Goal: Task Accomplishment & Management: Complete application form

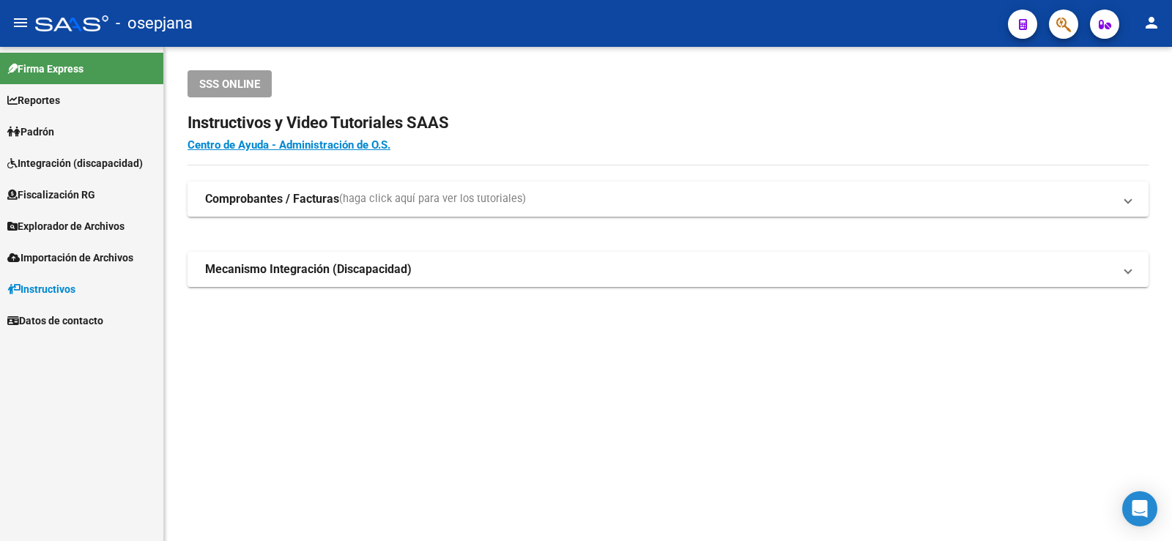
click at [54, 133] on span "Padrón" at bounding box center [30, 132] width 47 height 16
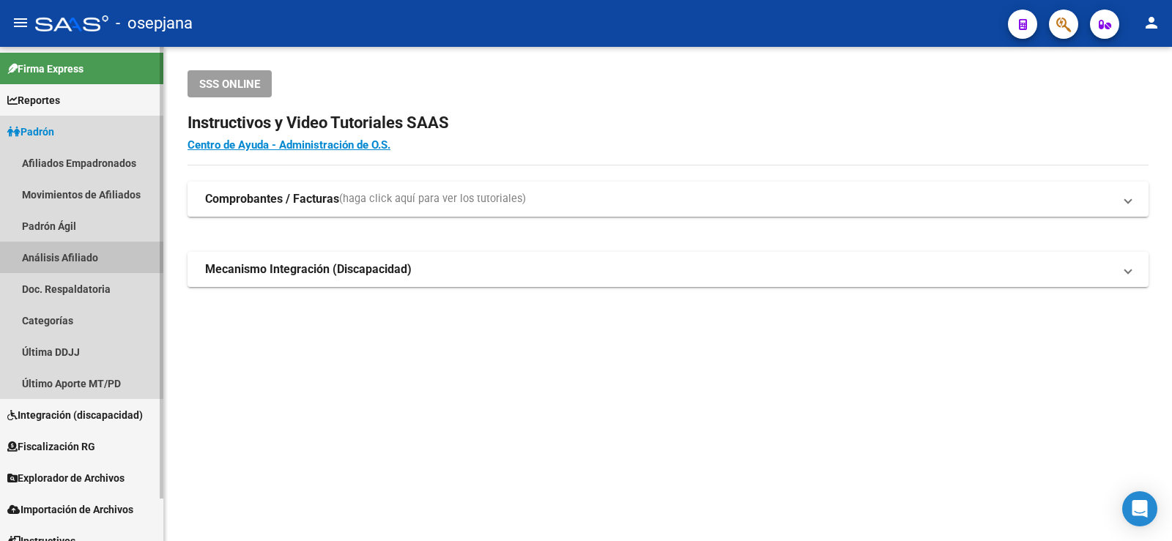
click at [58, 256] on link "Análisis Afiliado" at bounding box center [81, 257] width 163 height 31
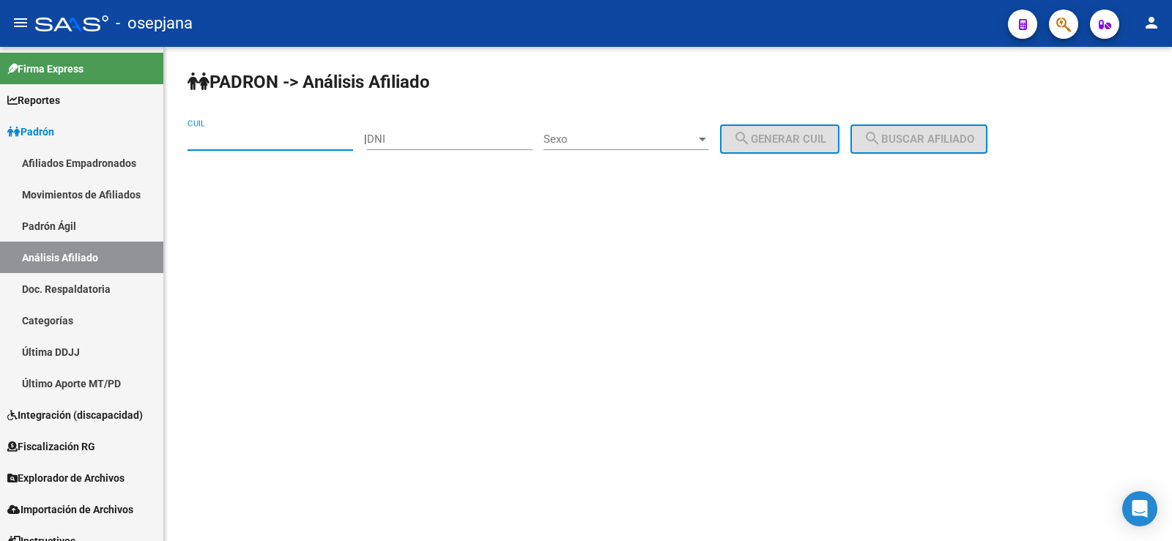
click at [213, 145] on input "CUIL" at bounding box center [270, 139] width 166 height 13
paste input "27-26141551-3"
click at [943, 133] on span "search Buscar afiliado" at bounding box center [918, 139] width 111 height 13
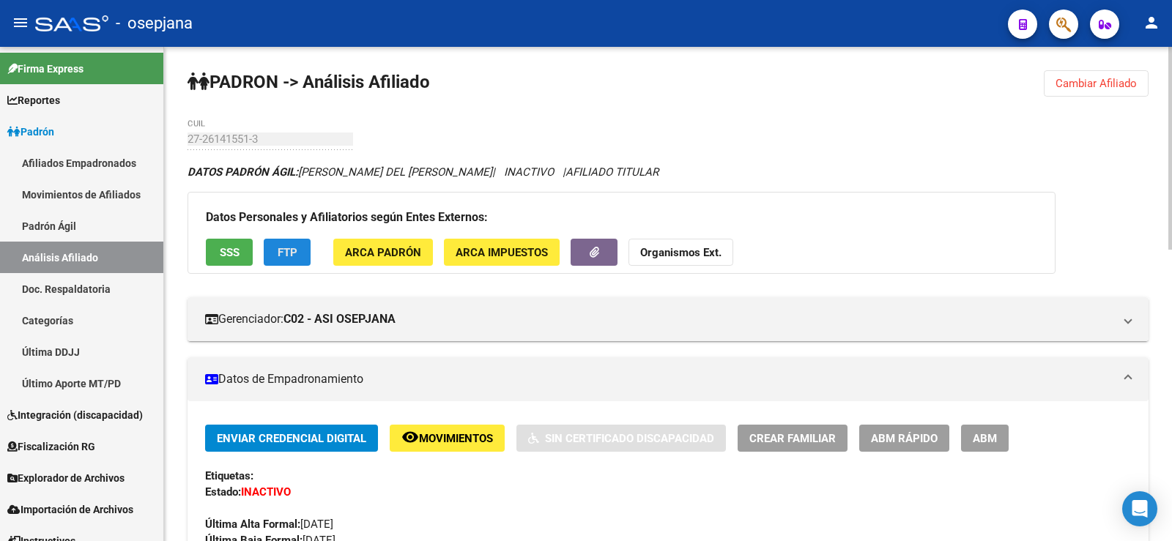
click at [283, 255] on span "FTP" at bounding box center [288, 252] width 20 height 13
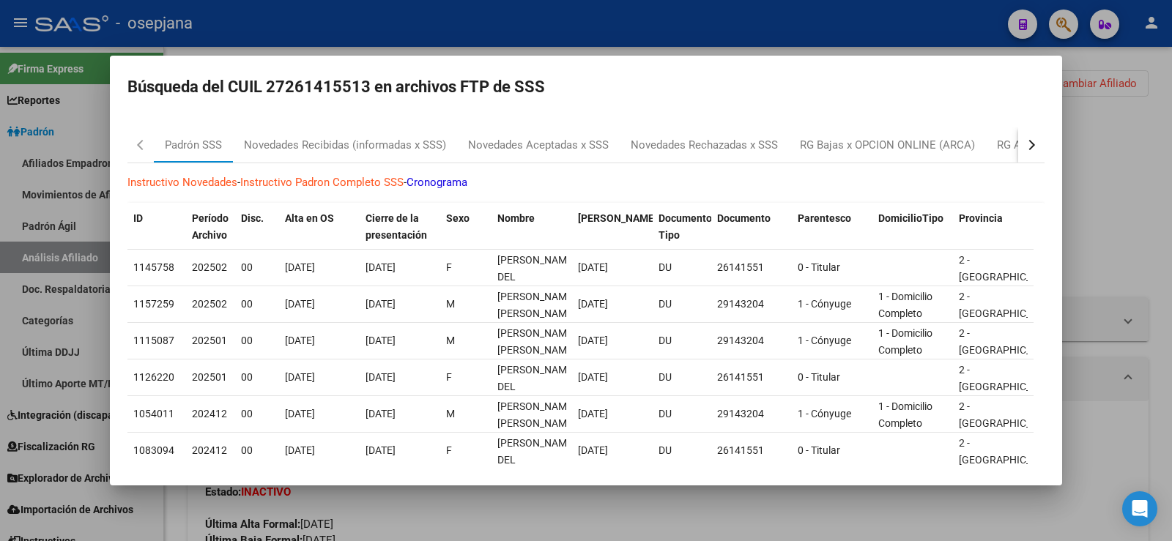
click at [1025, 145] on div "button" at bounding box center [1030, 145] width 10 height 10
click at [1101, 166] on div at bounding box center [586, 270] width 1172 height 541
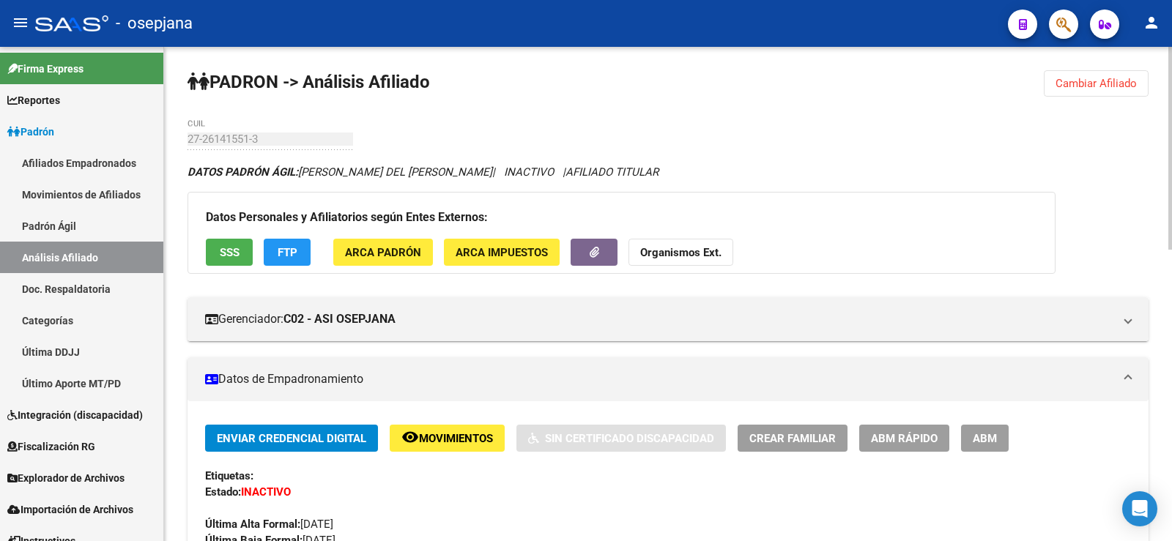
click at [1123, 78] on span "Cambiar Afiliado" at bounding box center [1095, 83] width 81 height 13
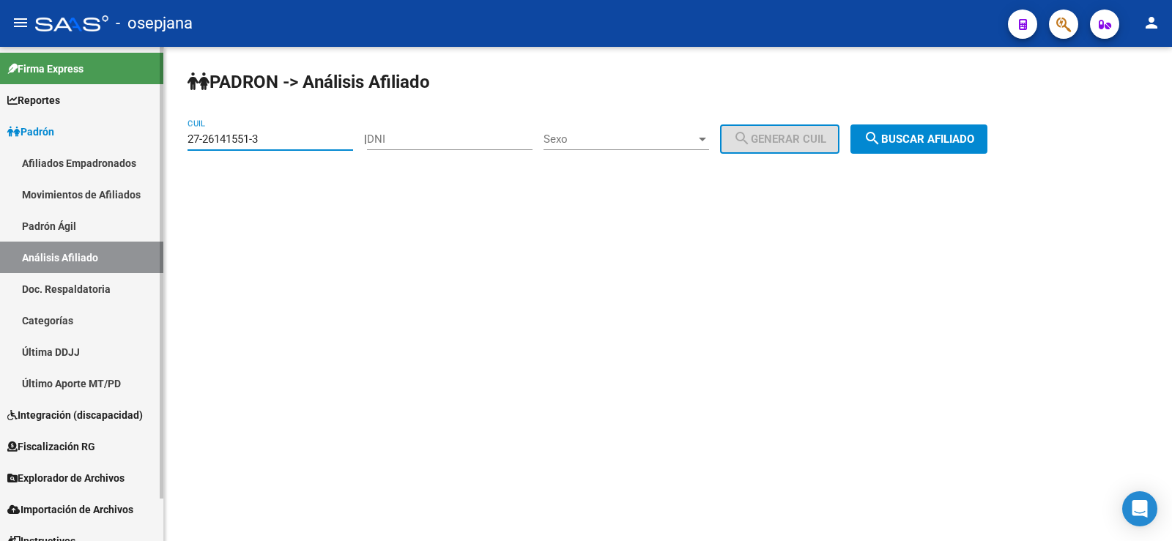
drag, startPoint x: 278, startPoint y: 133, endPoint x: 139, endPoint y: 135, distance: 139.2
click at [139, 135] on mat-sidenav-container "Firma Express Reportes Ingresos Devengados Análisis Histórico Detalles Transfer…" at bounding box center [586, 294] width 1172 height 494
paste input "0-36288605-9"
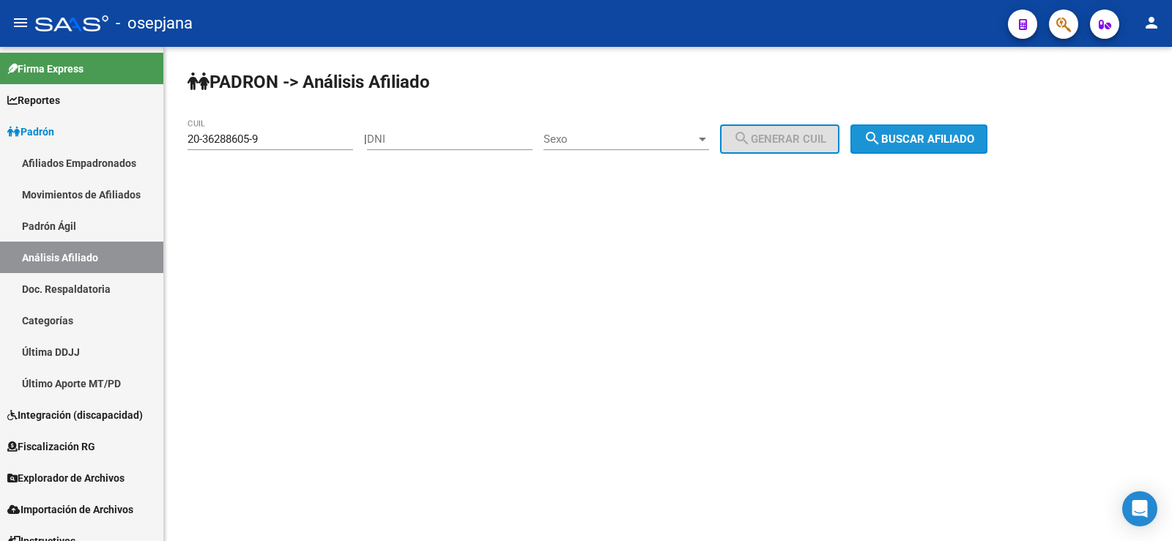
click at [927, 139] on span "search Buscar afiliado" at bounding box center [918, 139] width 111 height 13
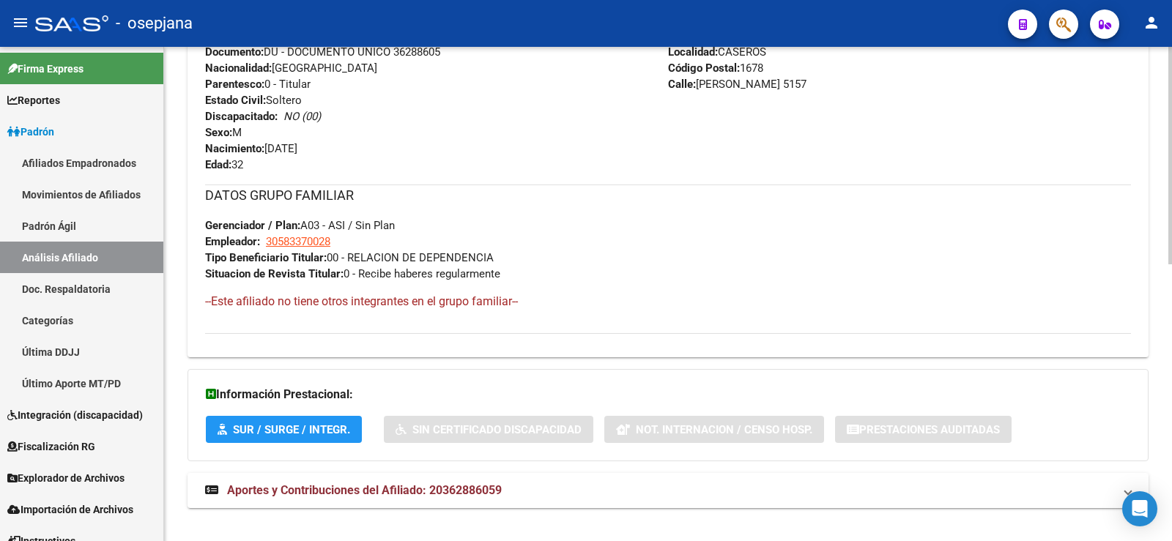
scroll to position [628, 0]
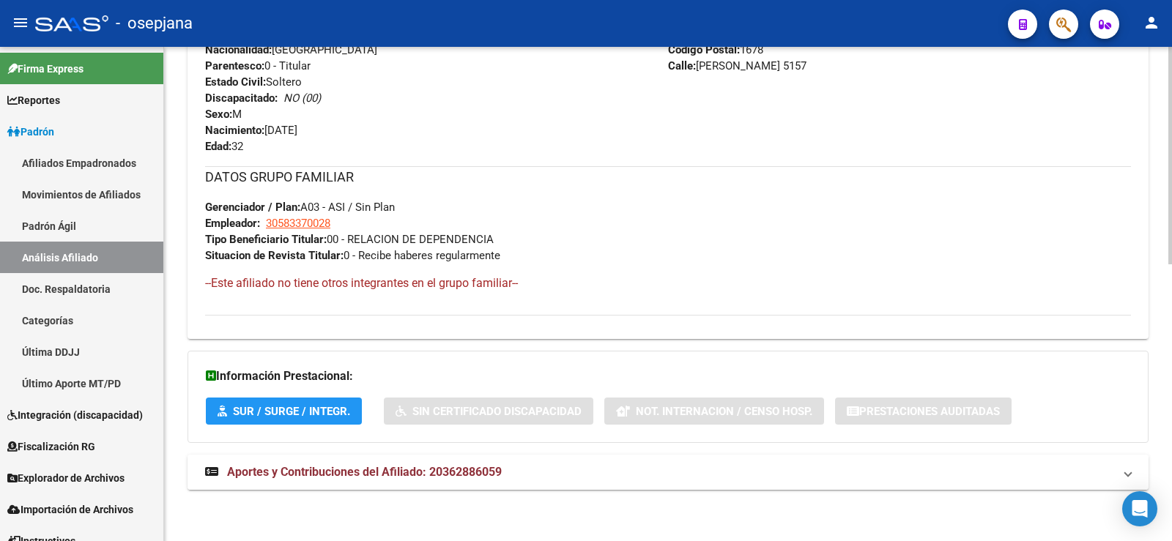
click at [461, 476] on span "Aportes y Contribuciones del Afiliado: 20362886059" at bounding box center [364, 472] width 275 height 14
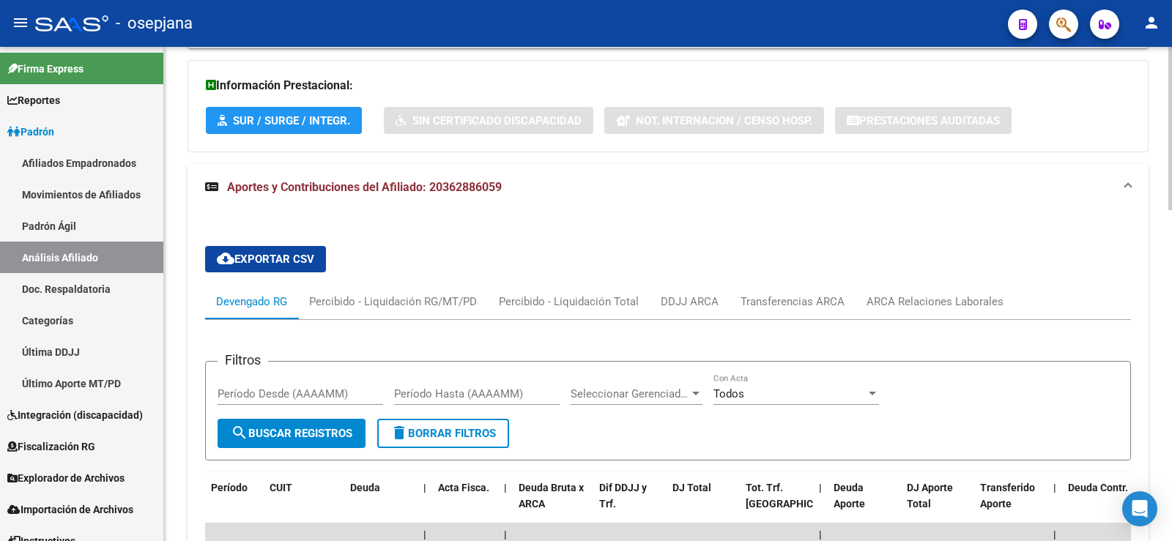
scroll to position [994, 0]
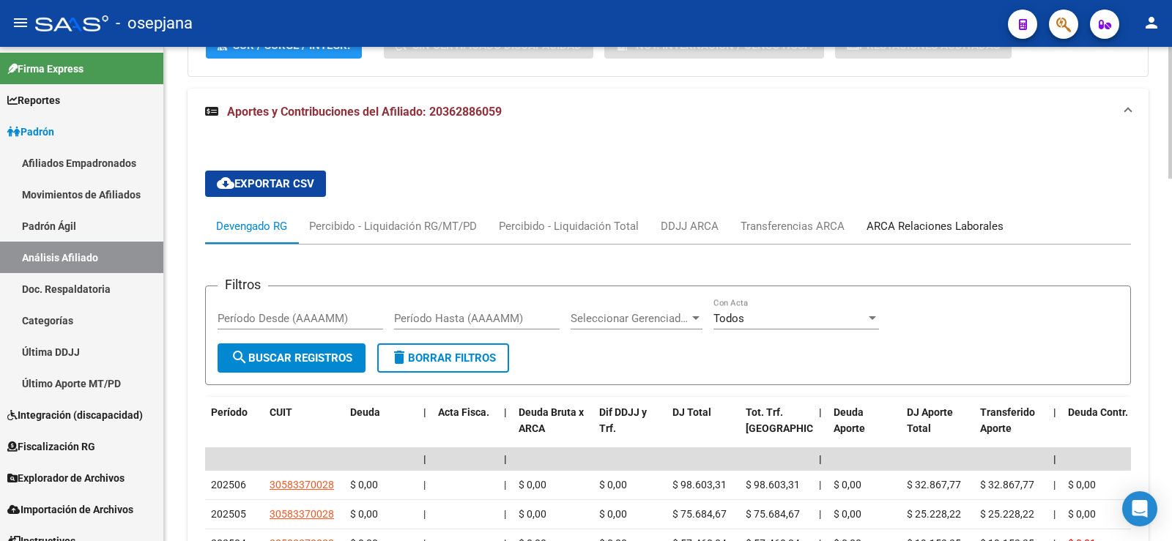
click at [937, 220] on div "ARCA Relaciones Laborales" at bounding box center [934, 226] width 137 height 16
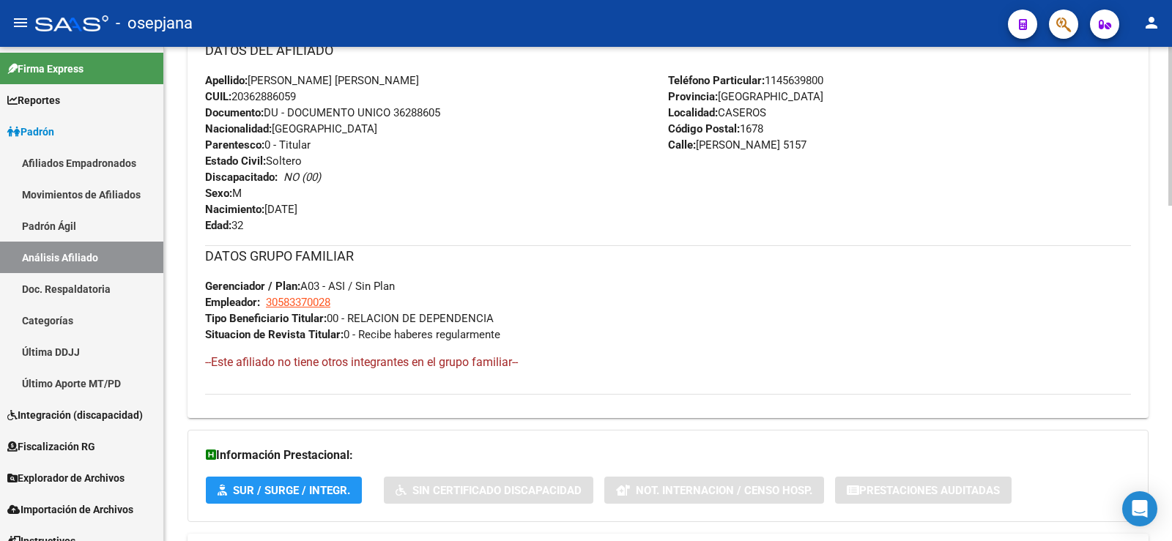
scroll to position [408, 0]
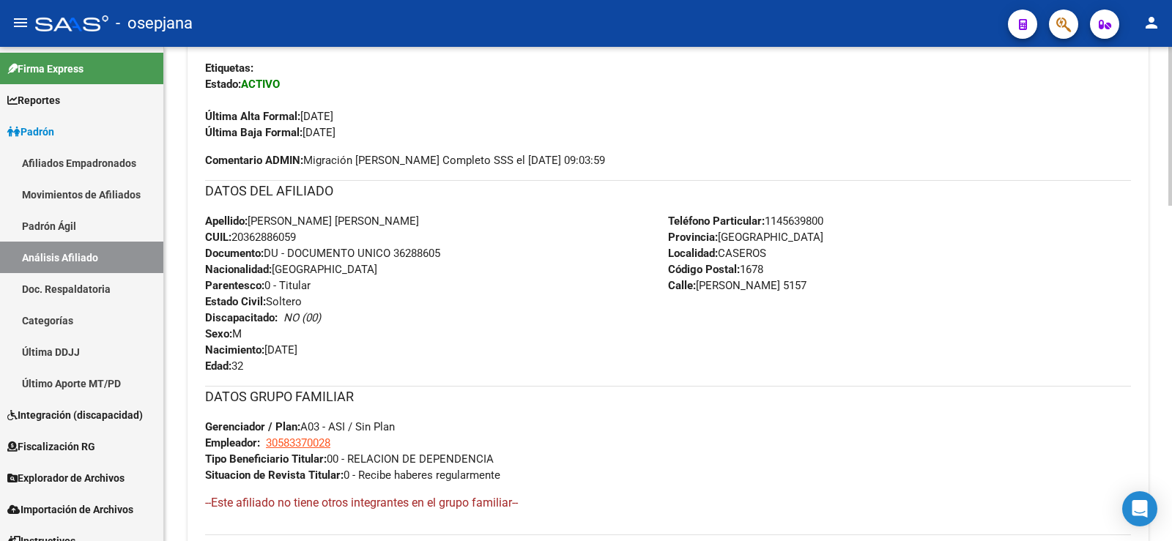
click at [266, 236] on span "CUIL: 20362886059" at bounding box center [250, 237] width 91 height 13
copy span "20362886059"
drag, startPoint x: 255, startPoint y: 218, endPoint x: 380, endPoint y: 220, distance: 125.2
click at [380, 220] on div "Apellido: FRANCO JAVIER DONATI CUIL: 20362886059 Documento: DU - DOCUMENTO UNIC…" at bounding box center [436, 293] width 463 height 161
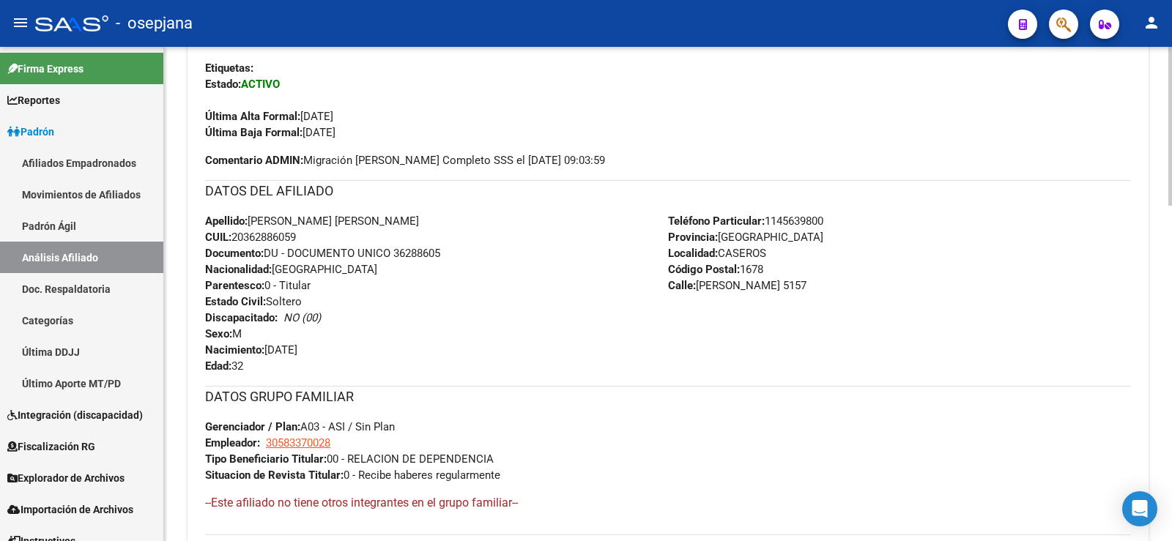
click at [314, 220] on span "Apellido: FRANCO JAVIER DONATI" at bounding box center [312, 221] width 214 height 13
click at [278, 234] on span "CUIL: 20362886059" at bounding box center [250, 237] width 91 height 13
copy span "20362886059"
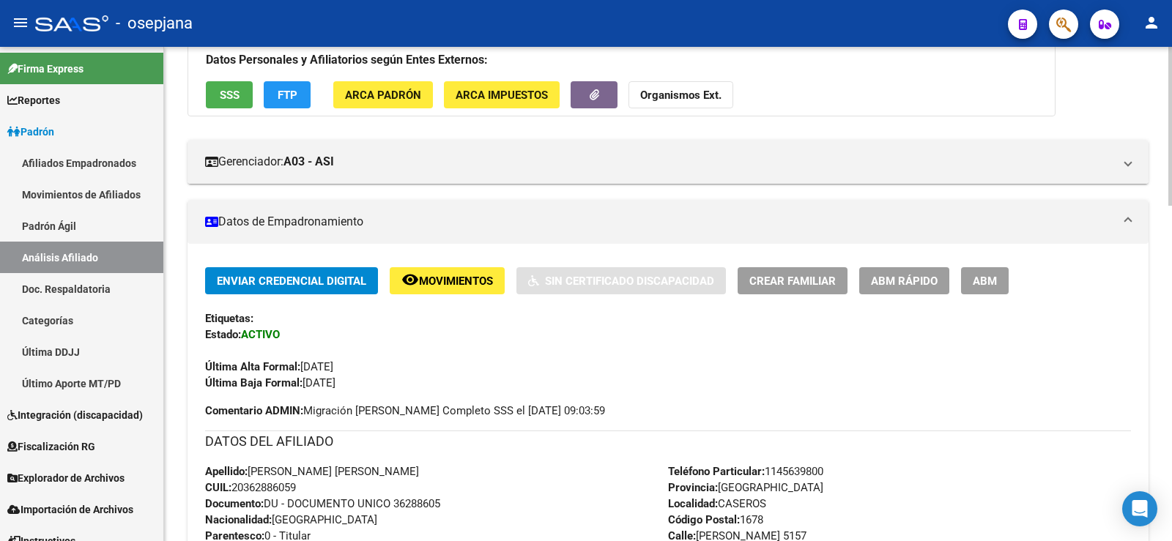
scroll to position [0, 0]
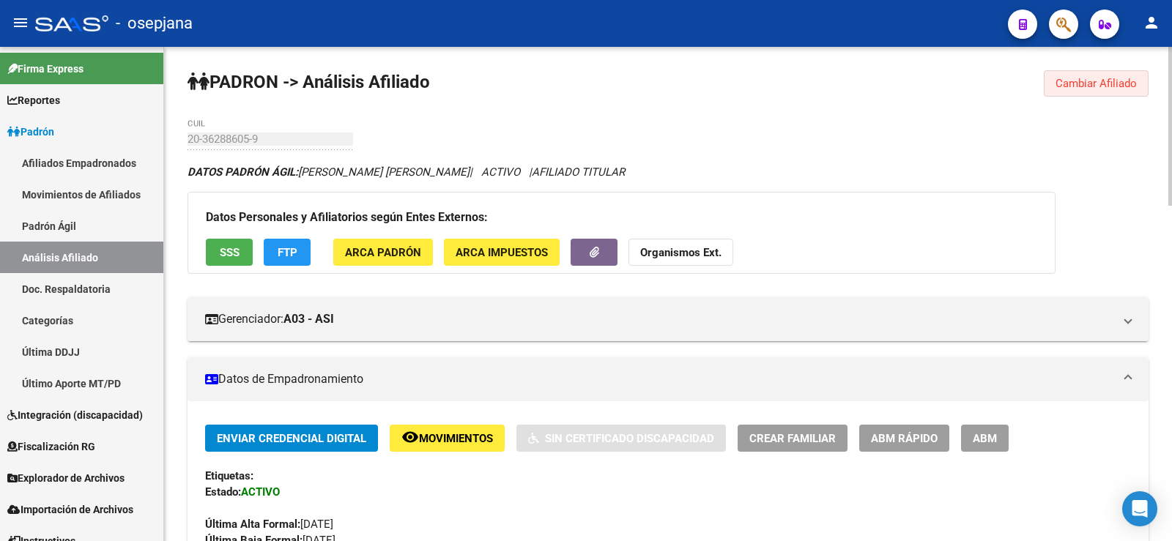
click at [1082, 83] on span "Cambiar Afiliado" at bounding box center [1095, 83] width 81 height 13
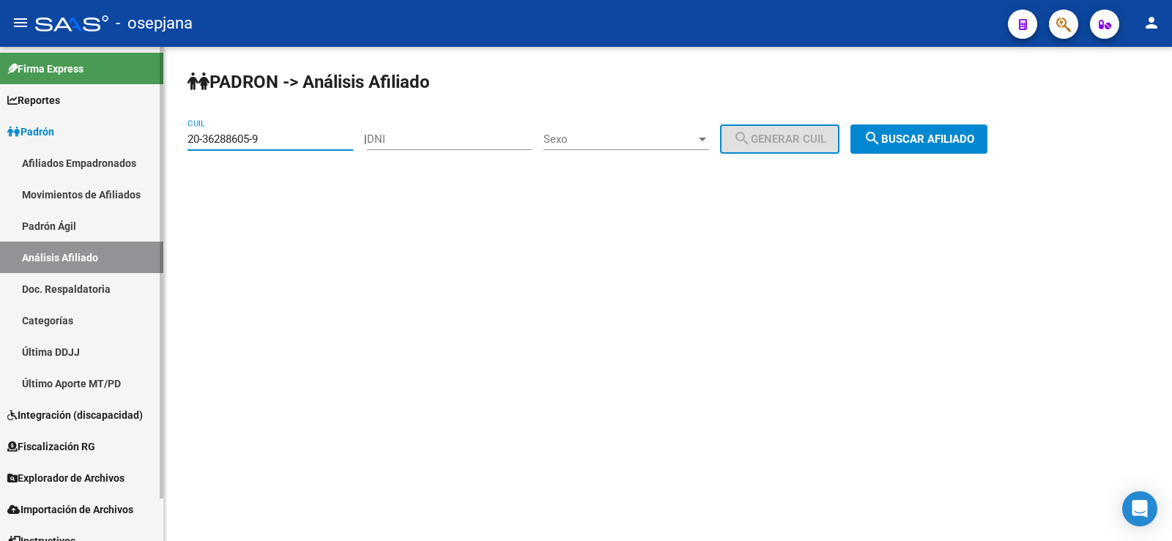
drag, startPoint x: 274, startPoint y: 140, endPoint x: 153, endPoint y: 140, distance: 120.8
click at [153, 140] on mat-sidenav-container "Firma Express Reportes Ingresos Devengados Análisis Histórico Detalles Transfer…" at bounding box center [586, 294] width 1172 height 494
paste input "40414798-7"
type input "20-40414798-7"
click at [929, 137] on span "search Buscar afiliado" at bounding box center [918, 139] width 111 height 13
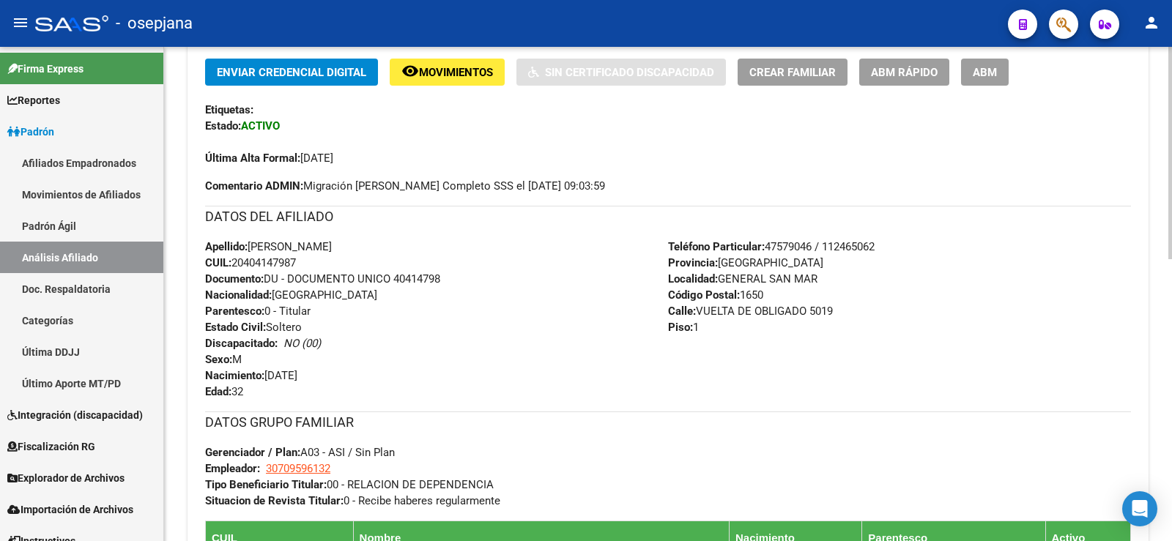
scroll to position [655, 0]
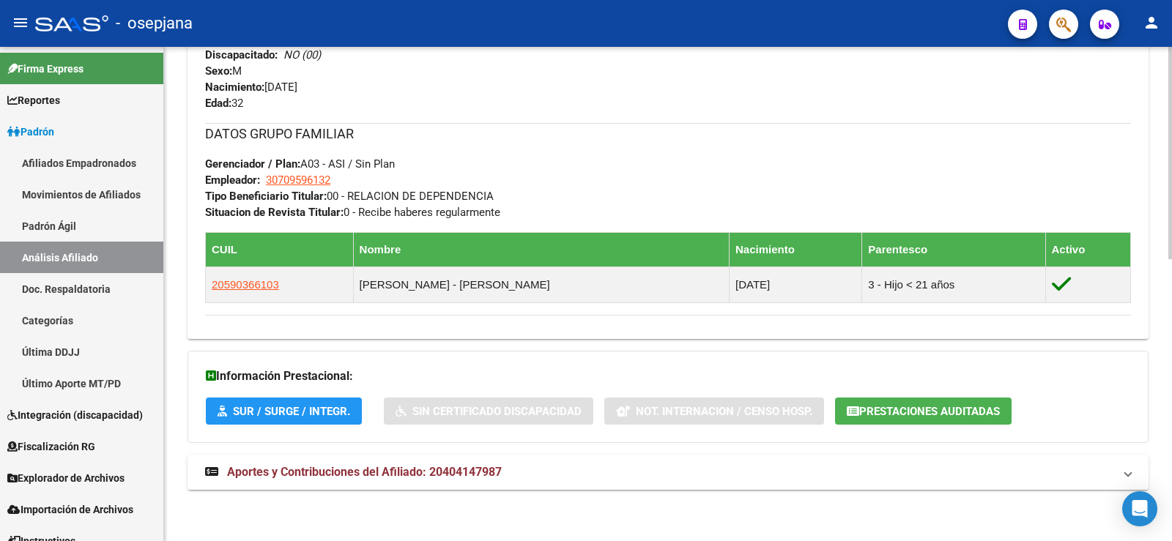
click at [469, 470] on span "Aportes y Contribuciones del Afiliado: 20404147987" at bounding box center [364, 472] width 275 height 14
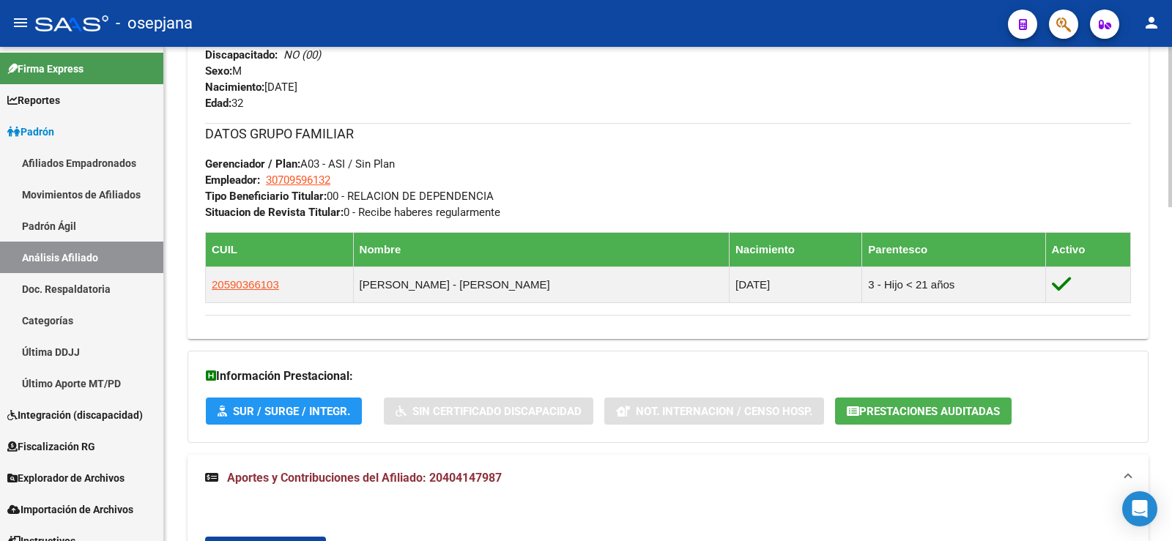
scroll to position [1021, 0]
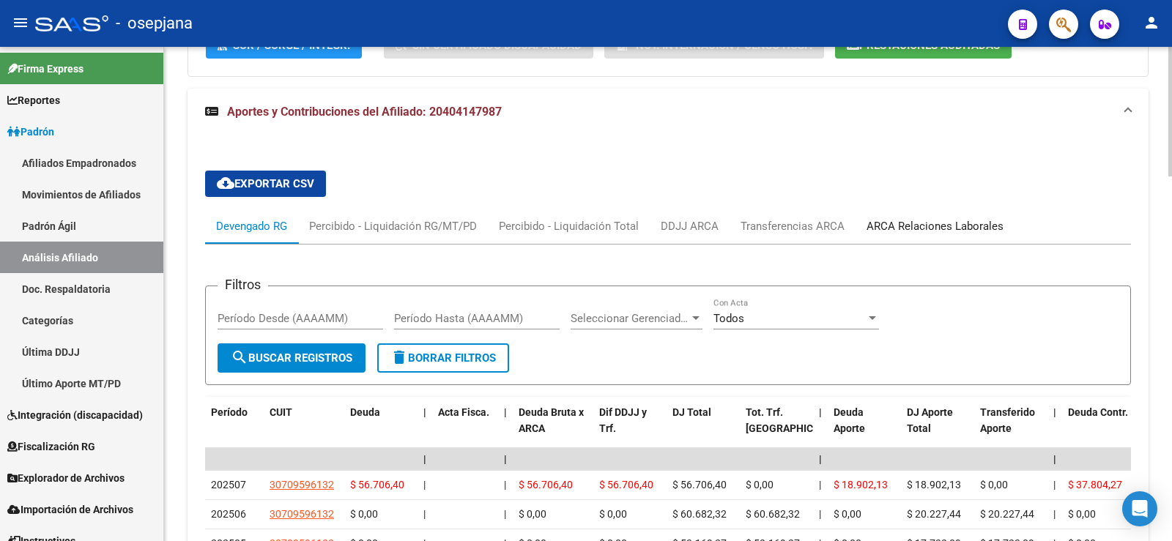
click at [897, 221] on div "ARCA Relaciones Laborales" at bounding box center [934, 226] width 137 height 16
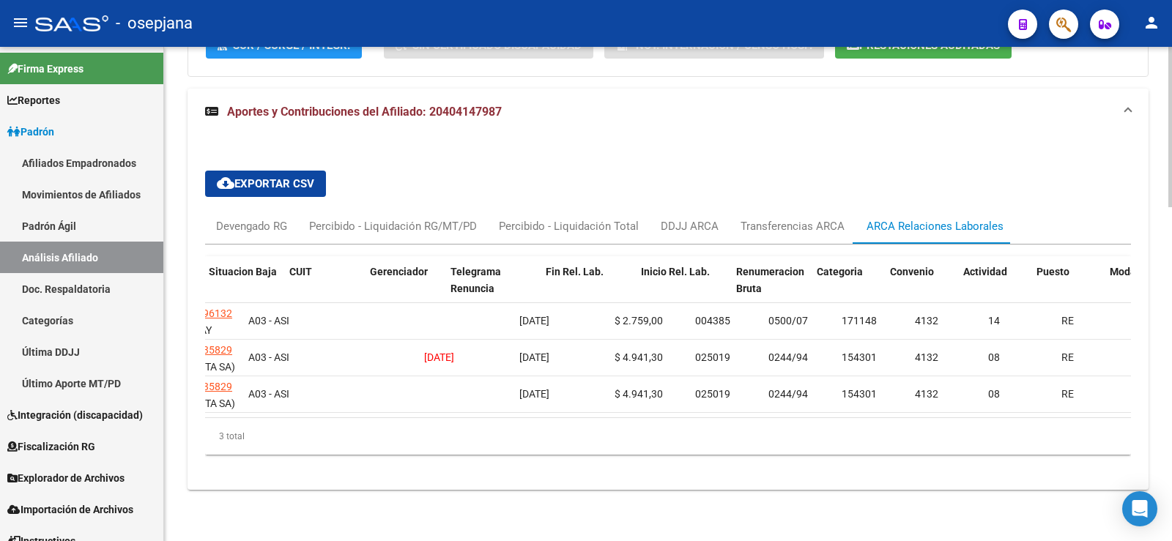
scroll to position [0, 0]
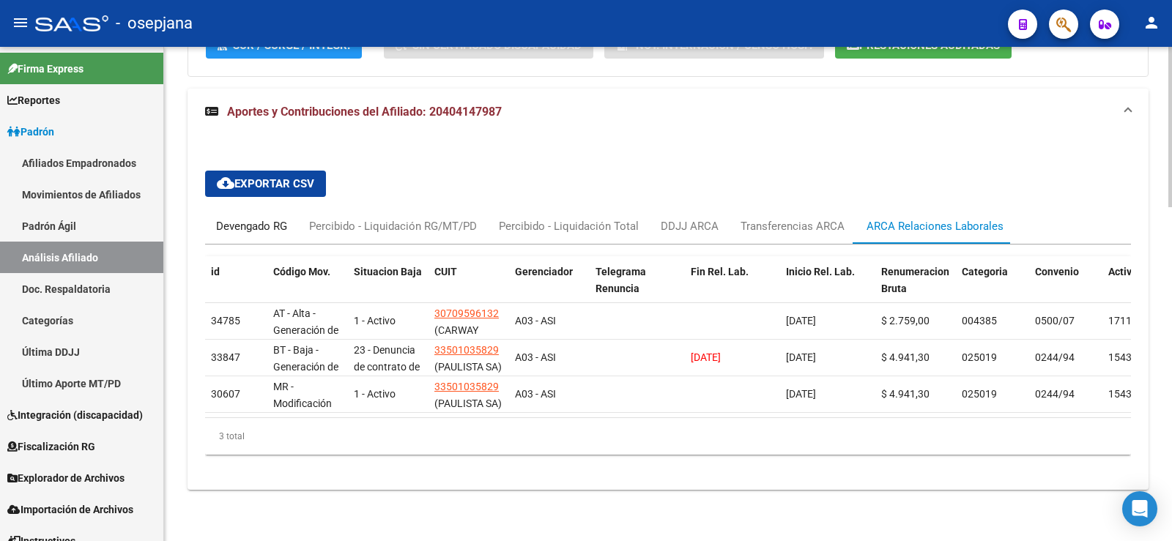
click at [216, 227] on div "Devengado RG" at bounding box center [251, 226] width 71 height 16
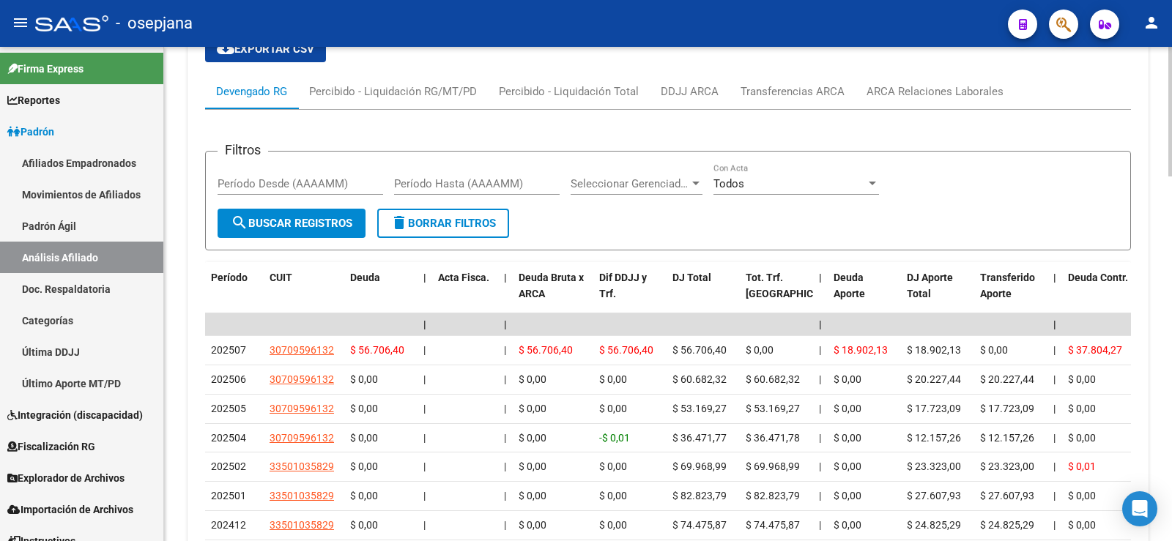
scroll to position [1167, 0]
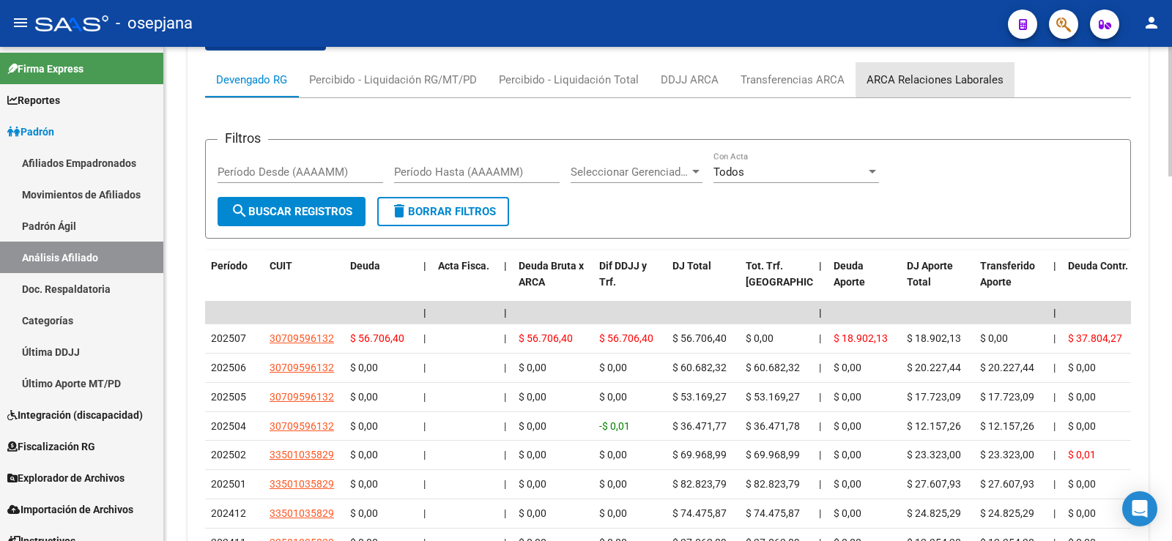
click at [943, 79] on div "ARCA Relaciones Laborales" at bounding box center [934, 80] width 137 height 16
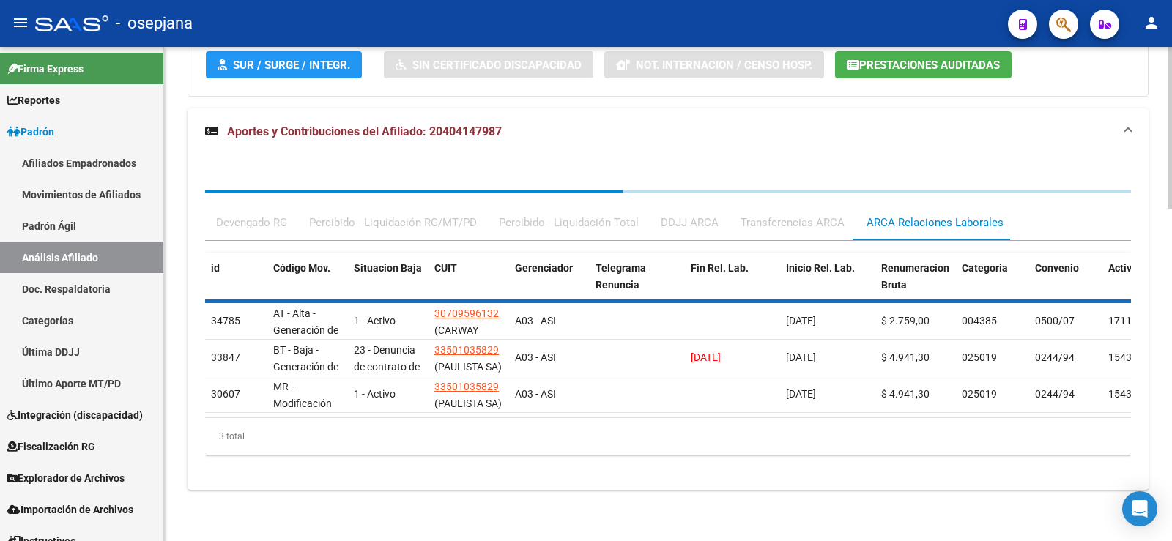
scroll to position [1032, 0]
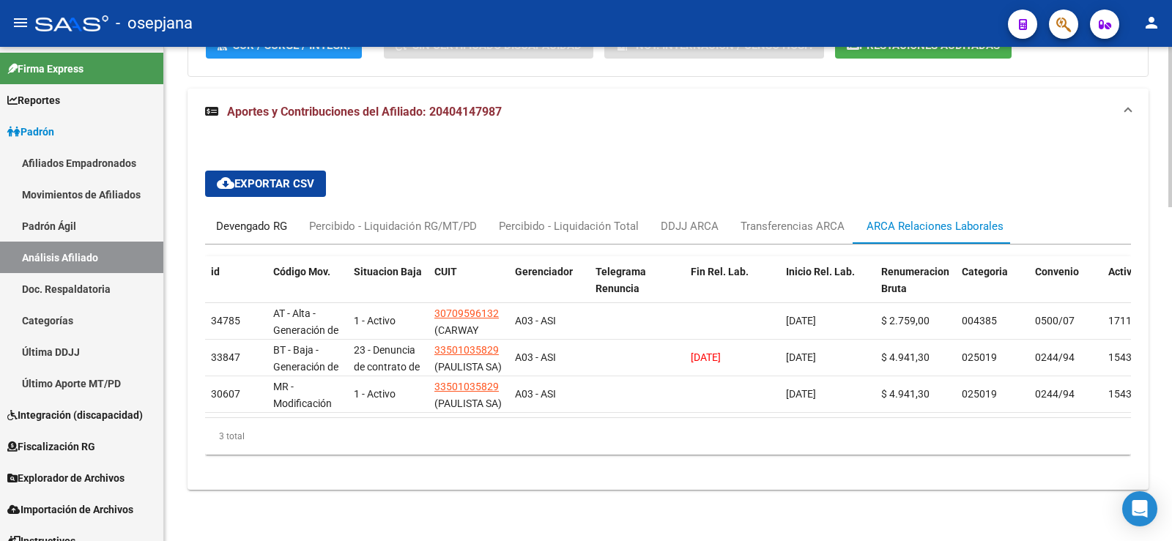
click at [272, 218] on div "Devengado RG" at bounding box center [251, 226] width 71 height 16
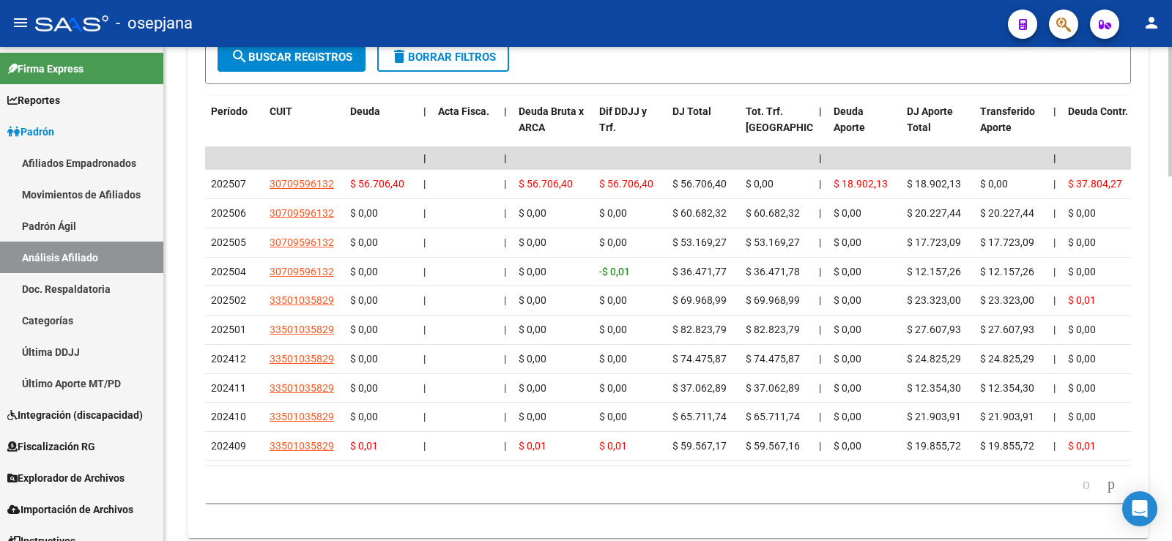
scroll to position [1325, 0]
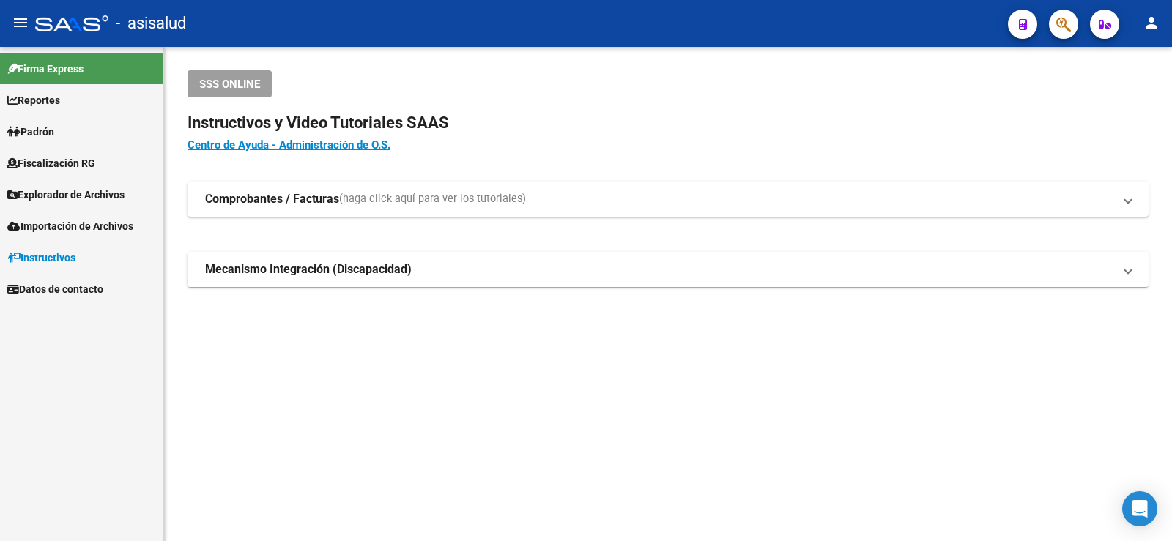
click at [54, 136] on span "Padrón" at bounding box center [30, 132] width 47 height 16
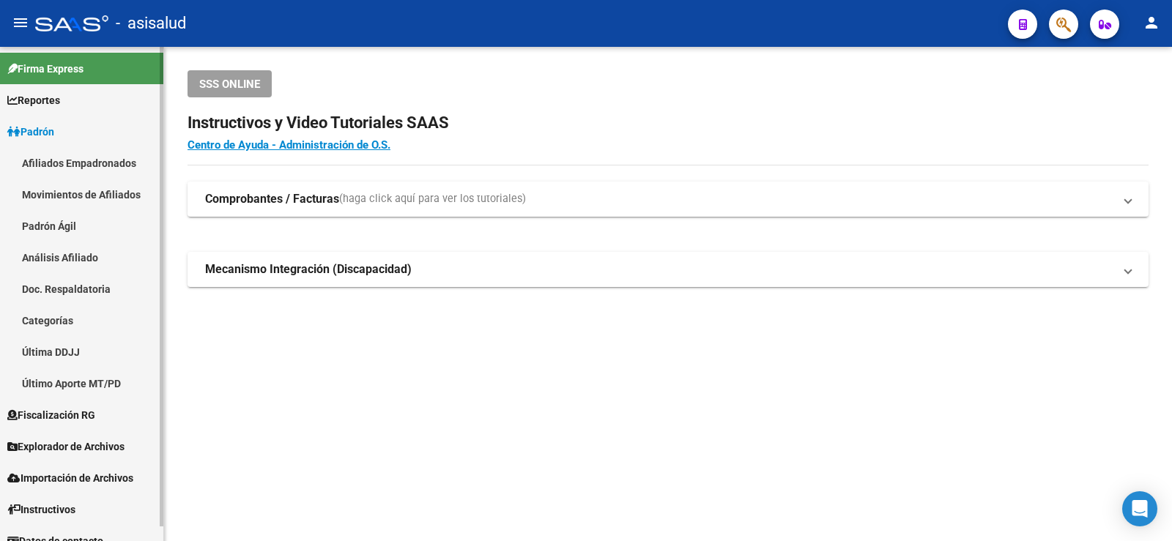
click at [83, 204] on link "Movimientos de Afiliados" at bounding box center [81, 194] width 163 height 31
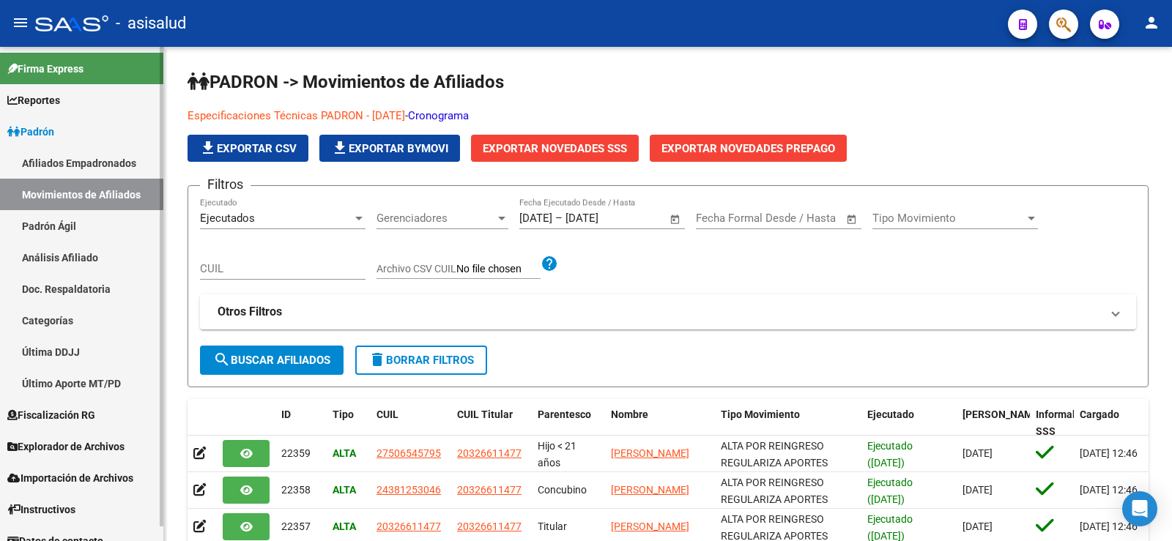
click at [80, 218] on link "Padrón Ágil" at bounding box center [81, 225] width 163 height 31
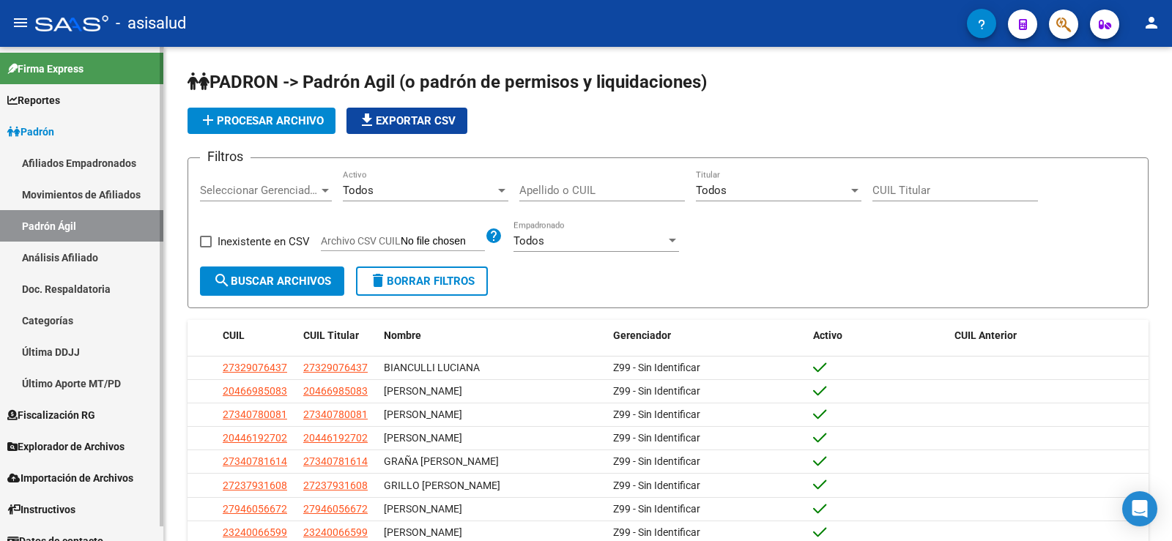
click at [85, 252] on link "Análisis Afiliado" at bounding box center [81, 257] width 163 height 31
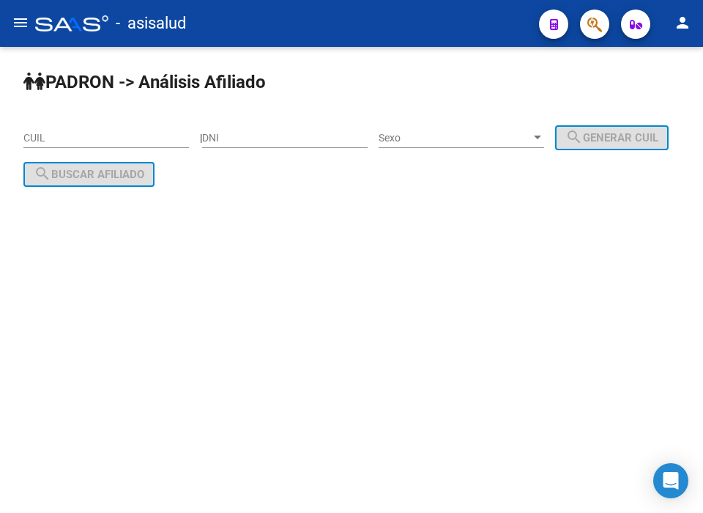
click at [107, 135] on input "CUIL" at bounding box center [106, 138] width 166 height 12
paste input "23-45996217-4"
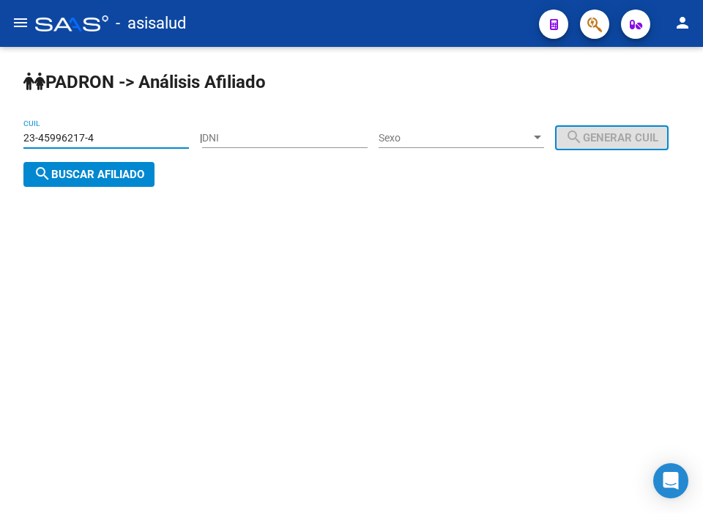
type input "23-45996217-4"
click at [144, 172] on span "search Buscar afiliado" at bounding box center [89, 174] width 111 height 13
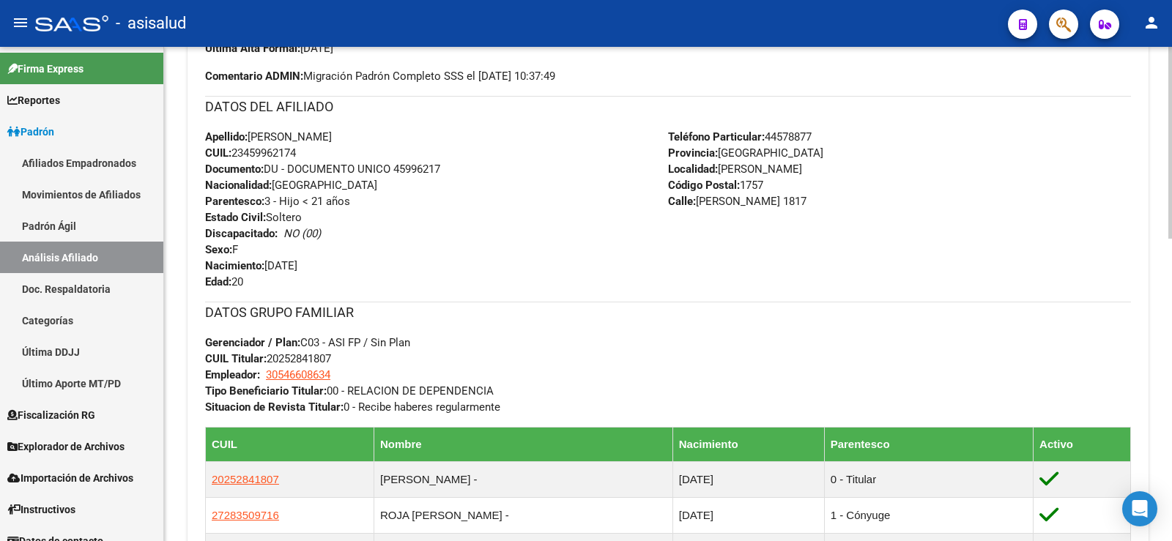
scroll to position [513, 0]
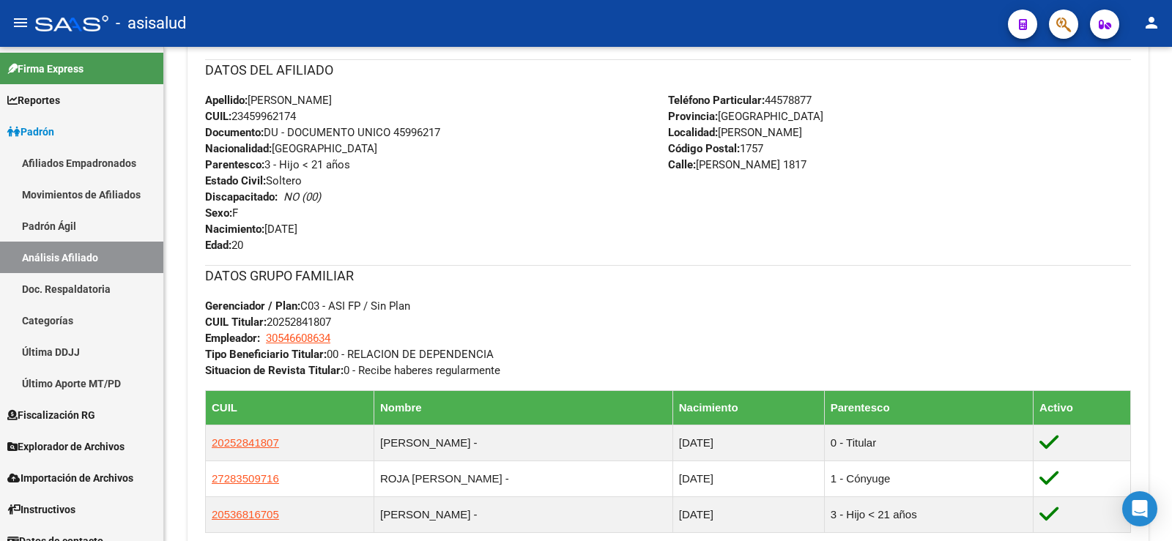
click at [1055, 25] on button "button" at bounding box center [1063, 24] width 29 height 29
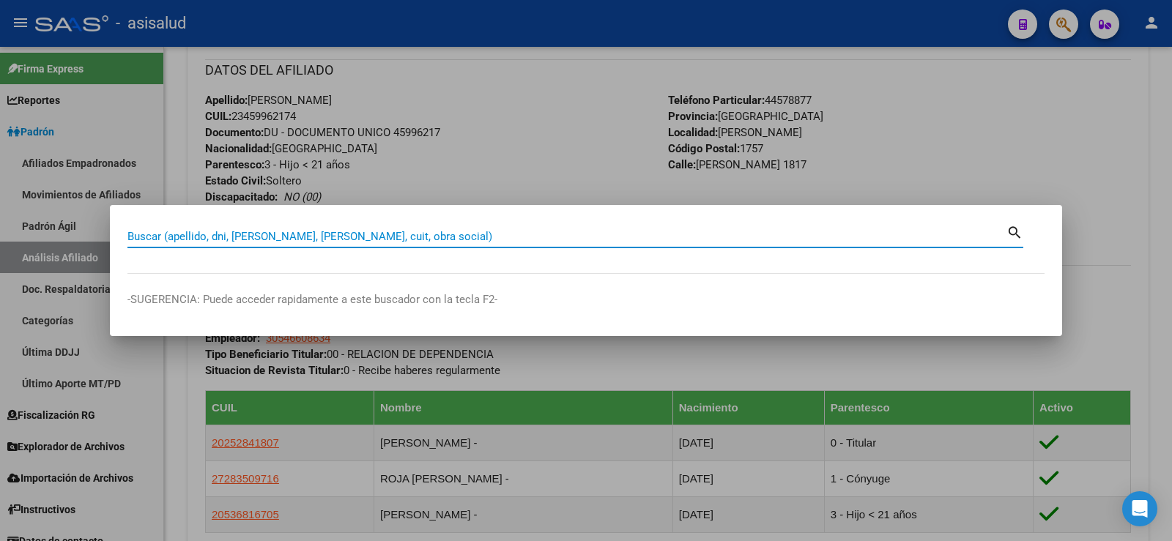
paste input "20229708024"
type input "20229708024"
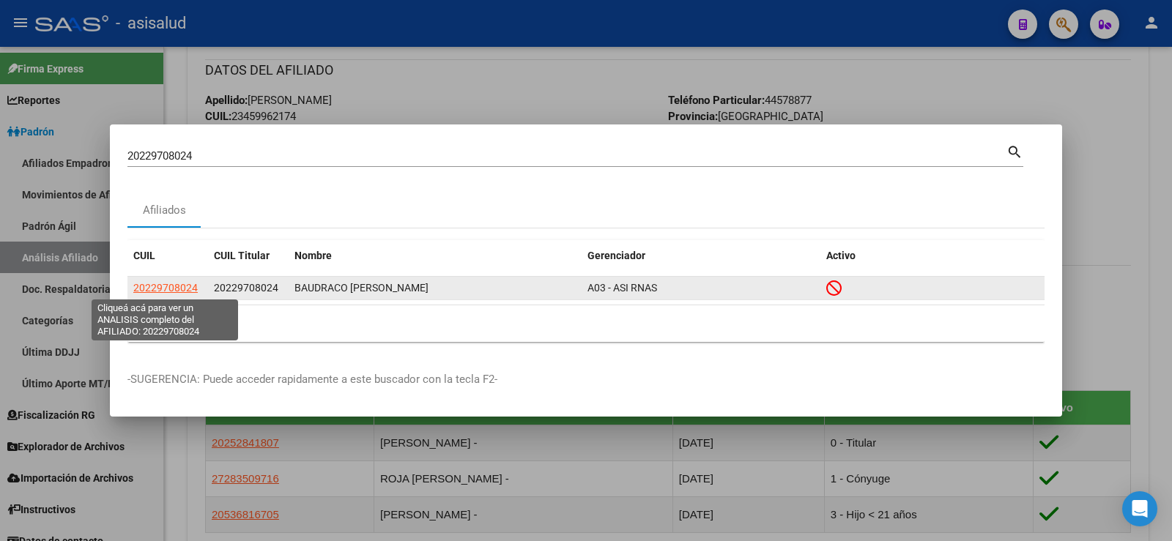
click at [179, 288] on span "20229708024" at bounding box center [165, 288] width 64 height 12
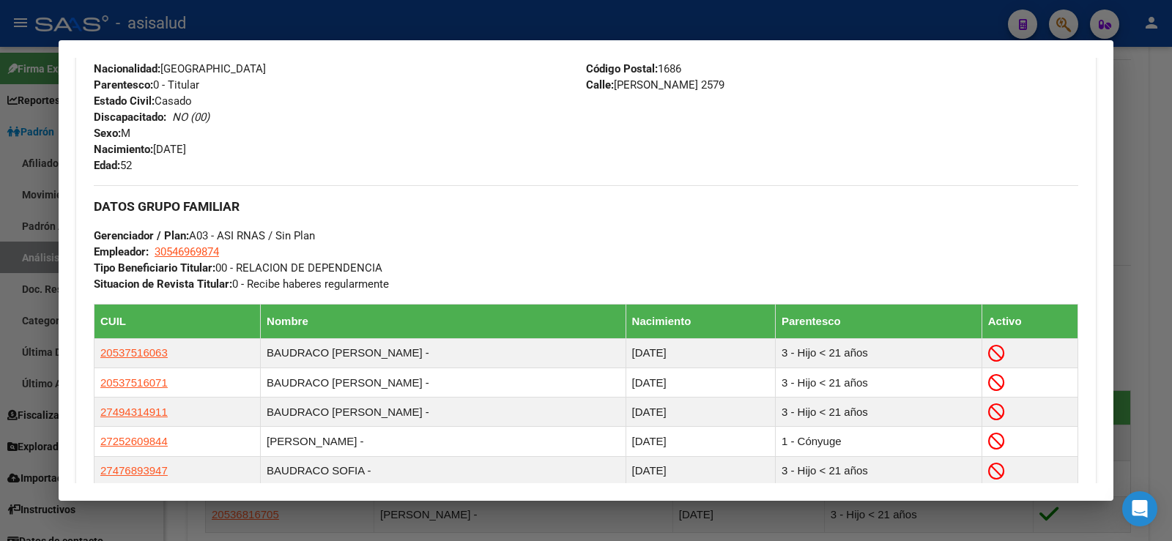
scroll to position [838, 0]
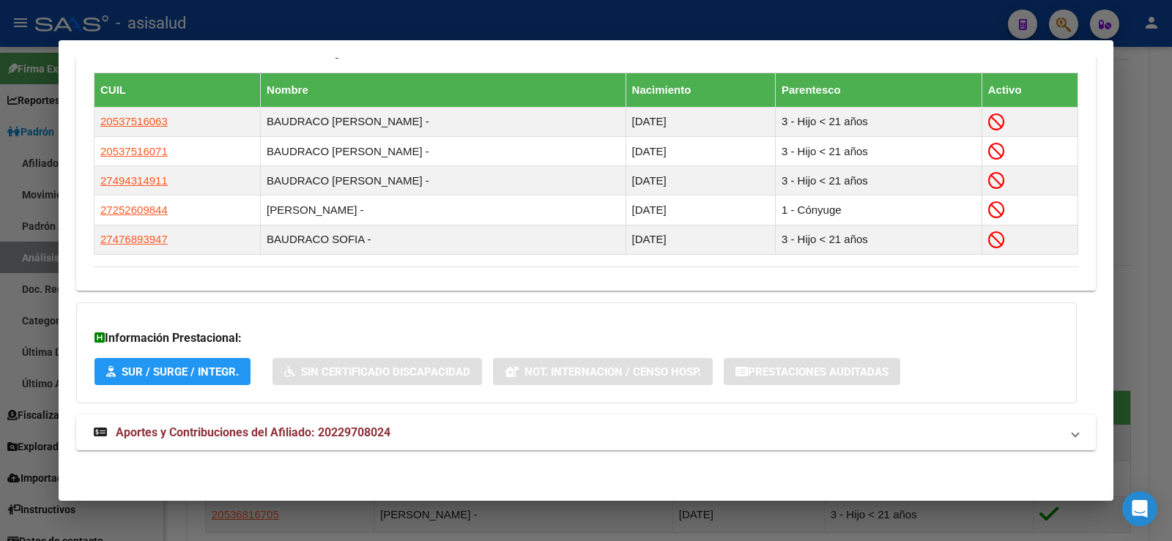
click at [345, 434] on span "Aportes y Contribuciones del Afiliado: 20229708024" at bounding box center [253, 432] width 275 height 14
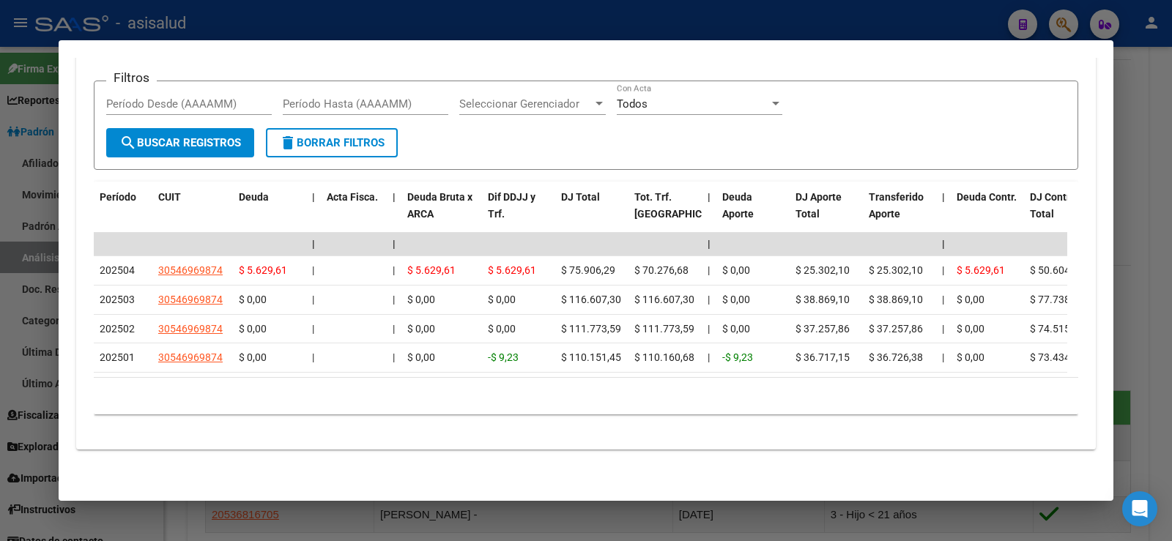
scroll to position [1309, 0]
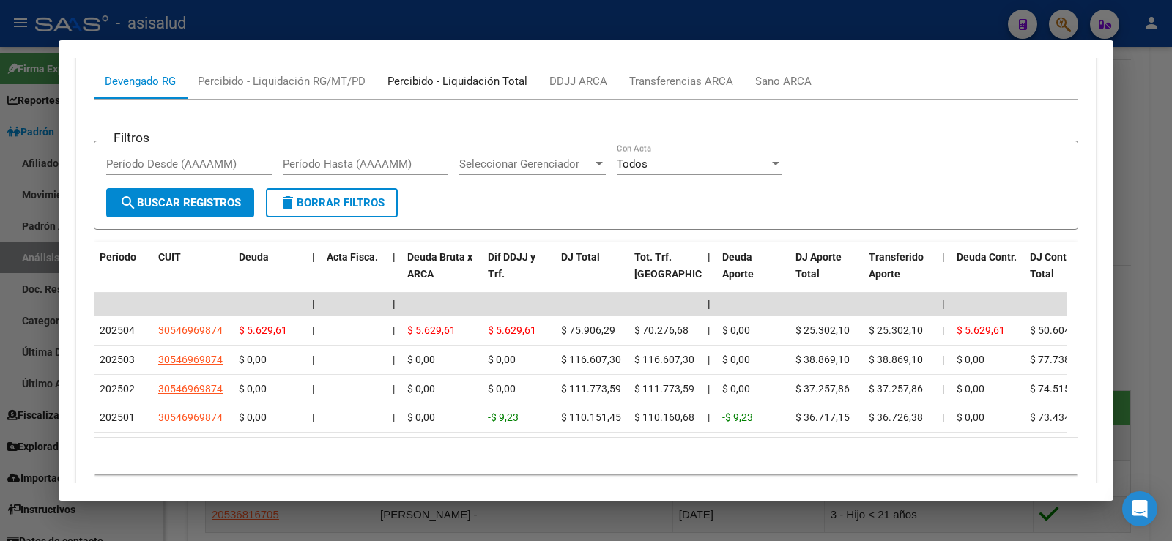
click at [470, 75] on div "Percibido - Liquidación Total" at bounding box center [457, 81] width 140 height 16
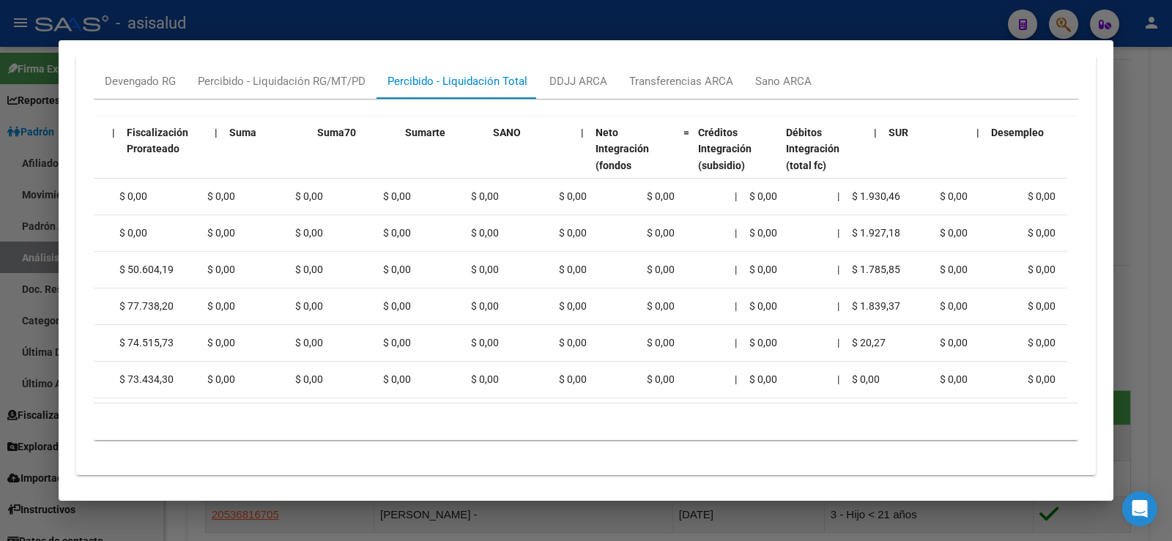
scroll to position [0, 0]
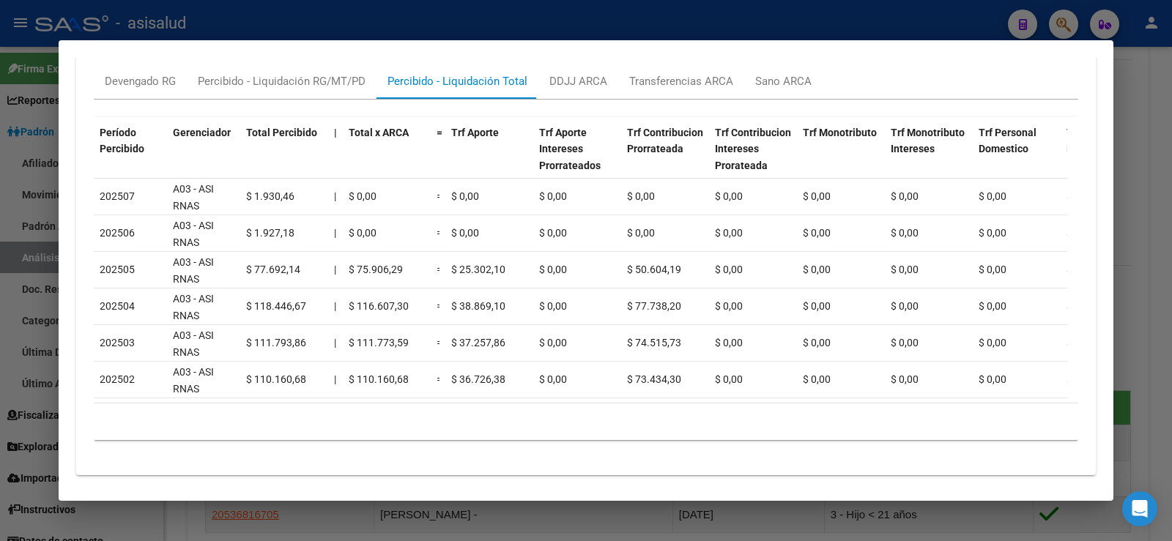
click at [1170, 192] on div at bounding box center [586, 270] width 1172 height 541
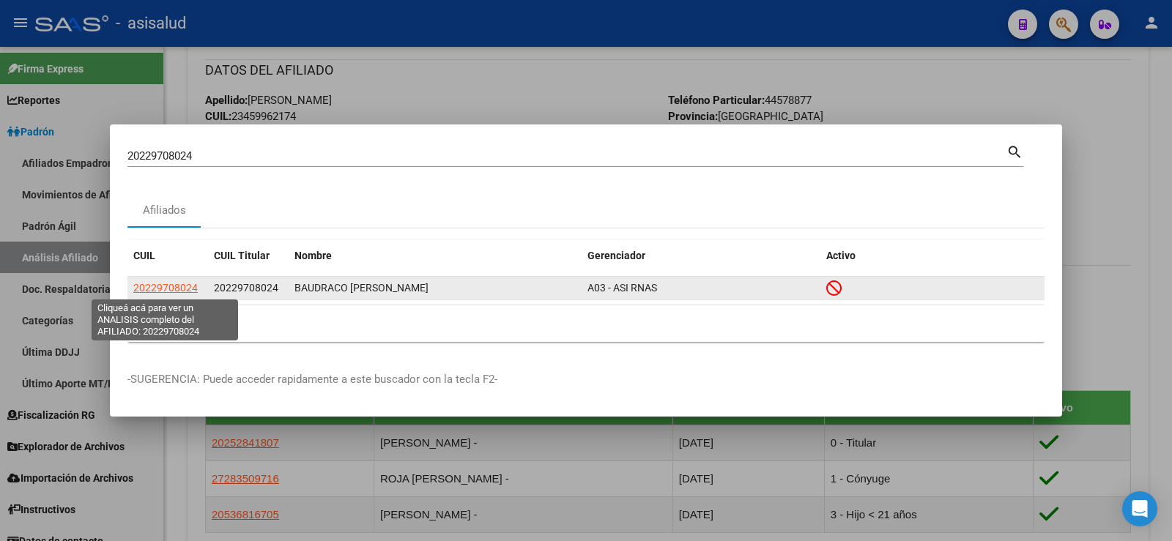
click at [187, 284] on span "20229708024" at bounding box center [165, 288] width 64 height 12
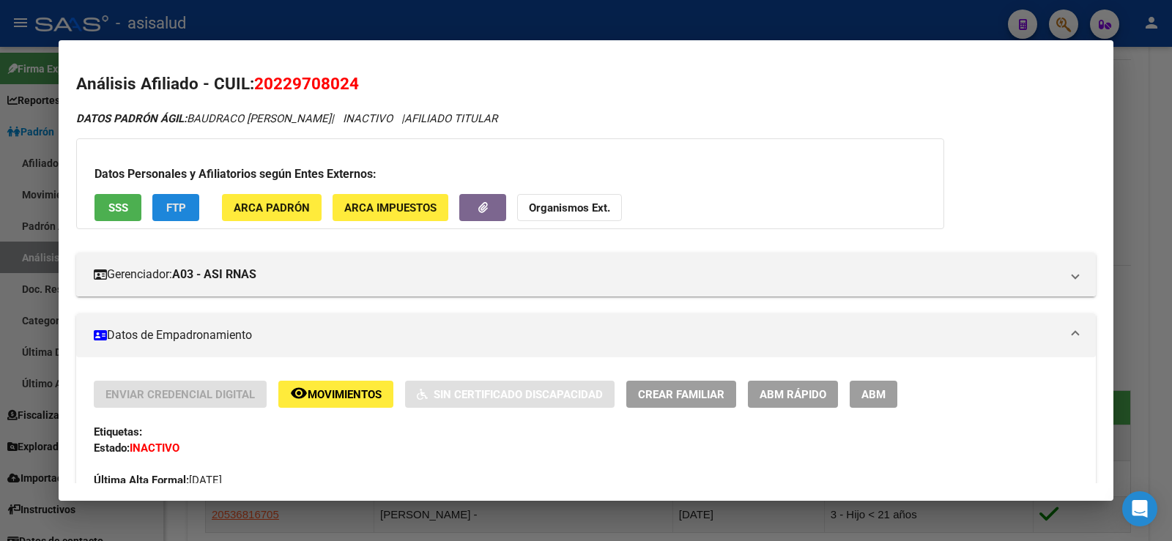
click at [188, 201] on button "FTP" at bounding box center [175, 207] width 47 height 27
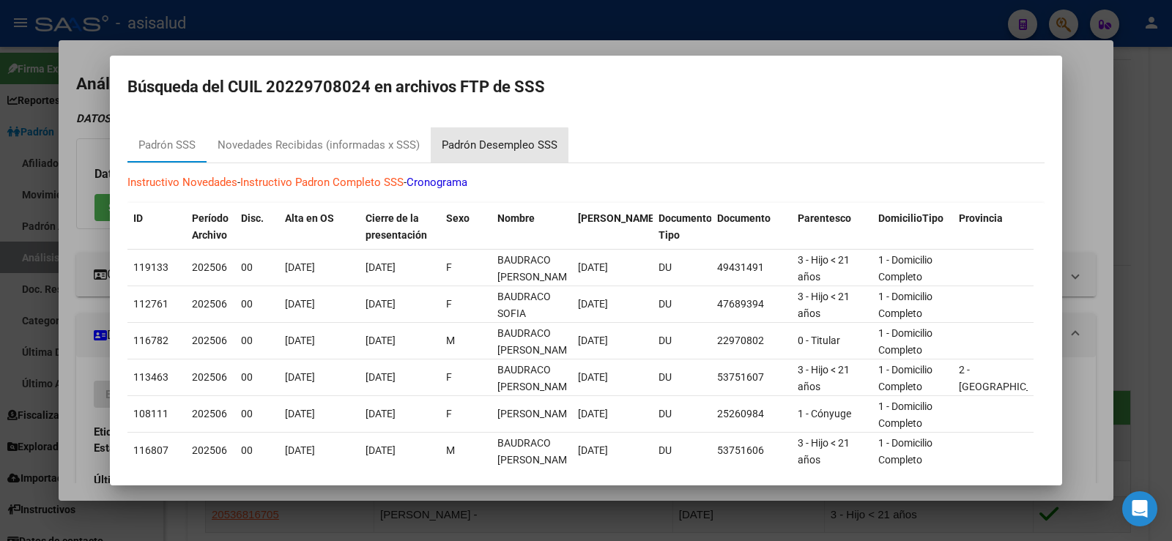
click at [490, 150] on div "Padrón Desempleo SSS" at bounding box center [500, 145] width 116 height 17
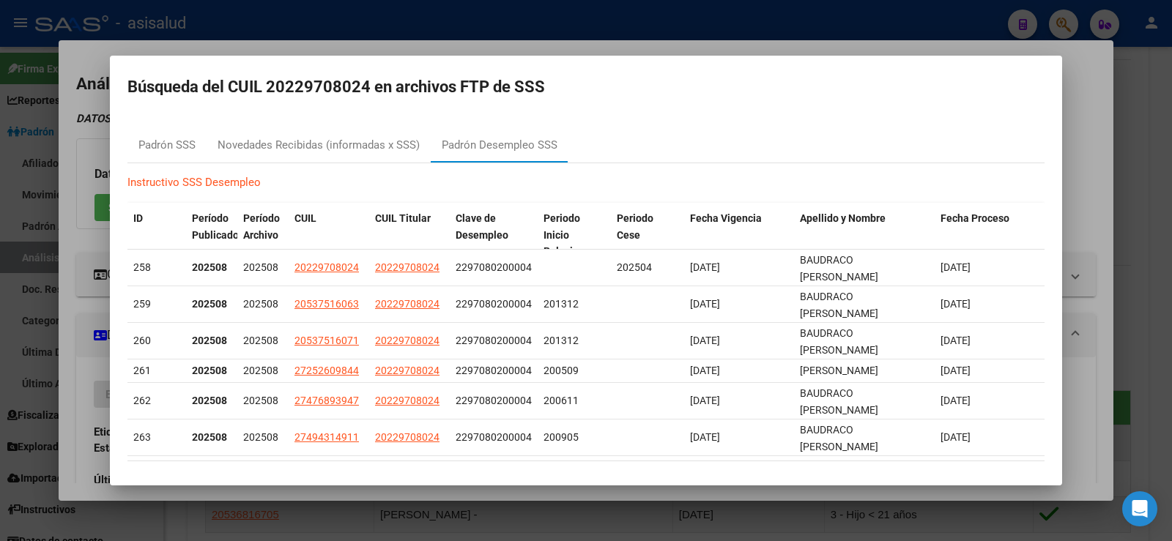
click at [1088, 135] on div at bounding box center [586, 270] width 1172 height 541
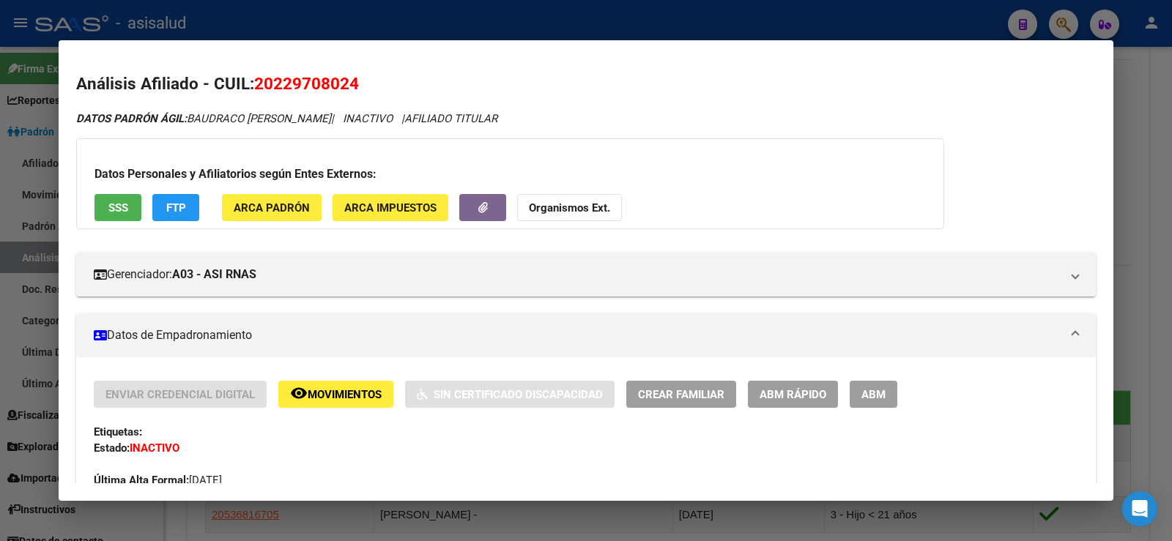
click at [1140, 138] on div at bounding box center [586, 270] width 1172 height 541
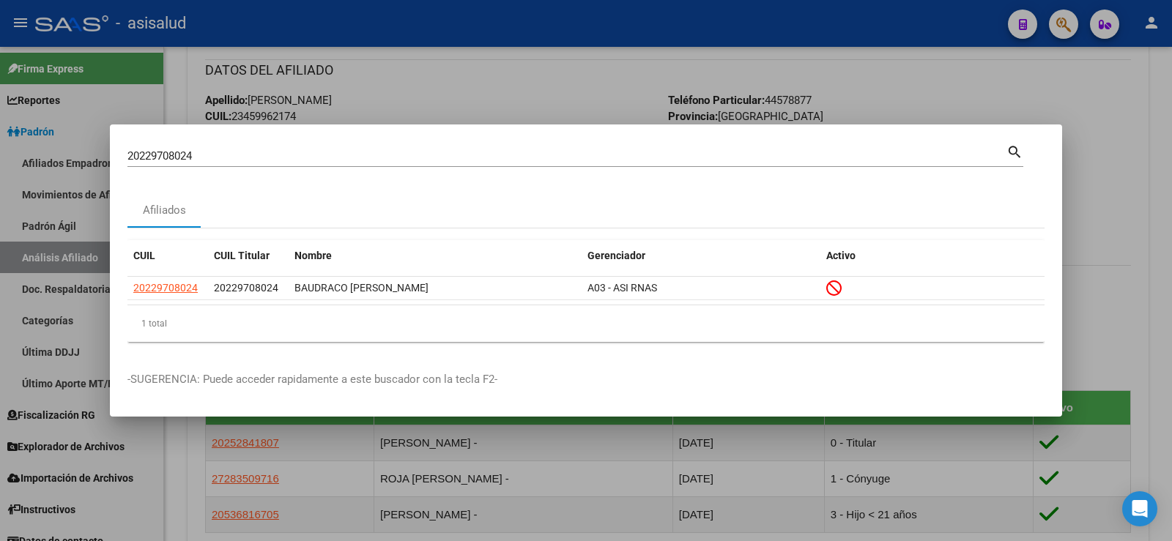
click at [1109, 148] on div at bounding box center [586, 270] width 1172 height 541
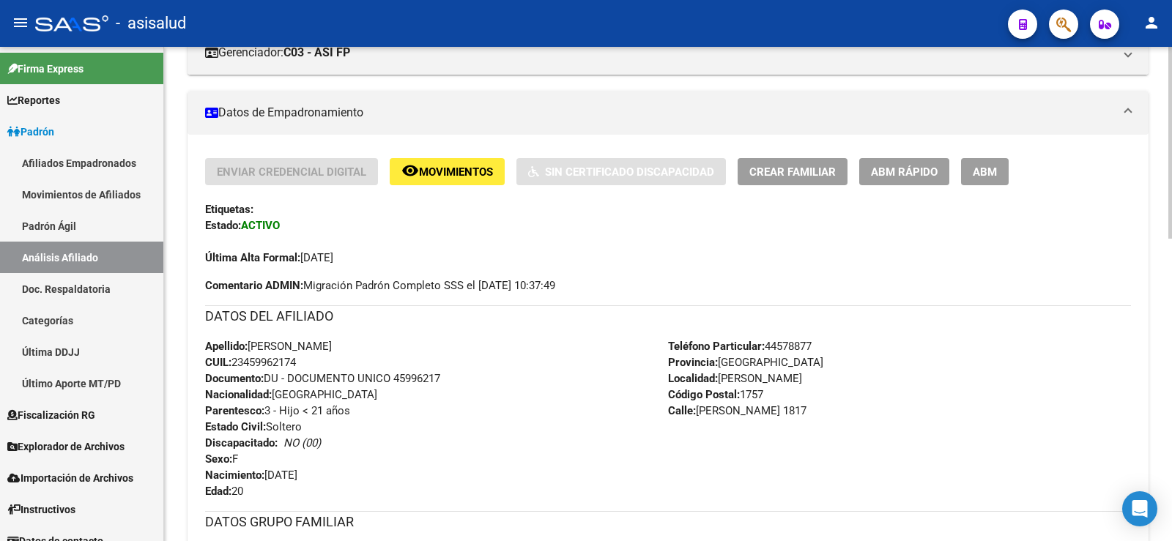
scroll to position [293, 0]
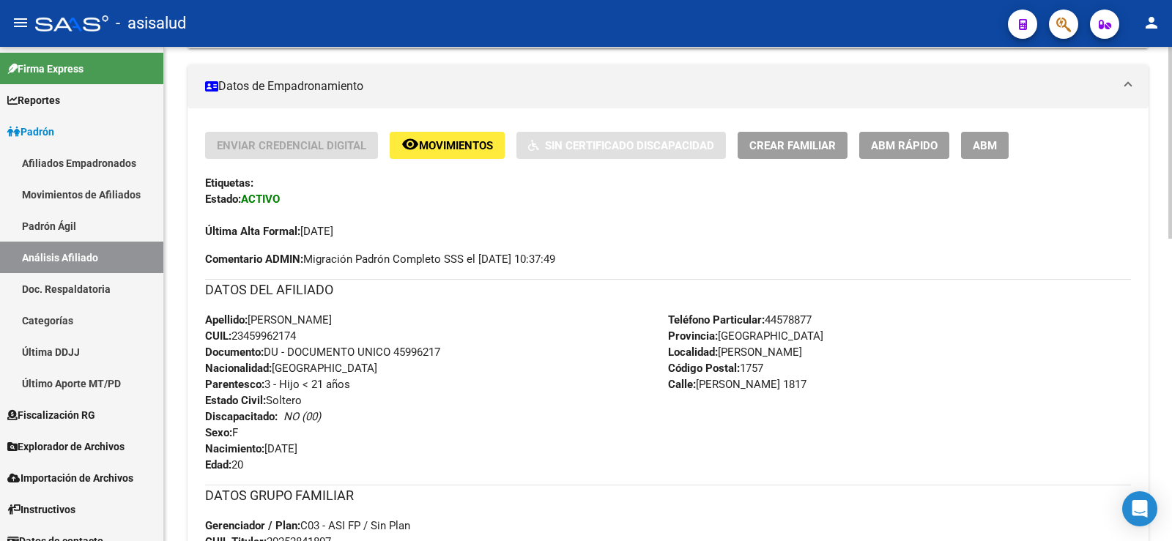
click at [921, 140] on span "ABM Rápido" at bounding box center [904, 145] width 67 height 13
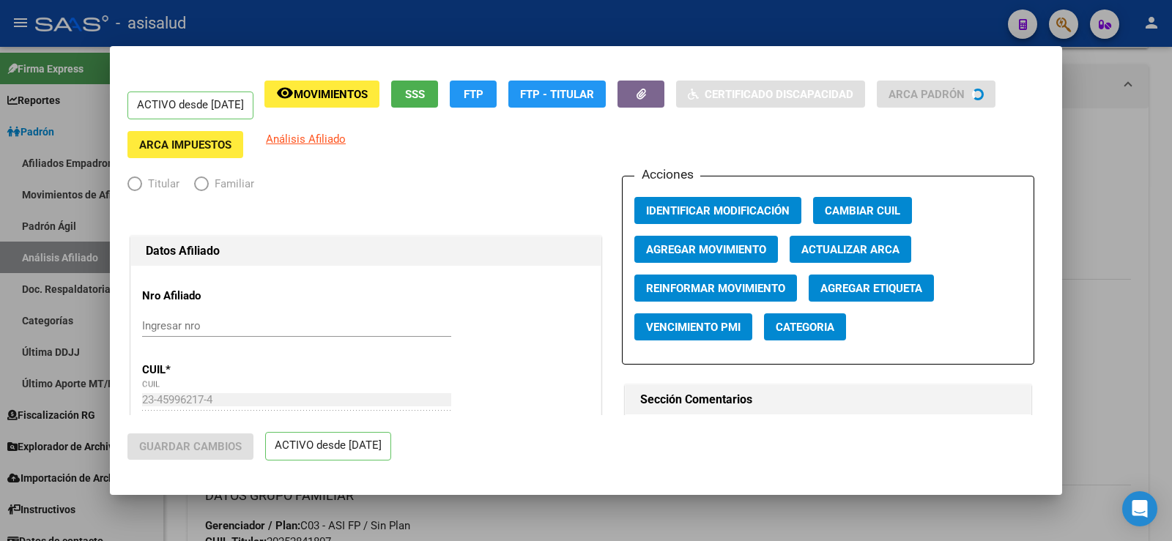
radio input "true"
type input "30-54660863-4"
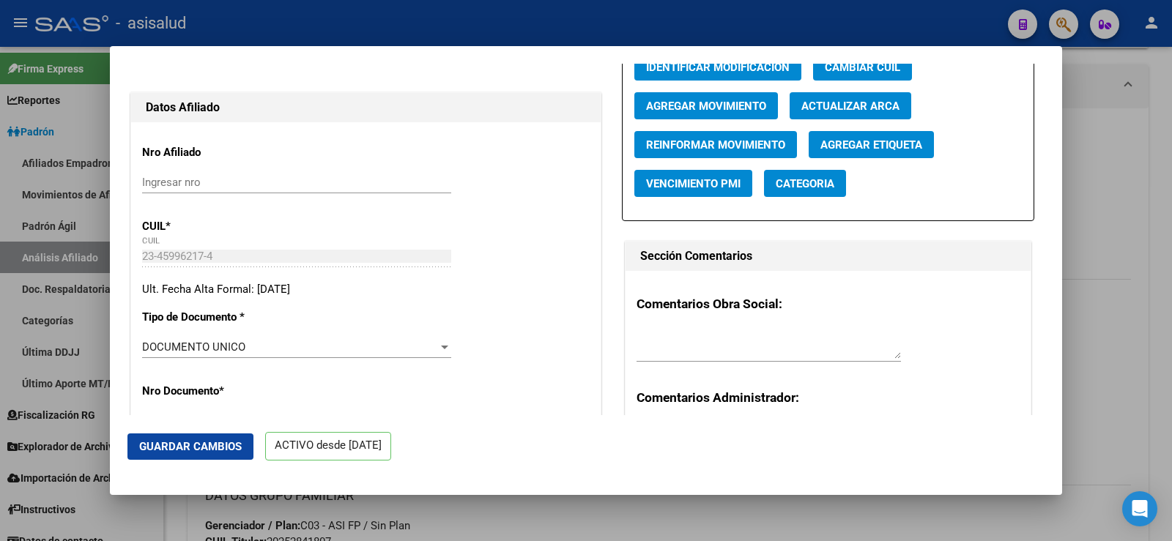
scroll to position [0, 0]
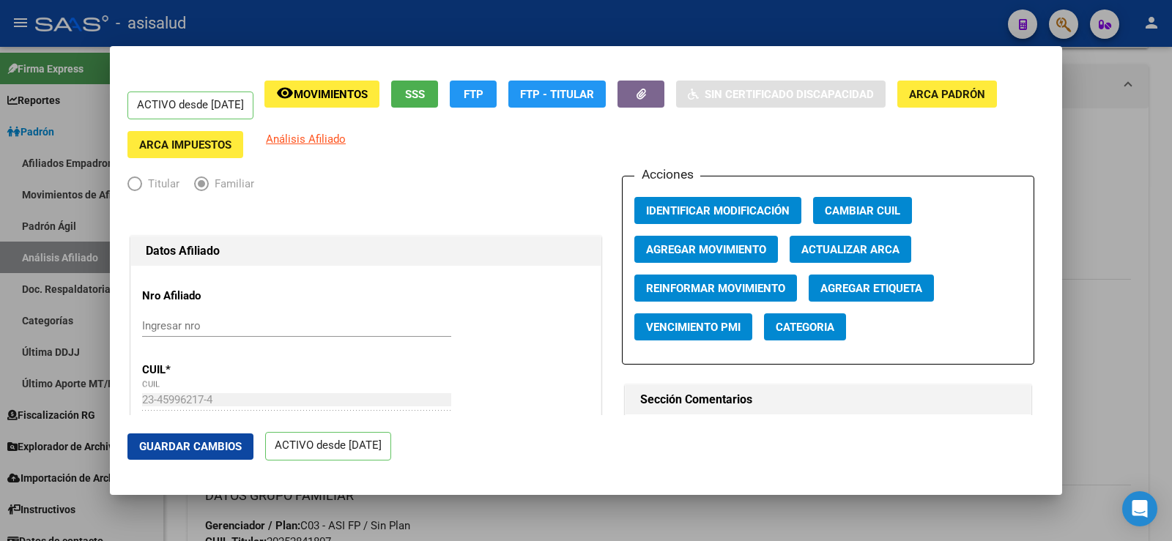
click at [819, 250] on span "Actualizar ARCA" at bounding box center [850, 249] width 98 height 13
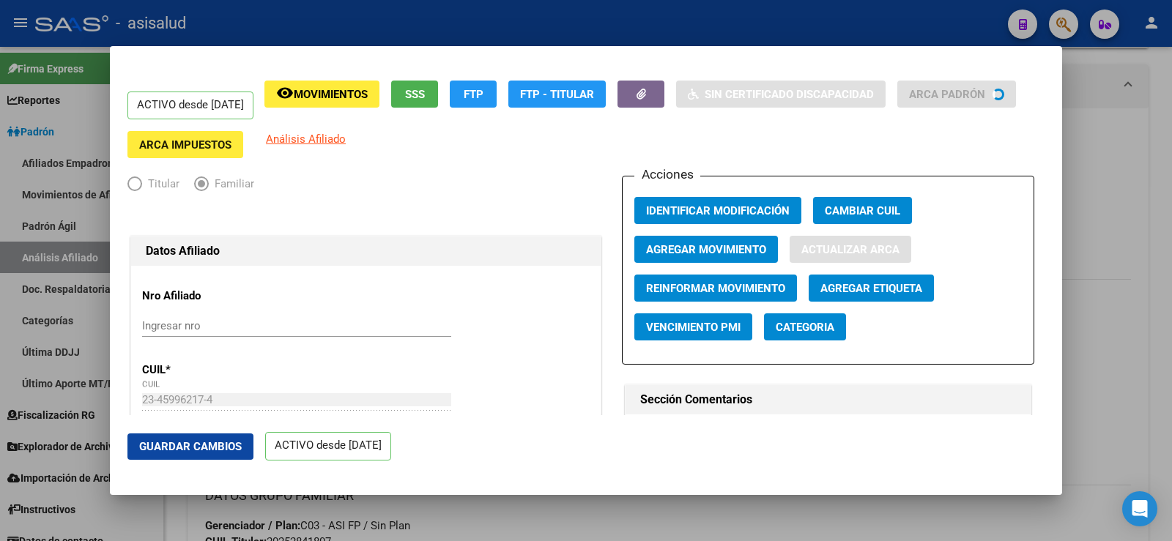
type input "GONZALEZ"
type input "CANDELA NADINE"
type input "[PERSON_NAME]"
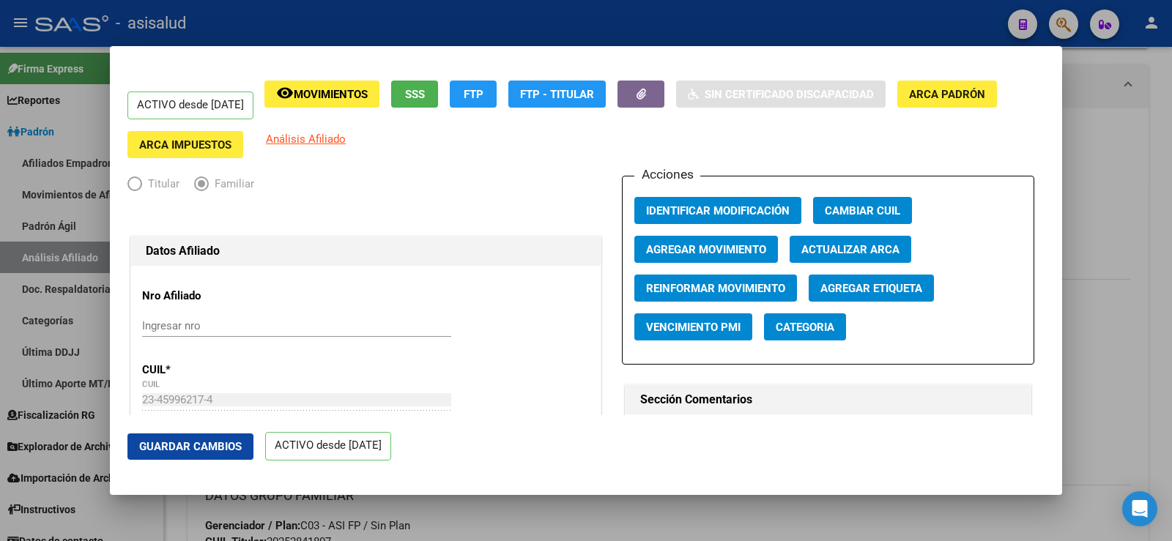
click at [661, 239] on button "Agregar Movimiento" at bounding box center [706, 249] width 144 height 27
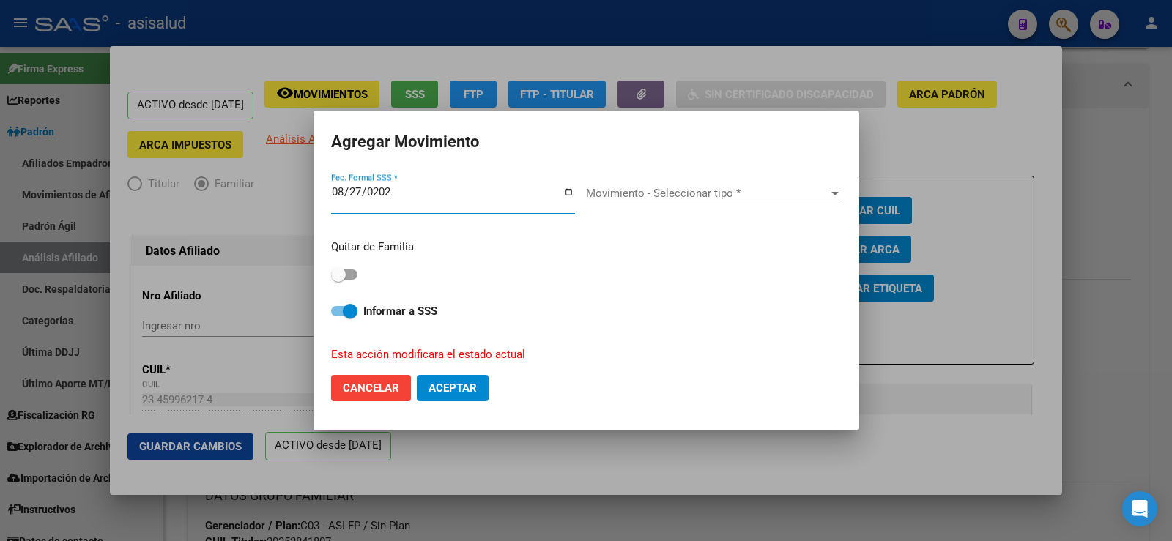
type input "2025-08-27"
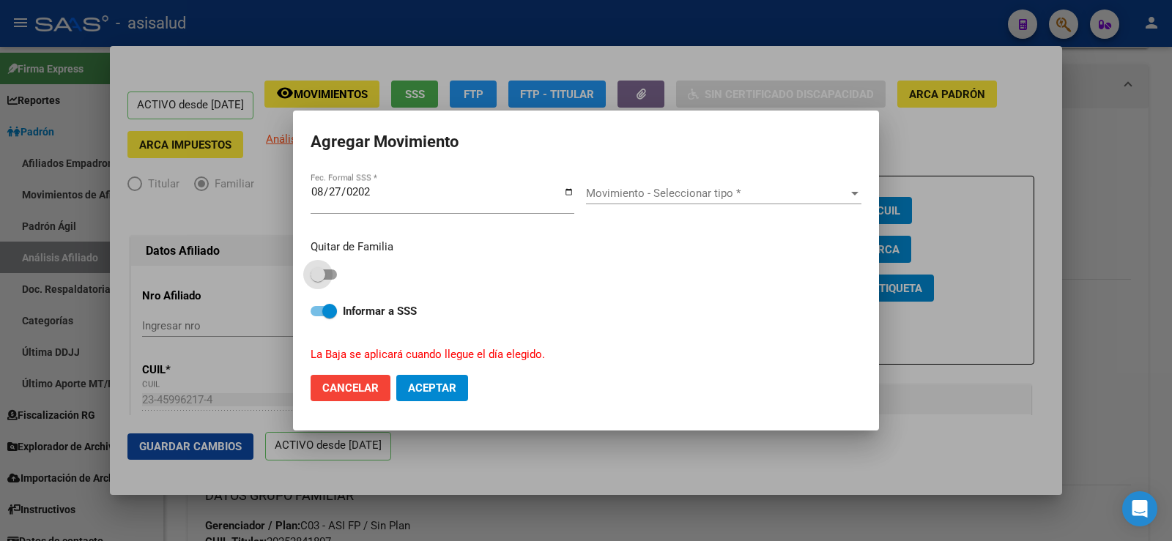
click at [318, 274] on span at bounding box center [318, 274] width 15 height 15
click at [318, 280] on input "checkbox" at bounding box center [317, 280] width 1 height 1
checkbox input "true"
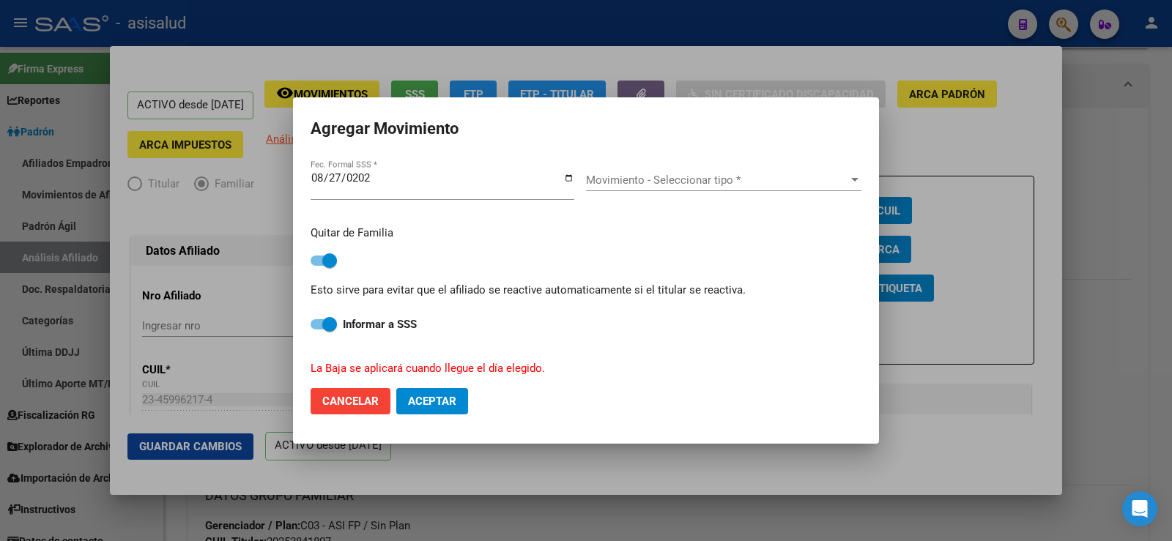
click at [612, 187] on div "Movimiento - Seleccionar tipo * Movimiento - Seleccionar tipo *" at bounding box center [723, 180] width 275 height 22
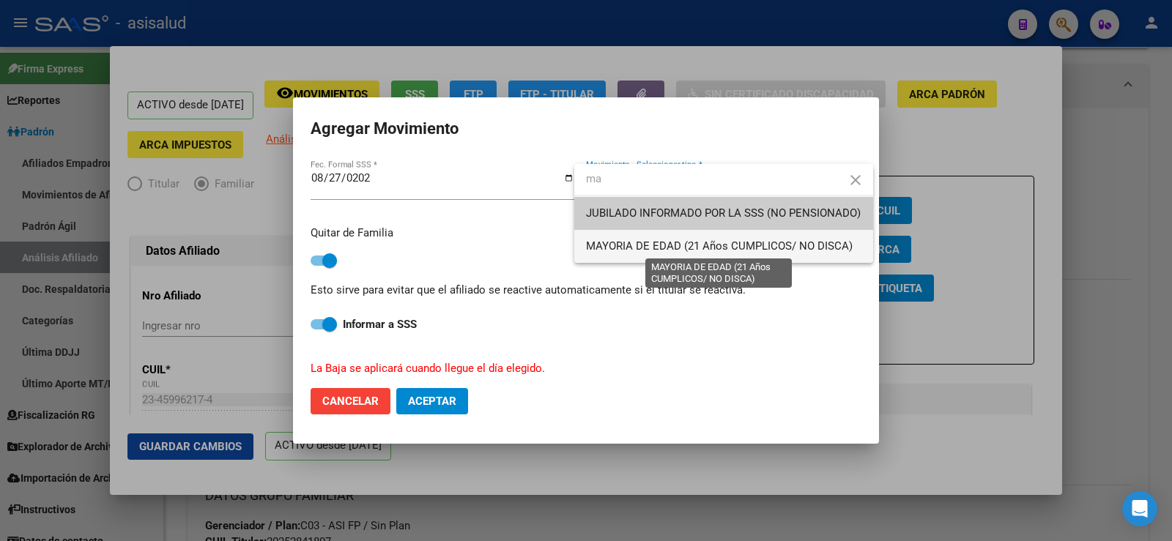
type input "ma"
click at [650, 239] on span "MAYORIA DE EDAD (21 Años CUMPLICOS/ NO DISCA)" at bounding box center [719, 245] width 267 height 13
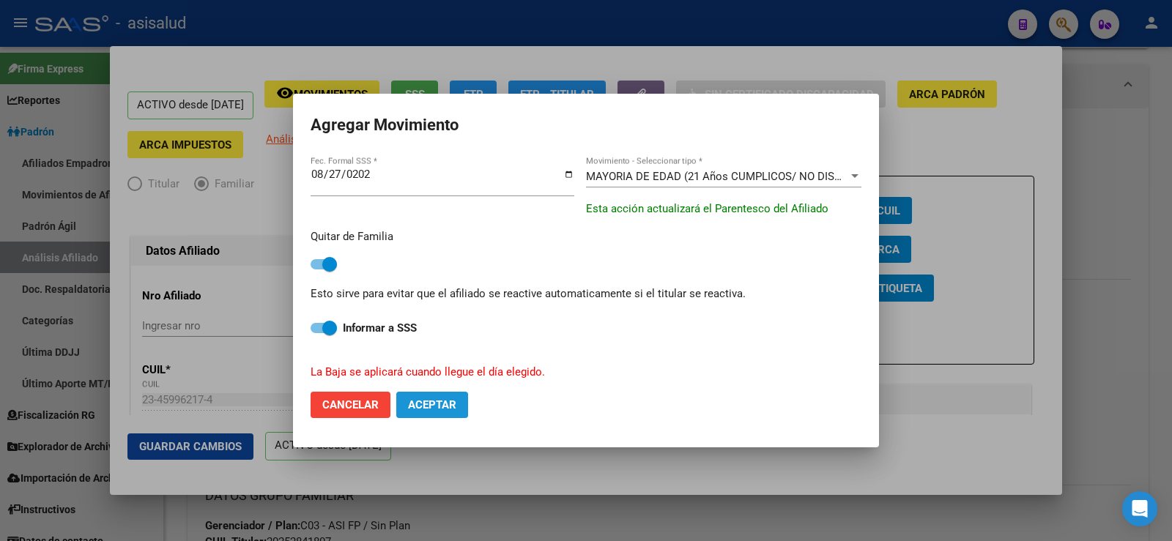
click at [429, 406] on span "Aceptar" at bounding box center [432, 404] width 48 height 13
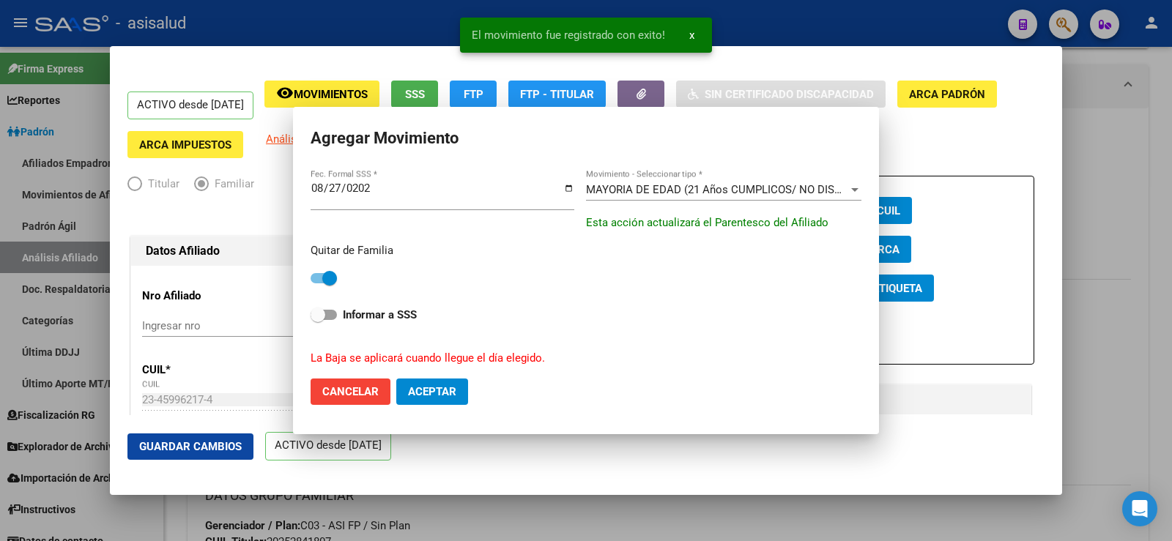
checkbox input "false"
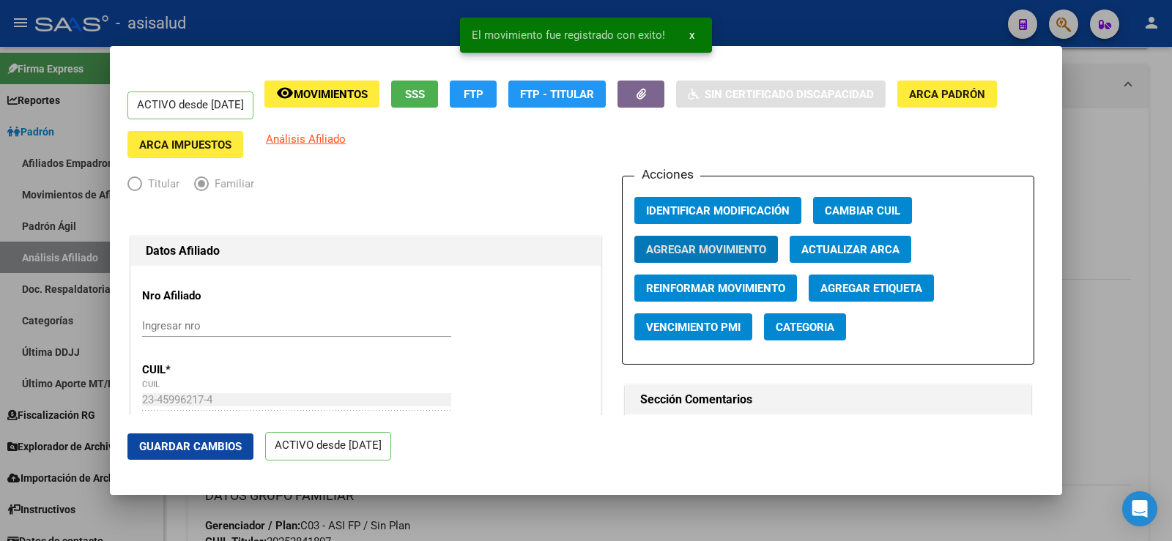
click at [236, 446] on span "Guardar Cambios" at bounding box center [190, 446] width 103 height 13
click at [1136, 179] on div at bounding box center [586, 270] width 1172 height 541
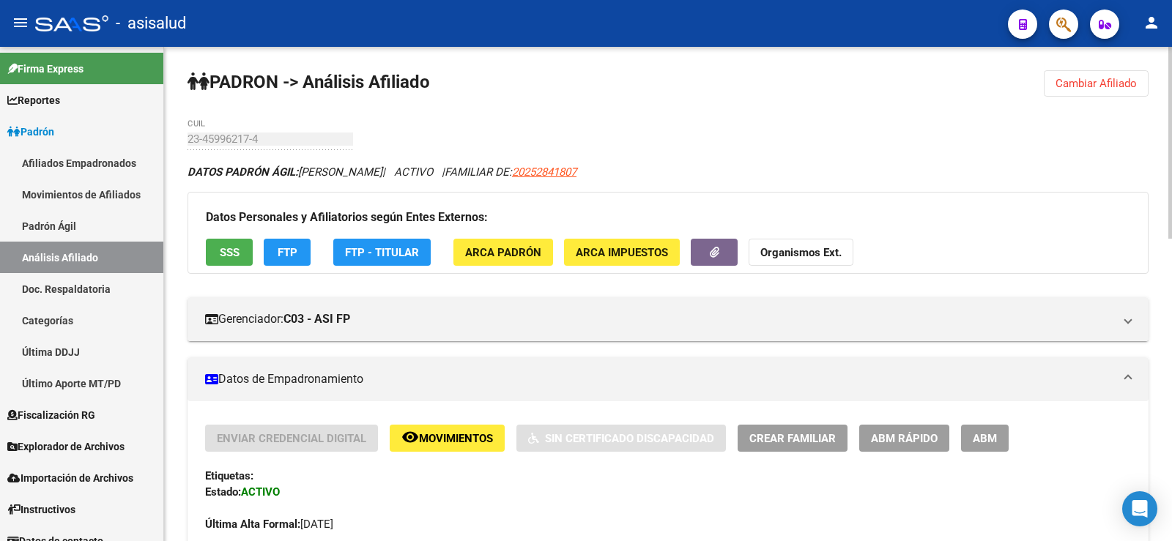
click at [1085, 74] on button "Cambiar Afiliado" at bounding box center [1096, 83] width 105 height 26
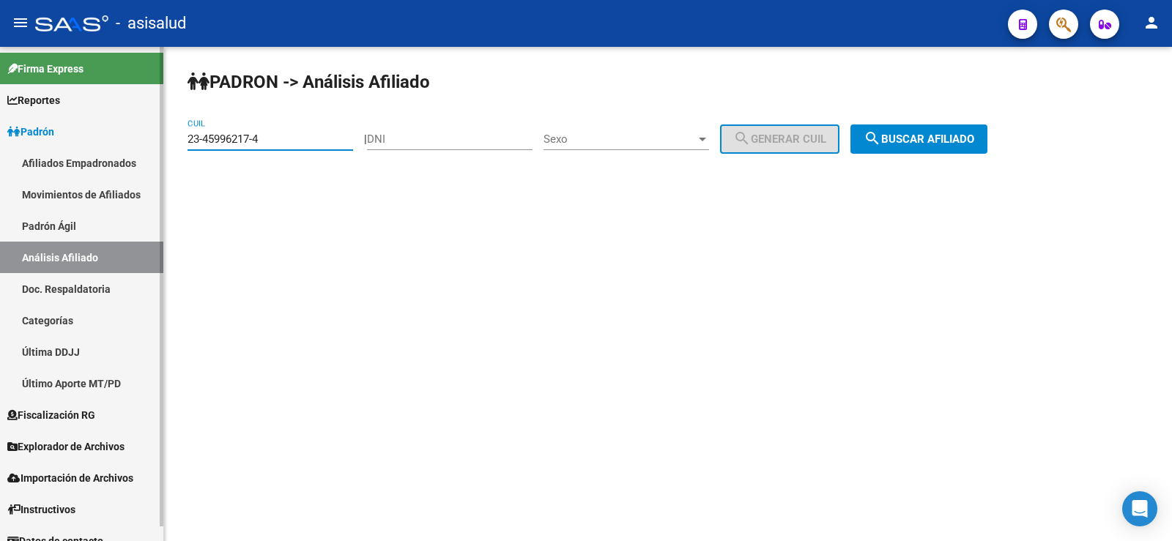
drag, startPoint x: 279, startPoint y: 136, endPoint x: 148, endPoint y: 135, distance: 131.1
click at [148, 135] on mat-sidenav-container "Firma Express Reportes Ingresos Devengados Análisis Histórico Detalles Transfer…" at bounding box center [586, 294] width 1172 height 494
paste input "7-45707065"
type input "27-45707065-4"
click at [869, 140] on button "search Buscar afiliado" at bounding box center [918, 138] width 137 height 29
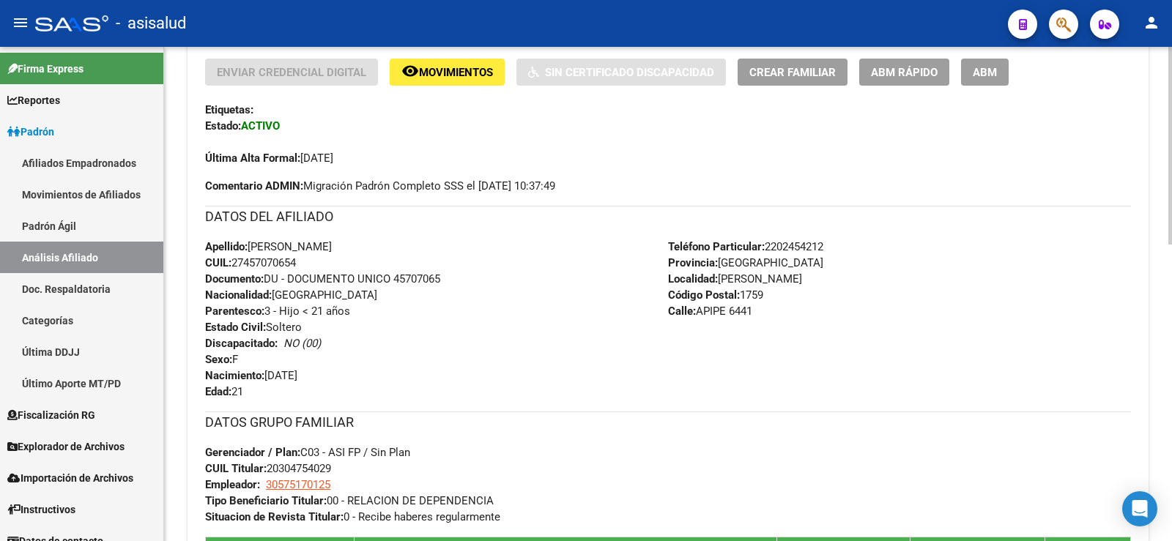
scroll to position [293, 0]
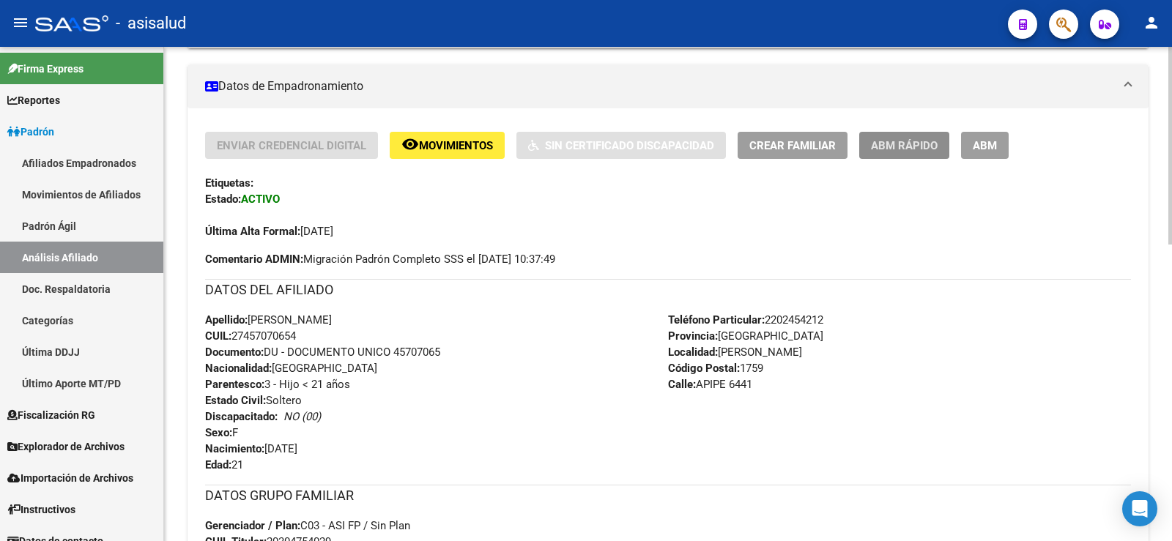
click at [882, 150] on span "ABM Rápido" at bounding box center [904, 145] width 67 height 13
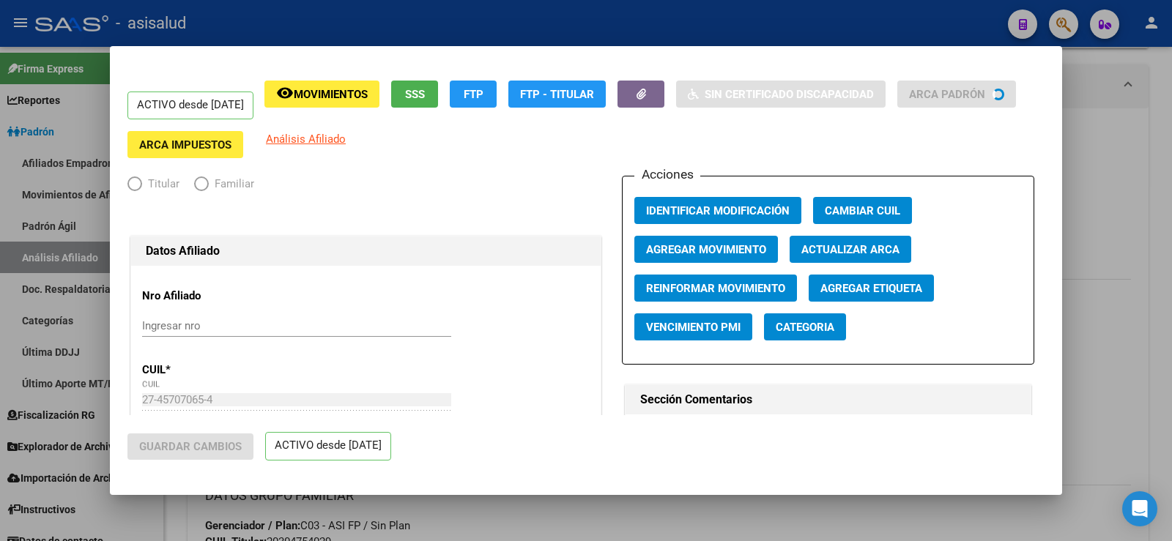
radio input "true"
type input "30-57517012-5"
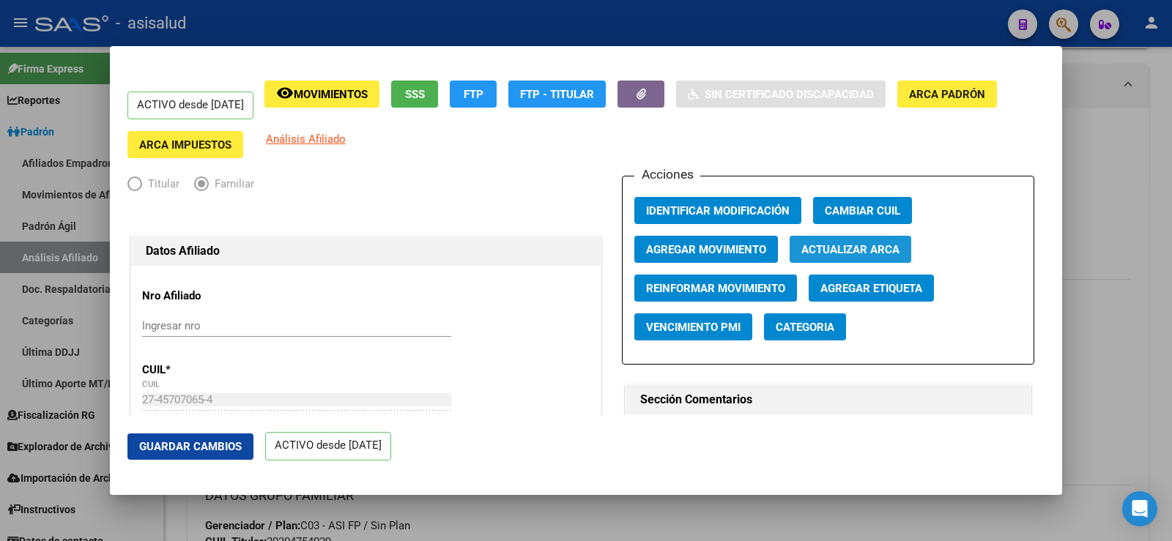
click at [832, 244] on span "Actualizar ARCA" at bounding box center [850, 249] width 98 height 13
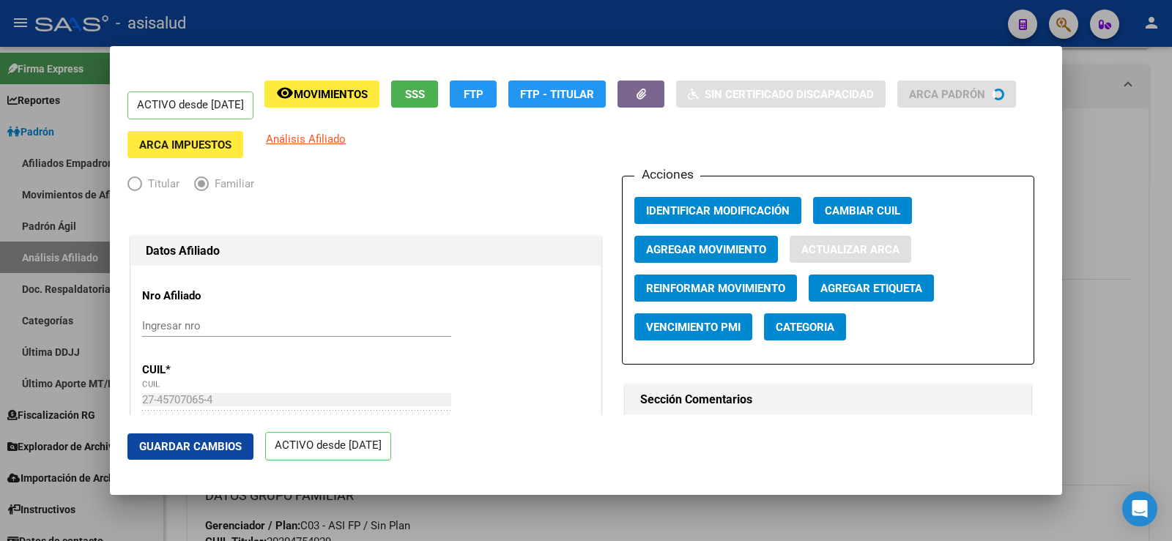
type input "RILLO FERNANDEZ"
type input "NICOL AGUSTINA"
type input "GONZALEZ CATAN"
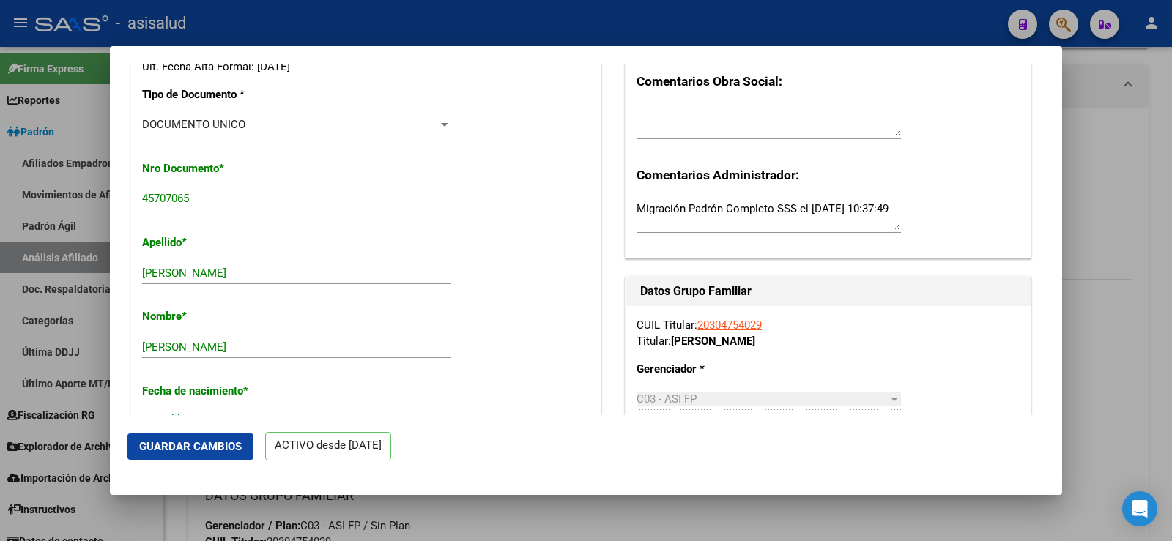
scroll to position [0, 0]
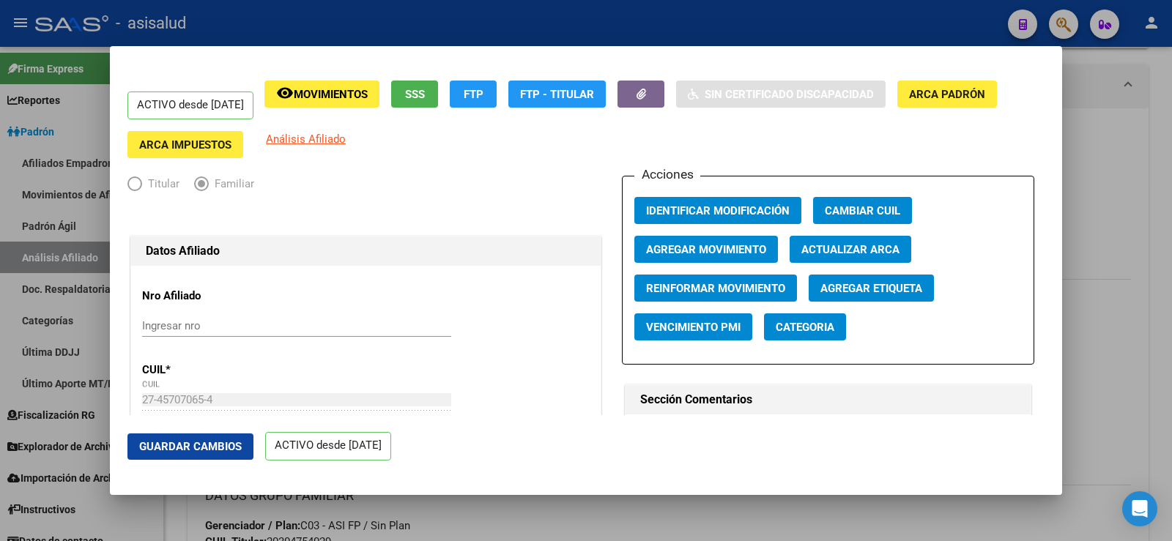
click at [673, 250] on span "Agregar Movimiento" at bounding box center [706, 249] width 120 height 13
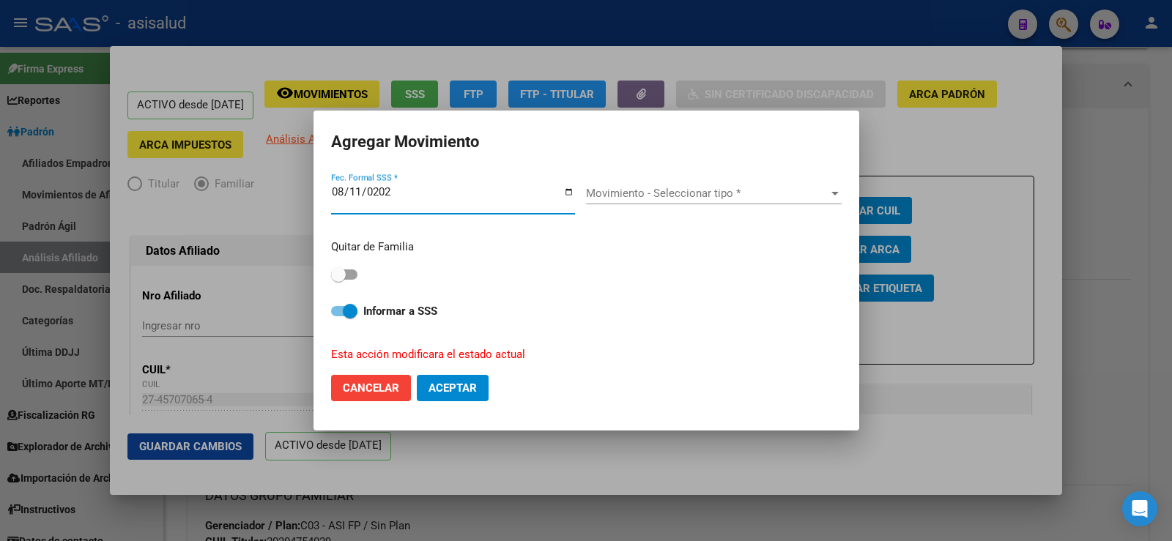
type input "2025-08-11"
click at [639, 186] on div "Movimiento - Seleccionar tipo * Movimiento - Seleccionar tipo *" at bounding box center [714, 193] width 256 height 22
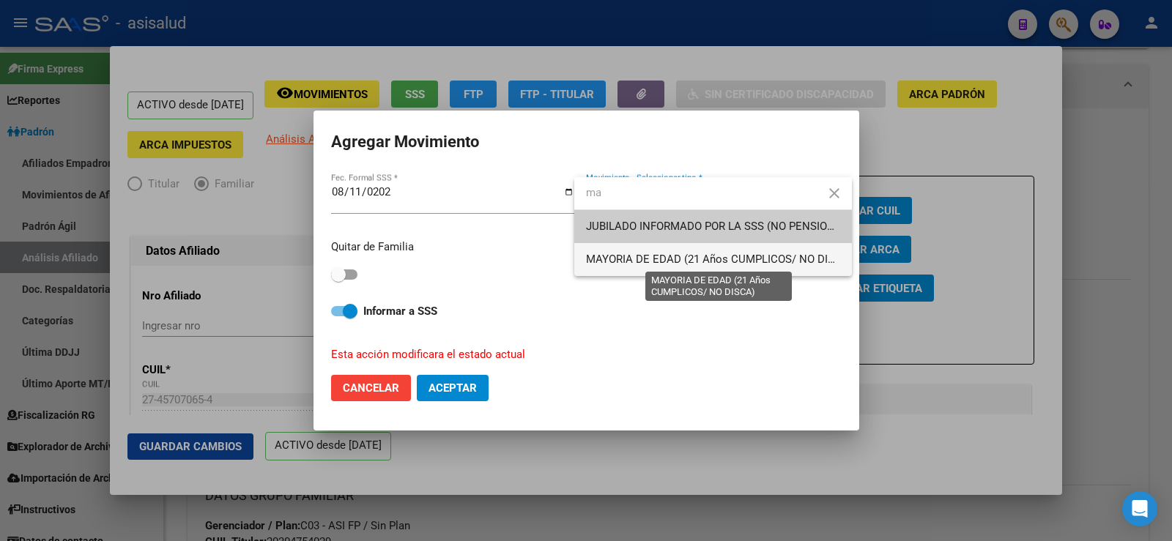
type input "ma"
click at [633, 257] on span "MAYORIA DE EDAD (21 Años CUMPLICOS/ NO DISCA)" at bounding box center [719, 259] width 267 height 13
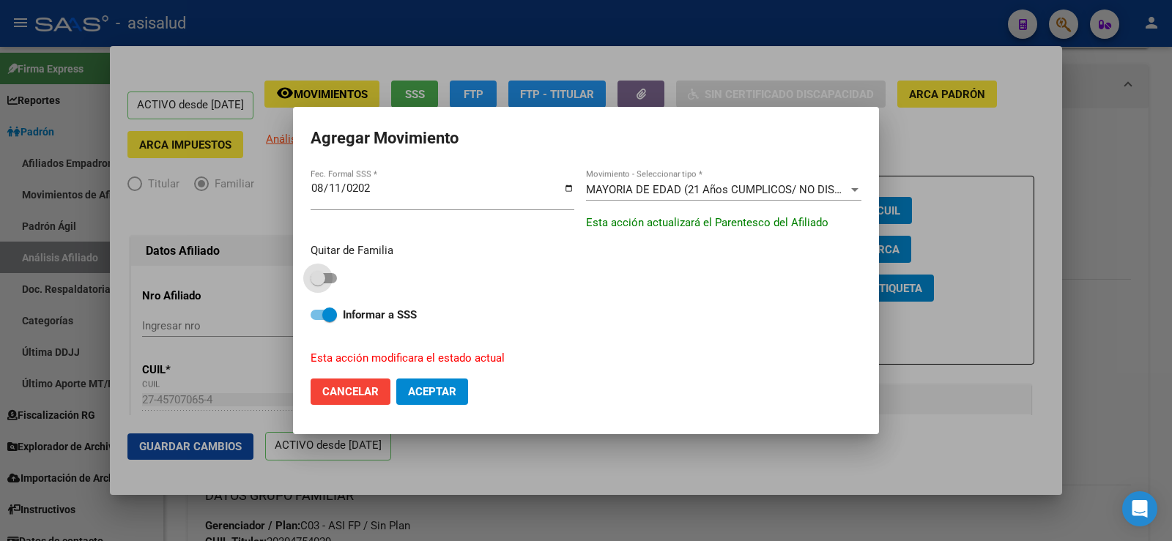
click at [332, 280] on span at bounding box center [324, 278] width 26 height 10
click at [318, 283] on input "checkbox" at bounding box center [317, 283] width 1 height 1
checkbox input "true"
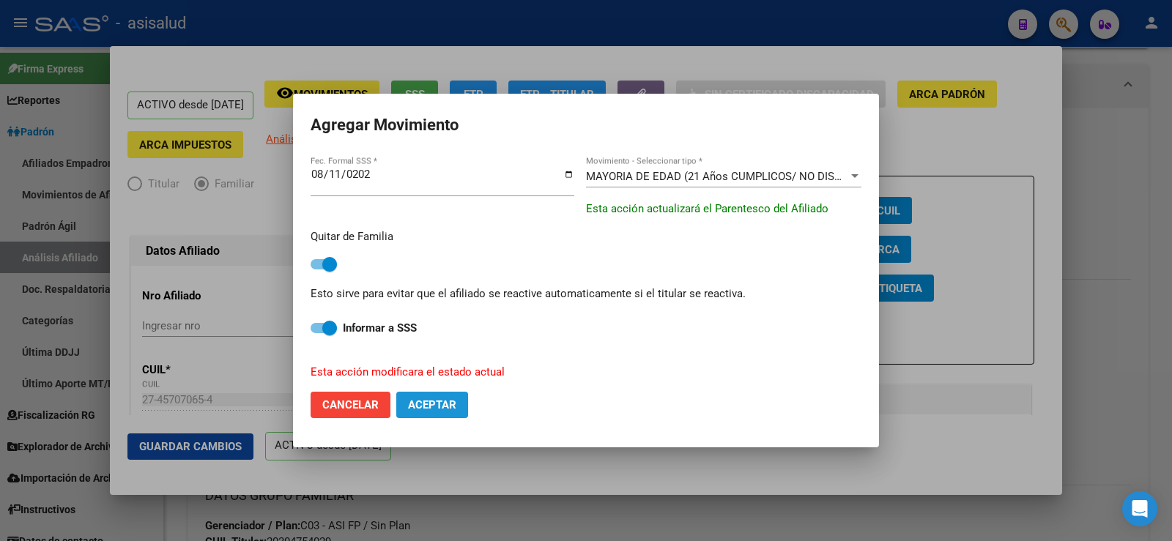
click at [441, 404] on span "Aceptar" at bounding box center [432, 404] width 48 height 13
checkbox input "false"
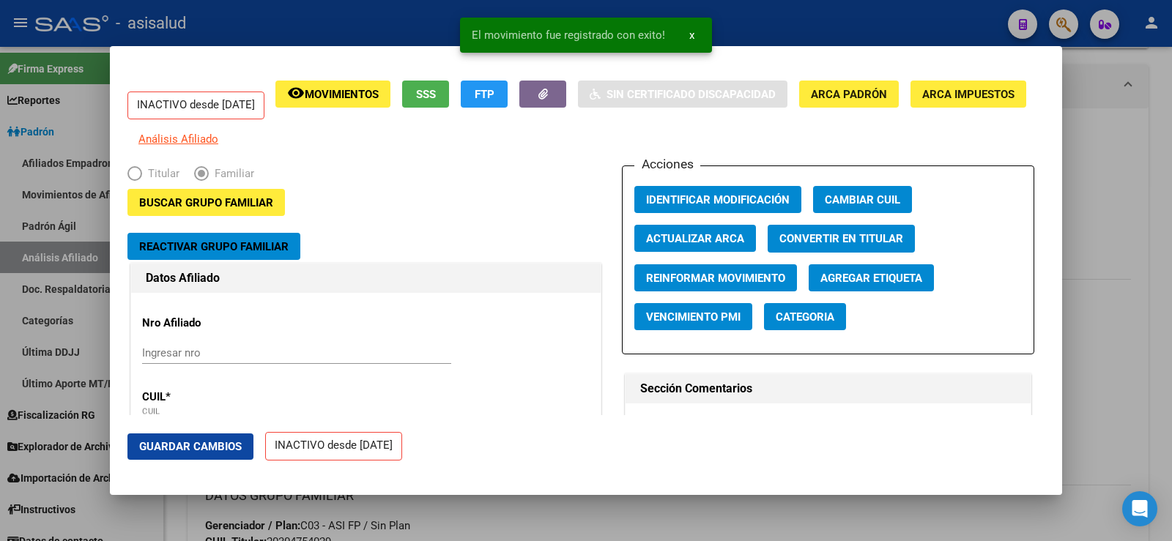
click at [239, 455] on button "Guardar Cambios" at bounding box center [190, 447] width 126 height 26
click at [1129, 174] on div at bounding box center [586, 270] width 1172 height 541
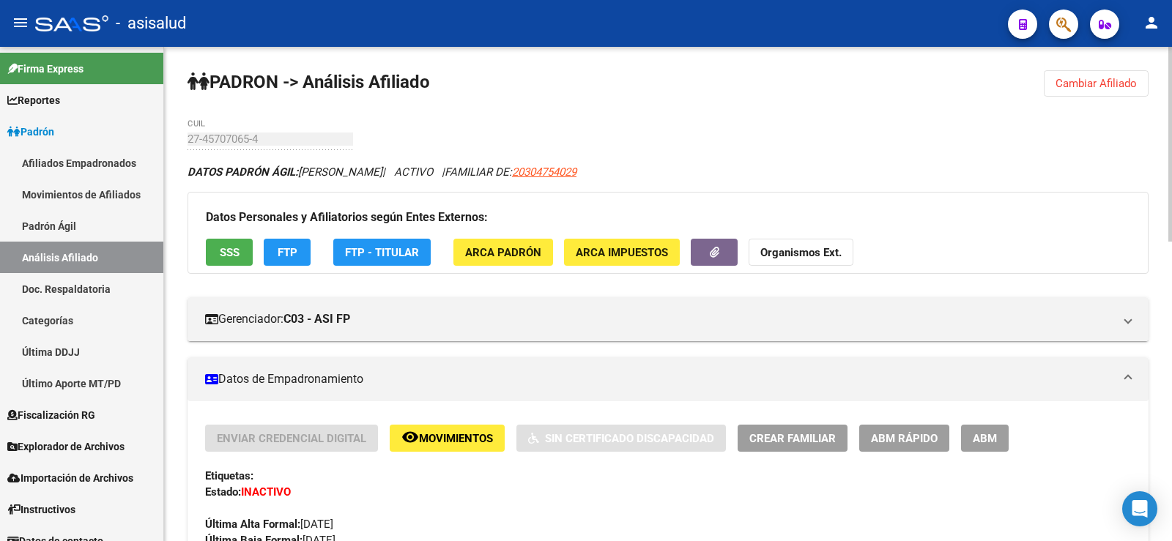
click at [1099, 78] on span "Cambiar Afiliado" at bounding box center [1095, 83] width 81 height 13
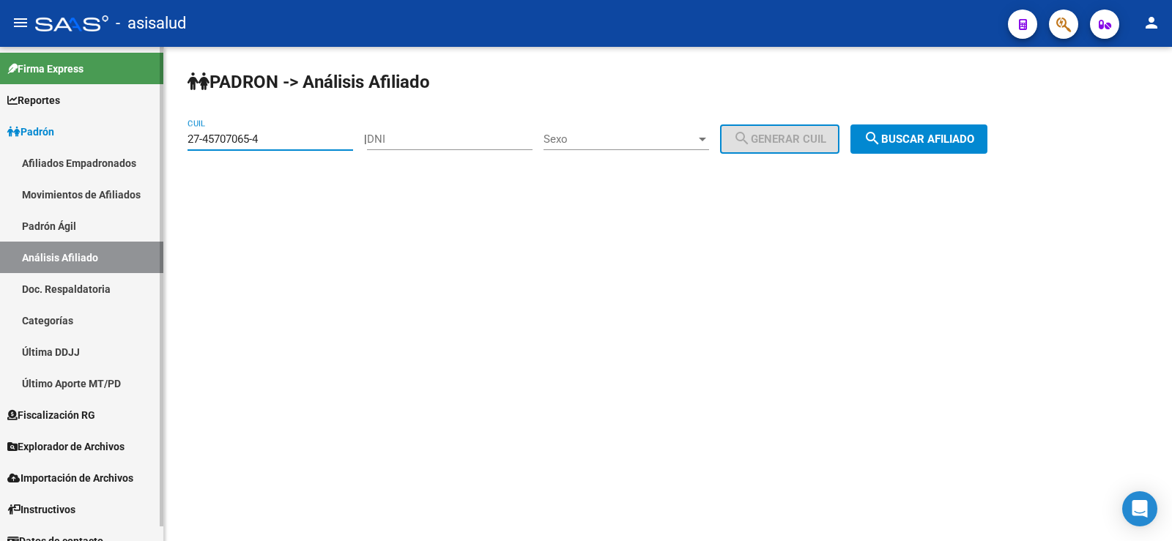
drag, startPoint x: 283, startPoint y: 141, endPoint x: 144, endPoint y: 141, distance: 139.1
click at [144, 141] on mat-sidenav-container "Firma Express Reportes Ingresos Devengados Análisis Histórico Detalles Transfer…" at bounding box center [586, 294] width 1172 height 494
paste input "996129-7"
click at [969, 141] on span "search Buscar afiliado" at bounding box center [918, 139] width 111 height 13
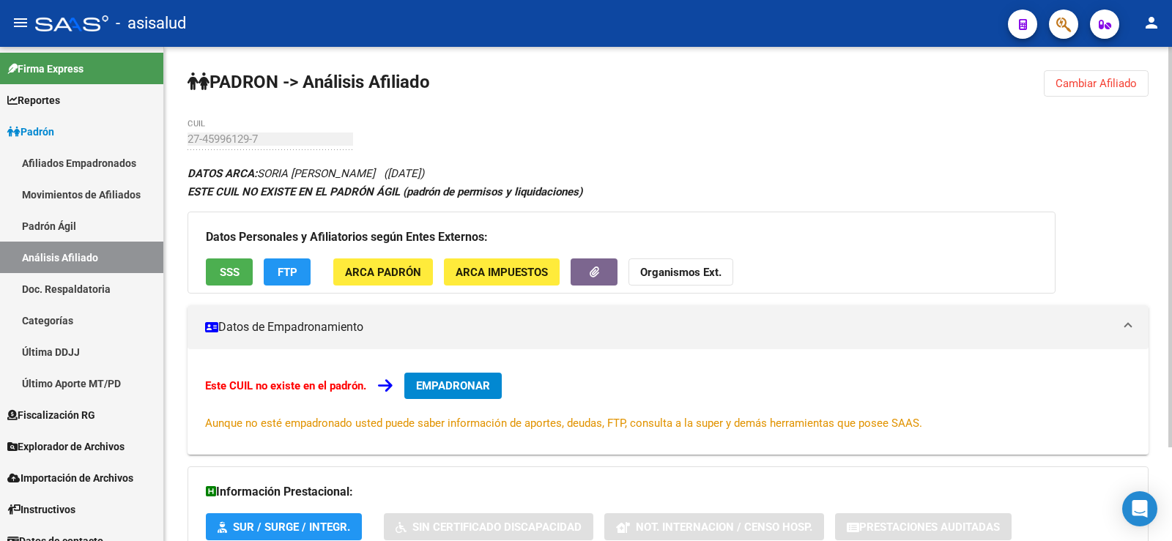
click at [1113, 78] on span "Cambiar Afiliado" at bounding box center [1095, 83] width 81 height 13
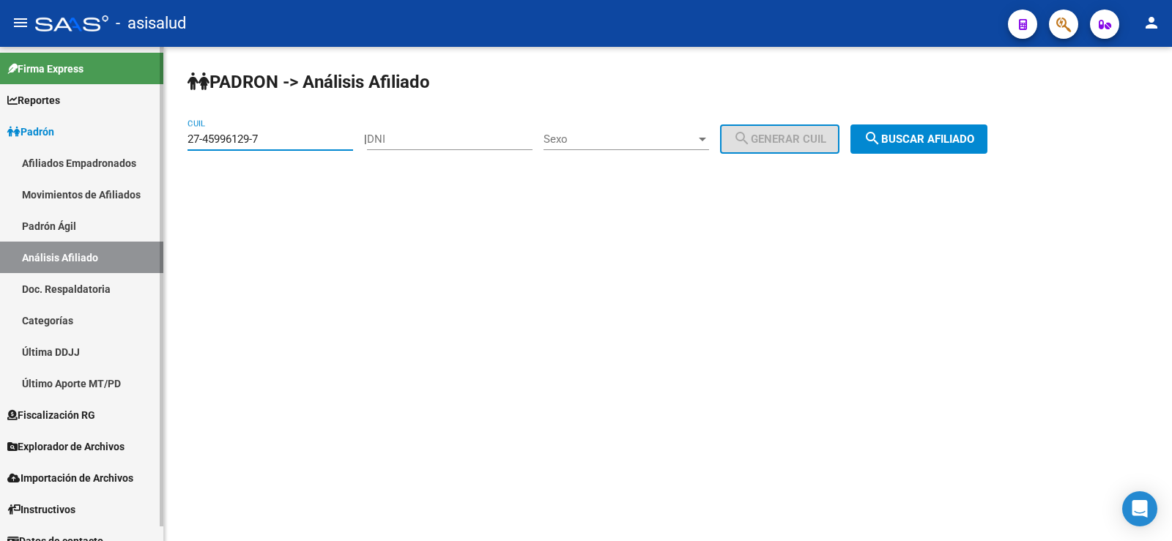
drag, startPoint x: 280, startPoint y: 144, endPoint x: 140, endPoint y: 144, distance: 140.6
click at [140, 144] on mat-sidenav-container "Firma Express Reportes Ingresos Devengados Análisis Histórico Detalles Transfer…" at bounding box center [586, 294] width 1172 height 494
paste input "0-92674074-2"
type input "20-92674074-2"
click at [968, 131] on button "search Buscar afiliado" at bounding box center [918, 138] width 137 height 29
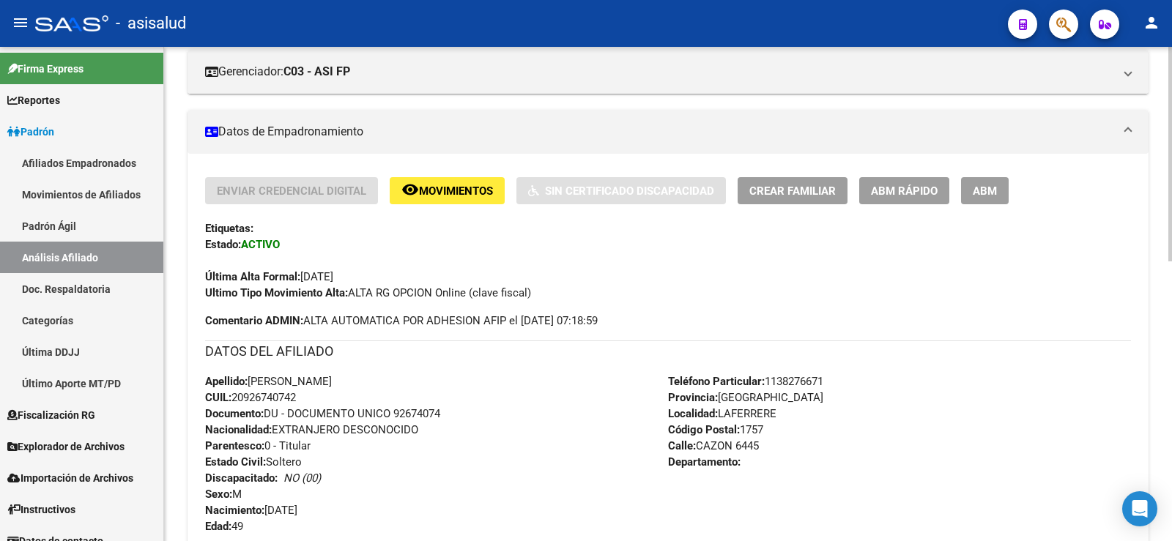
scroll to position [220, 0]
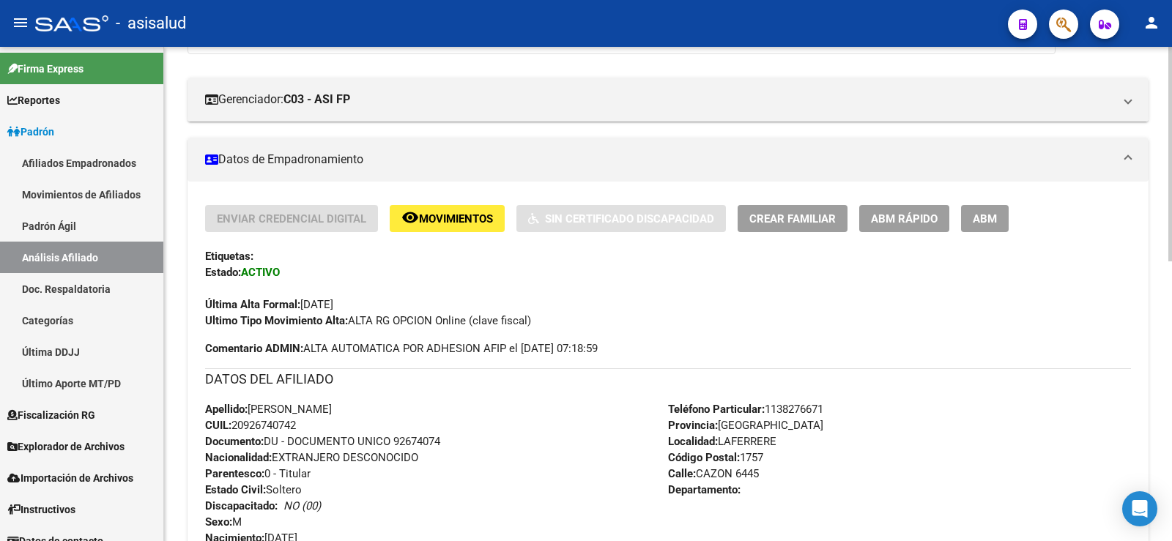
click at [913, 215] on span "ABM Rápido" at bounding box center [904, 218] width 67 height 13
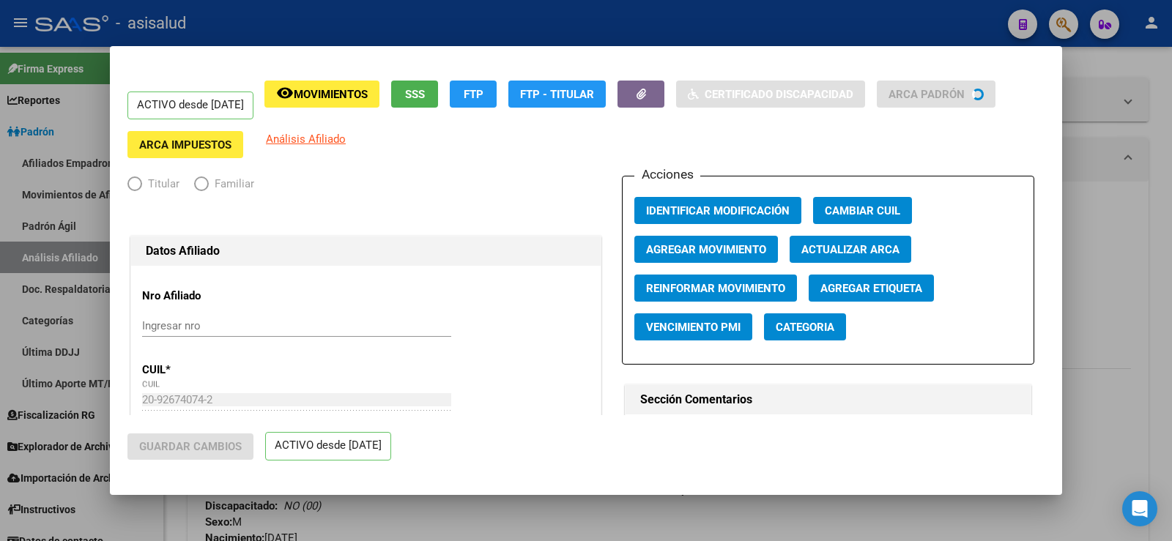
radio input "true"
type input "30-71141635-4"
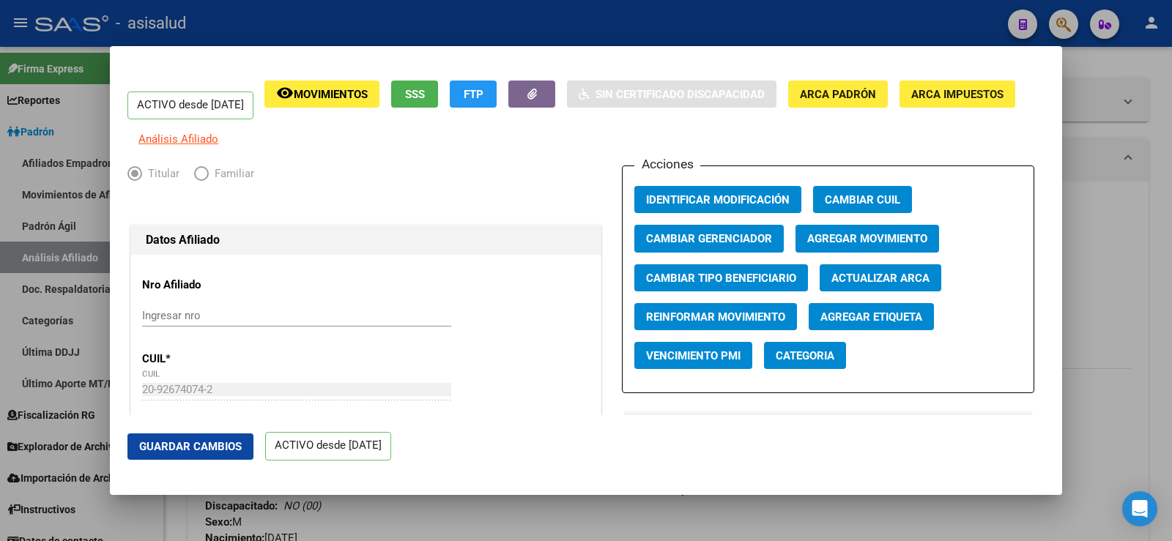
click at [1125, 230] on div at bounding box center [586, 270] width 1172 height 541
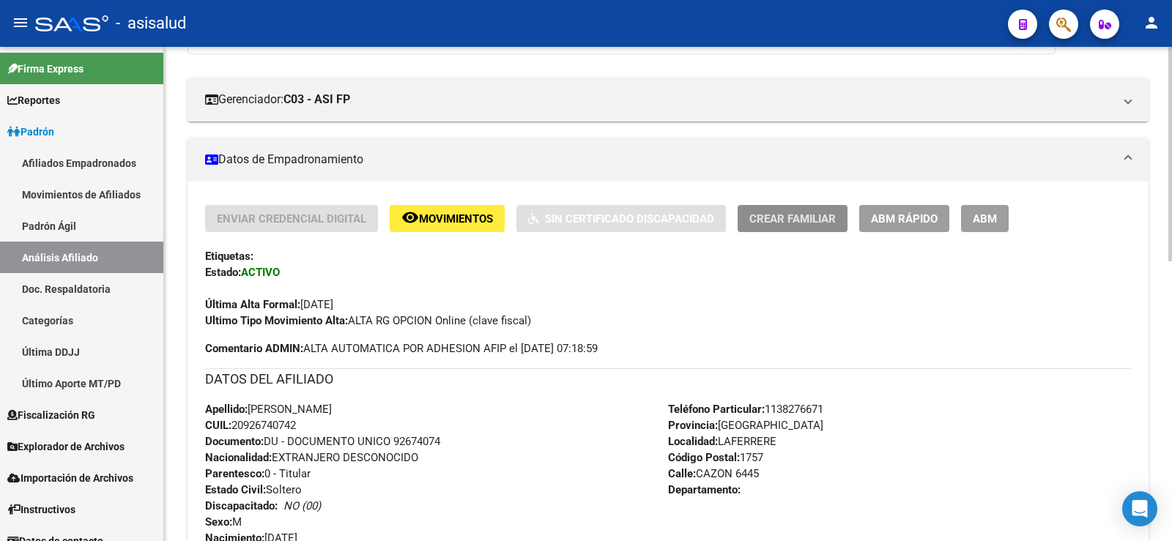
click at [779, 221] on span "Crear Familiar" at bounding box center [792, 218] width 86 height 13
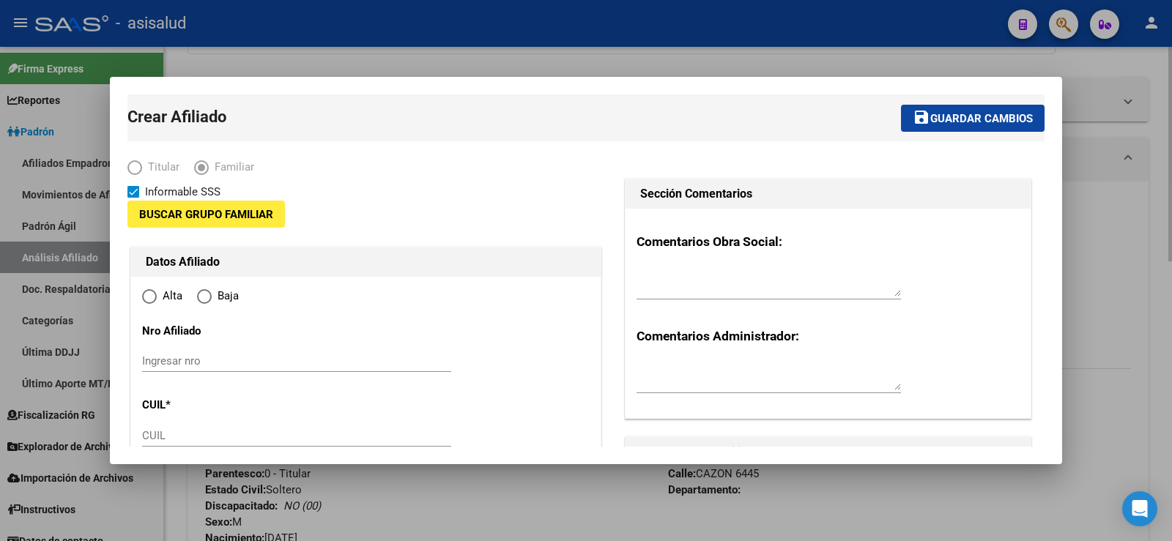
type input "30-71141635-4"
type input "LAFERRERE"
type input "1757"
type input "CAZON"
type input "6445"
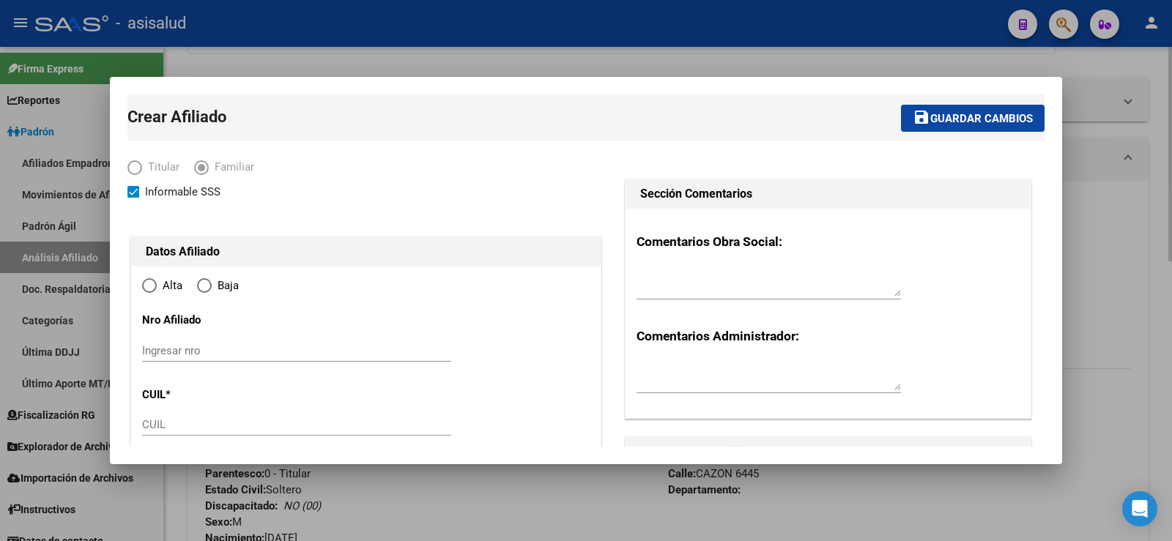
radio input "true"
type input "30-71141635-4"
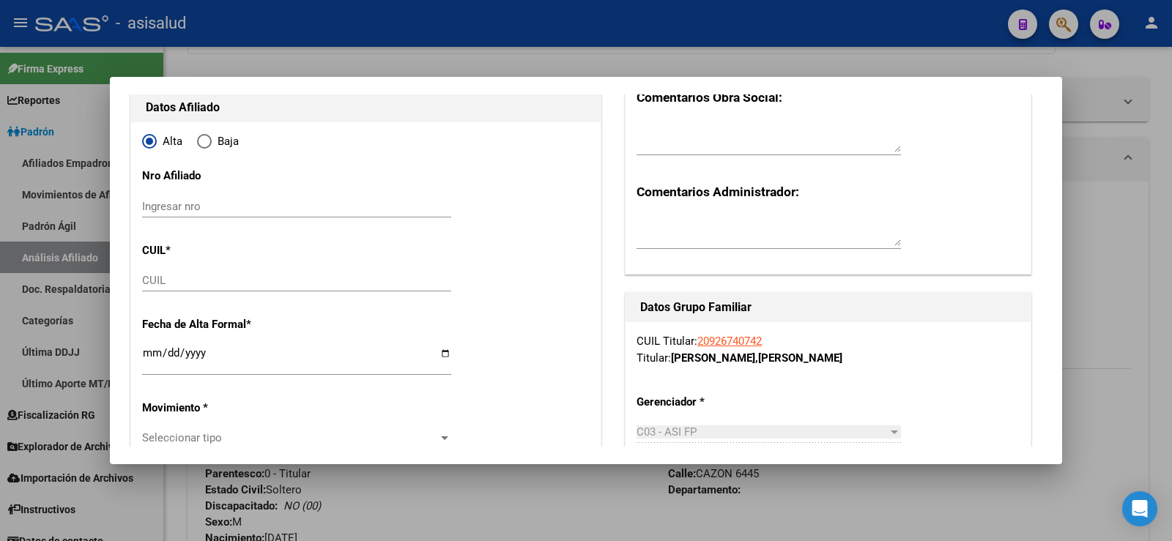
scroll to position [146, 0]
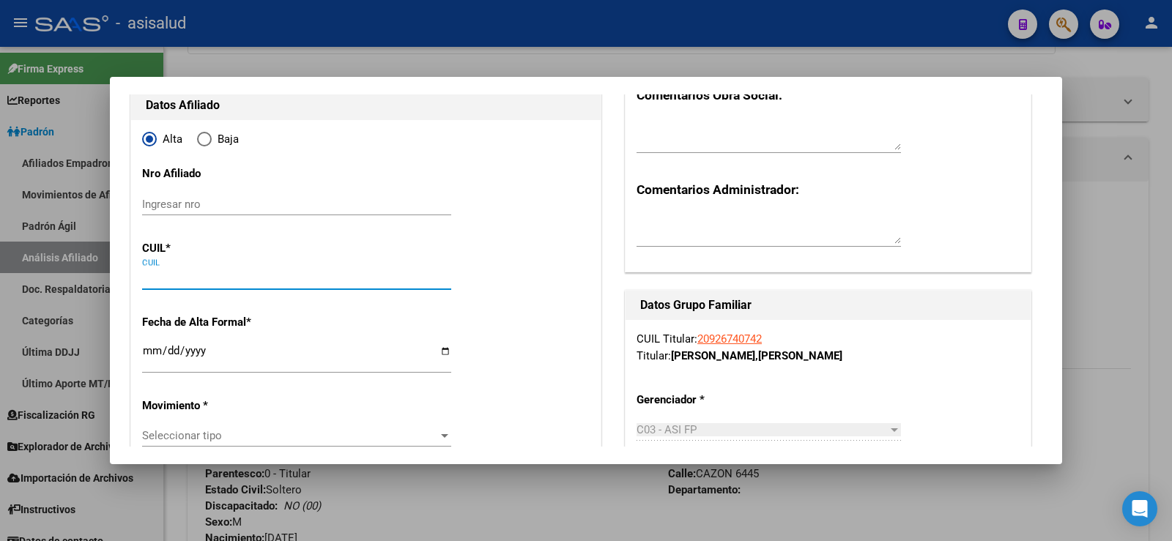
click at [187, 275] on input "CUIL" at bounding box center [296, 278] width 309 height 13
paste input "27-45996129-7"
type input "27-45996129-7"
type input "45996129"
type input "SORIA GALVARRO"
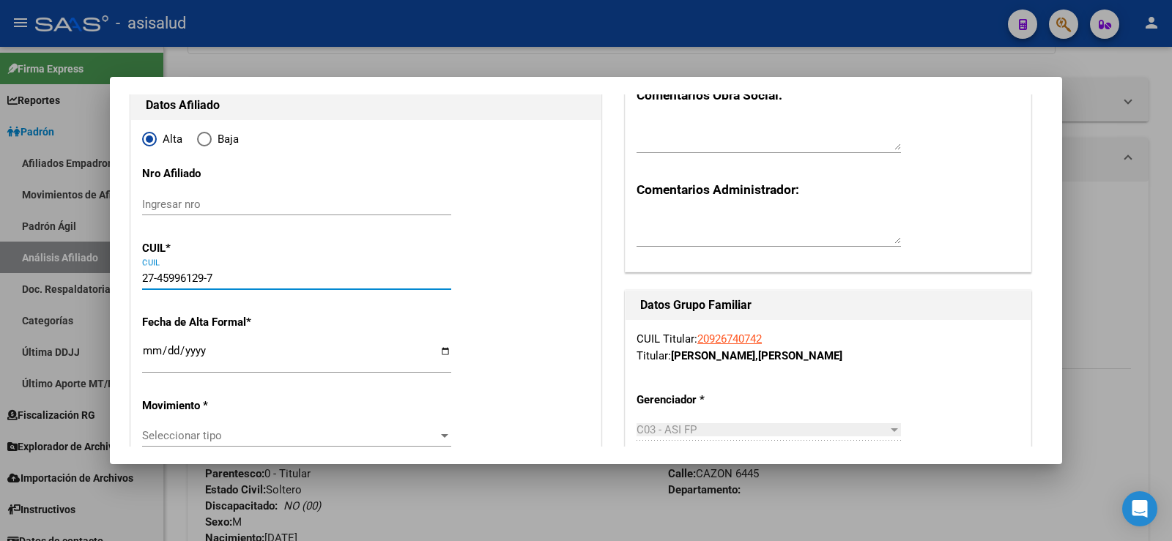
type input "MARILYN YANET"
type input "2004-08-17"
type input "[PERSON_NAME]"
type input "SANTO TOME"
type input "5264"
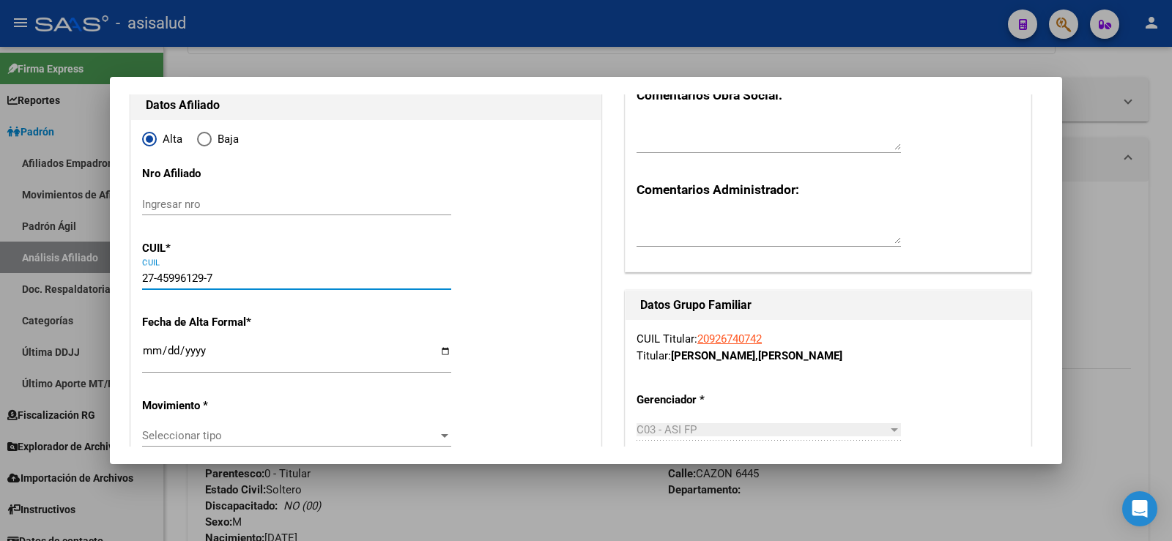
type input "0"
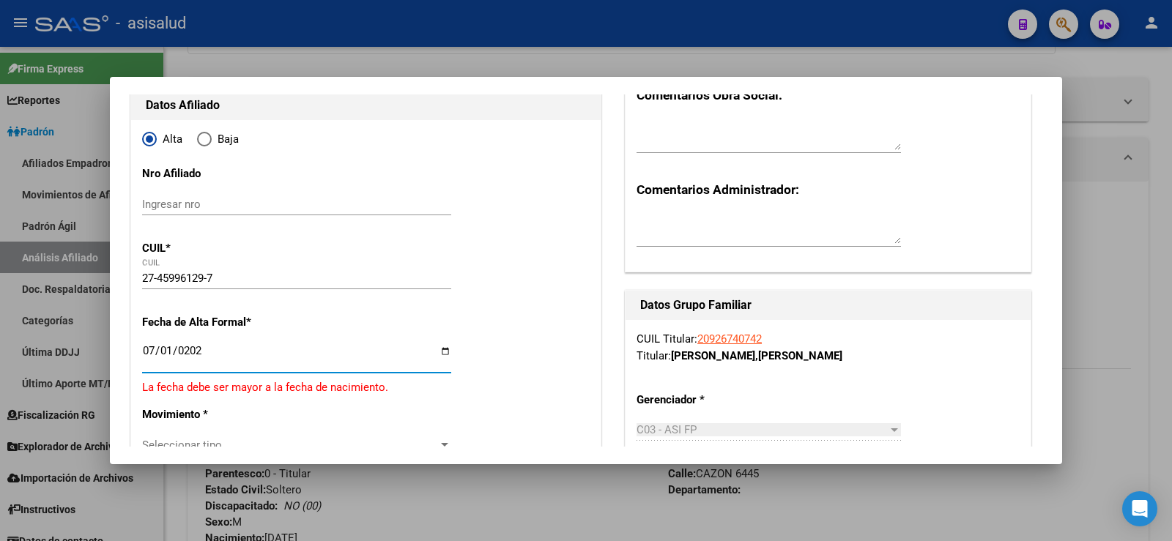
type input "2025-07-01"
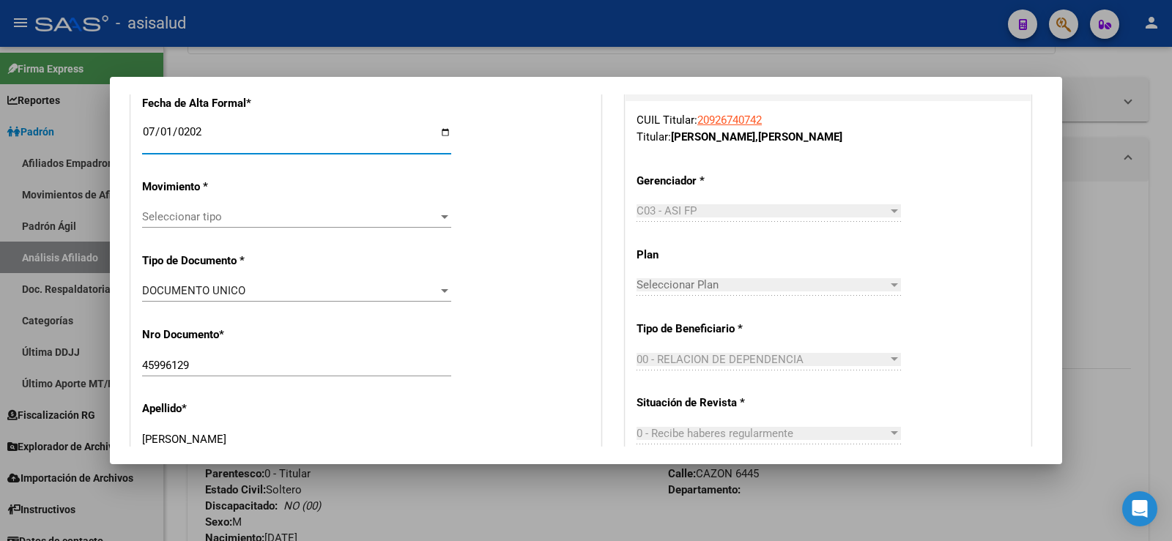
scroll to position [366, 0]
click at [183, 215] on span "Seleccionar tipo" at bounding box center [290, 215] width 296 height 13
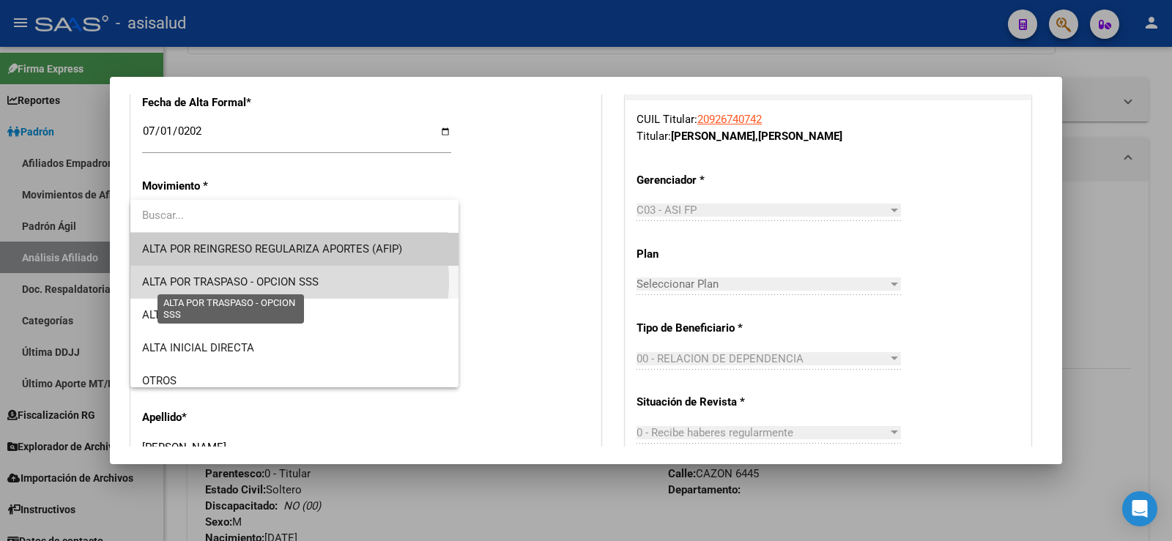
click at [281, 281] on span "ALTA POR TRASPASO - OPCION SSS" at bounding box center [230, 281] width 176 height 13
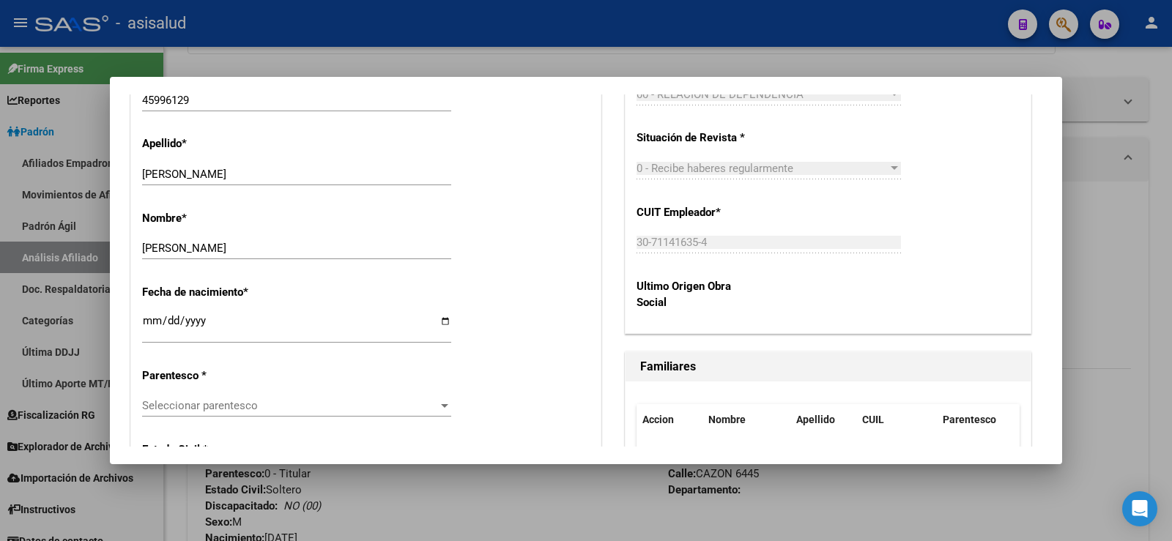
scroll to position [659, 0]
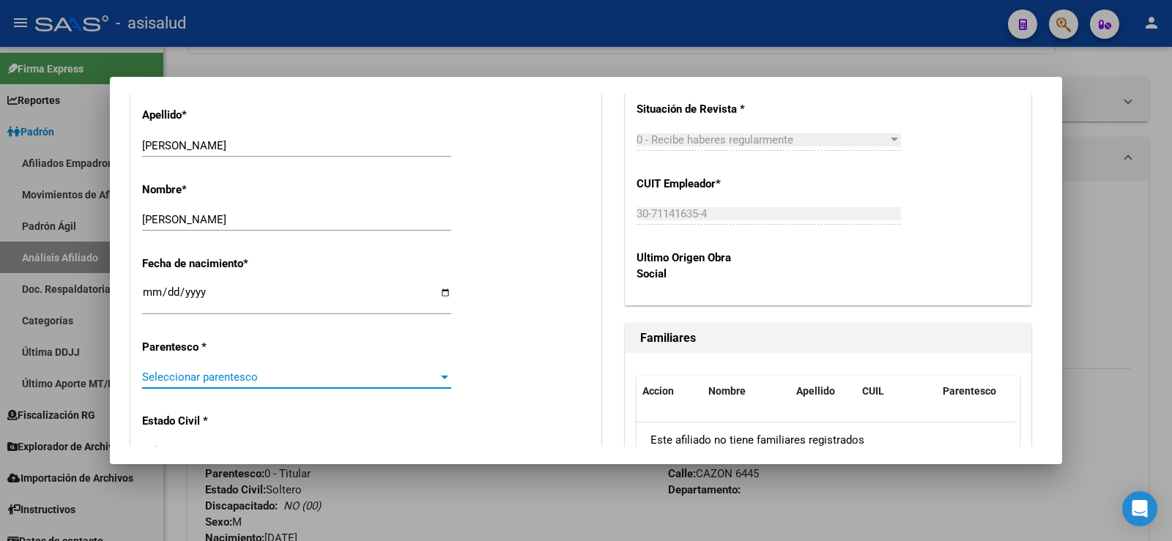
click at [219, 374] on span "Seleccionar parentesco" at bounding box center [290, 377] width 296 height 13
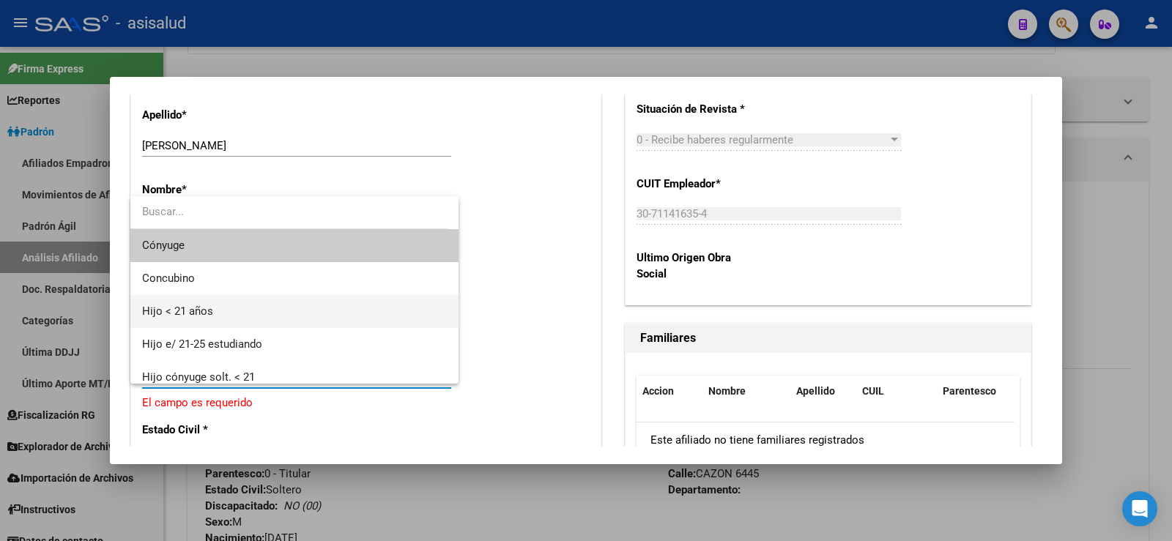
click at [199, 302] on span "Hijo < 21 años" at bounding box center [294, 311] width 305 height 33
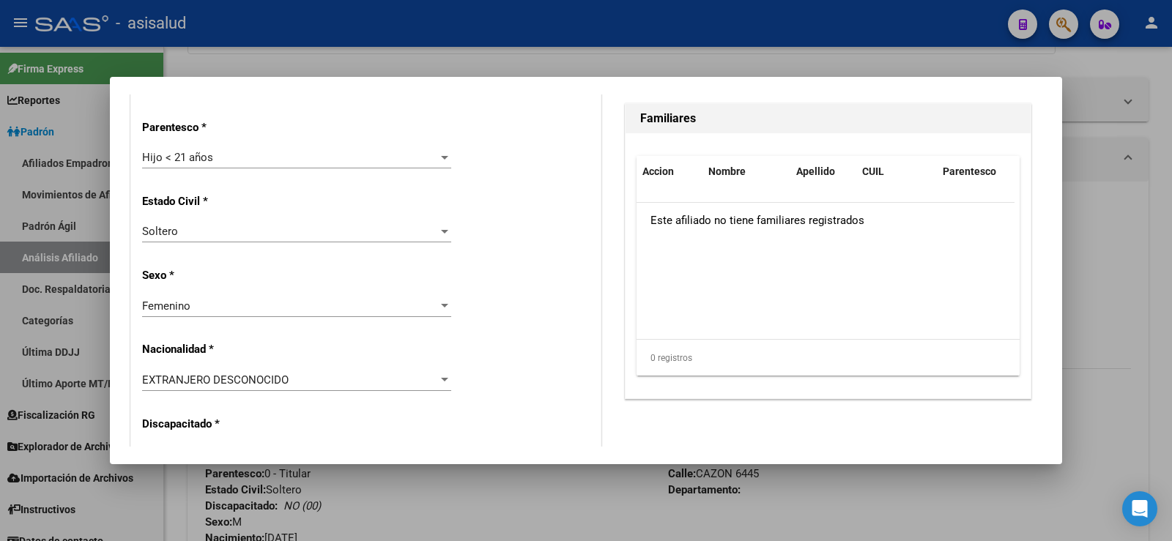
scroll to position [952, 0]
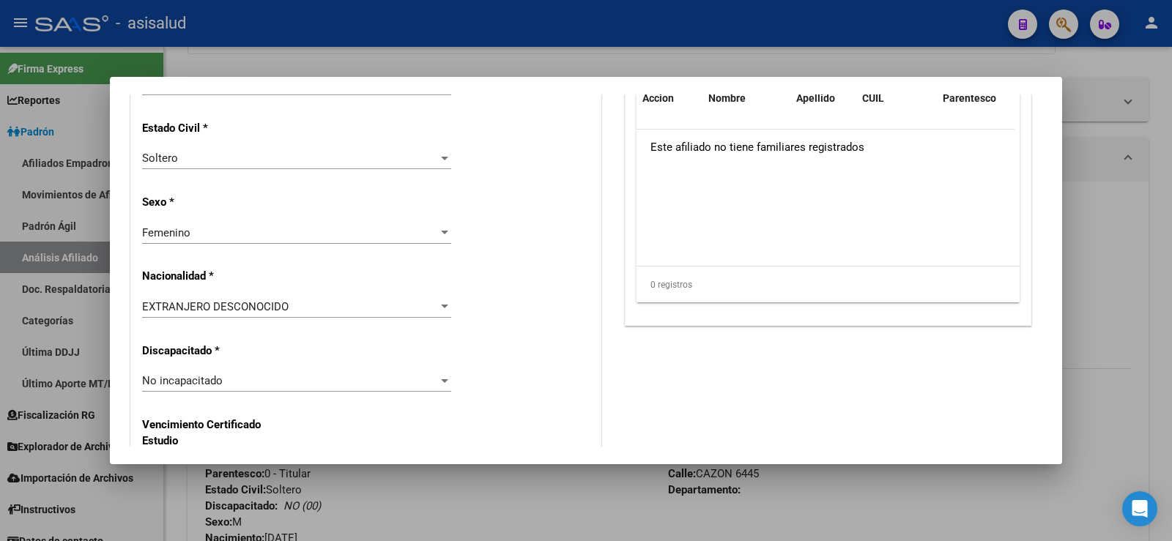
click at [209, 304] on span "EXTRANJERO DESCONOCIDO" at bounding box center [215, 306] width 146 height 13
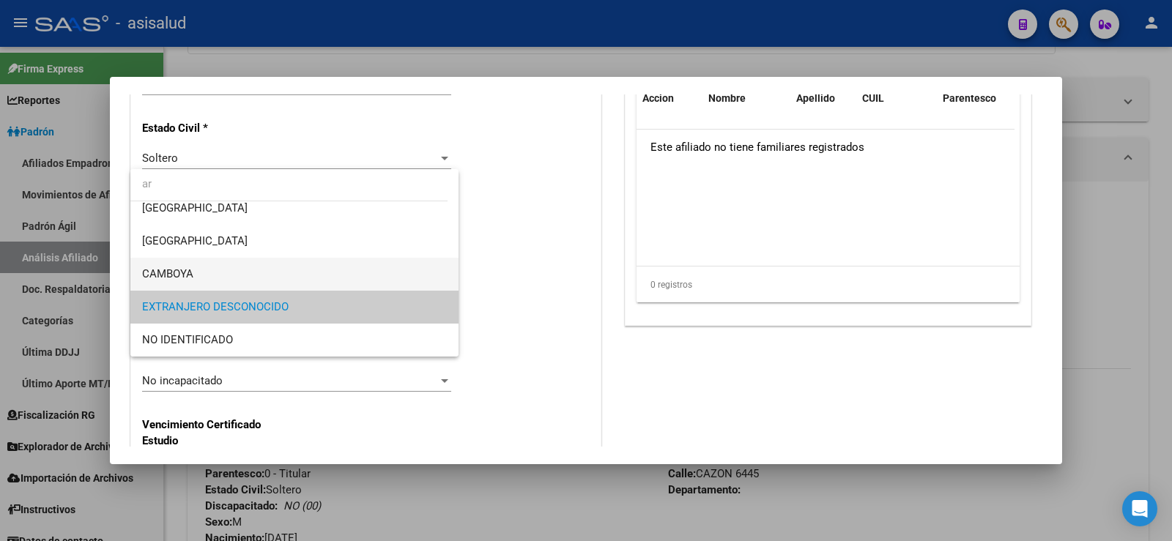
scroll to position [0, 0]
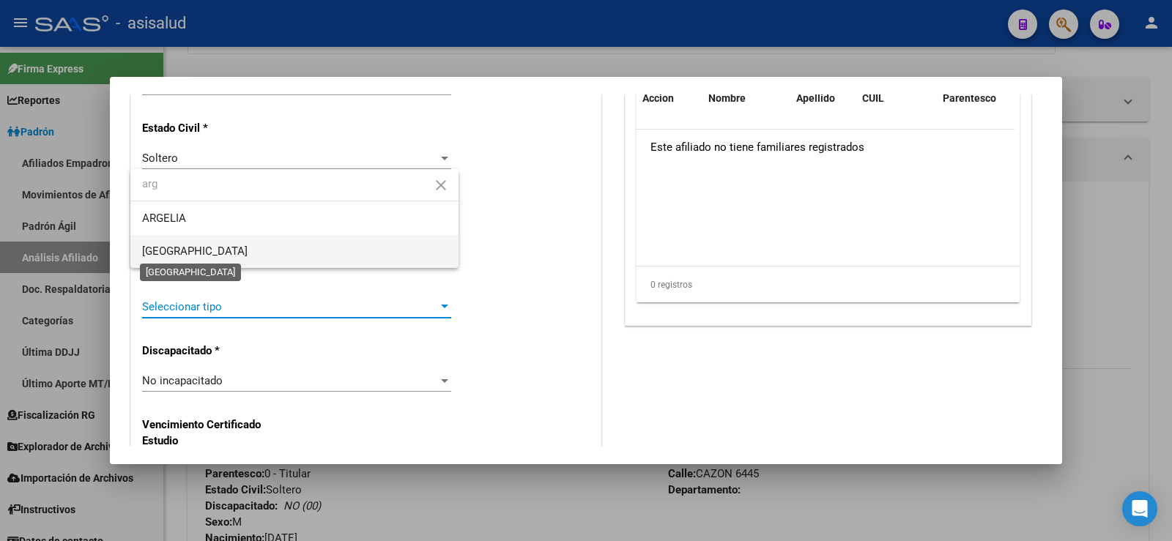
type input "arg"
click at [171, 247] on span "[GEOGRAPHIC_DATA]" at bounding box center [194, 251] width 105 height 13
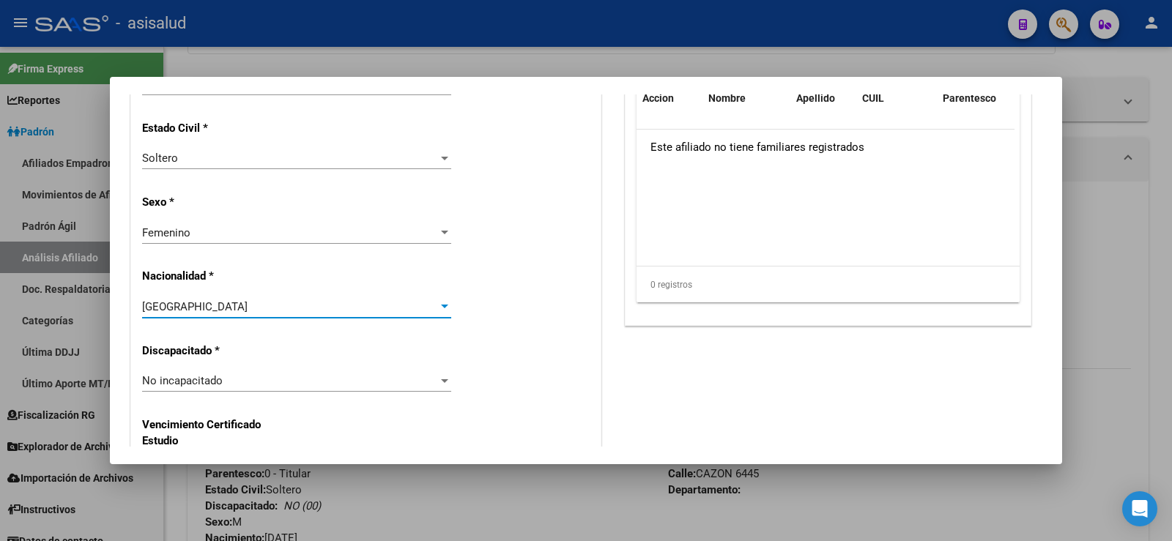
click at [541, 341] on div "Alta Baja Nro Afiliado Ingresar nro CUIL * 27-45996129-7 CUIL ARCA Padrón Fecha…" at bounding box center [365, 361] width 469 height 2092
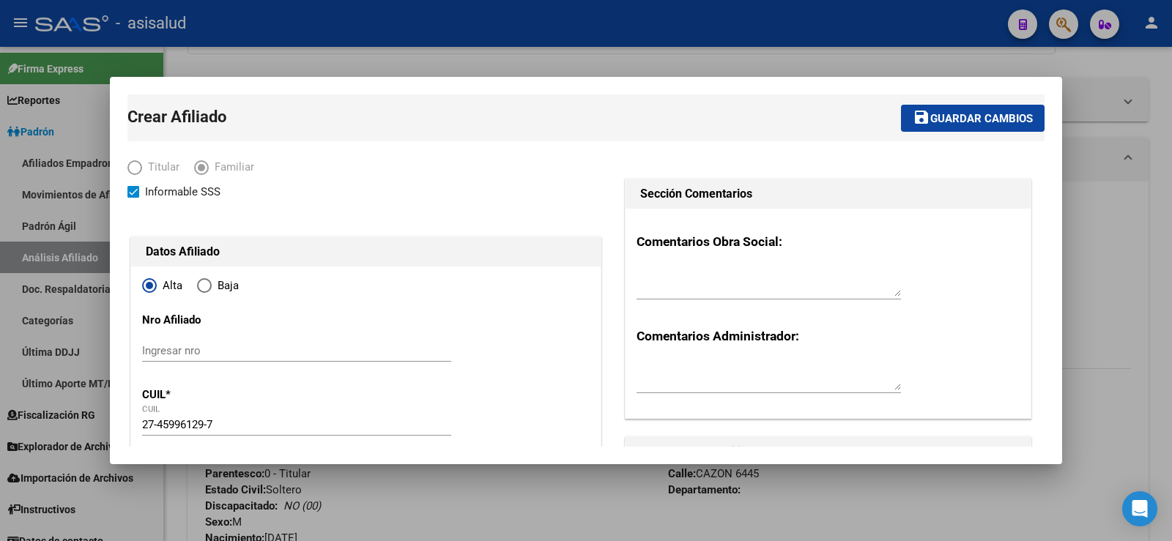
click at [946, 109] on button "save Guardar cambios" at bounding box center [973, 118] width 144 height 27
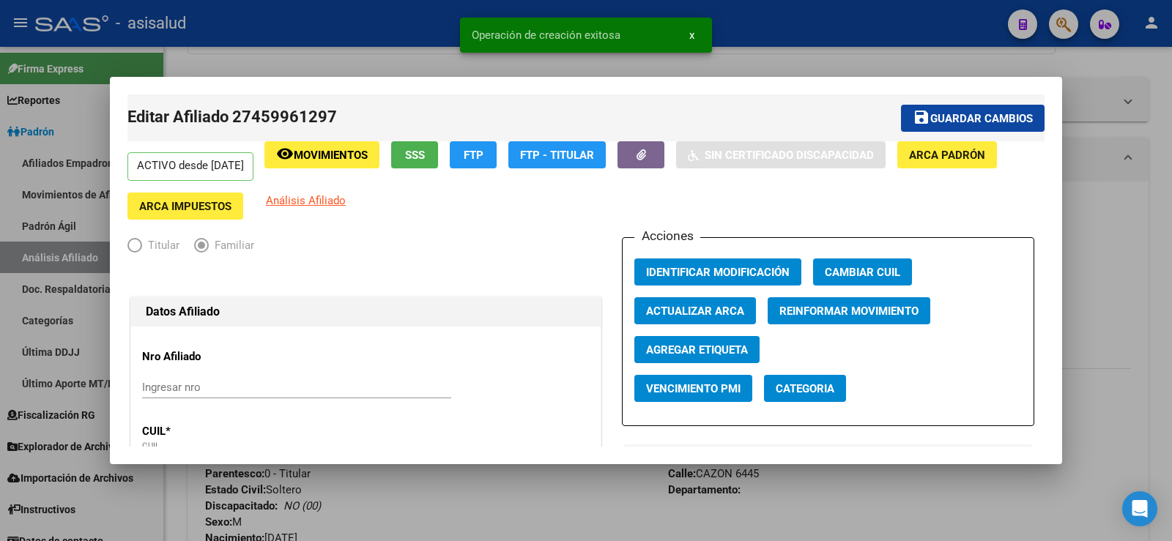
click at [964, 115] on span "Guardar cambios" at bounding box center [981, 118] width 103 height 13
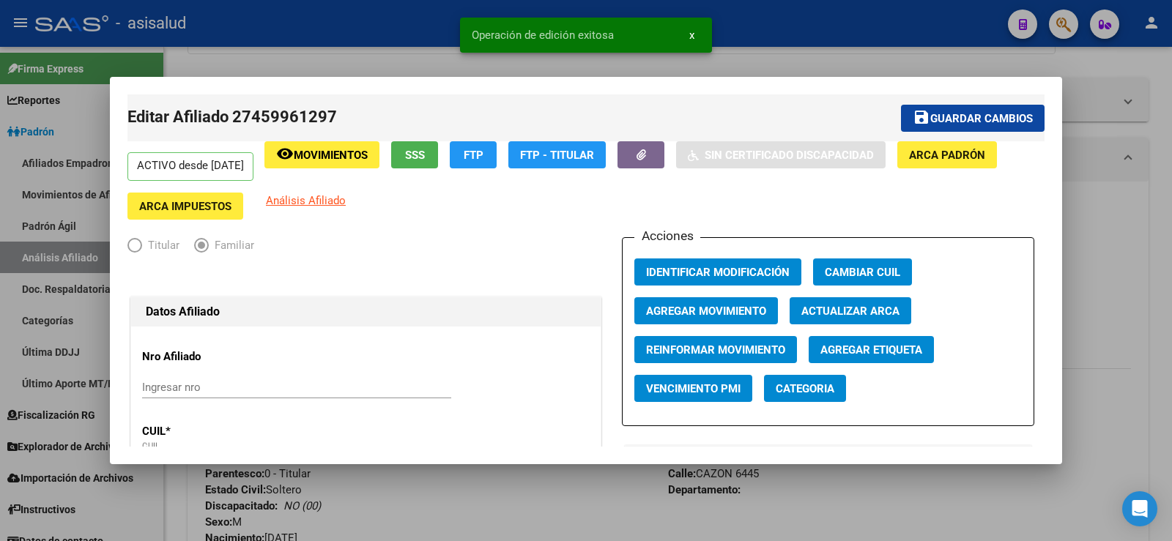
click at [720, 315] on span "Agregar Movimiento" at bounding box center [706, 311] width 120 height 13
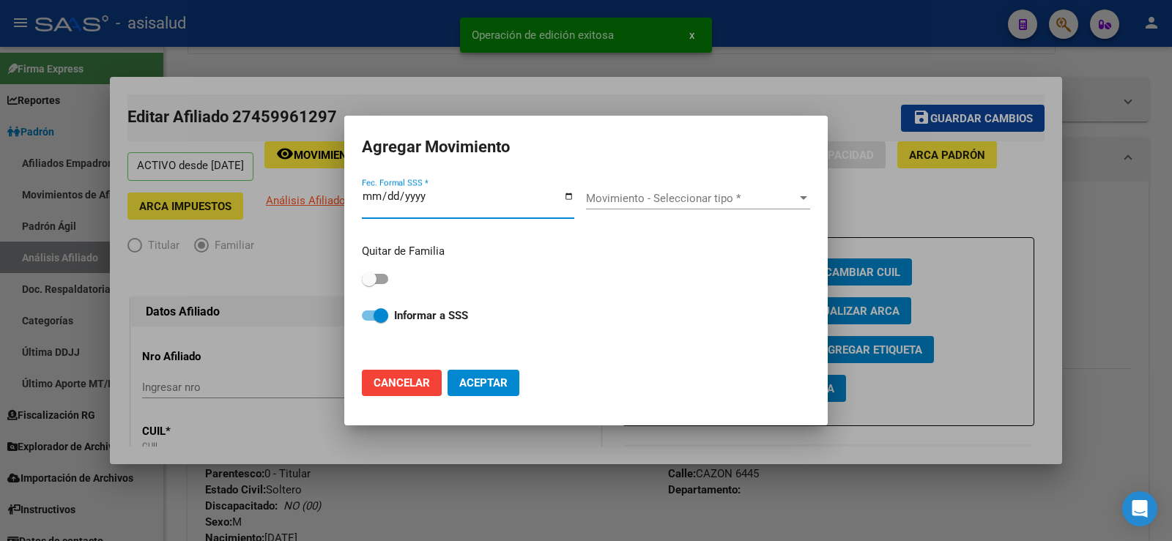
click at [398, 385] on span "Cancelar" at bounding box center [401, 382] width 56 height 13
checkbox input "false"
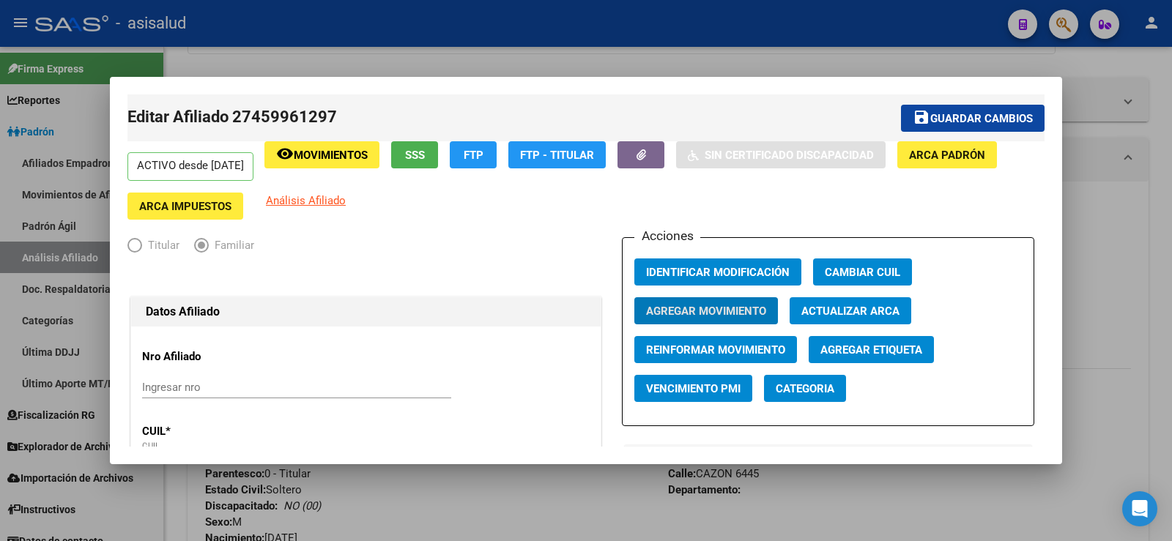
click at [728, 308] on span "Agregar Movimiento" at bounding box center [706, 311] width 120 height 13
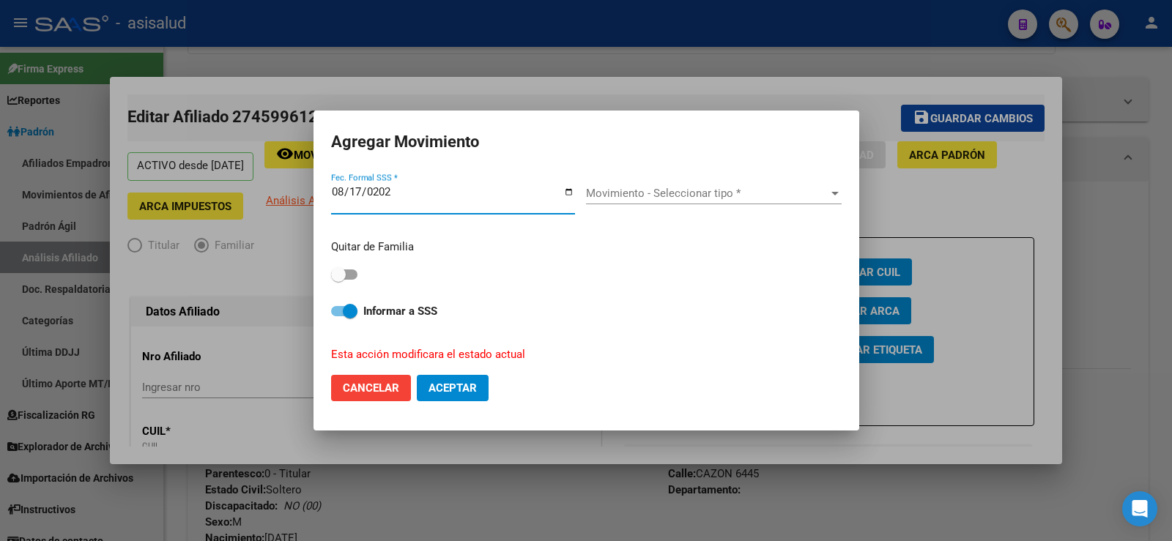
type input "2025-08-17"
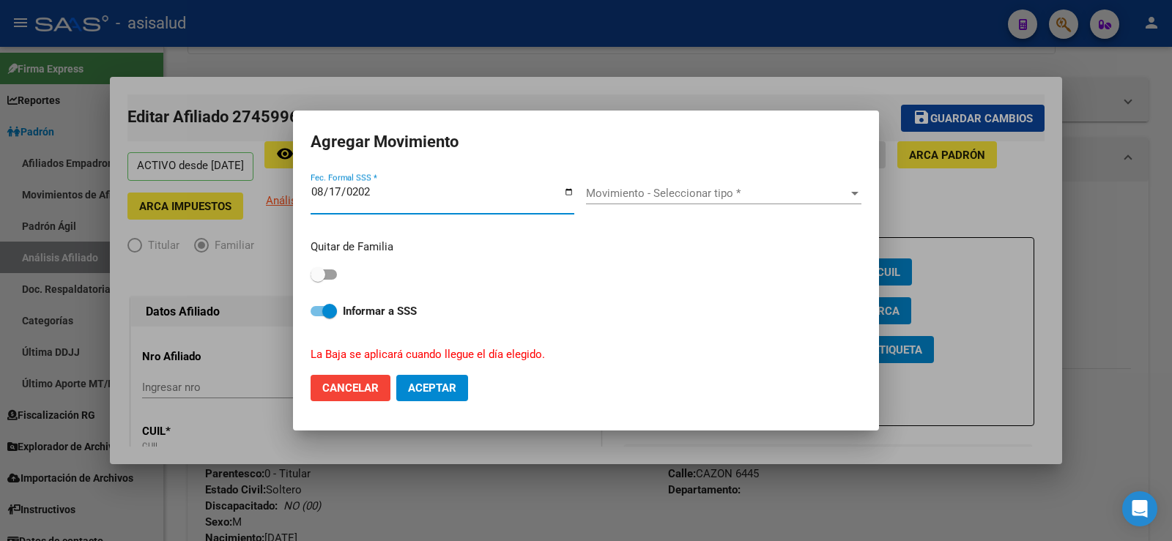
click at [696, 195] on span "Movimiento - Seleccionar tipo *" at bounding box center [717, 193] width 262 height 13
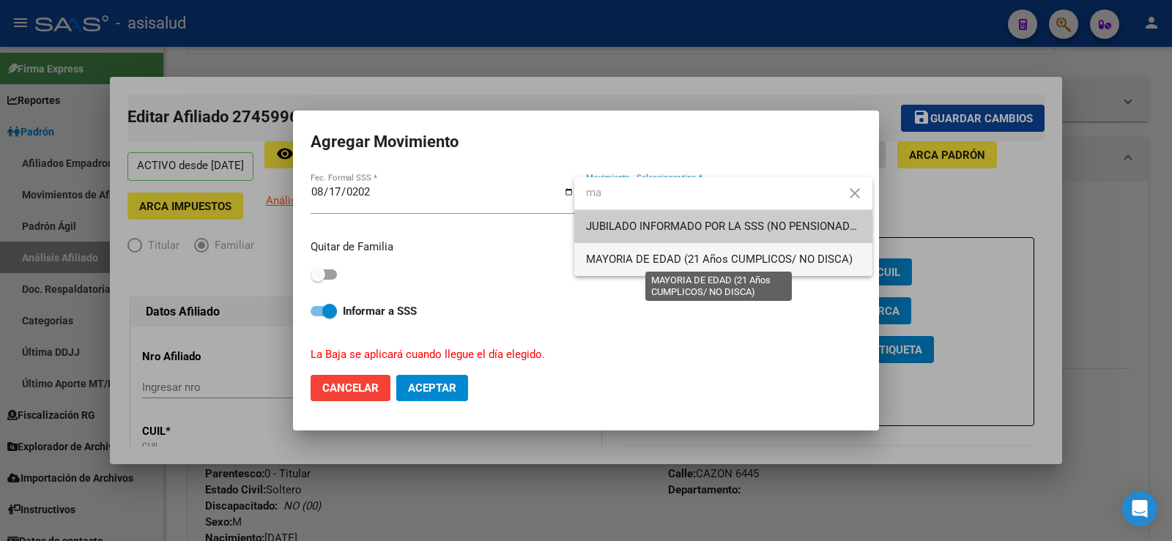
type input "ma"
click at [652, 258] on span "MAYORIA DE EDAD (21 Años CUMPLICOS/ NO DISCA)" at bounding box center [719, 259] width 267 height 13
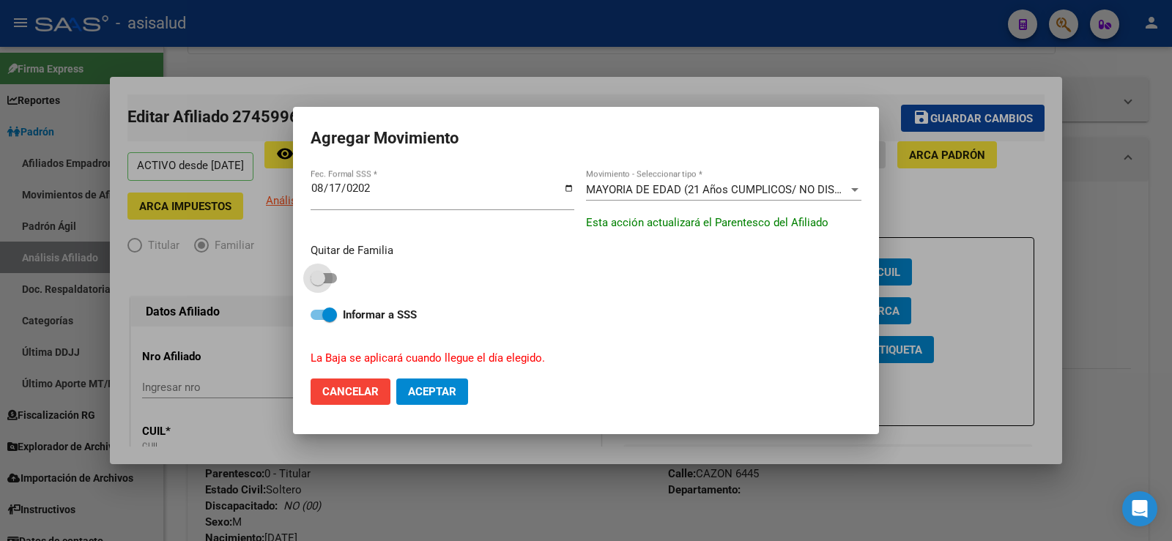
click at [319, 278] on span at bounding box center [318, 278] width 15 height 15
click at [318, 283] on input "checkbox" at bounding box center [317, 283] width 1 height 1
checkbox input "true"
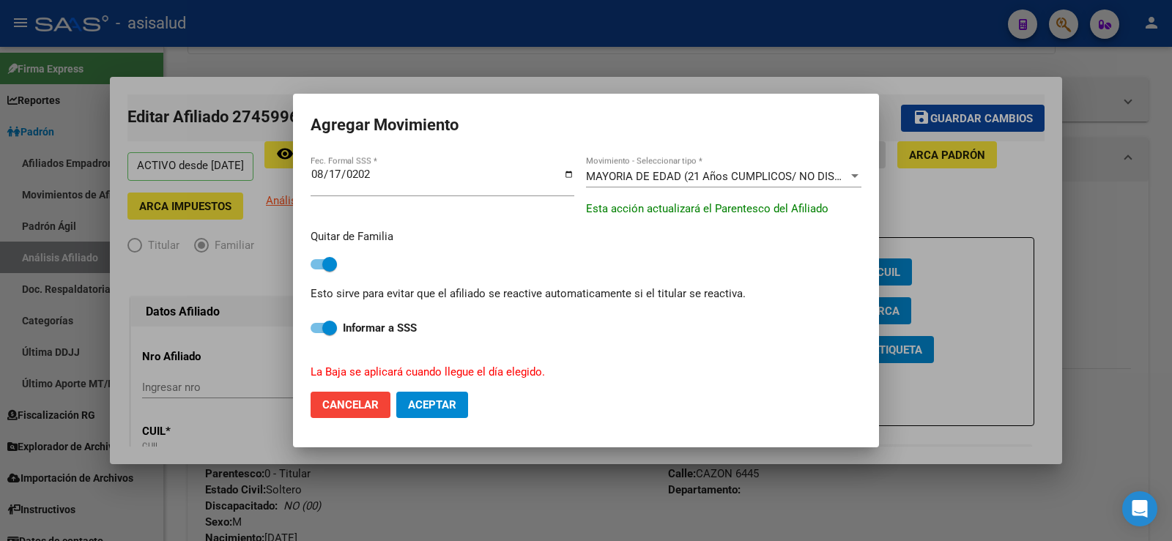
click at [443, 414] on button "Aceptar" at bounding box center [432, 405] width 72 height 26
checkbox input "false"
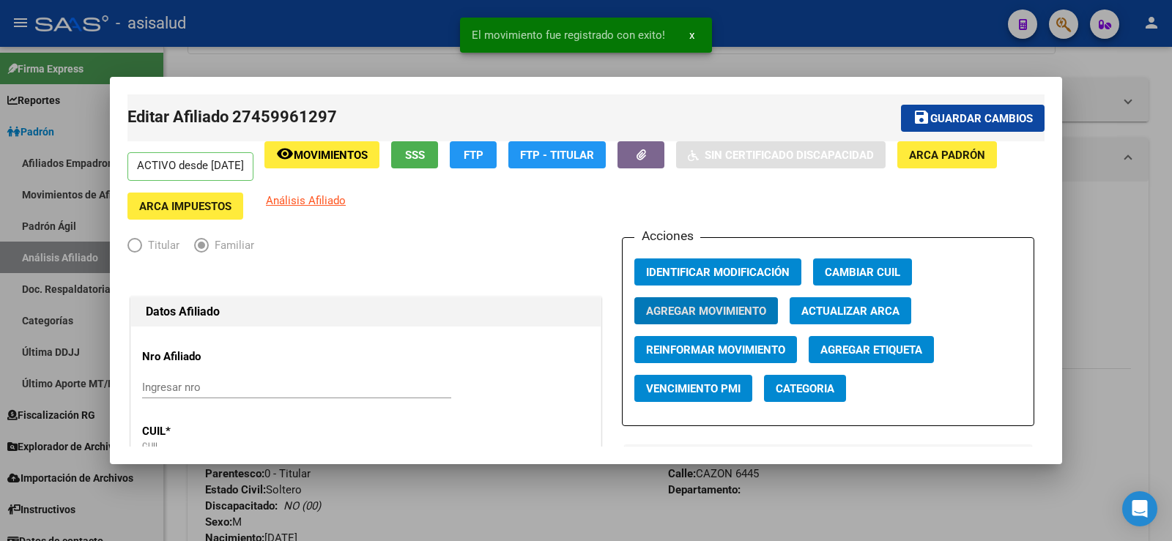
click at [957, 122] on span "Guardar cambios" at bounding box center [981, 118] width 103 height 13
click at [1101, 215] on div at bounding box center [586, 270] width 1172 height 541
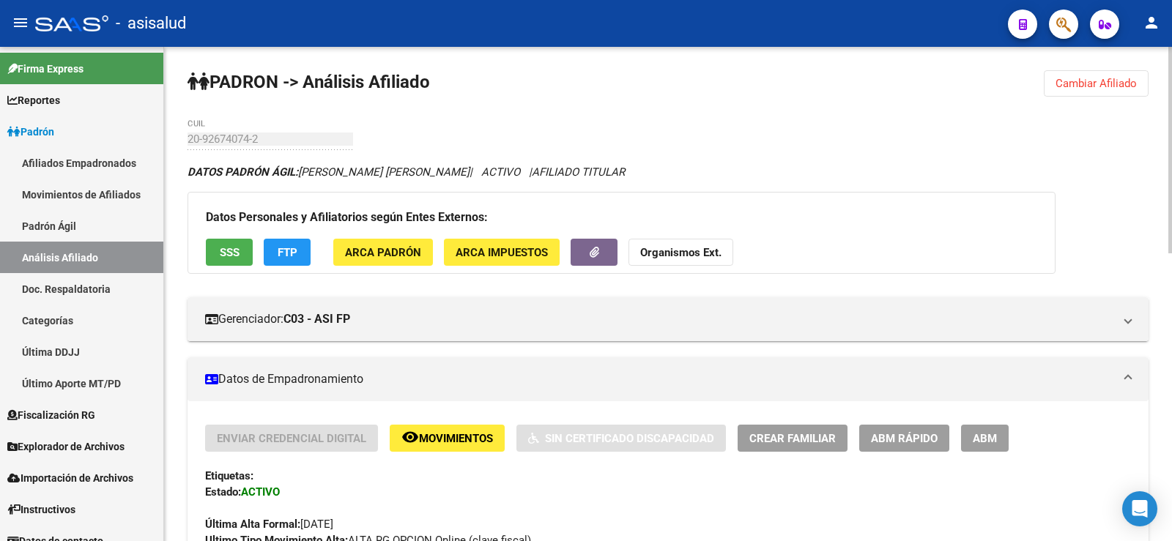
click at [1081, 86] on span "Cambiar Afiliado" at bounding box center [1095, 83] width 81 height 13
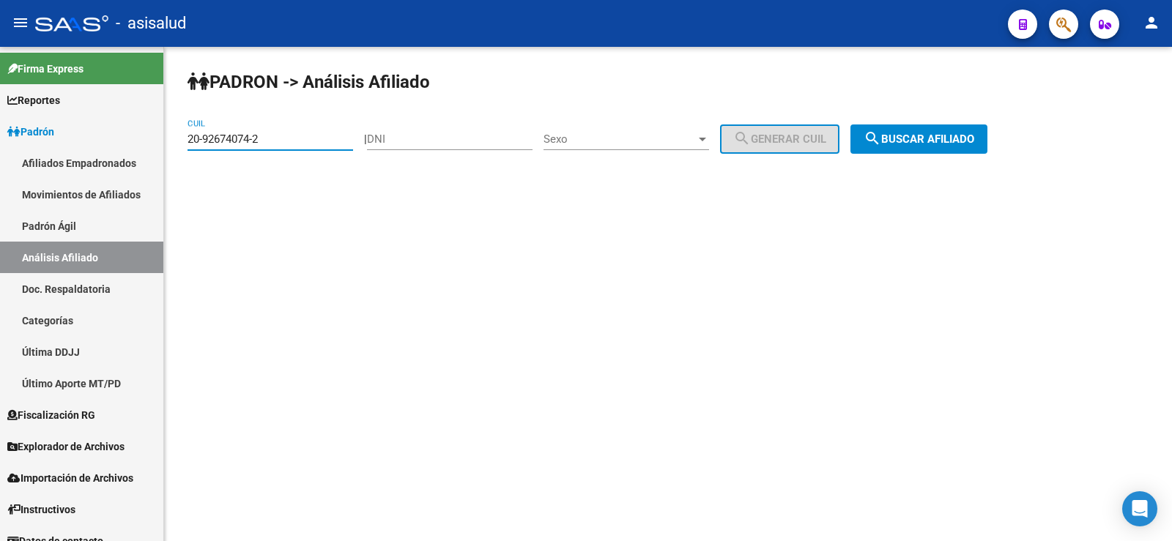
drag, startPoint x: 292, startPoint y: 144, endPoint x: 177, endPoint y: 141, distance: 115.0
click at [177, 141] on div "PADRON -> Análisis Afiliado 20-92674074-2 CUIL | DNI Sexo Sexo search Generar C…" at bounding box center [668, 124] width 1008 height 154
paste input "3-46108018-9"
type input "23-46108018-9"
drag, startPoint x: 927, startPoint y: 132, endPoint x: 917, endPoint y: 132, distance: 10.3
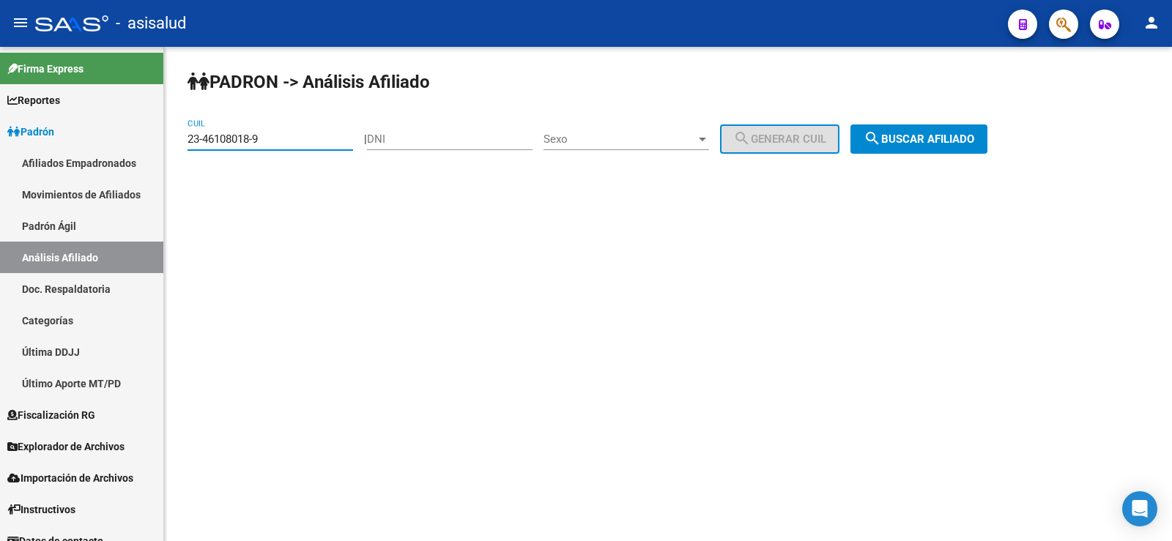
click at [928, 132] on button "search Buscar afiliado" at bounding box center [918, 138] width 137 height 29
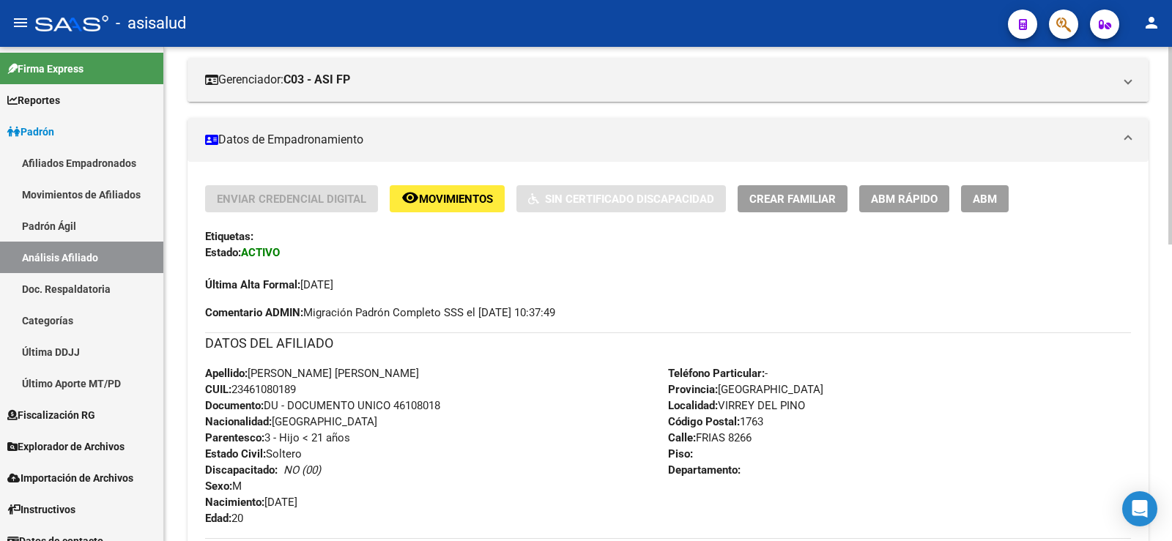
scroll to position [220, 0]
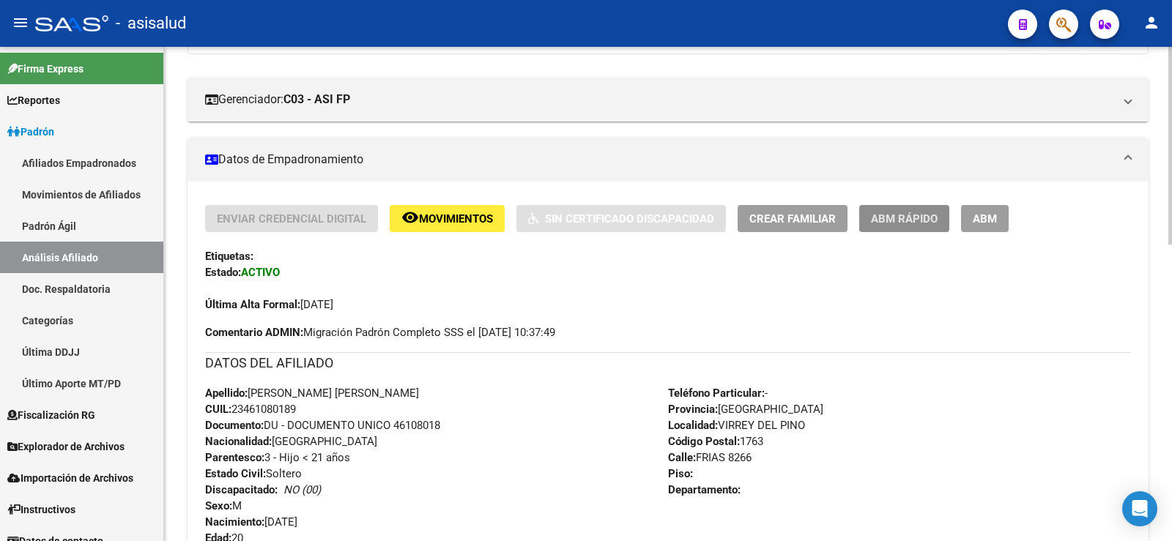
click at [926, 221] on span "ABM Rápido" at bounding box center [904, 218] width 67 height 13
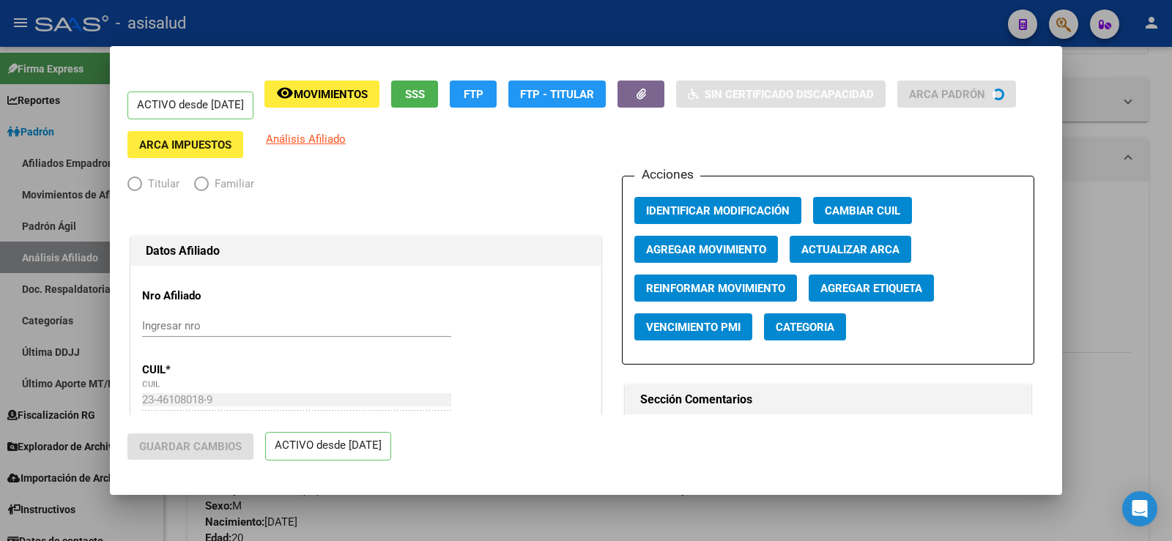
radio input "true"
type input "30-54808315-6"
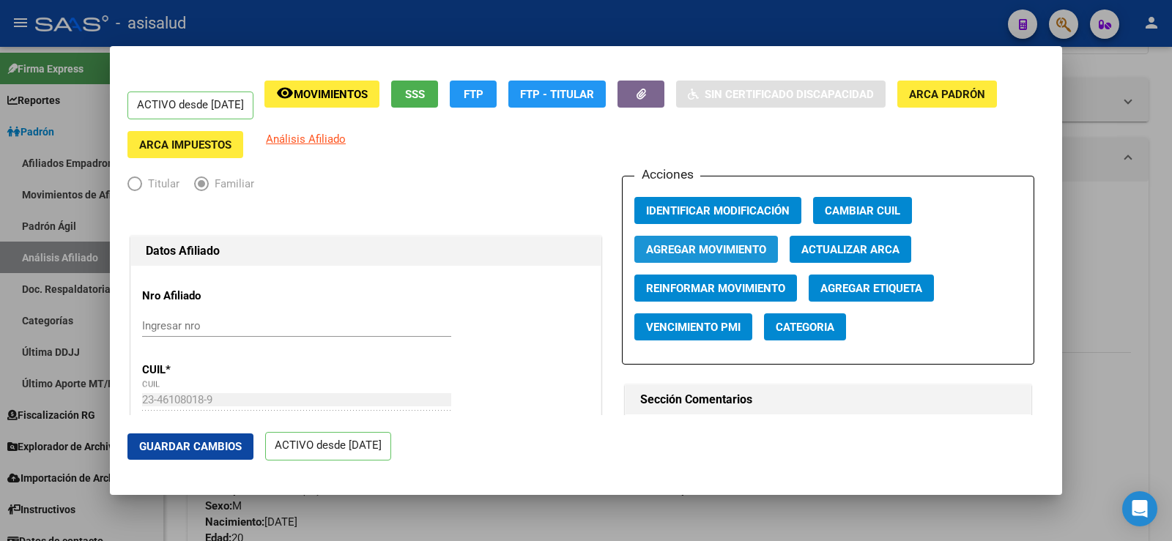
click at [706, 246] on span "Agregar Movimiento" at bounding box center [706, 249] width 120 height 13
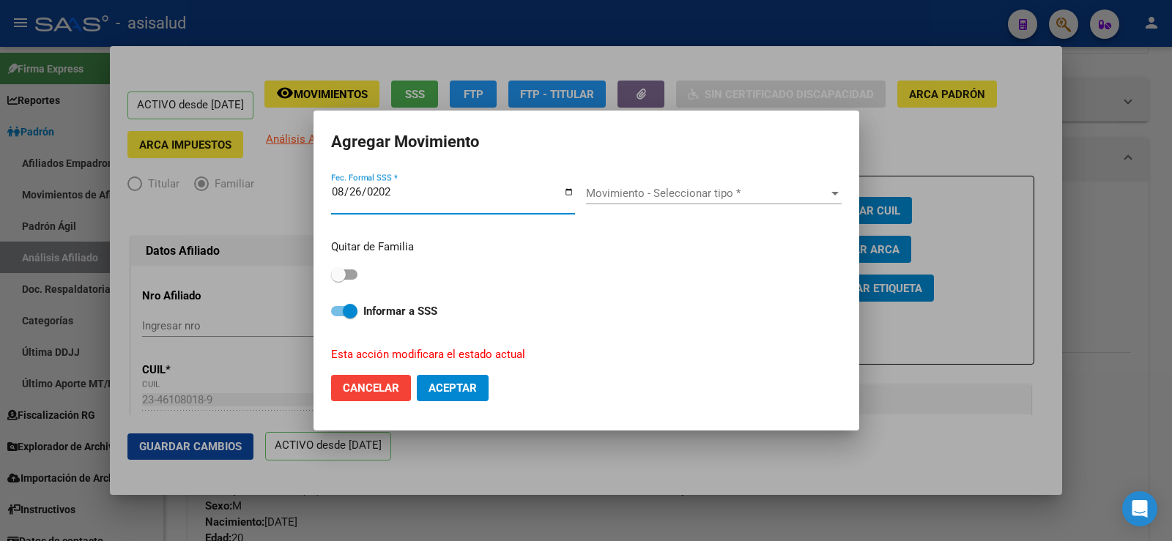
type input "2025-08-26"
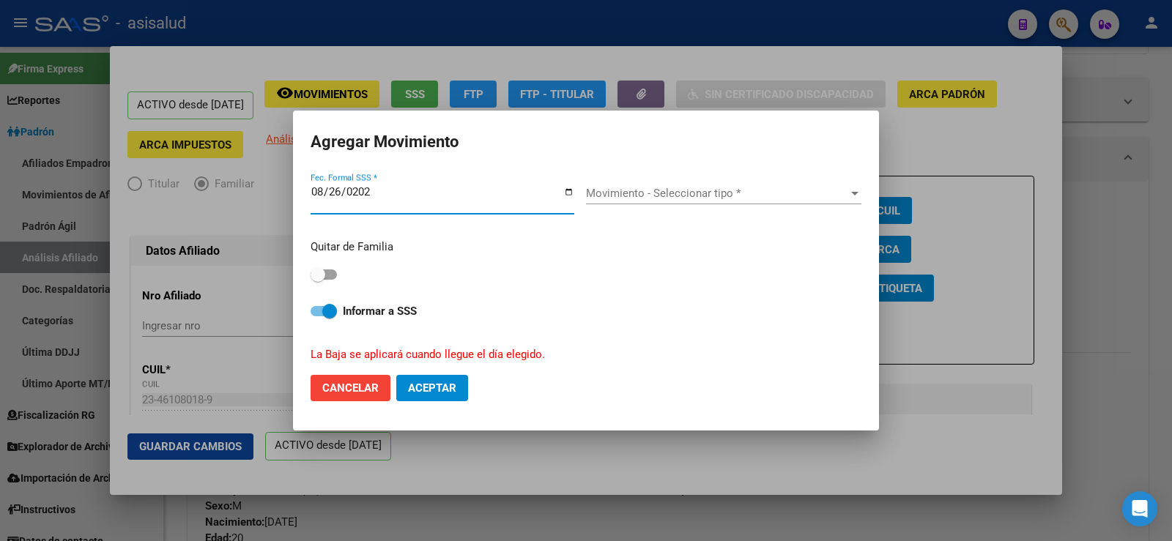
click at [670, 185] on div "Movimiento - Seleccionar tipo * Movimiento - Seleccionar tipo *" at bounding box center [723, 193] width 275 height 22
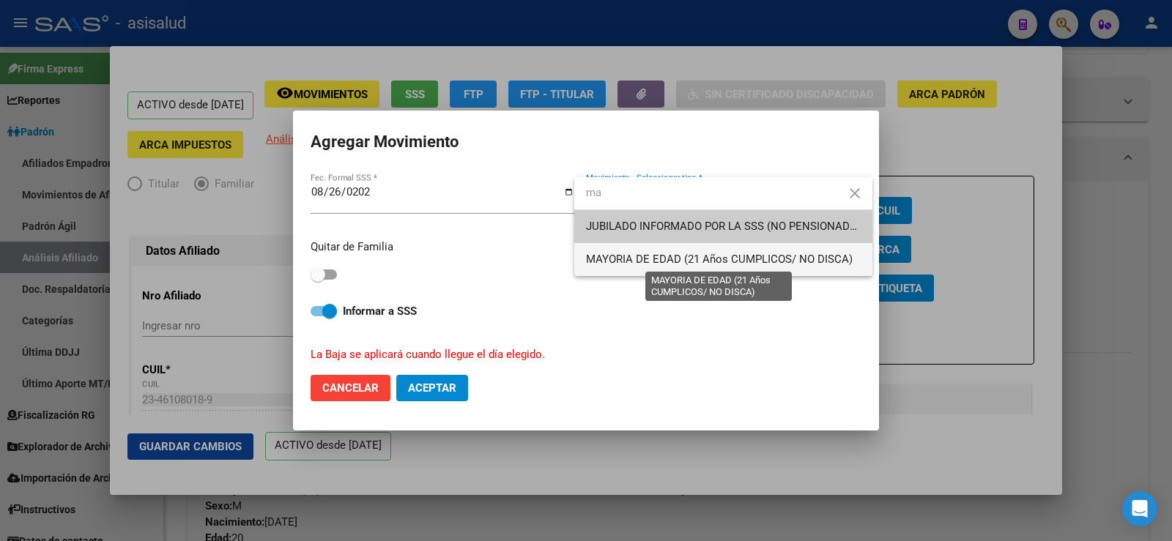
type input "ma"
click at [656, 256] on span "MAYORIA DE EDAD (21 Años CUMPLICOS/ NO DISCA)" at bounding box center [719, 259] width 267 height 13
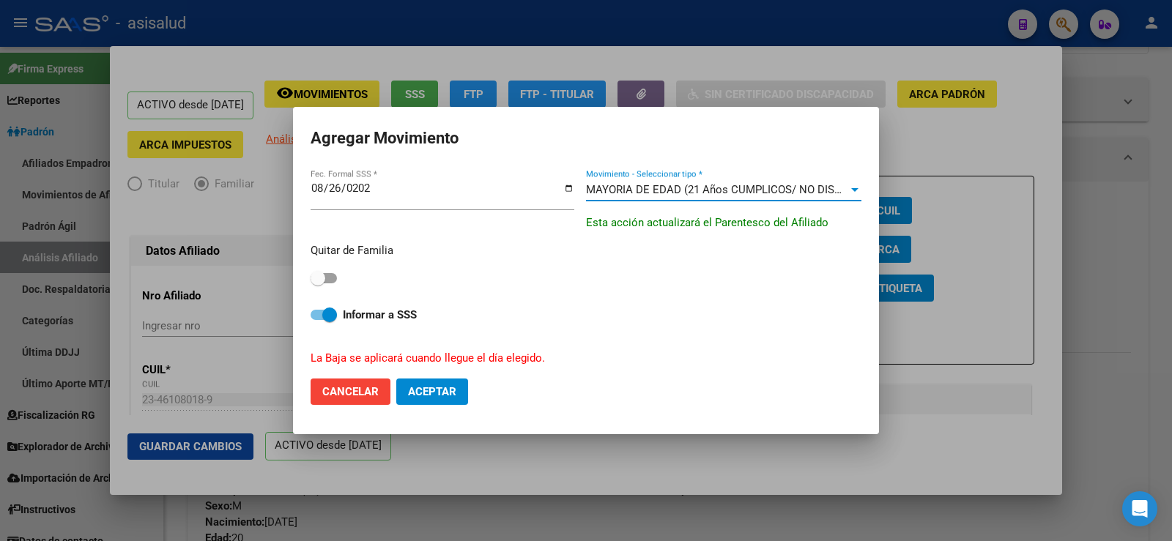
click at [326, 283] on span at bounding box center [324, 278] width 26 height 10
click at [318, 283] on input "checkbox" at bounding box center [317, 283] width 1 height 1
checkbox input "true"
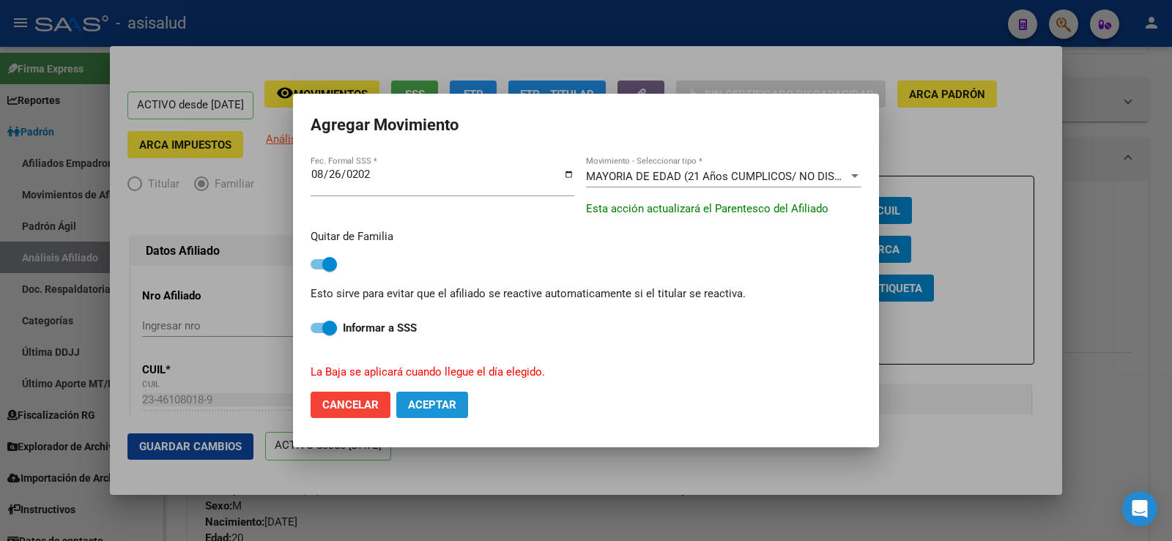
click at [446, 397] on button "Aceptar" at bounding box center [432, 405] width 72 height 26
checkbox input "false"
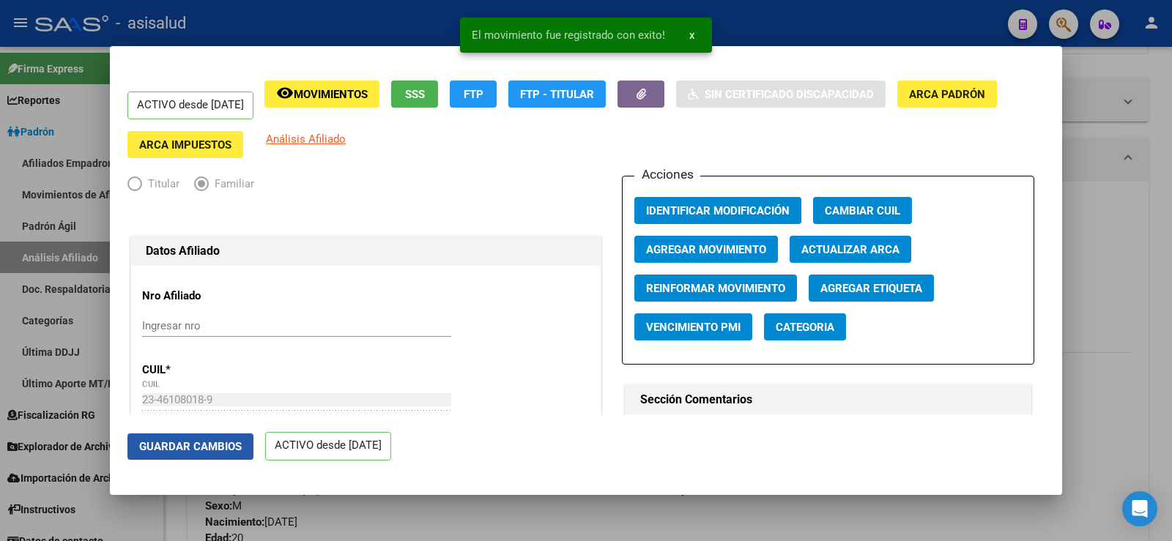
click at [209, 446] on span "Guardar Cambios" at bounding box center [190, 446] width 103 height 13
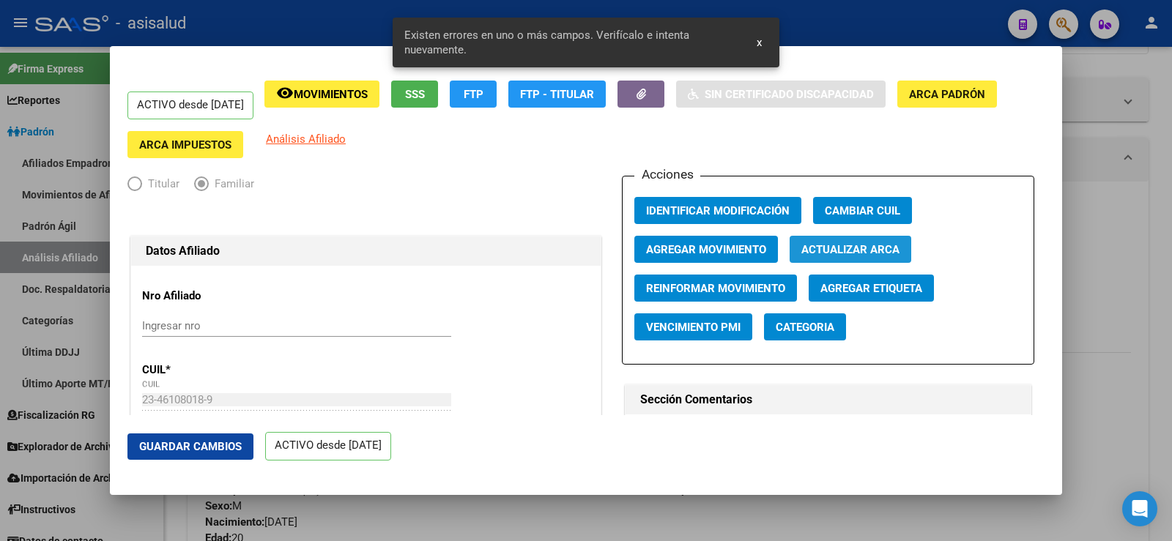
click at [852, 246] on span "Actualizar ARCA" at bounding box center [850, 249] width 98 height 13
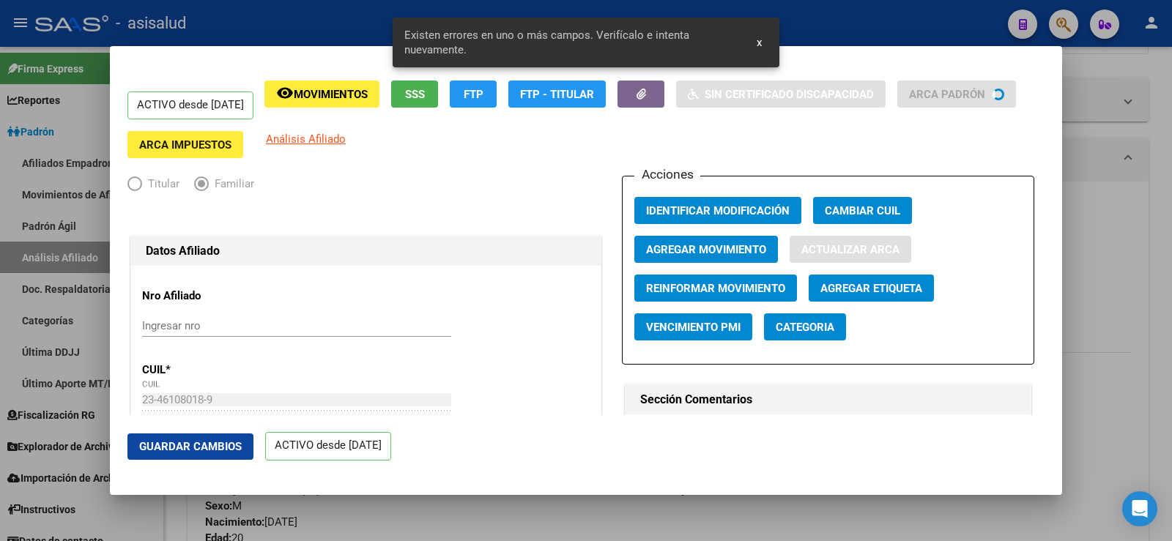
type input "QUINTANA AXEL FABRIZIO"
type input "GONZALEZ CATAN"
type input "1759"
type input "FRIAS"
type input "8224"
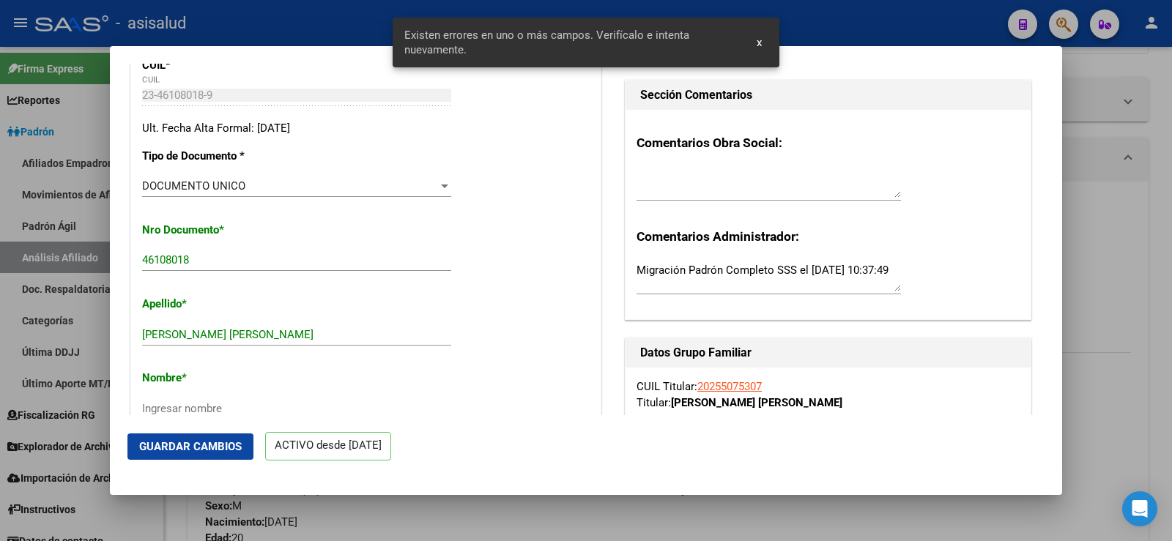
scroll to position [439, 0]
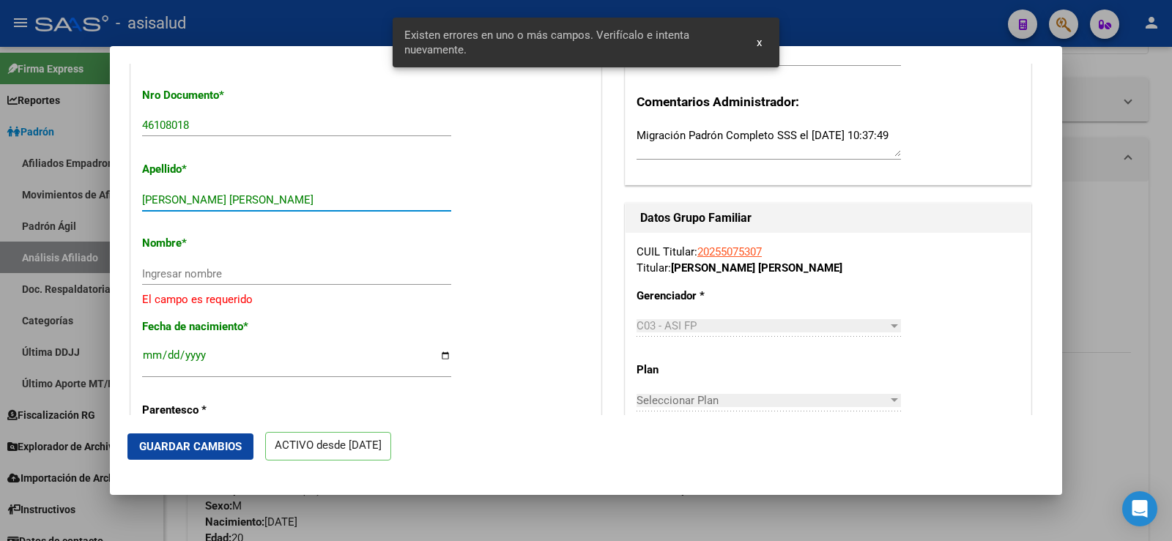
drag, startPoint x: 201, startPoint y: 200, endPoint x: 290, endPoint y: 201, distance: 88.6
click at [290, 201] on input "QUINTANA AXEL FABRIZIO" at bounding box center [296, 199] width 309 height 13
type input "QUINTANA"
click at [195, 272] on input "Ingresar nombre" at bounding box center [296, 273] width 309 height 13
paste input "AXEL FABRIZIO"
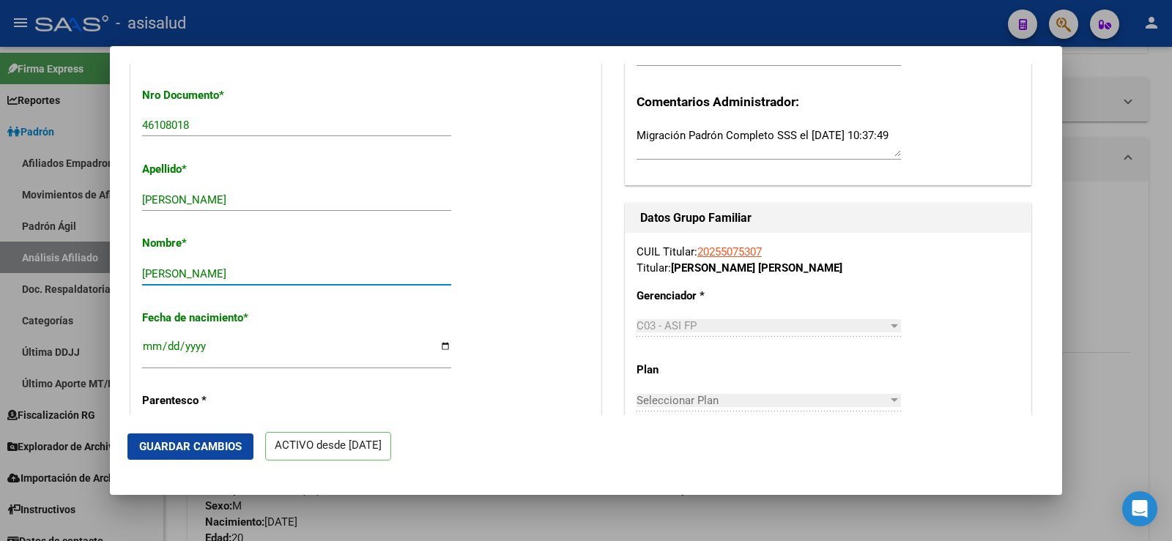
type input "AXEL FABRIZIO"
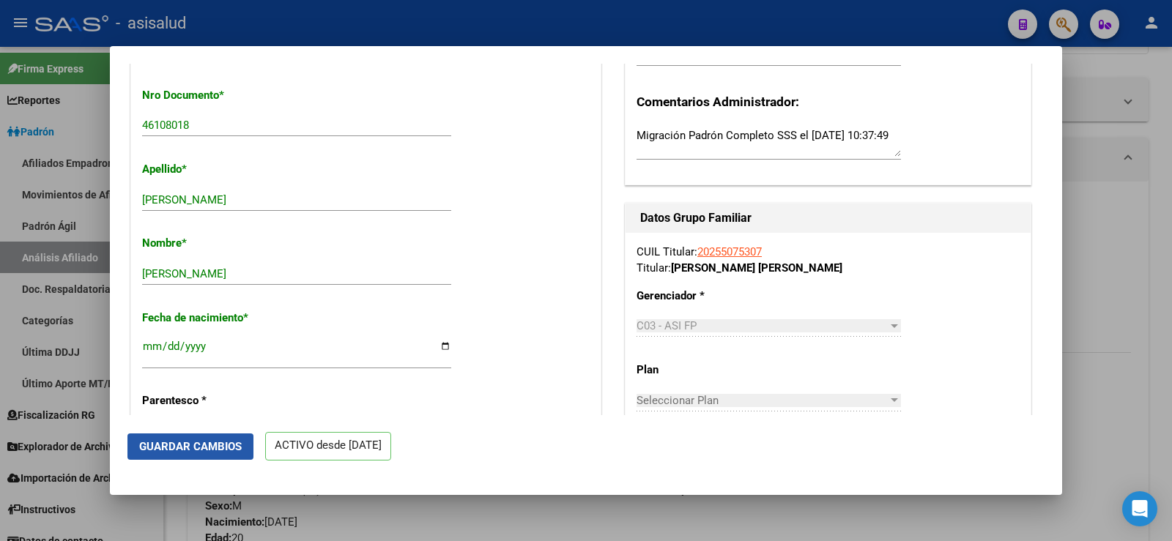
click at [195, 448] on span "Guardar Cambios" at bounding box center [190, 446] width 103 height 13
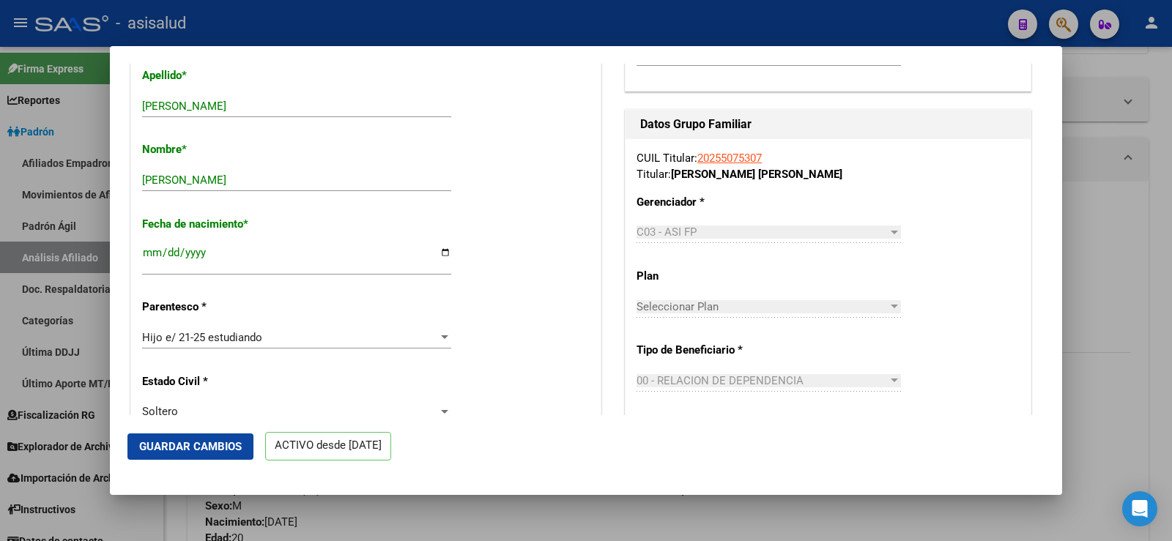
scroll to position [513, 0]
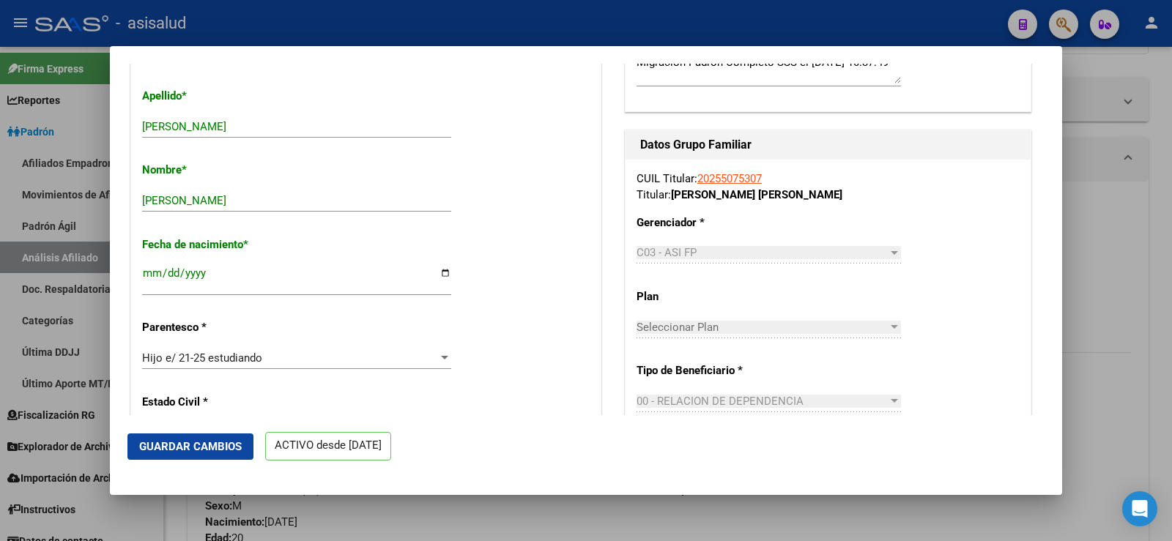
click at [1171, 193] on div at bounding box center [586, 270] width 1172 height 541
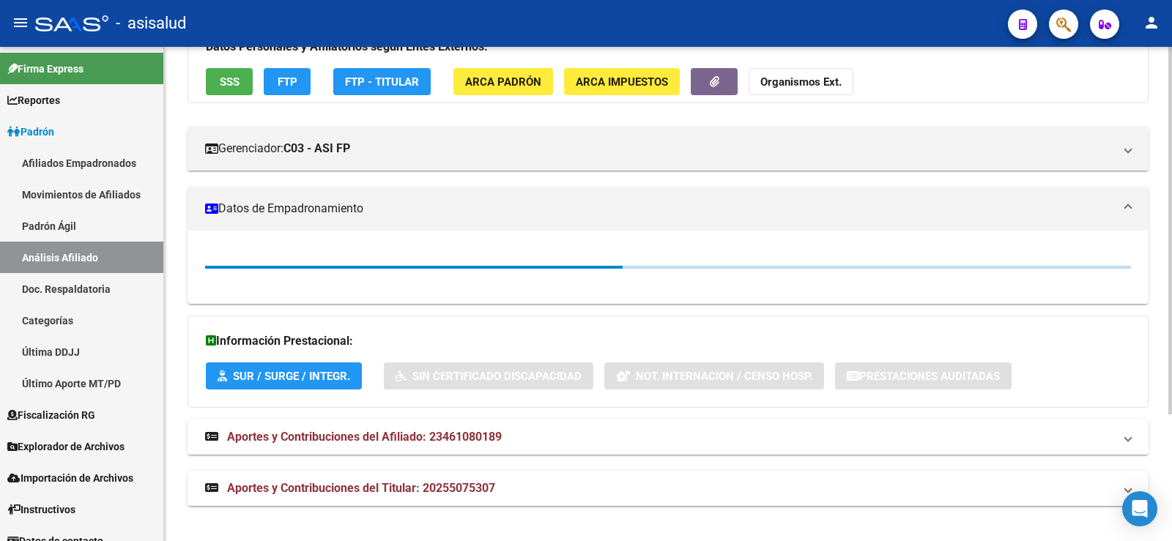
scroll to position [220, 0]
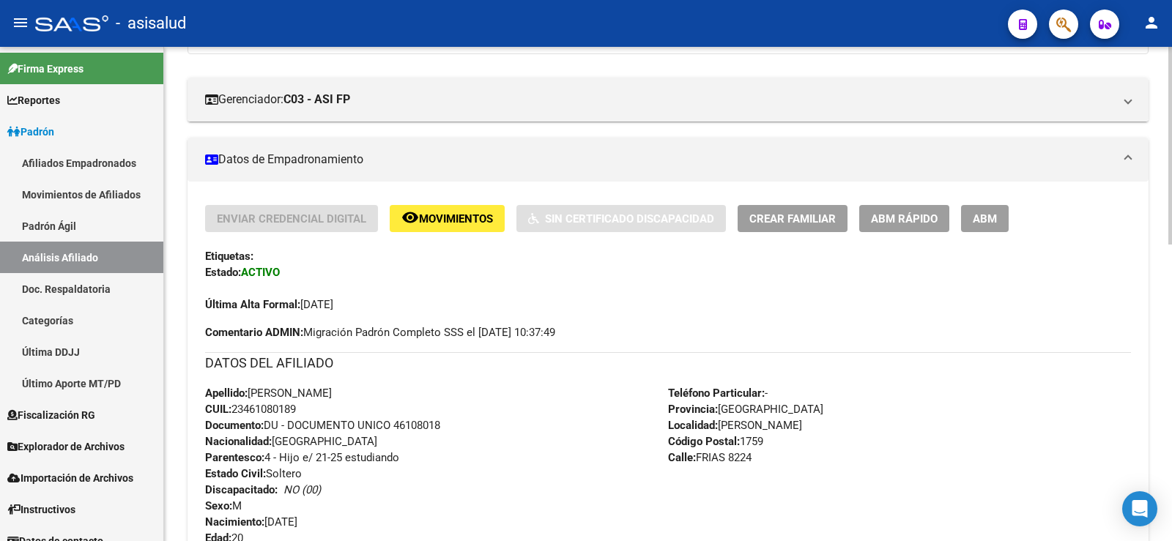
drag, startPoint x: 179, startPoint y: 215, endPoint x: 240, endPoint y: 233, distance: 64.0
click at [179, 216] on div "PADRON -> Análisis Afiliado Cambiar Afiliado 23-46108018-9 CUIL DATOS PADRÓN ÁG…" at bounding box center [668, 445] width 1008 height 1236
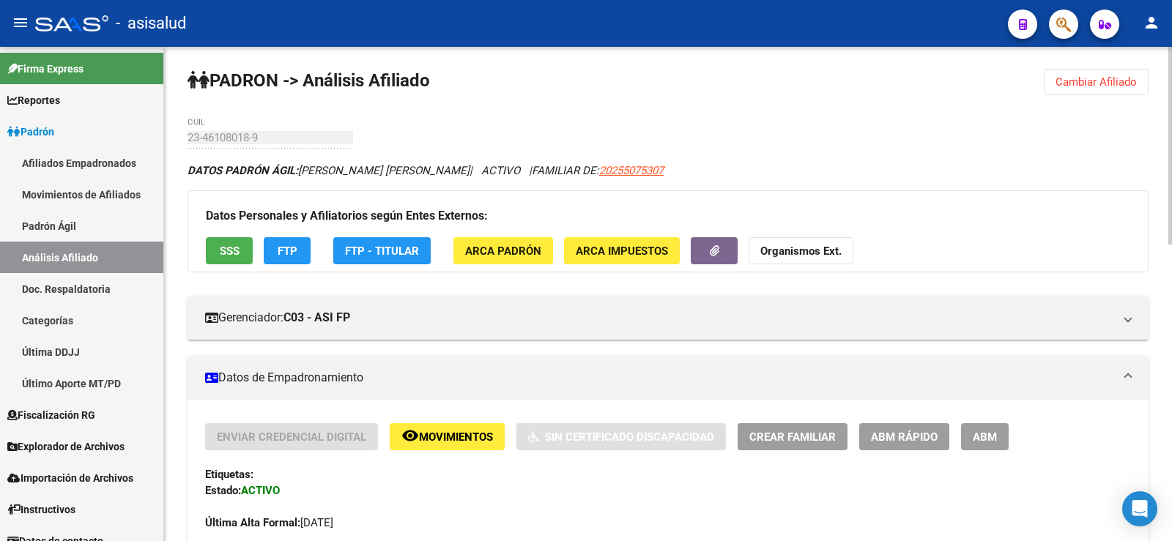
scroll to position [0, 0]
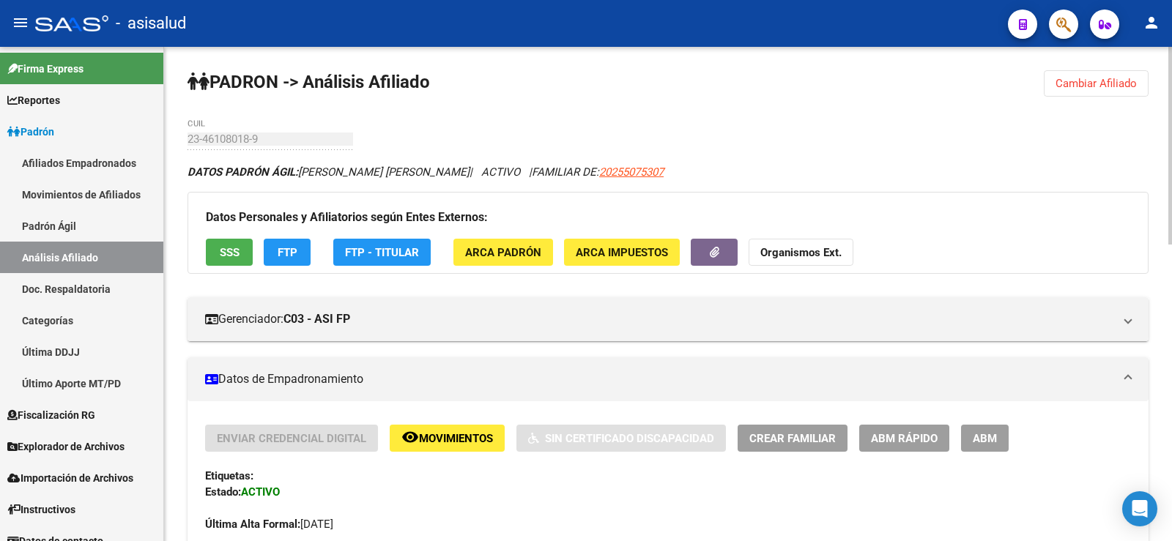
click at [1115, 82] on span "Cambiar Afiliado" at bounding box center [1095, 83] width 81 height 13
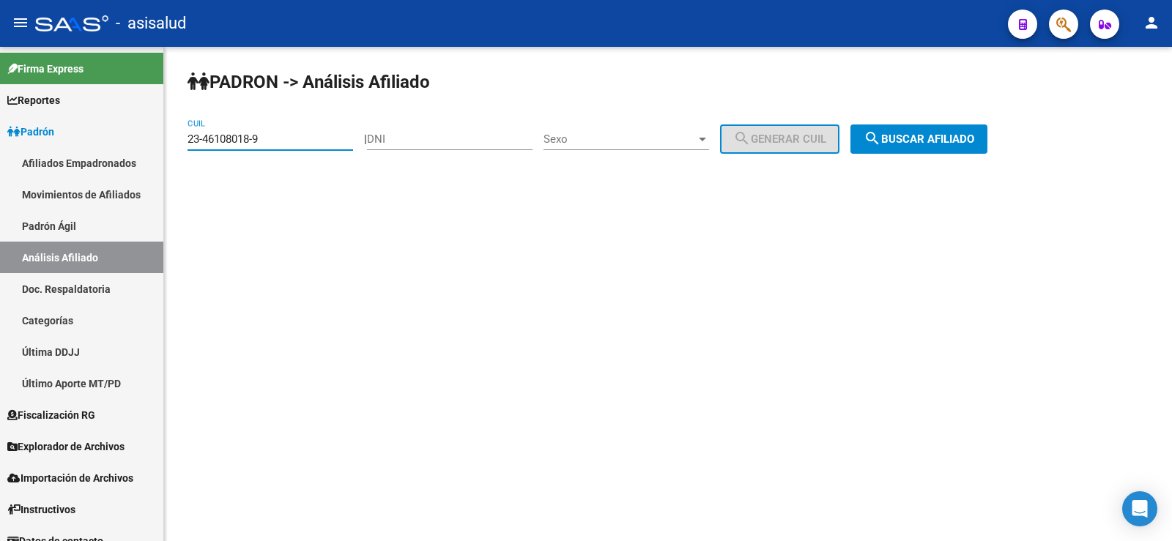
drag, startPoint x: 273, startPoint y: 140, endPoint x: 169, endPoint y: 139, distance: 104.0
click at [169, 139] on div "PADRON -> Análisis Afiliado 23-46108018-9 CUIL | DNI Sexo Sexo search Generar C…" at bounding box center [668, 124] width 1008 height 154
paste input "0-46003700-0"
type input "20-46003700-0"
click at [934, 144] on span "search Buscar afiliado" at bounding box center [918, 139] width 111 height 13
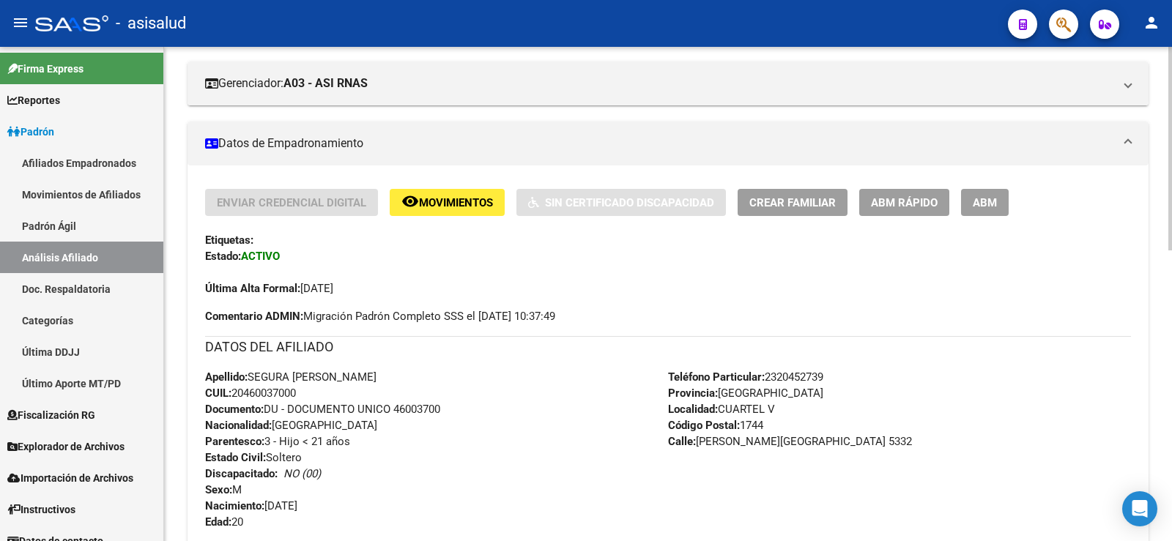
scroll to position [293, 0]
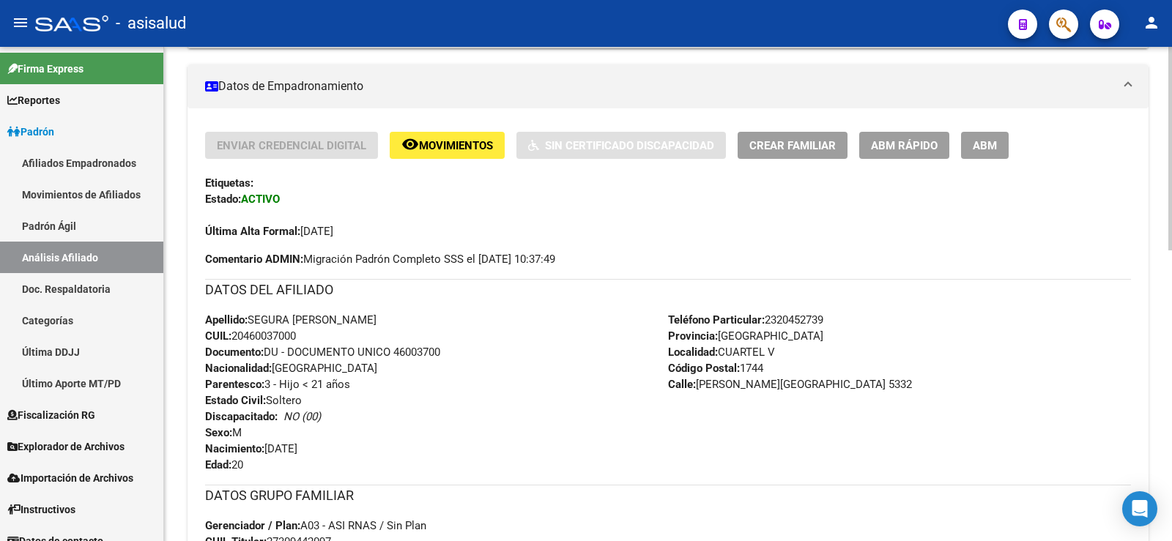
click at [887, 147] on span "ABM Rápido" at bounding box center [904, 145] width 67 height 13
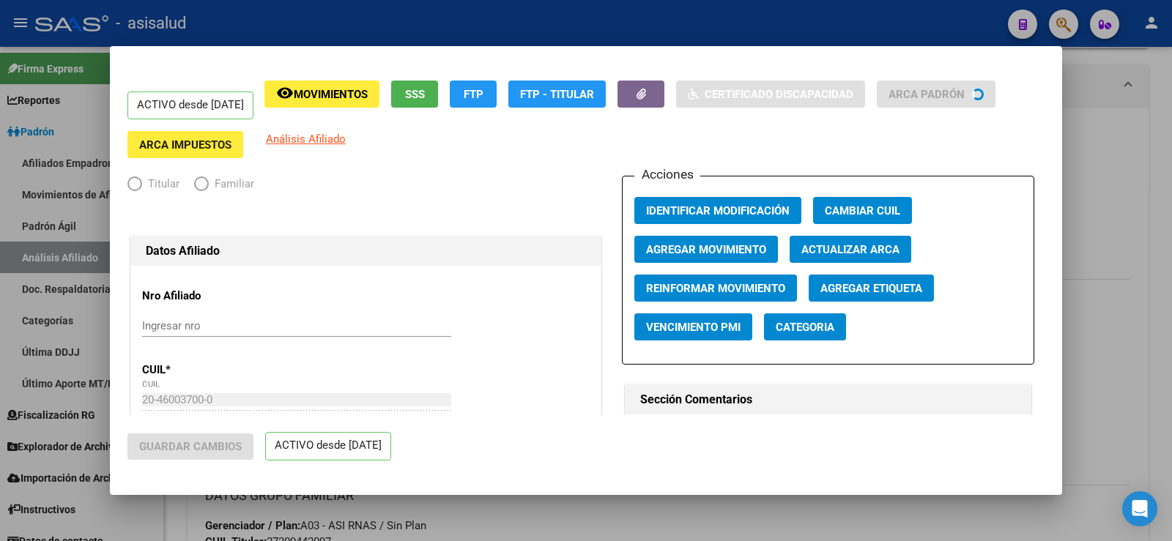
radio input "true"
type input "30-69343874-4"
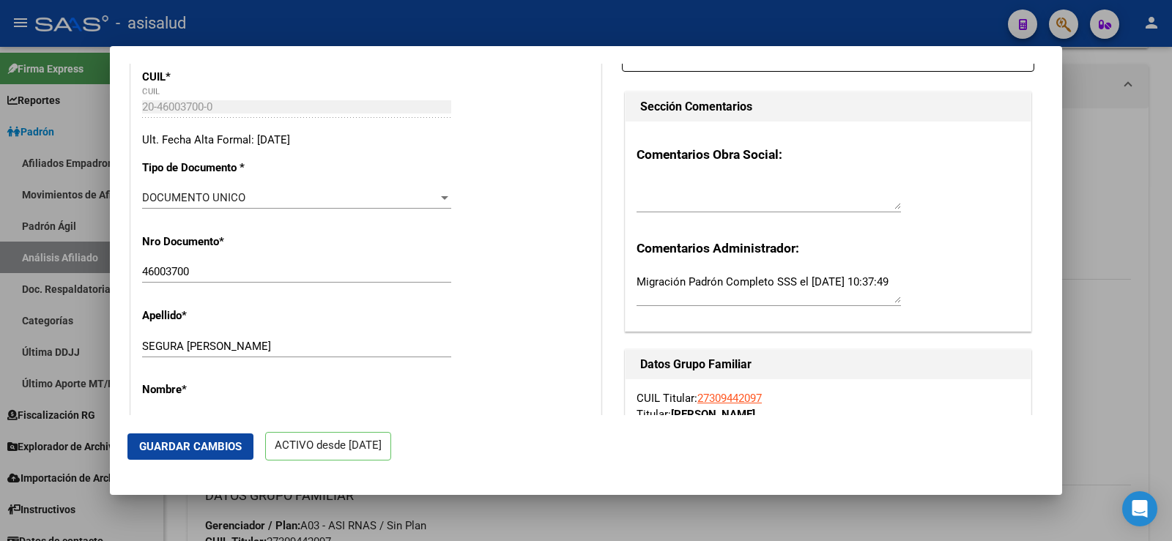
scroll to position [0, 0]
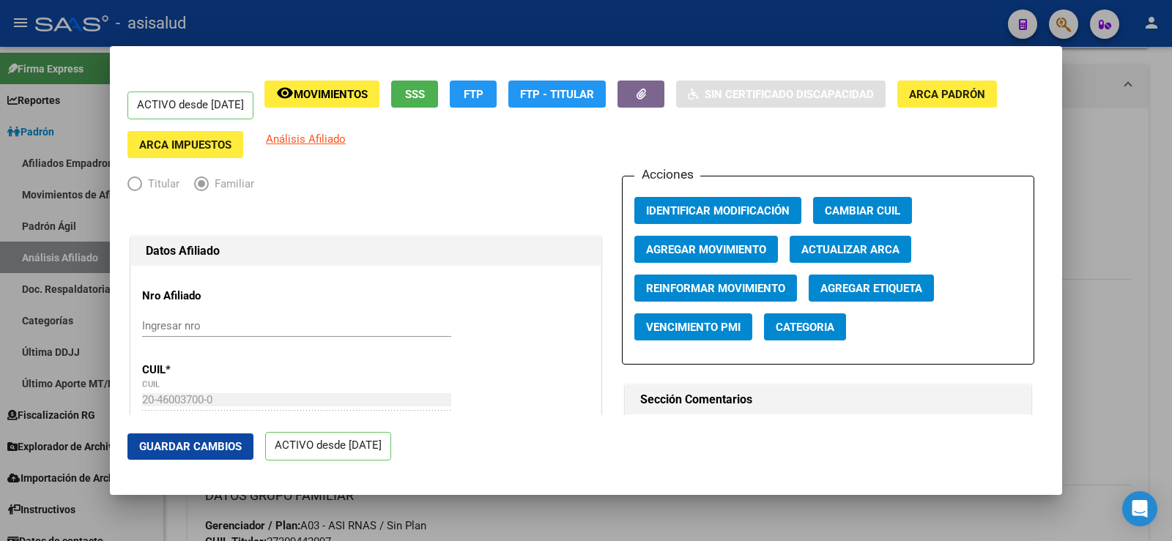
click at [834, 249] on span "Actualizar ARCA" at bounding box center [850, 249] width 98 height 13
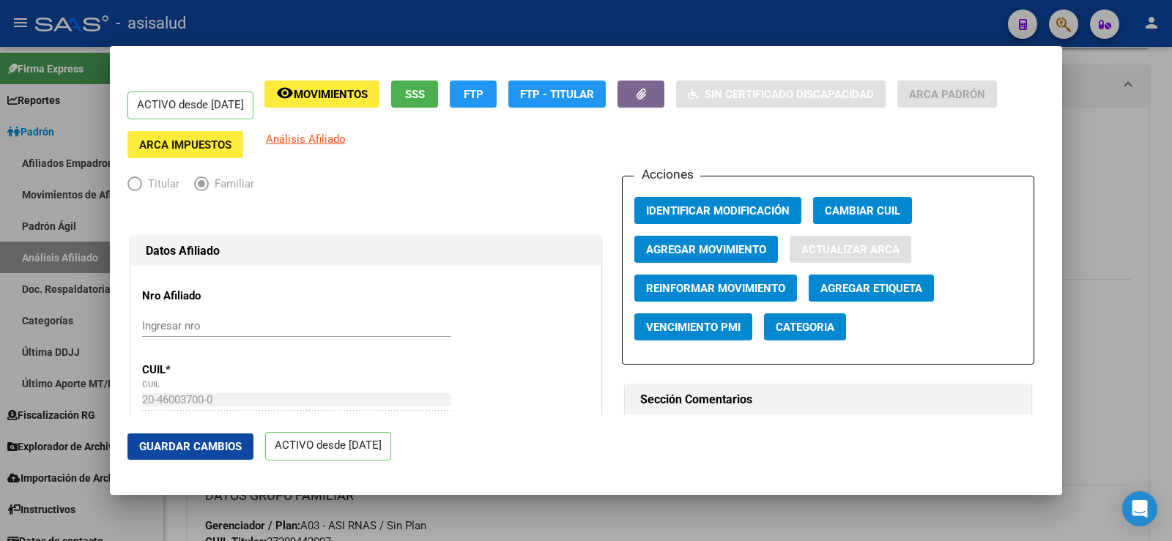
type input "SEGURA"
type input "ALEXIS MAXIMILIANO"
type input "CUARTEL V"
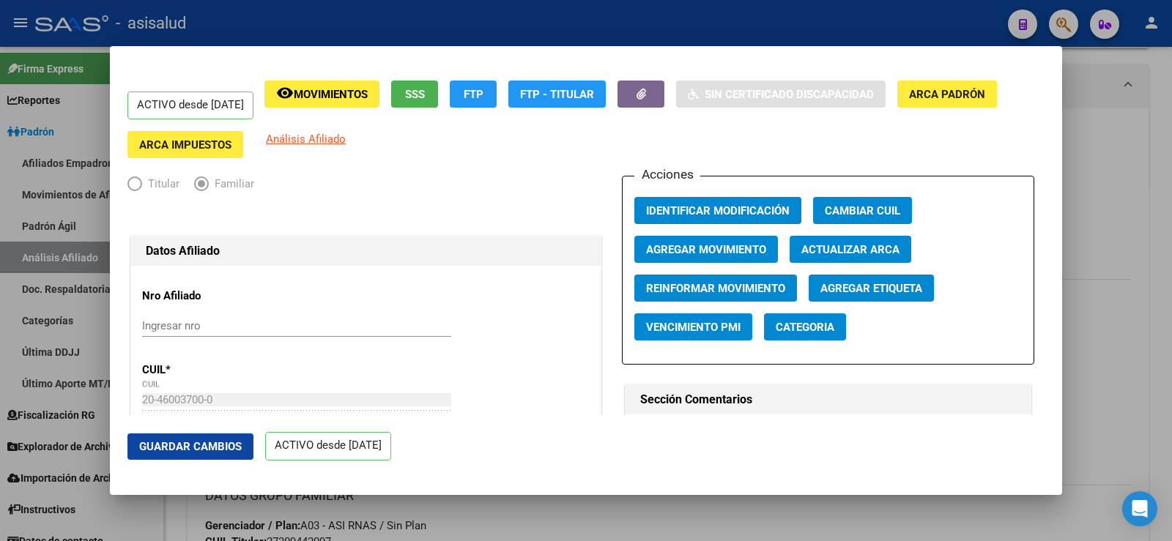
click at [691, 248] on span "Agregar Movimiento" at bounding box center [706, 249] width 120 height 13
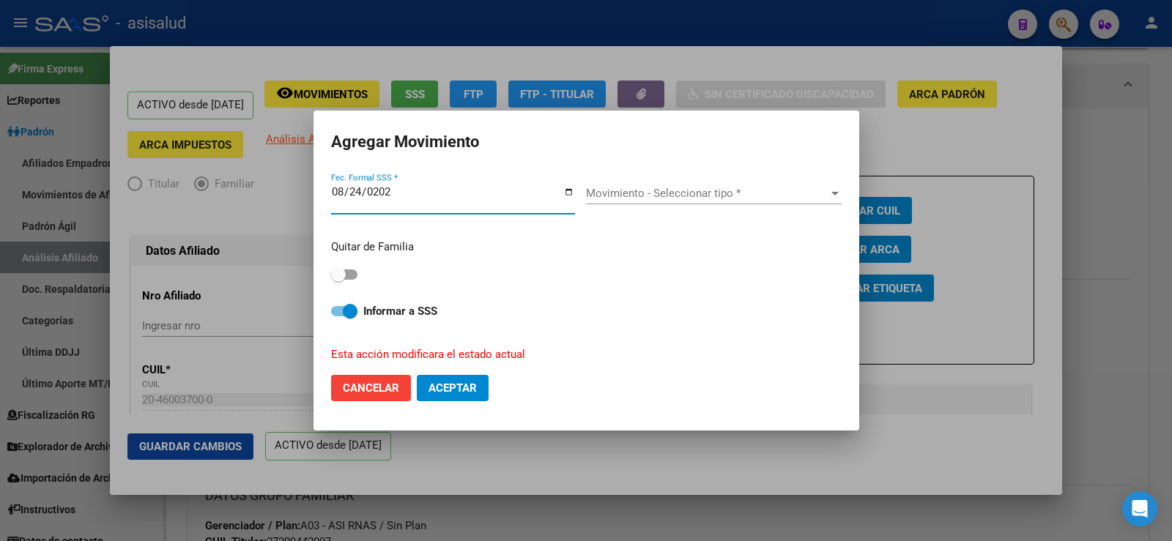
type input "2025-08-24"
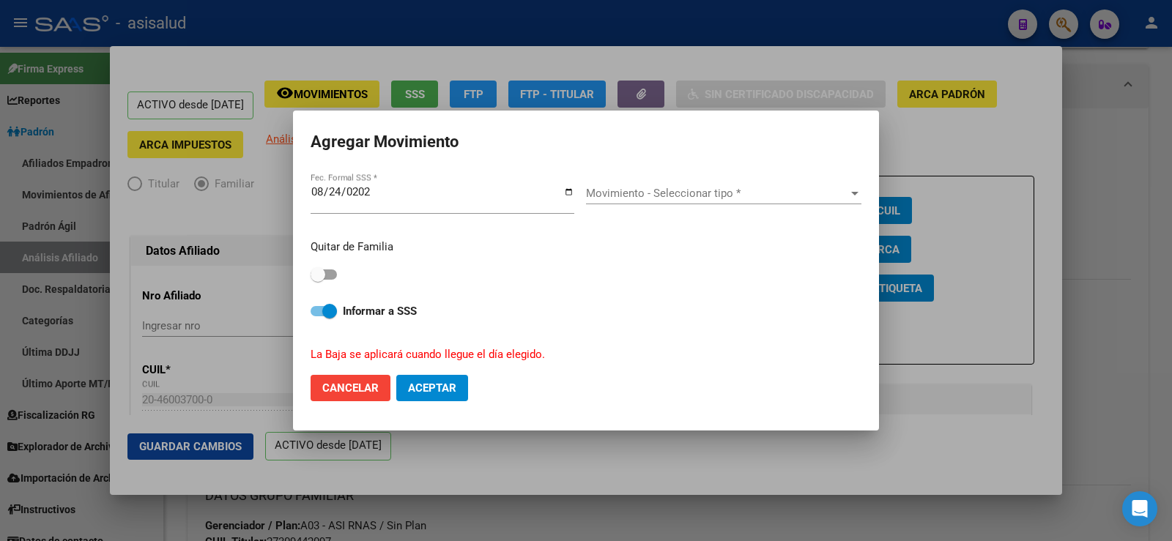
click at [677, 184] on div "Movimiento - Seleccionar tipo * Movimiento - Seleccionar tipo *" at bounding box center [723, 193] width 275 height 22
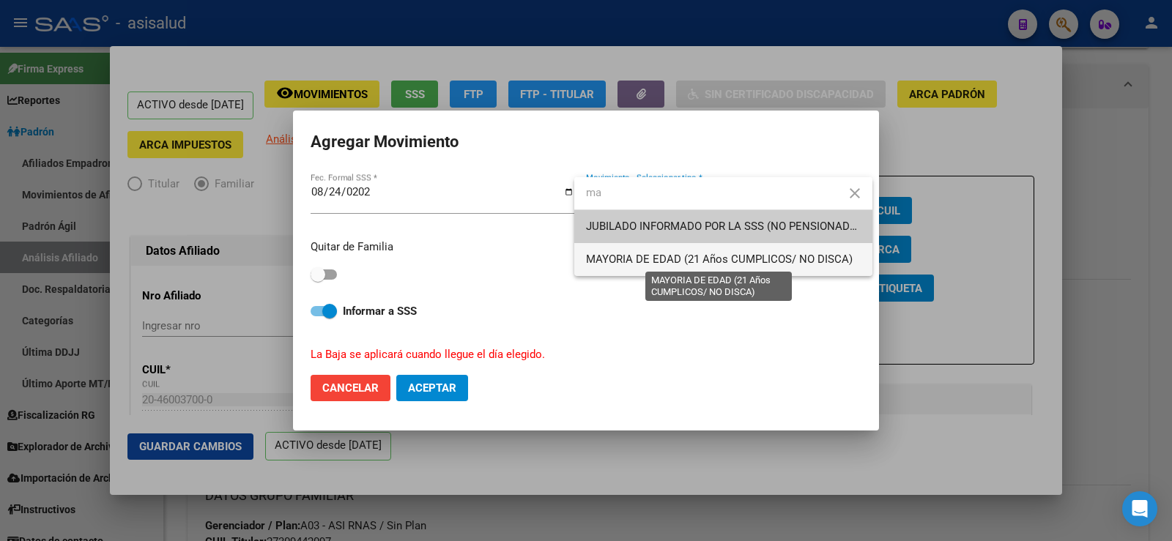
type input "ma"
click at [634, 257] on span "MAYORIA DE EDAD (21 Años CUMPLICOS/ NO DISCA)" at bounding box center [719, 259] width 267 height 13
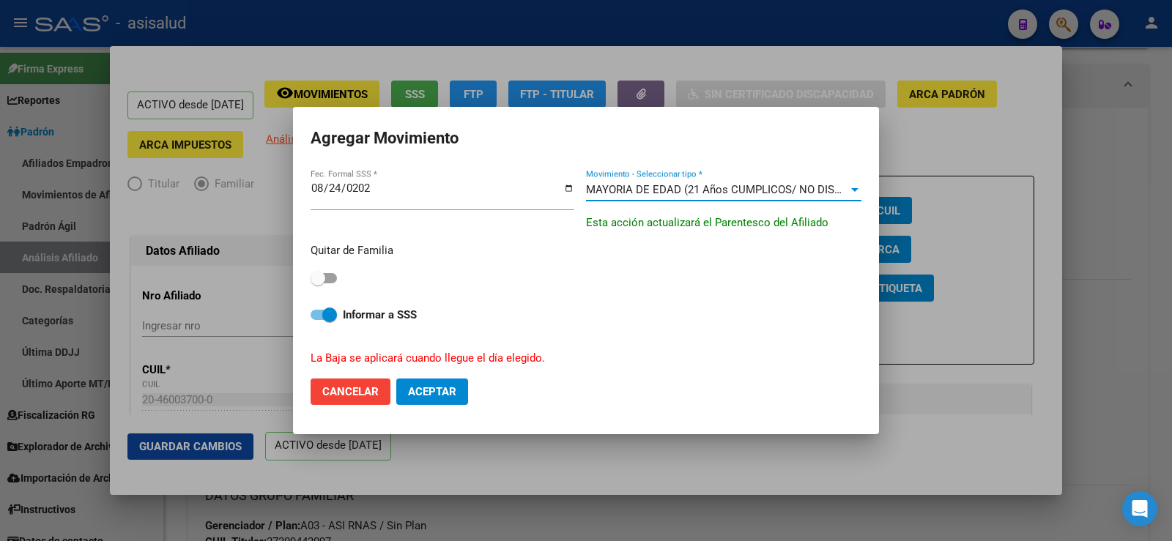
click at [331, 274] on span at bounding box center [324, 278] width 26 height 10
click at [318, 283] on input "checkbox" at bounding box center [317, 283] width 1 height 1
checkbox input "true"
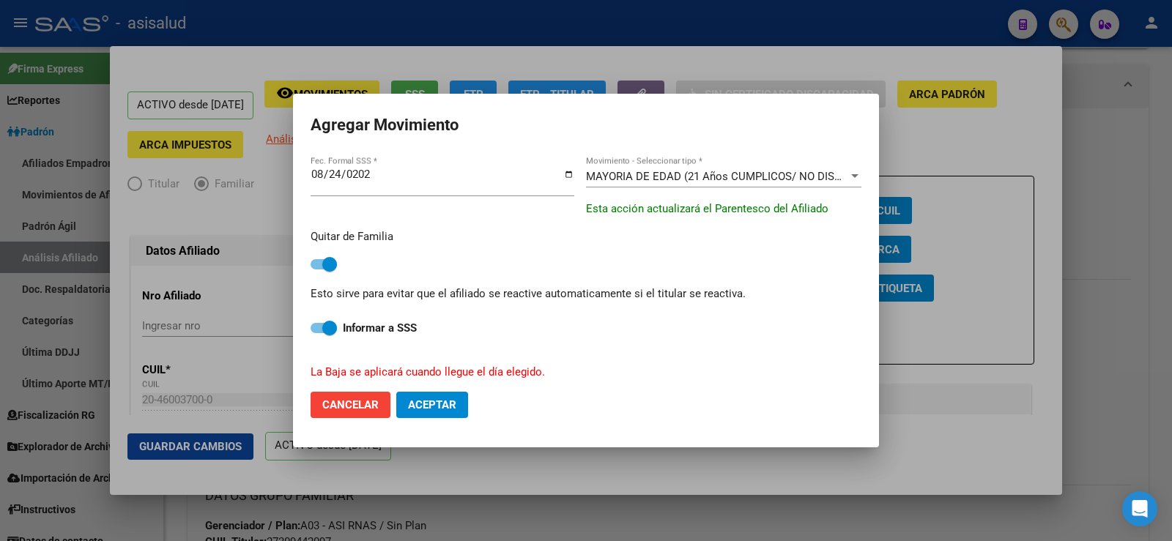
click at [428, 401] on span "Aceptar" at bounding box center [432, 404] width 48 height 13
checkbox input "false"
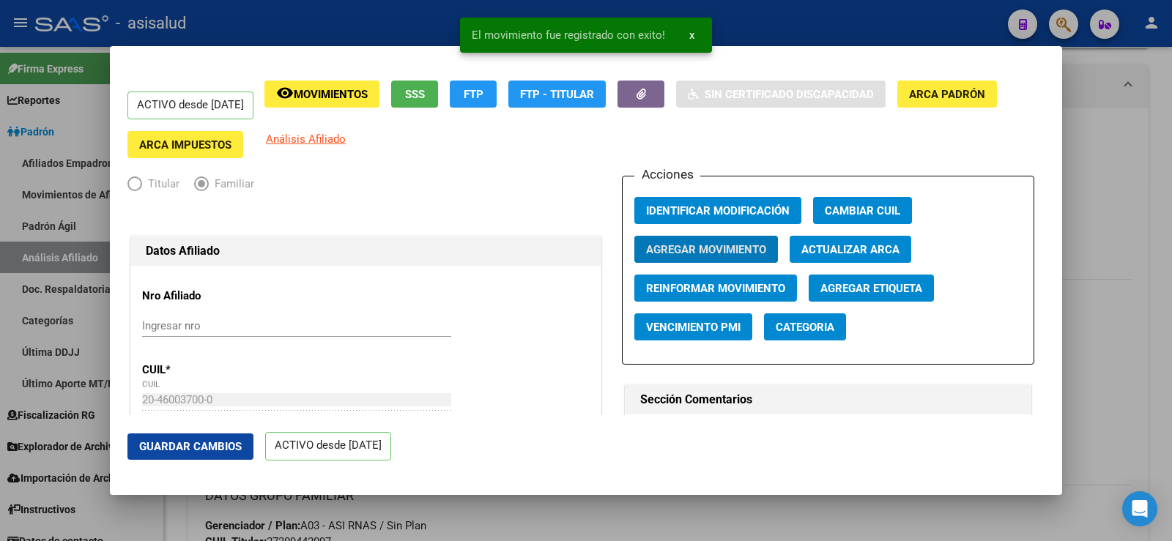
click at [235, 443] on span "Guardar Cambios" at bounding box center [190, 446] width 103 height 13
click at [1134, 156] on div at bounding box center [586, 270] width 1172 height 541
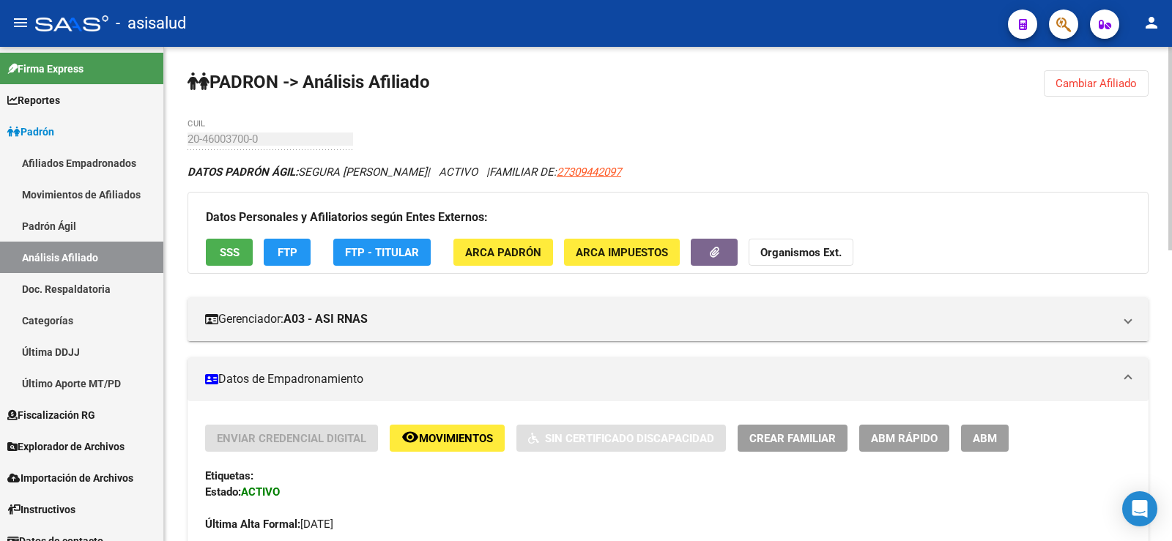
click at [1096, 91] on button "Cambiar Afiliado" at bounding box center [1096, 83] width 105 height 26
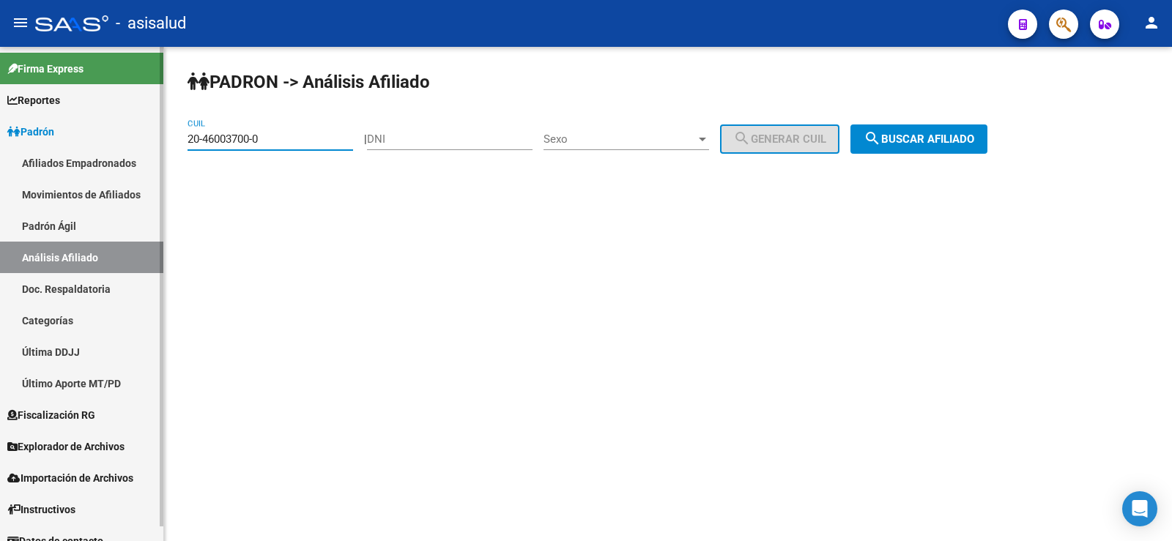
drag, startPoint x: 276, startPoint y: 142, endPoint x: 160, endPoint y: 138, distance: 116.5
click at [160, 138] on mat-sidenav-container "Firma Express Reportes Ingresos Devengados Análisis Histórico Detalles Transfer…" at bounding box center [586, 294] width 1172 height 494
paste input "5985126-8"
type input "20-45985126-8"
click at [987, 129] on button "search Buscar afiliado" at bounding box center [918, 138] width 137 height 29
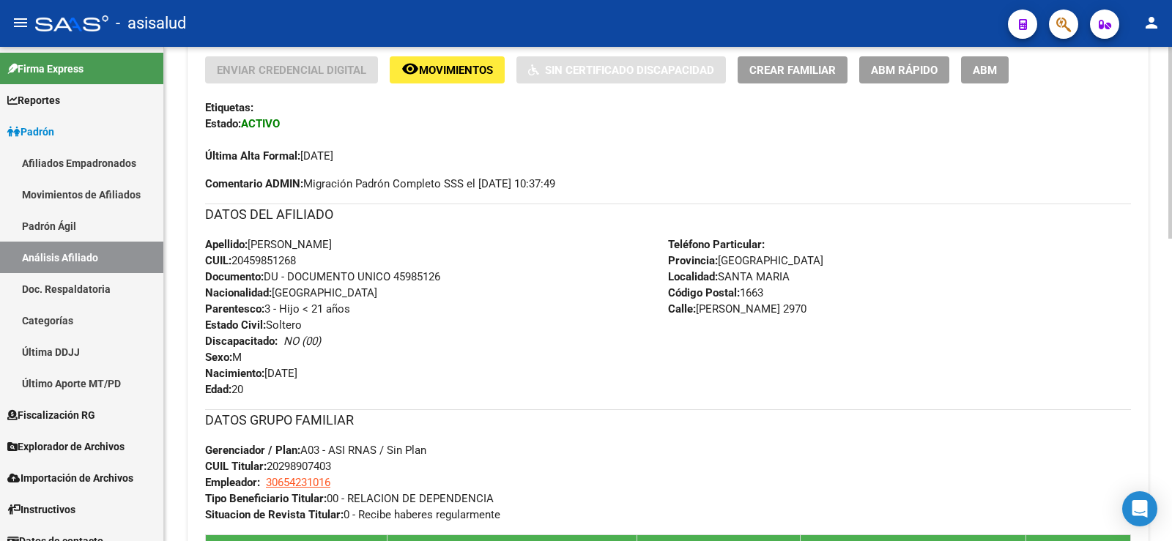
scroll to position [366, 0]
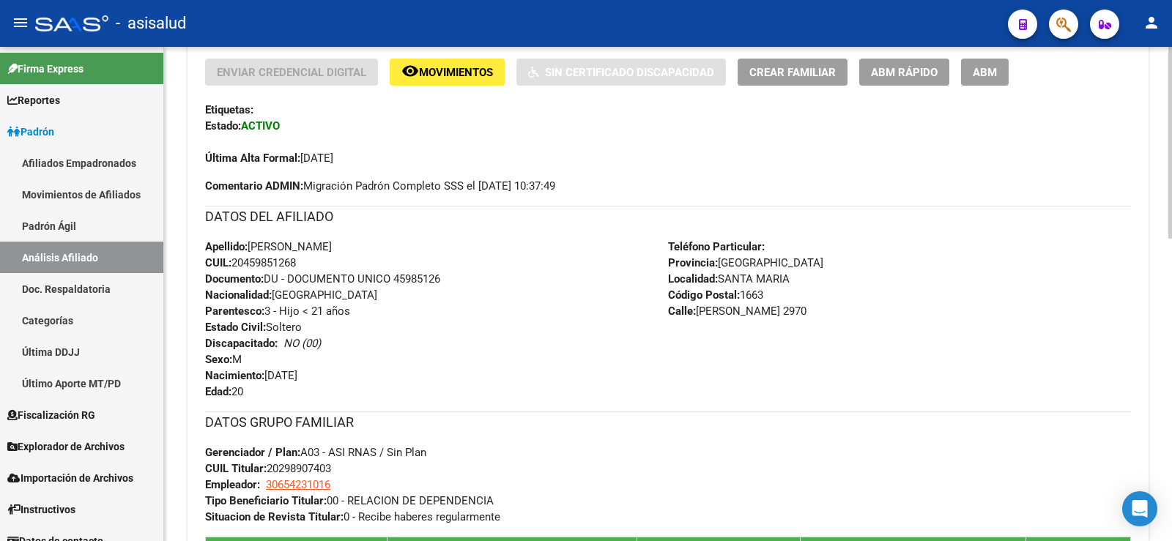
click at [910, 72] on span "ABM Rápido" at bounding box center [904, 72] width 67 height 13
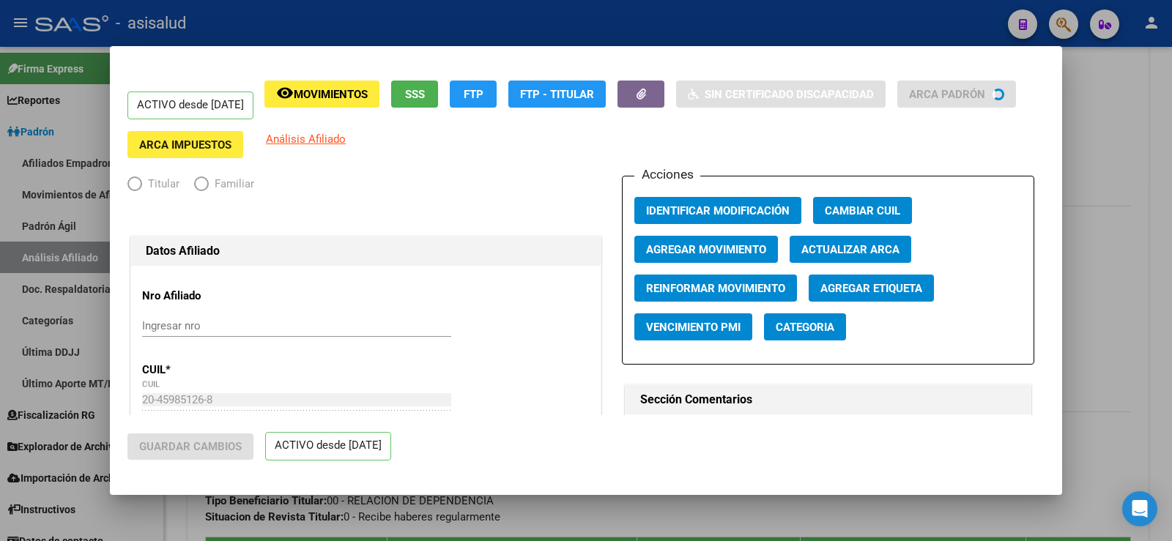
radio input "true"
type input "30-65423101-6"
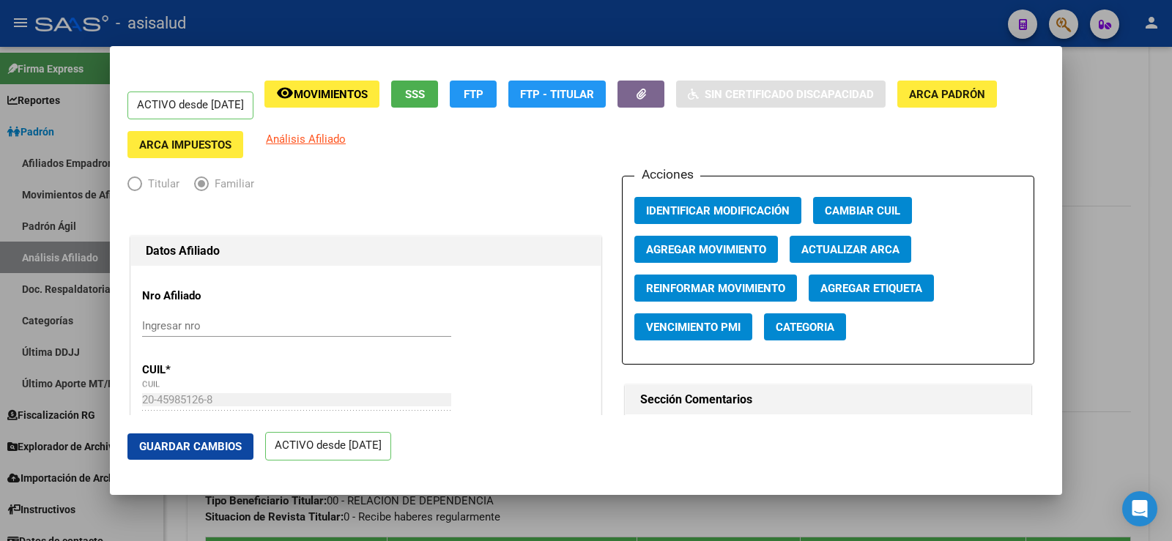
click at [828, 250] on span "Actualizar ARCA" at bounding box center [850, 249] width 98 height 13
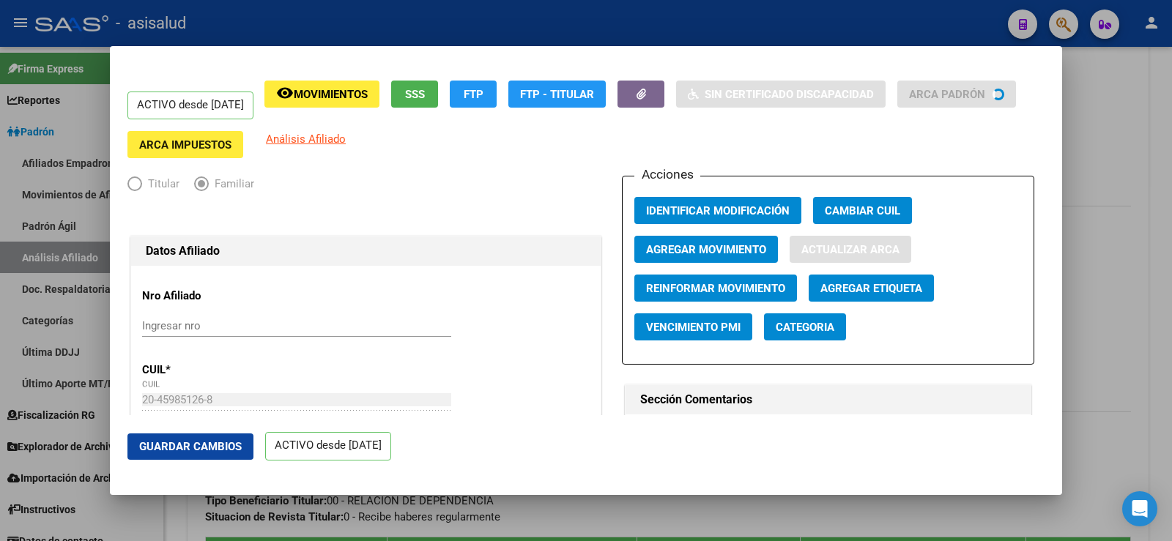
type input "BARBOZA"
type input "DYLAN ARIEL"
type input "SANTA MARIA"
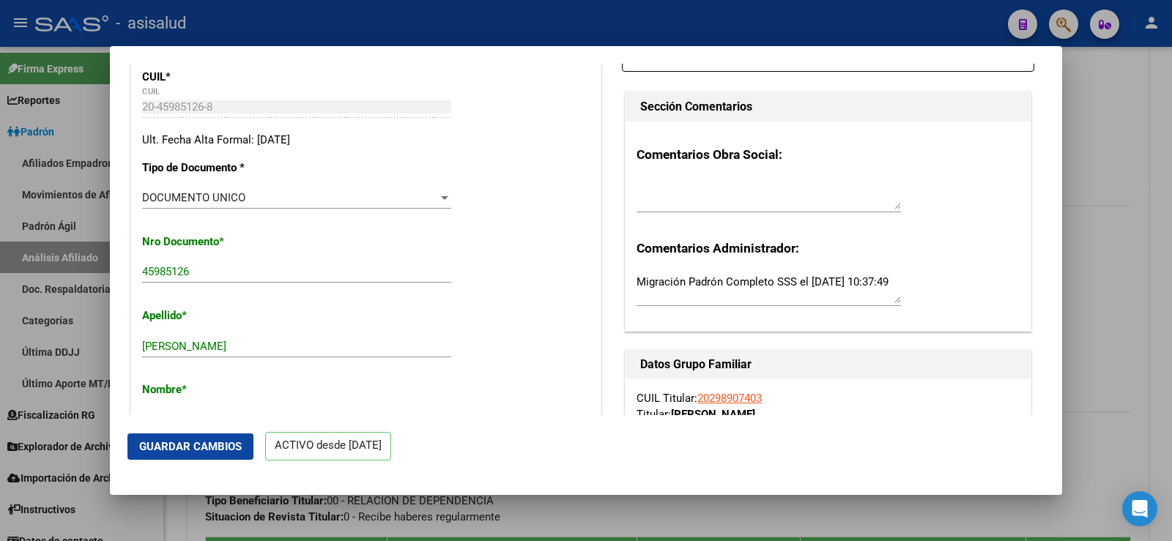
scroll to position [0, 0]
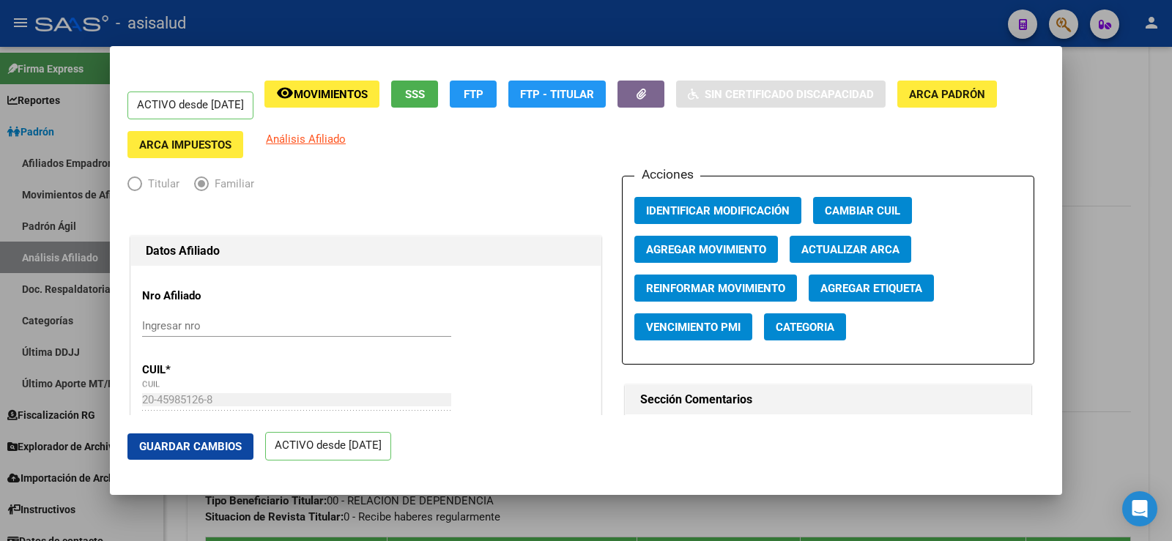
click at [701, 242] on span "Agregar Movimiento" at bounding box center [706, 248] width 120 height 13
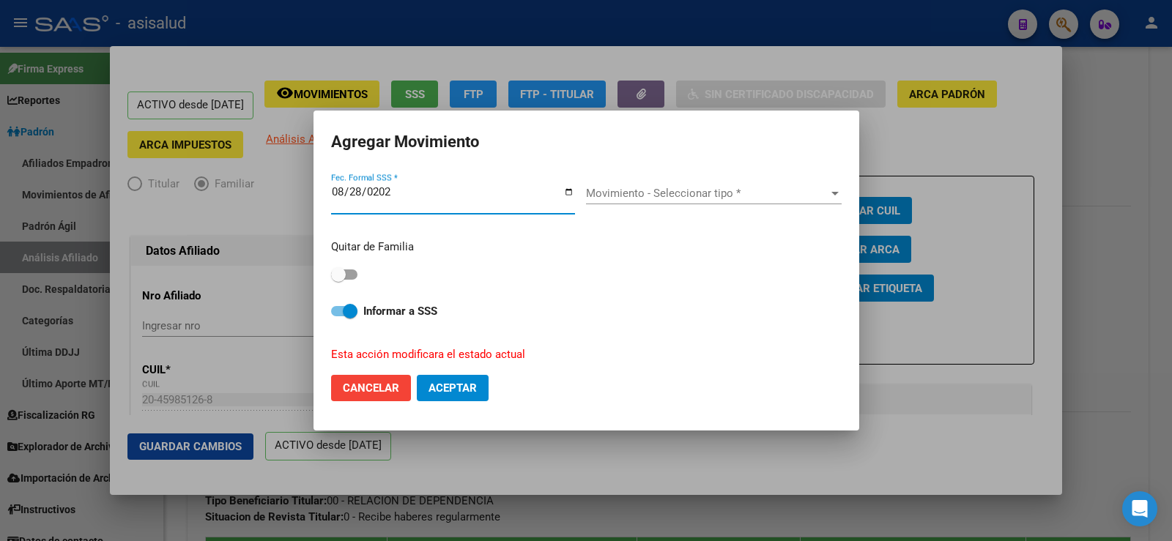
type input "2025-08-28"
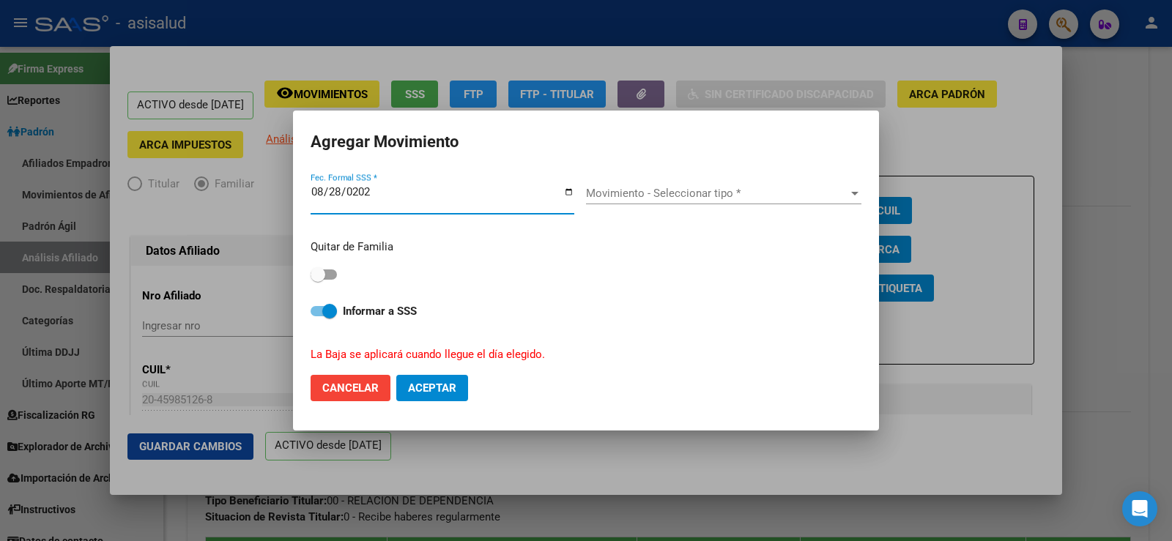
click at [683, 185] on div "Movimiento - Seleccionar tipo * Movimiento - Seleccionar tipo *" at bounding box center [723, 193] width 275 height 22
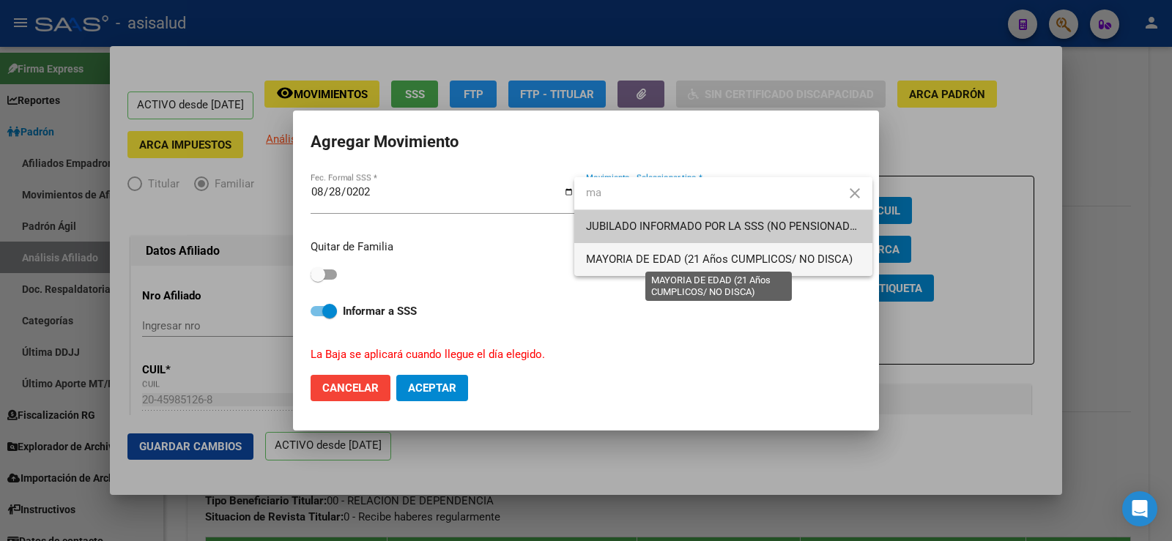
type input "ma"
click at [625, 265] on span "MAYORIA DE EDAD (21 Años CUMPLICOS/ NO DISCA)" at bounding box center [719, 259] width 267 height 13
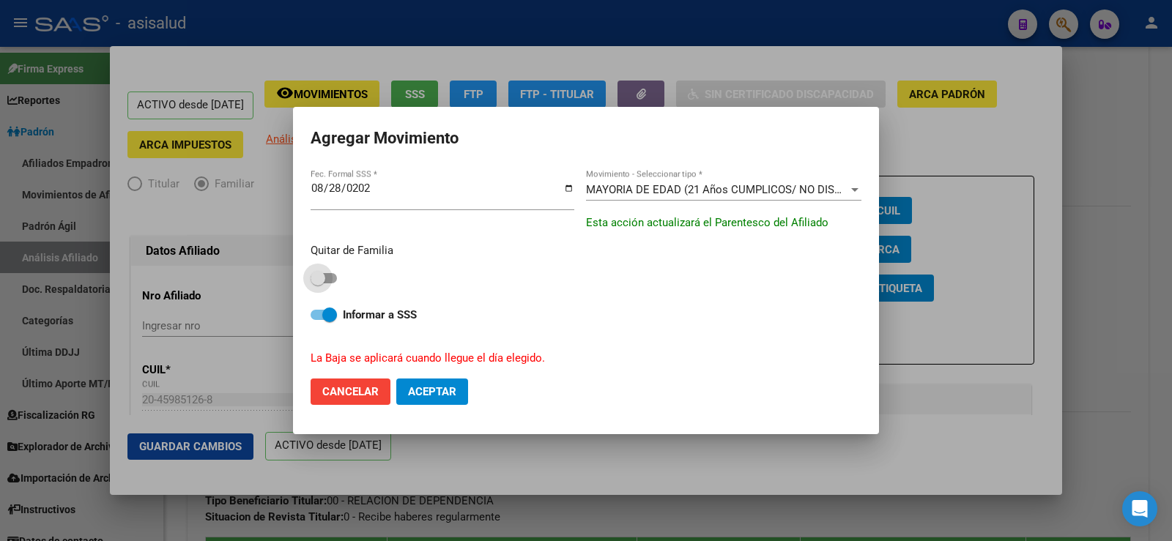
click at [330, 278] on span at bounding box center [324, 278] width 26 height 10
click at [318, 283] on input "checkbox" at bounding box center [317, 283] width 1 height 1
checkbox input "true"
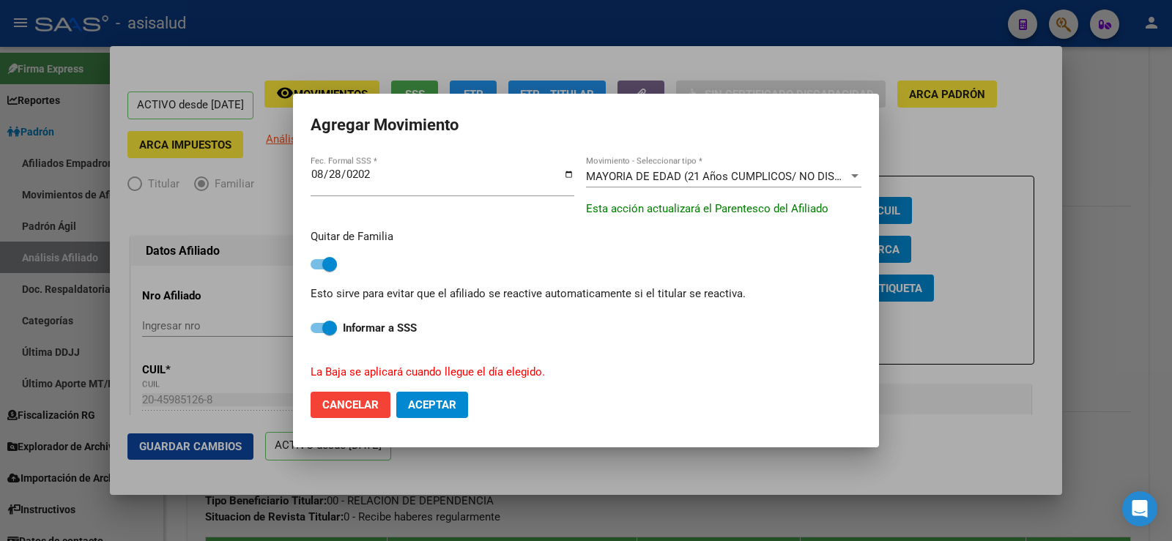
click at [431, 401] on span "Aceptar" at bounding box center [432, 404] width 48 height 13
checkbox input "false"
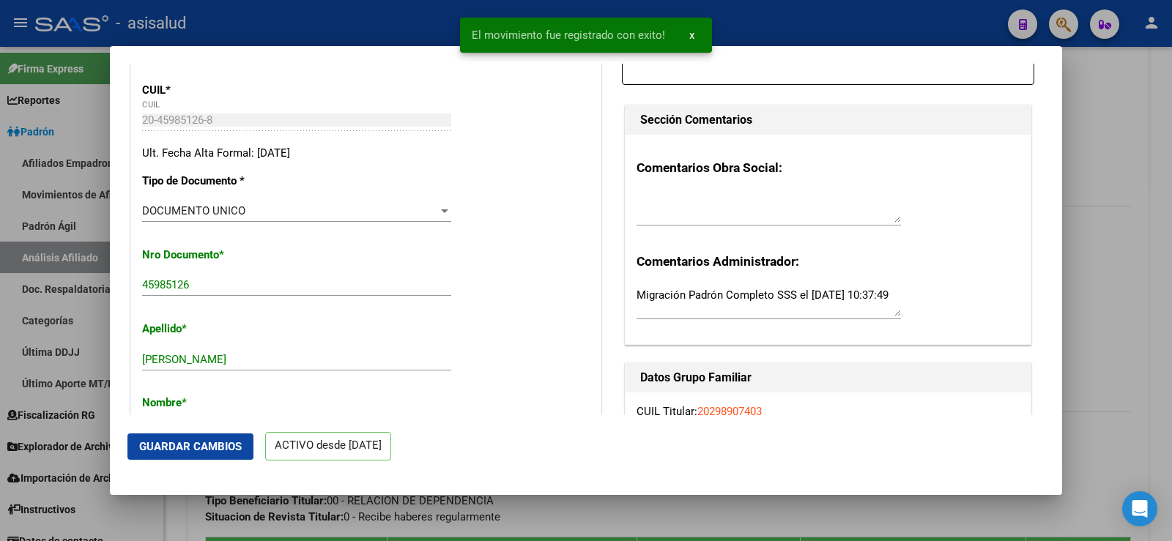
scroll to position [293, 0]
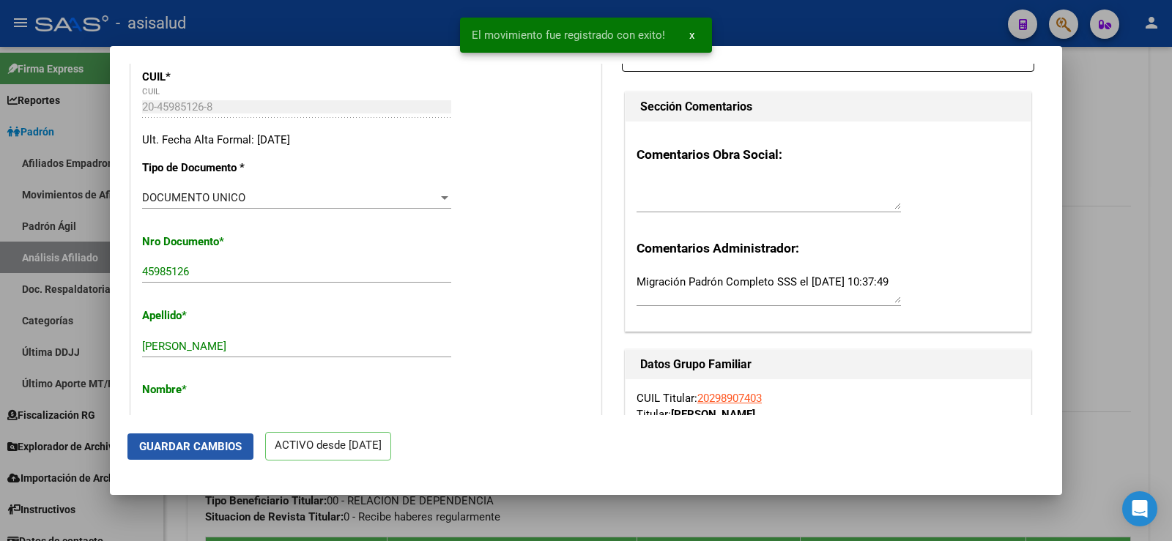
click at [209, 435] on button "Guardar Cambios" at bounding box center [190, 447] width 126 height 26
click at [1123, 133] on div at bounding box center [586, 270] width 1172 height 541
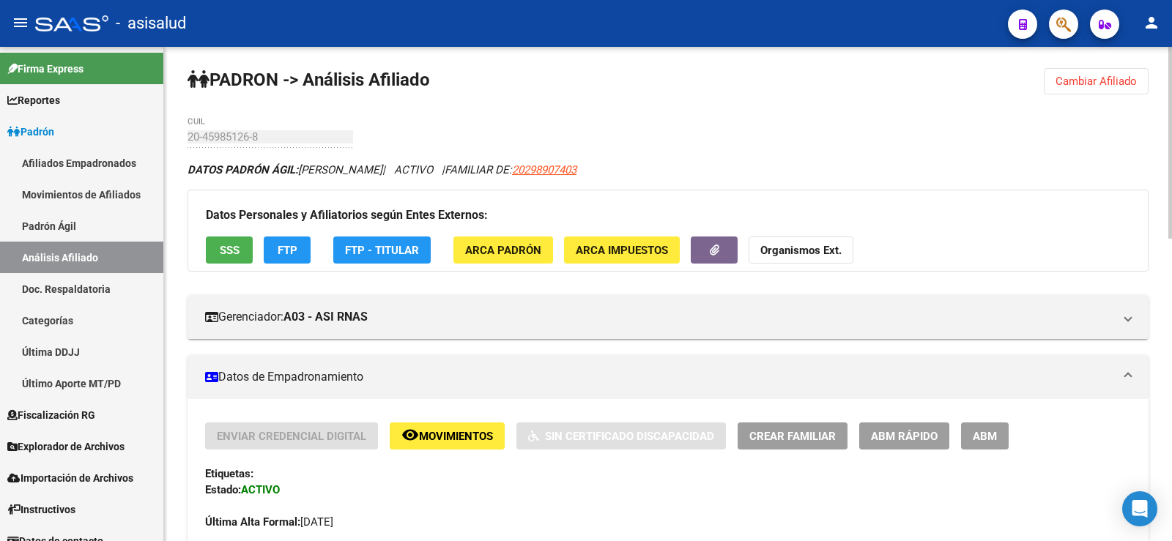
scroll to position [0, 0]
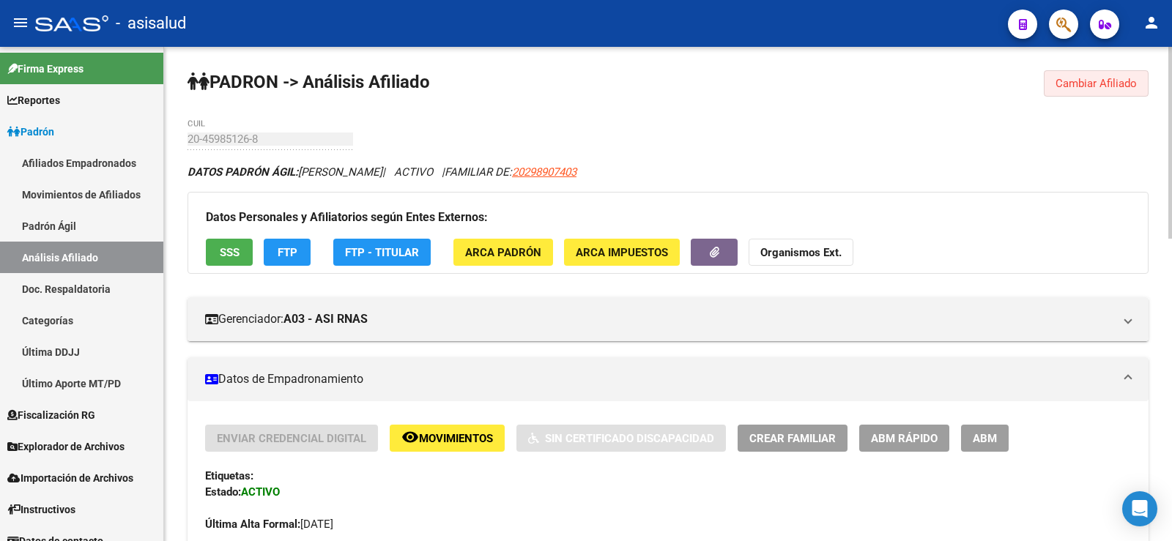
click at [1065, 83] on span "Cambiar Afiliado" at bounding box center [1095, 83] width 81 height 13
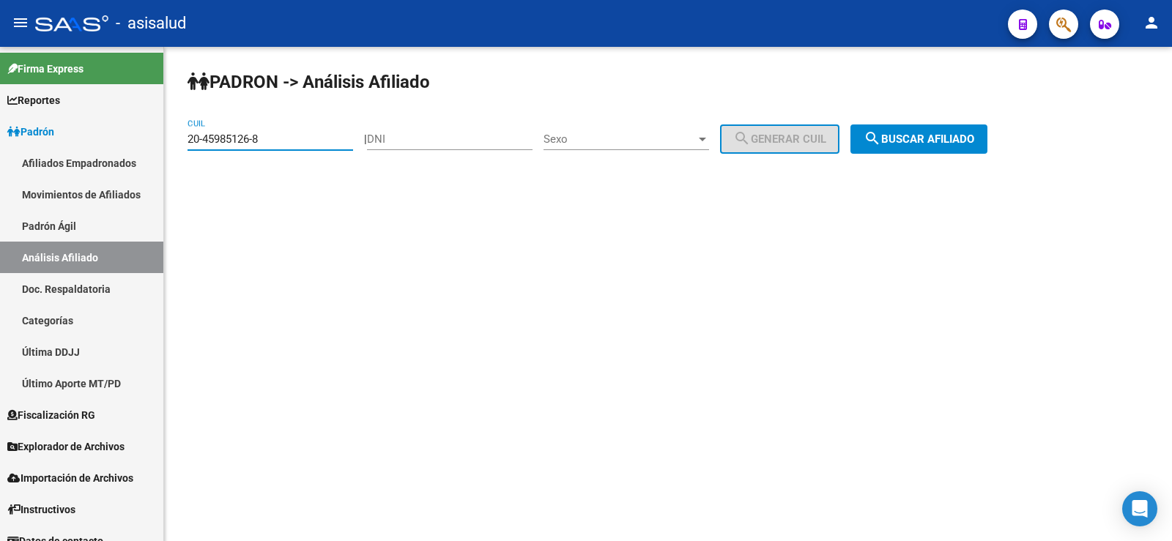
drag, startPoint x: 283, startPoint y: 135, endPoint x: 171, endPoint y: 135, distance: 111.3
click at [171, 135] on div "PADRON -> Análisis Afiliado 20-45985126-8 CUIL | DNI Sexo Sexo search Generar C…" at bounding box center [668, 124] width 1008 height 154
paste input "7-45919761-9"
type input "27-45919761-9"
click at [962, 146] on button "search Buscar afiliado" at bounding box center [918, 138] width 137 height 29
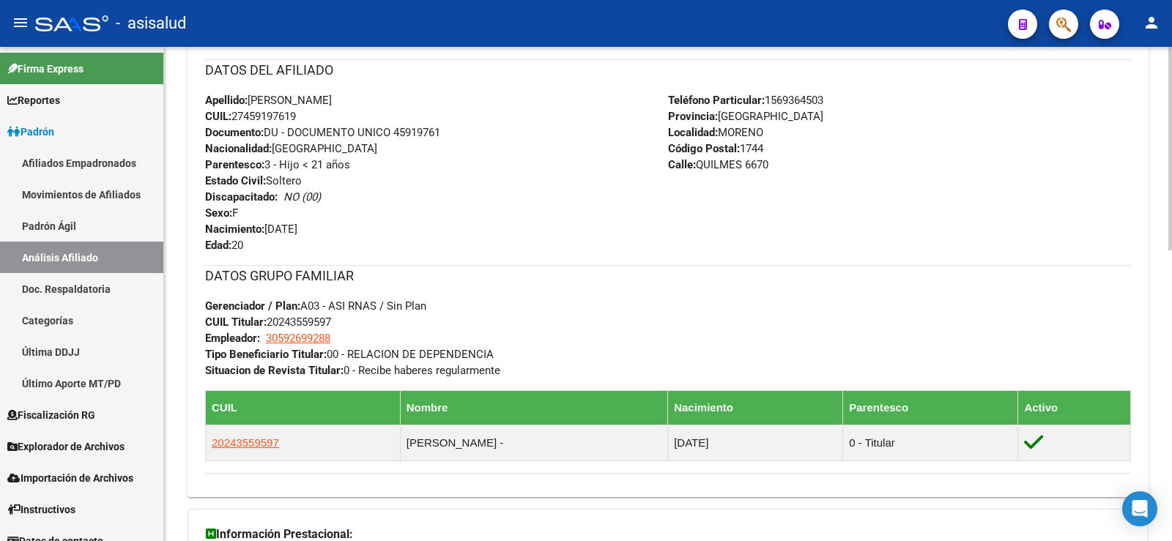
scroll to position [73, 0]
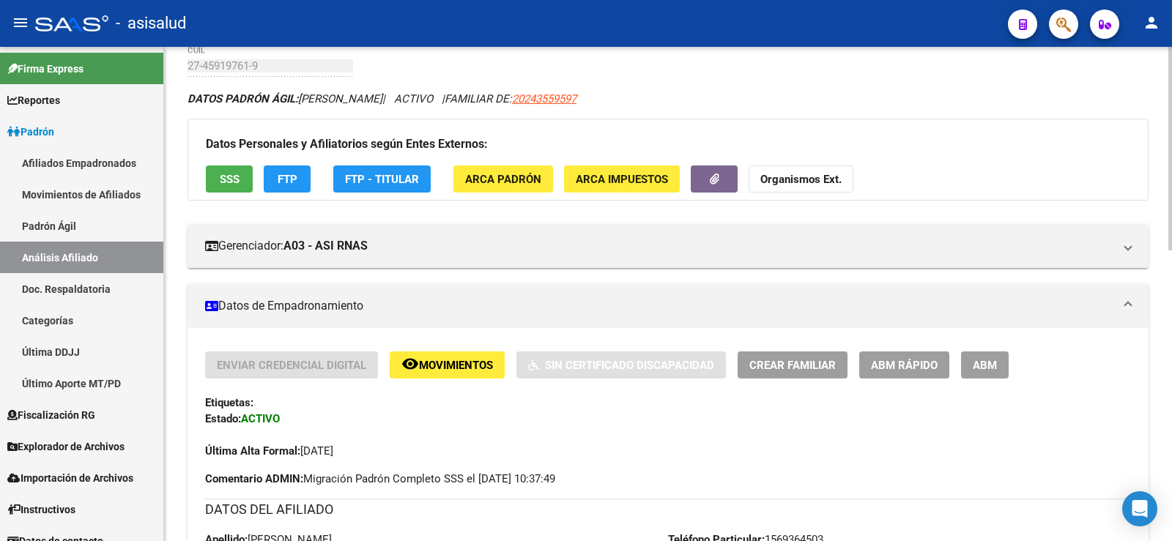
click at [891, 360] on span "ABM Rápido" at bounding box center [904, 365] width 67 height 13
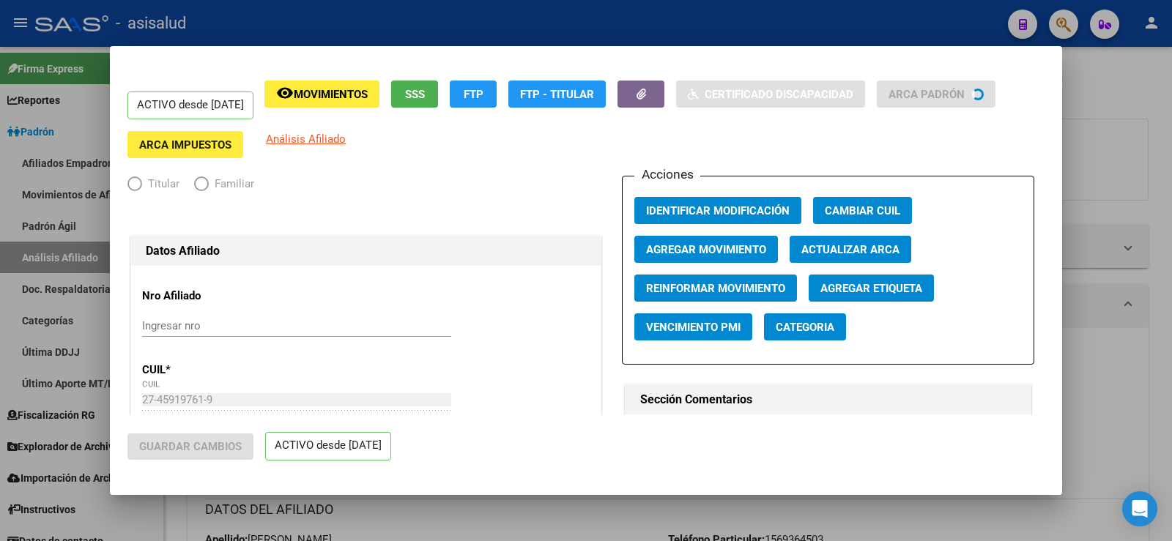
radio input "true"
type input "30-59269928-8"
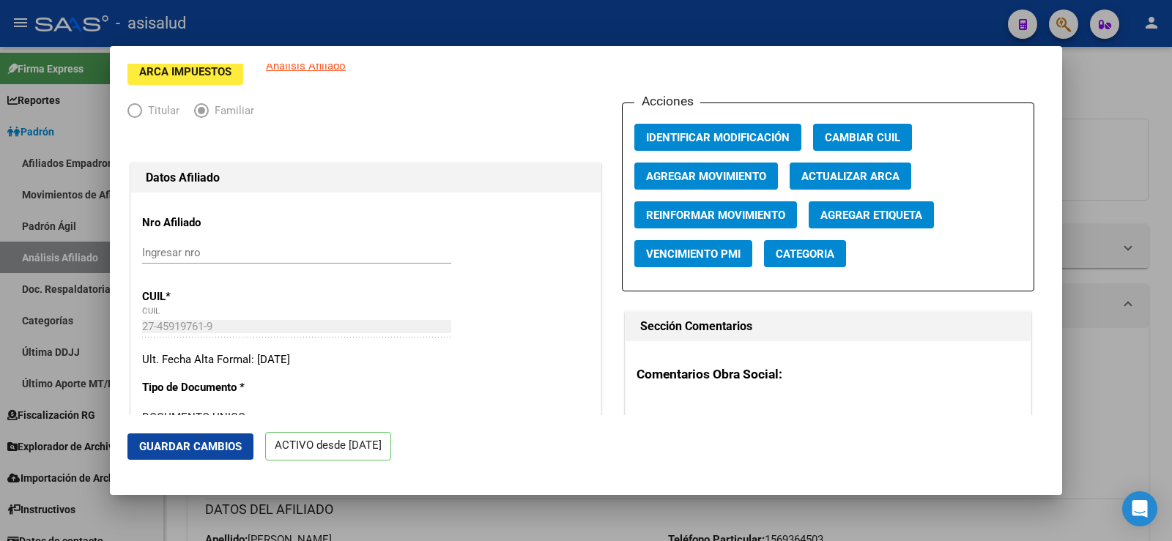
click at [854, 174] on span "Actualizar ARCA" at bounding box center [850, 176] width 98 height 13
type input "SANCHEZ"
type input "SOFIA ANTONELLA"
type input "MORENO"
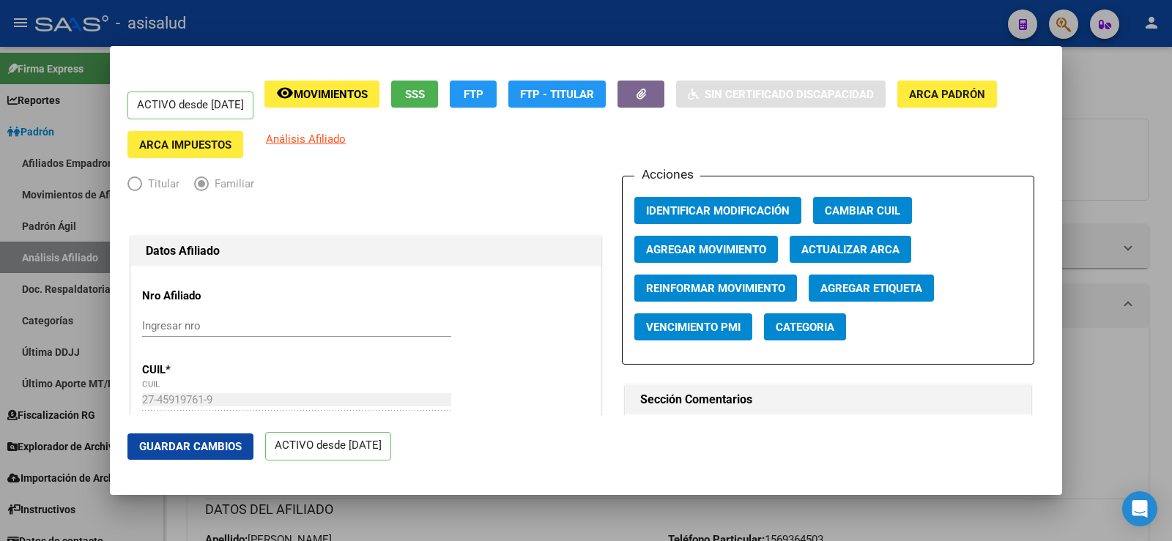
click at [210, 456] on button "Guardar Cambios" at bounding box center [190, 447] width 126 height 26
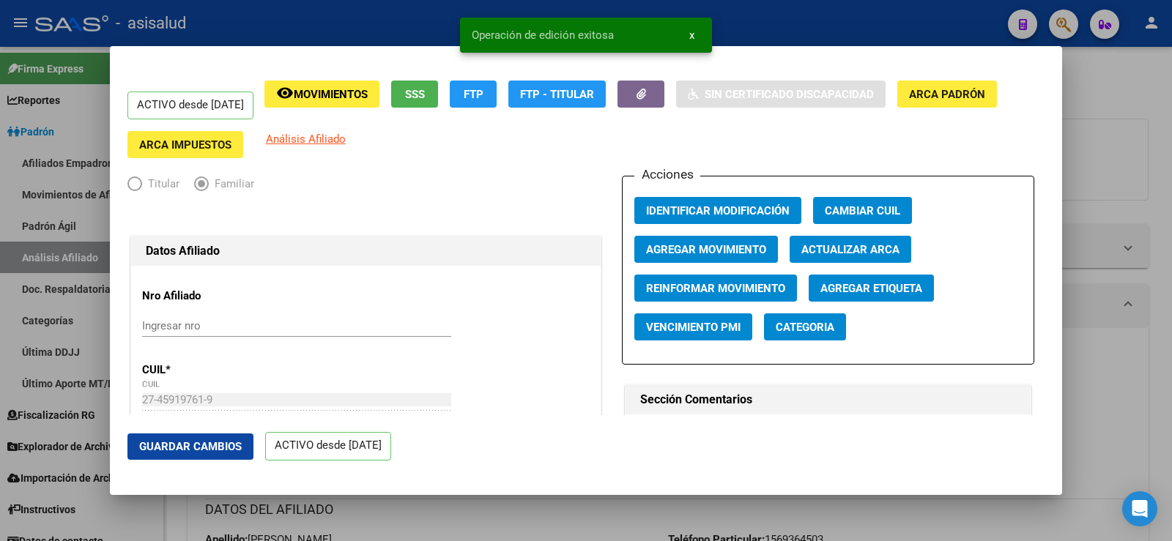
click at [726, 246] on span "Agregar Movimiento" at bounding box center [706, 249] width 120 height 13
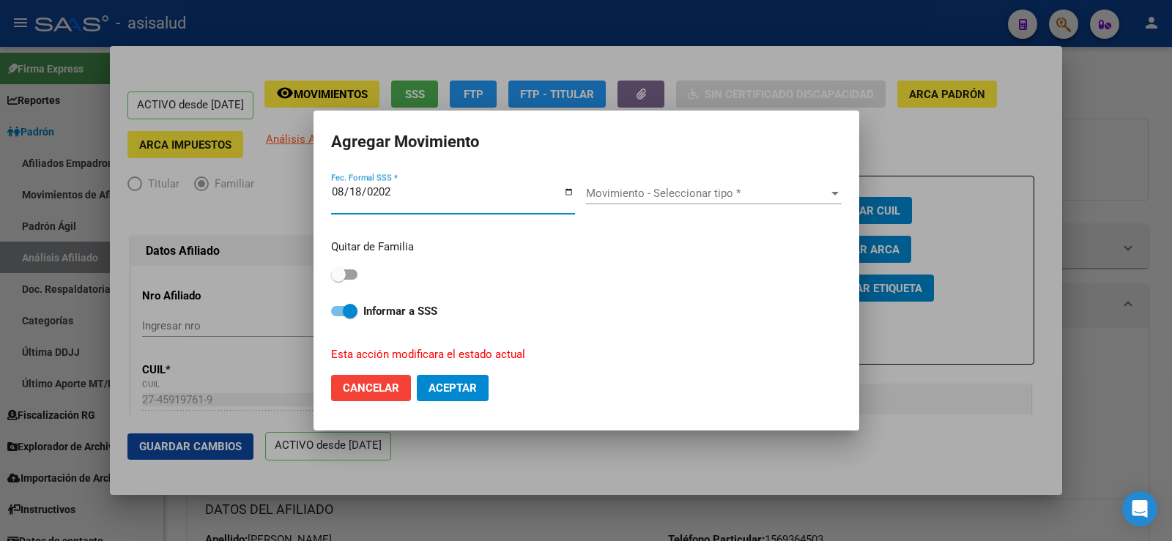
type input "2025-08-18"
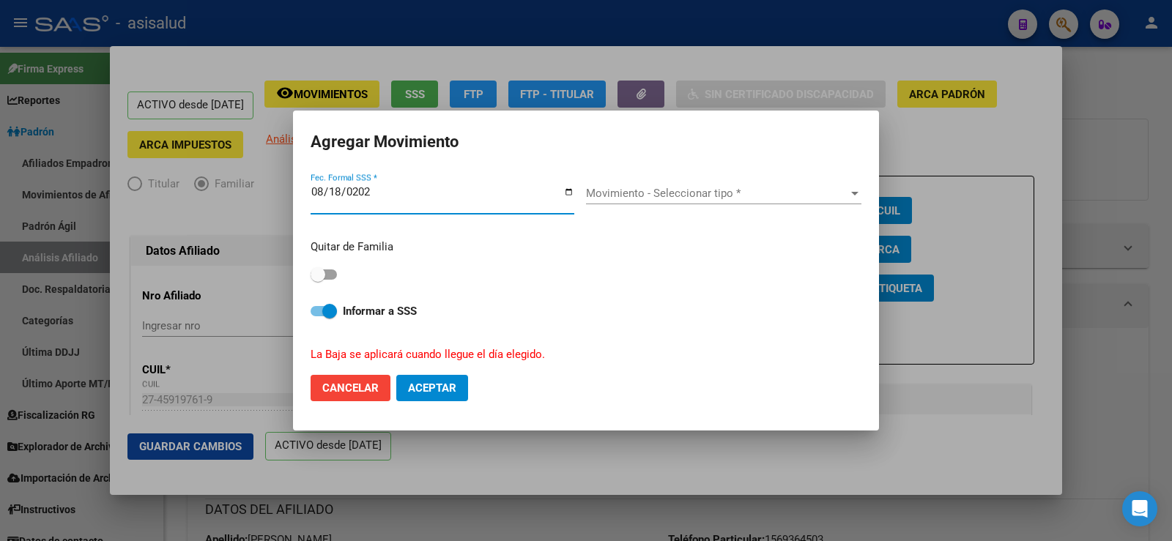
click at [680, 186] on div "Movimiento - Seleccionar tipo * Movimiento - Seleccionar tipo *" at bounding box center [723, 193] width 275 height 22
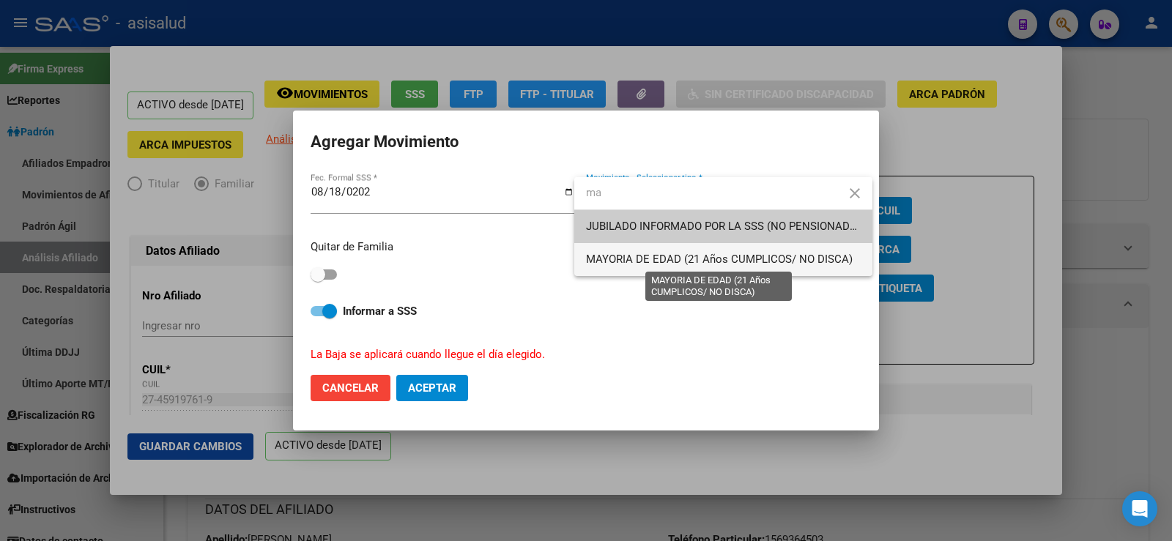
type input "ma"
click at [696, 264] on span "MAYORIA DE EDAD (21 Años CUMPLICOS/ NO DISCA)" at bounding box center [719, 259] width 267 height 13
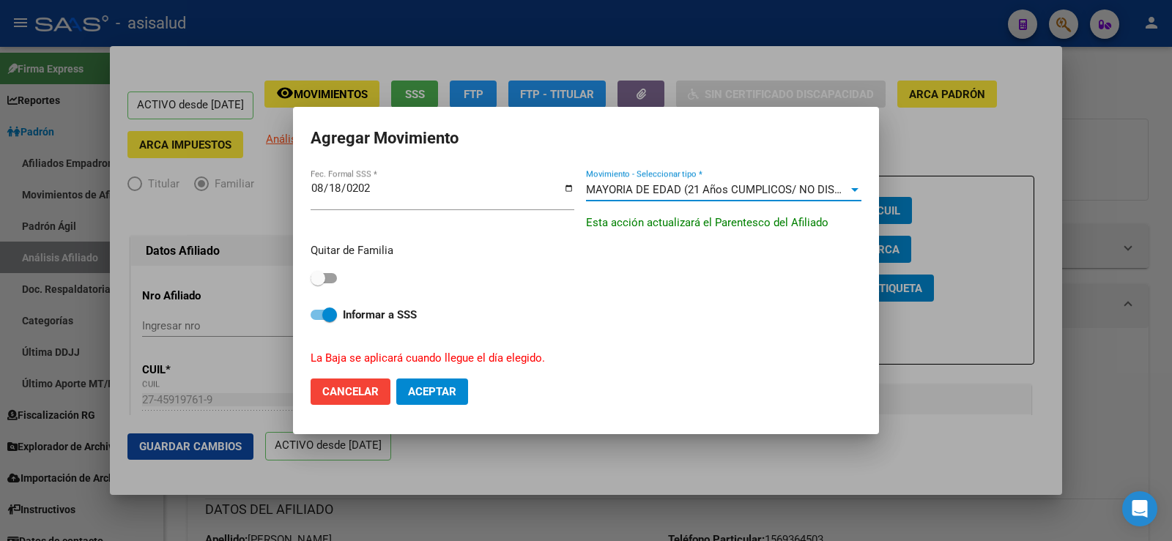
click at [332, 281] on span at bounding box center [324, 278] width 26 height 10
click at [318, 283] on input "checkbox" at bounding box center [317, 283] width 1 height 1
checkbox input "true"
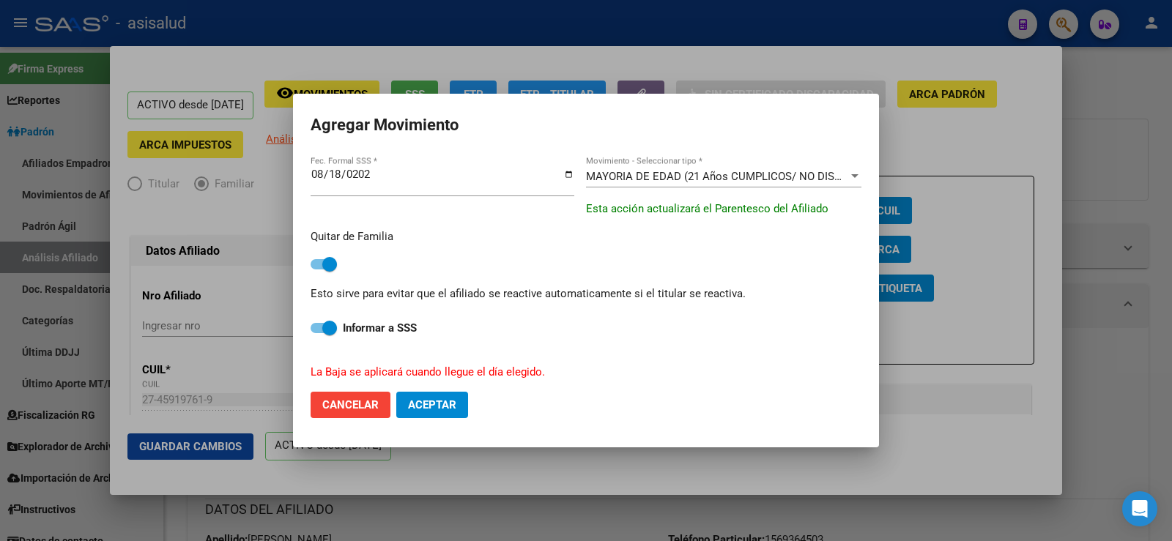
click at [445, 411] on span "Aceptar" at bounding box center [432, 404] width 48 height 13
checkbox input "false"
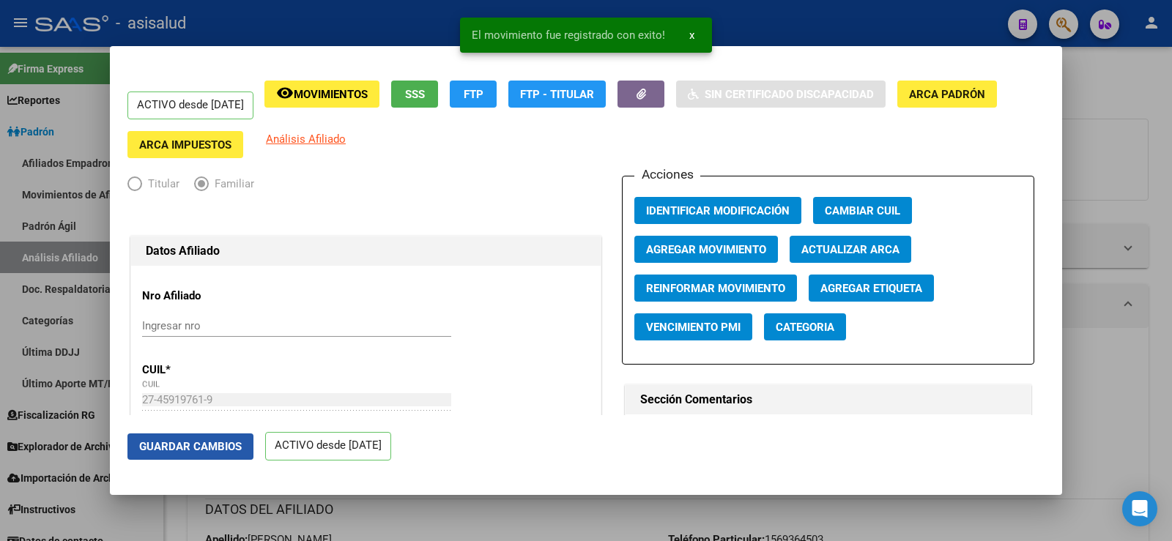
click at [231, 450] on span "Guardar Cambios" at bounding box center [190, 446] width 103 height 13
click at [1168, 149] on div at bounding box center [586, 270] width 1172 height 541
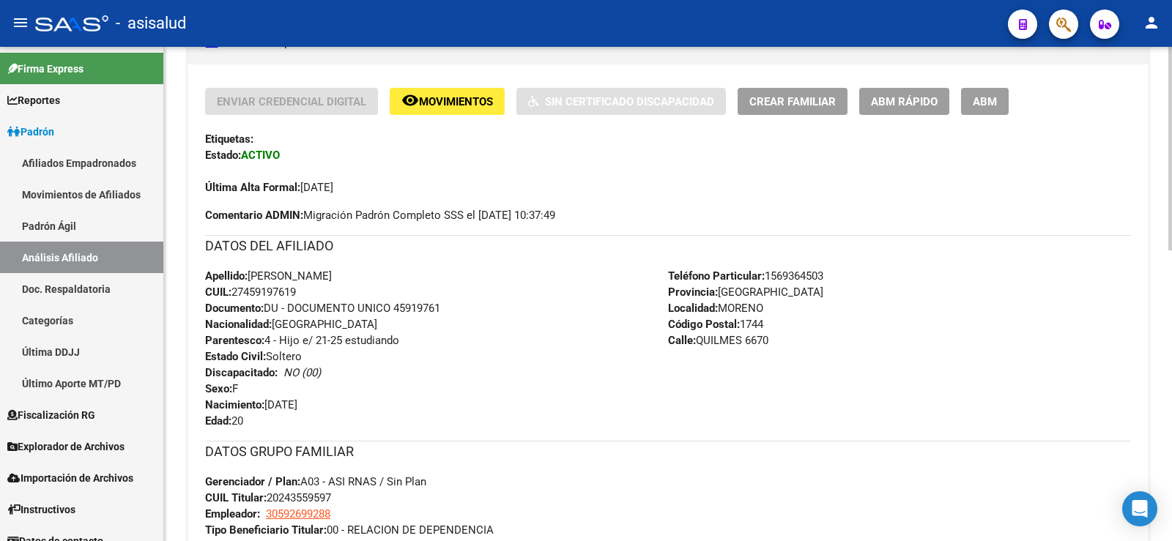
scroll to position [366, 0]
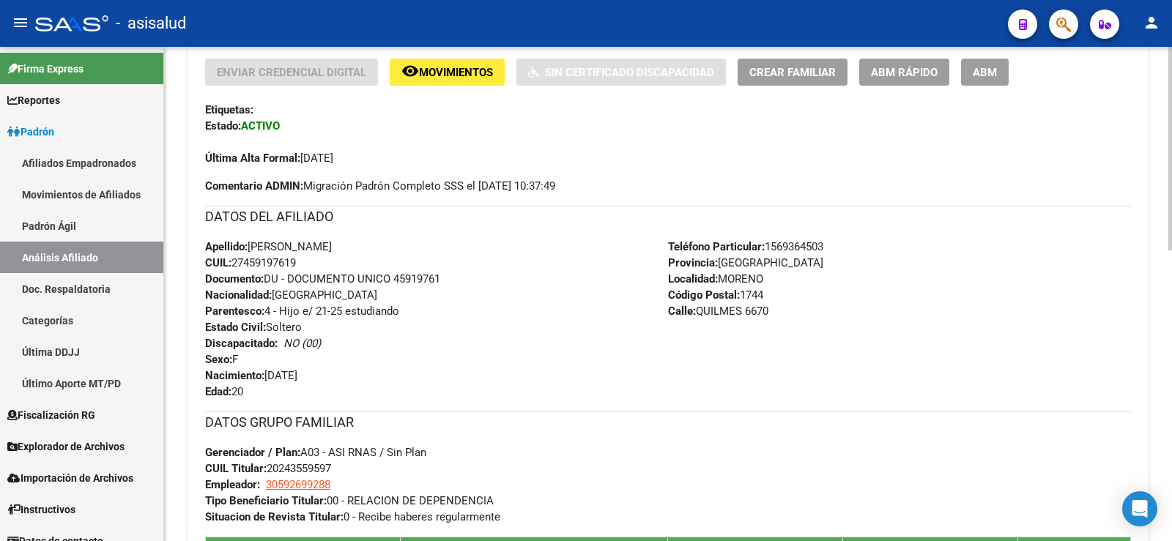
drag, startPoint x: 207, startPoint y: 213, endPoint x: 319, endPoint y: 401, distance: 219.4
click at [319, 401] on div "Enviar Credencial Digital remove_red_eye Movimientos Sin Certificado Discapacid…" at bounding box center [668, 340] width 926 height 562
click at [347, 379] on div "Apellido: SOFIA ANTONELLA SANCHEZ CUIL: 27459197619 Documento: DU - DOCUMENTO U…" at bounding box center [436, 319] width 463 height 161
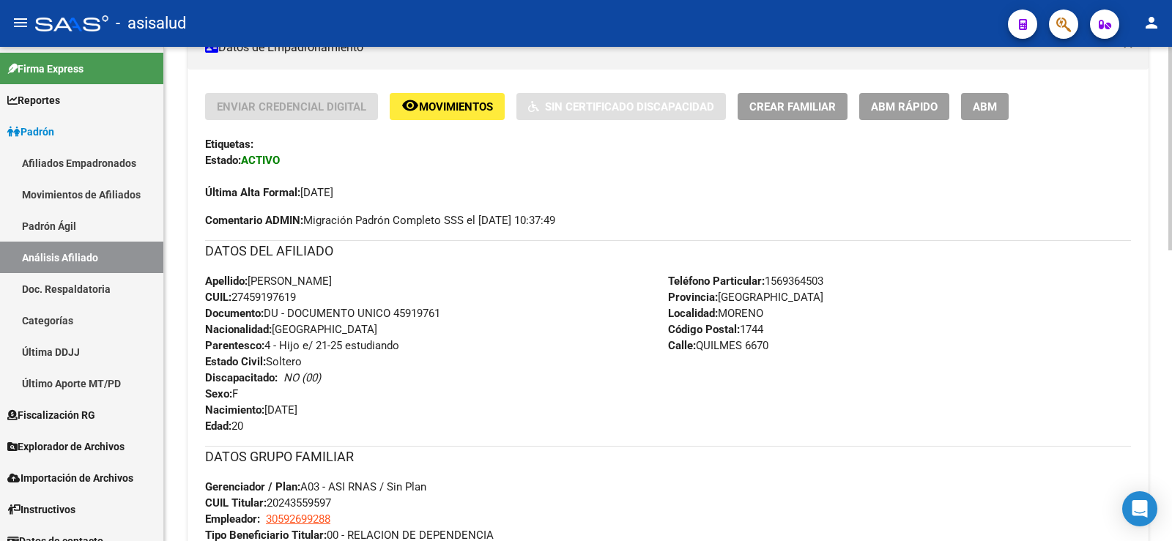
scroll to position [293, 0]
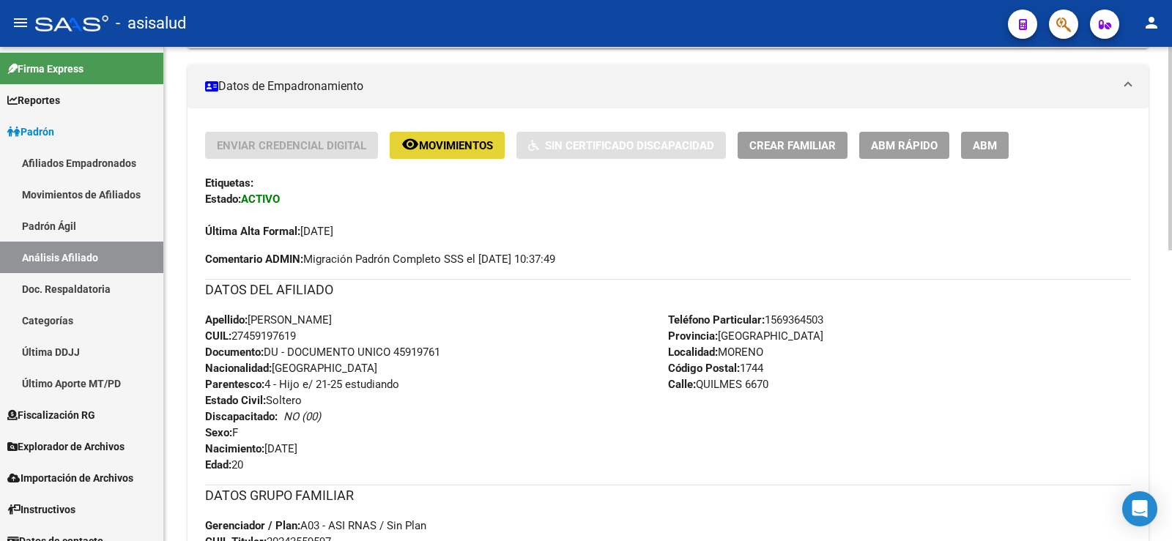
click at [466, 145] on span "Movimientos" at bounding box center [456, 145] width 74 height 13
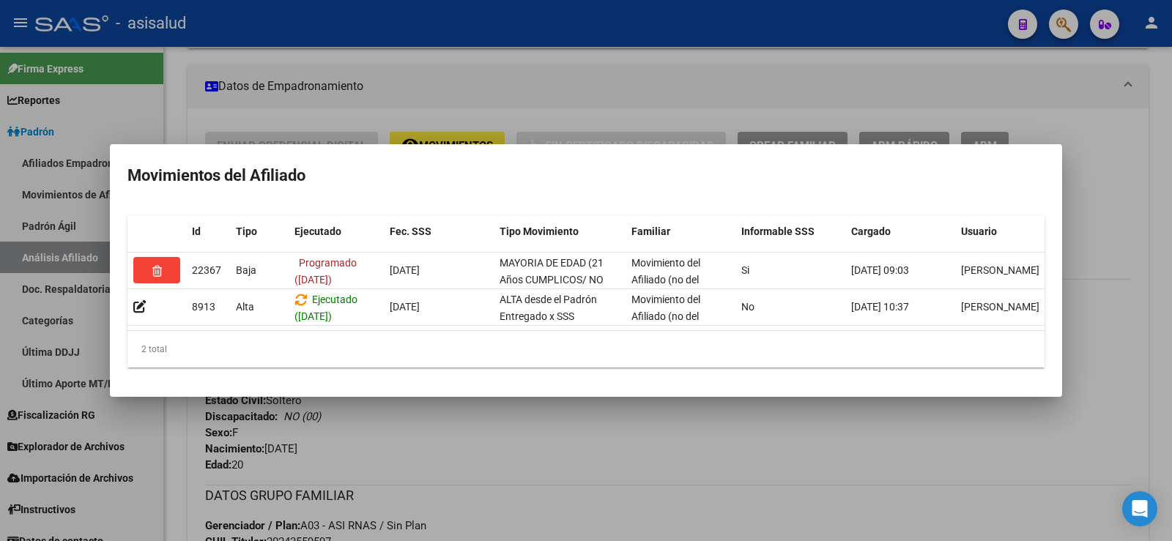
click at [540, 431] on div at bounding box center [586, 270] width 1172 height 541
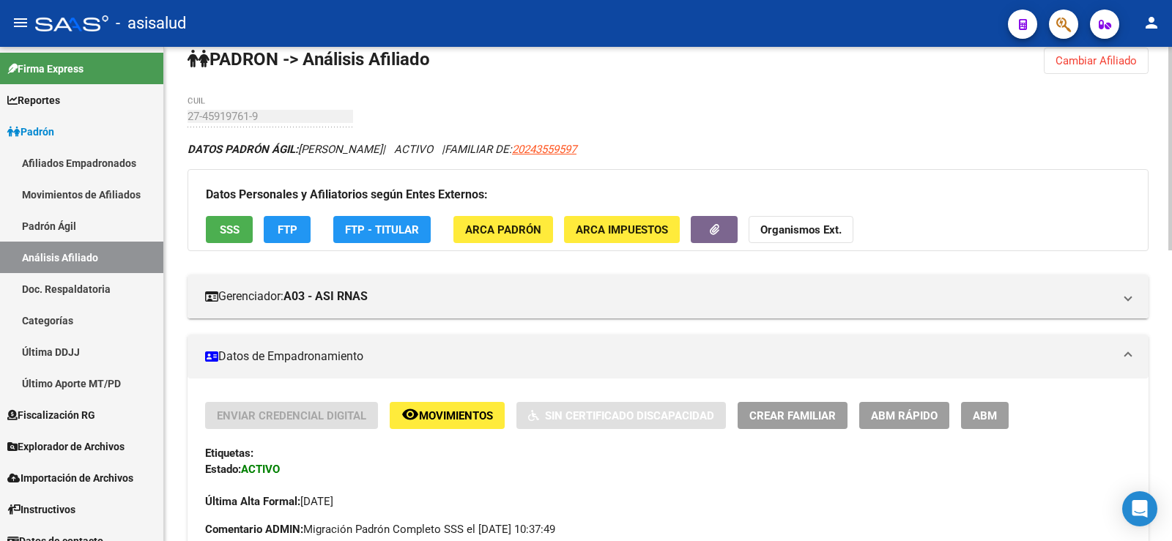
scroll to position [0, 0]
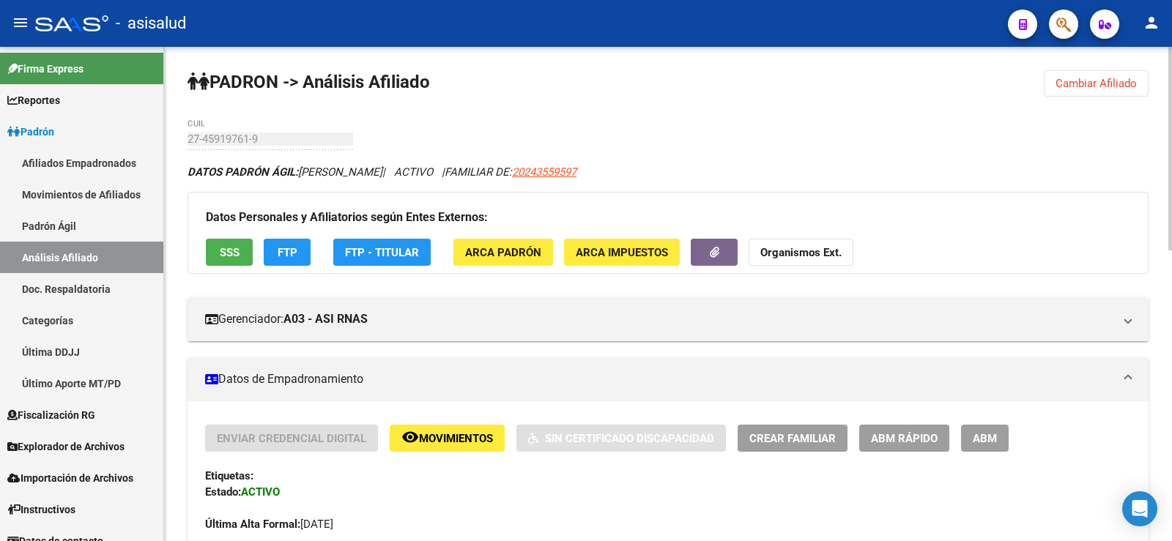
click at [1078, 81] on span "Cambiar Afiliado" at bounding box center [1095, 83] width 81 height 13
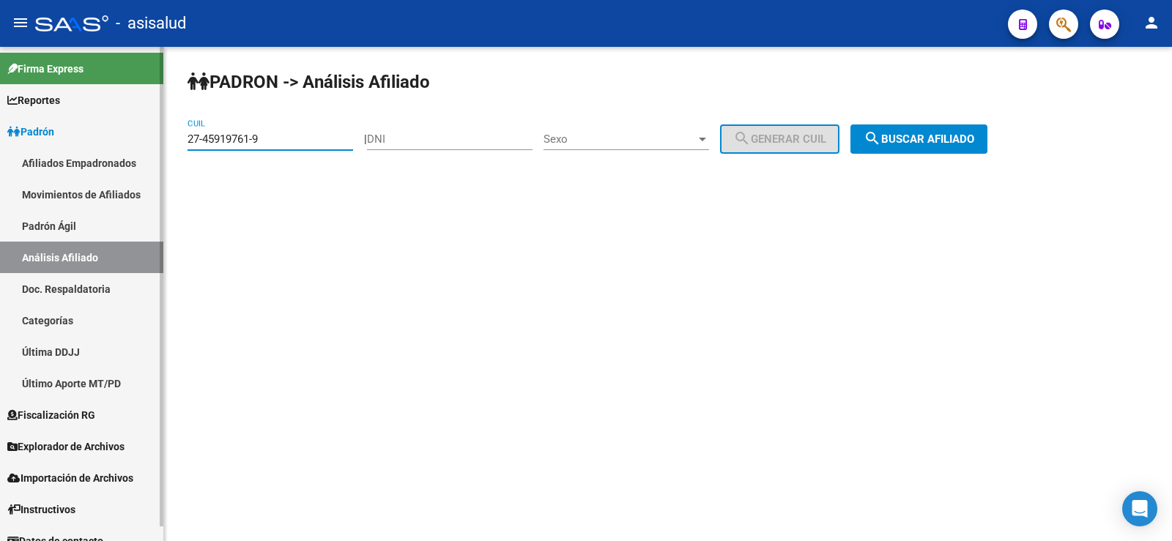
drag, startPoint x: 276, startPoint y: 141, endPoint x: 160, endPoint y: 137, distance: 116.5
click at [160, 137] on mat-sidenav-container "Firma Express Reportes Ingresos Devengados Análisis Histórico Detalles Transfer…" at bounding box center [586, 294] width 1172 height 494
paste input "0-45919860-2"
type input "20-45919860-2"
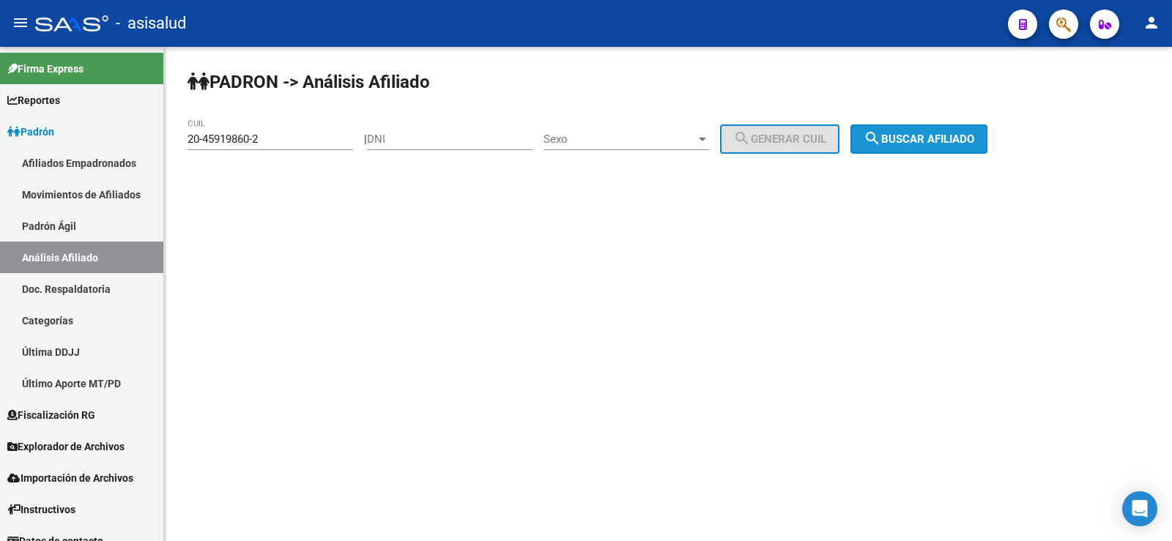
click at [940, 138] on span "search Buscar afiliado" at bounding box center [918, 139] width 111 height 13
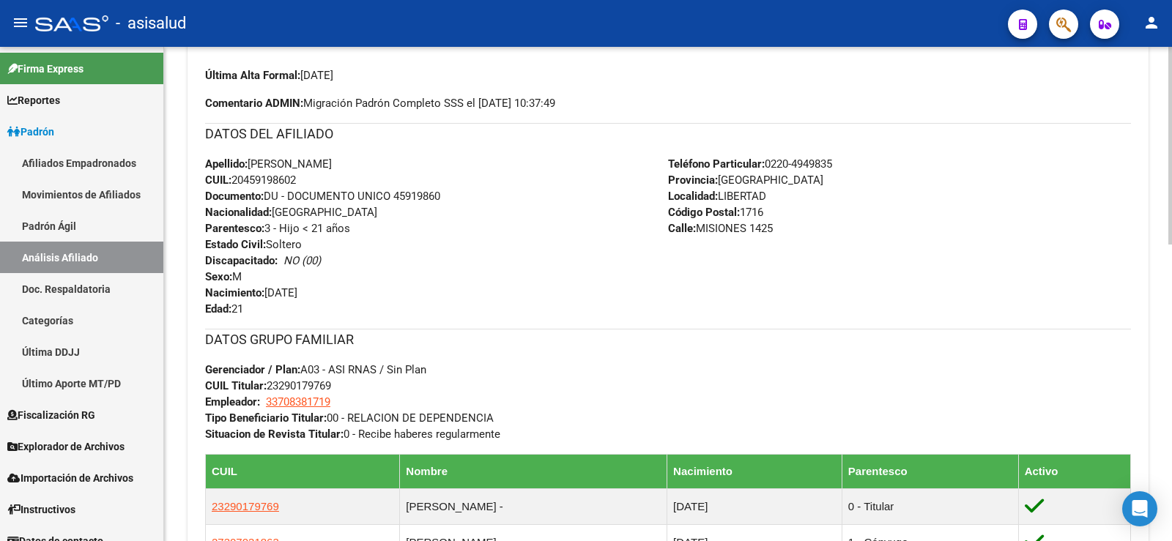
scroll to position [376, 0]
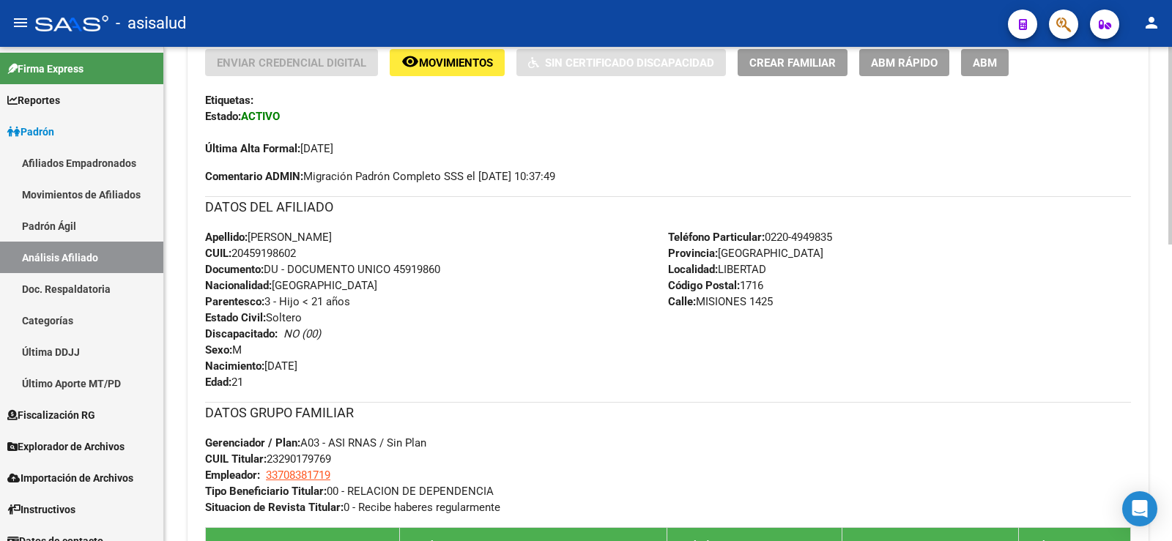
click at [907, 67] on span "ABM Rápido" at bounding box center [904, 62] width 67 height 13
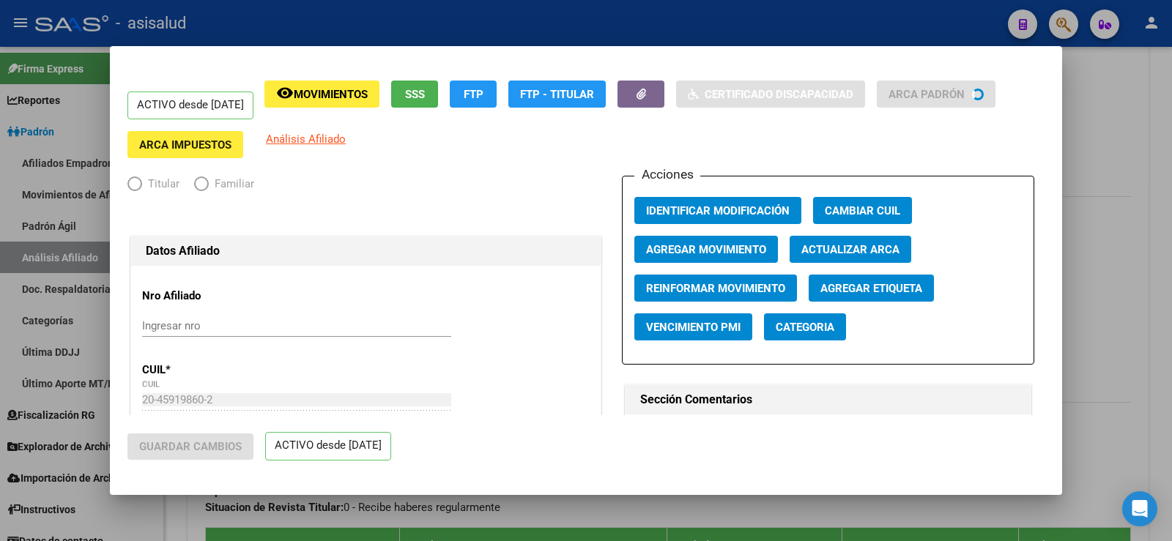
radio input "true"
type input "33-70838171-9"
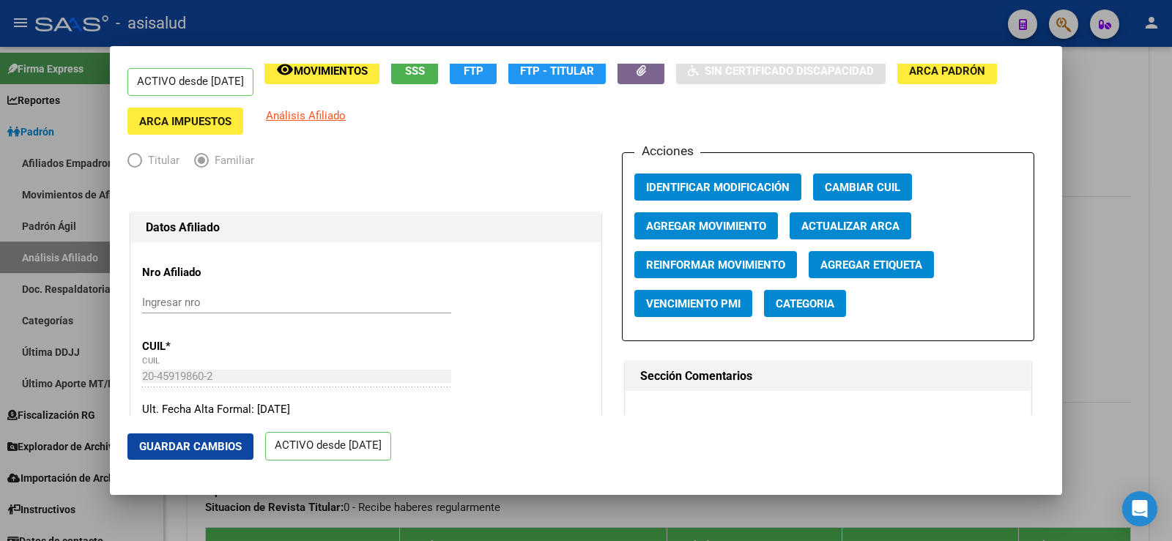
scroll to position [0, 0]
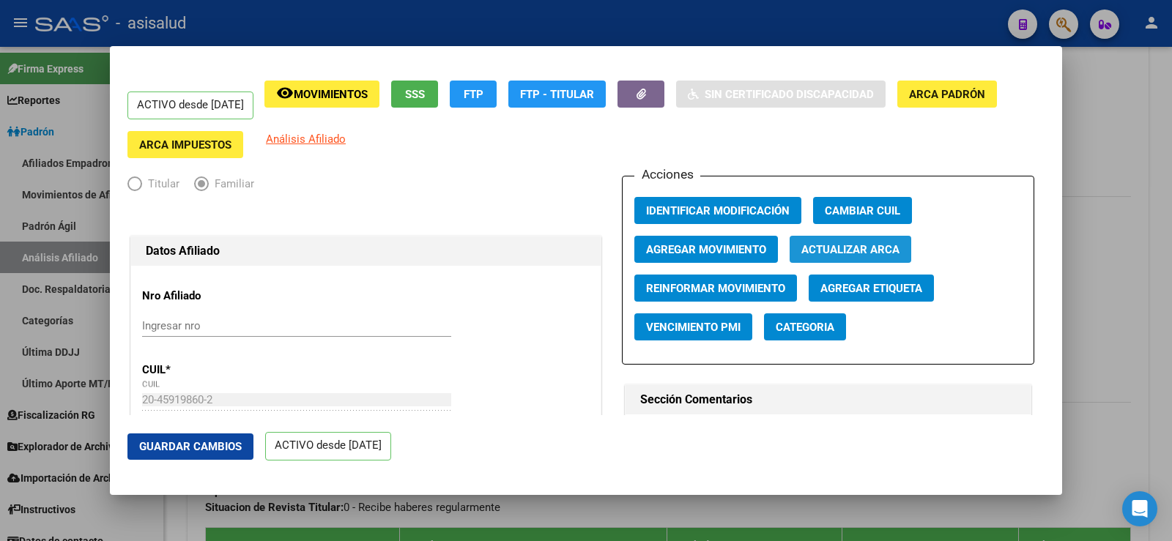
click at [842, 248] on span "Actualizar ARCA" at bounding box center [850, 249] width 98 height 13
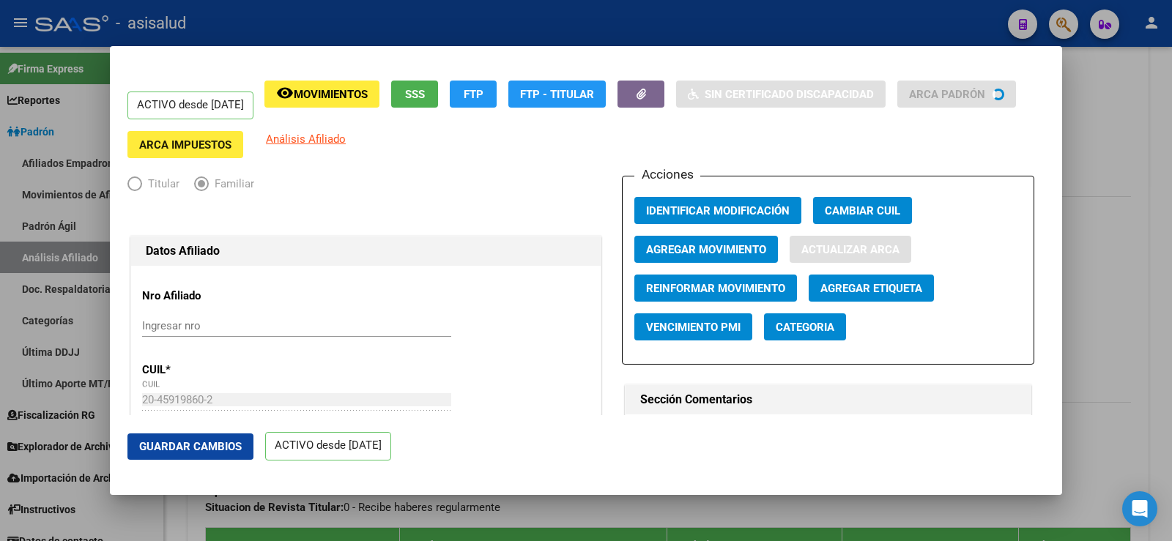
type input "RUBIN"
type input "DANTE NAHUEL"
type input "2004-08-13"
type input "LIBERTAD"
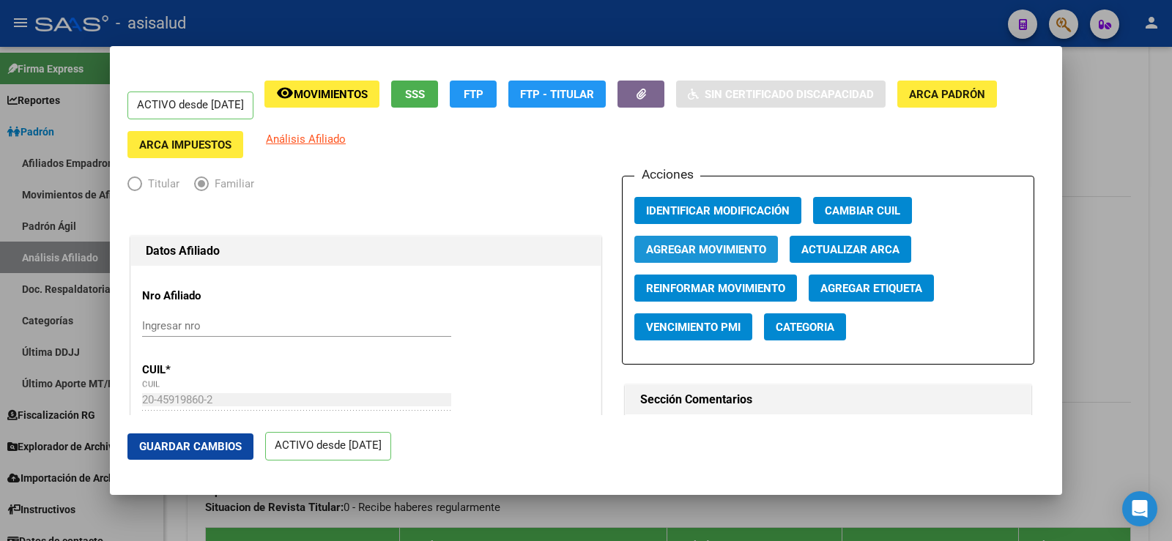
click at [694, 247] on span "Agregar Movimiento" at bounding box center [706, 249] width 120 height 13
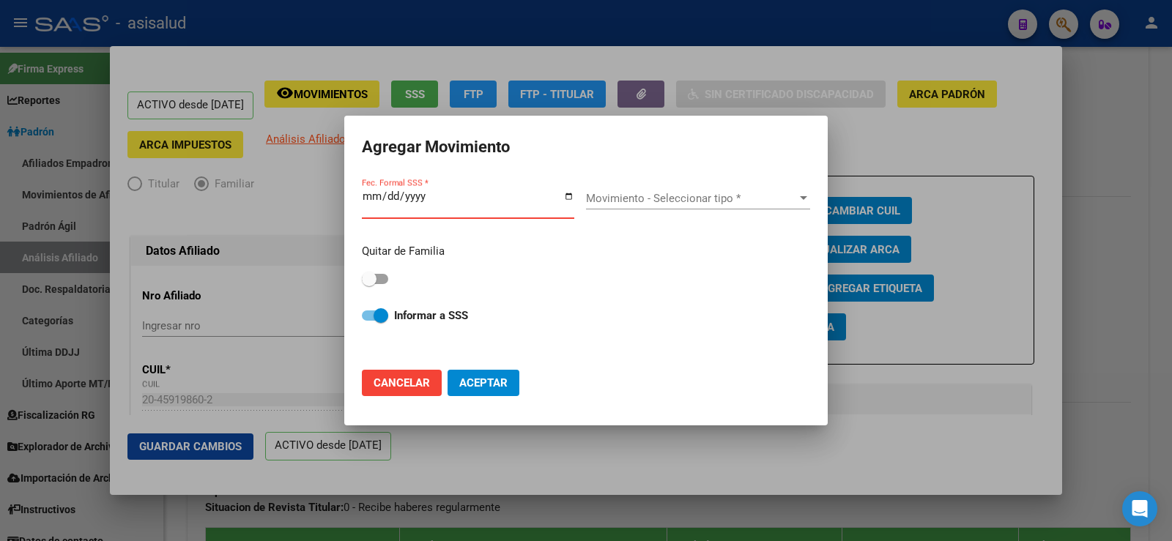
click at [420, 384] on span "Cancelar" at bounding box center [401, 382] width 56 height 13
checkbox input "false"
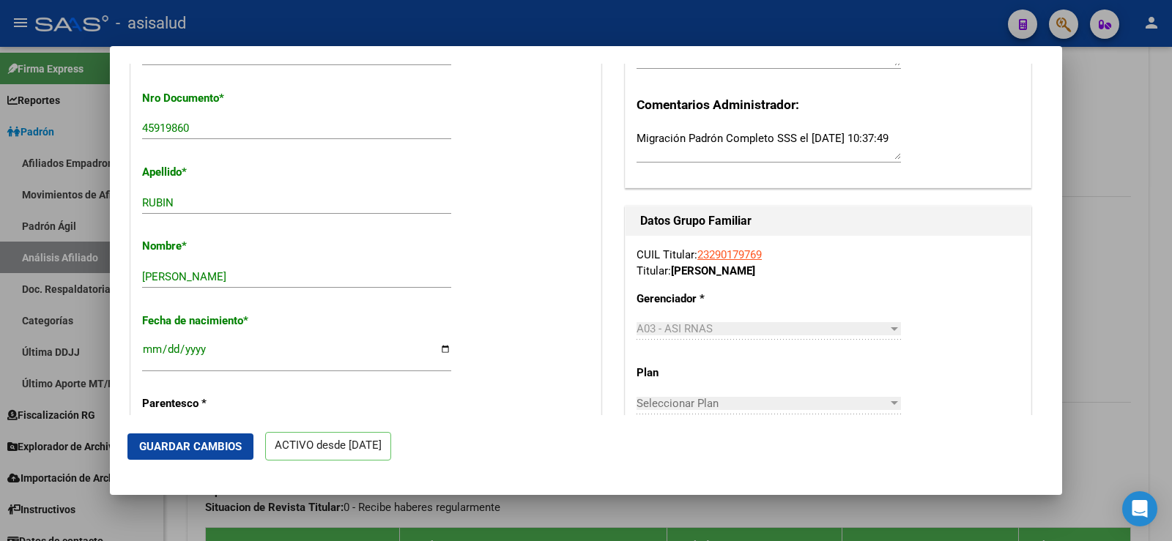
scroll to position [439, 0]
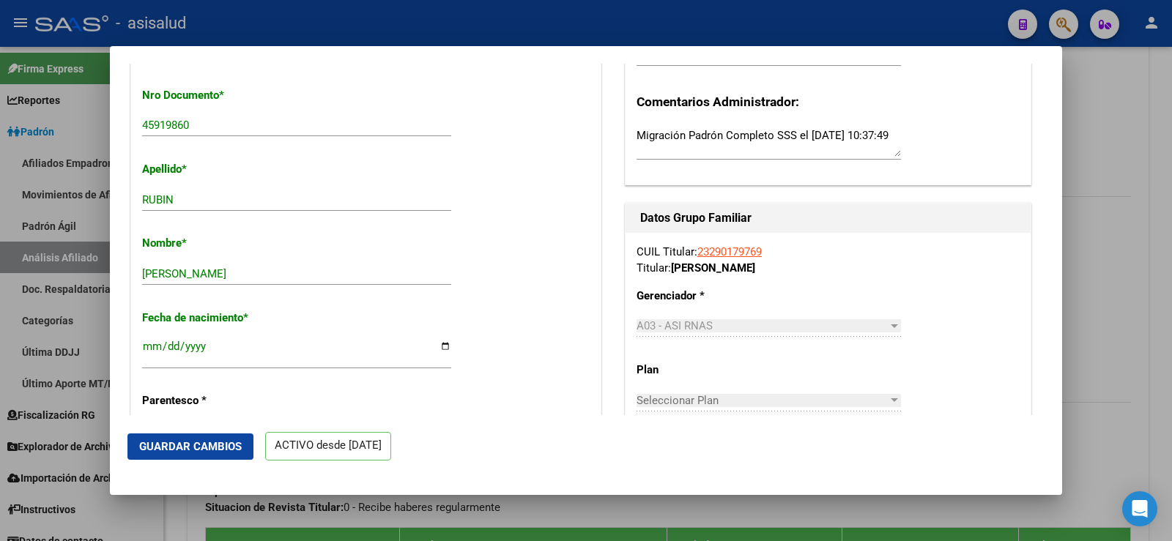
click at [217, 450] on span "Guardar Cambios" at bounding box center [190, 446] width 103 height 13
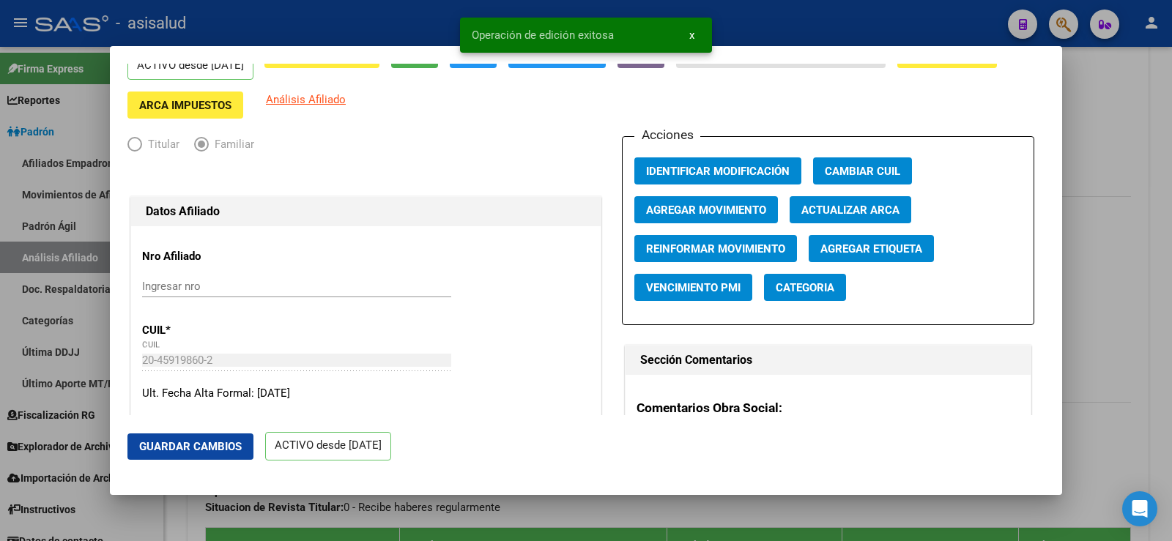
scroll to position [0, 0]
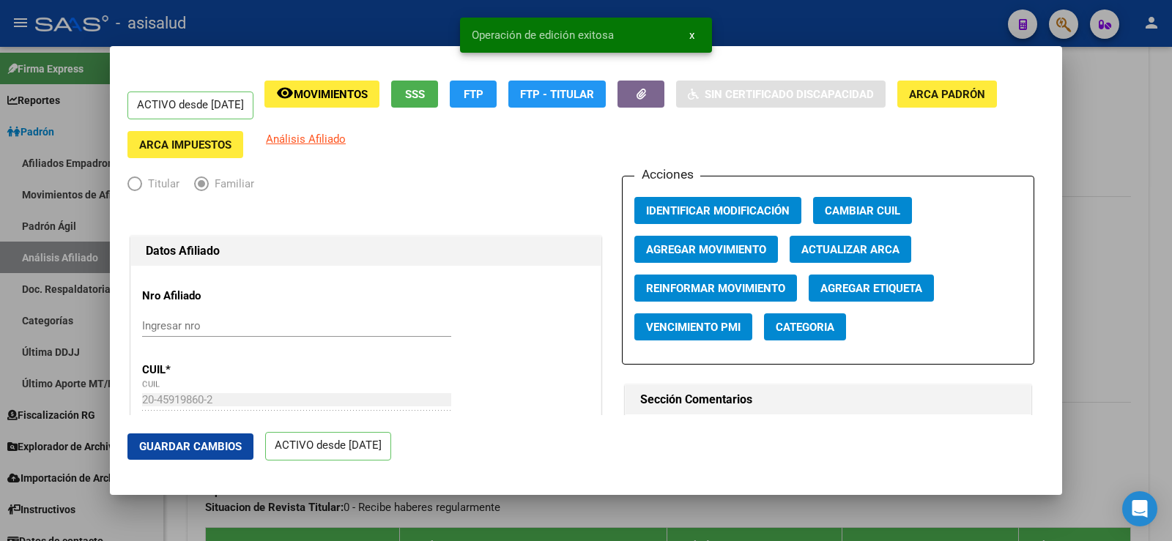
click at [694, 245] on span "Agregar Movimiento" at bounding box center [706, 249] width 120 height 13
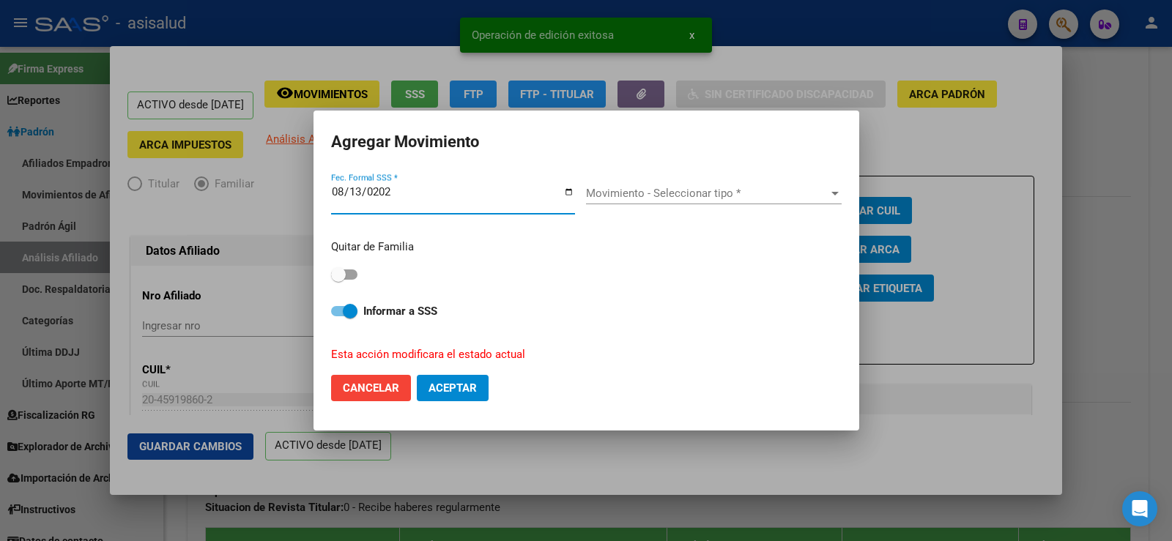
type input "2025-08-13"
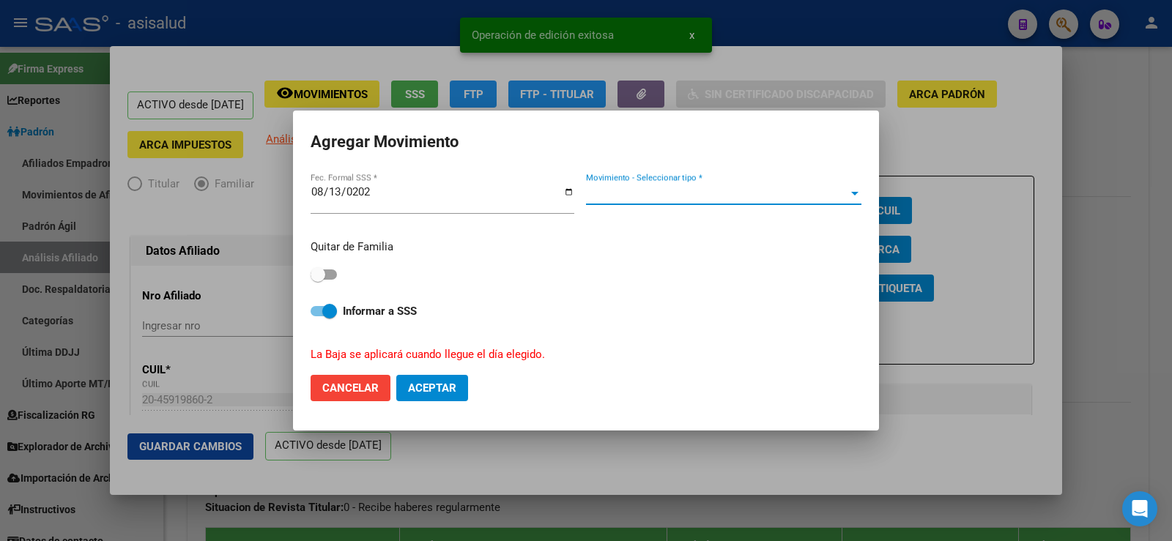
click at [646, 193] on span "Movimiento - Seleccionar tipo *" at bounding box center [717, 193] width 262 height 13
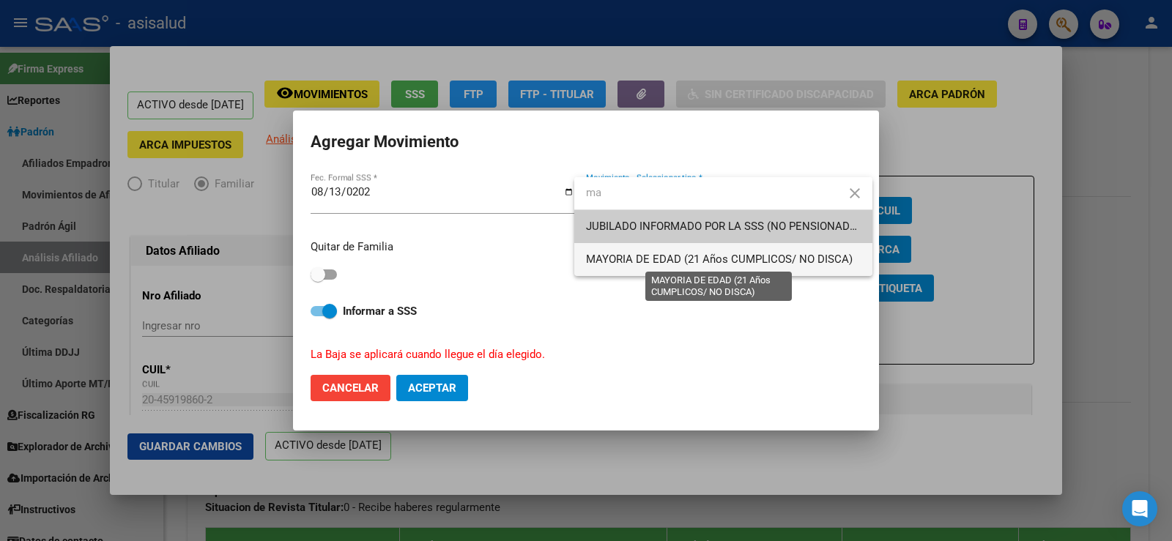
type input "ma"
click at [628, 254] on span "MAYORIA DE EDAD (21 Años CUMPLICOS/ NO DISCA)" at bounding box center [719, 259] width 267 height 13
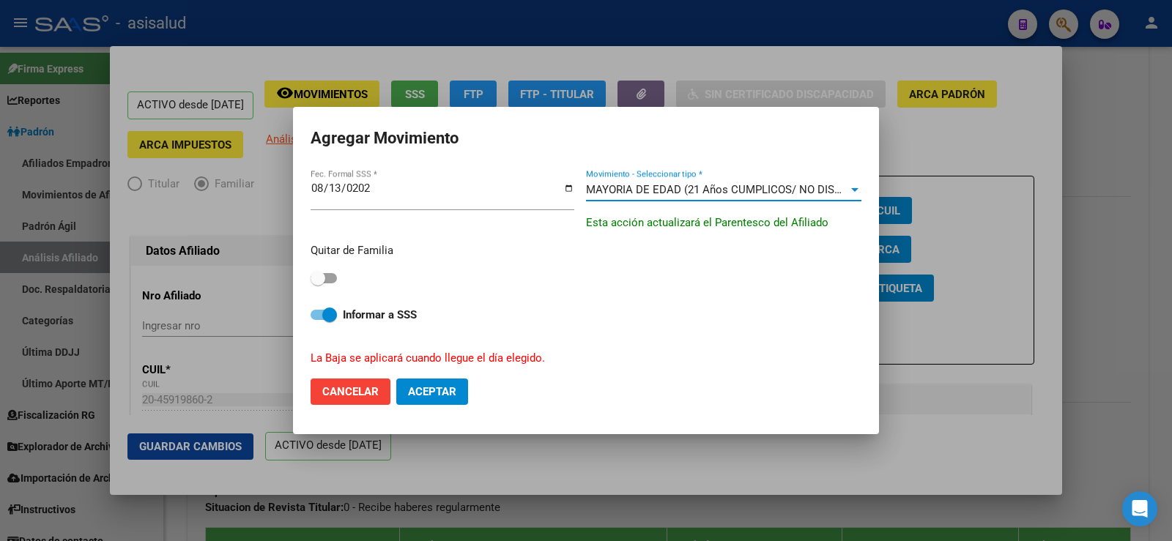
click at [327, 278] on span at bounding box center [324, 278] width 26 height 10
click at [318, 283] on input "checkbox" at bounding box center [317, 283] width 1 height 1
checkbox input "true"
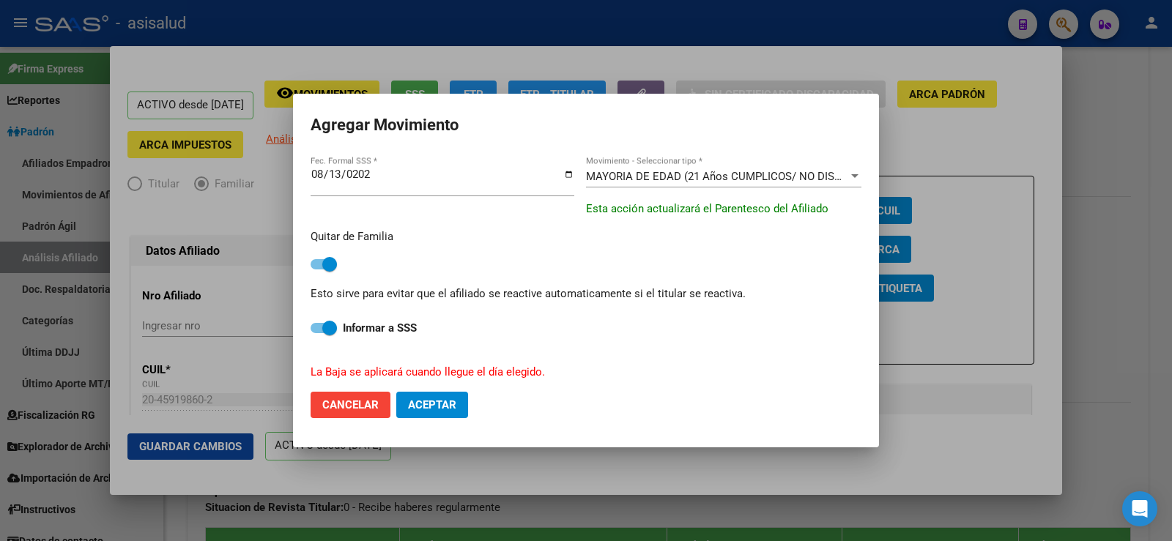
click at [452, 401] on span "Aceptar" at bounding box center [432, 404] width 48 height 13
checkbox input "false"
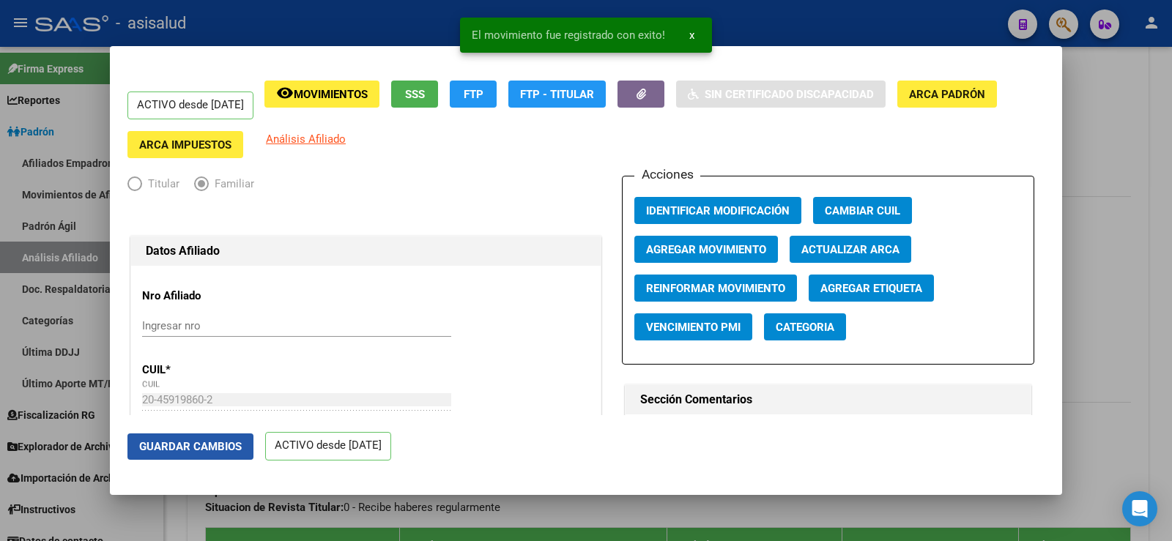
click at [223, 447] on span "Guardar Cambios" at bounding box center [190, 446] width 103 height 13
click at [1162, 141] on div at bounding box center [586, 270] width 1172 height 541
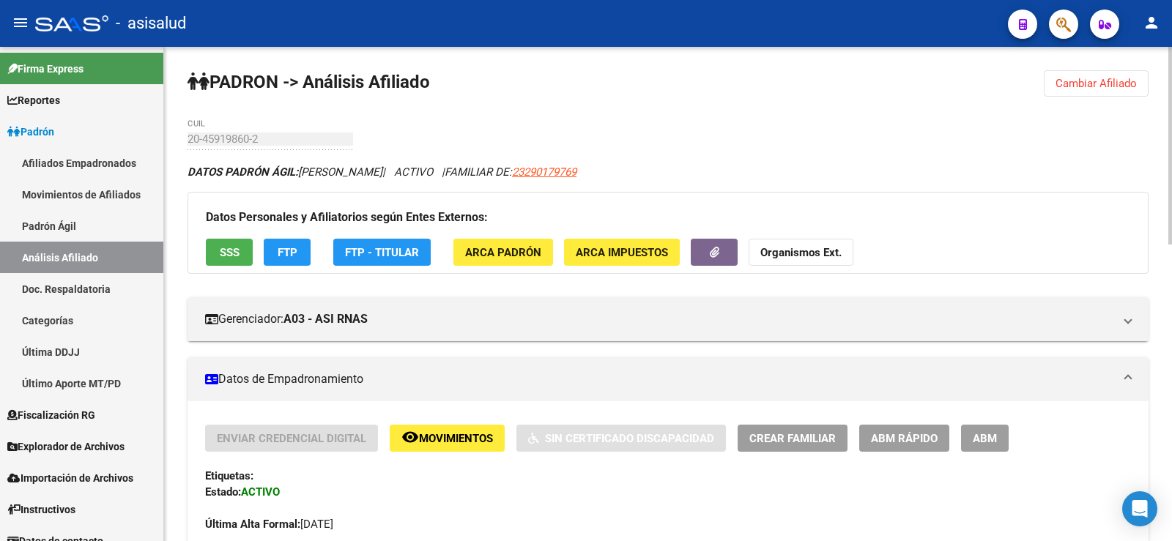
click at [1122, 75] on button "Cambiar Afiliado" at bounding box center [1096, 83] width 105 height 26
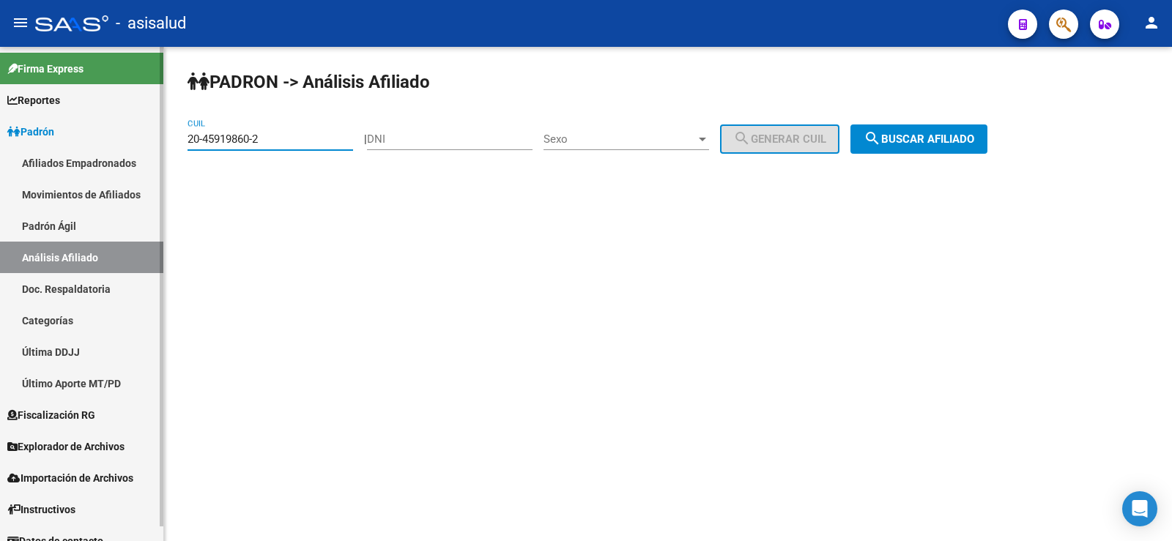
paste input "7-45917465-1"
drag, startPoint x: 272, startPoint y: 139, endPoint x: 158, endPoint y: 130, distance: 114.6
click at [158, 130] on mat-sidenav-container "Firma Express Reportes Ingresos Devengados Análisis Histórico Detalles Transfer…" at bounding box center [586, 294] width 1172 height 494
type input "27-45917465-1"
click at [947, 124] on button "search Buscar afiliado" at bounding box center [918, 138] width 137 height 29
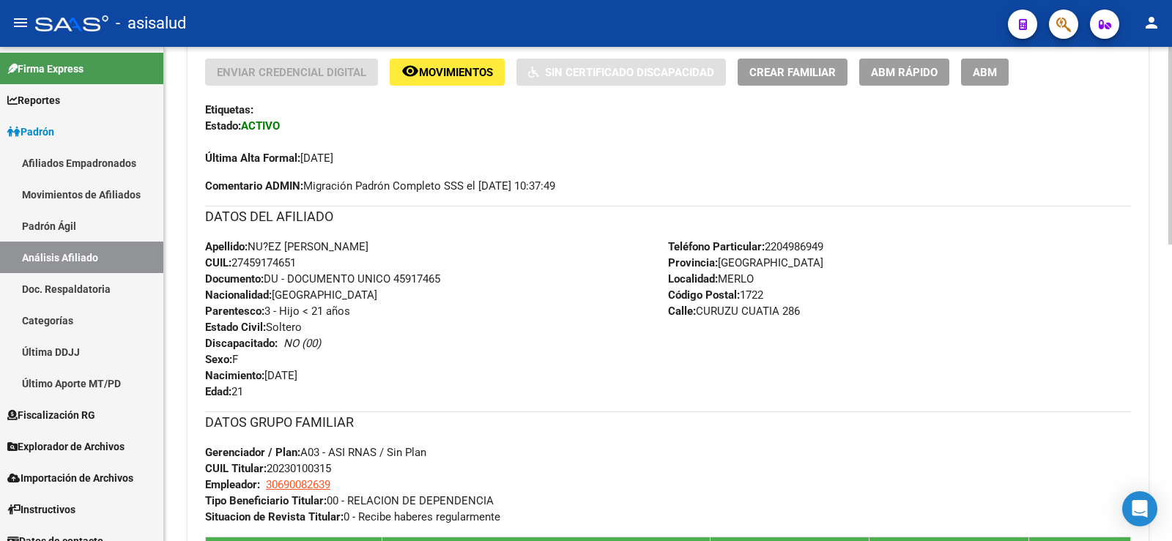
scroll to position [293, 0]
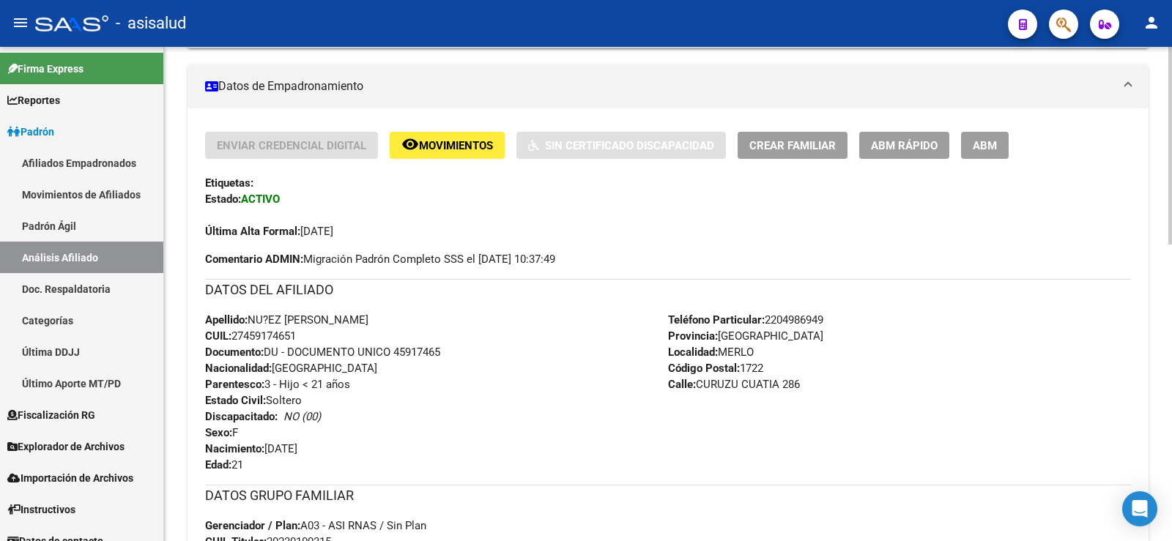
click at [906, 141] on span "ABM Rápido" at bounding box center [904, 145] width 67 height 13
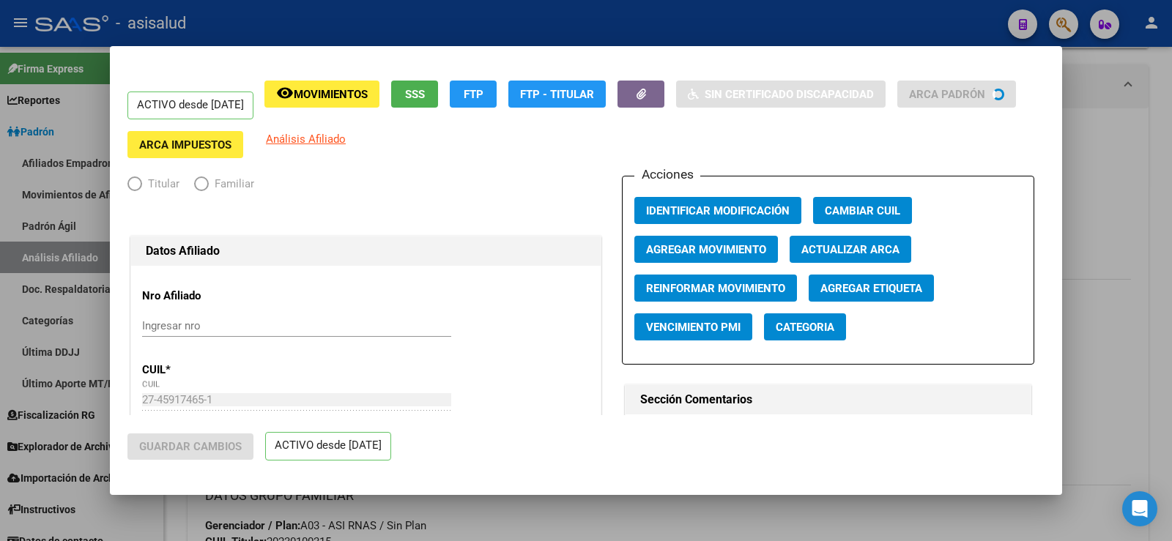
radio input "true"
type input "30-69008263-9"
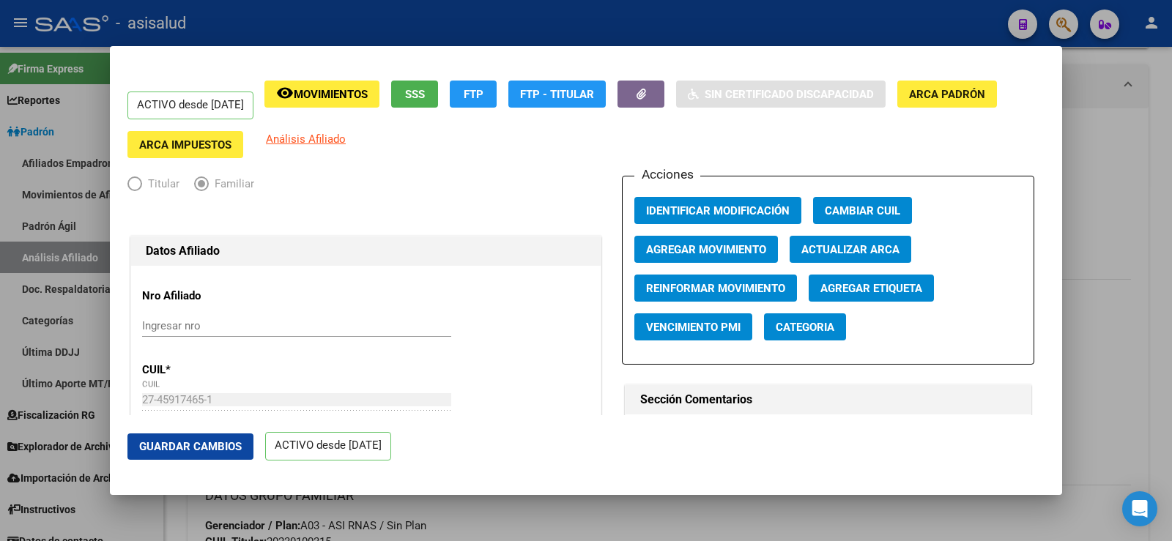
click at [857, 250] on span "Actualizar ARCA" at bounding box center [850, 249] width 98 height 13
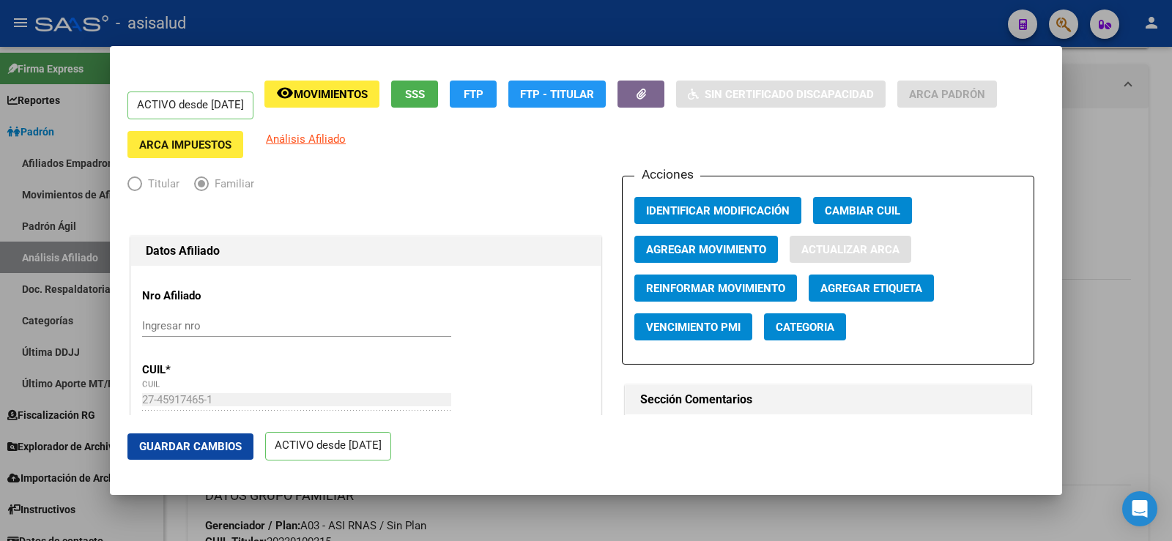
type input "NUÑEZ"
type input "SOLANGE GISELA"
type input "MERLO"
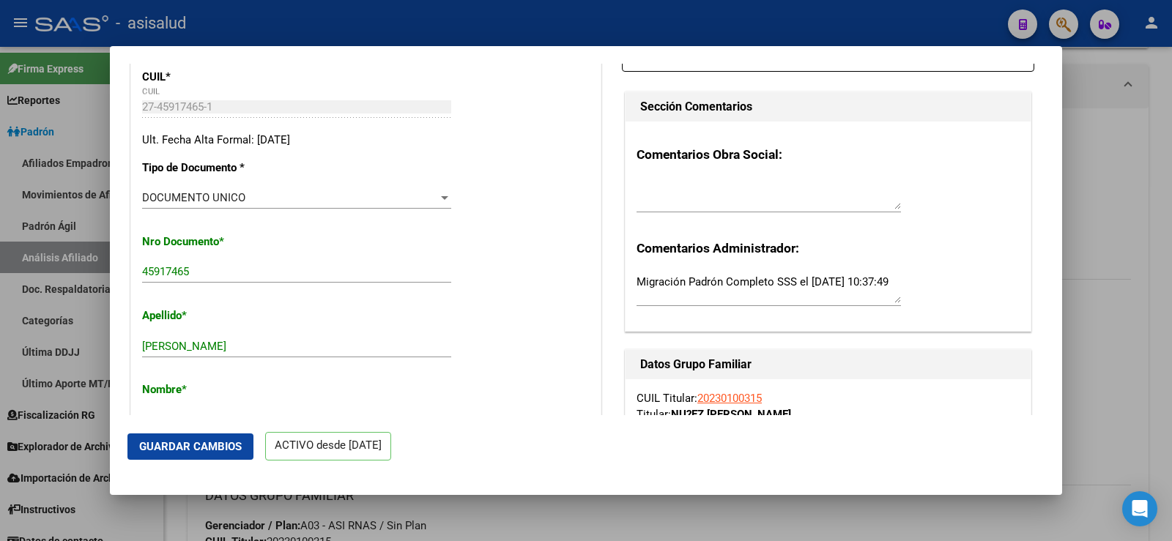
scroll to position [0, 0]
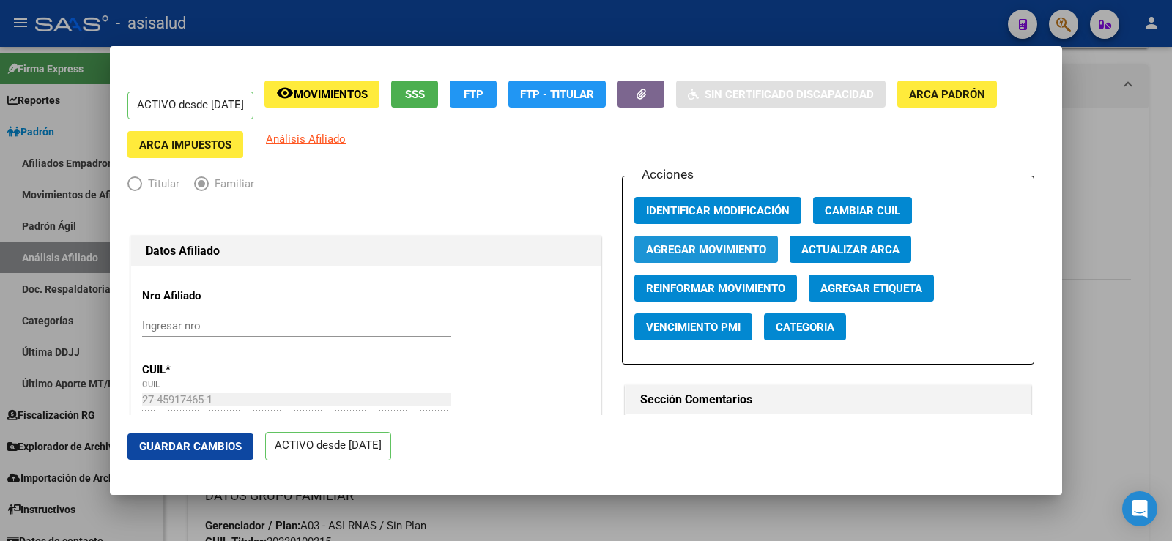
click at [724, 250] on span "Agregar Movimiento" at bounding box center [706, 249] width 120 height 13
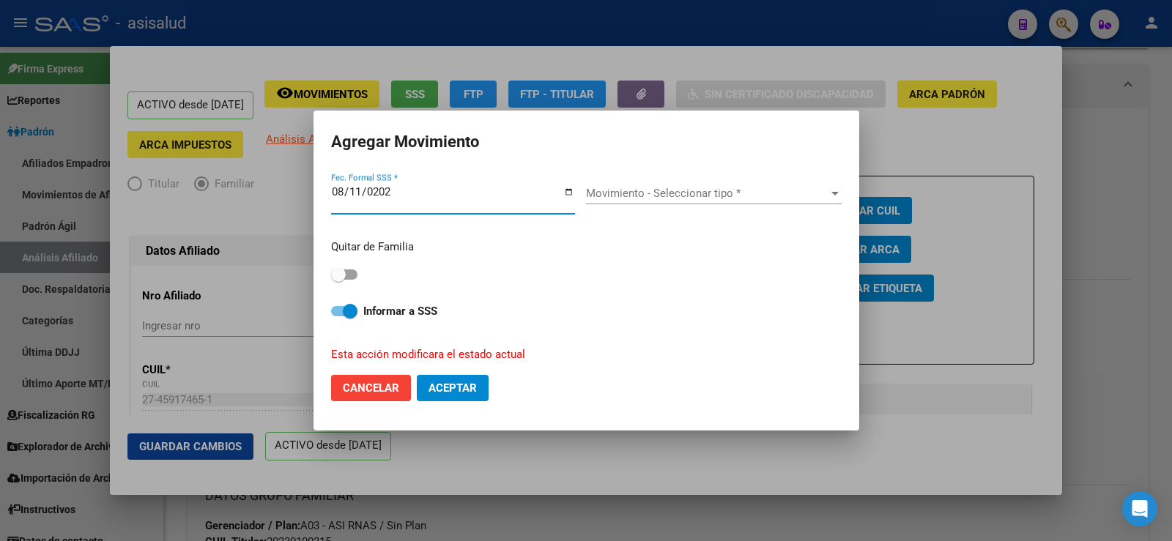
type input "2025-08-11"
click at [703, 192] on span "Movimiento - Seleccionar tipo *" at bounding box center [707, 193] width 242 height 13
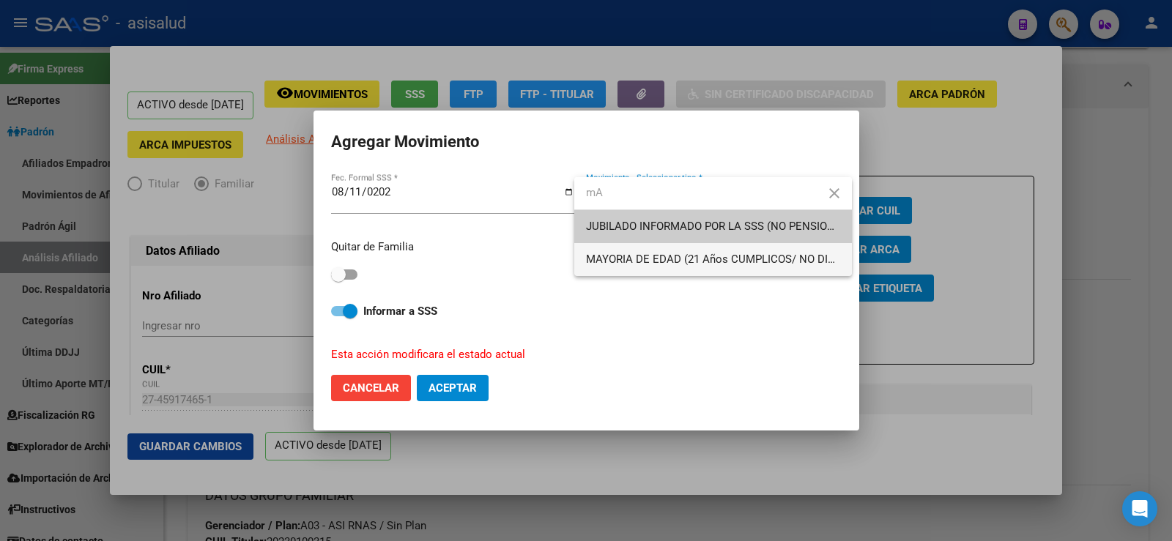
type input "mA"
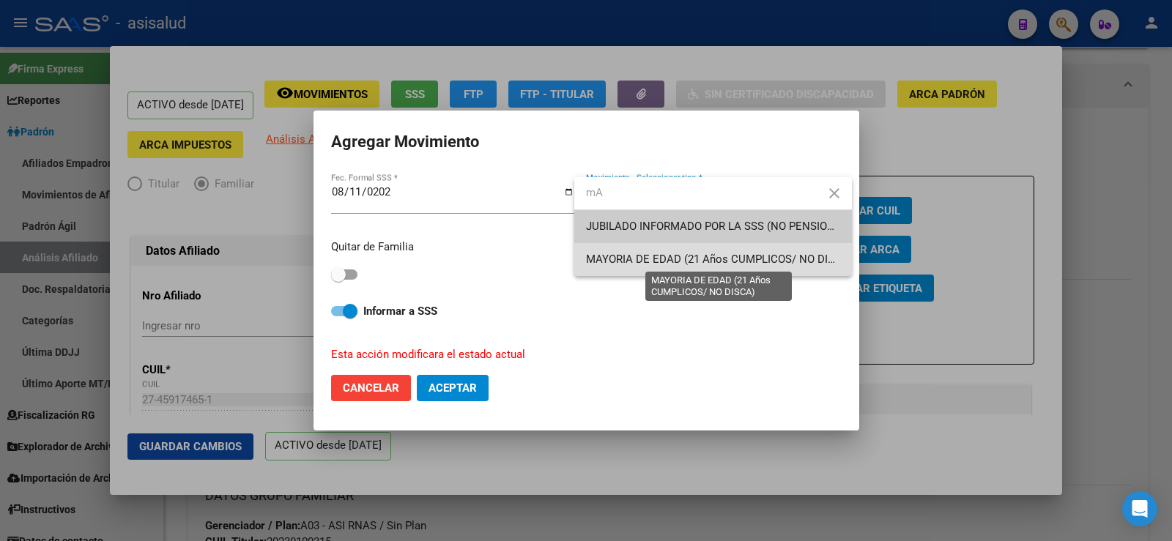
click at [647, 255] on span "MAYORIA DE EDAD (21 Años CUMPLICOS/ NO DISCA)" at bounding box center [719, 259] width 267 height 13
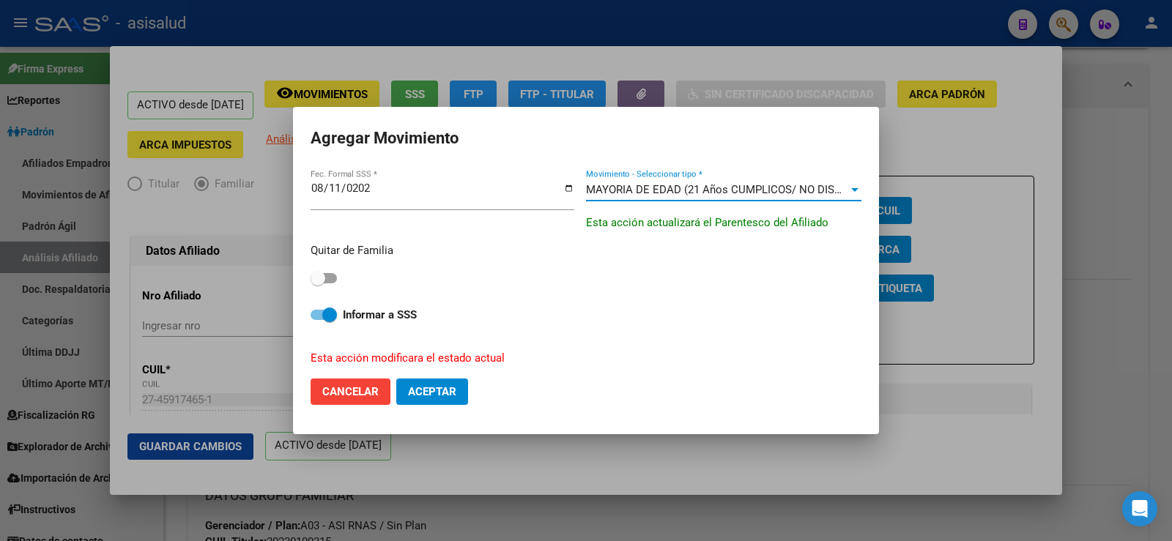
click at [322, 279] on span at bounding box center [318, 278] width 15 height 15
click at [318, 283] on input "checkbox" at bounding box center [317, 283] width 1 height 1
checkbox input "true"
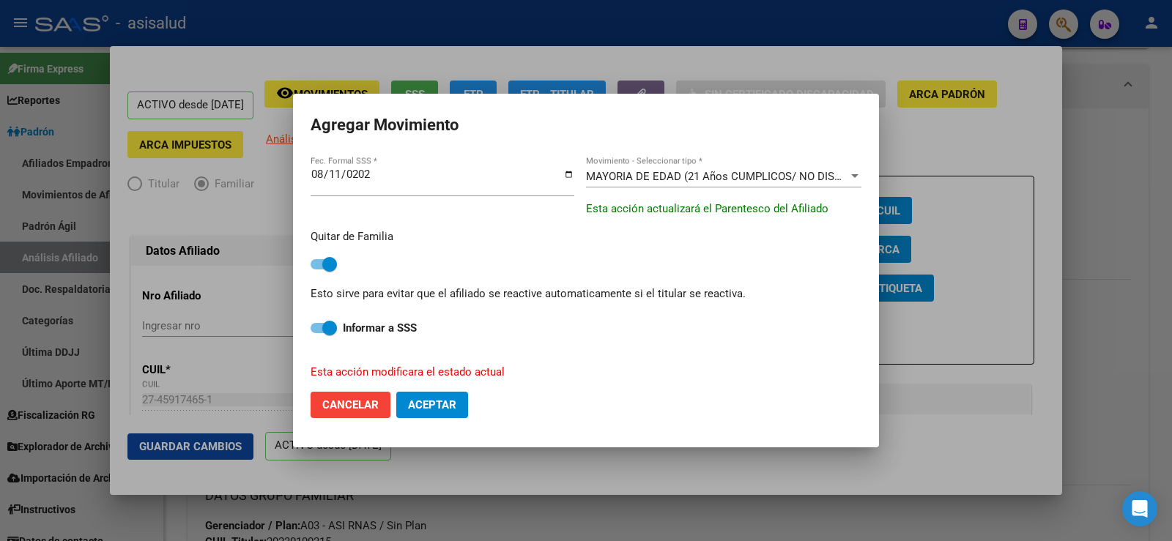
click at [425, 402] on span "Aceptar" at bounding box center [432, 404] width 48 height 13
checkbox input "false"
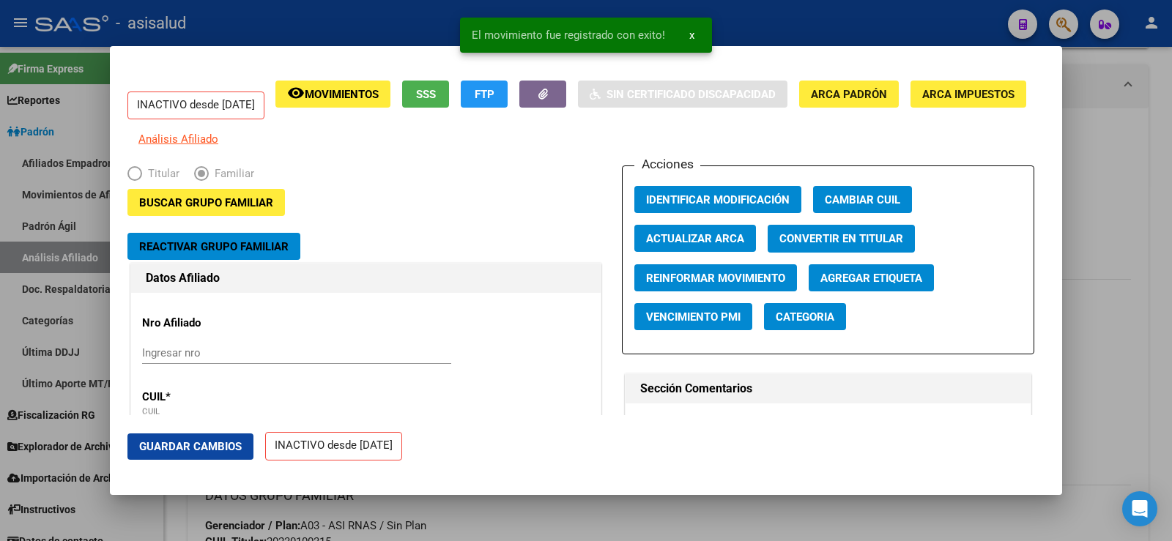
click at [229, 449] on span "Guardar Cambios" at bounding box center [190, 446] width 103 height 13
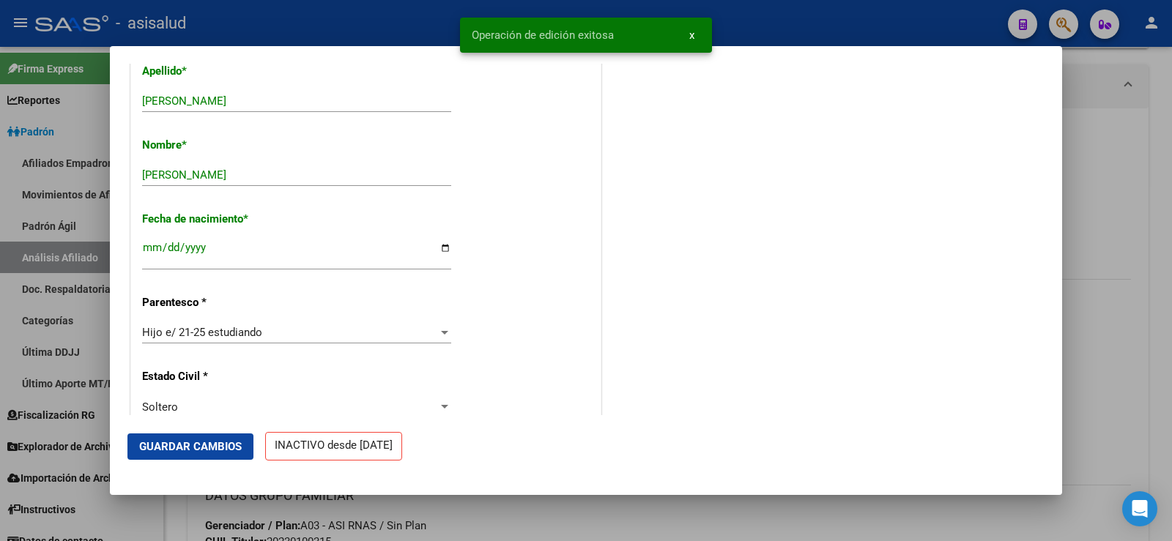
scroll to position [586, 0]
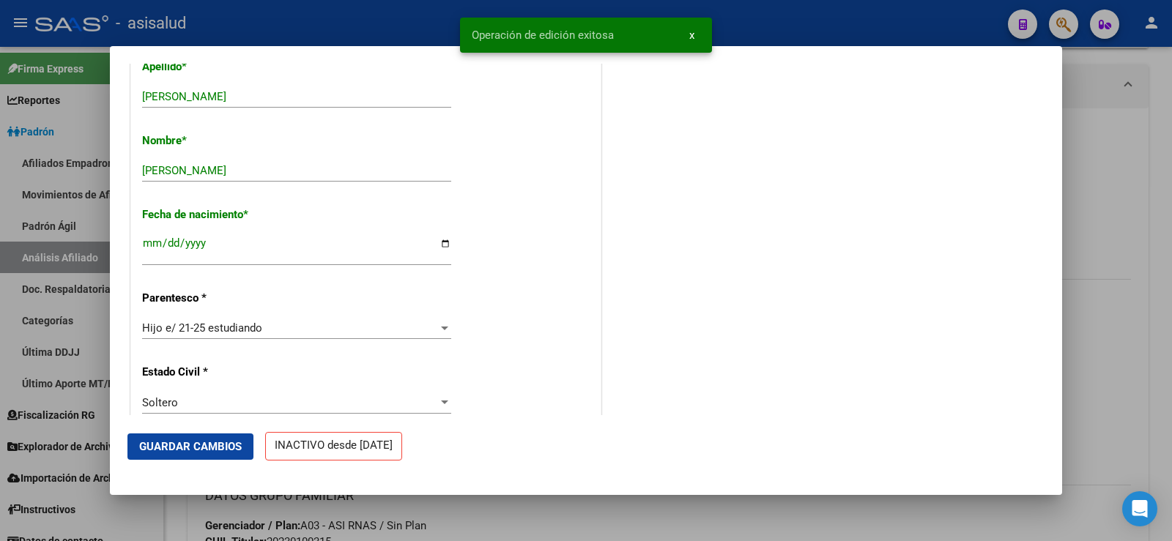
click at [1137, 190] on div at bounding box center [586, 270] width 1172 height 541
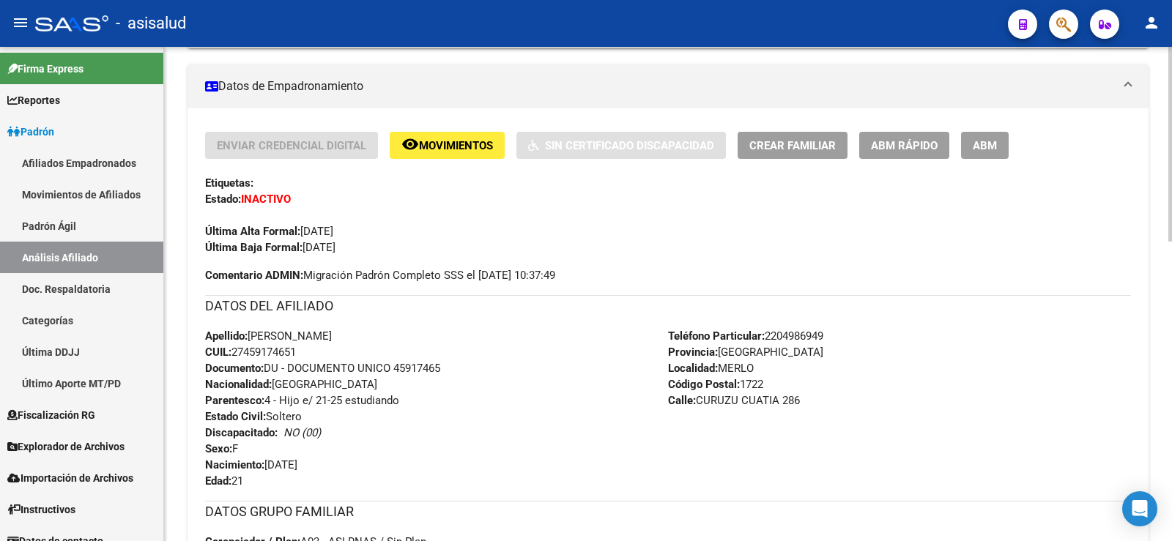
scroll to position [0, 0]
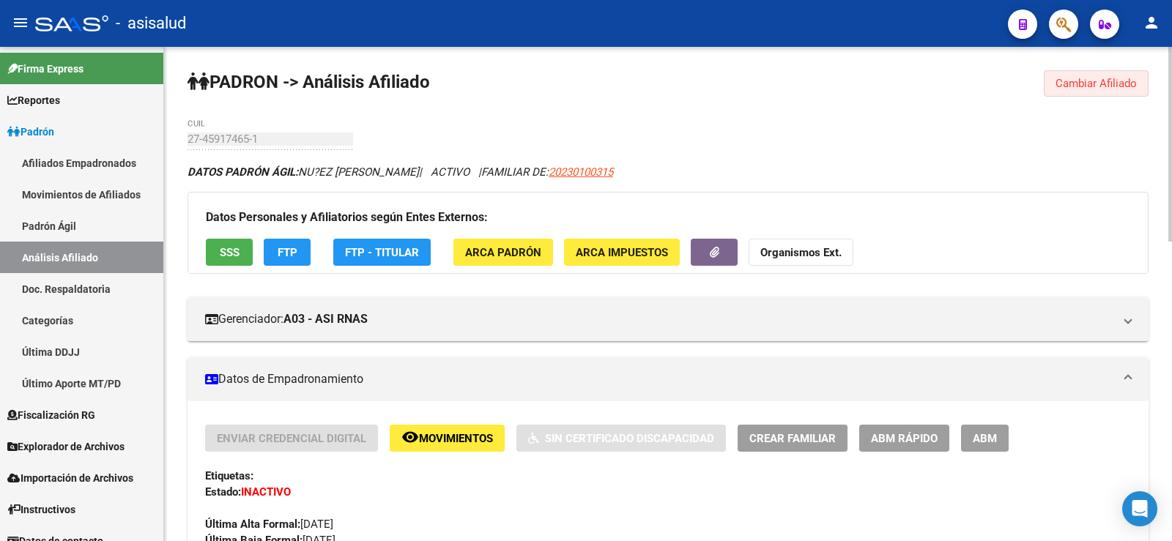
click at [1103, 80] on span "Cambiar Afiliado" at bounding box center [1095, 83] width 81 height 13
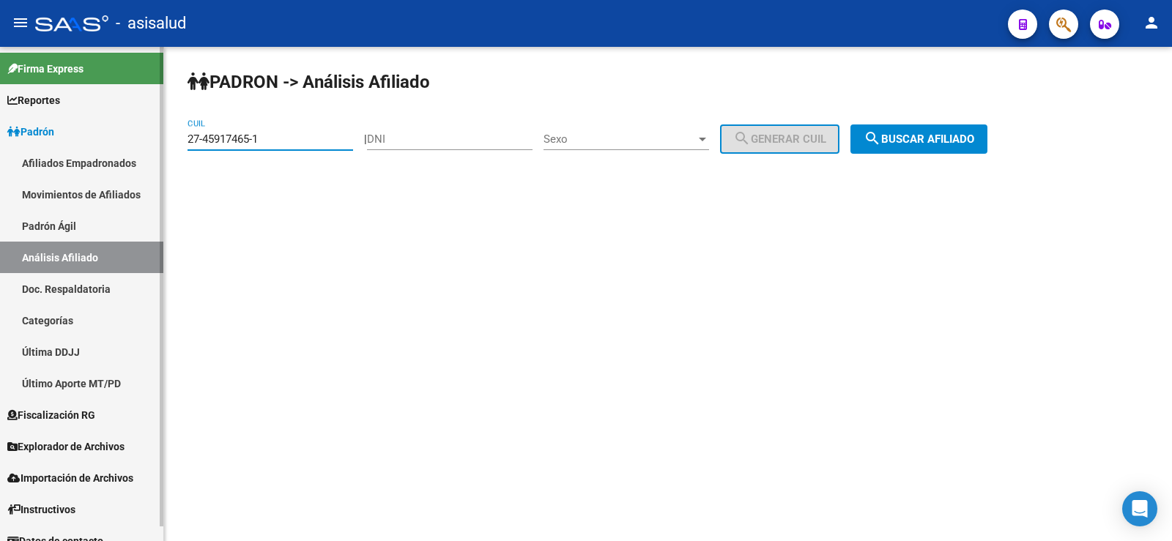
drag, startPoint x: 288, startPoint y: 138, endPoint x: 107, endPoint y: 135, distance: 180.9
click at [107, 135] on mat-sidenav-container "Firma Express Reportes Ingresos Devengados Análisis Histórico Detalles Transfer…" at bounding box center [586, 294] width 1172 height 494
paste input "752234-2"
type input "27-45752234-2"
click at [918, 135] on span "search Buscar afiliado" at bounding box center [918, 139] width 111 height 13
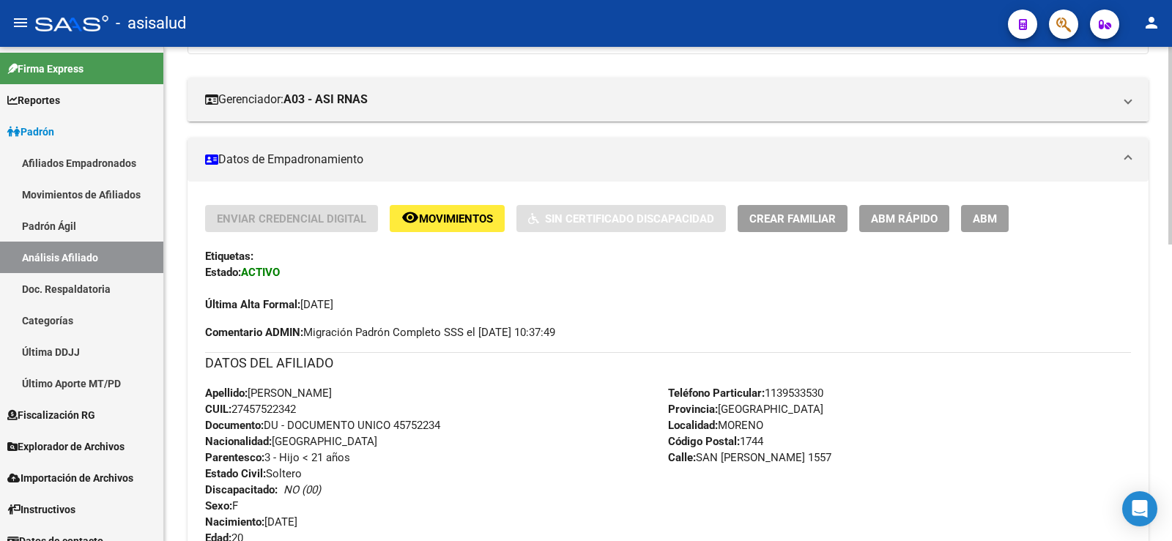
scroll to position [293, 0]
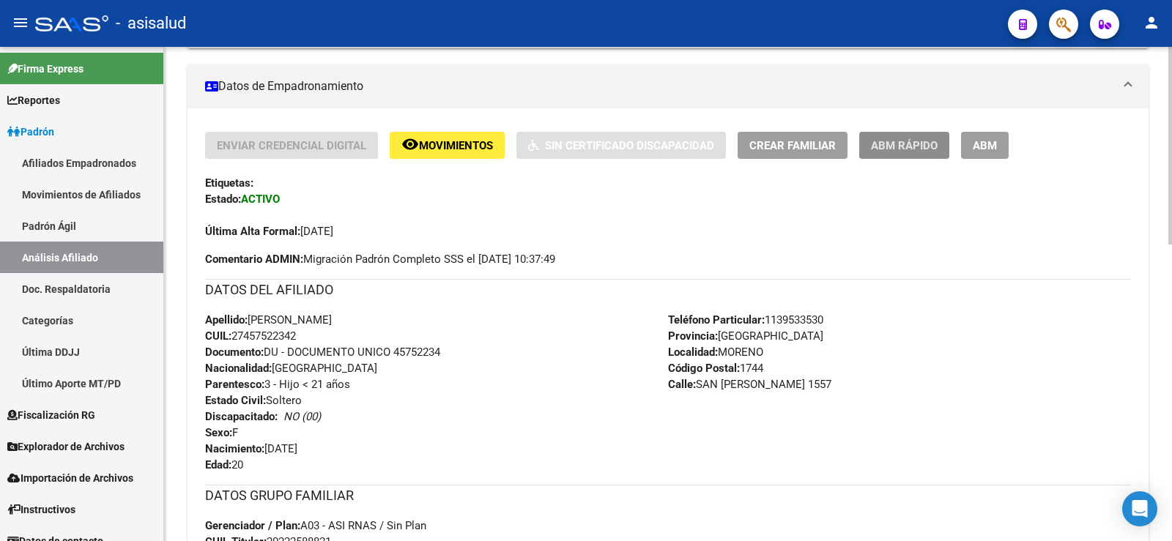
click at [890, 155] on button "ABM Rápido" at bounding box center [904, 145] width 90 height 27
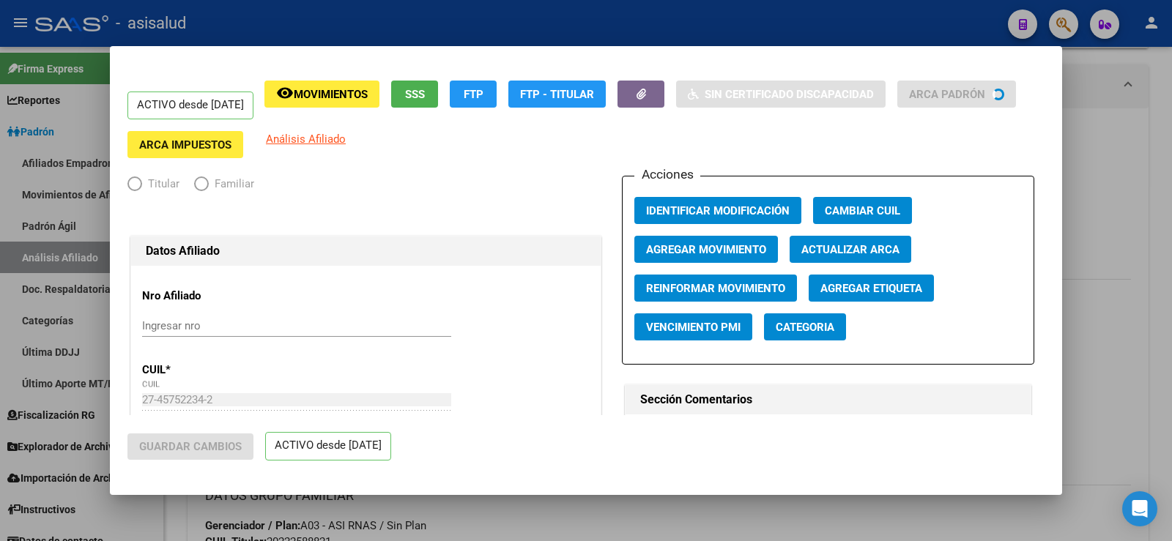
radio input "true"
type input "20-16848047-5"
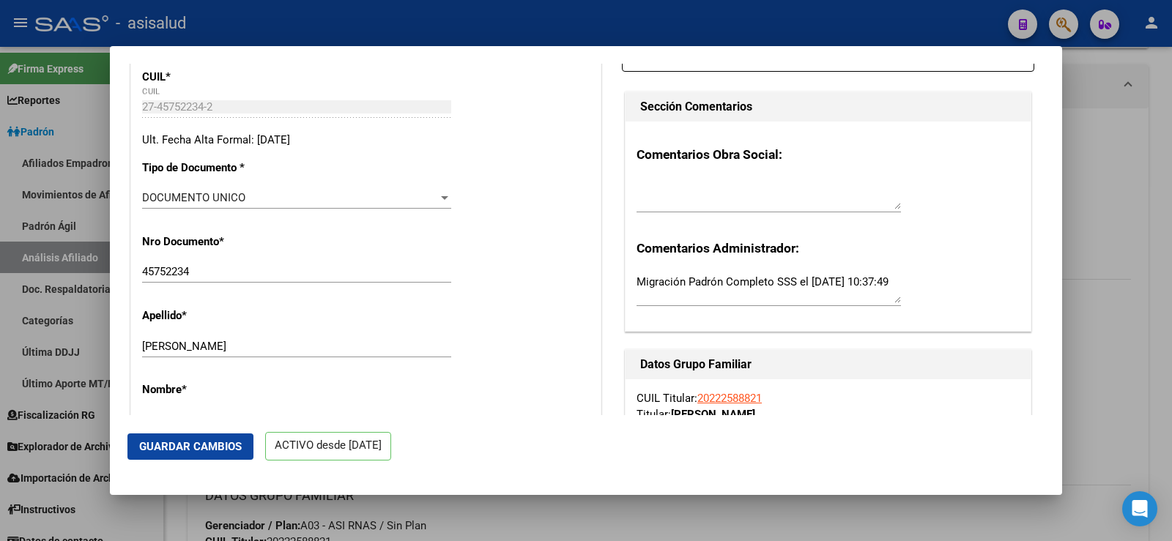
scroll to position [146, 0]
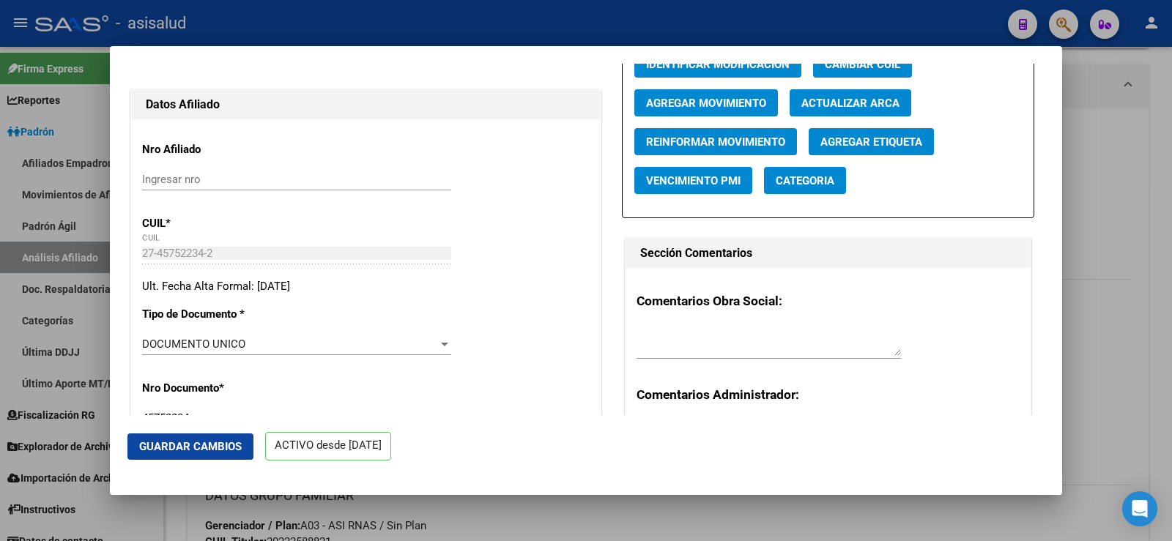
click at [832, 98] on span "Actualizar ARCA" at bounding box center [850, 103] width 98 height 13
type input "FABIAN"
type input "MILAGROS ABIGAIL"
type input "MORENO"
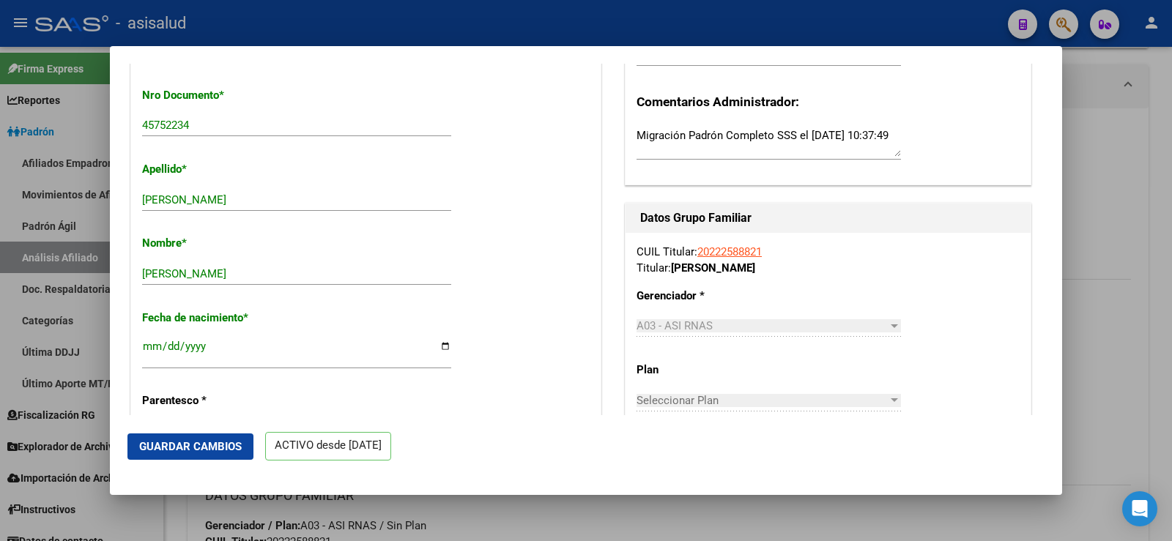
scroll to position [73, 0]
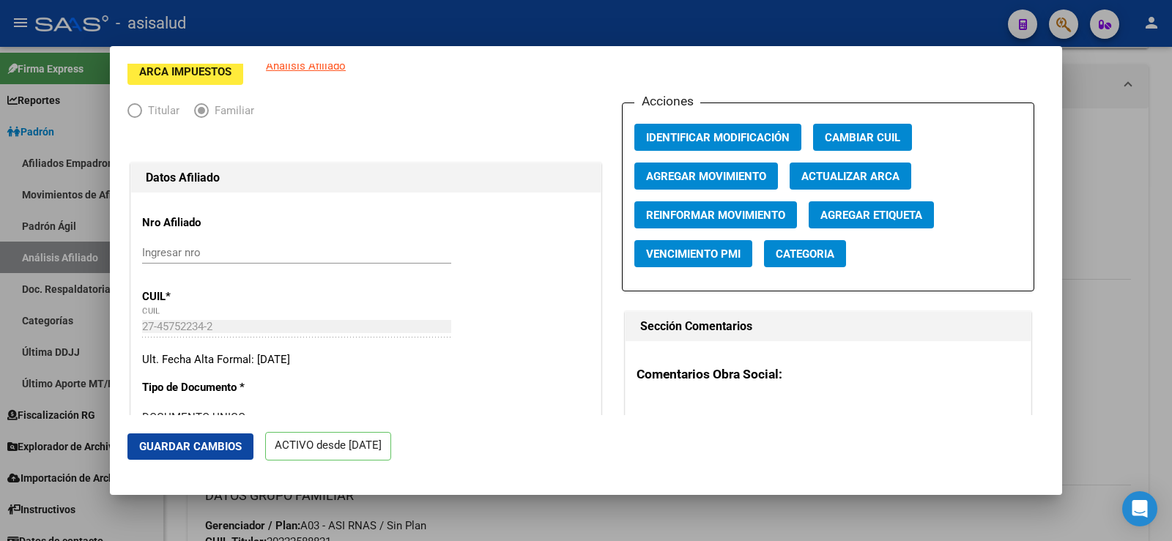
click at [692, 169] on span "Agregar Movimiento" at bounding box center [706, 175] width 120 height 13
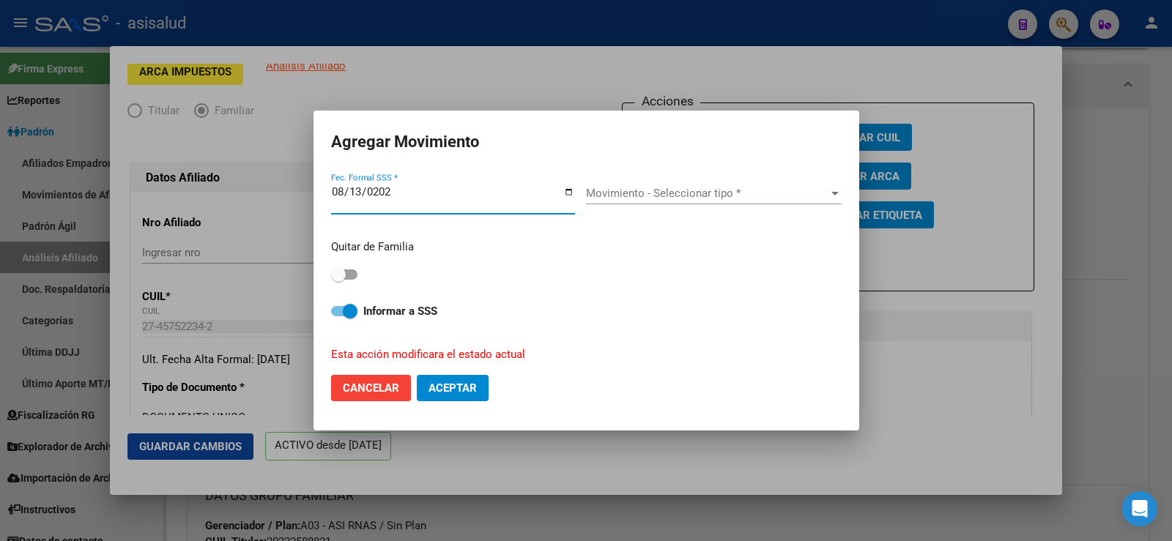
type input "2025-08-13"
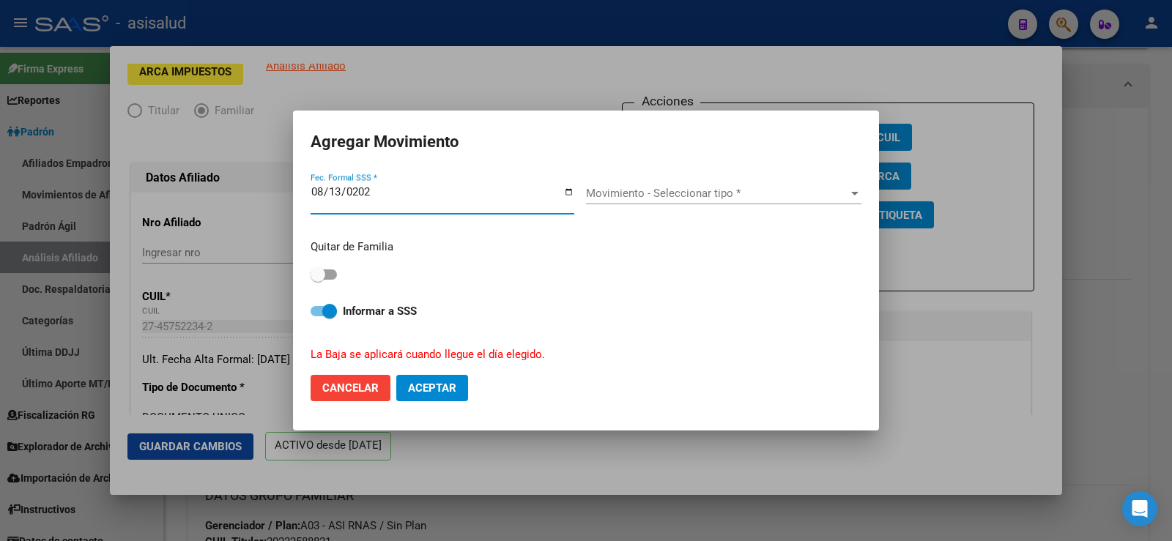
click at [684, 189] on span "Movimiento - Seleccionar tipo *" at bounding box center [717, 193] width 262 height 13
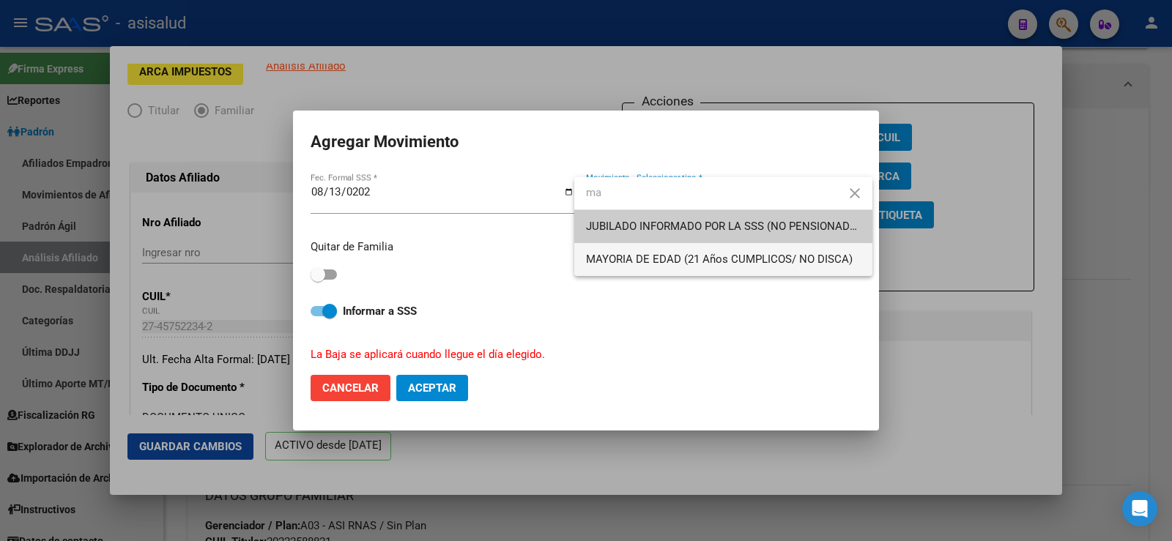
type input "ma"
click at [635, 250] on span "MAYORIA DE EDAD (21 Años CUMPLICOS/ NO DISCA)" at bounding box center [723, 259] width 275 height 33
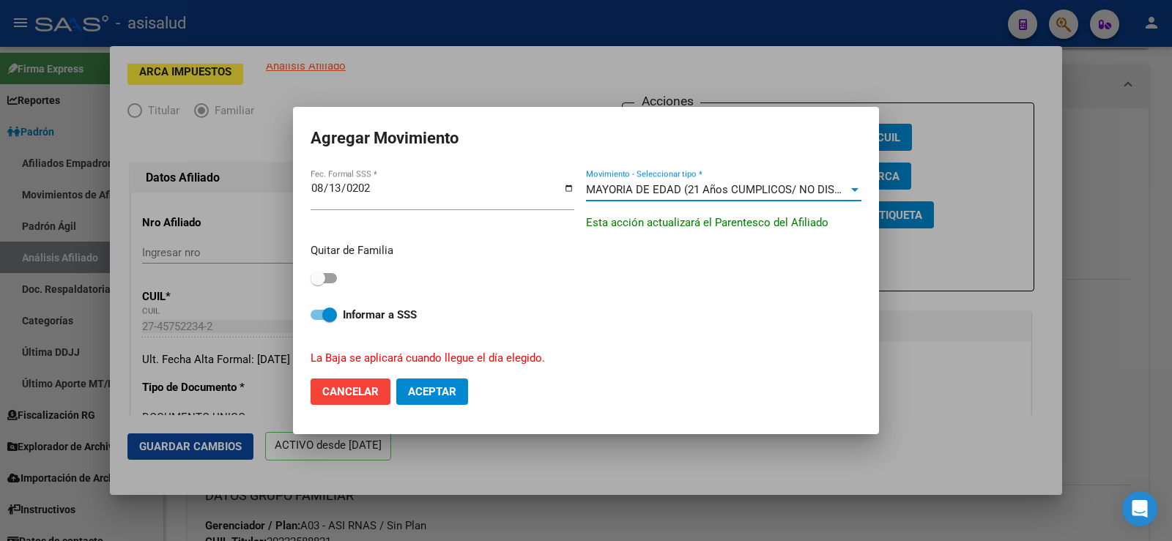
click at [332, 284] on label at bounding box center [324, 279] width 26 height 18
click at [318, 284] on input "checkbox" at bounding box center [317, 283] width 1 height 1
checkbox input "true"
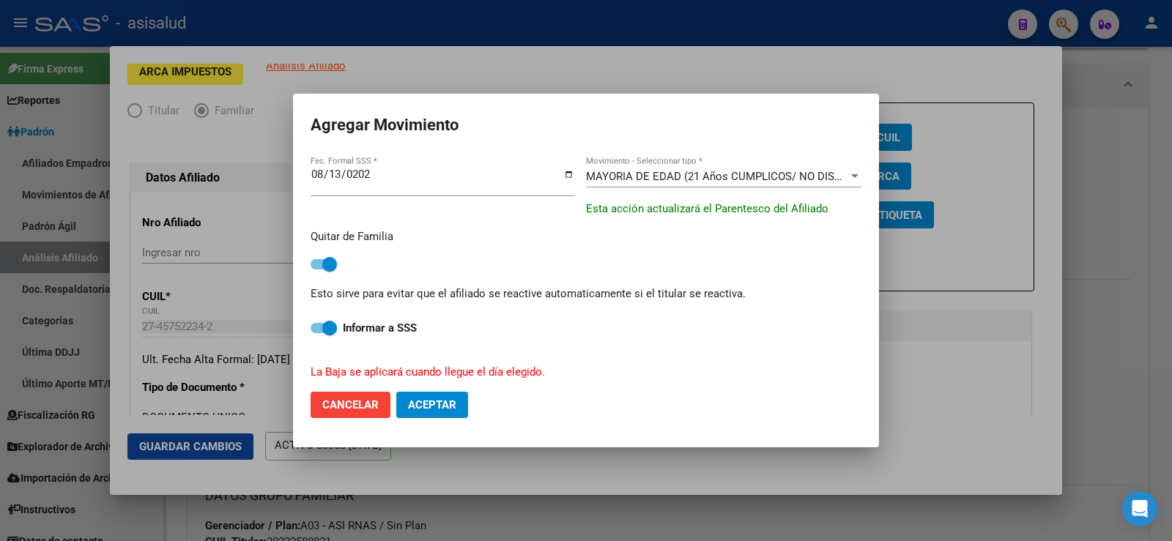
click at [449, 393] on button "Aceptar" at bounding box center [432, 405] width 72 height 26
checkbox input "false"
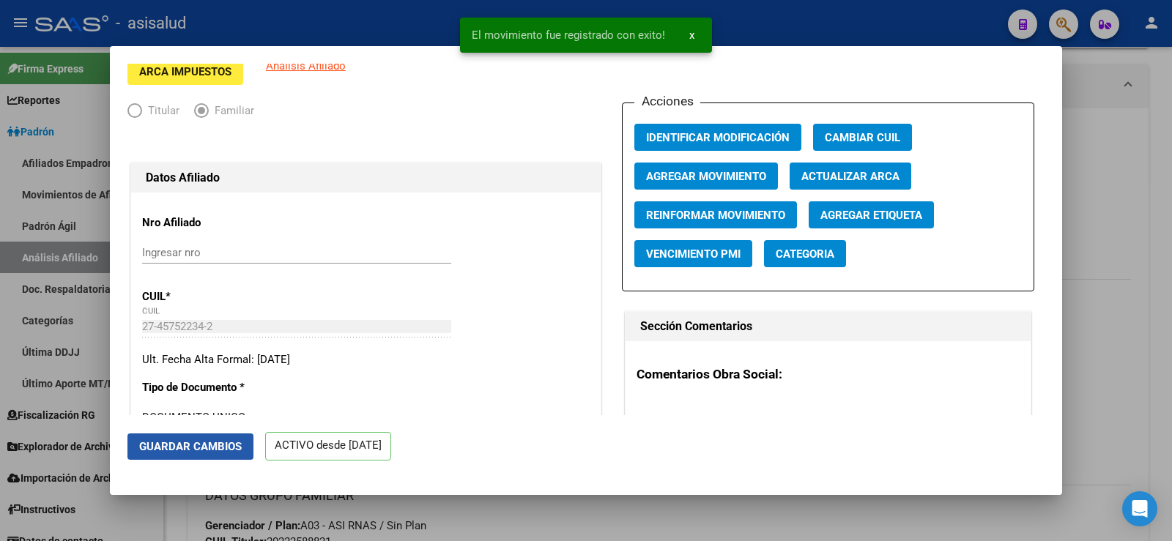
click at [226, 450] on span "Guardar Cambios" at bounding box center [190, 446] width 103 height 13
click at [1166, 144] on div at bounding box center [586, 270] width 1172 height 541
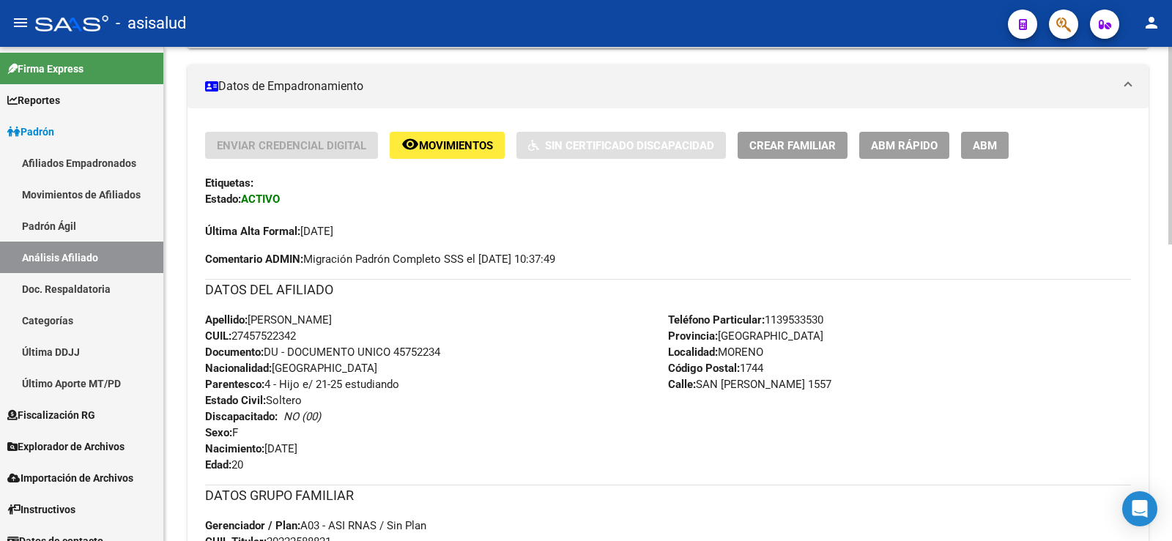
scroll to position [0, 0]
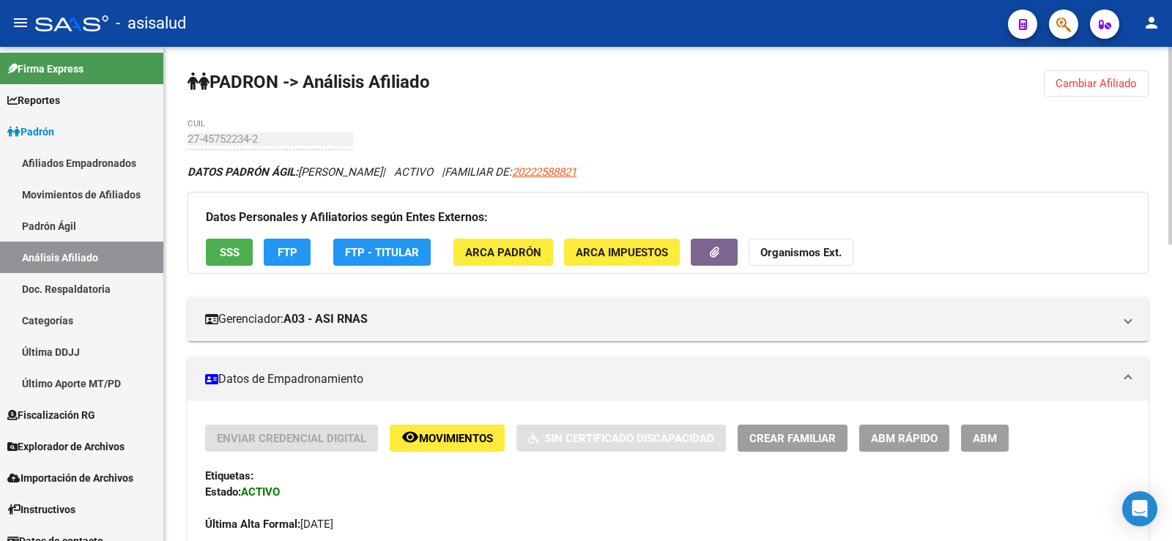
click at [1120, 80] on span "Cambiar Afiliado" at bounding box center [1095, 83] width 81 height 13
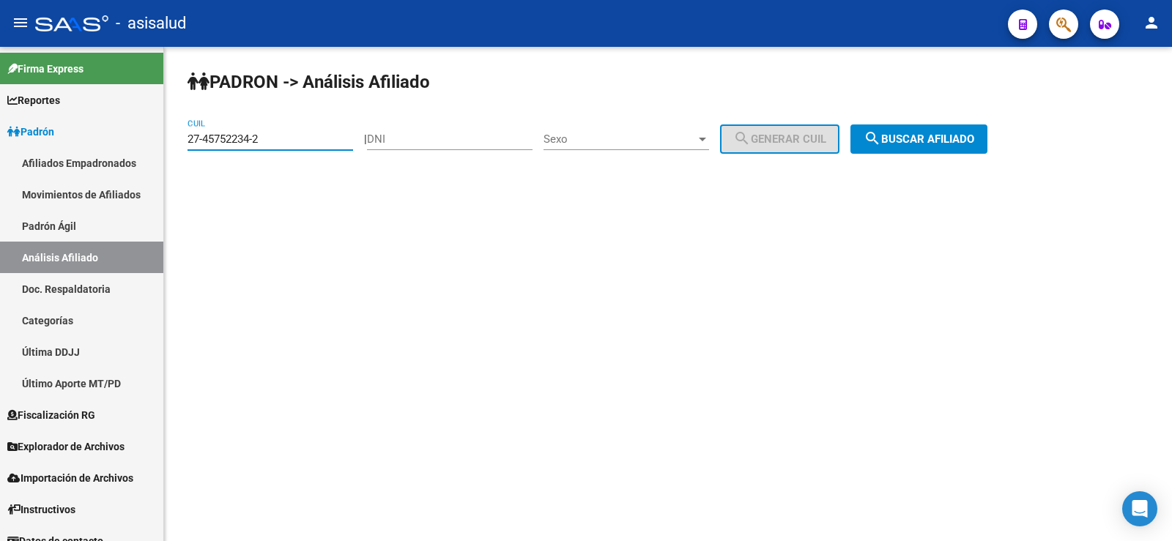
drag, startPoint x: 273, startPoint y: 136, endPoint x: 163, endPoint y: 136, distance: 109.9
click at [165, 136] on div "PADRON -> Análisis Afiliado 27-45752234-2 CUIL | DNI Sexo Sexo search Generar C…" at bounding box center [668, 124] width 1008 height 154
paste input "6009573-0"
type input "27-46009573-0"
click at [951, 129] on button "search Buscar afiliado" at bounding box center [918, 138] width 137 height 29
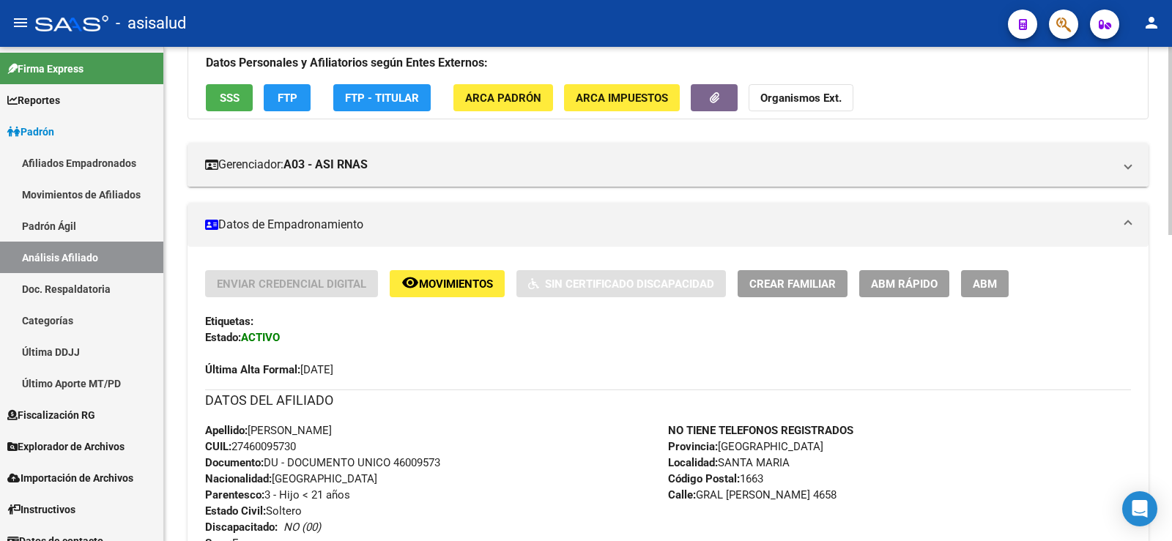
scroll to position [220, 0]
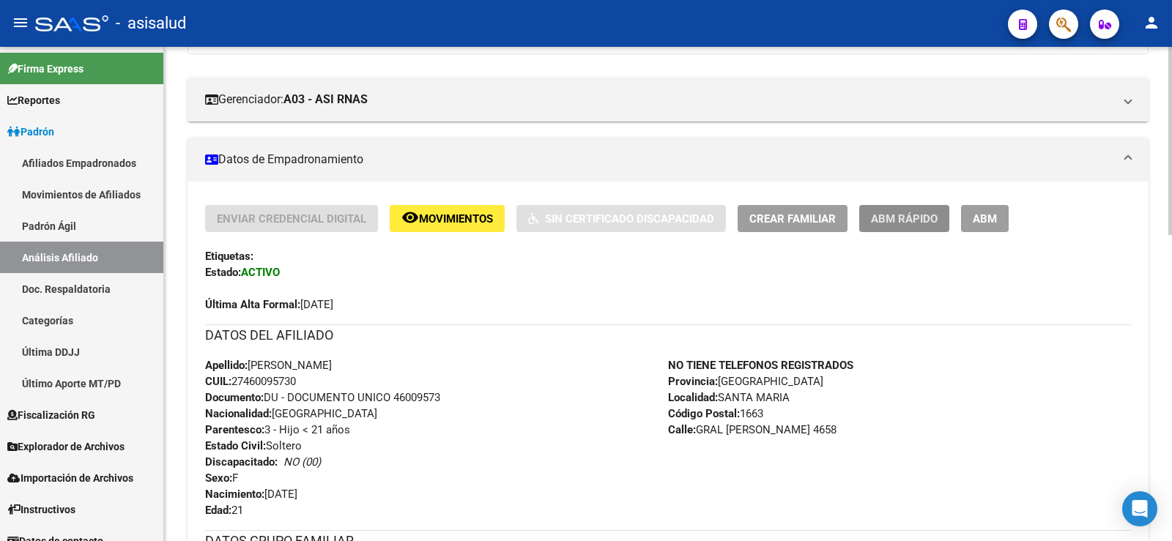
click at [902, 206] on button "ABM Rápido" at bounding box center [904, 218] width 90 height 27
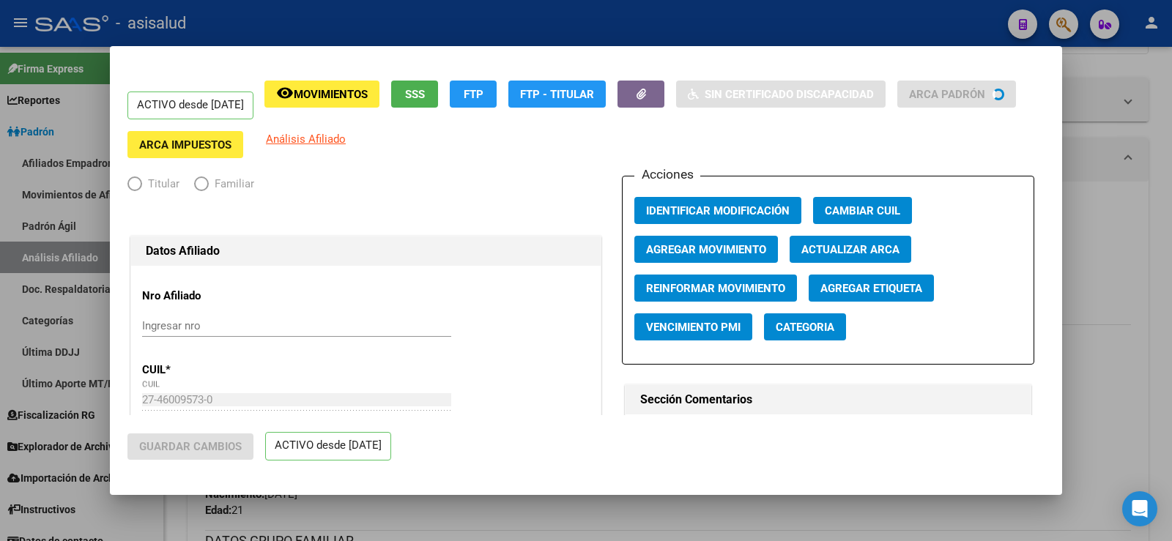
radio input "true"
type input "30-71231861-5"
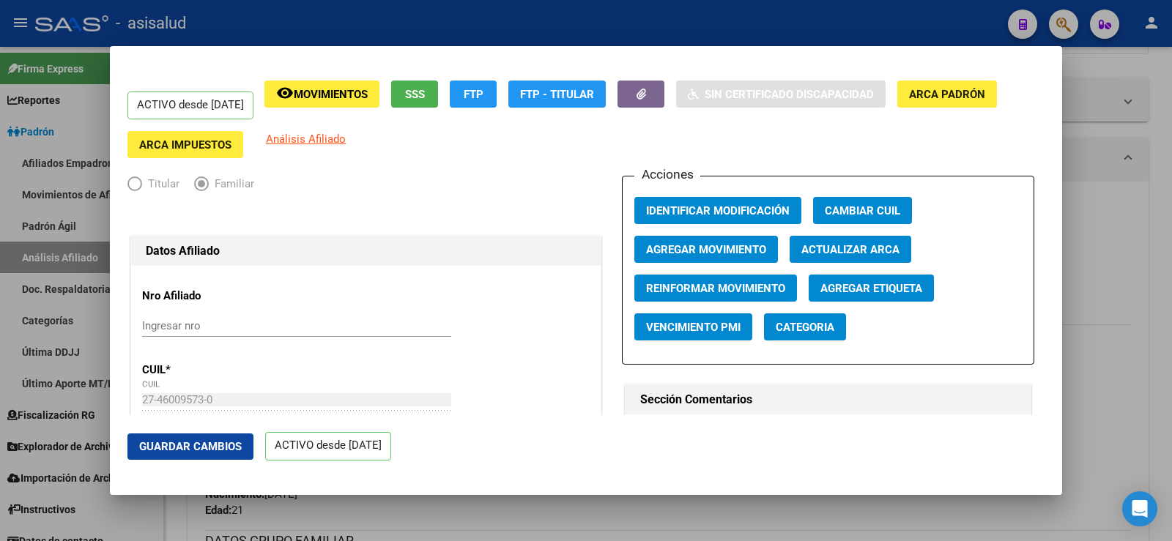
click at [819, 249] on span "Actualizar ARCA" at bounding box center [850, 249] width 98 height 13
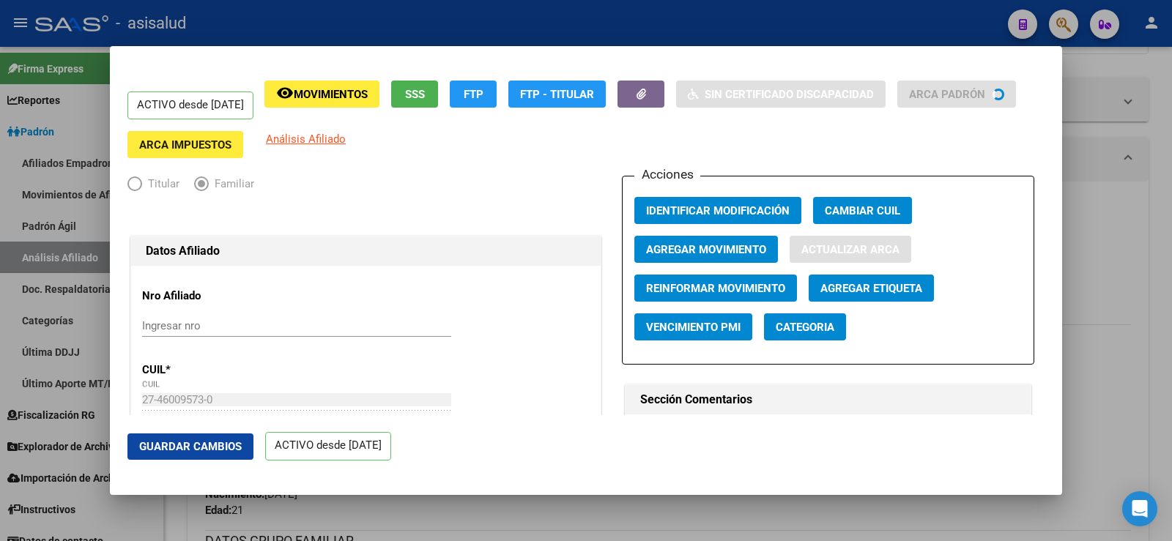
type input "SANTA MARIA"
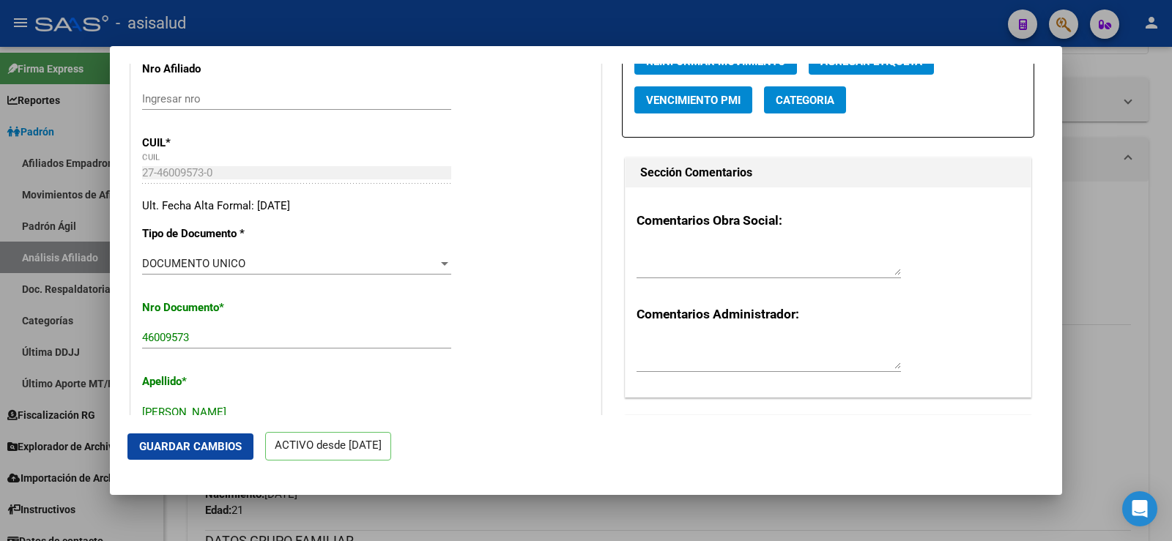
scroll to position [0, 0]
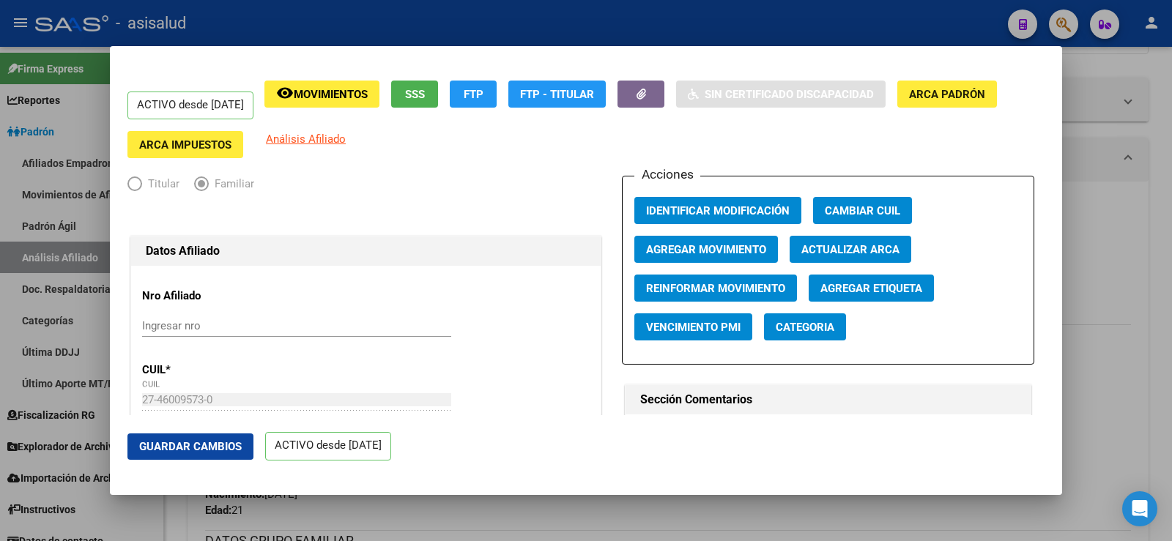
click at [678, 253] on span "Agregar Movimiento" at bounding box center [706, 249] width 120 height 13
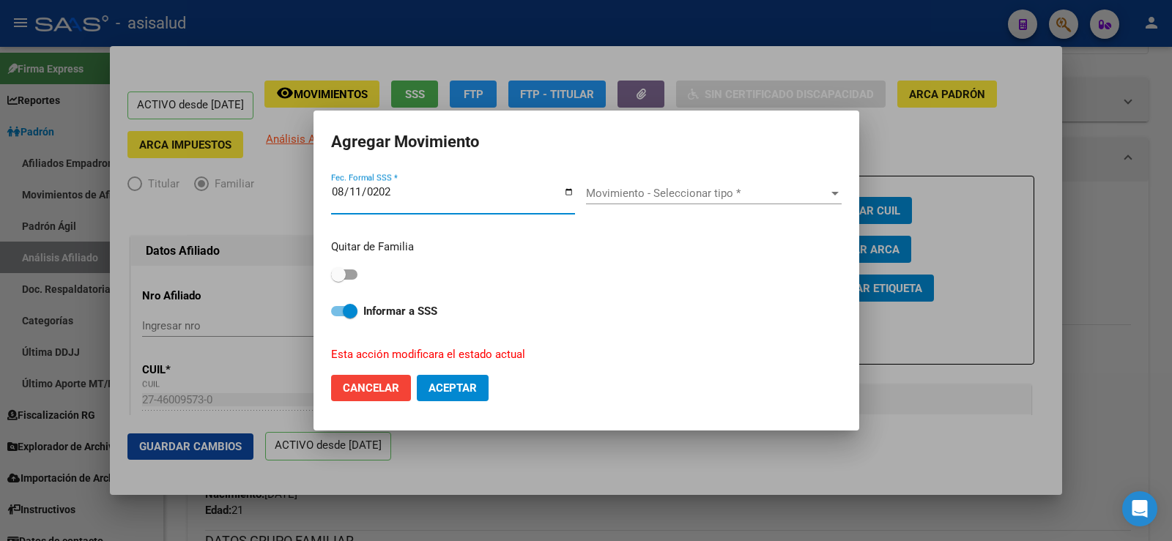
type input "2025-08-11"
click at [650, 191] on span "Movimiento - Seleccionar tipo *" at bounding box center [707, 193] width 242 height 13
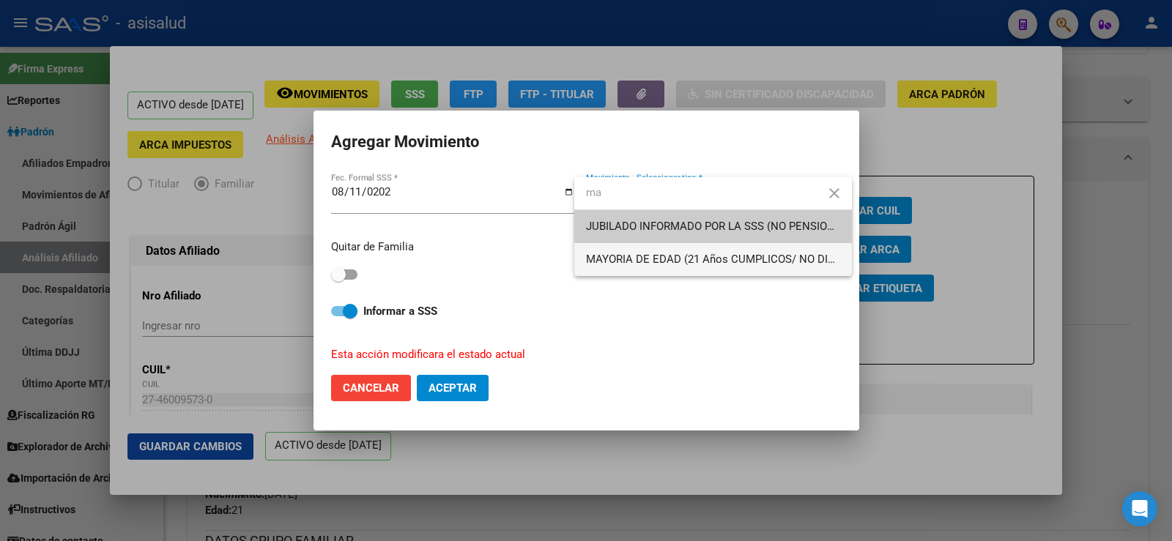
type input "ma"
click at [623, 250] on span "MAYORIA DE EDAD (21 Años CUMPLICOS/ NO DISCA)" at bounding box center [713, 259] width 254 height 33
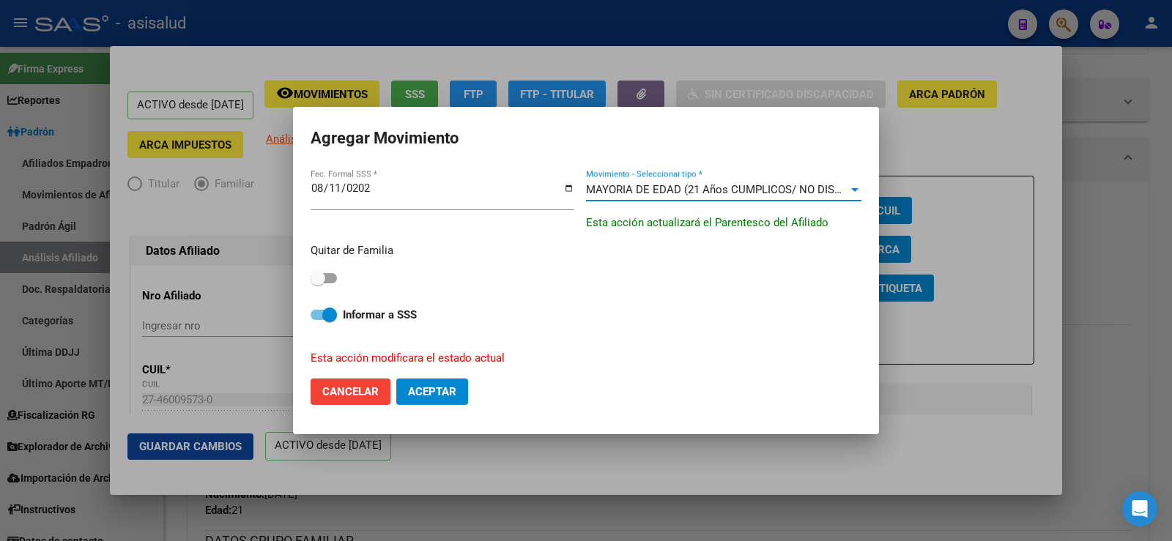
click at [326, 275] on span at bounding box center [324, 278] width 26 height 10
click at [318, 283] on input "checkbox" at bounding box center [317, 283] width 1 height 1
checkbox input "true"
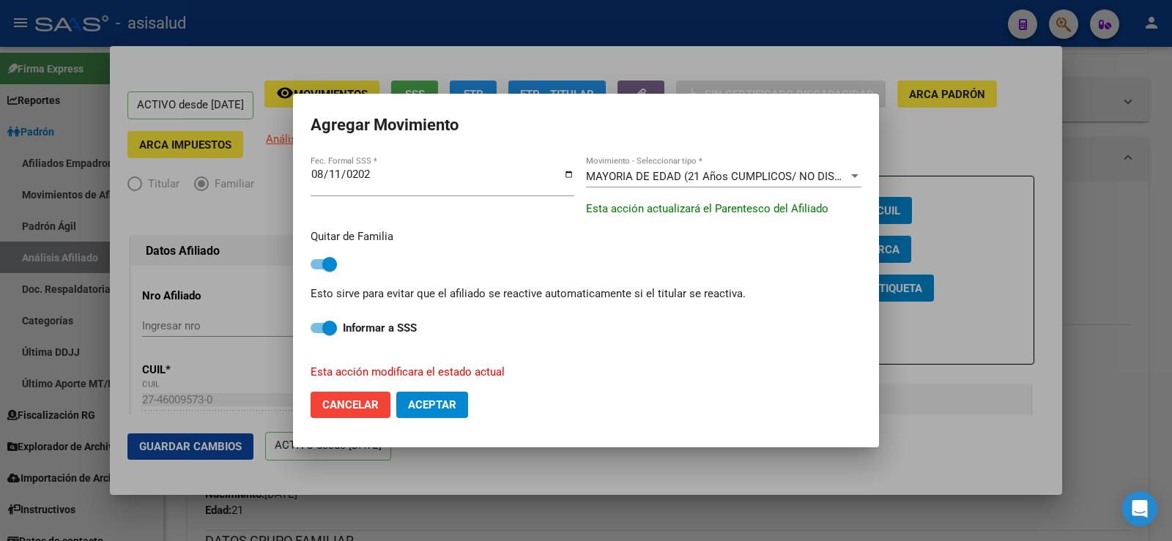
click at [452, 408] on span "Aceptar" at bounding box center [432, 404] width 48 height 13
checkbox input "false"
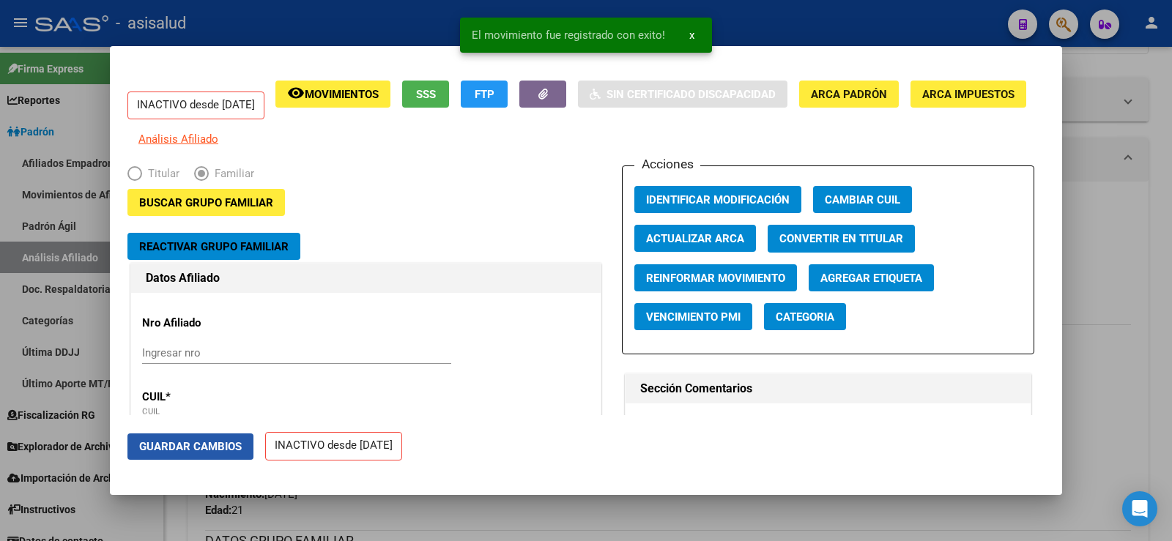
click at [204, 447] on span "Guardar Cambios" at bounding box center [190, 446] width 103 height 13
click at [1171, 153] on div at bounding box center [586, 270] width 1172 height 541
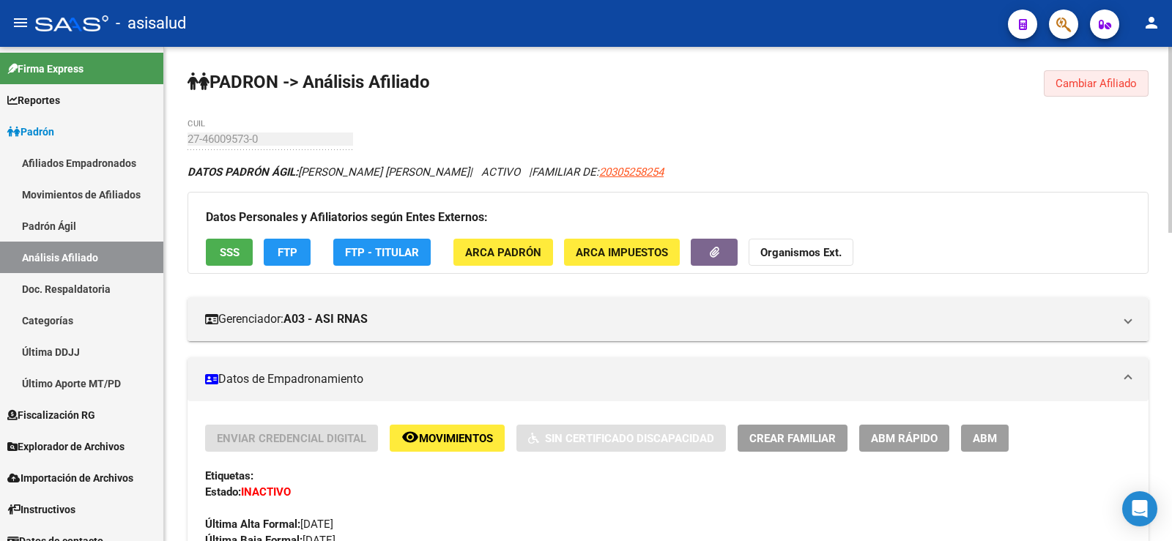
click at [1119, 80] on span "Cambiar Afiliado" at bounding box center [1095, 83] width 81 height 13
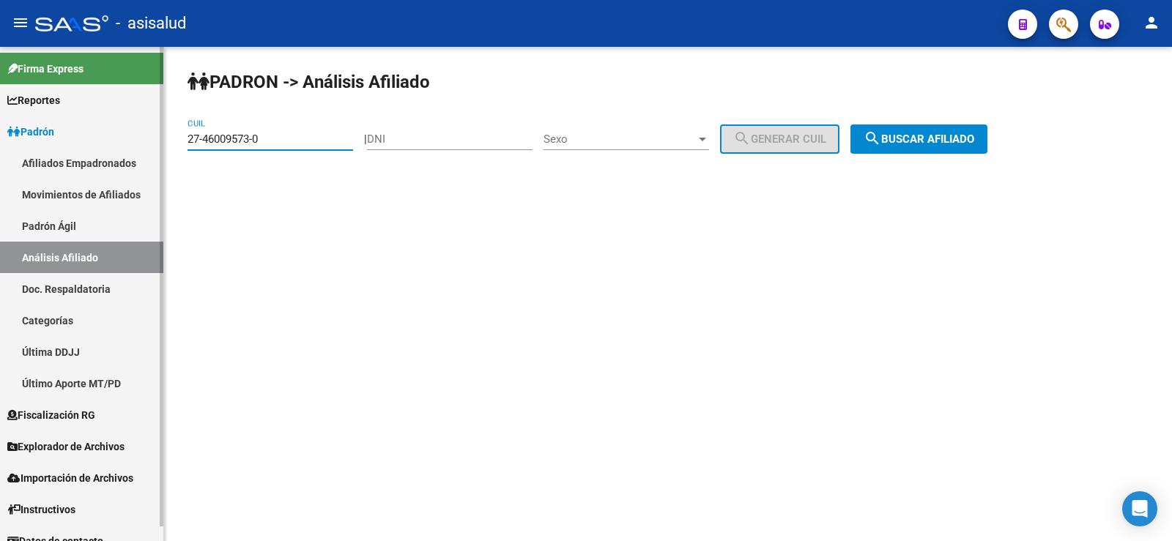
drag, startPoint x: 265, startPoint y: 139, endPoint x: 146, endPoint y: 140, distance: 119.4
click at [146, 140] on mat-sidenav-container "Firma Express Reportes Ingresos Devengados Análisis Histórico Detalles Transfer…" at bounding box center [586, 294] width 1172 height 494
paste input "0-46011201"
type input "20-46011201-0"
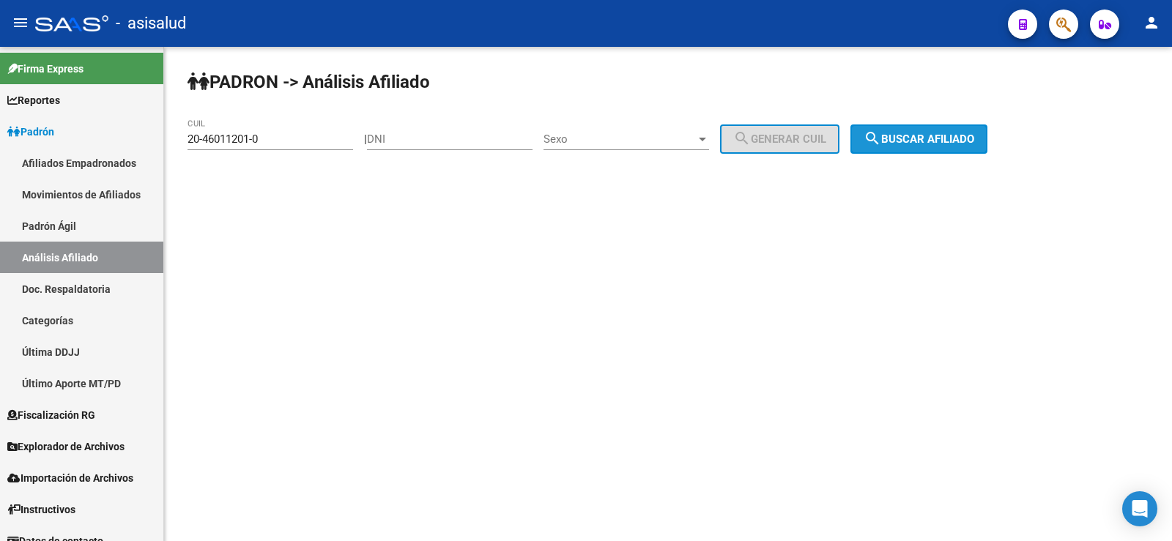
click at [921, 133] on span "search Buscar afiliado" at bounding box center [918, 139] width 111 height 13
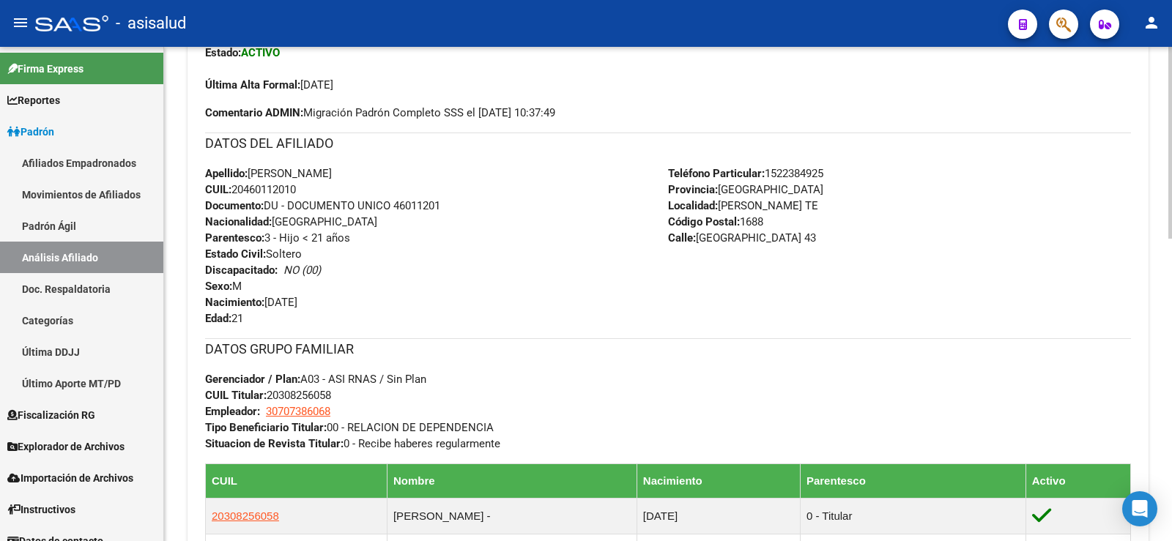
scroll to position [293, 0]
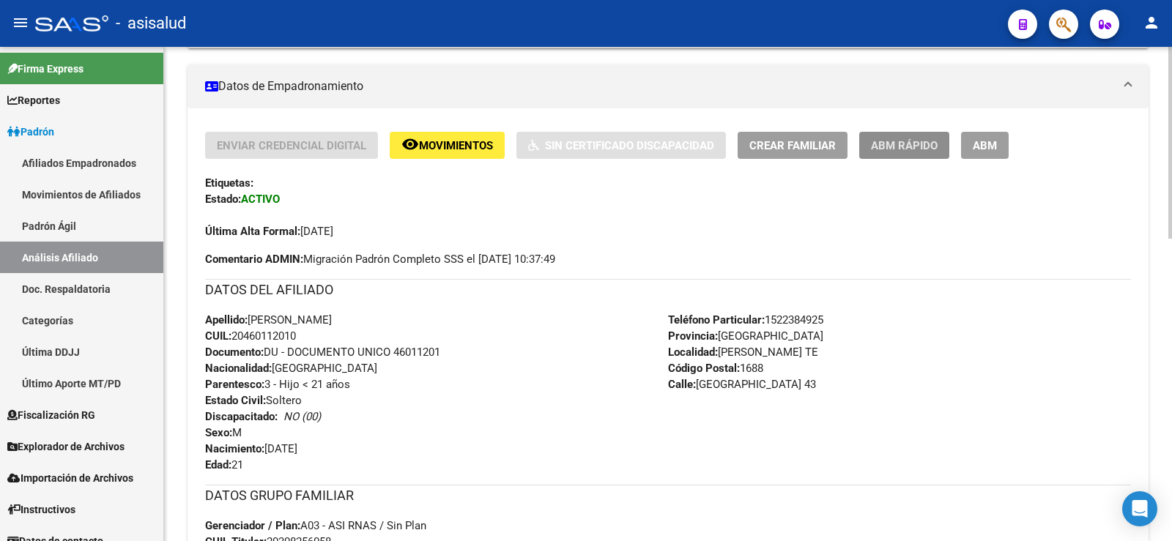
click at [907, 148] on span "ABM Rápido" at bounding box center [904, 145] width 67 height 13
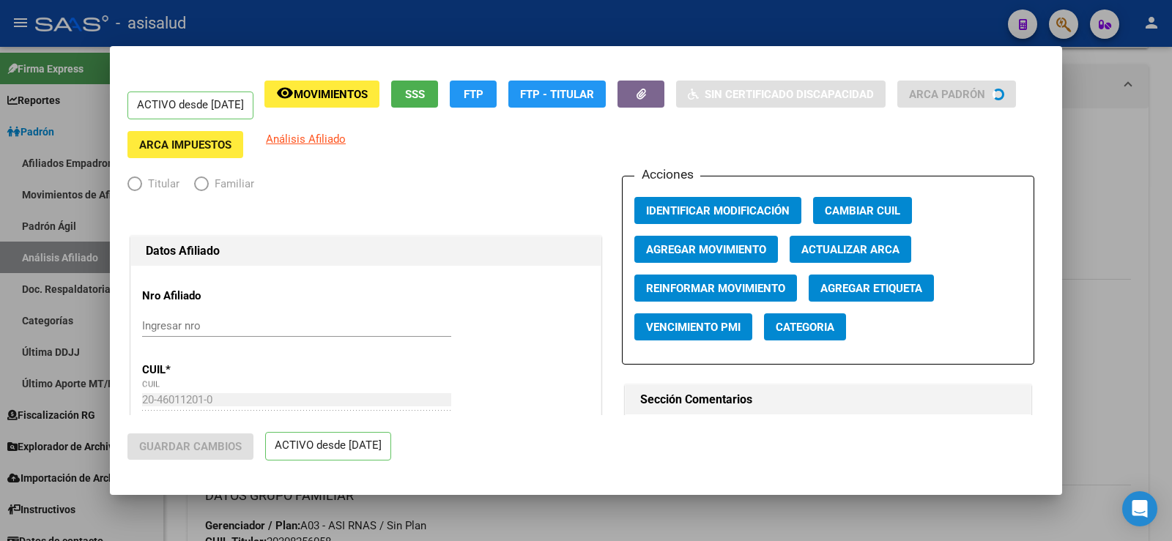
radio input "true"
type input "30-70738606-8"
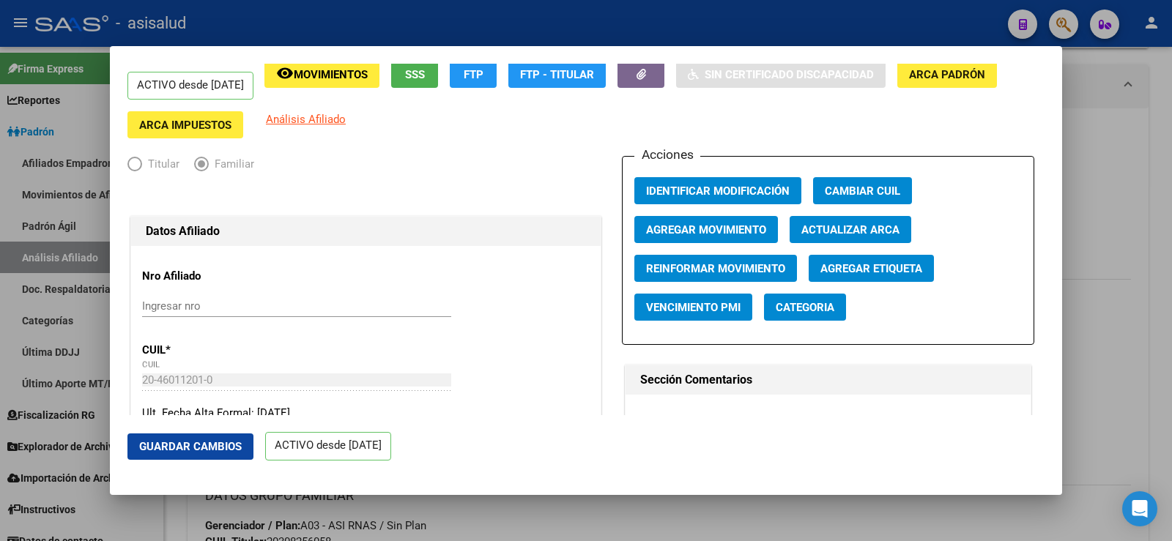
scroll to position [0, 0]
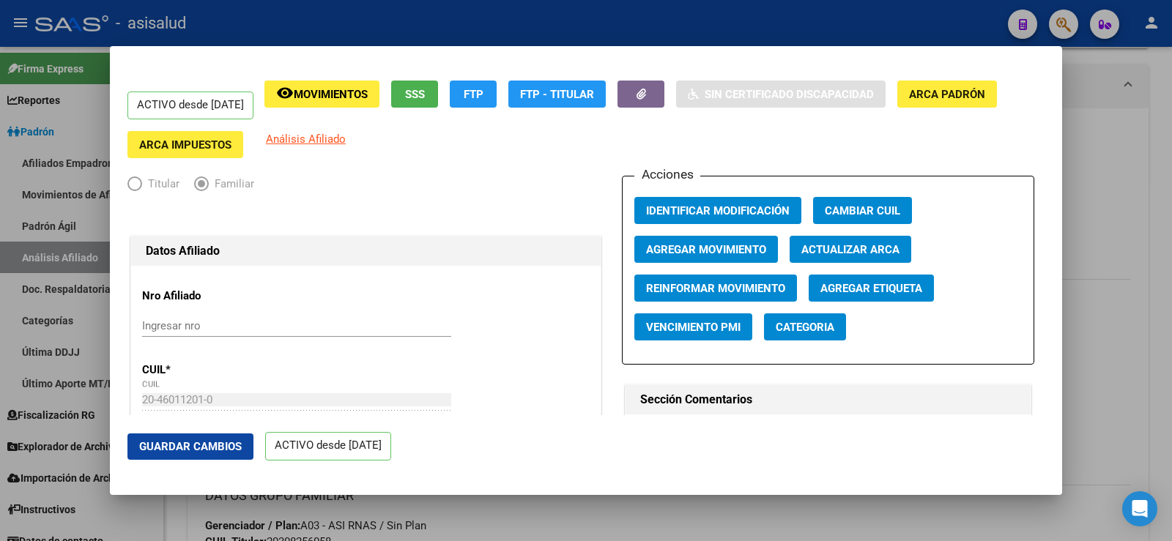
click at [830, 242] on span "Actualizar ARCA" at bounding box center [850, 248] width 98 height 13
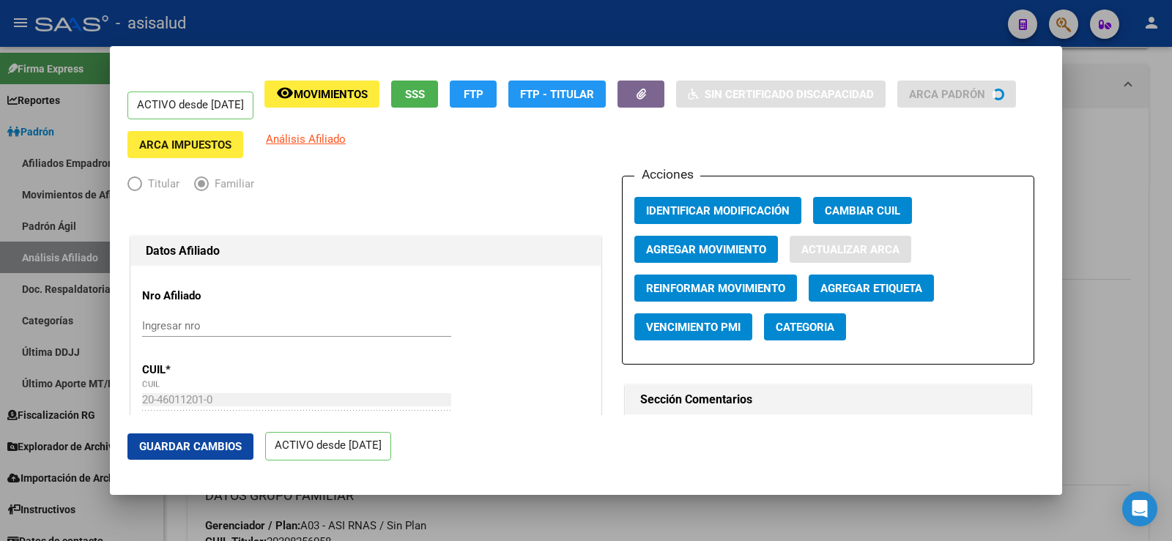
type input "BUERA"
type input "AGUSTIN EZEQUIEL"
type input "VILLA SANTOS TE"
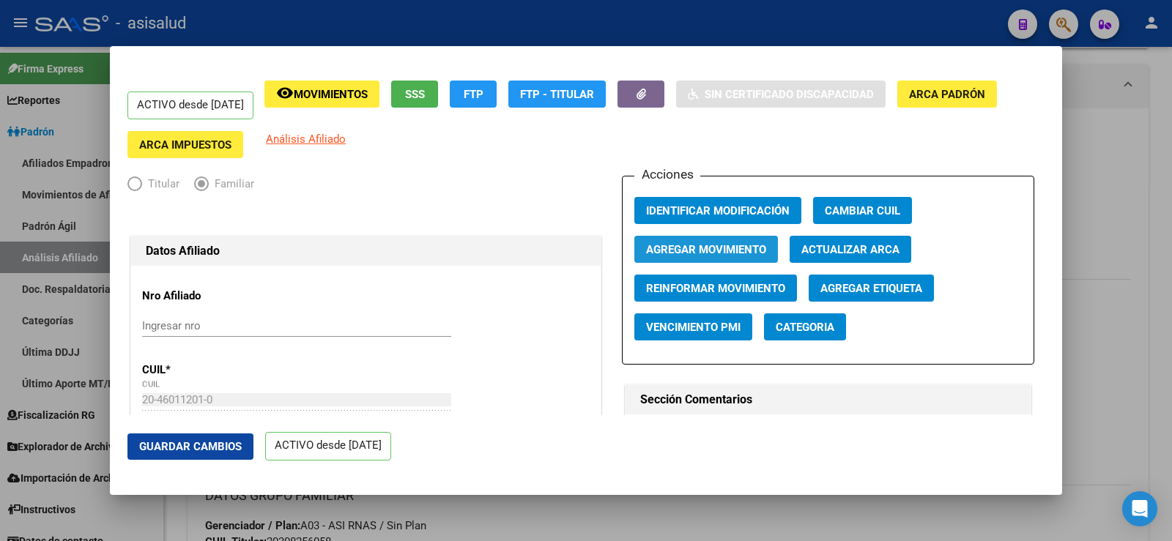
click at [721, 251] on span "Agregar Movimiento" at bounding box center [706, 249] width 120 height 13
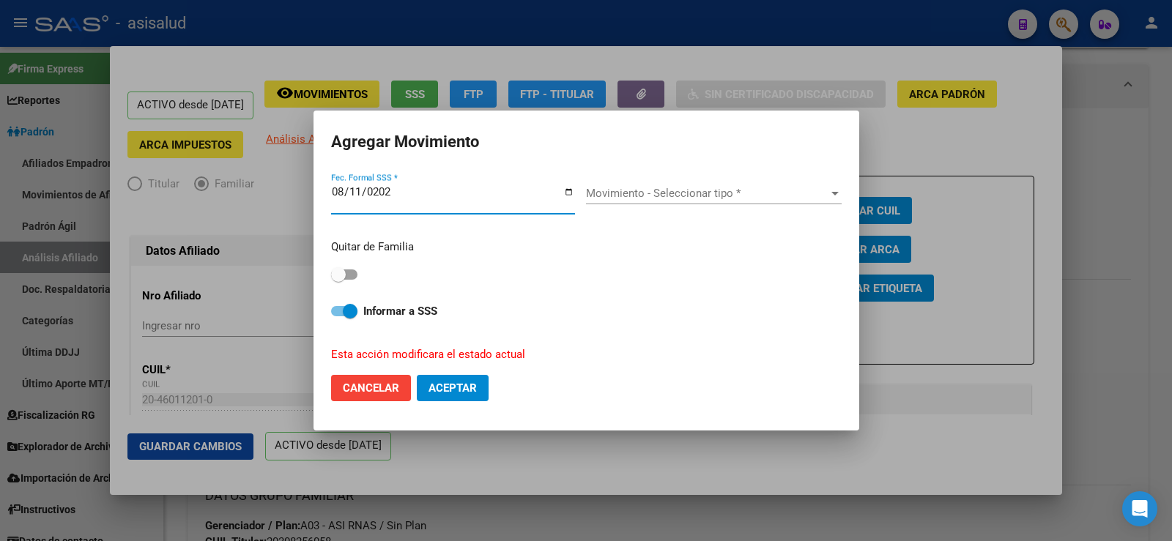
type input "2025-08-11"
click at [705, 191] on span "Movimiento - Seleccionar tipo *" at bounding box center [707, 193] width 242 height 13
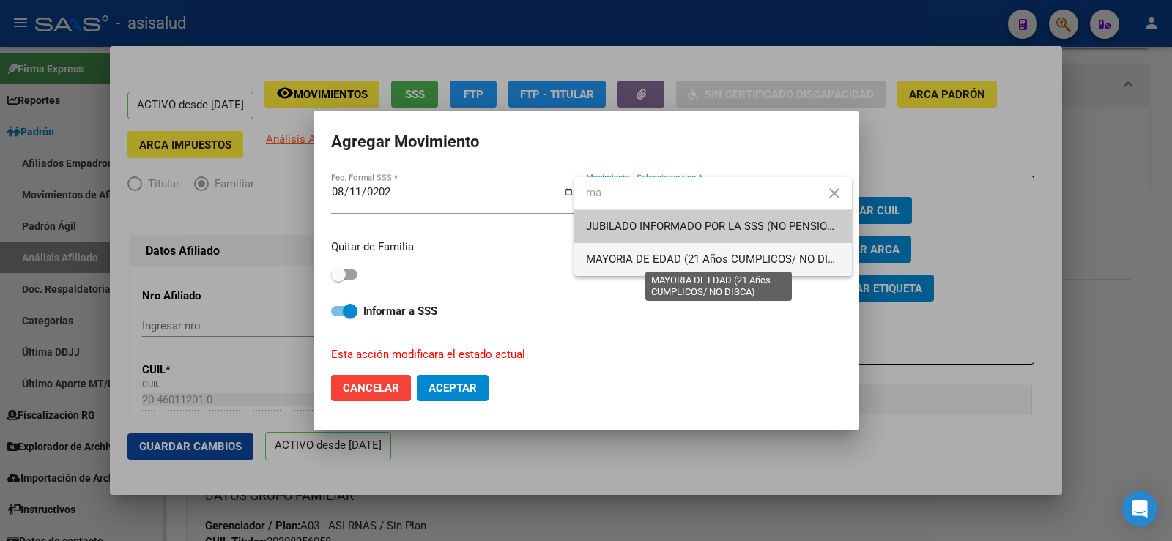
type input "ma"
click at [640, 261] on span "MAYORIA DE EDAD (21 Años CUMPLICOS/ NO DISCA)" at bounding box center [719, 259] width 267 height 13
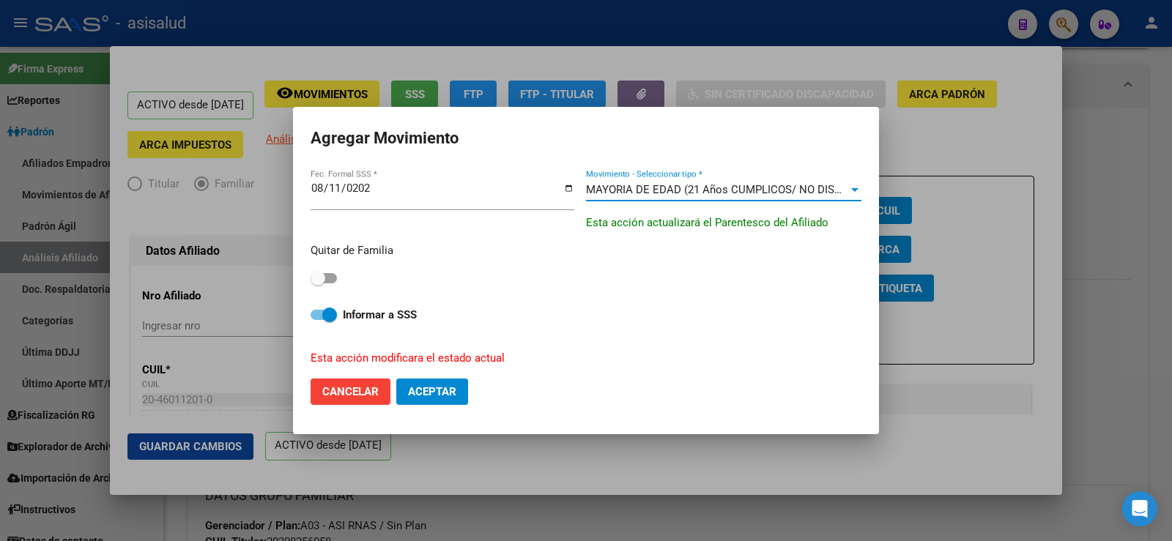
click at [330, 277] on span at bounding box center [324, 278] width 26 height 10
click at [318, 283] on input "checkbox" at bounding box center [317, 283] width 1 height 1
checkbox input "true"
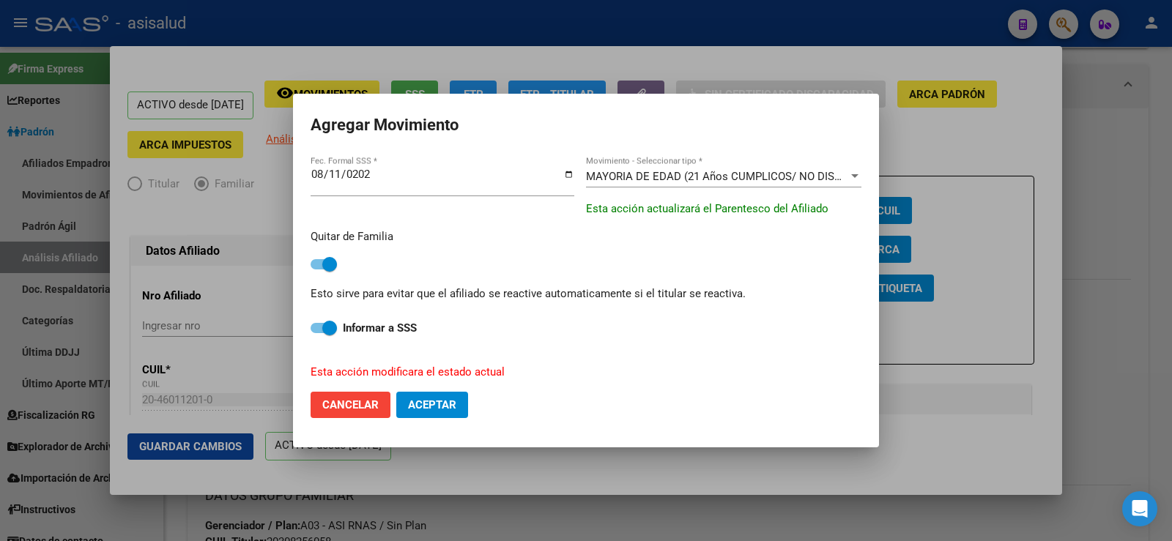
click at [422, 401] on span "Aceptar" at bounding box center [432, 404] width 48 height 13
checkbox input "false"
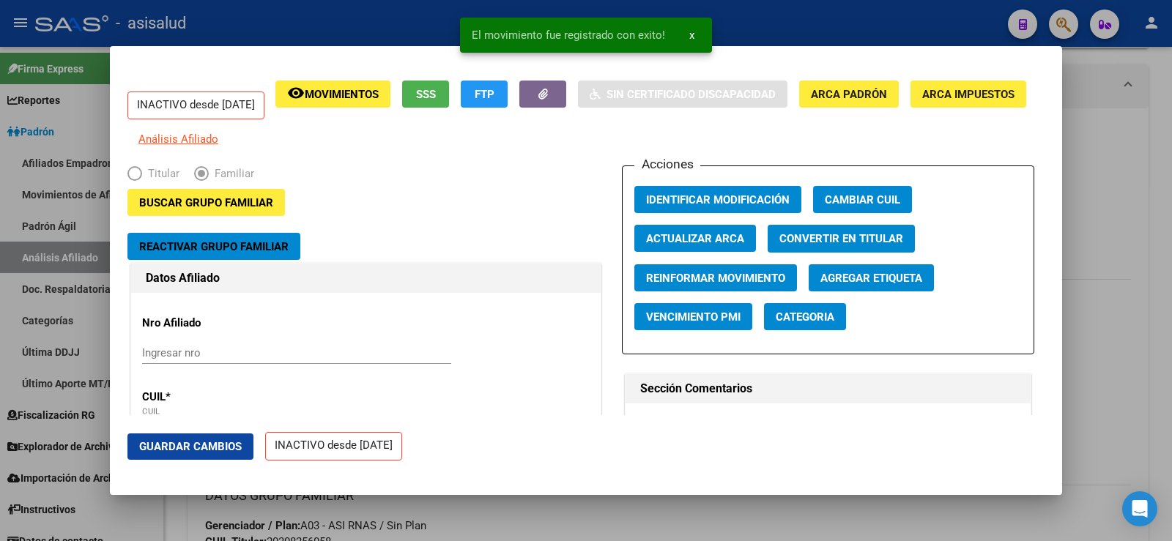
click at [227, 442] on span "Guardar Cambios" at bounding box center [190, 446] width 103 height 13
click at [1149, 158] on div at bounding box center [586, 270] width 1172 height 541
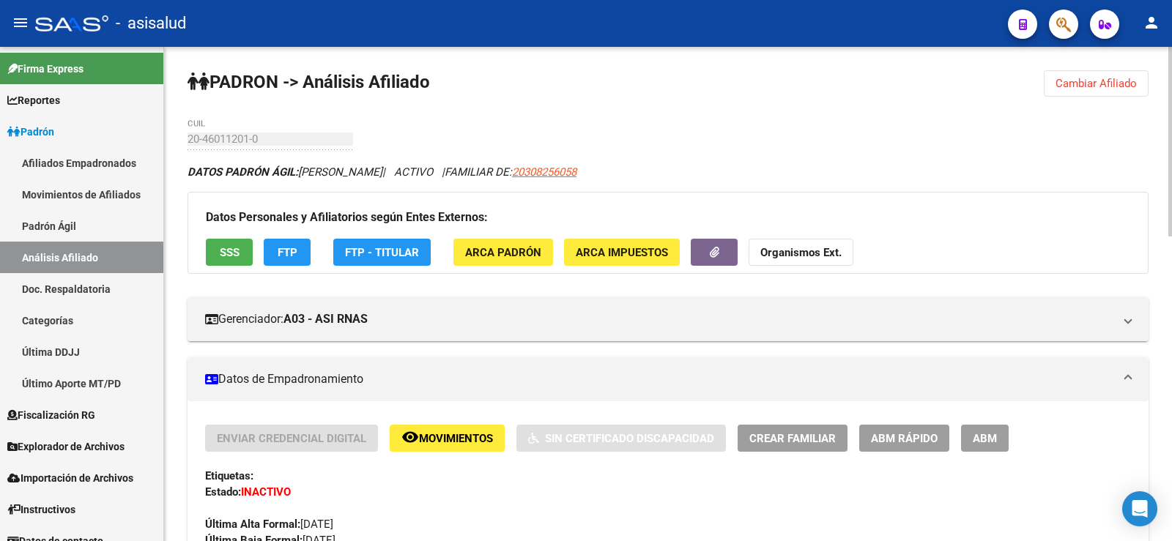
click at [1108, 91] on button "Cambiar Afiliado" at bounding box center [1096, 83] width 105 height 26
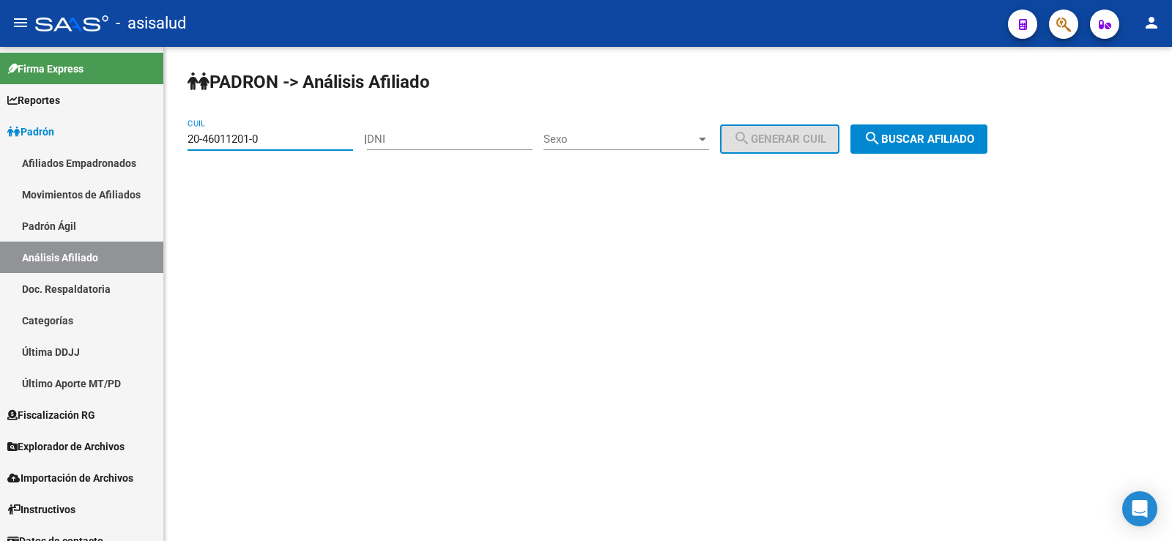
drag, startPoint x: 296, startPoint y: 143, endPoint x: 166, endPoint y: 139, distance: 129.7
click at [166, 139] on div "PADRON -> Análisis Afiliado 20-46011201-0 CUIL | DNI Sexo Sexo search Generar C…" at bounding box center [668, 124] width 1008 height 154
paste input "21893-5"
click at [947, 140] on span "search Buscar afiliado" at bounding box center [918, 139] width 111 height 13
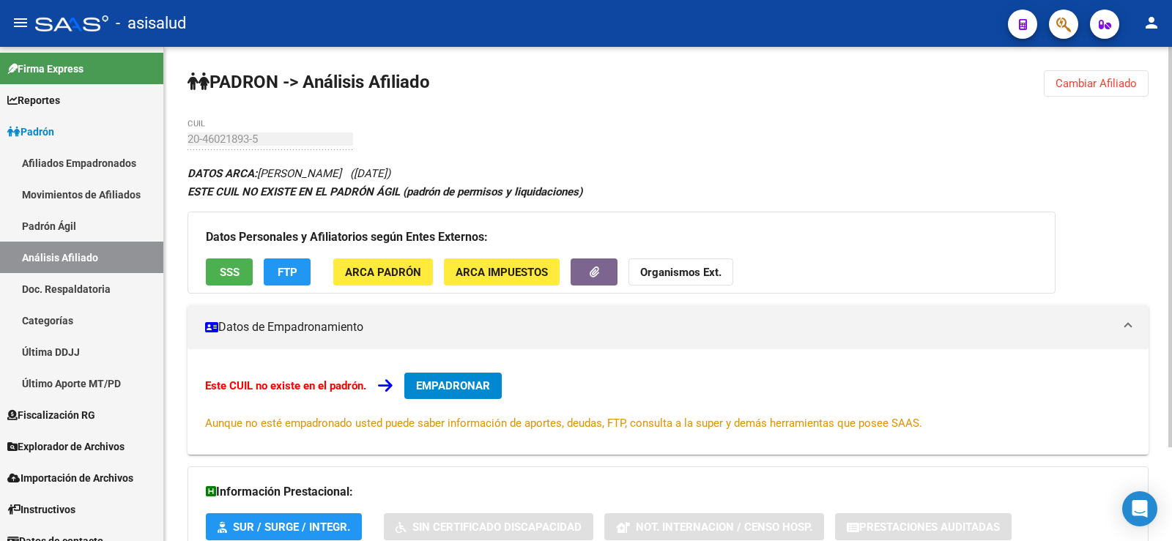
click at [1066, 86] on span "Cambiar Afiliado" at bounding box center [1095, 83] width 81 height 13
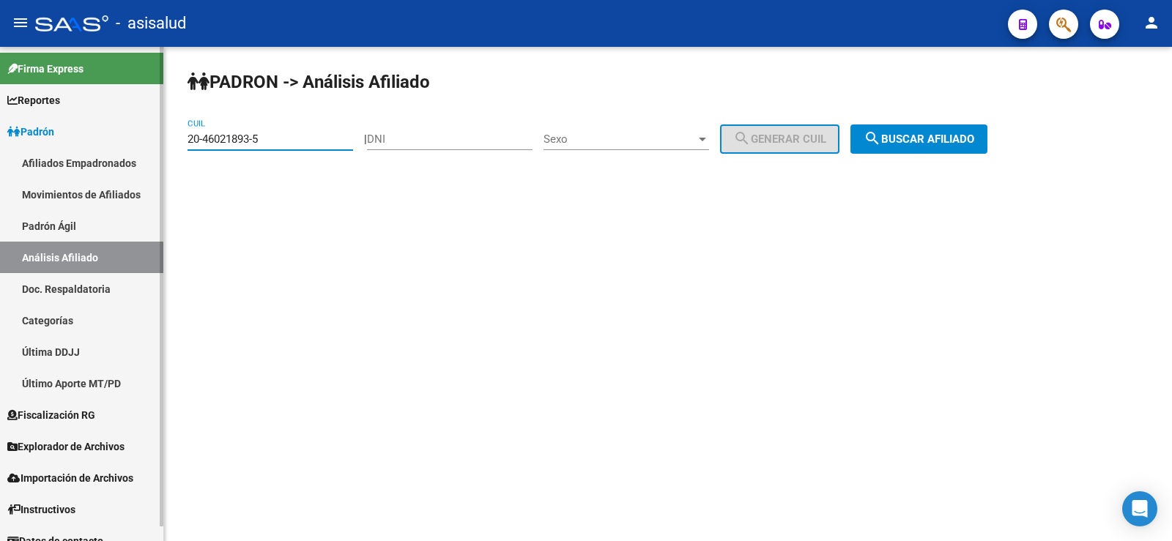
drag, startPoint x: 246, startPoint y: 141, endPoint x: 127, endPoint y: 140, distance: 119.4
click at [127, 140] on mat-sidenav-container "Firma Express Reportes Ingresos Devengados Análisis Histórico Detalles Transfer…" at bounding box center [586, 294] width 1172 height 494
paste input "22970607-2"
type input "20-22970607-2"
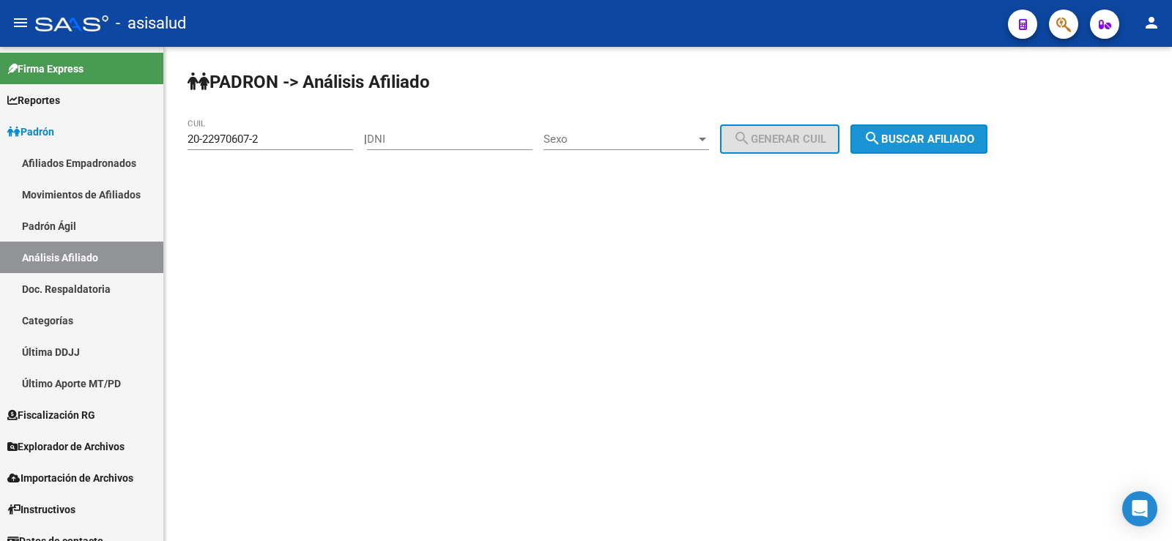
click at [936, 143] on span "search Buscar afiliado" at bounding box center [918, 139] width 111 height 13
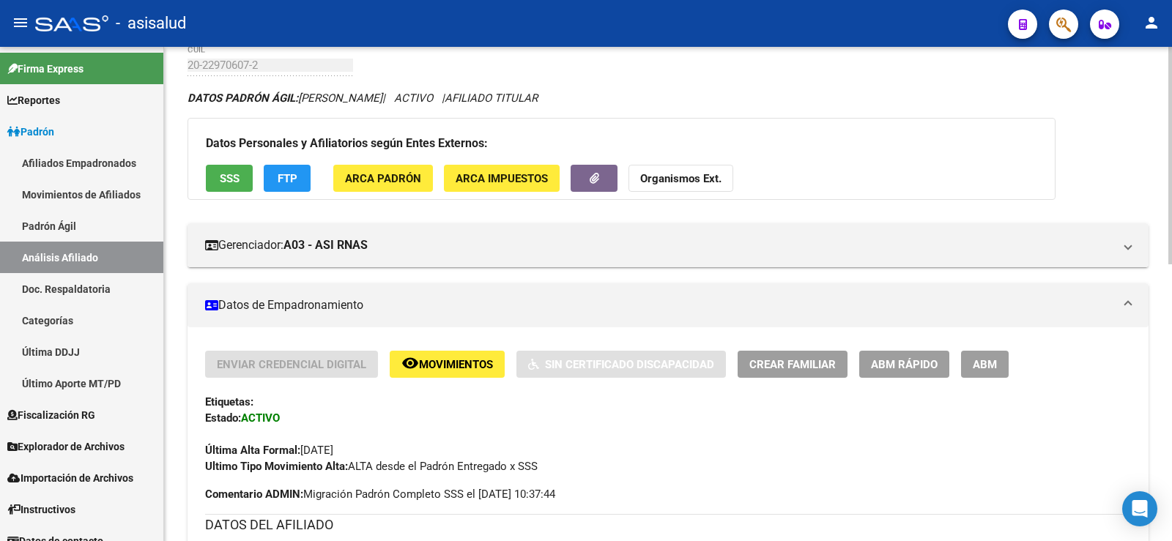
scroll to position [73, 0]
click at [239, 174] on button "SSS" at bounding box center [229, 179] width 47 height 27
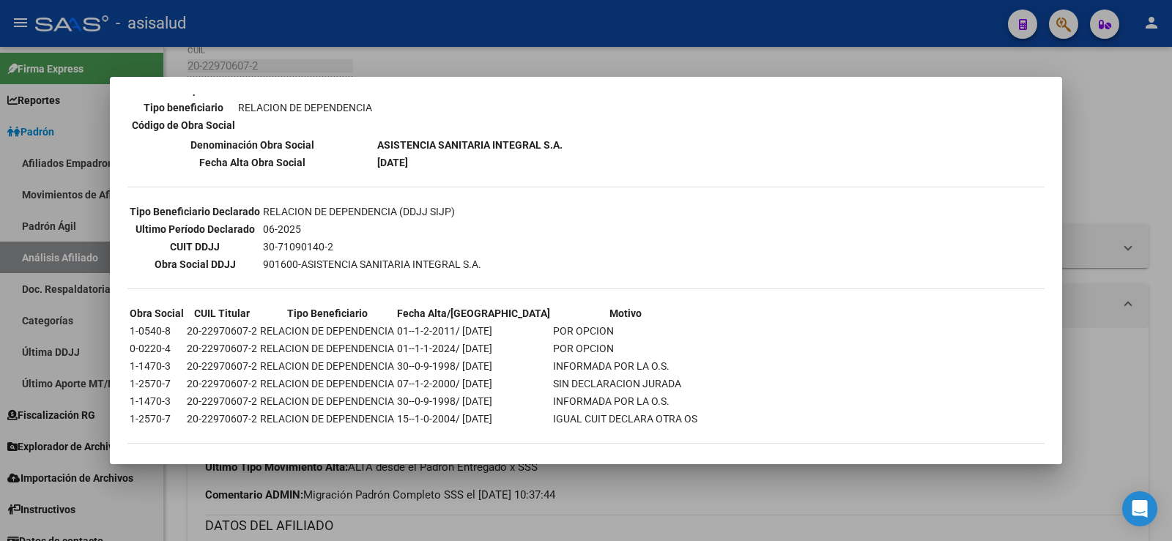
scroll to position [0, 0]
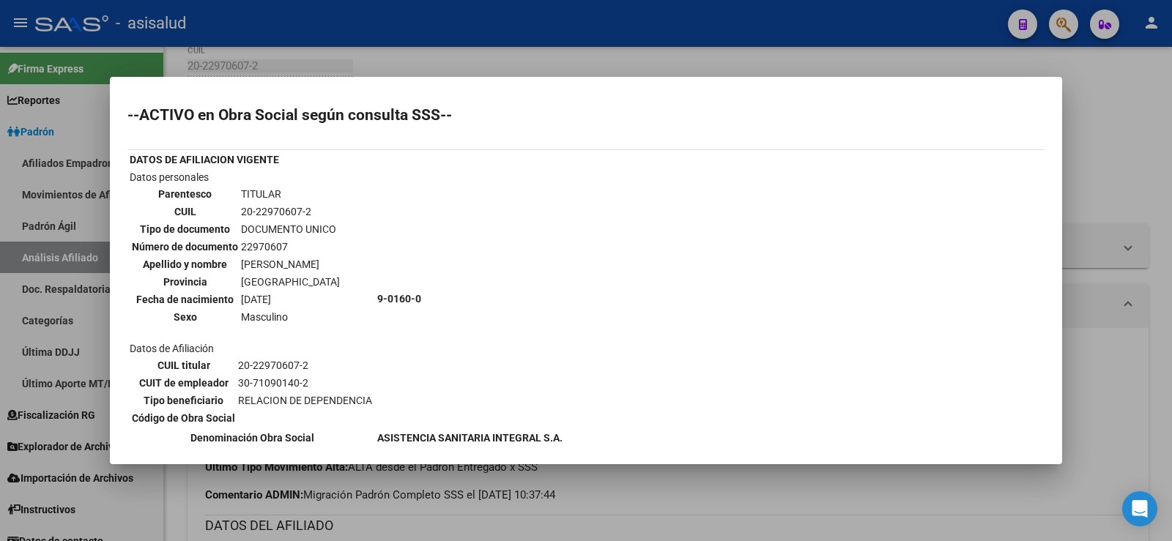
click at [1133, 163] on div at bounding box center [586, 270] width 1172 height 541
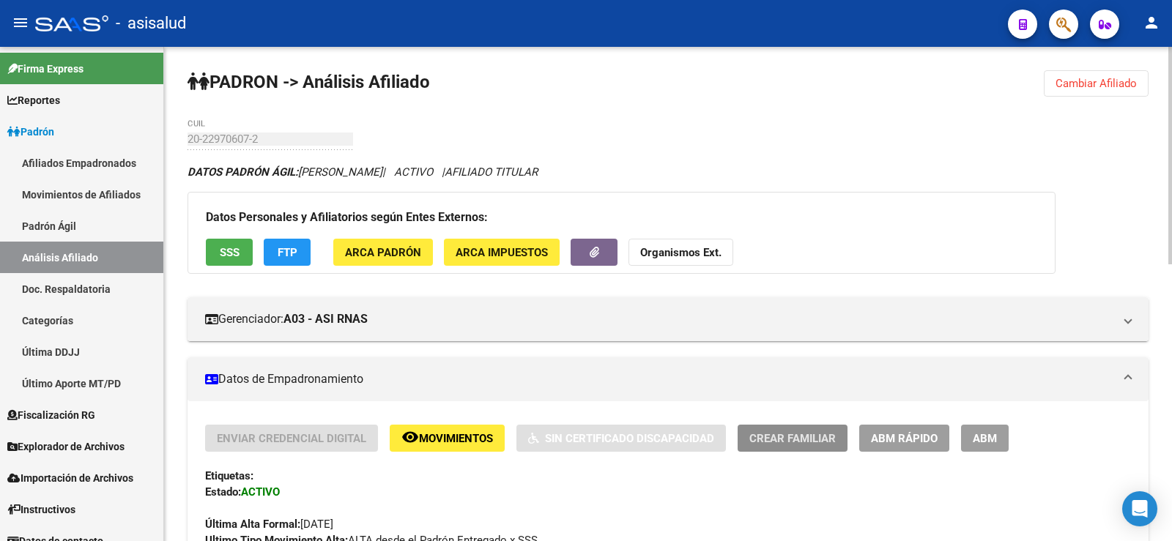
click at [817, 445] on span "Crear Familiar" at bounding box center [792, 438] width 86 height 13
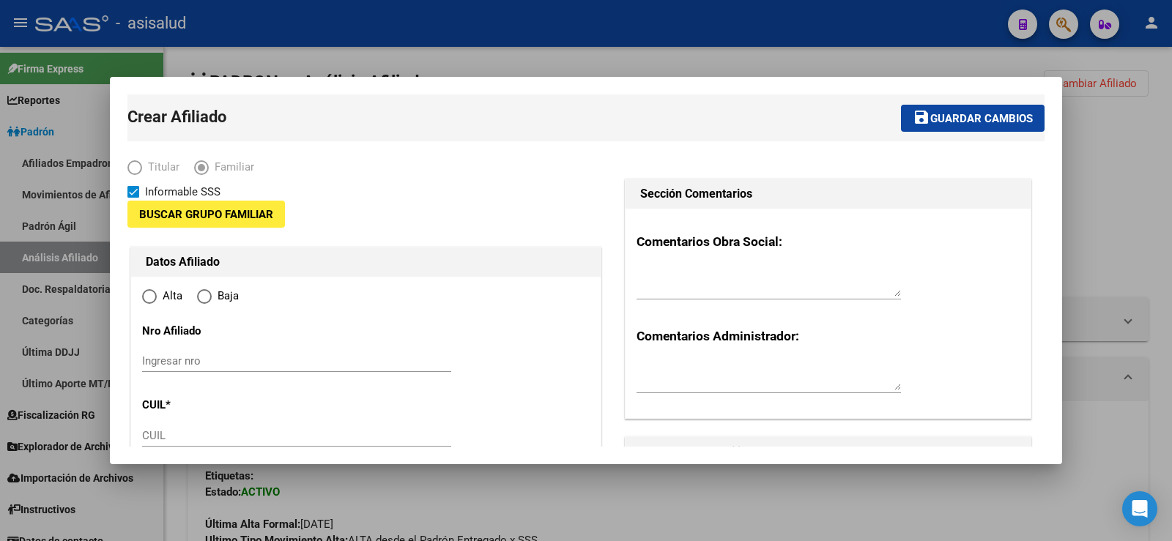
type input "30-71090140-2"
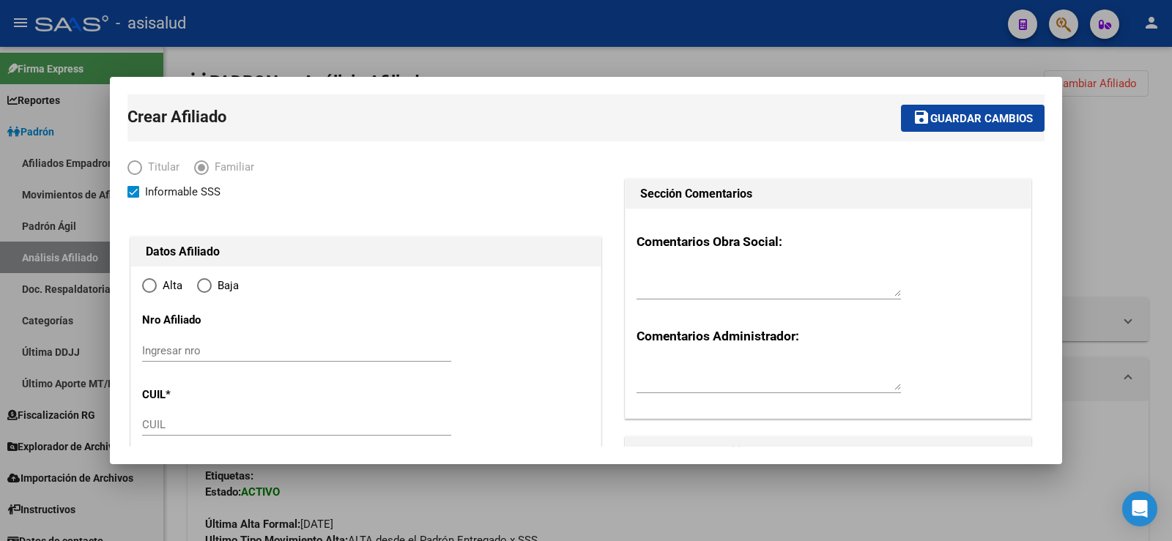
type input "LIBERTAD"
type input "1716"
type input "JUAN NICOLAS DE ROJA"
type input "510"
radio input "true"
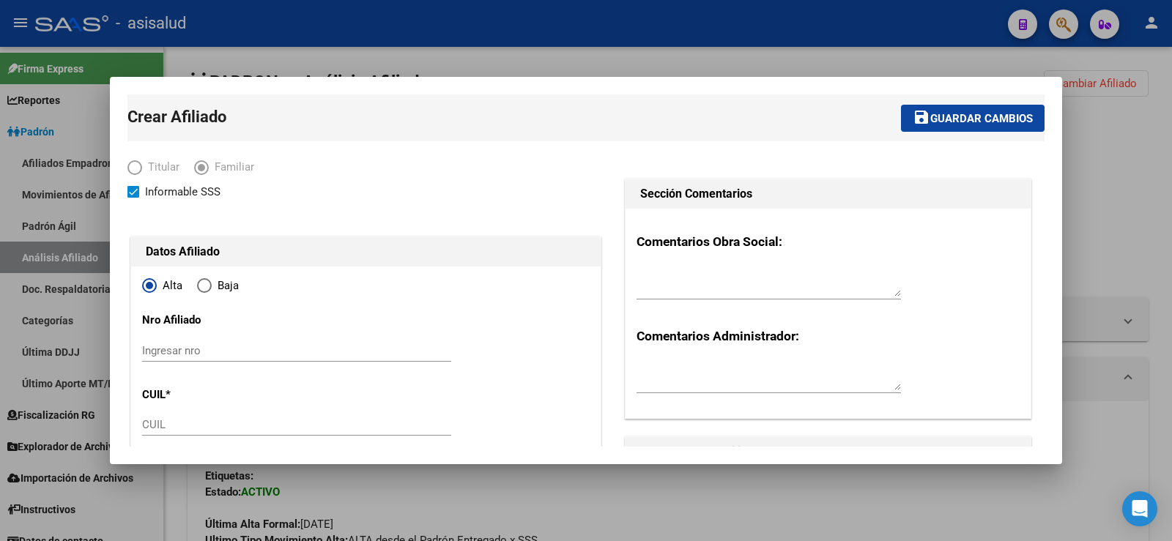
type input "30-71090140-2"
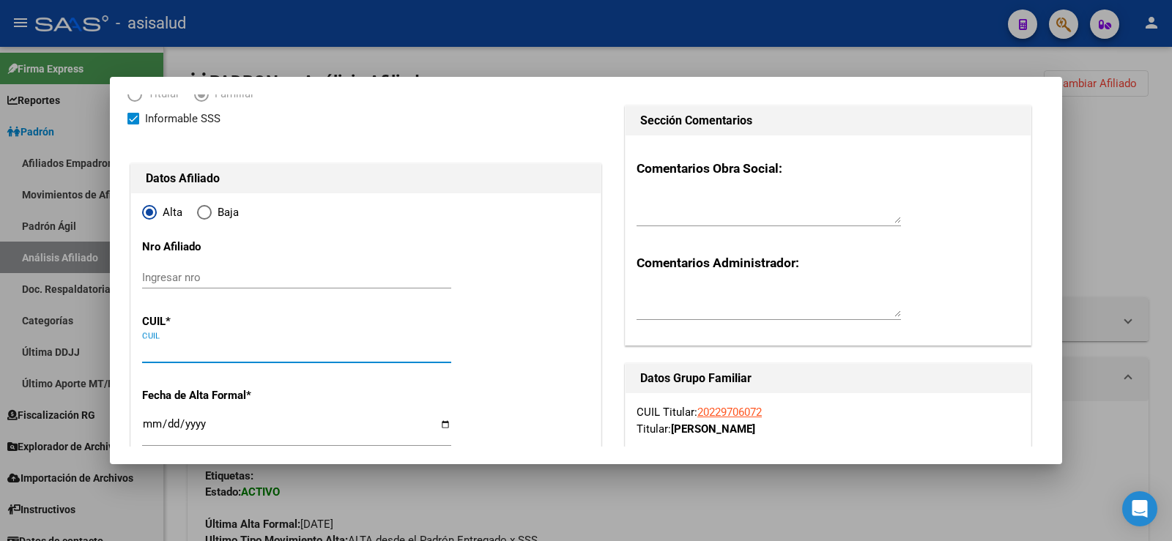
click at [160, 354] on input "CUIL" at bounding box center [296, 351] width 309 height 13
paste input "20-46021893-5"
type input "20-46021893-5"
type input "46021893"
type input "OCAMPO"
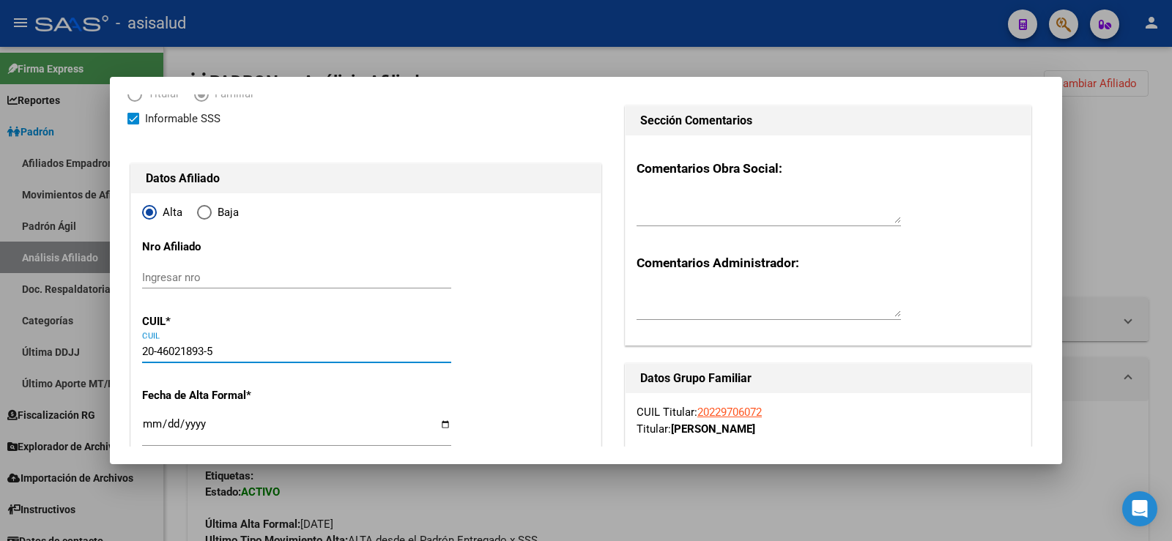
type input "LEON DAVID"
type input "2004-08-12"
type input "LIBERTAD"
type input "510"
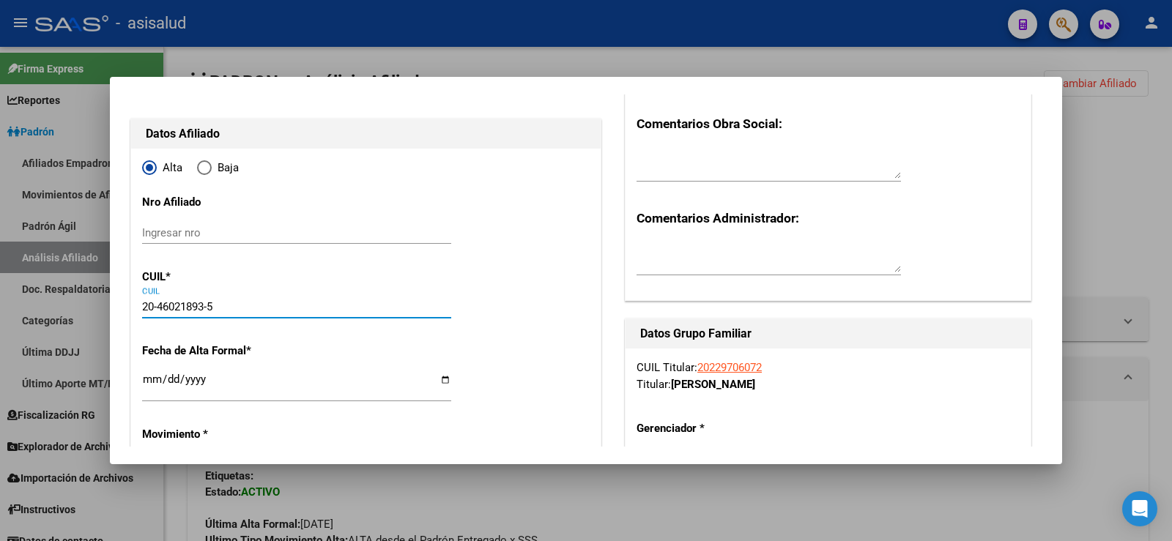
scroll to position [146, 0]
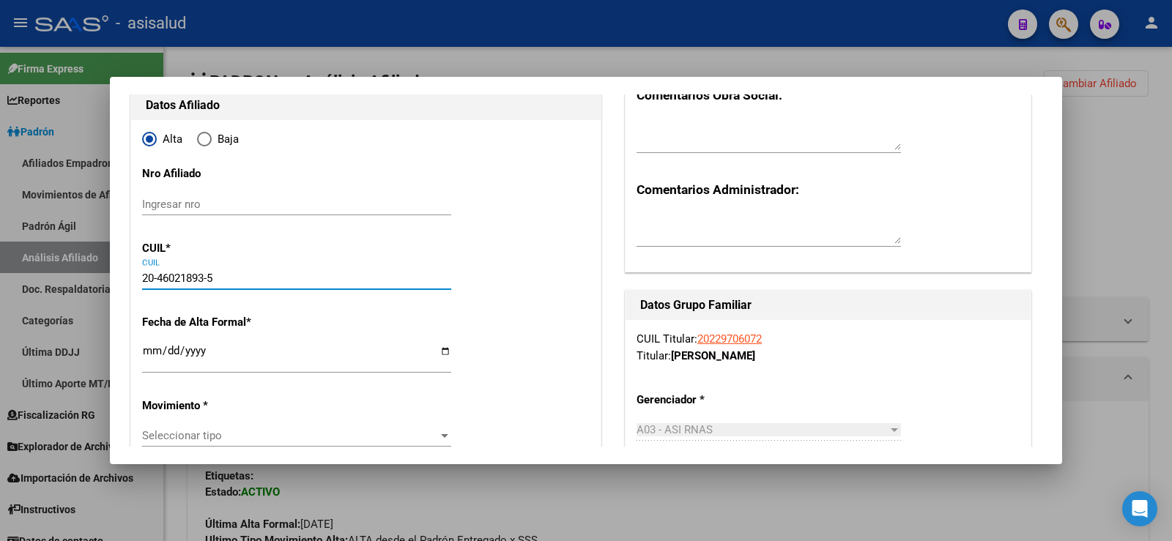
type input "20-46021893-5"
click at [144, 360] on input "Ingresar fecha" at bounding box center [296, 356] width 309 height 23
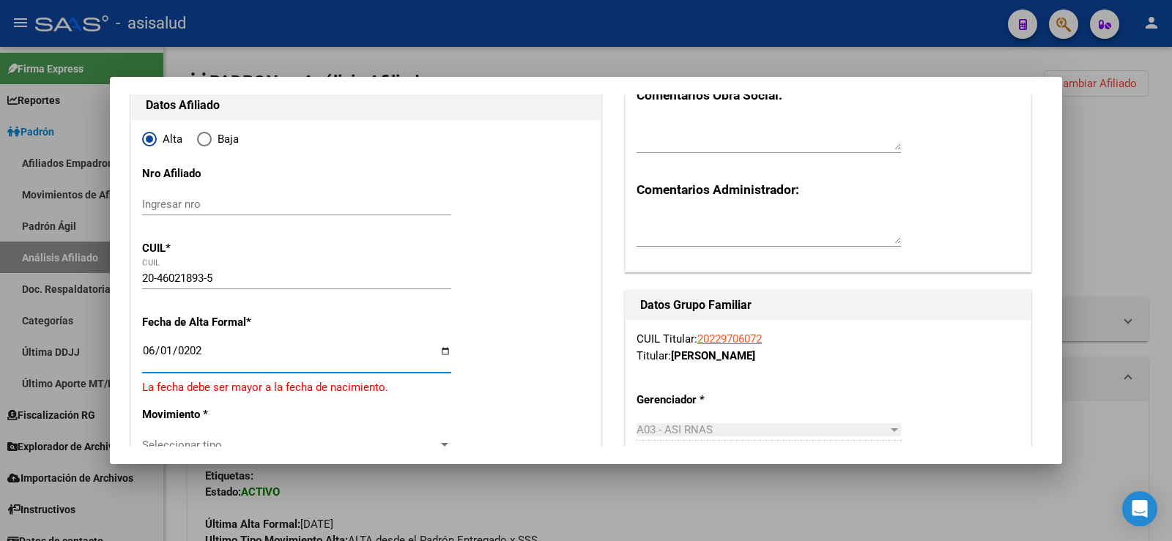
type input "2025-06-01"
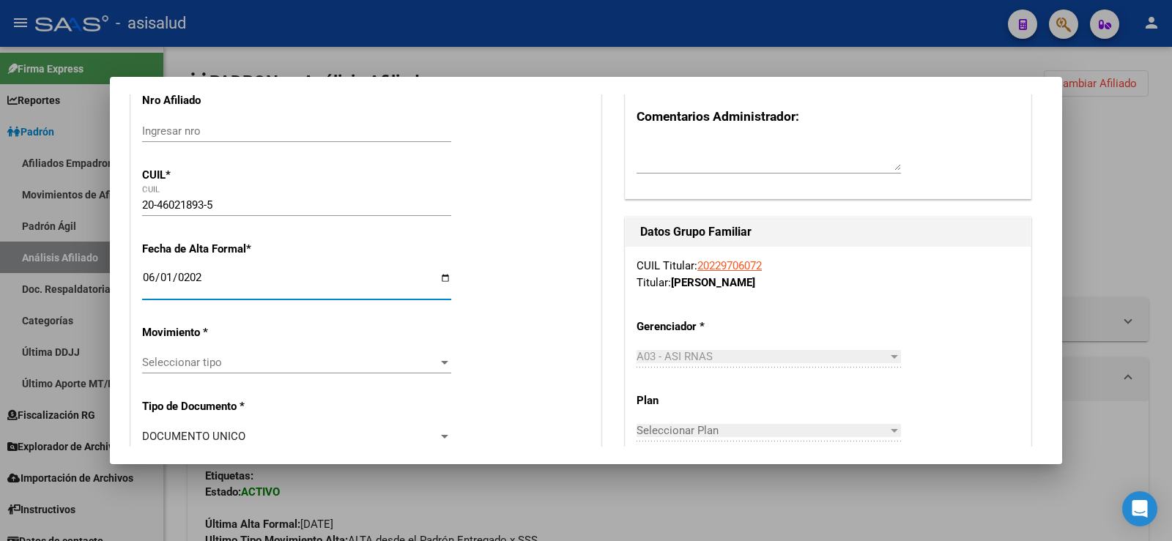
click at [179, 360] on span "Seleccionar tipo" at bounding box center [290, 362] width 296 height 13
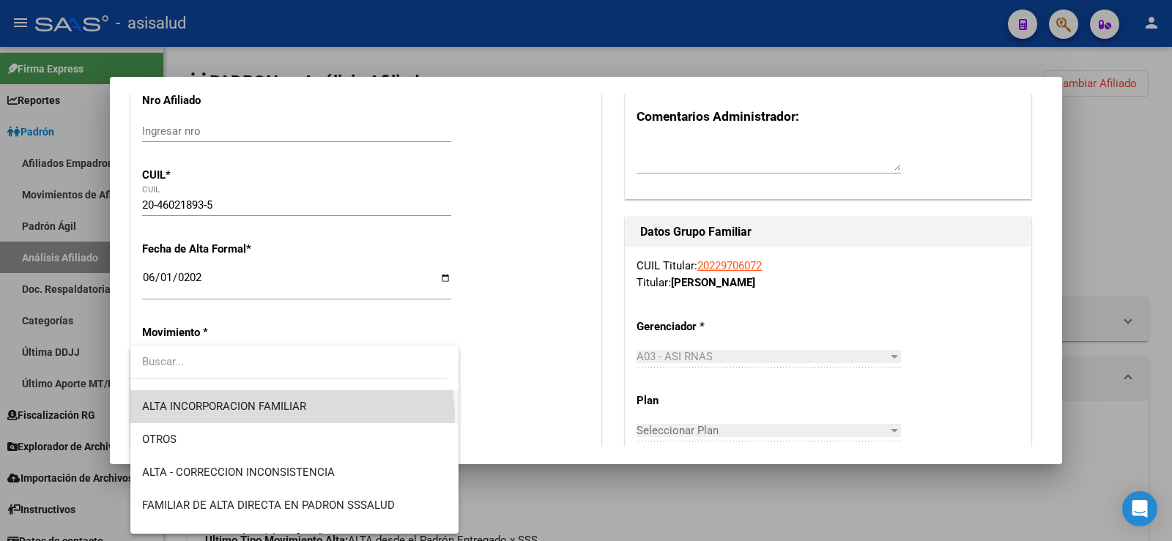
click at [291, 417] on span "ALTA INCORPORACION FAMILIAR" at bounding box center [294, 406] width 305 height 33
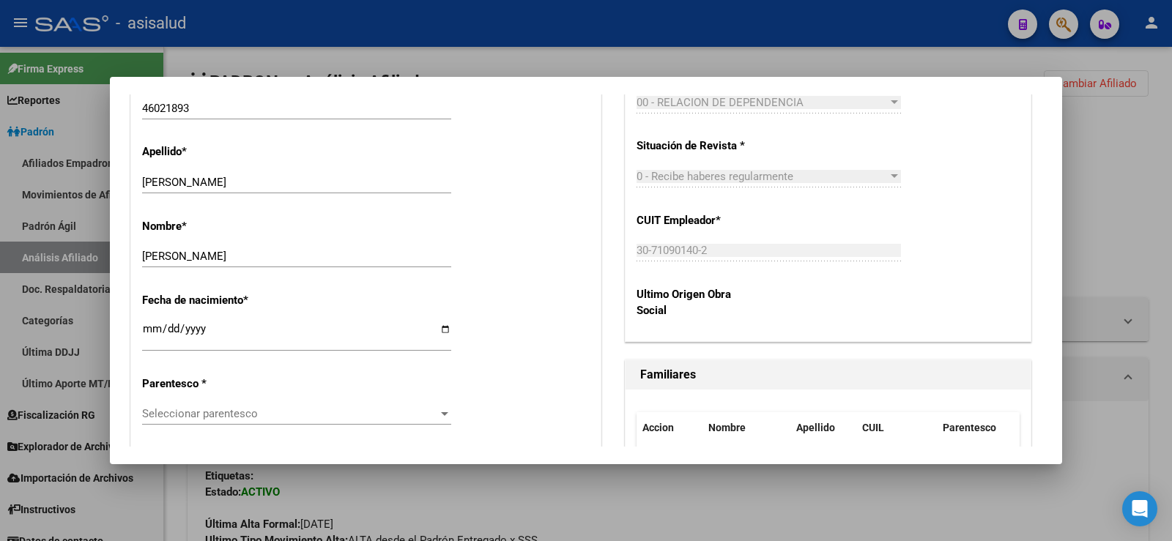
scroll to position [659, 0]
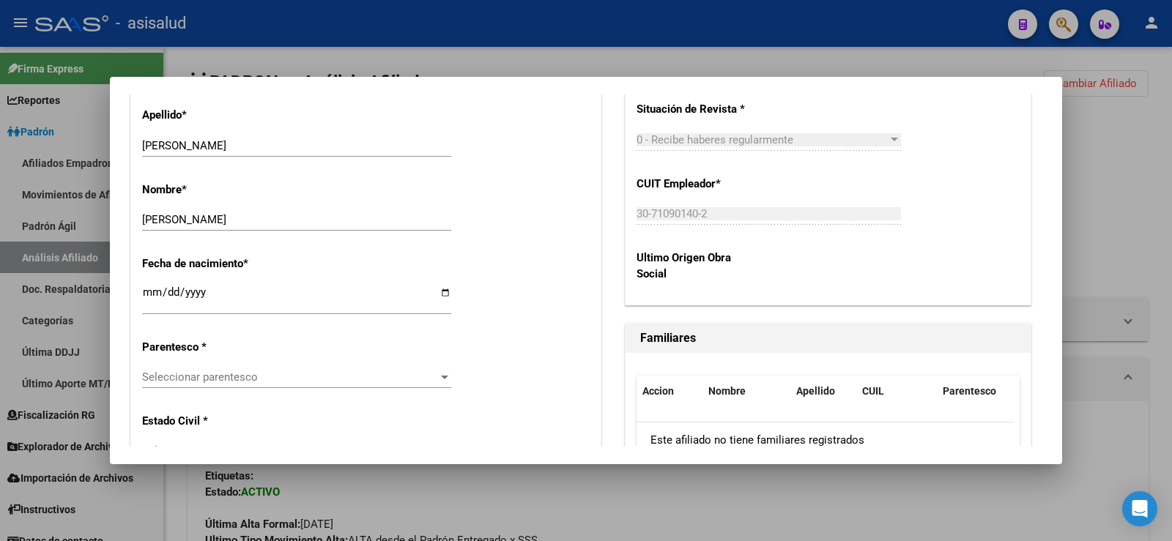
click at [432, 376] on span "Seleccionar parentesco" at bounding box center [290, 377] width 296 height 13
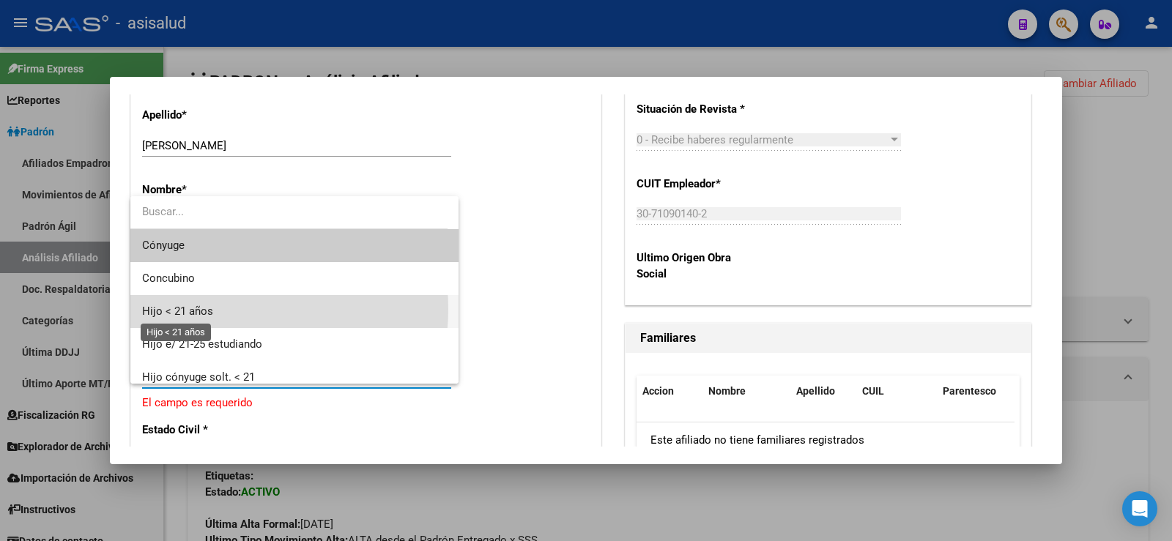
click at [209, 309] on span "Hijo < 21 años" at bounding box center [177, 311] width 71 height 13
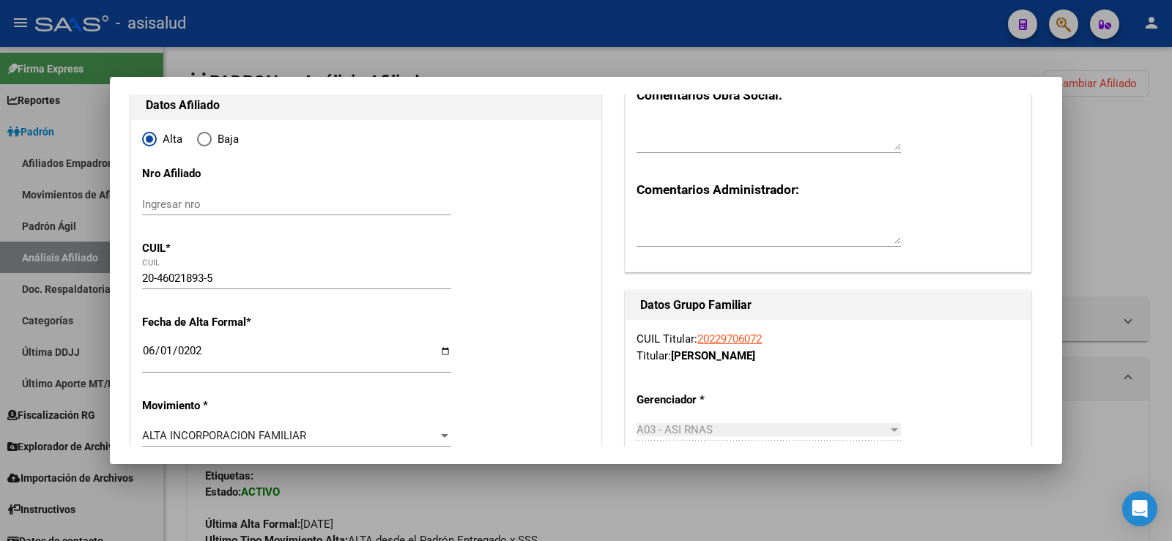
scroll to position [0, 0]
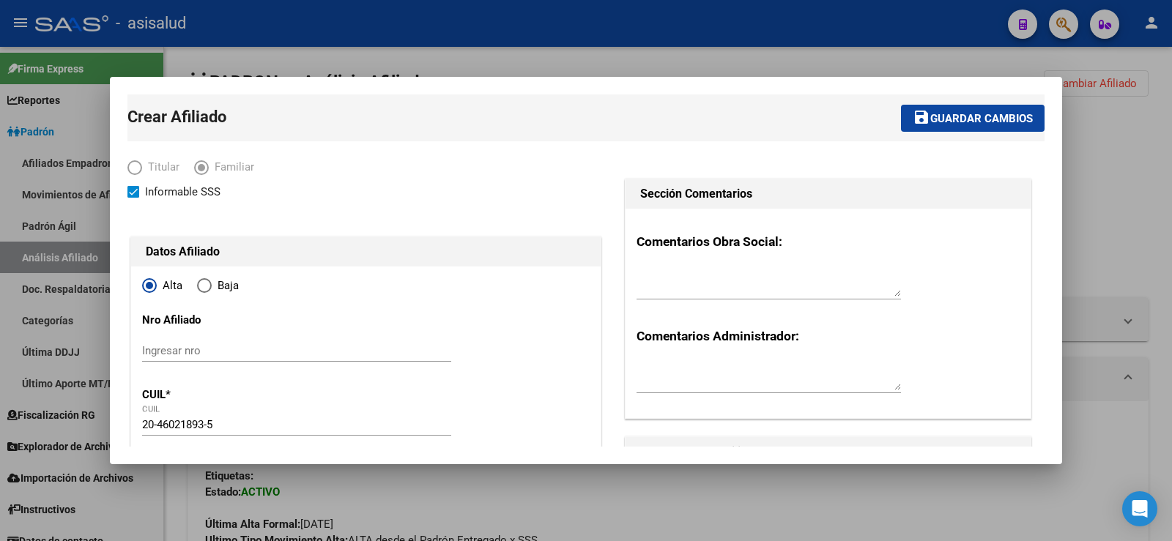
click at [945, 117] on span "Guardar cambios" at bounding box center [981, 118] width 103 height 13
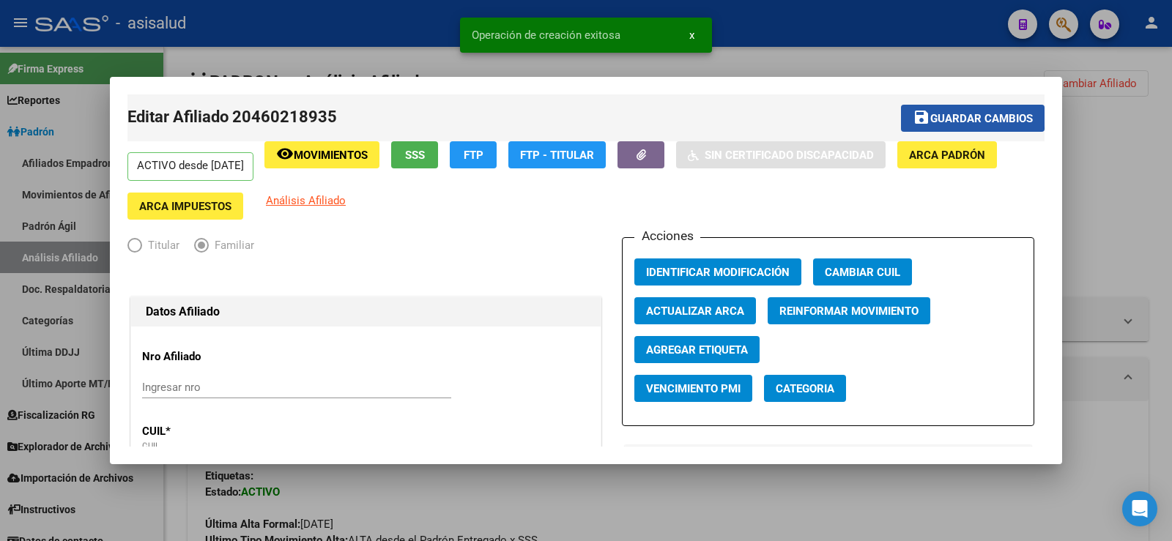
click at [937, 115] on span "Guardar cambios" at bounding box center [981, 118] width 103 height 13
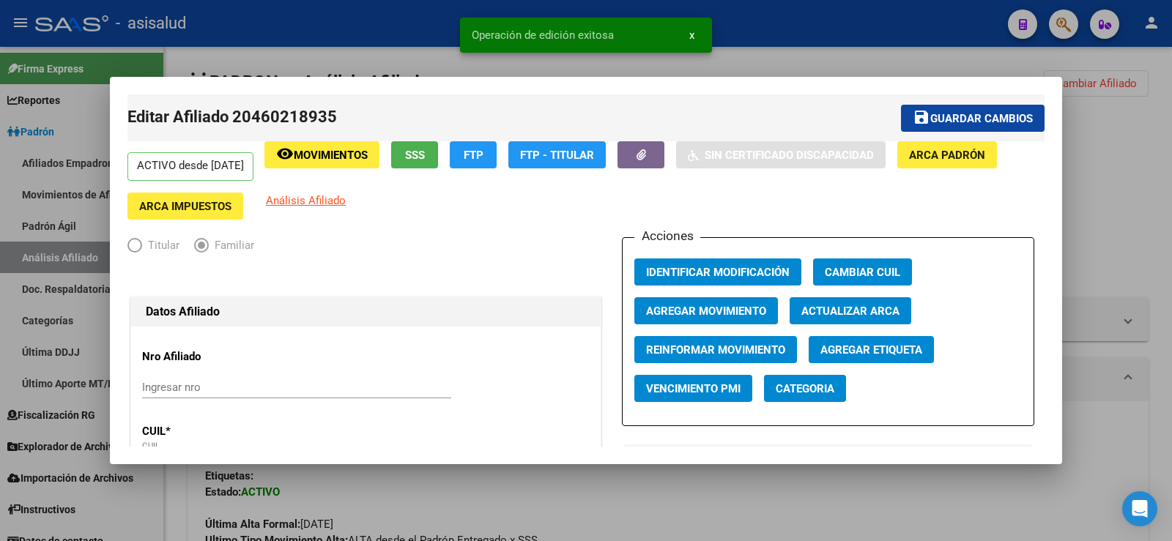
click at [1110, 187] on div at bounding box center [586, 270] width 1172 height 541
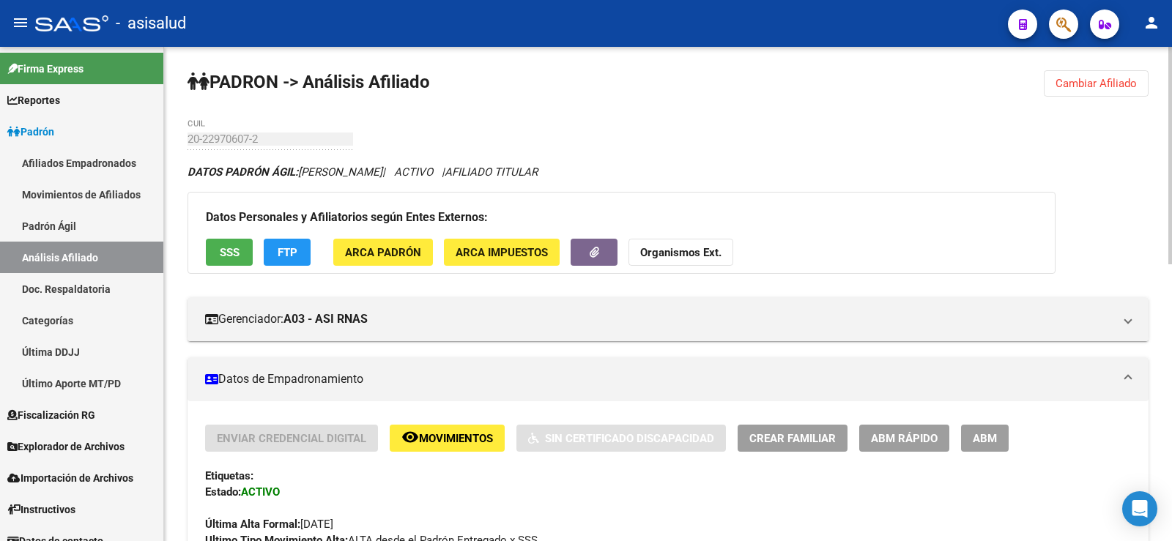
drag, startPoint x: 1090, startPoint y: 83, endPoint x: 1080, endPoint y: 83, distance: 10.3
click at [1090, 83] on span "Cambiar Afiliado" at bounding box center [1095, 83] width 81 height 13
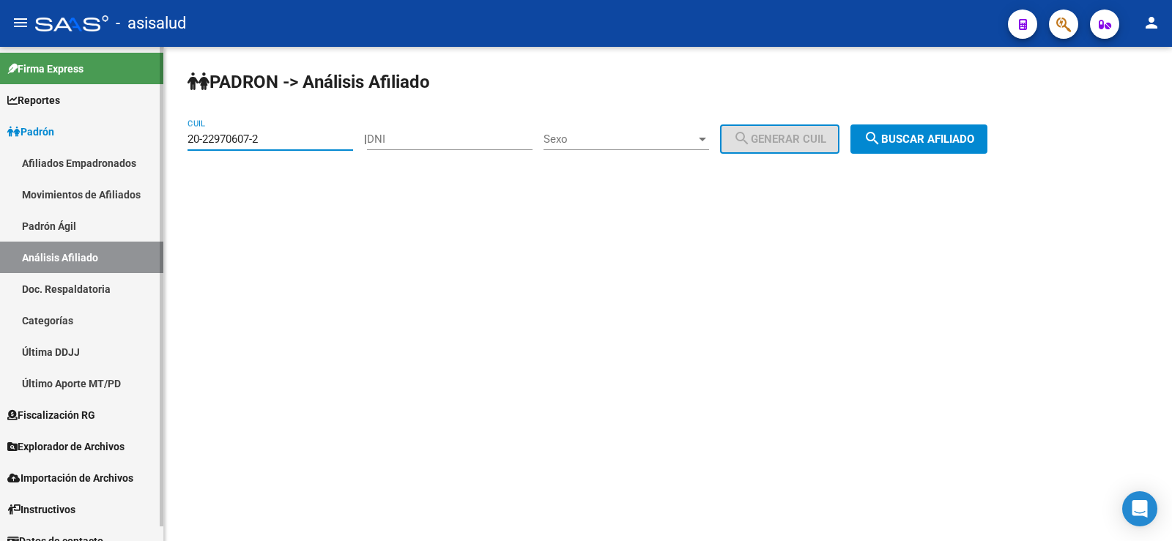
drag, startPoint x: 288, startPoint y: 141, endPoint x: 127, endPoint y: 146, distance: 161.2
click at [127, 146] on mat-sidenav-container "Firma Express Reportes Ingresos Devengados Análisis Histórico Detalles Transfer…" at bounding box center [586, 294] width 1172 height 494
paste input "46021893-5"
type input "20-46021893-5"
click at [974, 141] on span "search Buscar afiliado" at bounding box center [918, 139] width 111 height 13
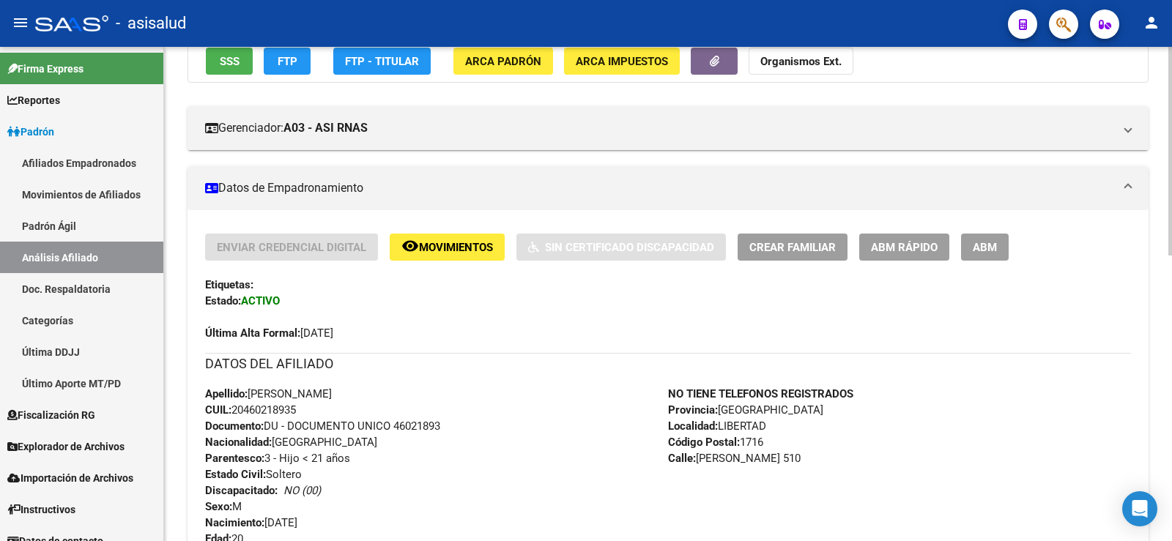
scroll to position [220, 0]
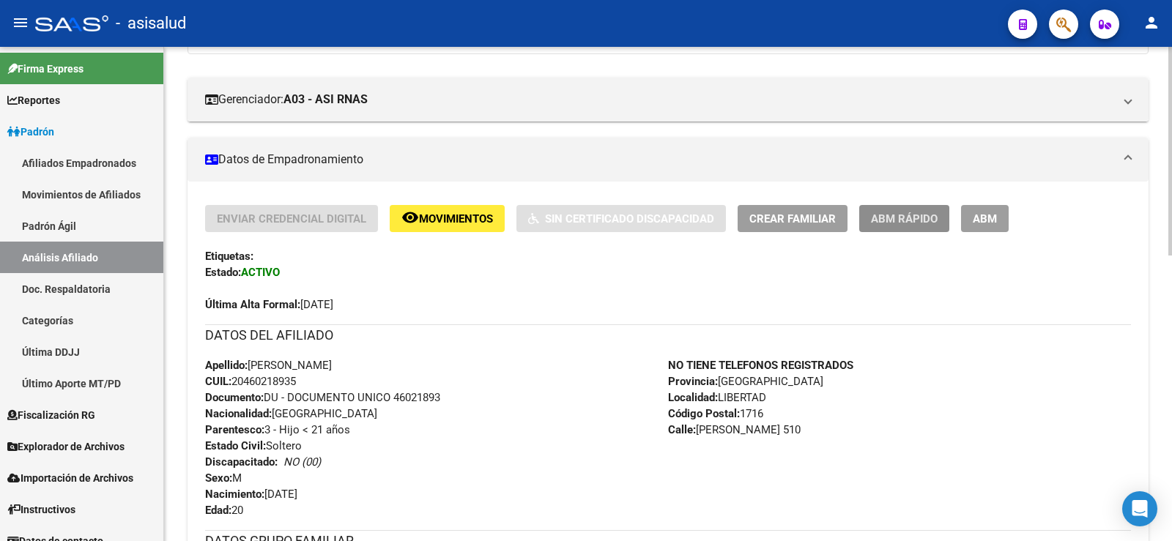
click at [924, 210] on button "ABM Rápido" at bounding box center [904, 218] width 90 height 27
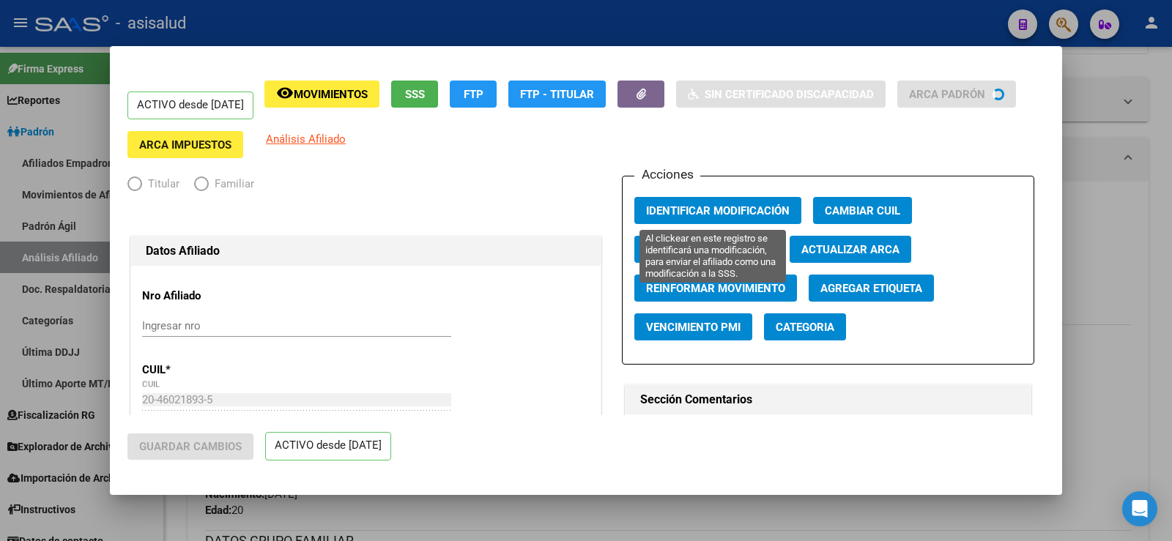
radio input "true"
type input "30-71090140-2"
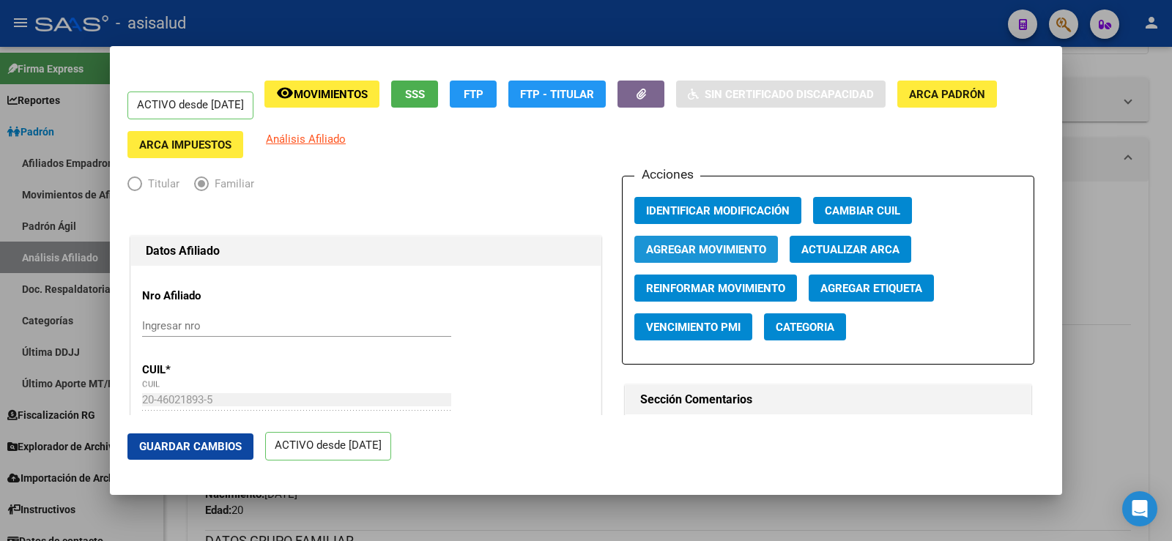
click at [739, 245] on span "Agregar Movimiento" at bounding box center [706, 249] width 120 height 13
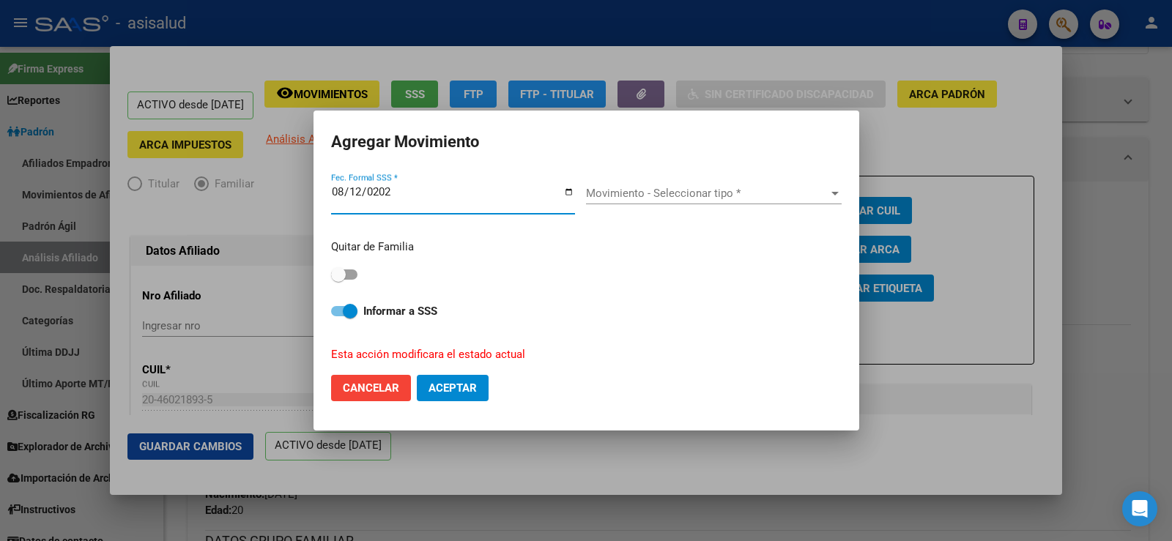
type input "2025-08-12"
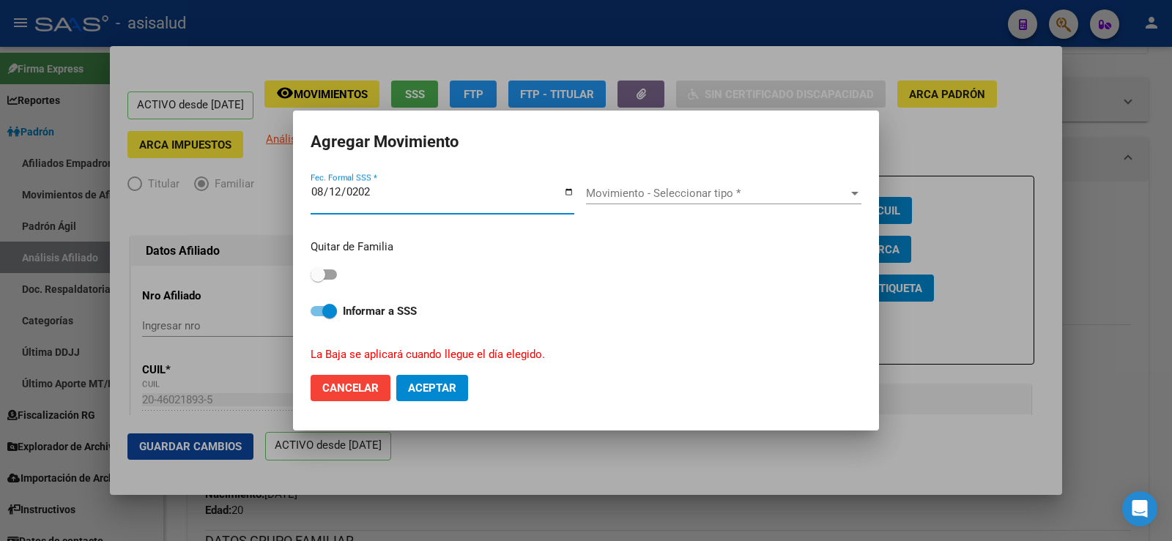
click at [696, 198] on span "Movimiento - Seleccionar tipo *" at bounding box center [717, 193] width 262 height 13
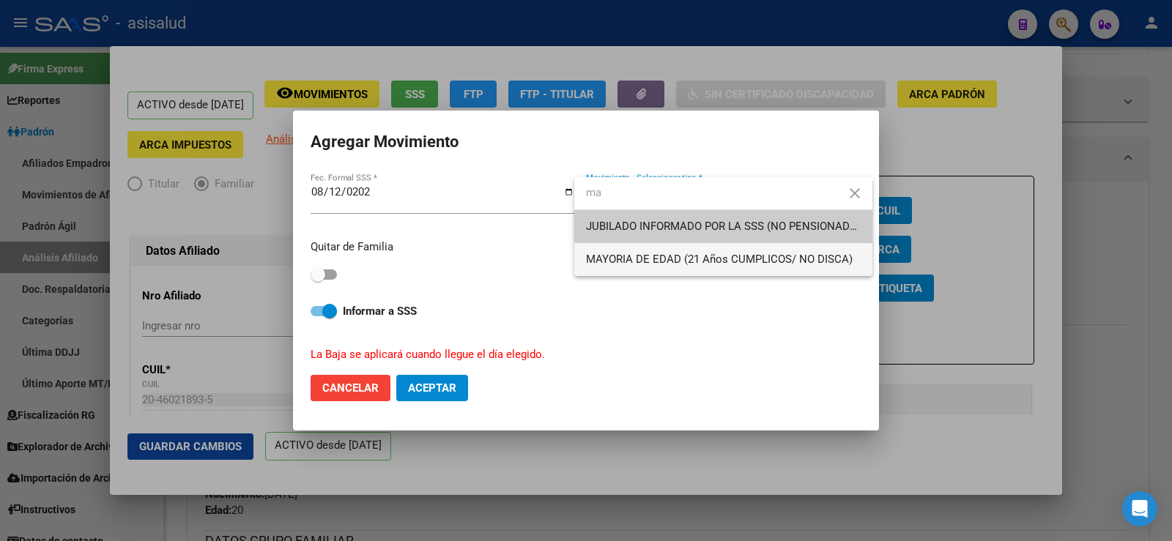
type input "ma"
click at [676, 249] on span "MAYORIA DE EDAD (21 Años CUMPLICOS/ NO DISCA)" at bounding box center [723, 259] width 275 height 33
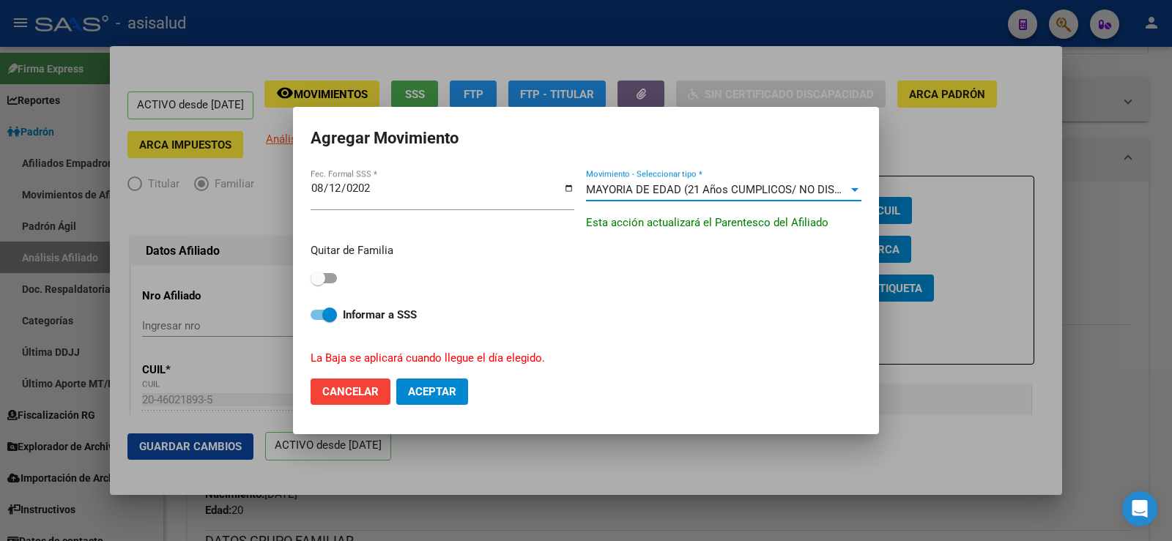
click at [321, 279] on span at bounding box center [318, 278] width 15 height 15
click at [318, 283] on input "checkbox" at bounding box center [317, 283] width 1 height 1
checkbox input "true"
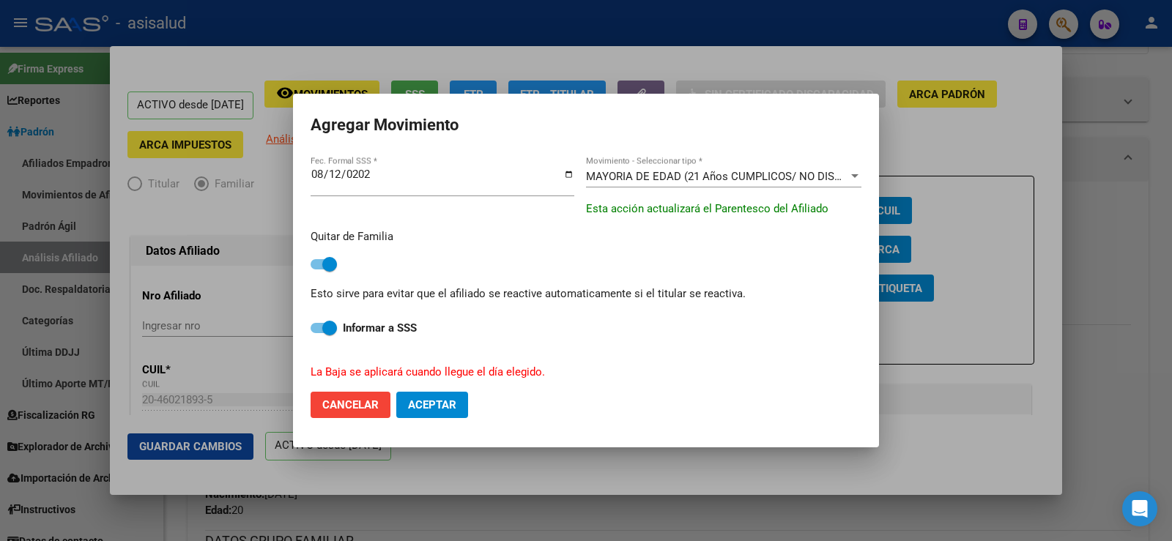
click at [456, 405] on button "Aceptar" at bounding box center [432, 405] width 72 height 26
checkbox input "false"
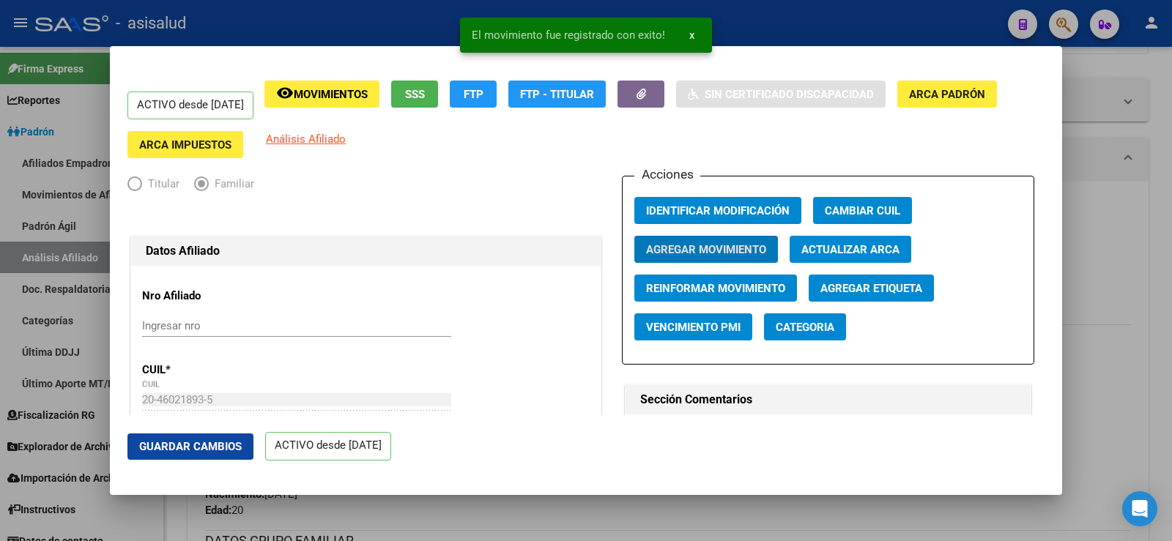
click at [193, 450] on span "Guardar Cambios" at bounding box center [190, 446] width 103 height 13
drag, startPoint x: 1134, startPoint y: 198, endPoint x: 1113, endPoint y: 204, distance: 22.0
click at [1134, 198] on div at bounding box center [586, 270] width 1172 height 541
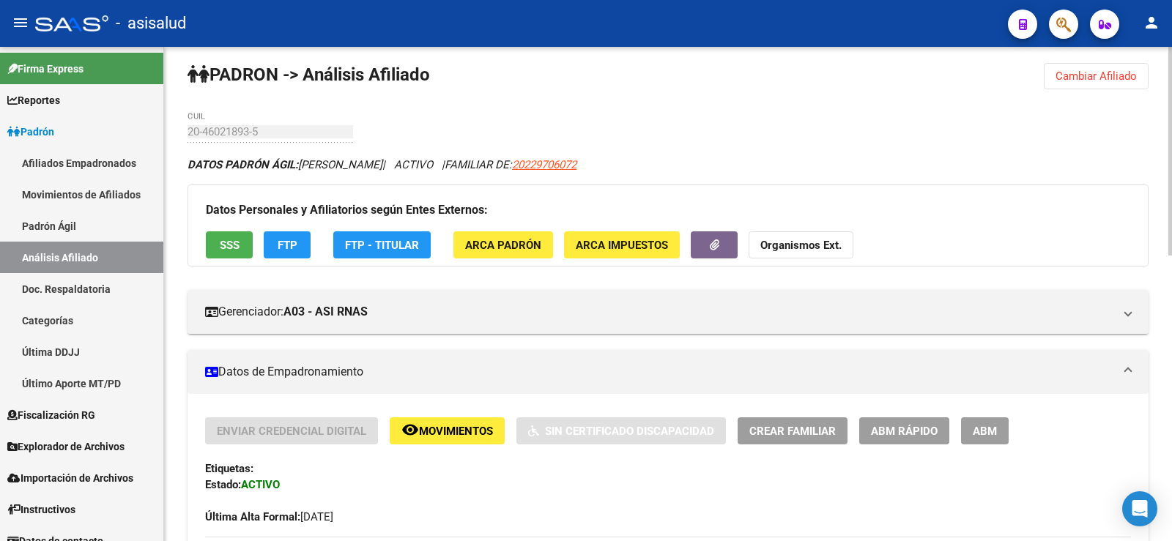
scroll to position [0, 0]
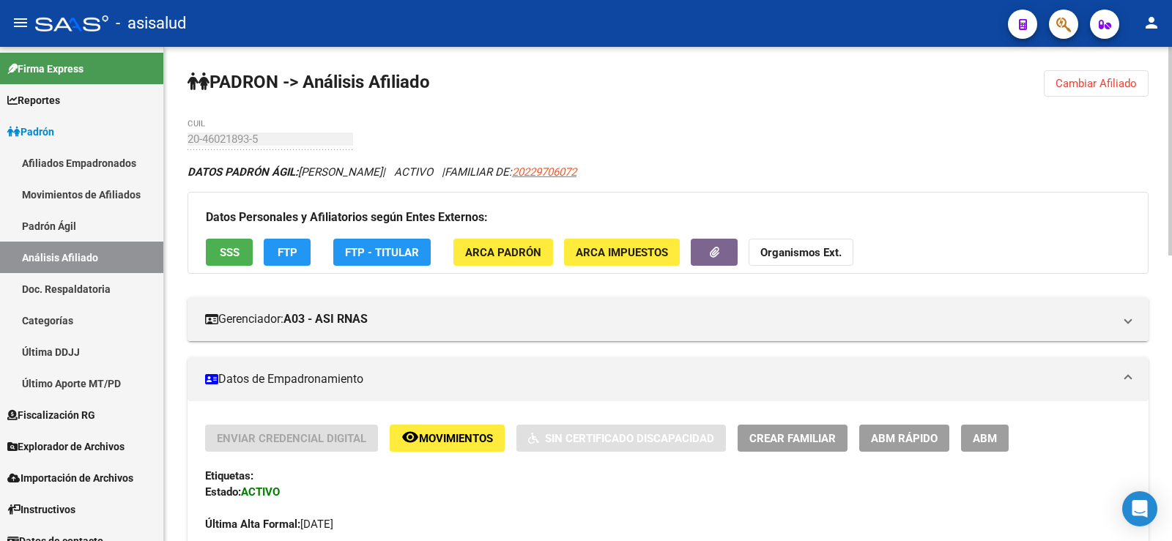
click at [1103, 81] on span "Cambiar Afiliado" at bounding box center [1095, 83] width 81 height 13
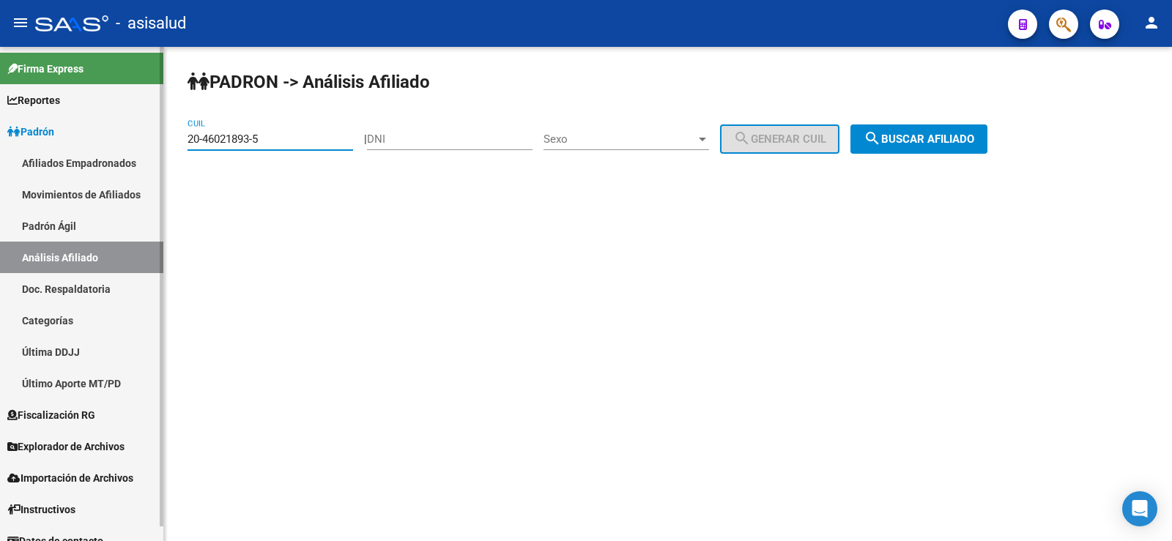
drag, startPoint x: 275, startPoint y: 141, endPoint x: 153, endPoint y: 141, distance: 121.6
click at [153, 141] on mat-sidenav-container "Firma Express Reportes Ingresos Devengados Análisis Histórico Detalles Transfer…" at bounding box center [586, 294] width 1172 height 494
paste input "7-45739225-2"
type input "27-45739225-2"
click at [923, 142] on span "search Buscar afiliado" at bounding box center [918, 139] width 111 height 13
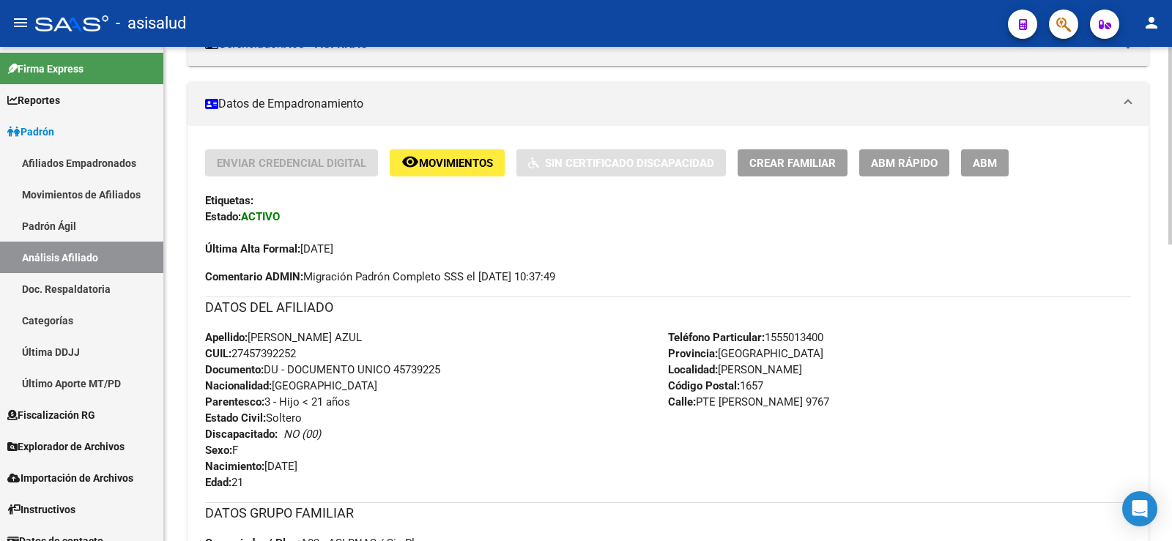
scroll to position [293, 0]
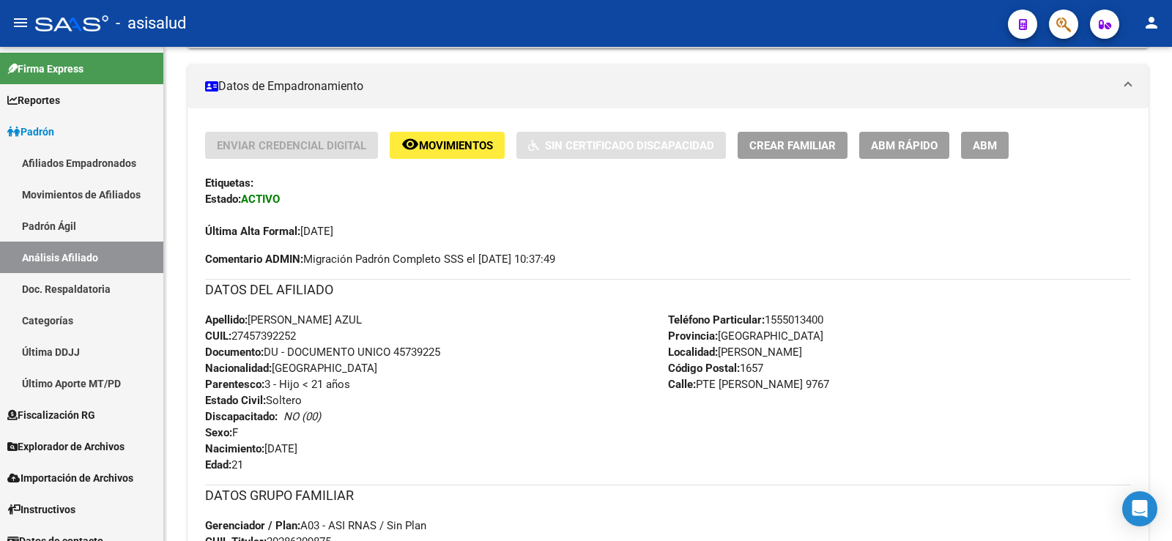
click at [913, 149] on span "ABM Rápido" at bounding box center [904, 145] width 67 height 13
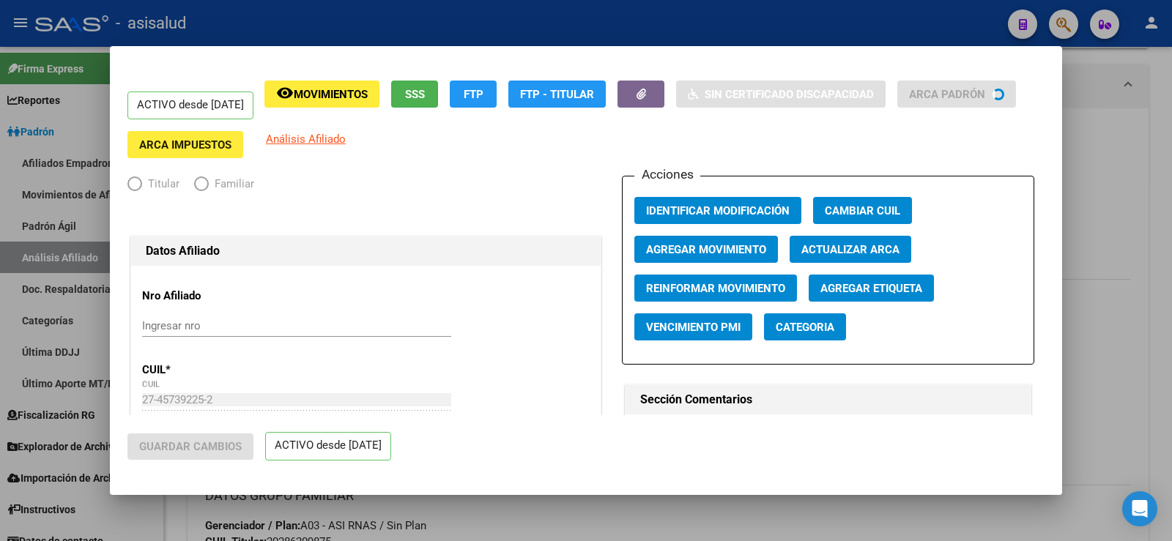
radio input "true"
type input "30-50121458-9"
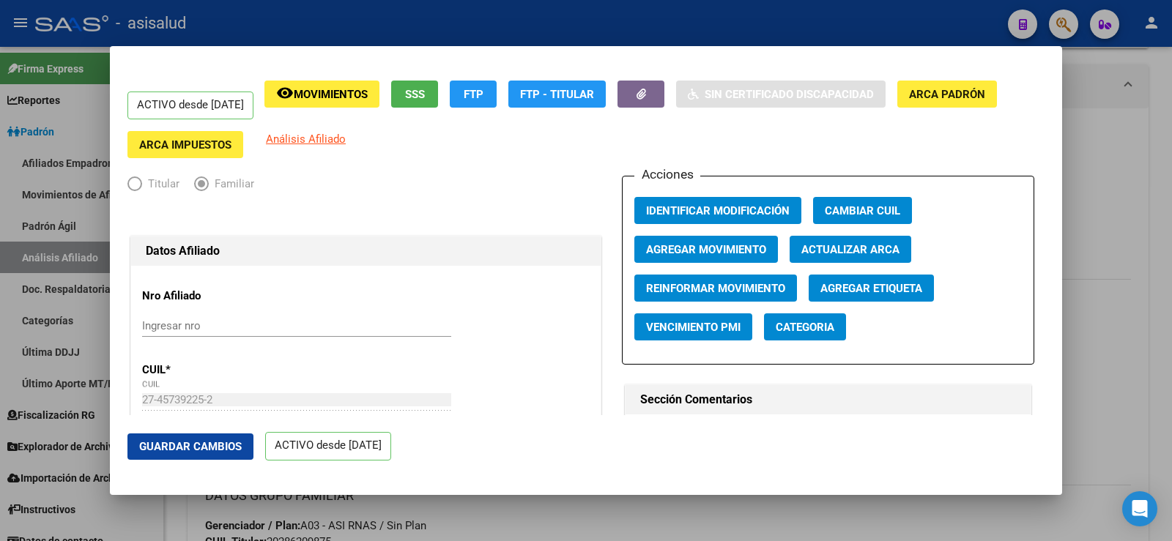
click at [811, 249] on span "Actualizar ARCA" at bounding box center [850, 249] width 98 height 13
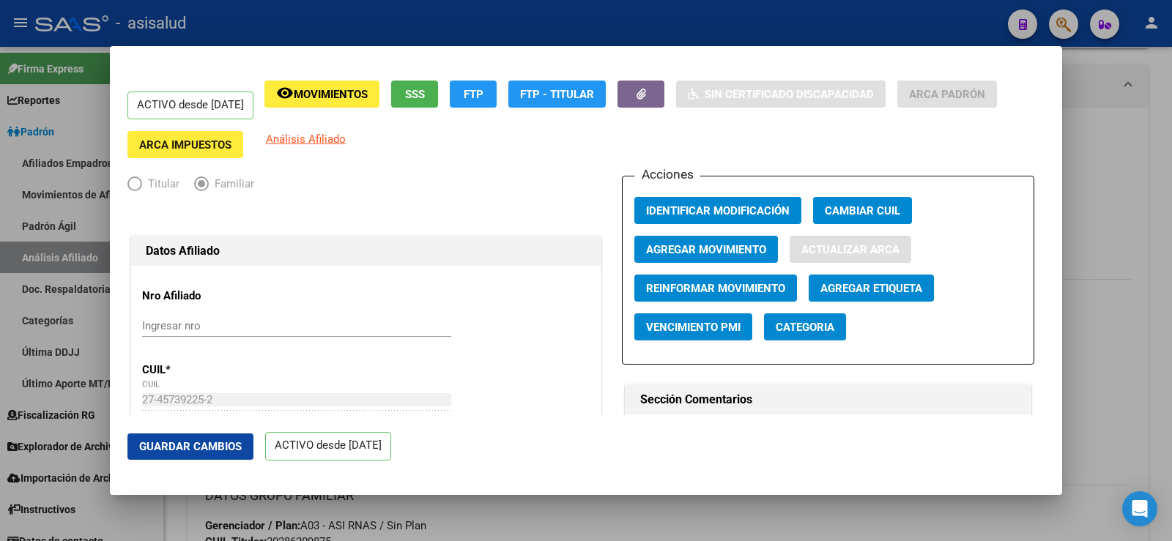
type input "OLIVER PRISCILA AZUL"
type input "PABLO PODESTA"
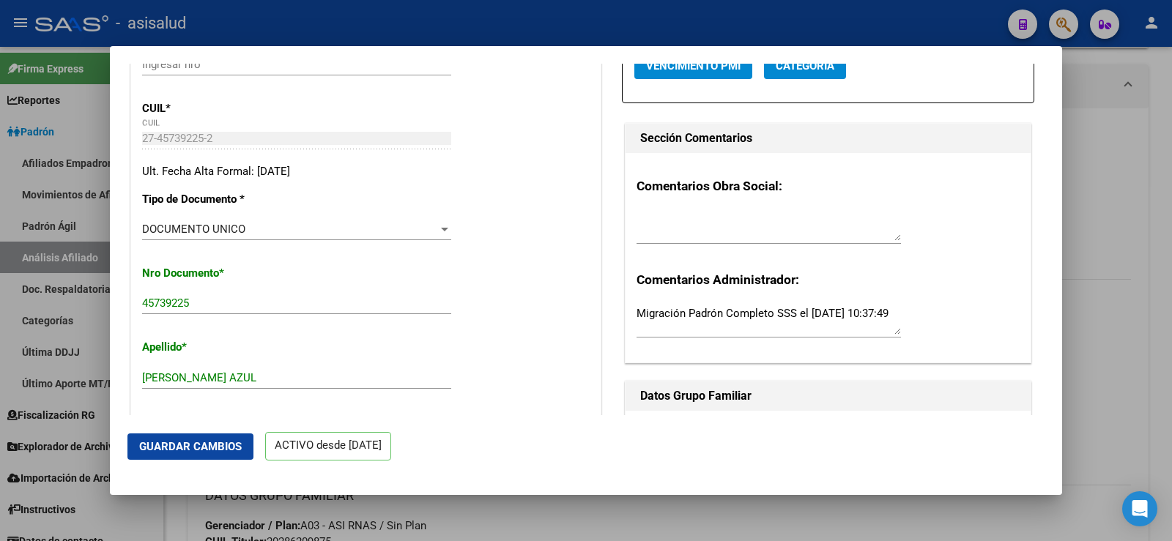
scroll to position [366, 0]
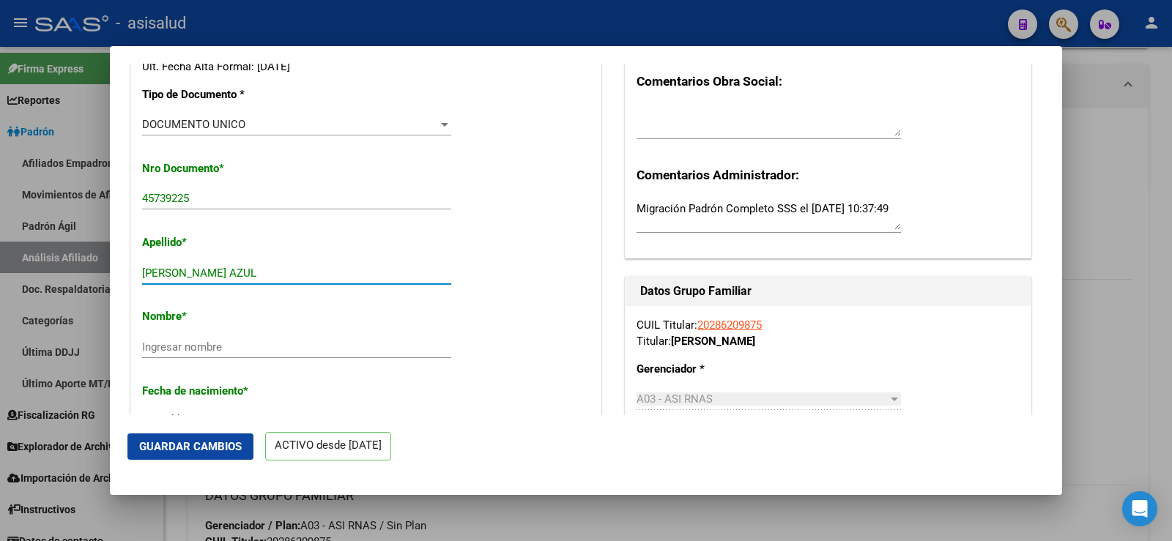
drag, startPoint x: 182, startPoint y: 272, endPoint x: 263, endPoint y: 279, distance: 80.8
click at [263, 279] on input "OLIVER PRISCILA AZUL" at bounding box center [296, 273] width 309 height 13
type input "OLIVER"
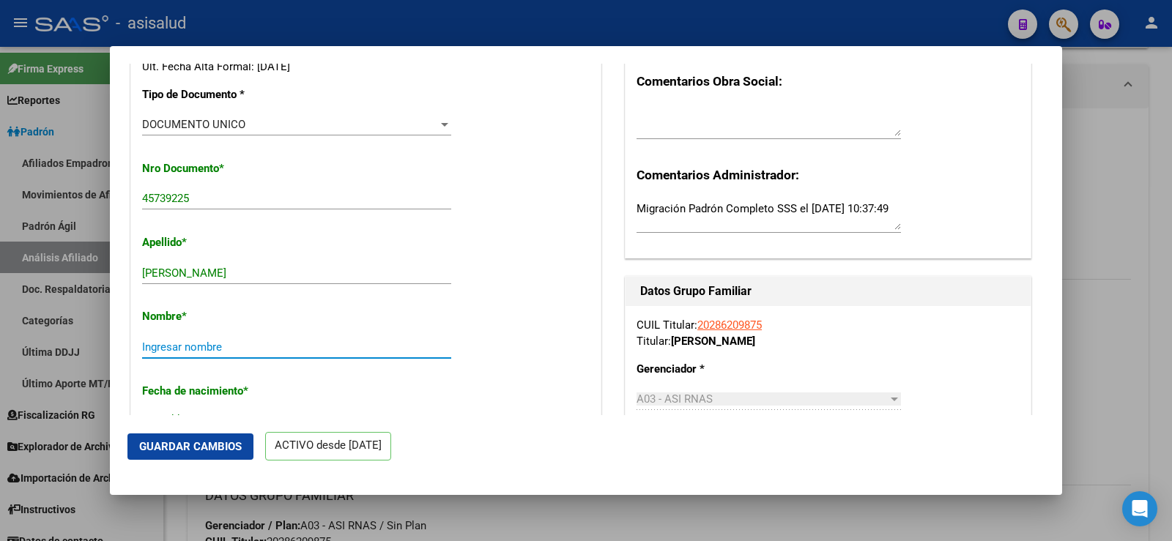
click at [193, 346] on input "Ingresar nombre" at bounding box center [296, 347] width 309 height 13
paste input "PRISCILA AZUL"
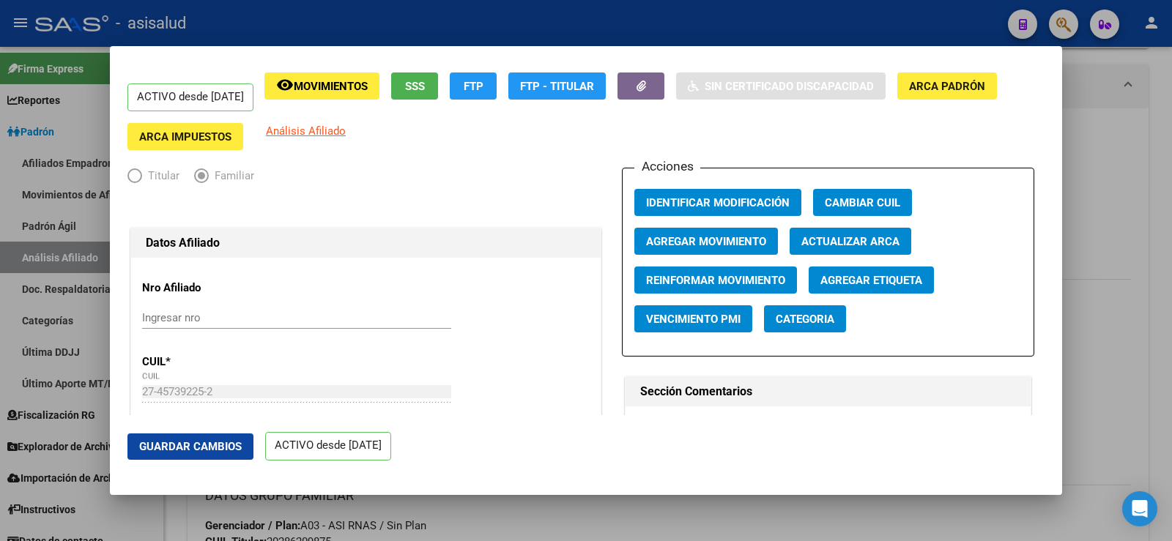
scroll to position [0, 0]
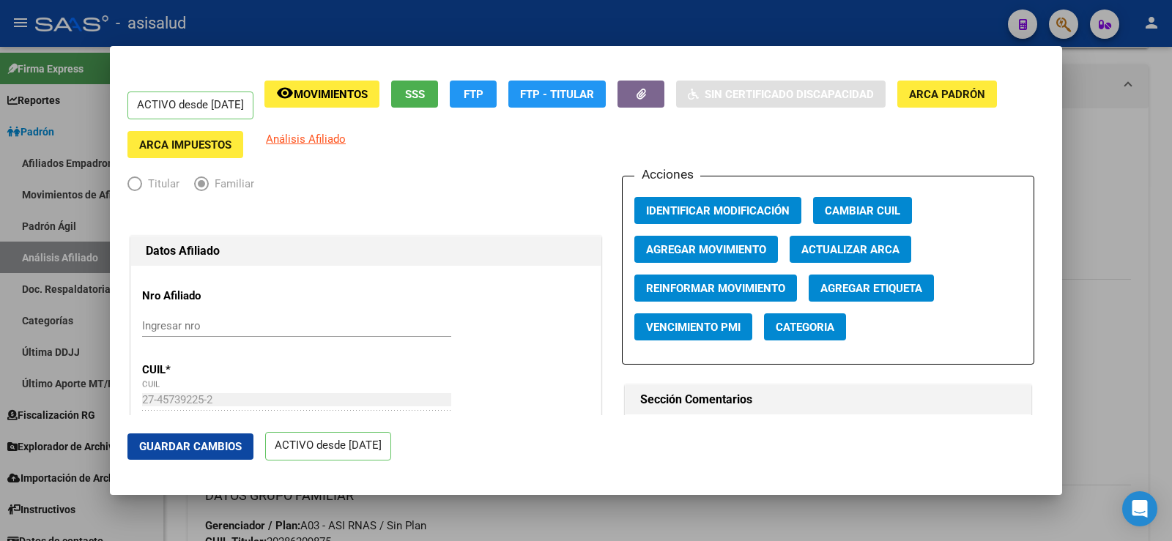
type input "PRISCILA AZUL"
click at [669, 245] on span "Agregar Movimiento" at bounding box center [706, 249] width 120 height 13
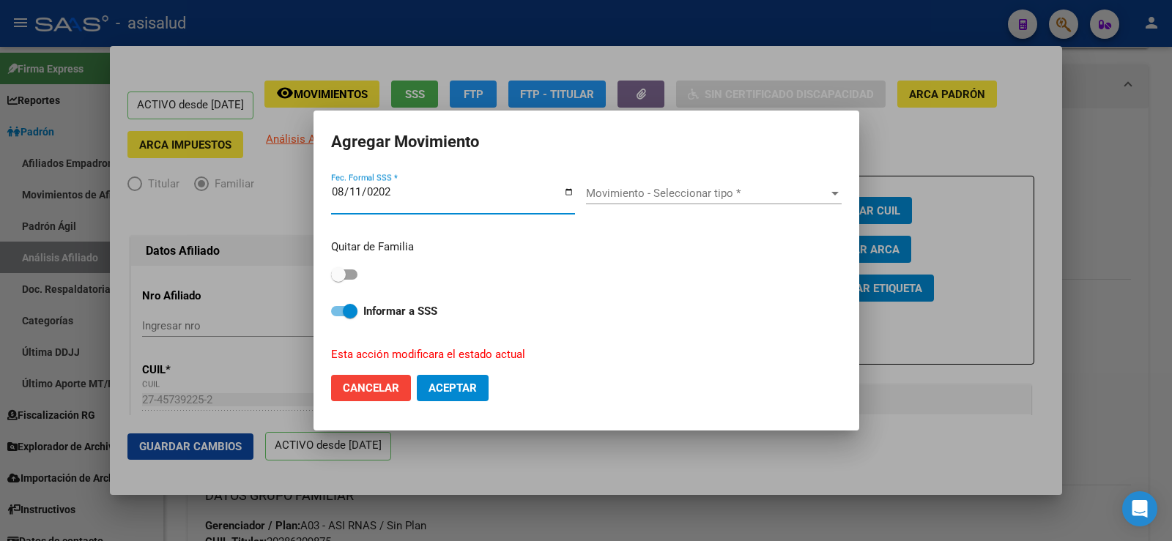
type input "2025-08-11"
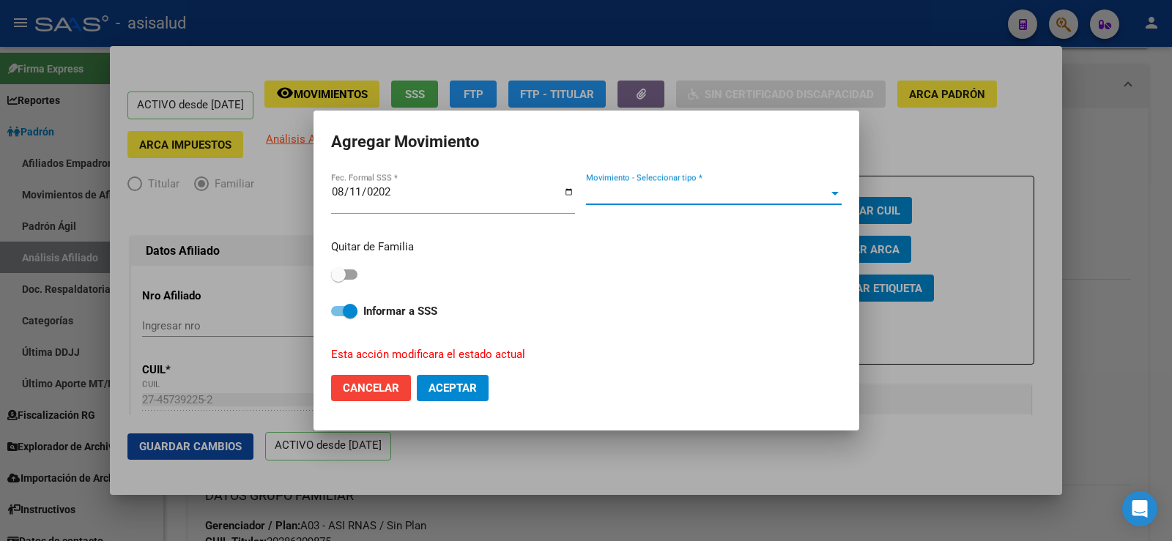
click at [672, 196] on span "Movimiento - Seleccionar tipo *" at bounding box center [707, 193] width 242 height 13
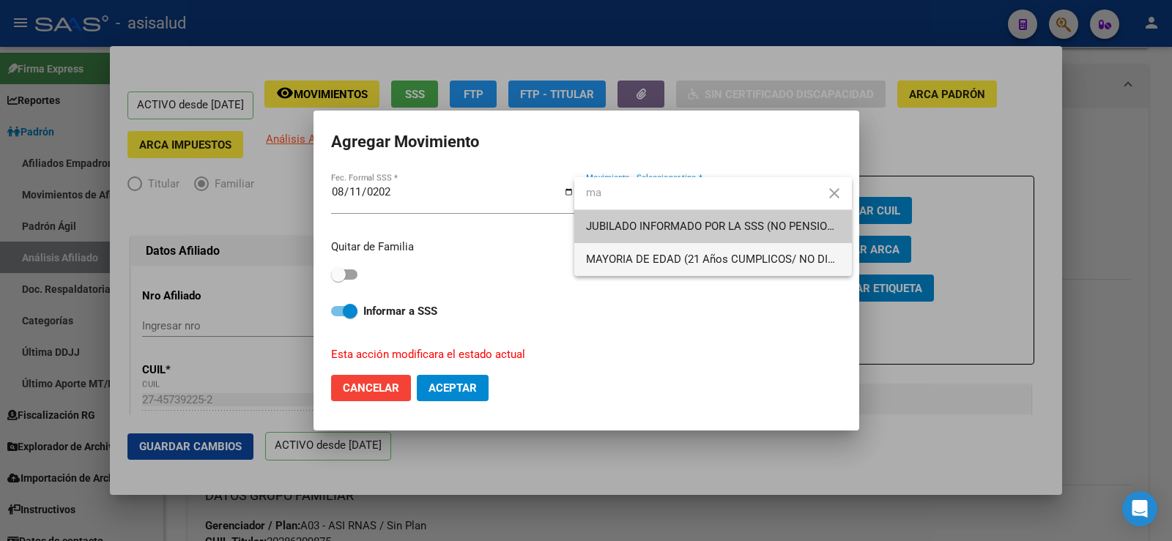
type input "ma"
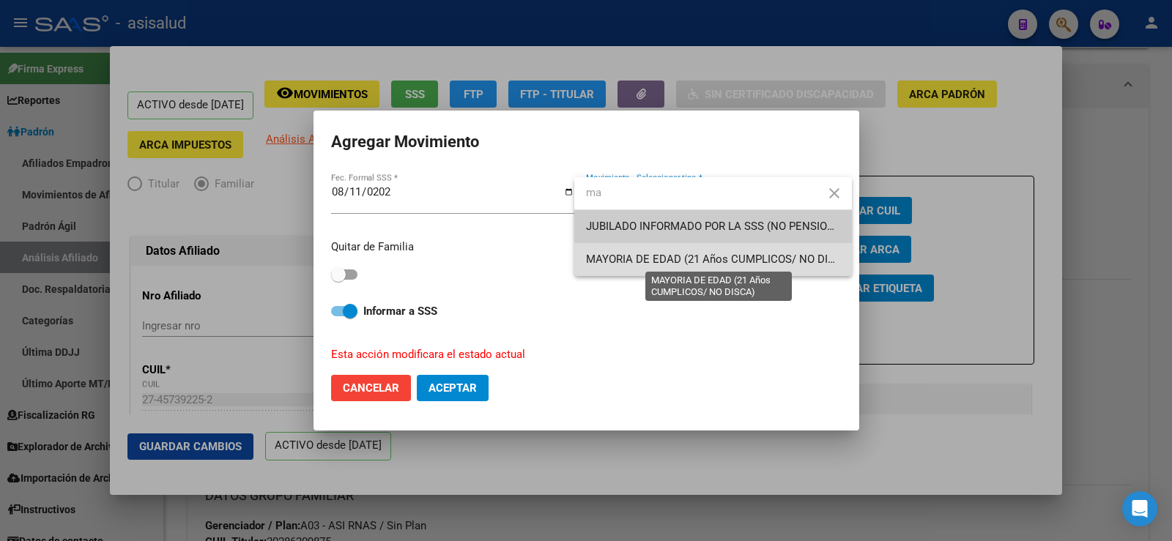
click at [628, 261] on span "MAYORIA DE EDAD (21 Años CUMPLICOS/ NO DISCA)" at bounding box center [719, 259] width 267 height 13
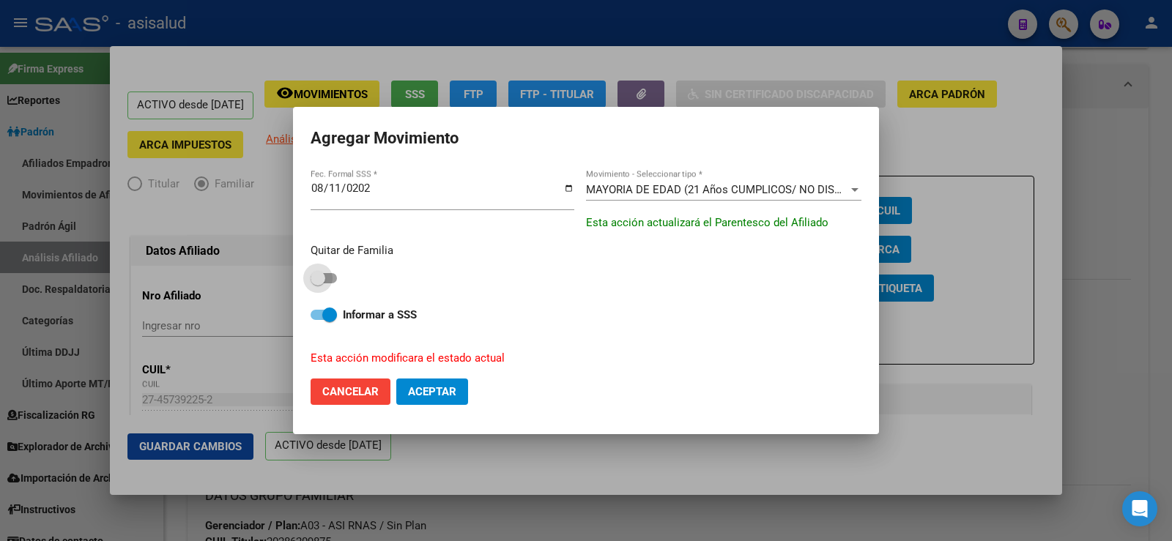
click at [327, 274] on span at bounding box center [324, 278] width 26 height 10
click at [318, 283] on input "checkbox" at bounding box center [317, 283] width 1 height 1
checkbox input "true"
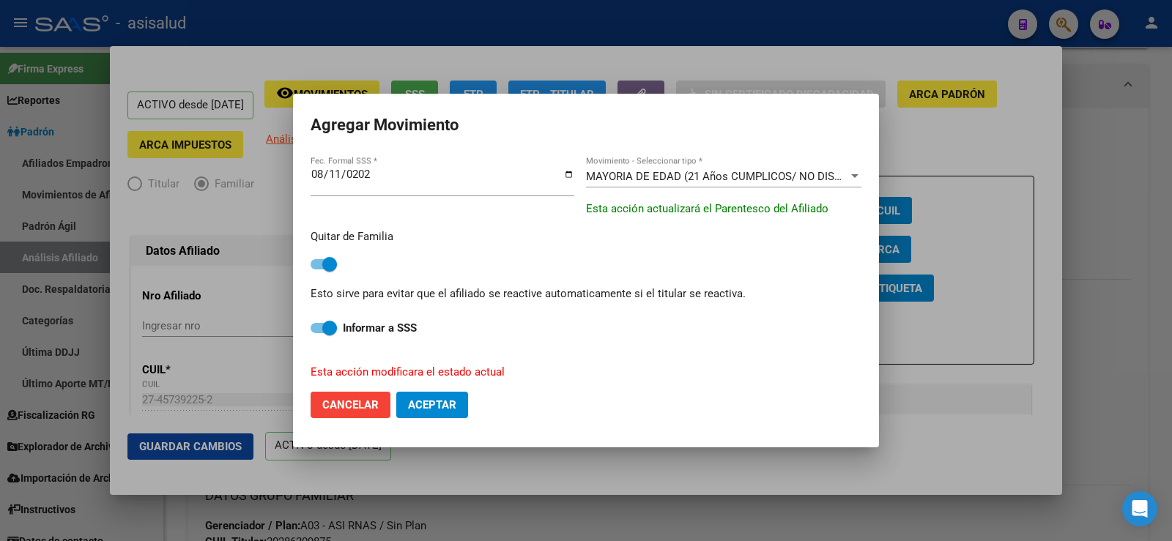
click at [450, 404] on span "Aceptar" at bounding box center [432, 404] width 48 height 13
checkbox input "false"
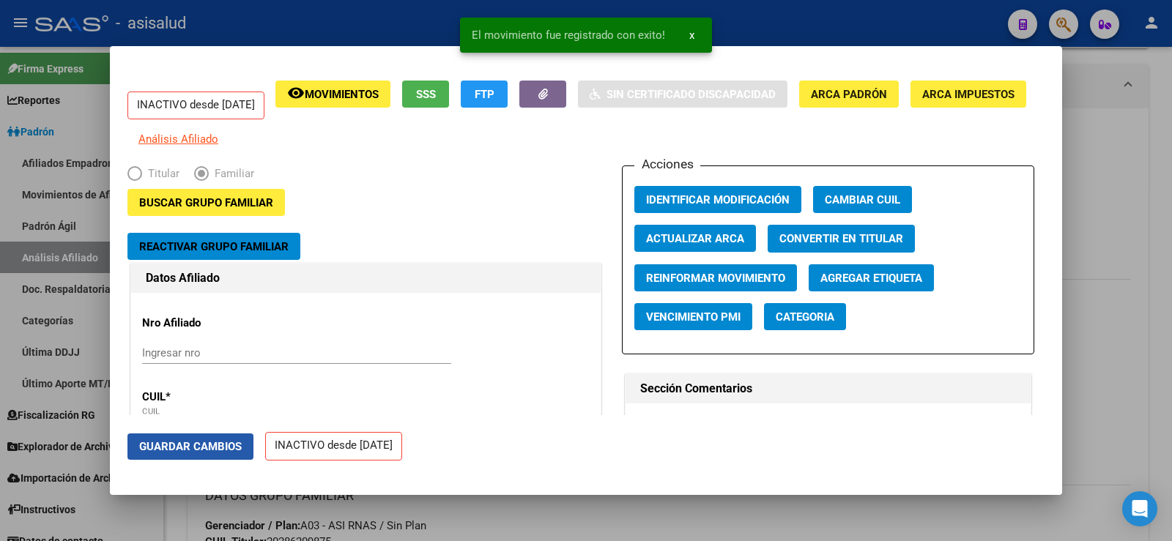
click at [215, 443] on span "Guardar Cambios" at bounding box center [190, 446] width 103 height 13
click at [1127, 182] on div at bounding box center [586, 270] width 1172 height 541
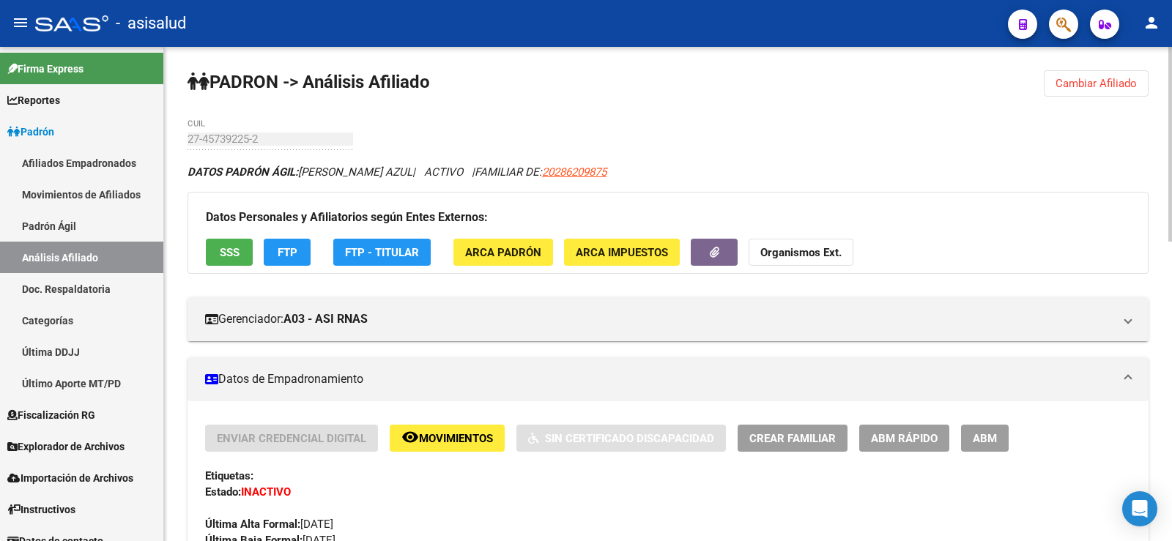
click at [1091, 80] on span "Cambiar Afiliado" at bounding box center [1095, 83] width 81 height 13
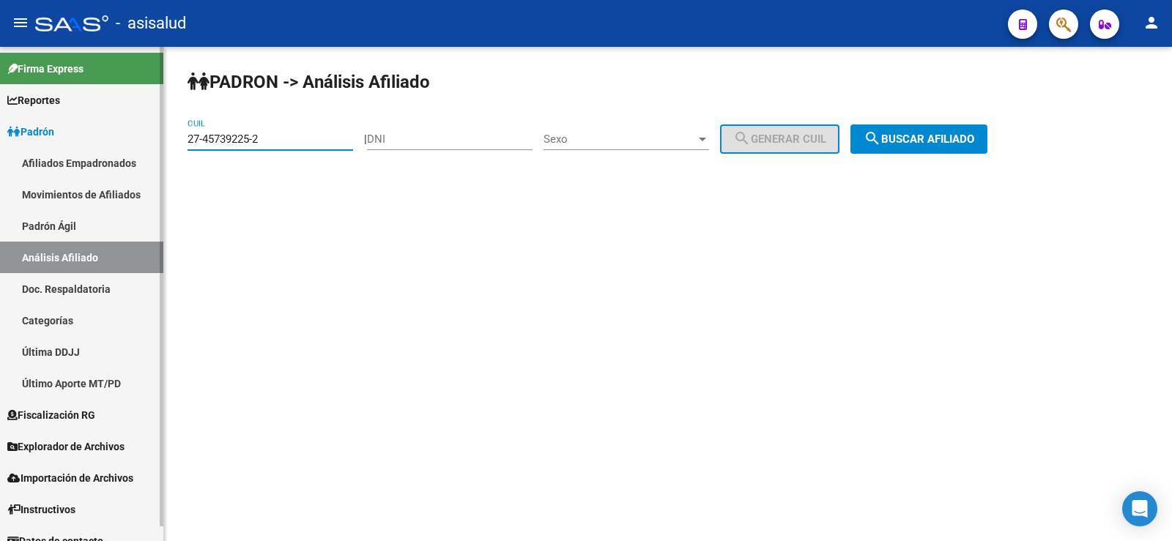
drag, startPoint x: 278, startPoint y: 141, endPoint x: 124, endPoint y: 140, distance: 154.5
click at [124, 140] on mat-sidenav-container "Firma Express Reportes Ingresos Devengados Análisis Histórico Detalles Transfer…" at bounding box center [586, 294] width 1172 height 494
paste input "3-45927365-4"
type input "23-45927365-4"
click at [956, 145] on span "search Buscar afiliado" at bounding box center [918, 139] width 111 height 13
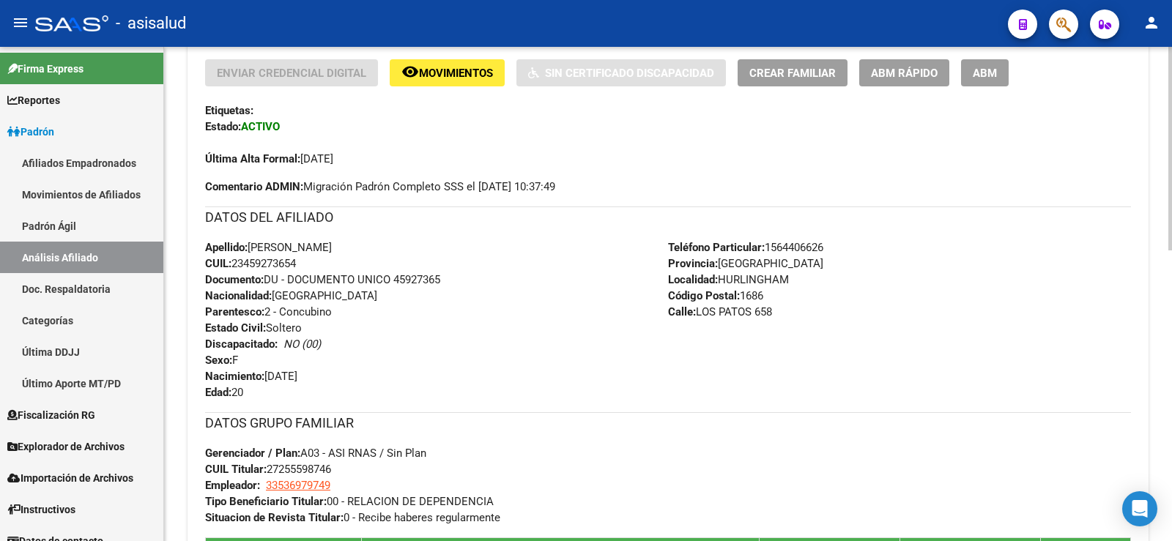
scroll to position [366, 0]
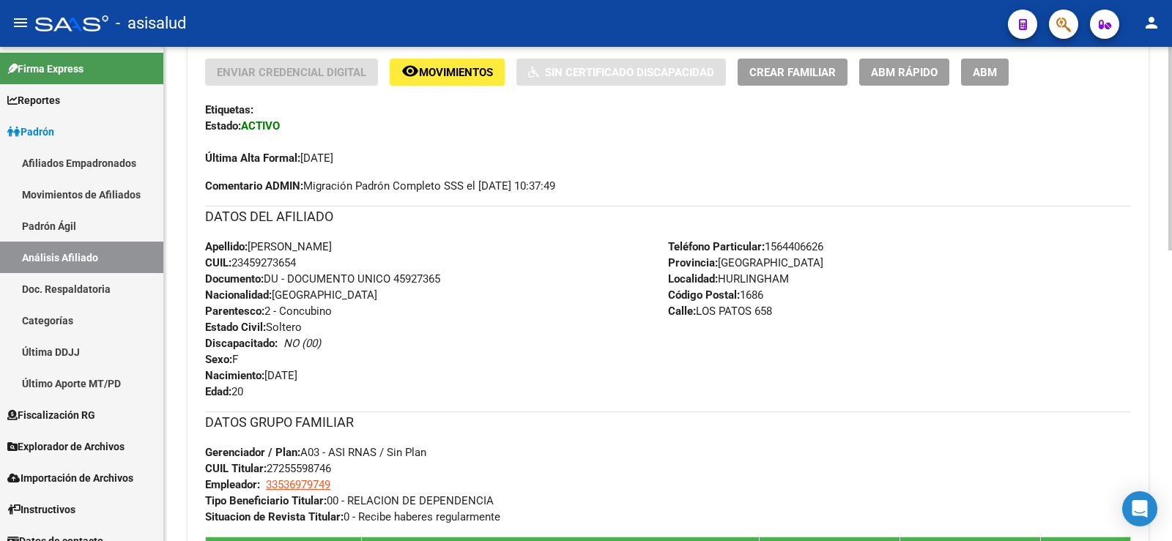
click at [927, 75] on span "ABM Rápido" at bounding box center [904, 72] width 67 height 13
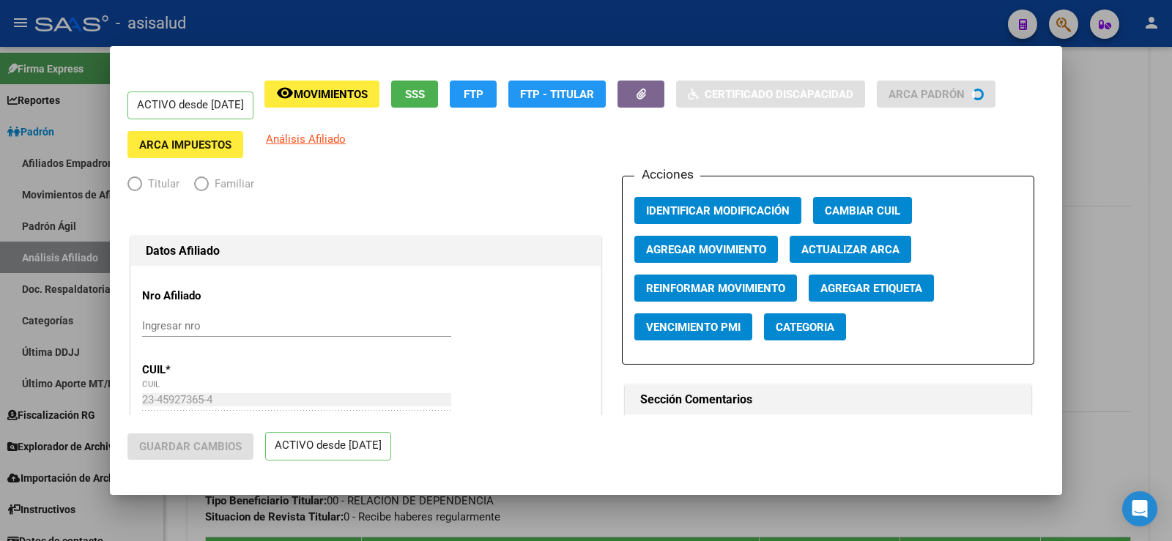
radio input "true"
type input "33-53697974-9"
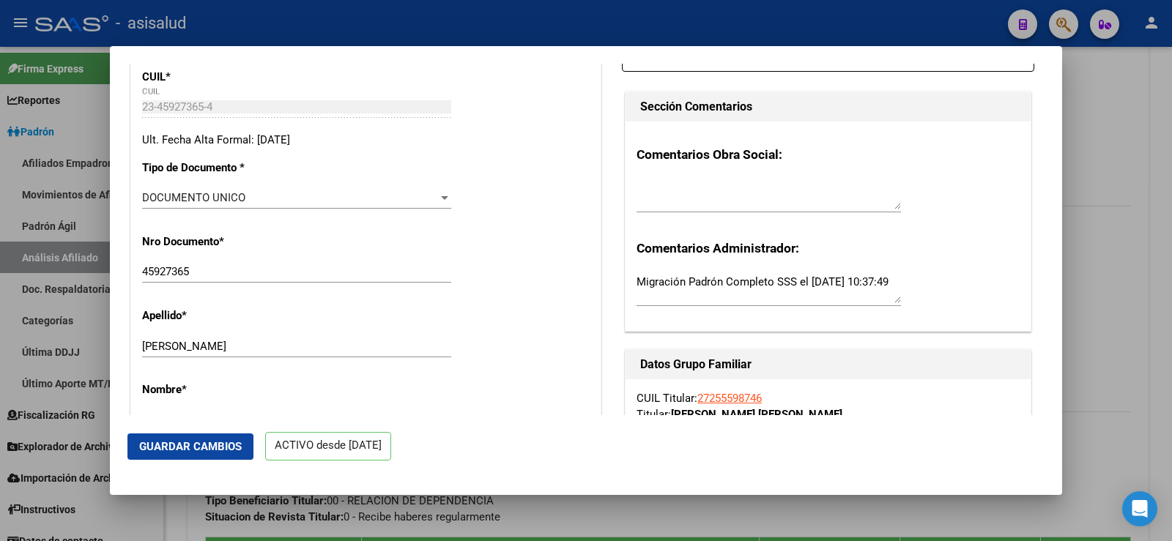
scroll to position [0, 0]
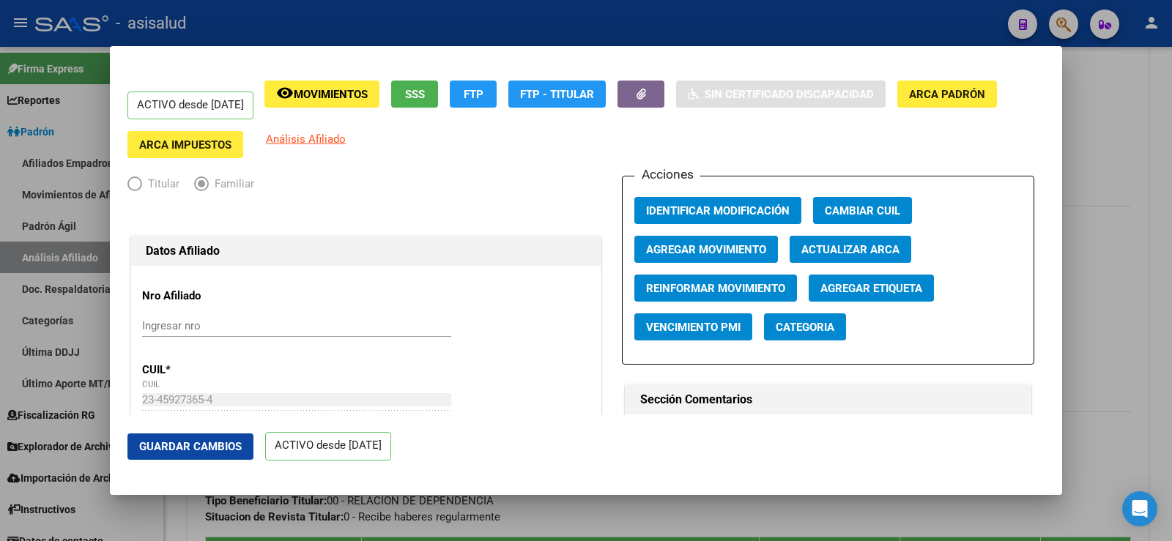
drag, startPoint x: 810, startPoint y: 249, endPoint x: 636, endPoint y: 251, distance: 174.3
click at [811, 248] on span "Actualizar ARCA" at bounding box center [850, 249] width 98 height 13
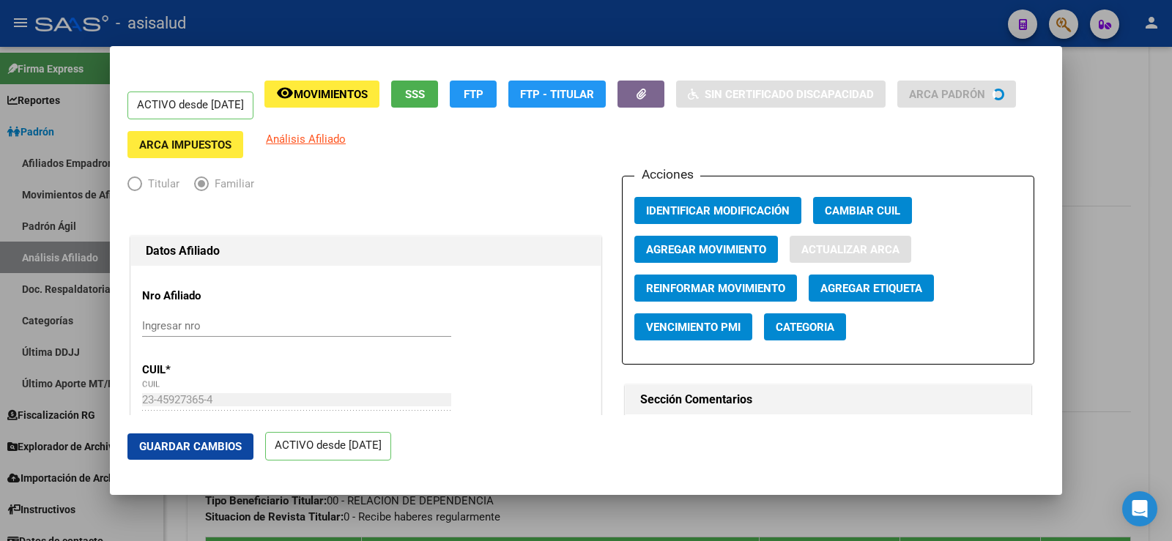
type input "NARANJO"
type input "KATHERINE NICOLE"
type input "HURLINGHAM"
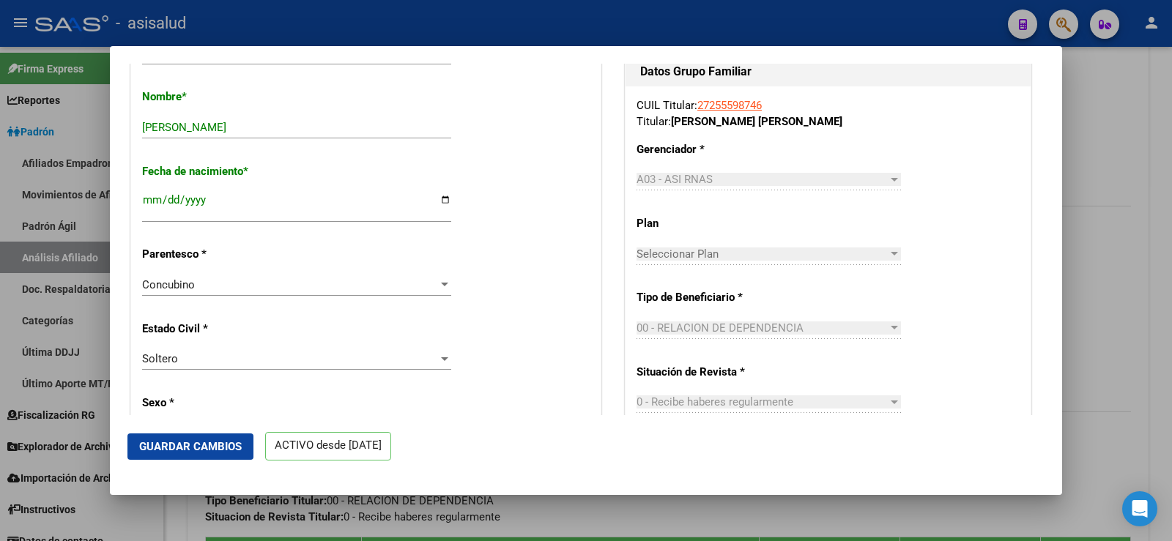
scroll to position [146, 0]
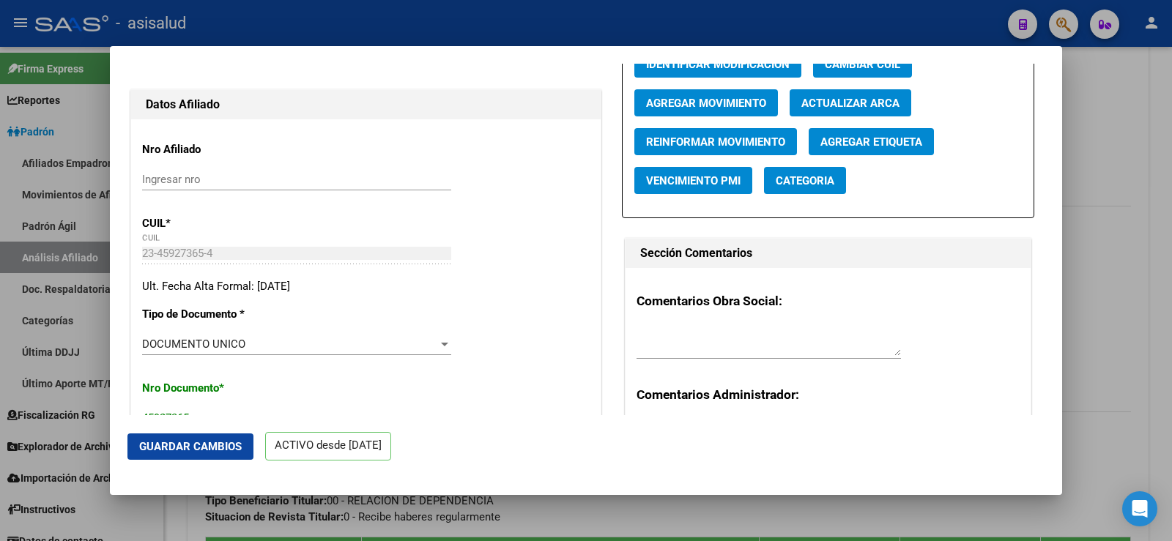
click at [688, 99] on span "Agregar Movimiento" at bounding box center [706, 103] width 120 height 13
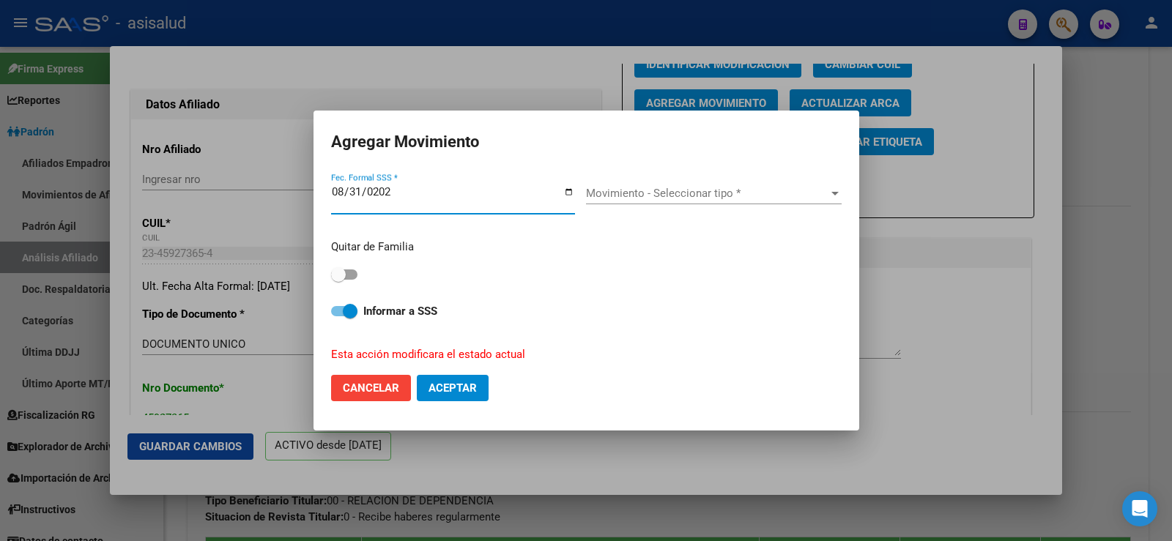
type input "[DATE]"
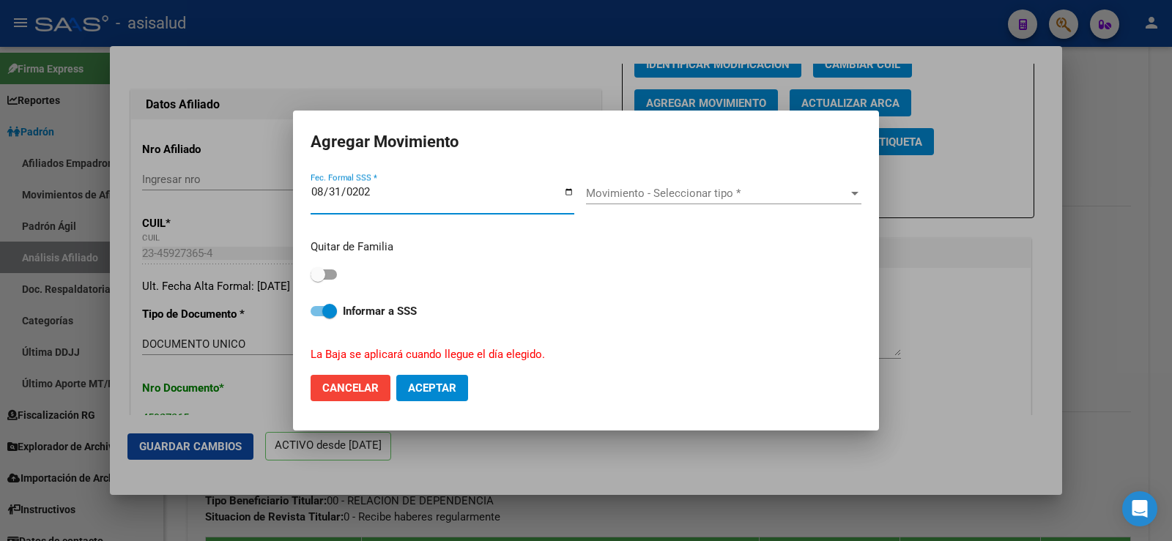
click at [666, 192] on span "Movimiento - Seleccionar tipo *" at bounding box center [717, 193] width 262 height 13
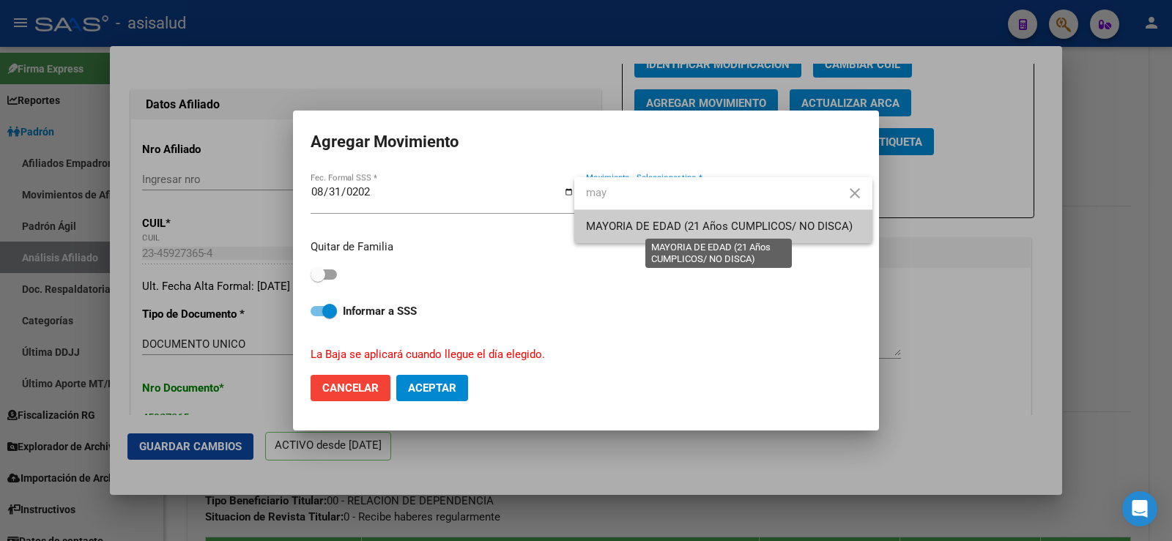
type input "may"
click at [622, 228] on span "MAYORIA DE EDAD (21 Años CUMPLICOS/ NO DISCA)" at bounding box center [719, 226] width 267 height 13
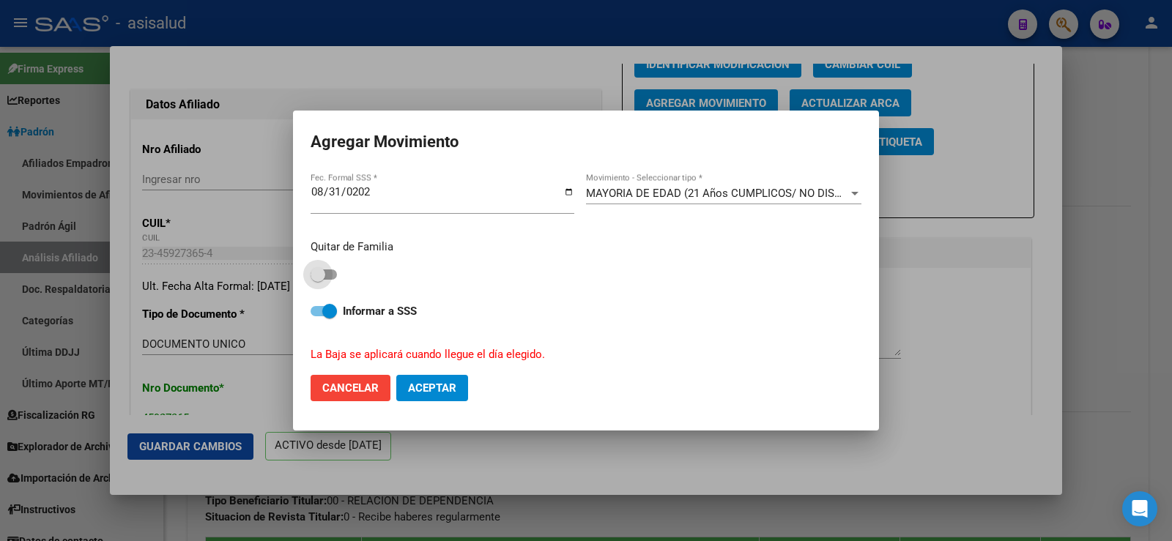
click at [325, 270] on span at bounding box center [318, 274] width 15 height 15
click at [318, 280] on input "checkbox" at bounding box center [317, 280] width 1 height 1
checkbox input "true"
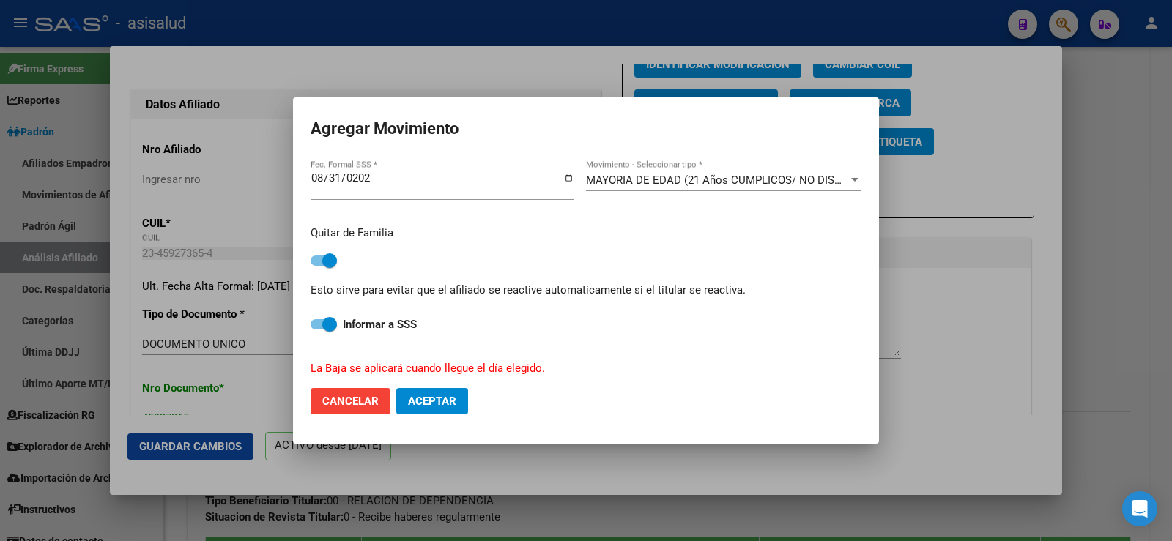
click at [429, 399] on span "Aceptar" at bounding box center [432, 401] width 48 height 13
checkbox input "false"
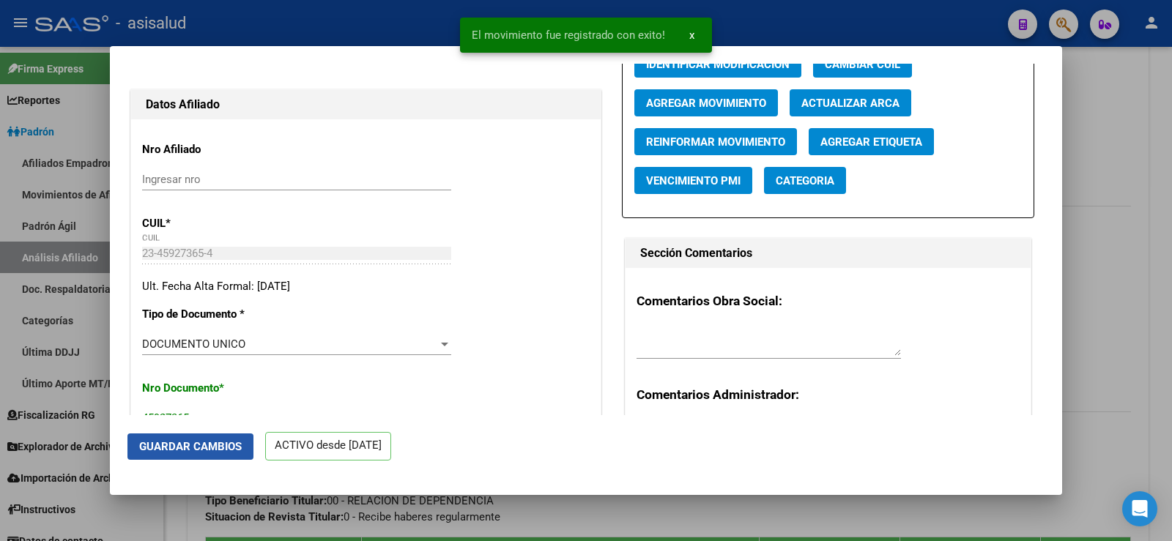
click at [198, 450] on span "Guardar Cambios" at bounding box center [190, 446] width 103 height 13
click at [1111, 200] on div at bounding box center [586, 270] width 1172 height 541
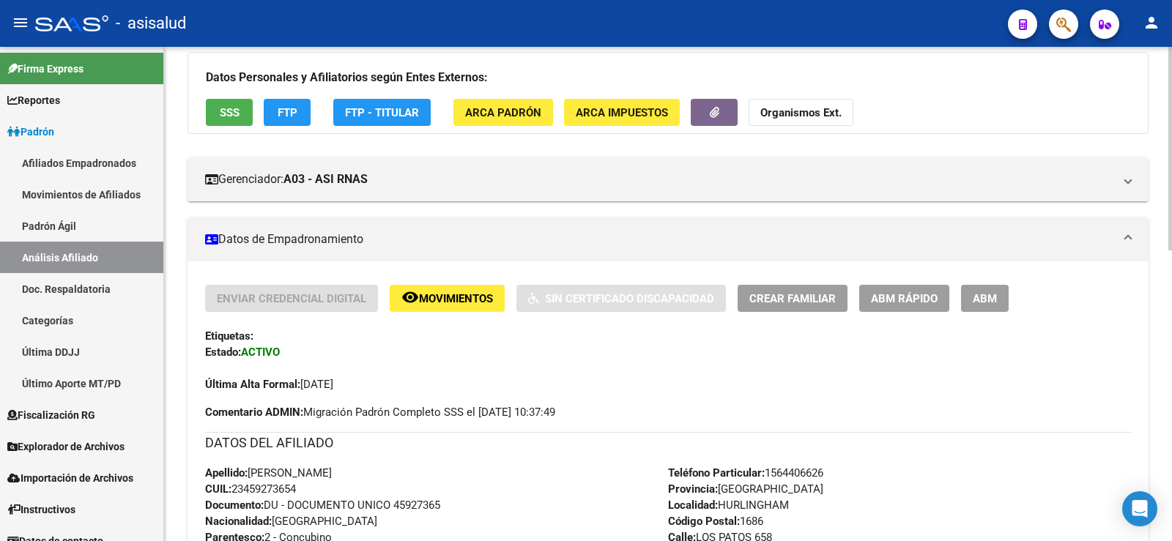
scroll to position [0, 0]
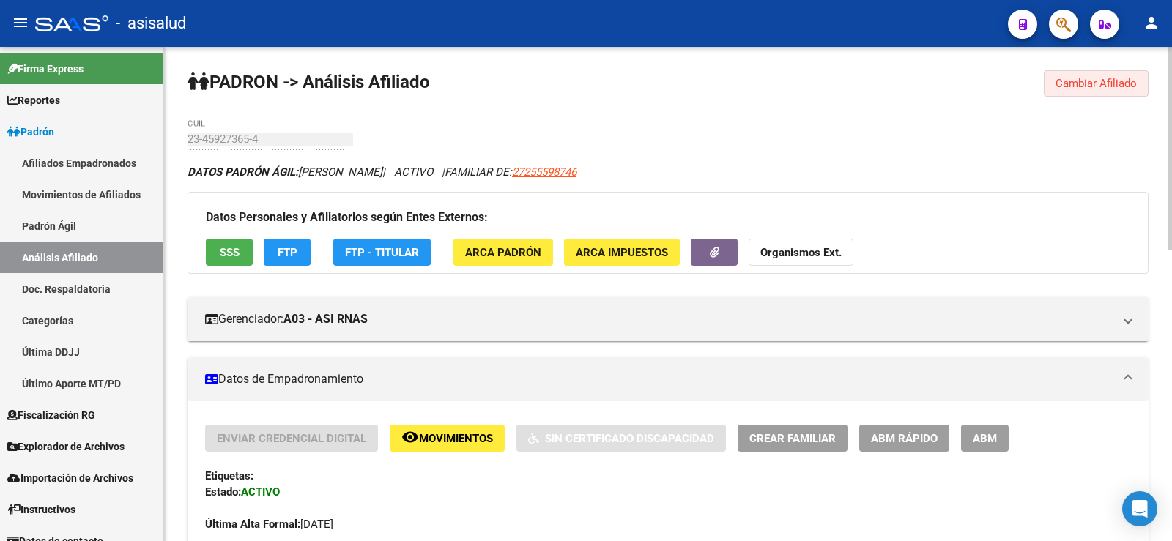
click at [1068, 87] on span "Cambiar Afiliado" at bounding box center [1095, 83] width 81 height 13
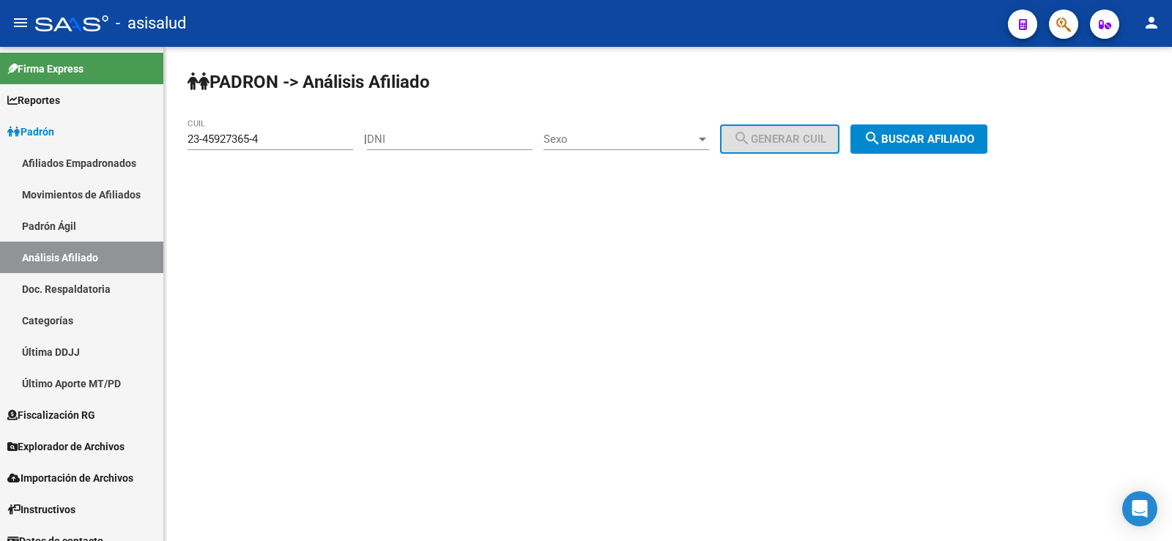
drag, startPoint x: 289, startPoint y: 146, endPoint x: 174, endPoint y: 144, distance: 114.3
click at [174, 144] on div "PADRON -> Análisis Afiliado 23-45927365-4 CUIL | DNI Sexo Sexo search Generar C…" at bounding box center [668, 124] width 1008 height 154
click at [178, 140] on div "PADRON -> Análisis Afiliado 23-45927365-4 CUIL | DNI Sexo Sexo search Generar C…" at bounding box center [668, 124] width 1008 height 154
drag, startPoint x: 190, startPoint y: 139, endPoint x: 350, endPoint y: 139, distance: 160.4
click at [350, 139] on input "23-45927365-4" at bounding box center [270, 139] width 166 height 13
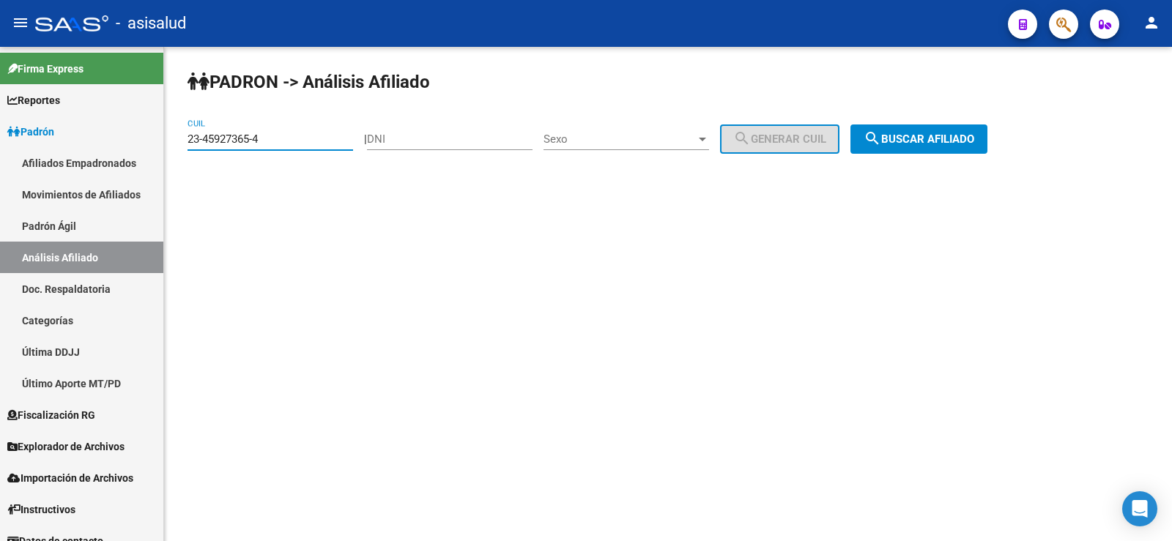
paste input "0-45402799-0"
type input "20-45402799-0"
click at [960, 135] on span "search Buscar afiliado" at bounding box center [918, 139] width 111 height 13
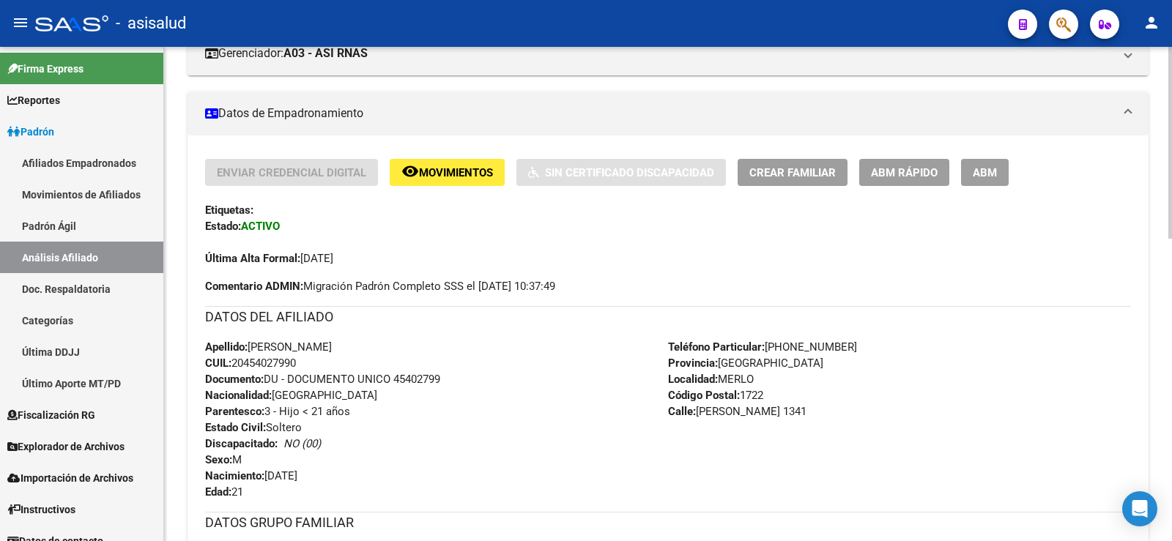
scroll to position [293, 0]
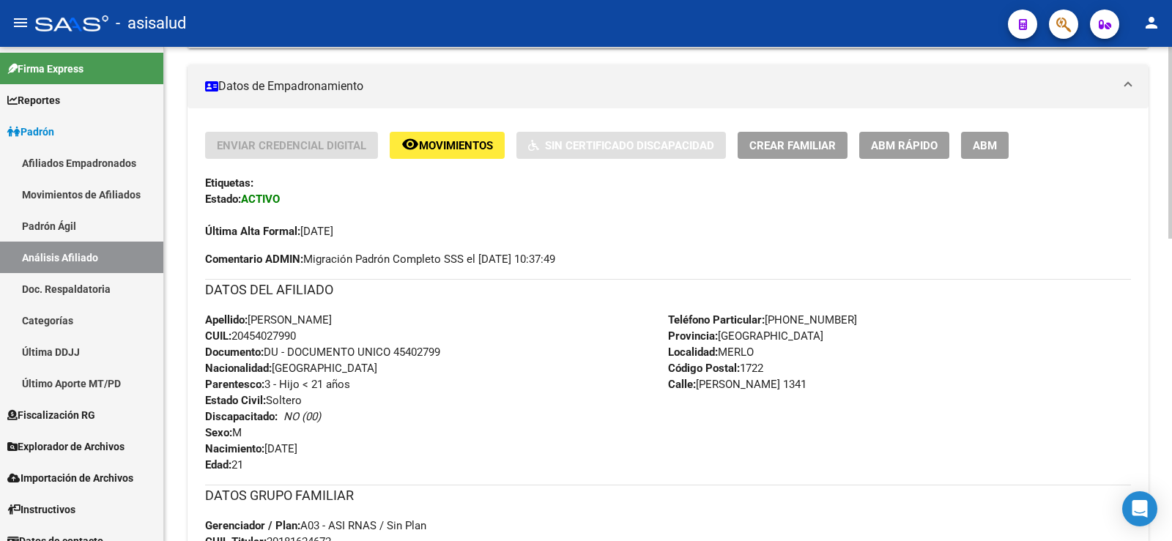
click at [902, 145] on span "ABM Rápido" at bounding box center [904, 145] width 67 height 13
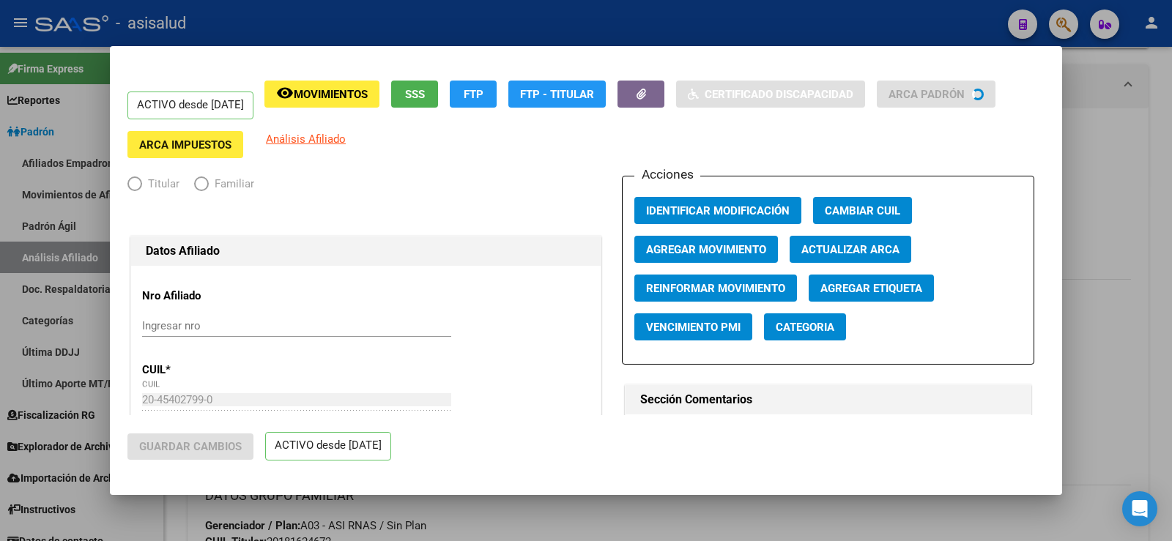
radio input "true"
type input "30-71433780-3"
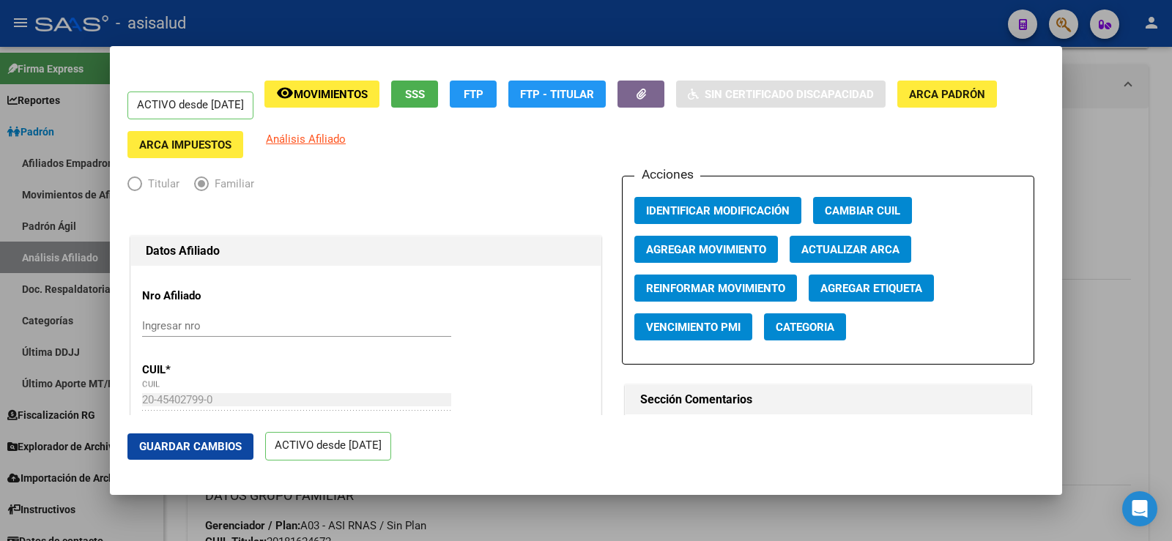
click at [874, 242] on span "Actualizar ARCA" at bounding box center [850, 248] width 98 height 13
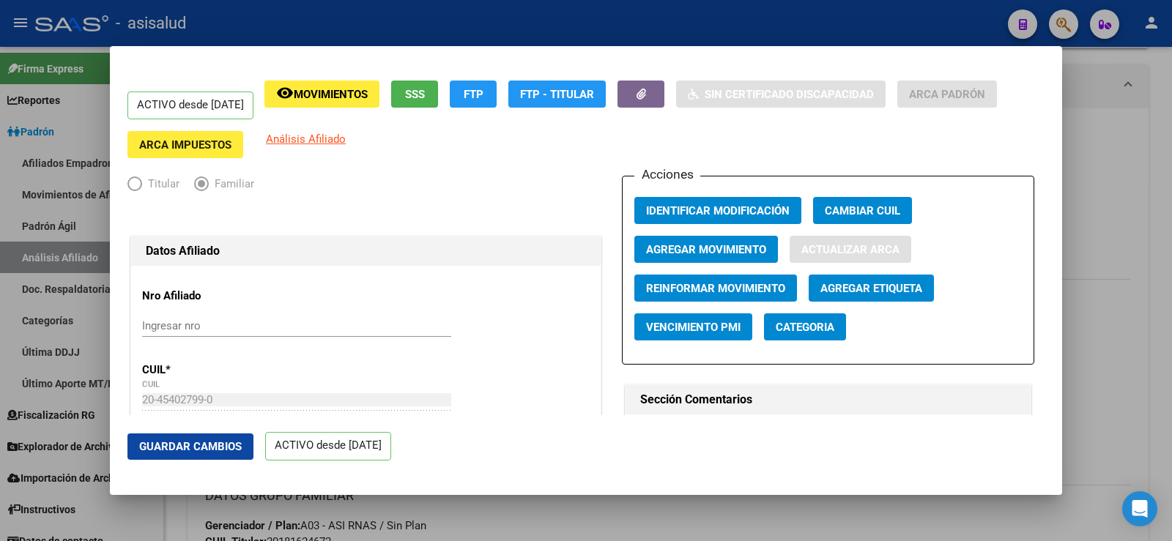
type input "GARCIA TORRES"
type input "THOMAS URIEL"
type input "MERLO"
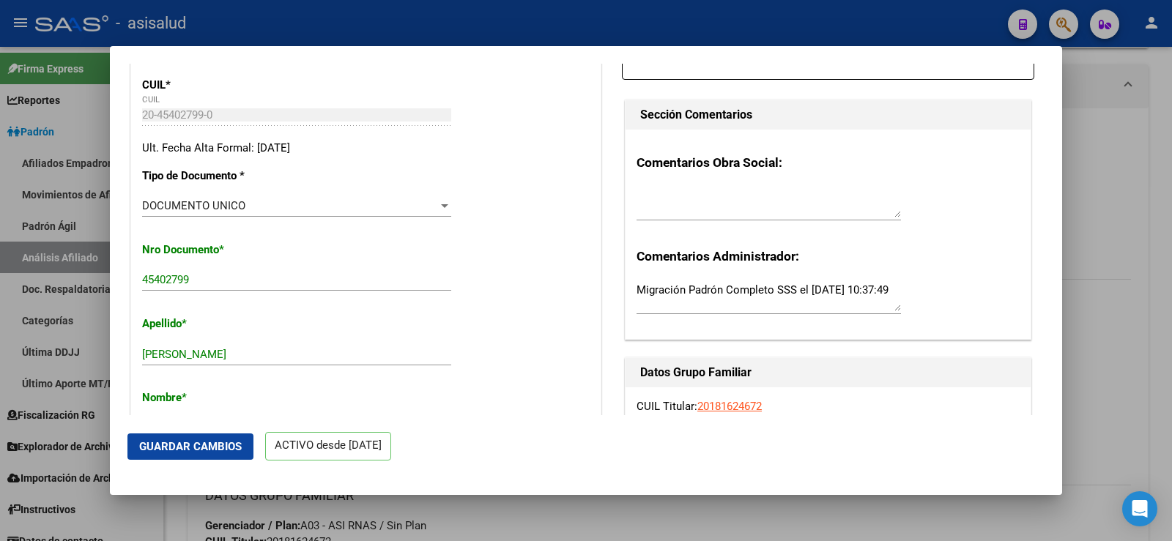
scroll to position [73, 0]
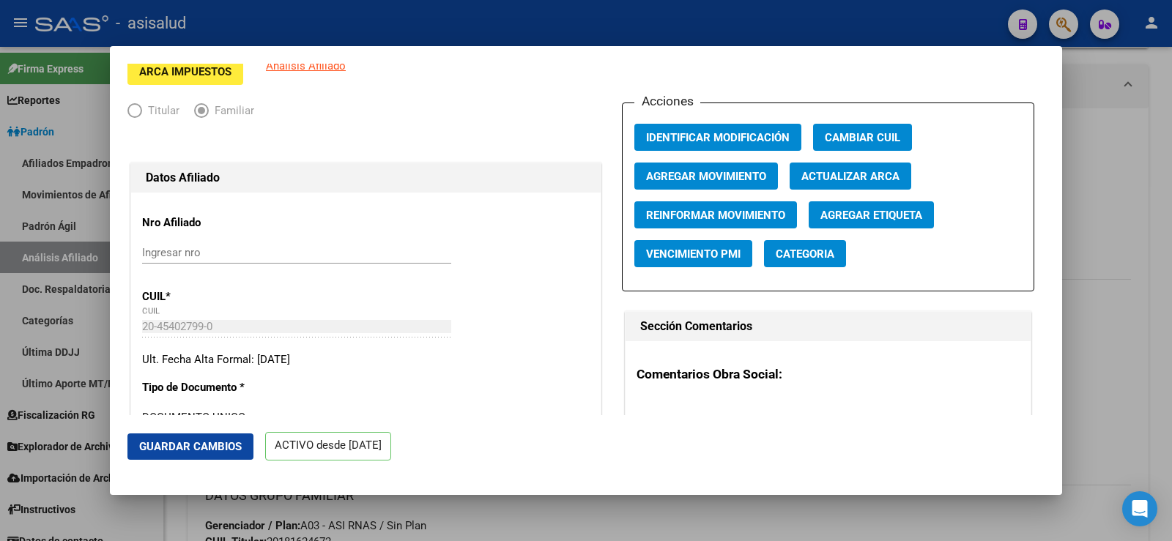
click at [705, 173] on span "Agregar Movimiento" at bounding box center [706, 176] width 120 height 13
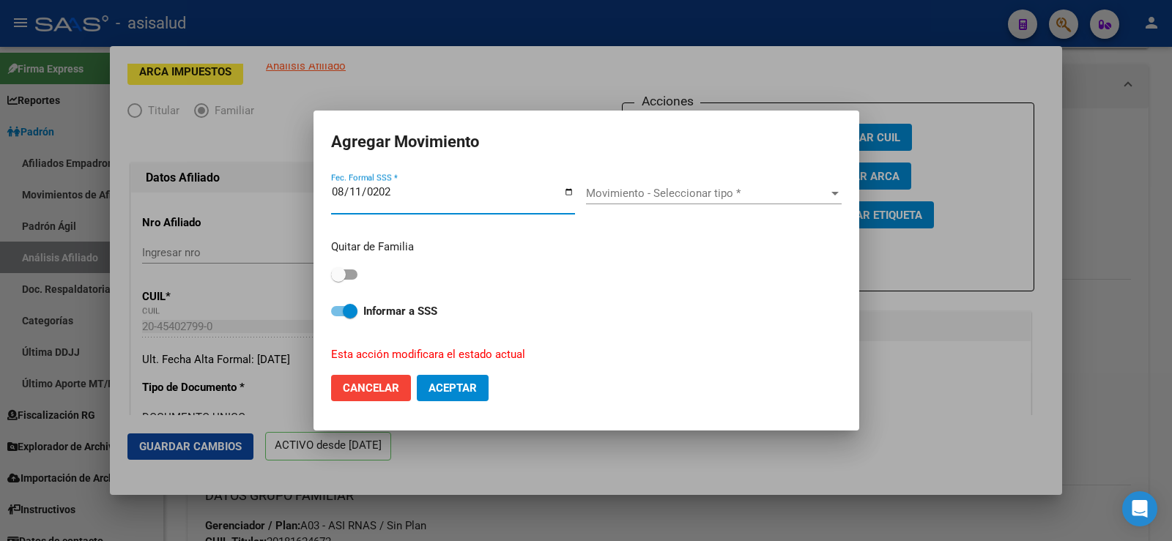
type input "2025-08-11"
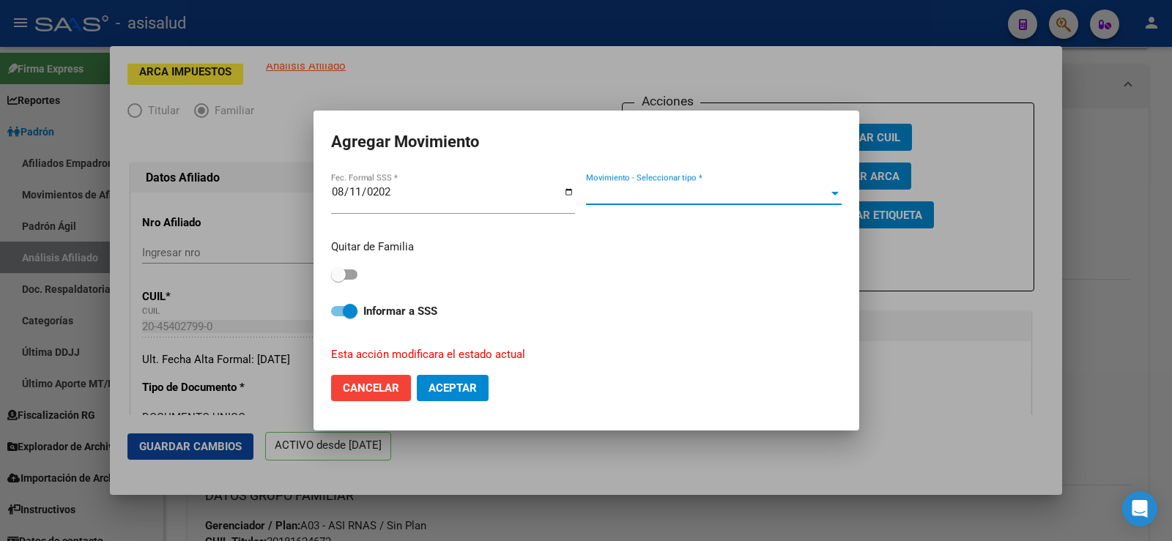
click at [702, 191] on span "Movimiento - Seleccionar tipo *" at bounding box center [707, 193] width 242 height 13
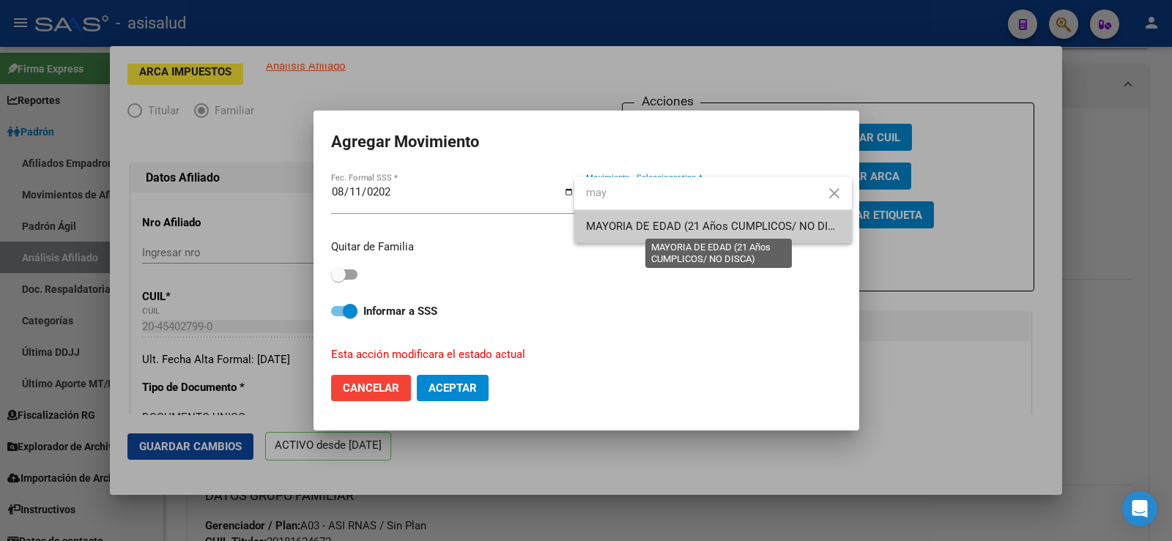
type input "may"
click at [653, 222] on span "MAYORIA DE EDAD (21 Años CUMPLICOS/ NO DISCA)" at bounding box center [719, 226] width 267 height 13
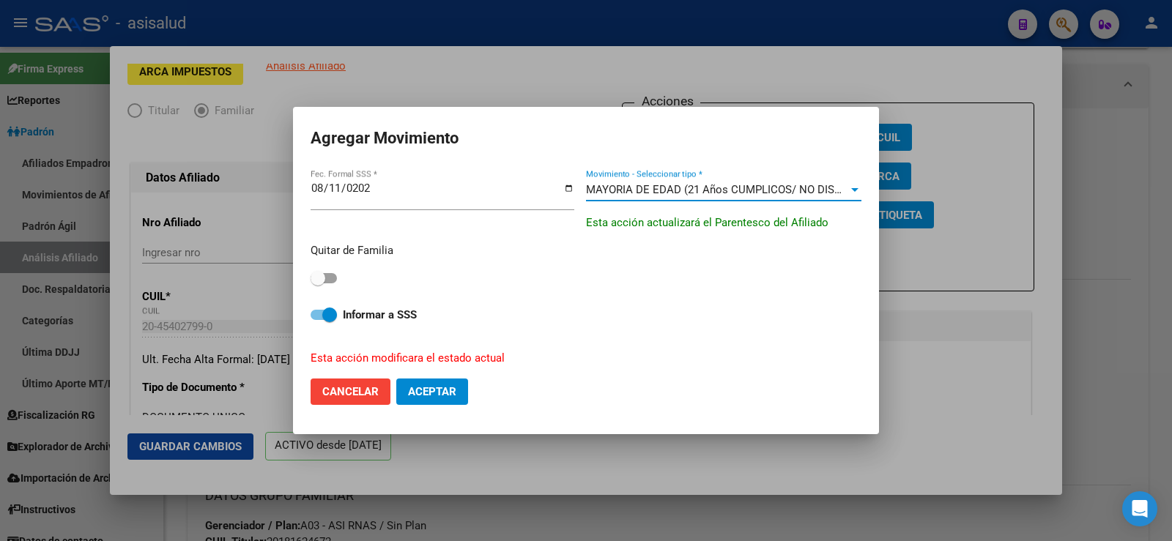
click at [335, 272] on label at bounding box center [324, 279] width 26 height 18
click at [318, 283] on input "checkbox" at bounding box center [317, 283] width 1 height 1
checkbox input "true"
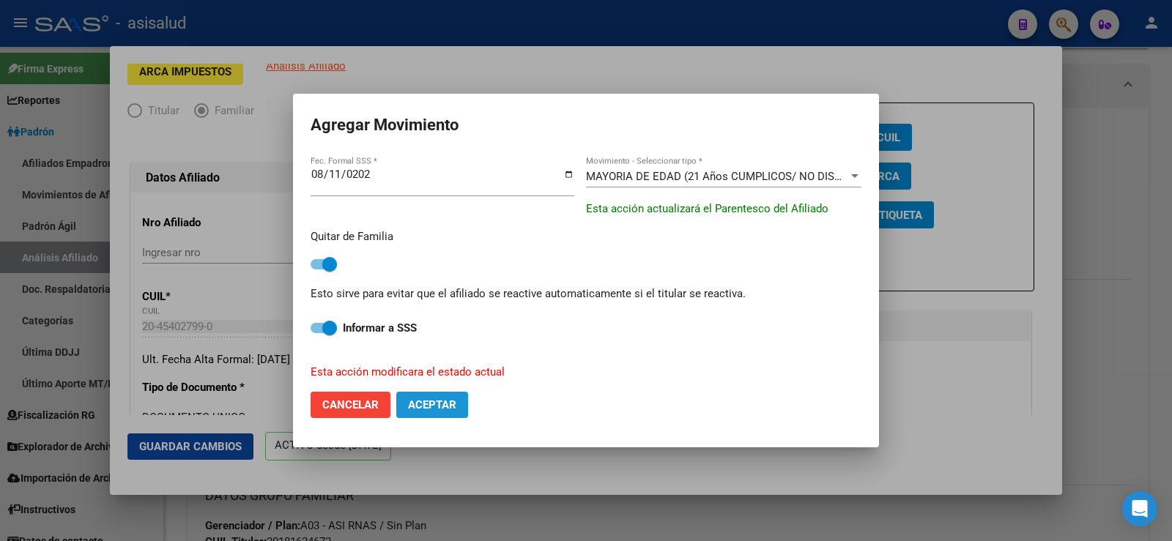
click at [440, 404] on span "Aceptar" at bounding box center [432, 404] width 48 height 13
checkbox input "false"
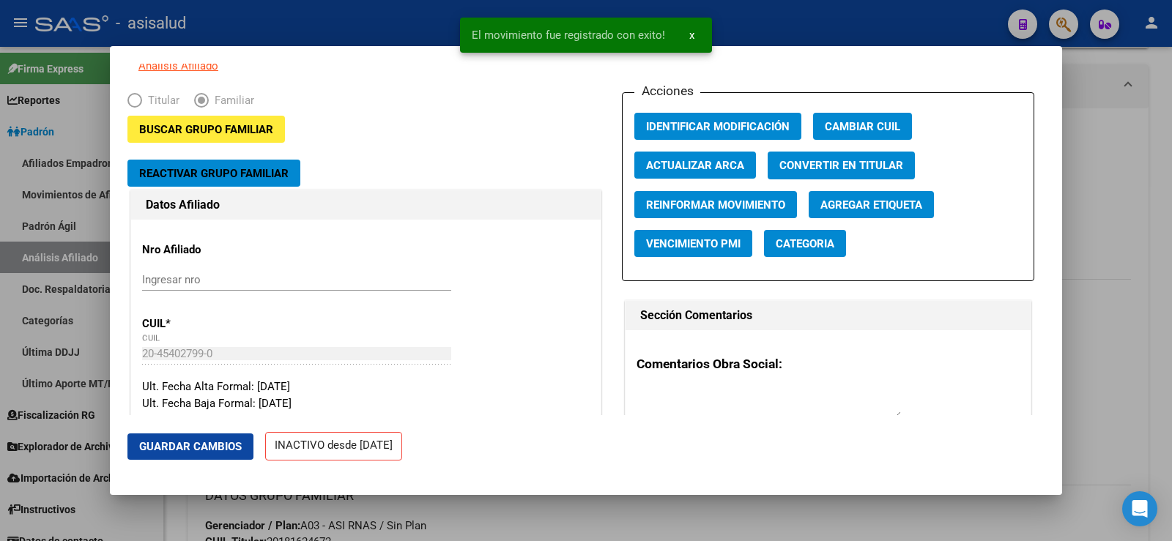
click at [206, 454] on button "Guardar Cambios" at bounding box center [190, 447] width 126 height 26
click at [1147, 171] on div at bounding box center [586, 270] width 1172 height 541
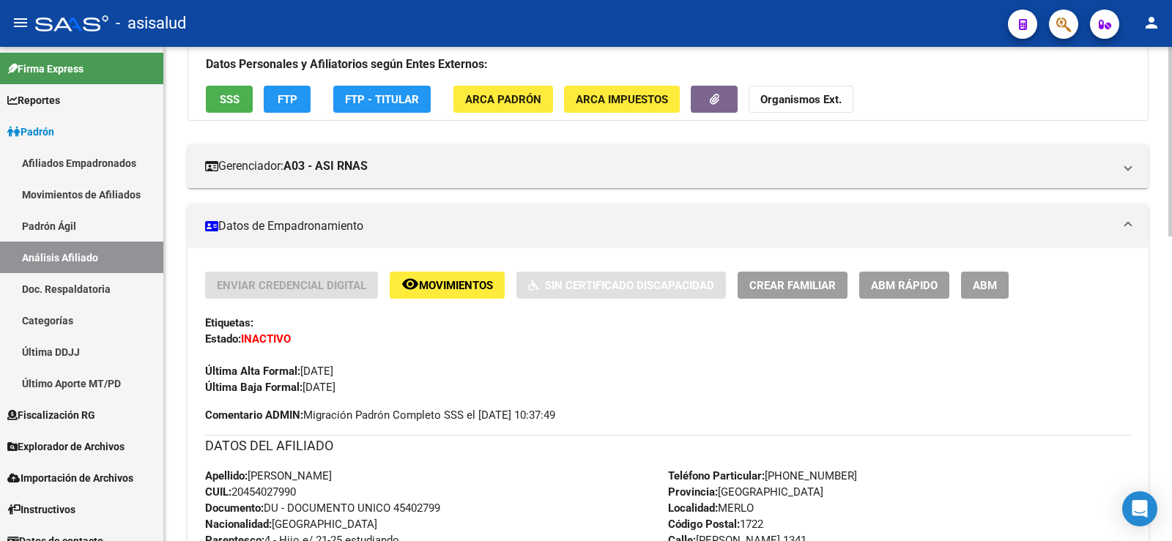
scroll to position [0, 0]
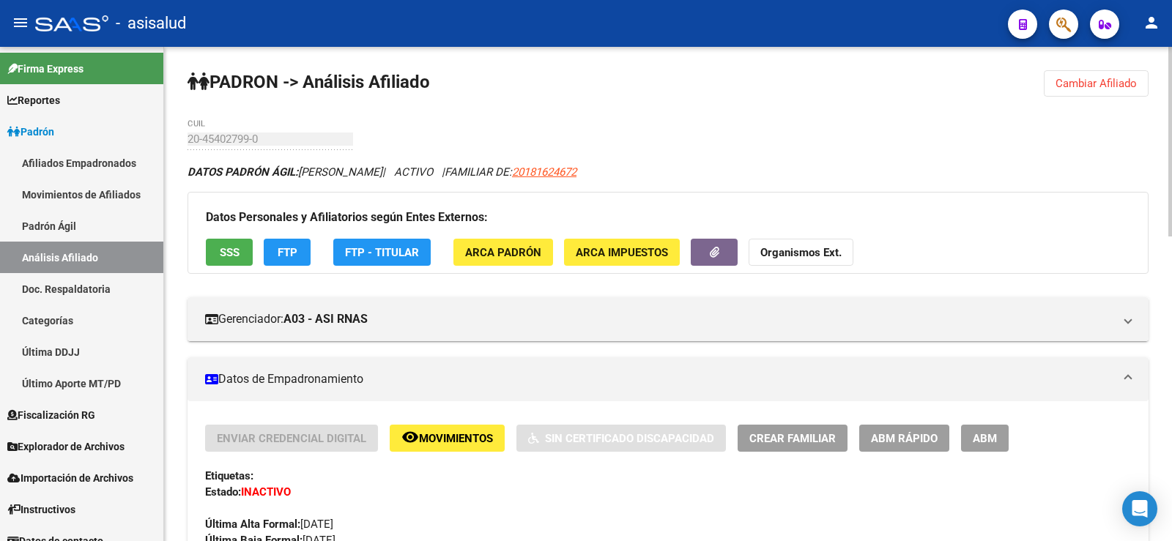
click at [1060, 80] on span "Cambiar Afiliado" at bounding box center [1095, 83] width 81 height 13
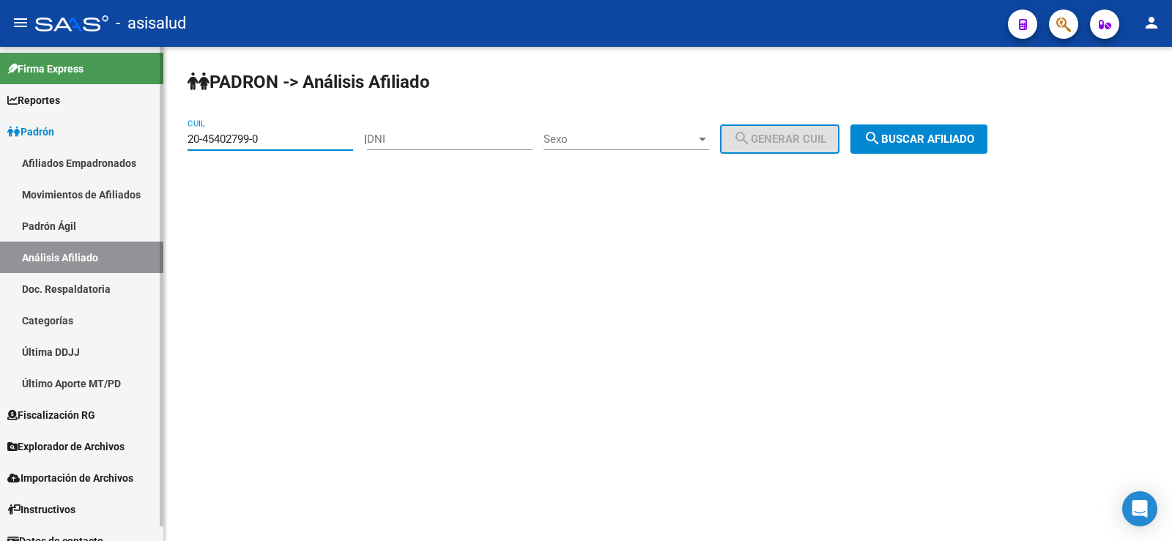
drag, startPoint x: 289, startPoint y: 138, endPoint x: 145, endPoint y: 136, distance: 144.3
click at [145, 136] on mat-sidenav-container "Firma Express Reportes Ingresos Devengados Análisis Histórico Detalles Transfer…" at bounding box center [586, 294] width 1172 height 494
paste input "7-46213124-6"
type input "27-46213124-6"
click at [952, 136] on span "search Buscar afiliado" at bounding box center [918, 139] width 111 height 13
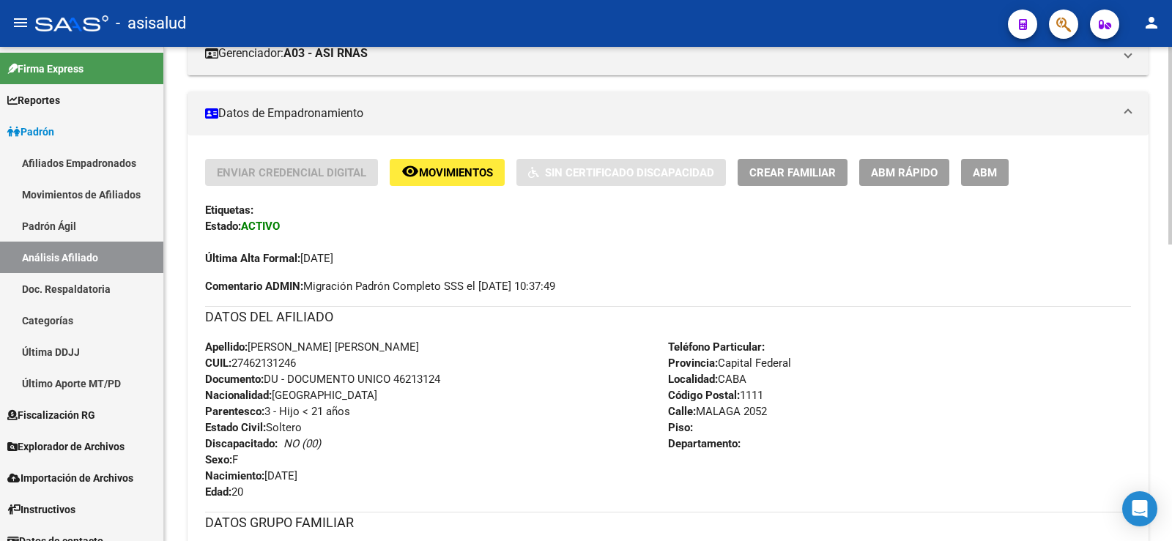
scroll to position [293, 0]
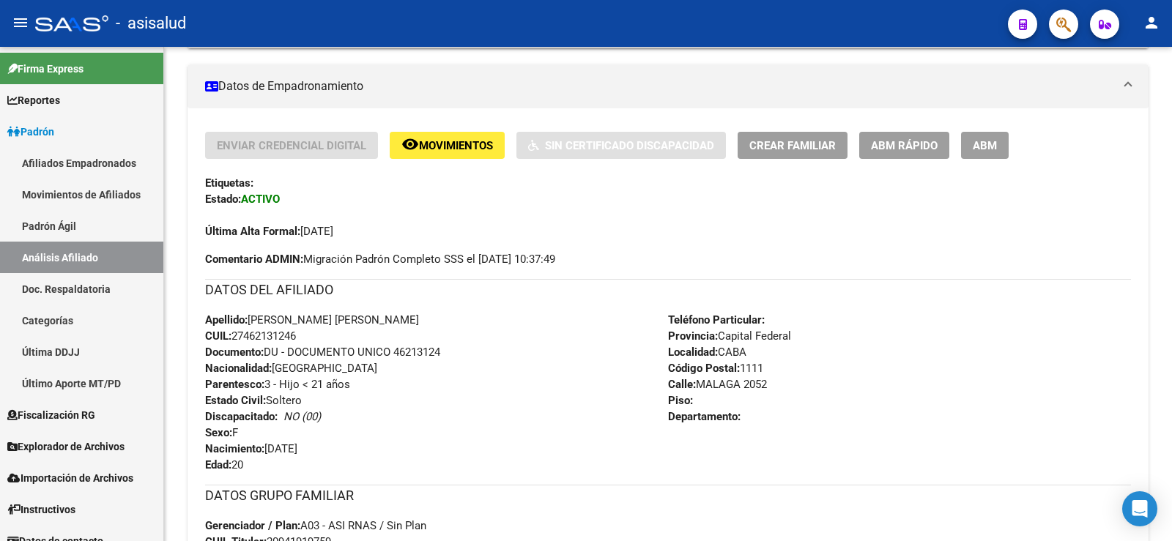
click at [900, 141] on span "ABM Rápido" at bounding box center [904, 145] width 67 height 13
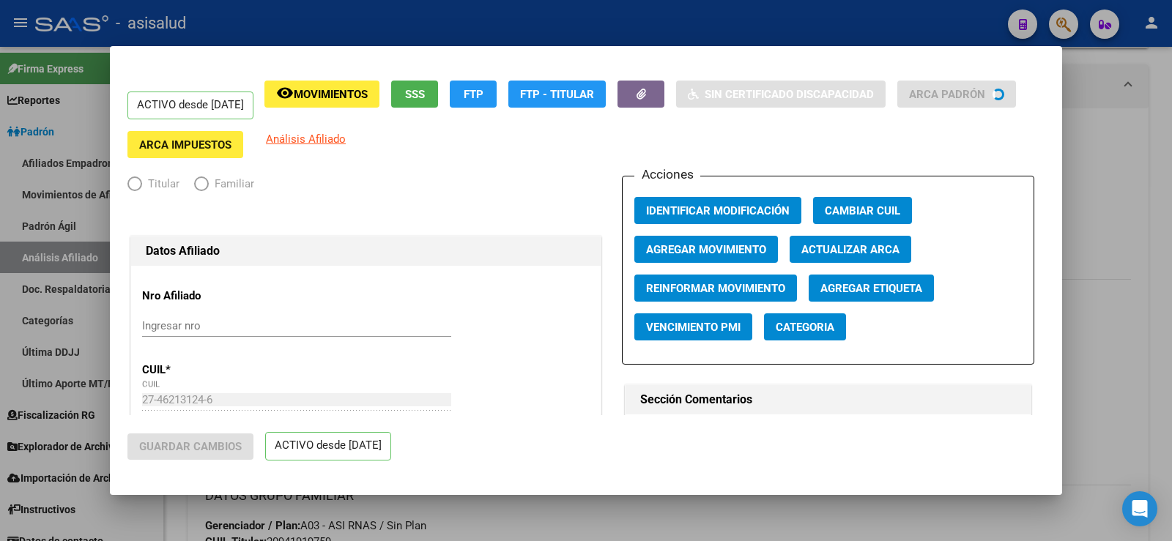
radio input "true"
type input "30-70747364-5"
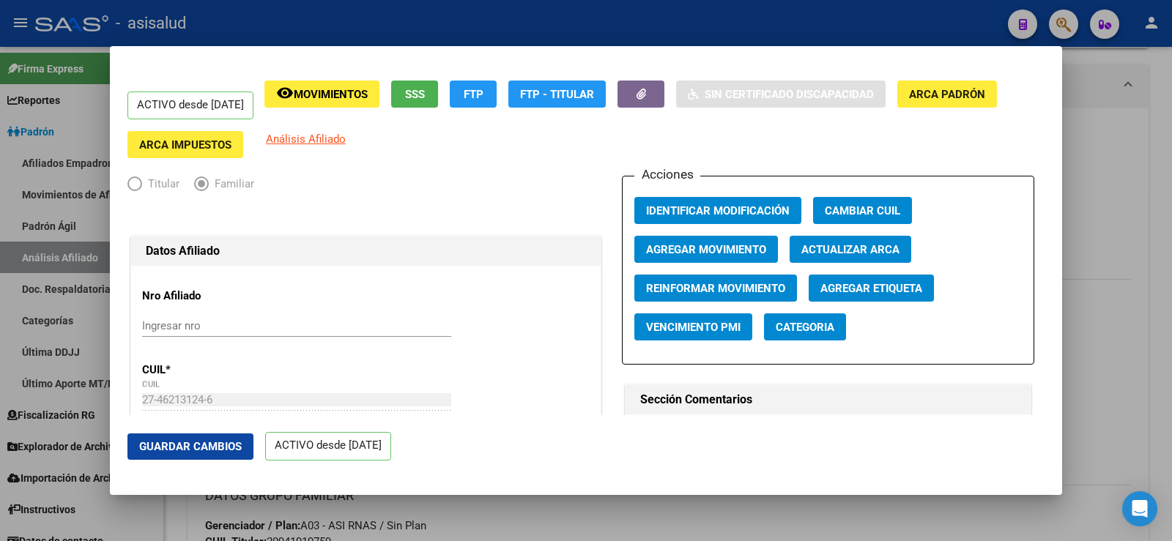
click at [829, 250] on span "Actualizar ARCA" at bounding box center [850, 249] width 98 height 13
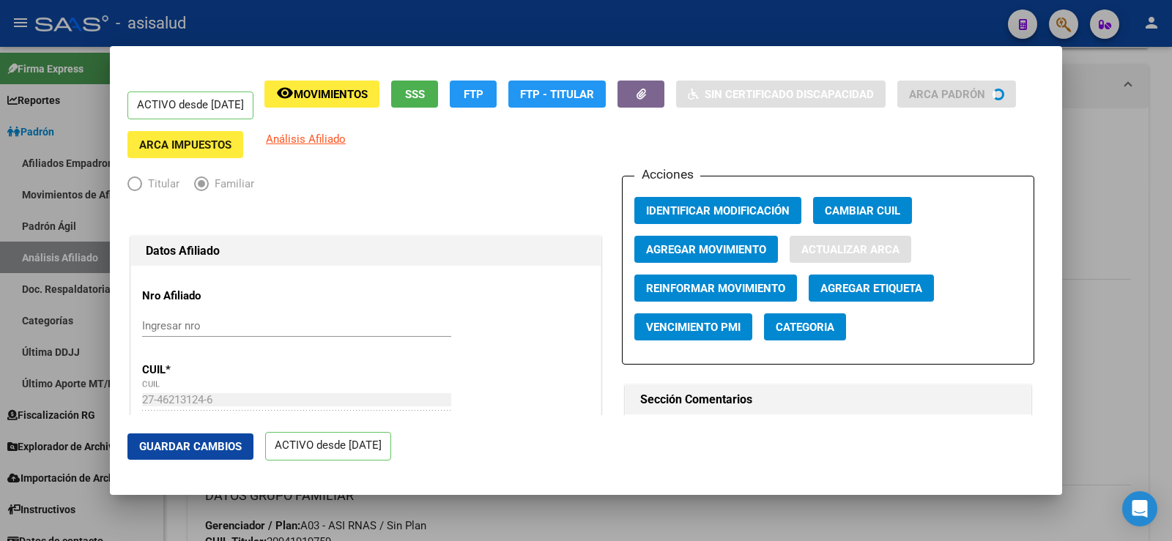
type input "DAVIRAN ROJAS"
type input "AYELEN LEILA"
type input "VIRREYES"
type input "1646"
type input "PASAJE BLANCO"
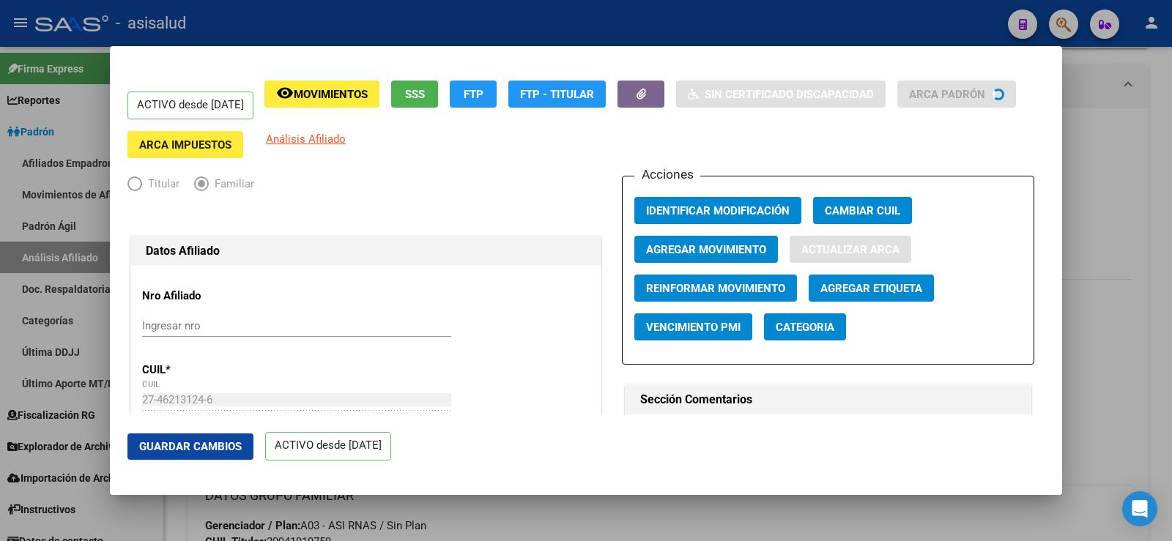
type input "249"
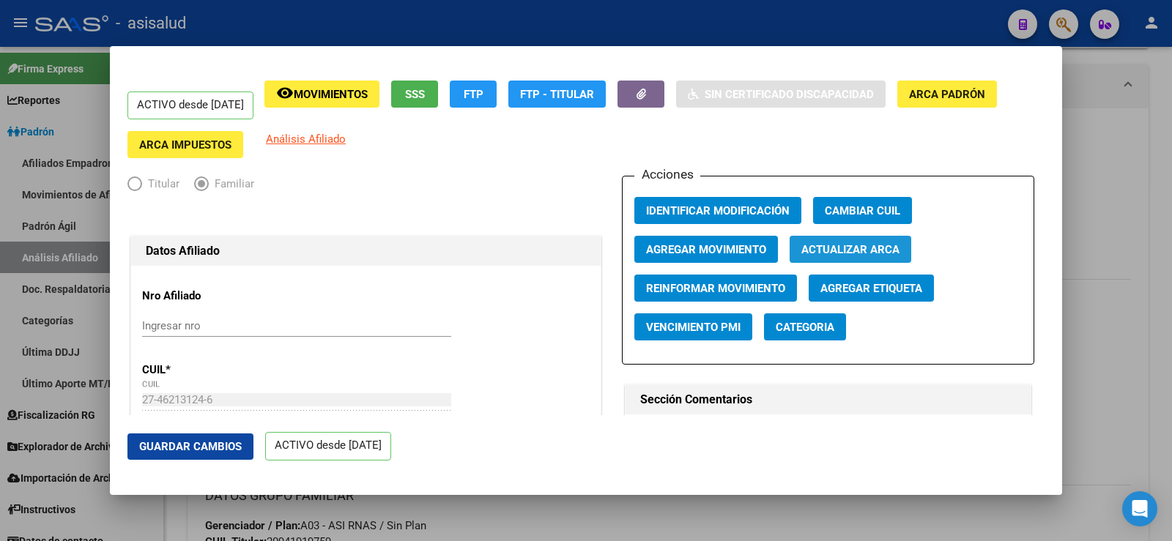
click at [829, 250] on span "Actualizar ARCA" at bounding box center [850, 249] width 98 height 13
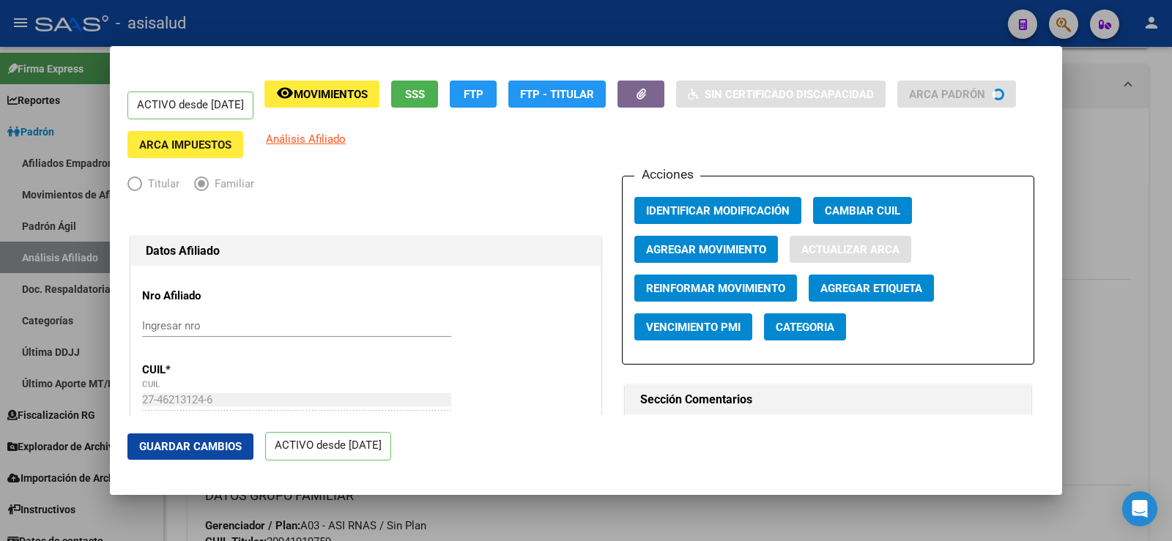
type input "VIRREYES"
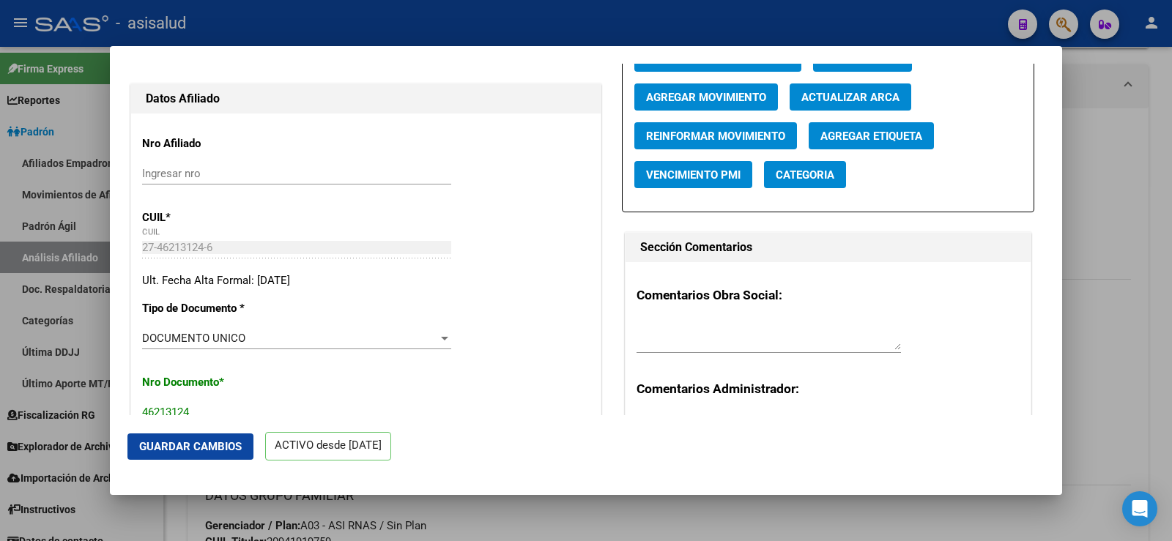
scroll to position [146, 0]
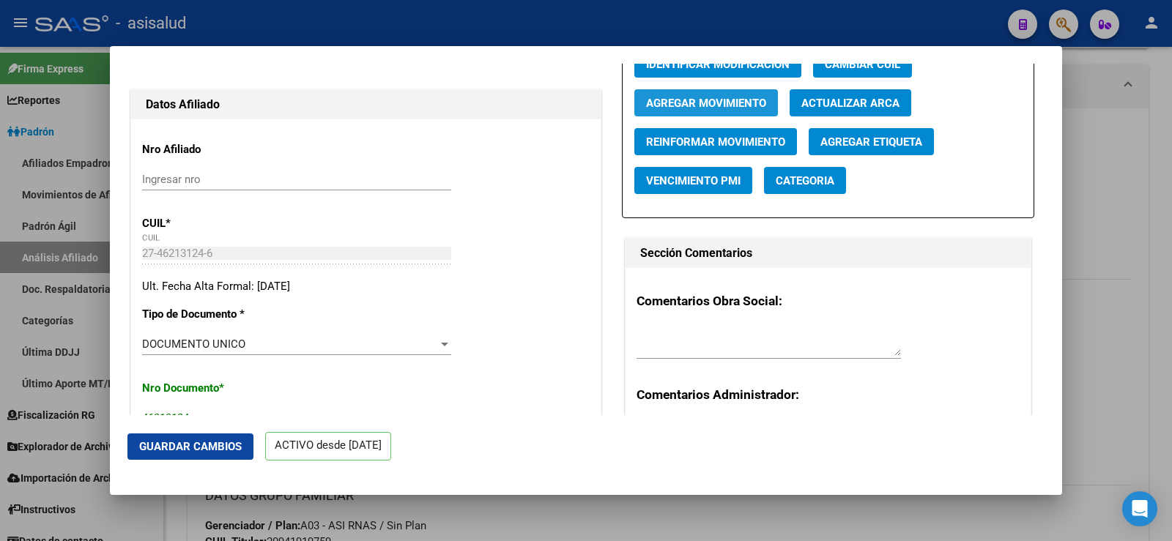
click at [735, 103] on span "Agregar Movimiento" at bounding box center [706, 103] width 120 height 13
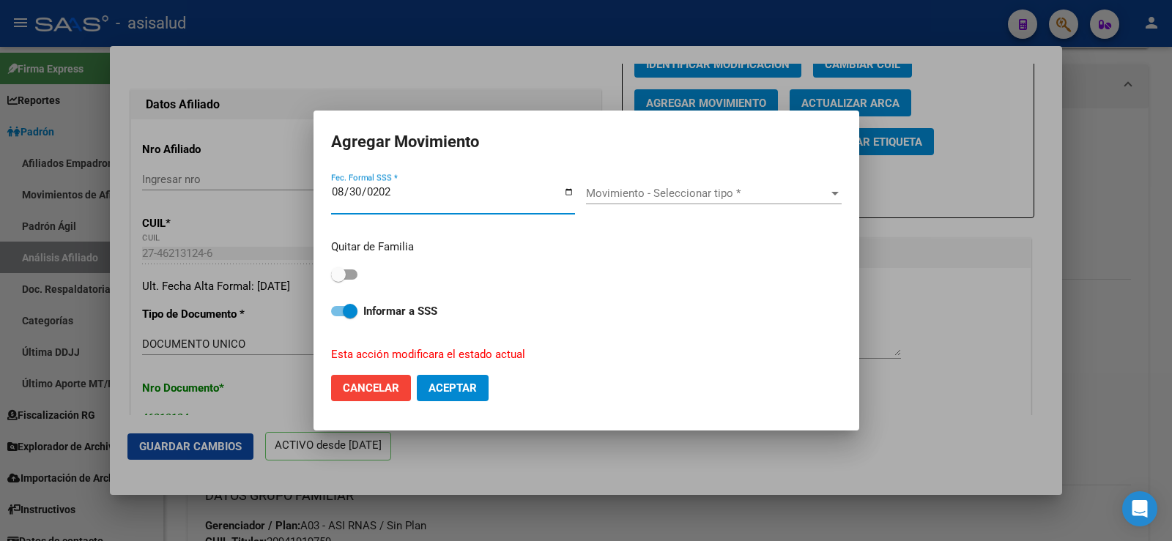
type input "2025-08-30"
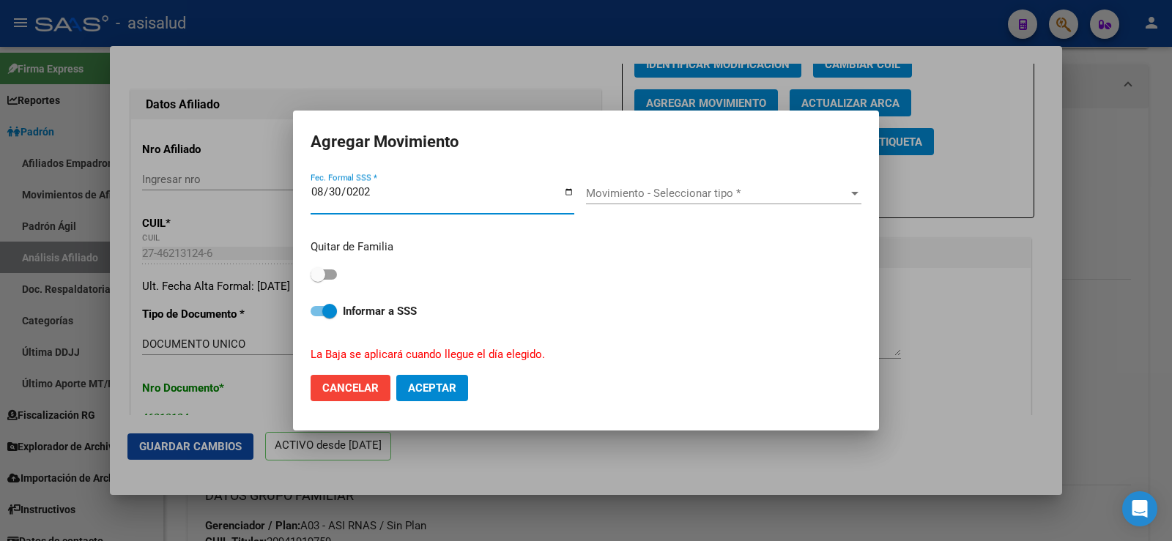
click at [694, 187] on span "Movimiento - Seleccionar tipo *" at bounding box center [717, 193] width 262 height 13
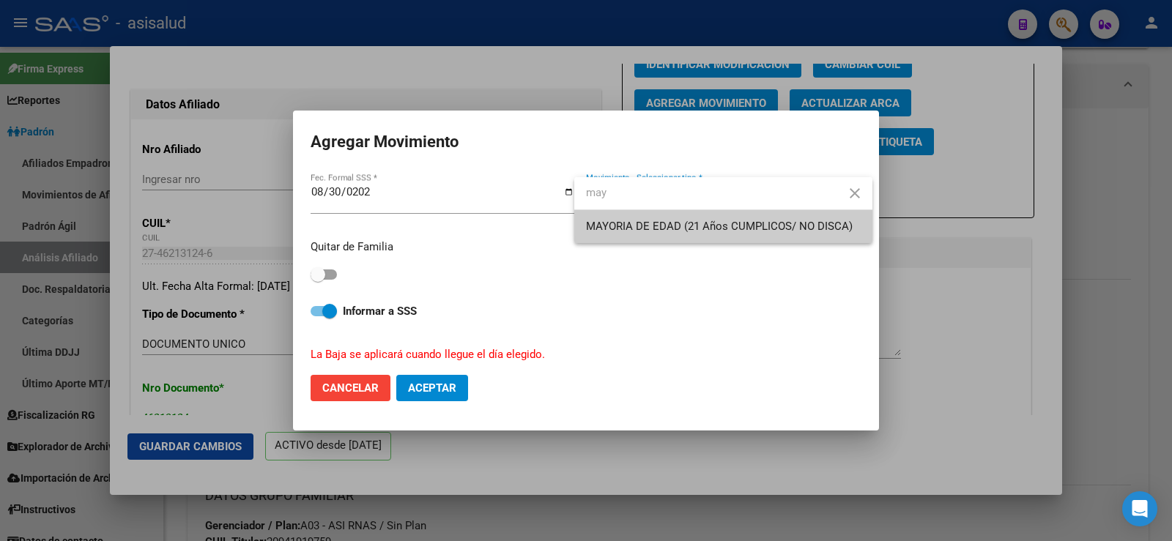
type input "may"
click at [650, 223] on span "MAYORIA DE EDAD (21 Años CUMPLICOS/ NO DISCA)" at bounding box center [719, 226] width 267 height 13
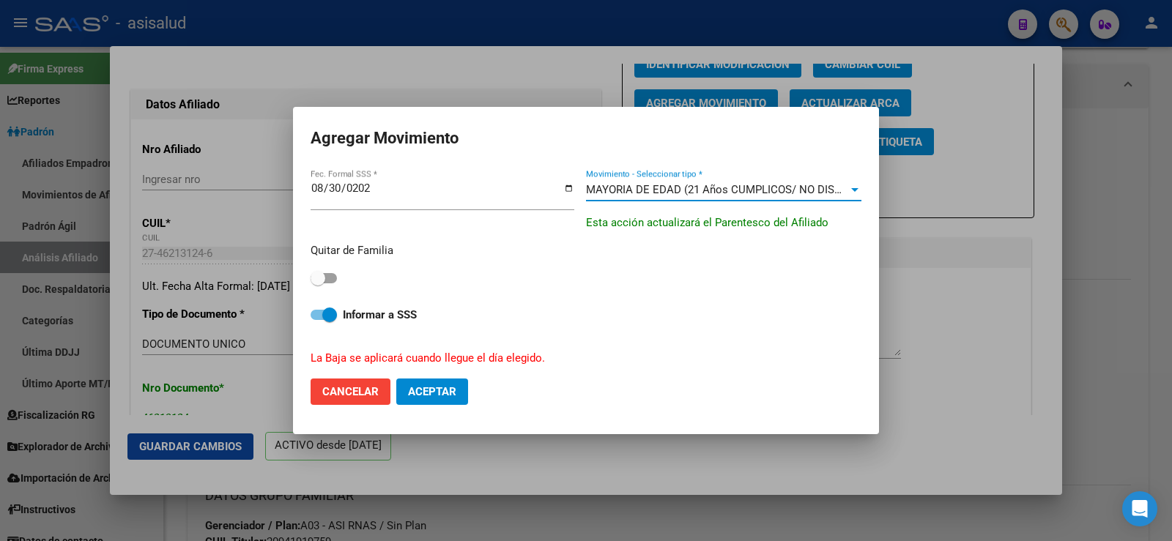
click at [315, 272] on span at bounding box center [318, 278] width 15 height 15
click at [317, 283] on input "checkbox" at bounding box center [317, 283] width 1 height 1
checkbox input "true"
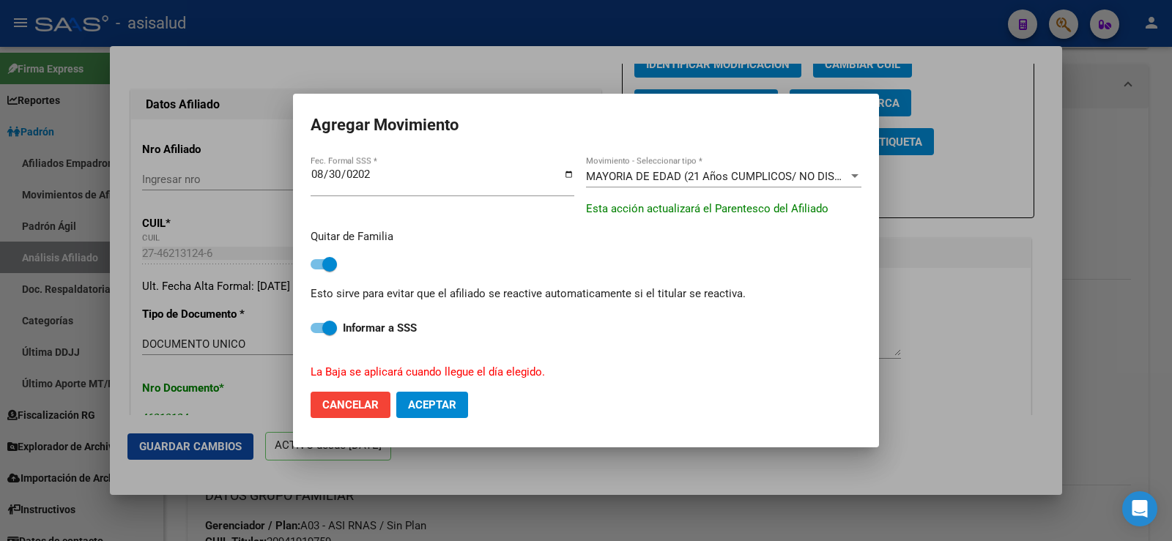
click at [445, 405] on span "Aceptar" at bounding box center [432, 404] width 48 height 13
checkbox input "false"
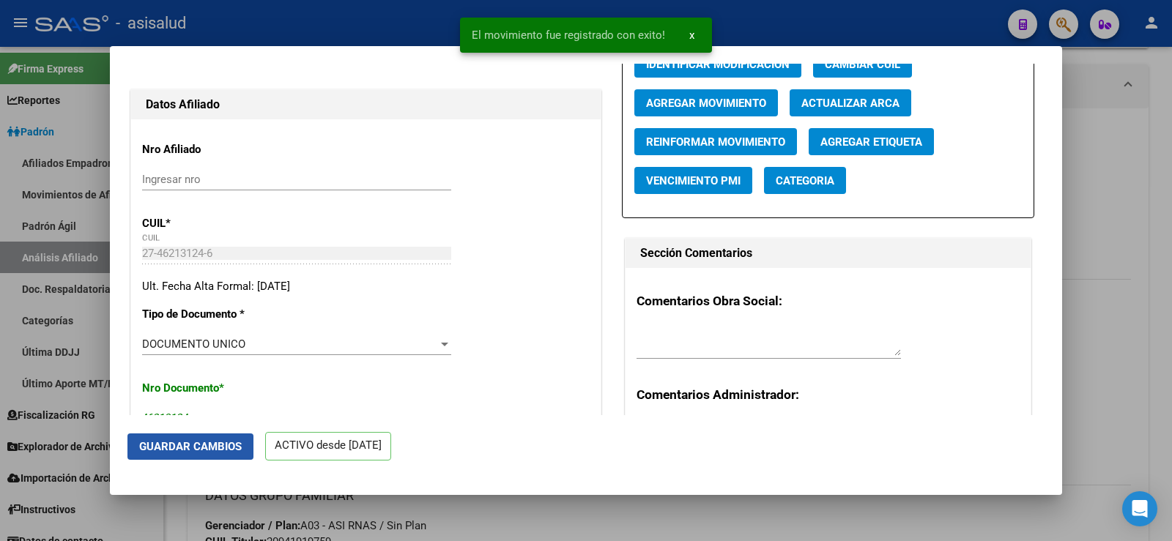
click at [228, 456] on button "Guardar Cambios" at bounding box center [190, 447] width 126 height 26
click at [1165, 191] on div at bounding box center [586, 270] width 1172 height 541
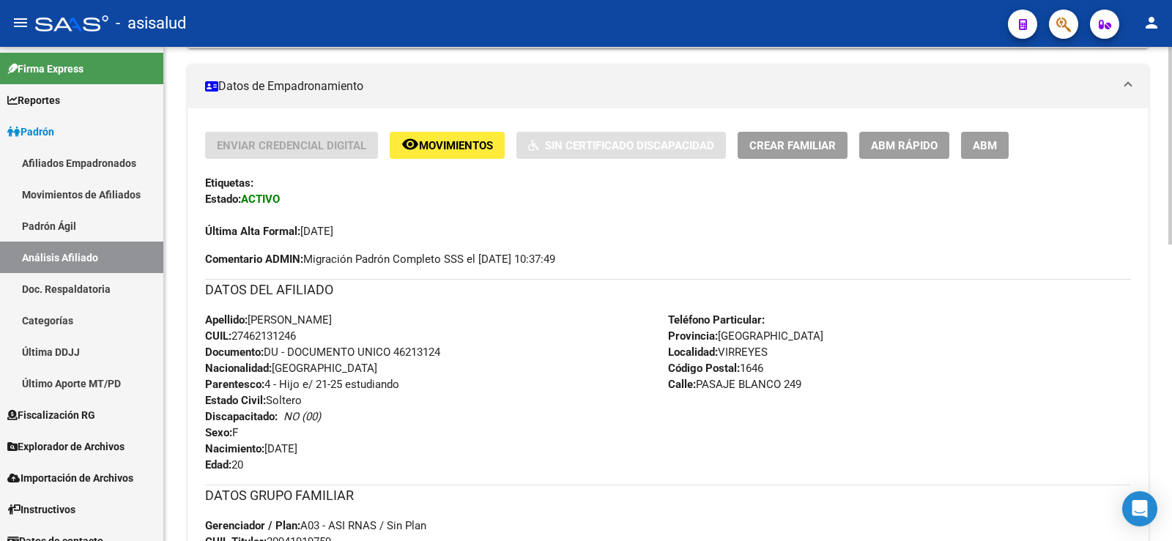
scroll to position [0, 0]
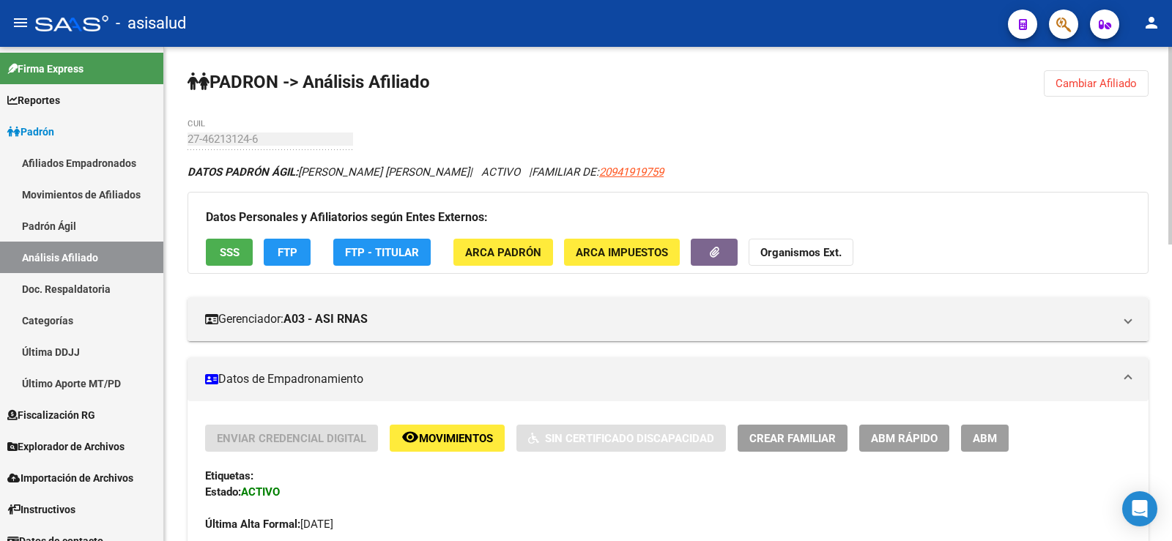
click at [1100, 81] on span "Cambiar Afiliado" at bounding box center [1095, 83] width 81 height 13
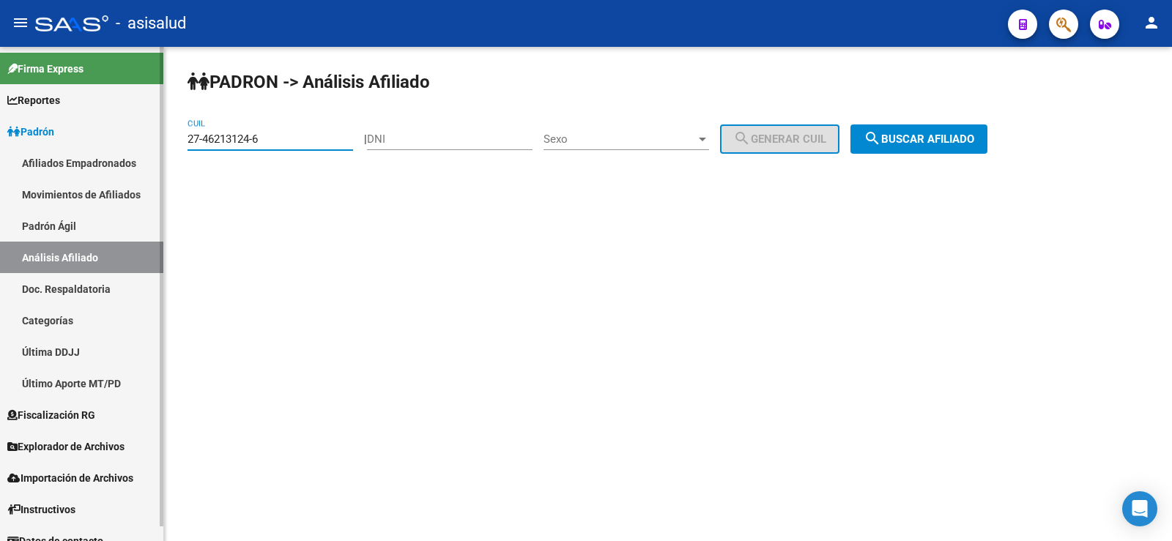
paste input "022627-4"
drag, startPoint x: 311, startPoint y: 143, endPoint x: 163, endPoint y: 138, distance: 148.8
click at [163, 138] on mat-sidenav-container "Firma Express Reportes Ingresos Devengados Análisis Histórico Detalles Transfer…" at bounding box center [586, 294] width 1172 height 494
type input "27-46022627-4"
click at [934, 144] on span "search Buscar afiliado" at bounding box center [918, 139] width 111 height 13
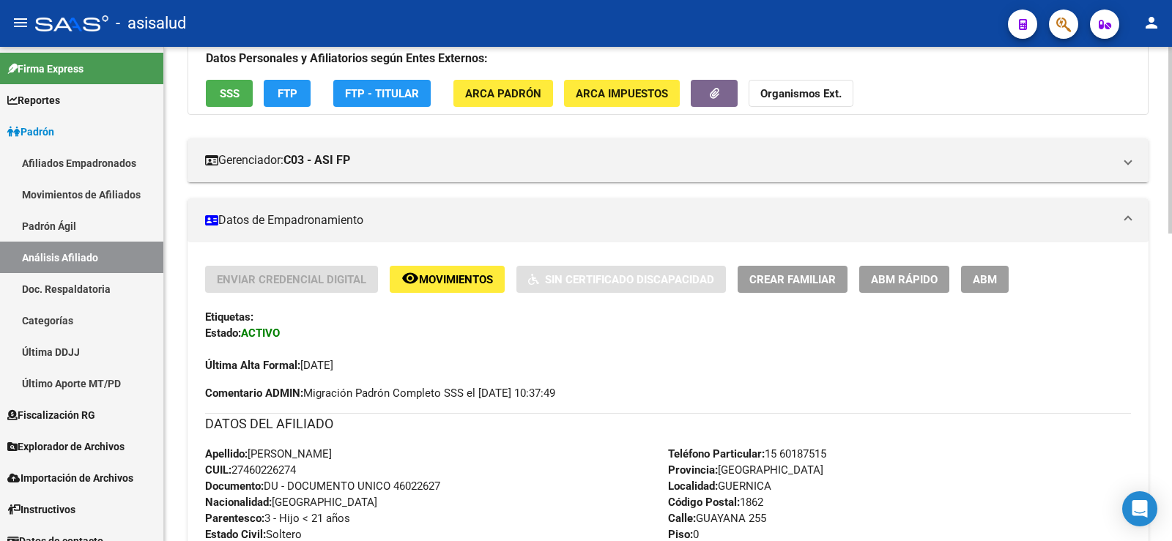
scroll to position [220, 0]
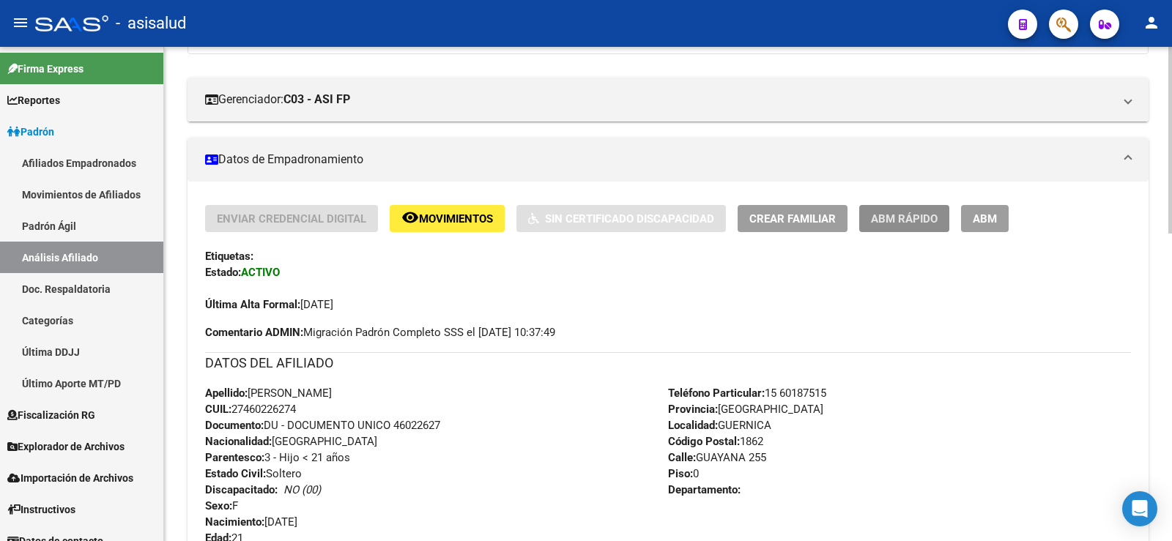
click at [918, 215] on span "ABM Rápido" at bounding box center [904, 218] width 67 height 13
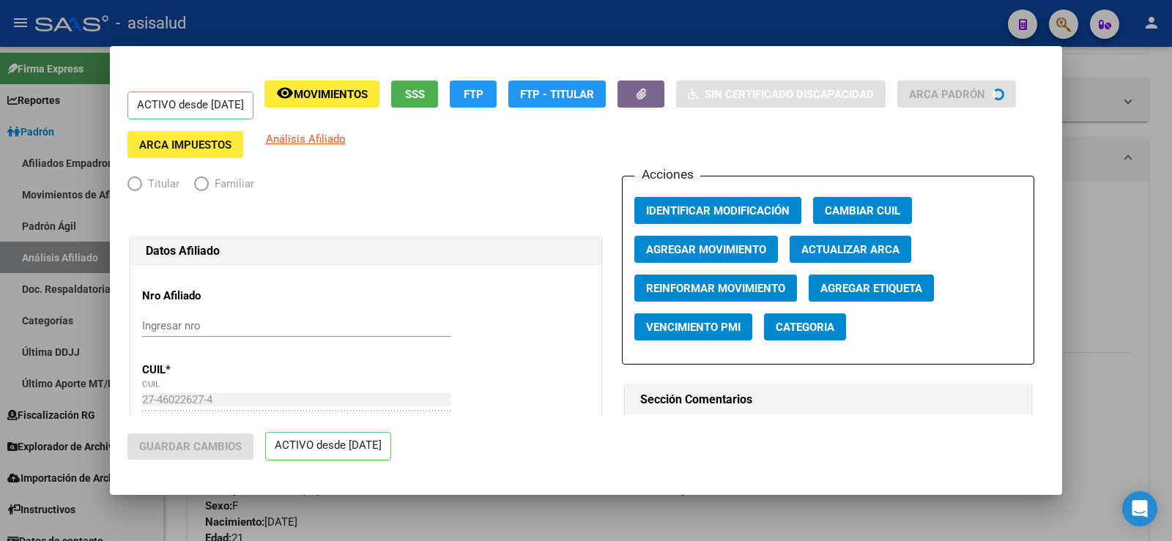
radio input "true"
type input "30-70741128-3"
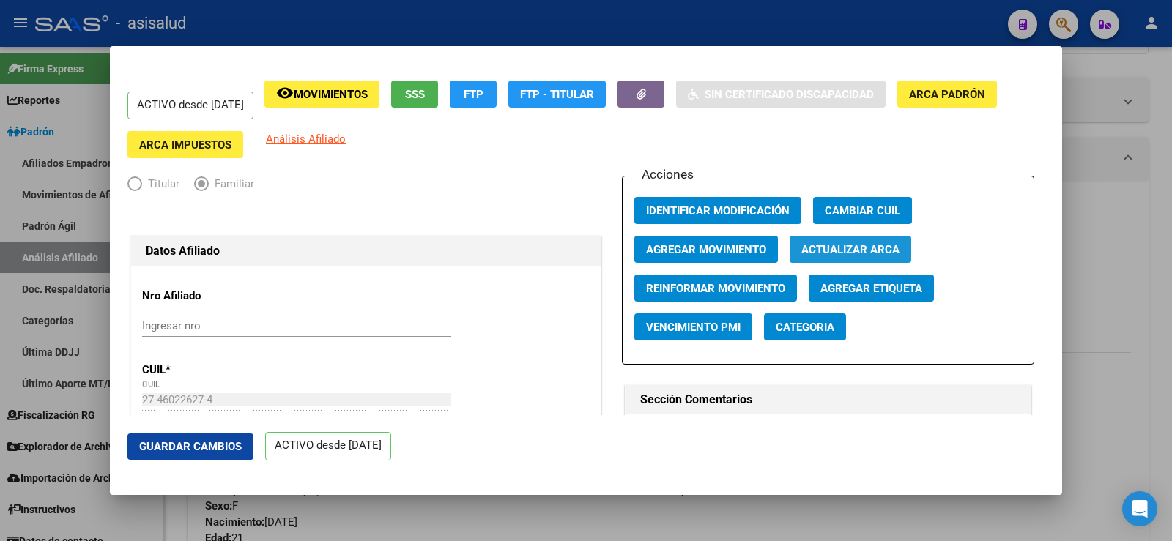
click at [836, 237] on button "Actualizar ARCA" at bounding box center [850, 249] width 122 height 27
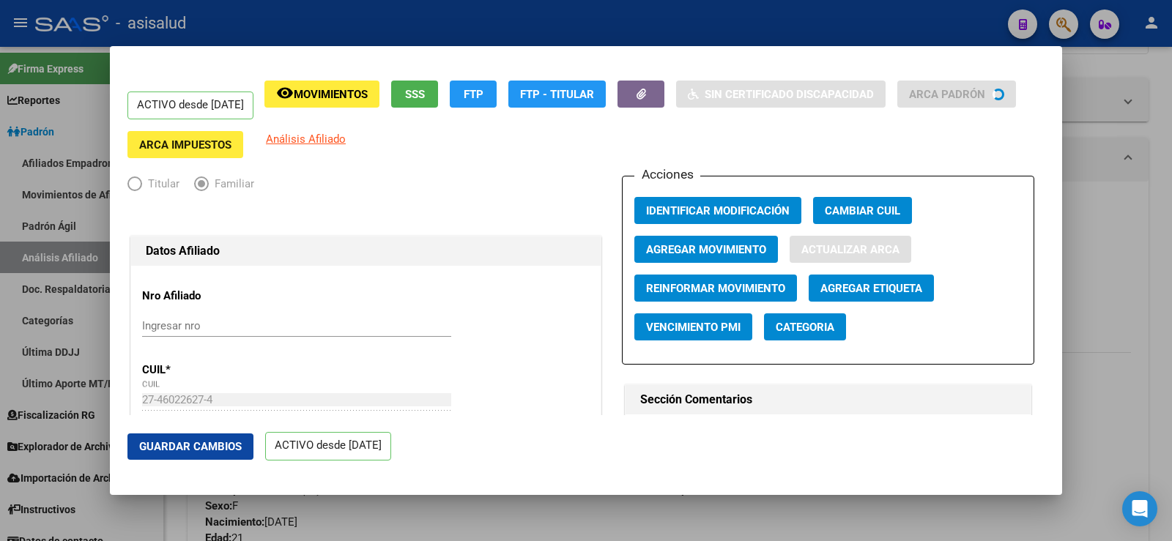
type input "ENCINA"
type input "PRISCILA AYELEN"
type input "GUERNICA"
type input "GUAYANAS"
type input "255"
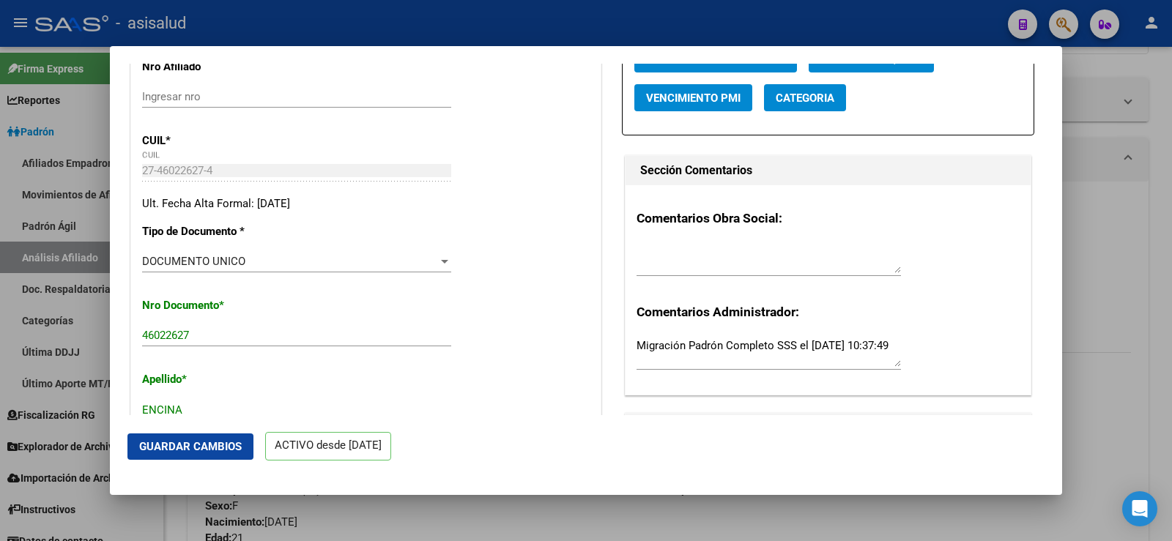
scroll to position [0, 0]
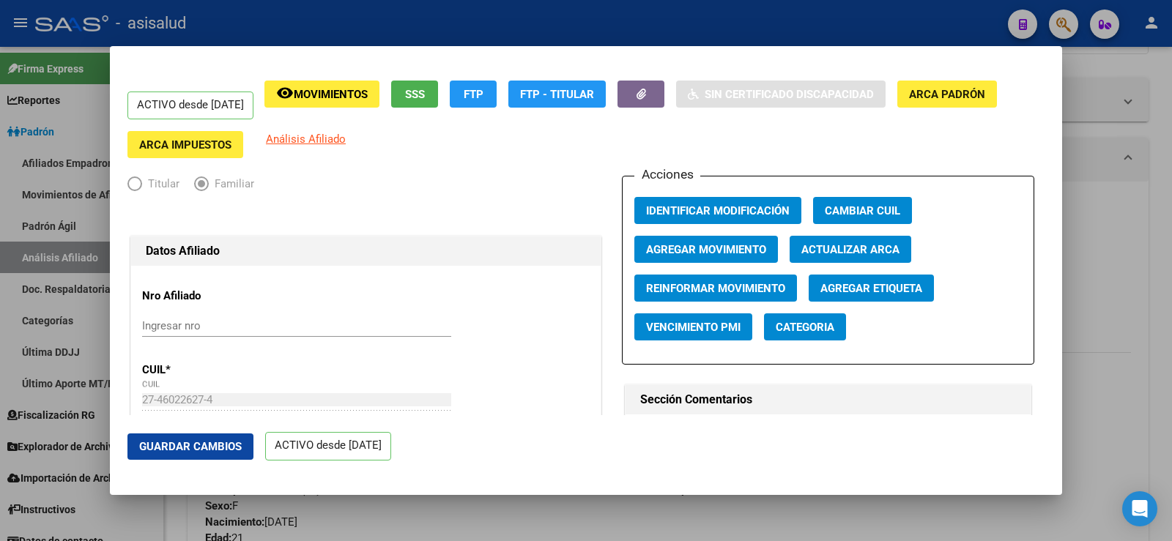
click at [747, 243] on span "Agregar Movimiento" at bounding box center [706, 249] width 120 height 13
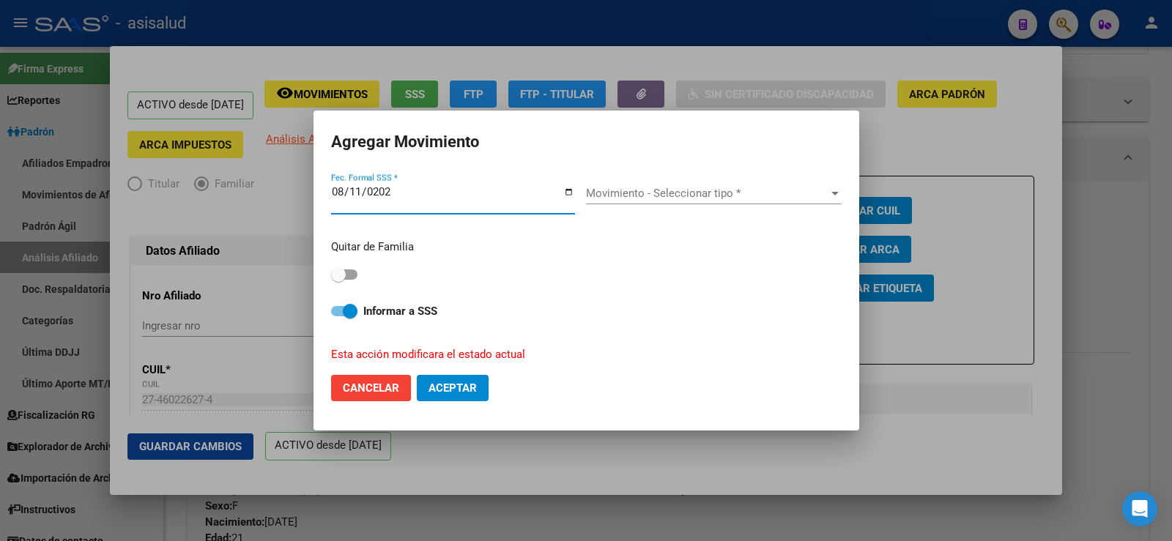
type input "2025-08-11"
click at [722, 200] on span "Movimiento - Seleccionar tipo *" at bounding box center [707, 193] width 242 height 13
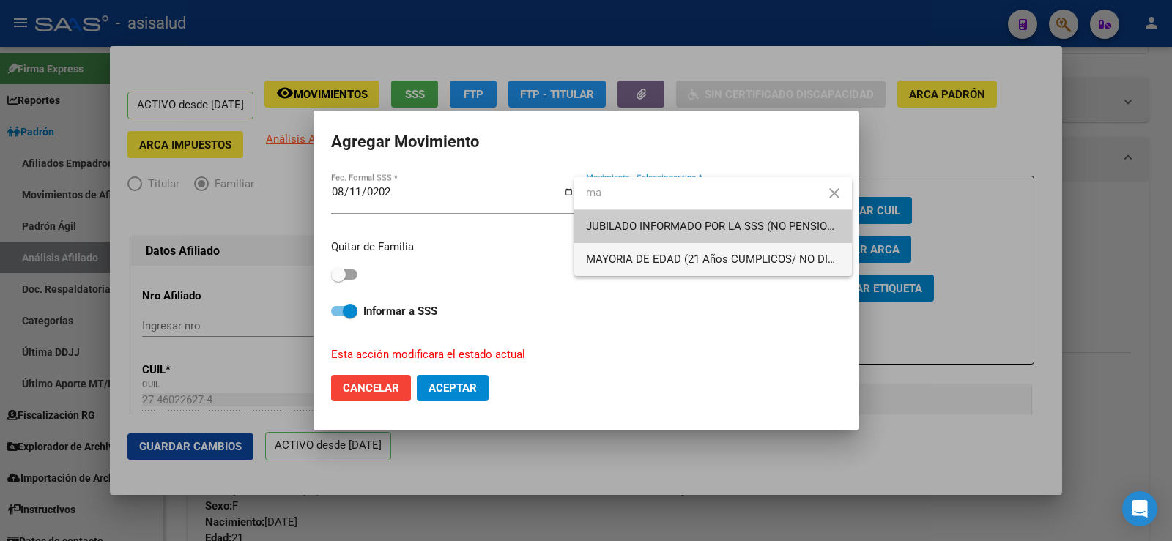
type input "ma"
click at [621, 250] on span "MAYORIA DE EDAD (21 Años CUMPLICOS/ NO DISCA)" at bounding box center [713, 259] width 254 height 33
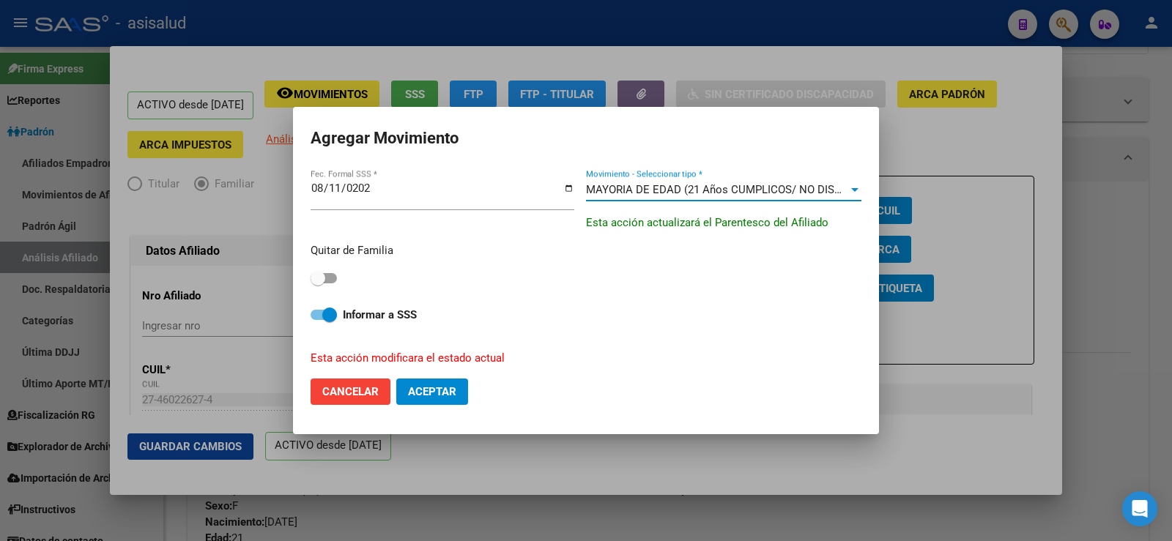
click at [329, 275] on span at bounding box center [324, 278] width 26 height 10
click at [318, 283] on input "checkbox" at bounding box center [317, 283] width 1 height 1
checkbox input "true"
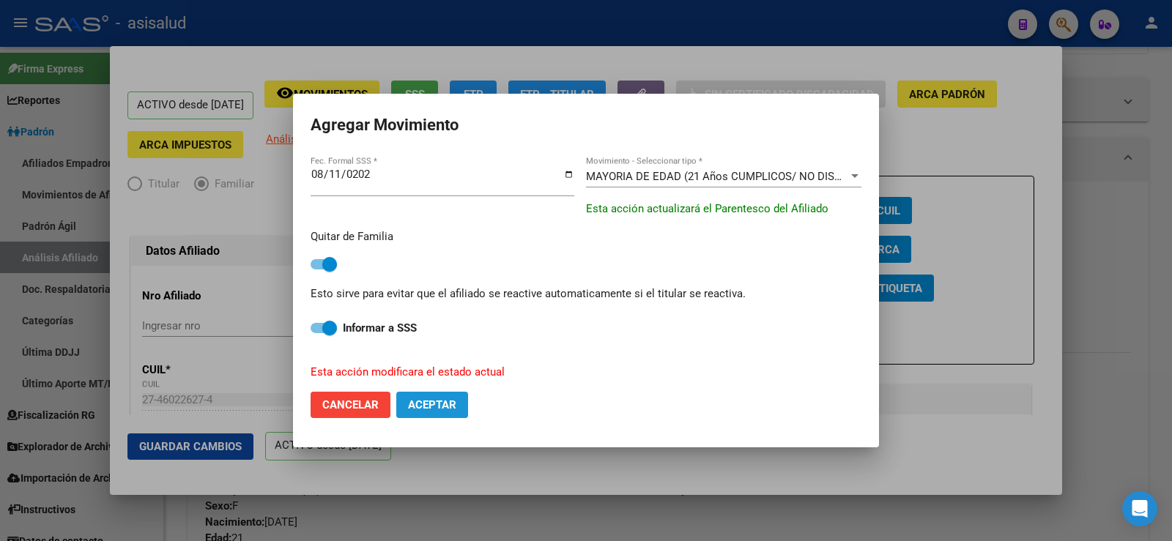
click at [420, 400] on span "Aceptar" at bounding box center [432, 404] width 48 height 13
checkbox input "false"
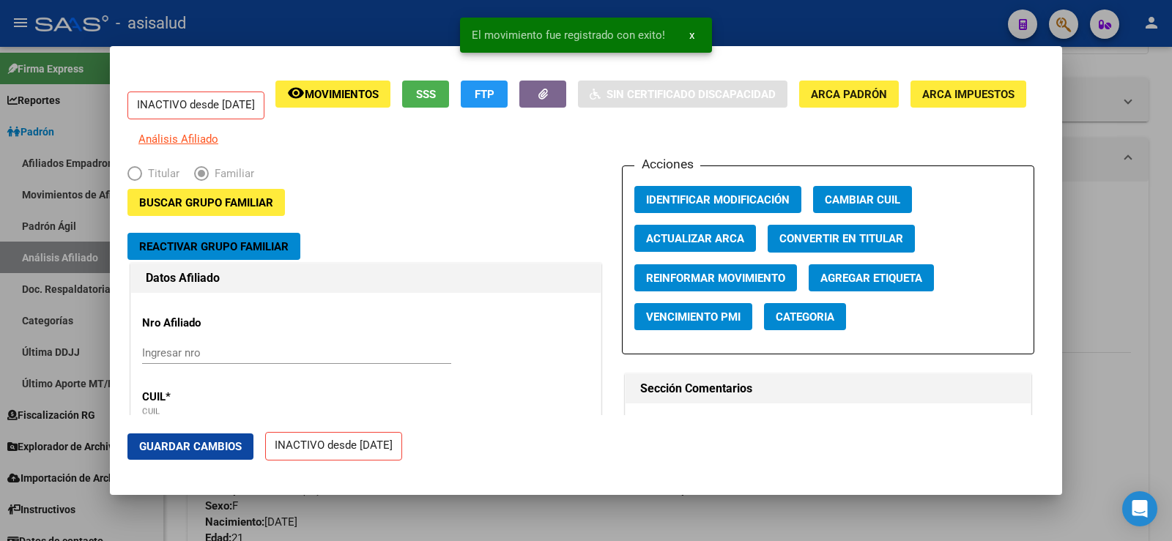
click at [210, 452] on span "Guardar Cambios" at bounding box center [190, 446] width 103 height 13
click at [1171, 183] on div at bounding box center [586, 270] width 1172 height 541
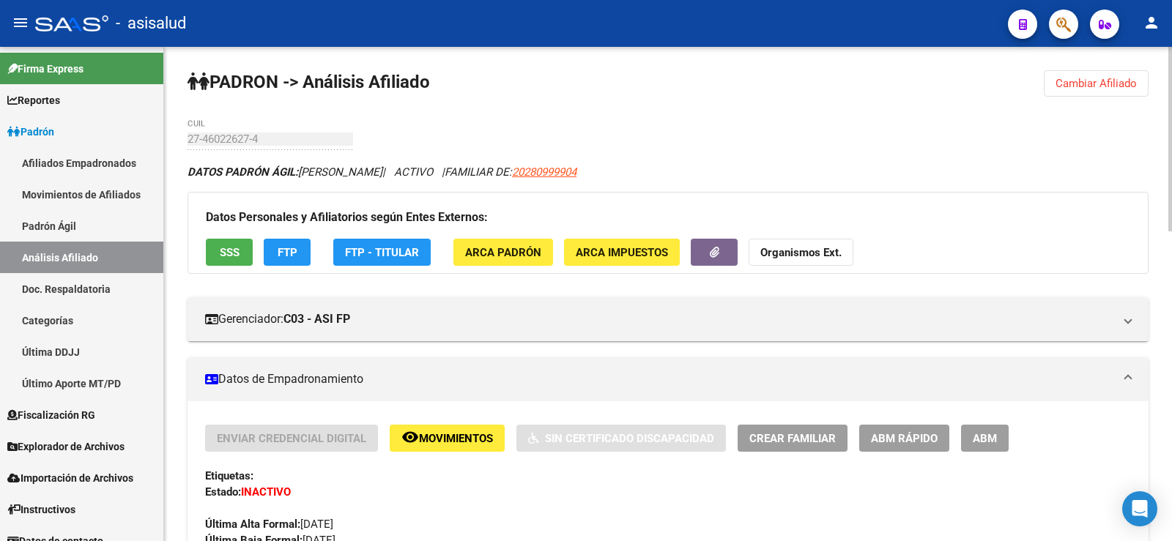
click at [1104, 85] on span "Cambiar Afiliado" at bounding box center [1095, 83] width 81 height 13
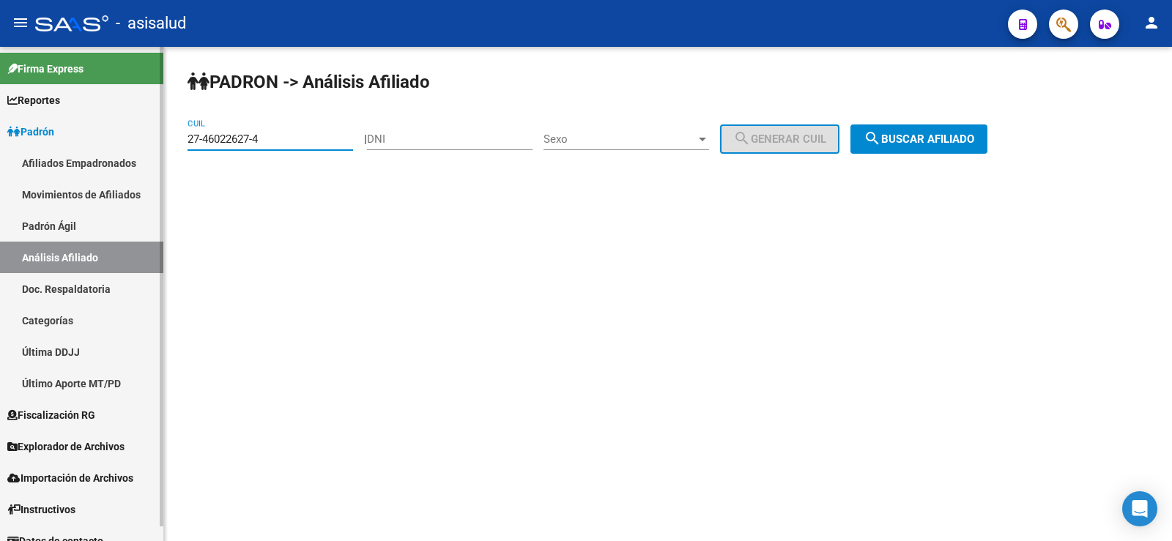
drag, startPoint x: 284, startPoint y: 145, endPoint x: 152, endPoint y: 145, distance: 131.8
click at [152, 145] on mat-sidenav-container "Firma Express Reportes Ingresos Devengados Análisis Histórico Detalles Transfer…" at bounding box center [586, 294] width 1172 height 494
paste input "5739287-2"
type input "27-45739287-2"
click at [955, 133] on span "search Buscar afiliado" at bounding box center [918, 139] width 111 height 13
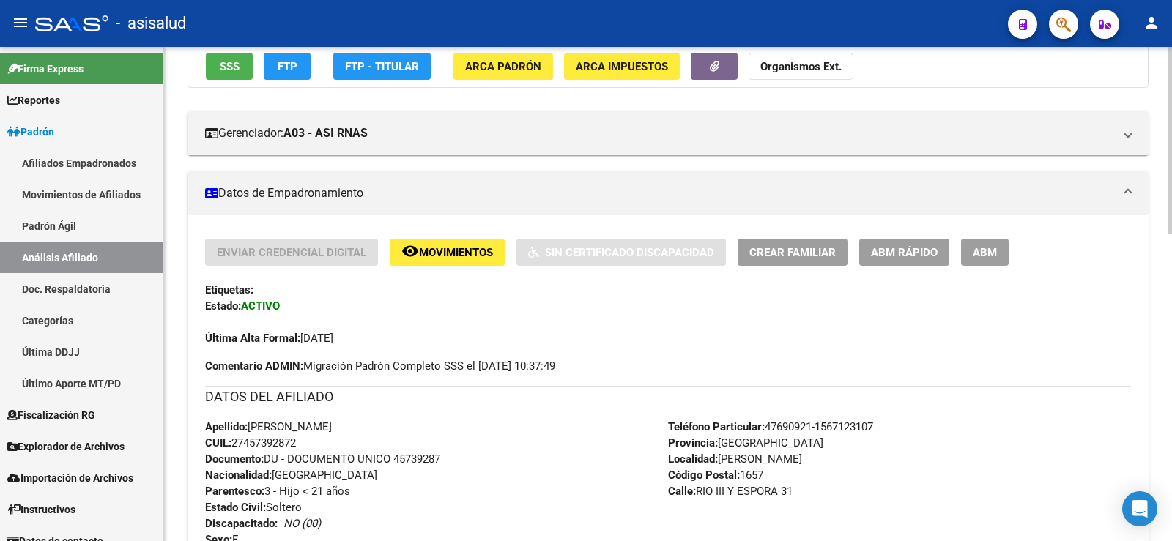
scroll to position [220, 0]
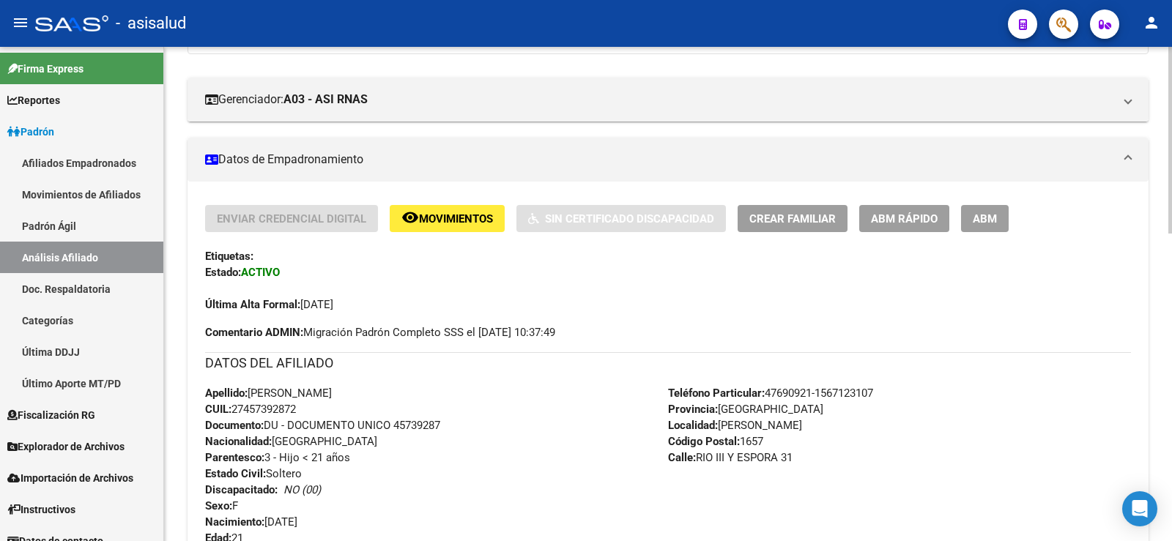
click at [891, 228] on button "ABM Rápido" at bounding box center [904, 218] width 90 height 27
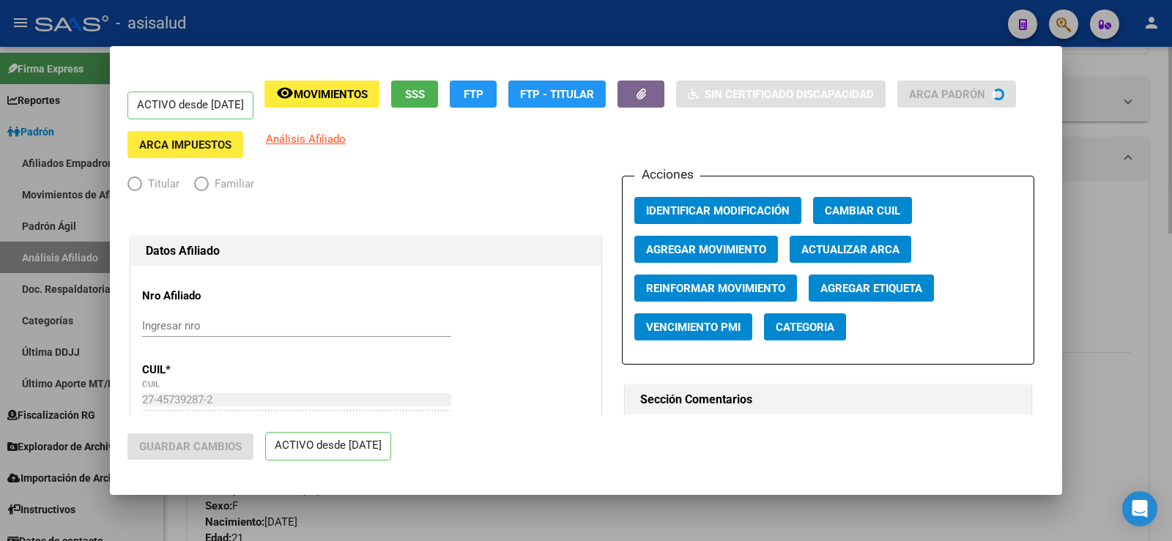
radio input "true"
type input "30-70880245-6"
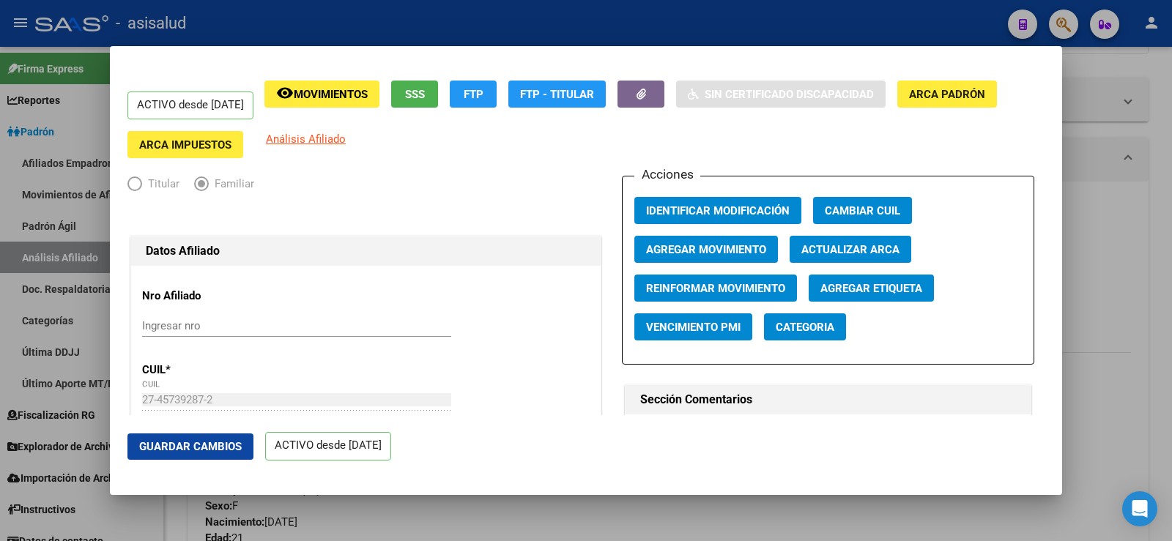
click at [826, 247] on span "Actualizar ARCA" at bounding box center [850, 249] width 98 height 13
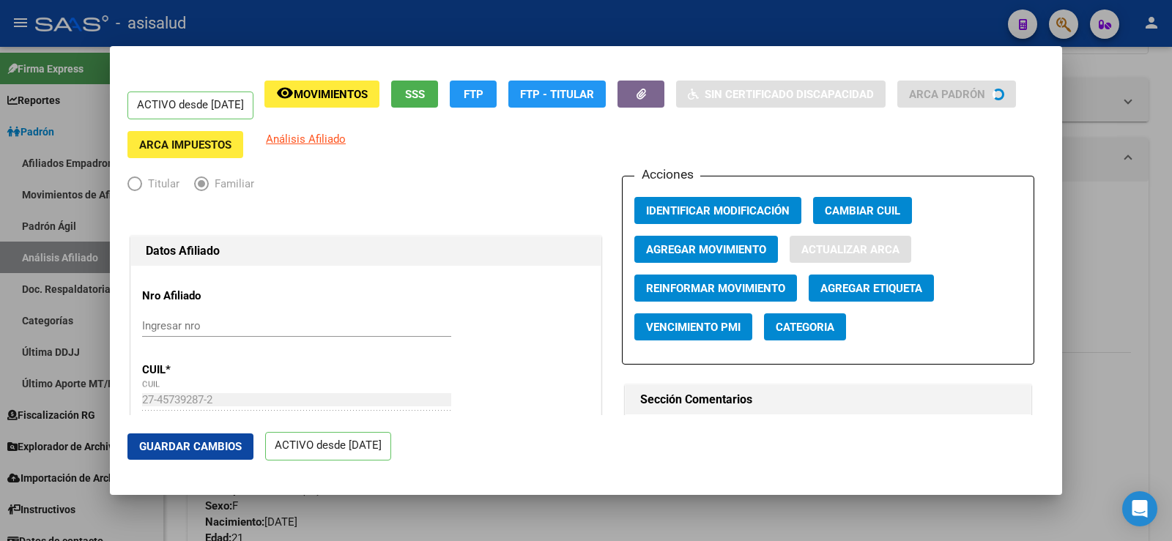
type input "[PERSON_NAME]"
type input "PABLO PODESTA"
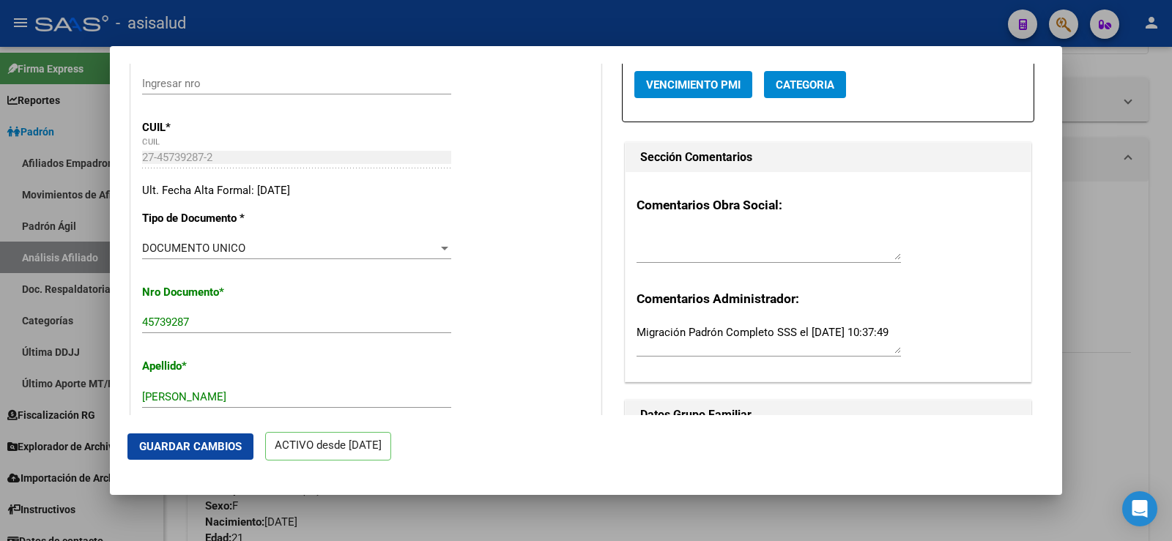
scroll to position [366, 0]
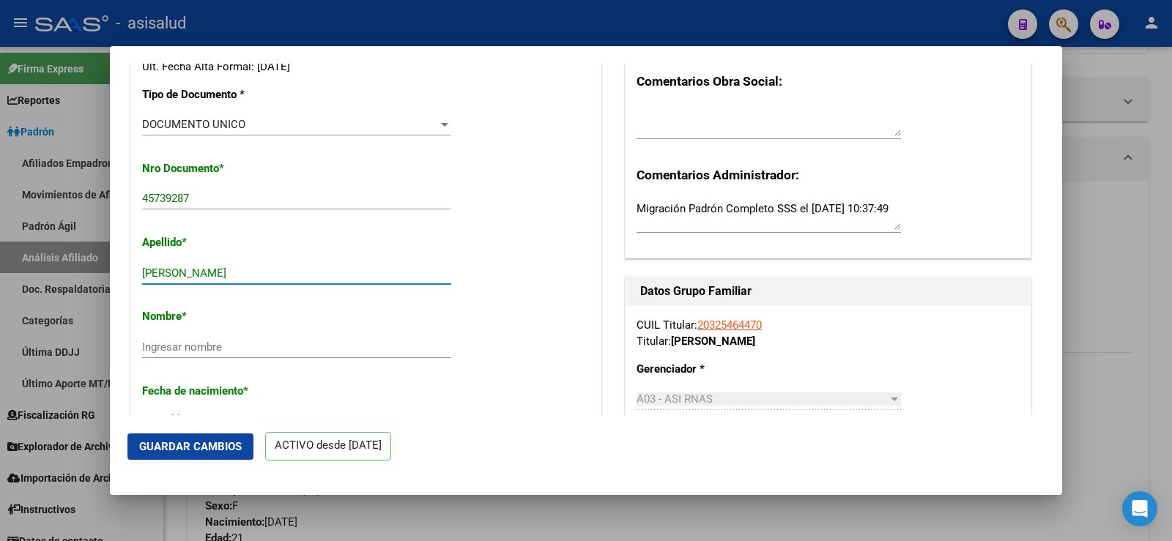
drag, startPoint x: 201, startPoint y: 275, endPoint x: 294, endPoint y: 274, distance: 93.0
click at [294, 274] on input "[PERSON_NAME]" at bounding box center [296, 273] width 309 height 13
type input "ESPINDOLA"
click at [160, 353] on input "Ingresar nombre" at bounding box center [296, 347] width 309 height 13
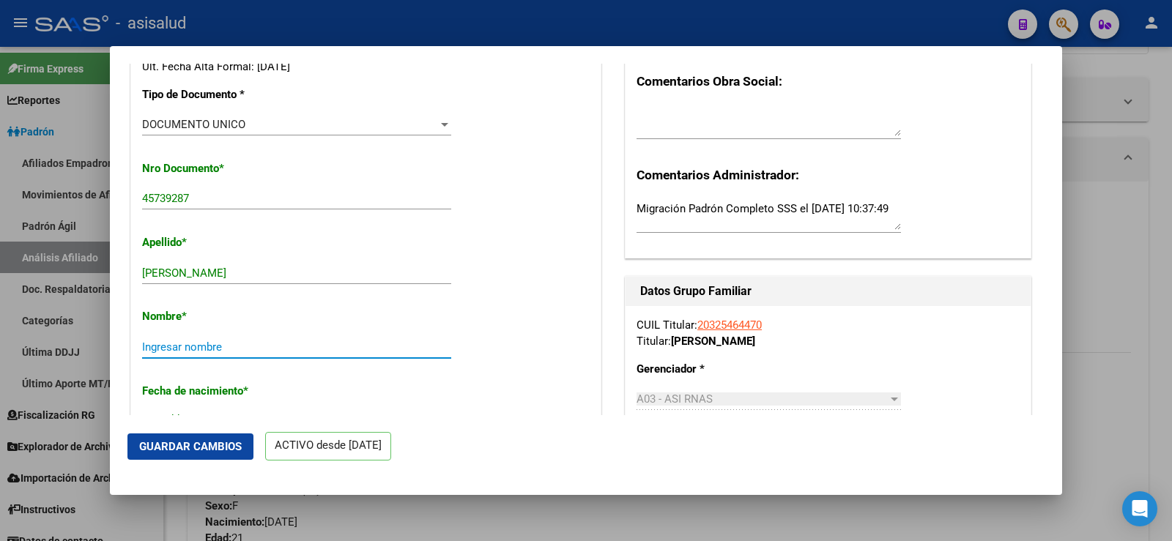
paste input "ABRIL JACKELINE"
drag, startPoint x: 146, startPoint y: 345, endPoint x: 127, endPoint y: 344, distance: 19.1
click at [127, 344] on mat-dialog-content "ACTIVO desde 01/01/2025 remove_red_eye Movimientos SSS FTP FTP - Titular Sin Ce…" at bounding box center [586, 240] width 952 height 352
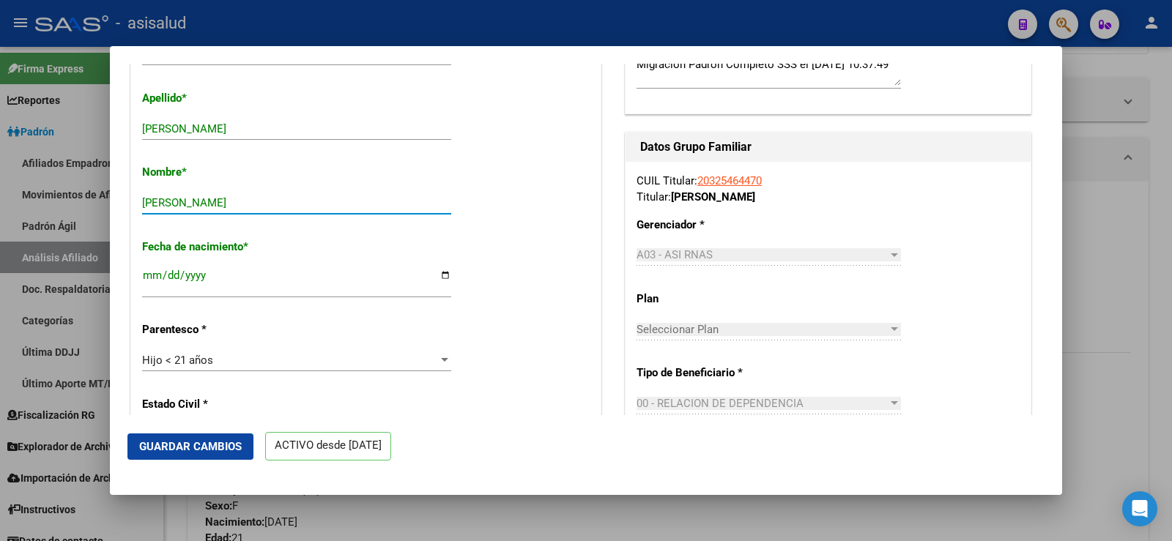
scroll to position [513, 0]
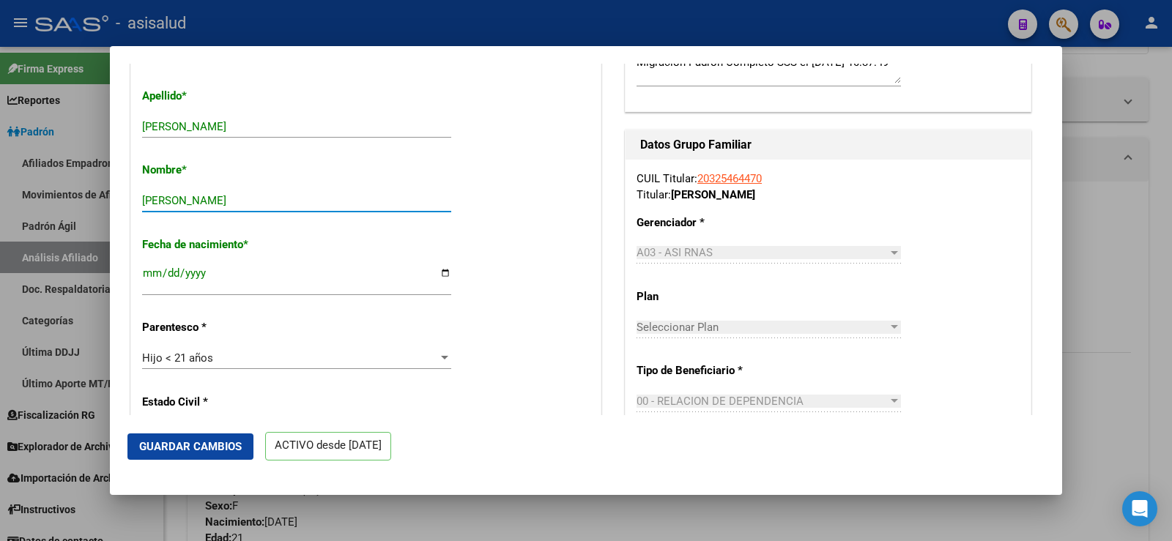
type input "ABRIL JACKELINE"
click at [223, 442] on span "Guardar Cambios" at bounding box center [190, 446] width 103 height 13
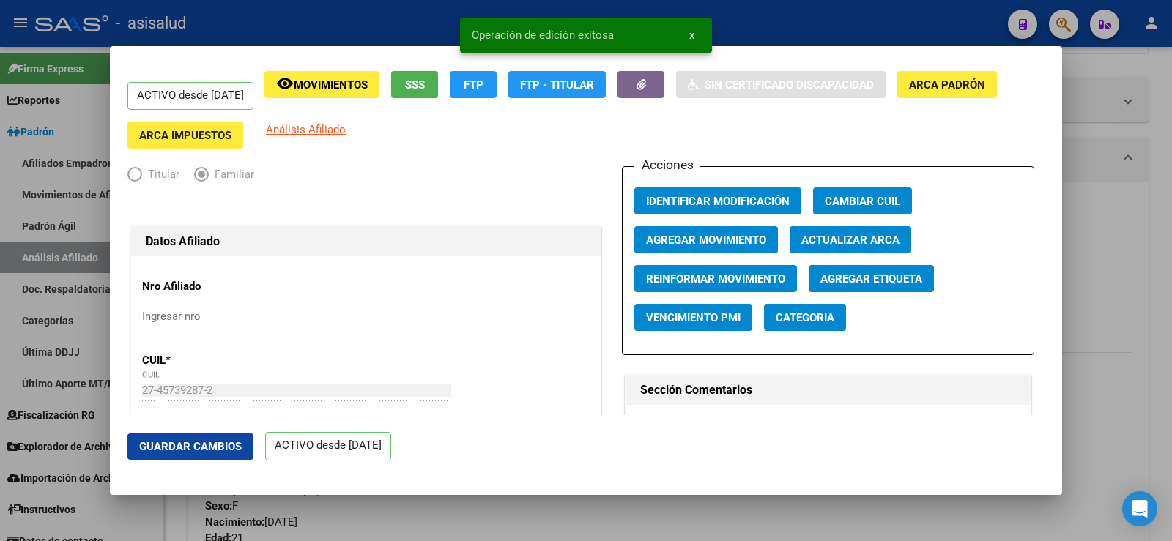
scroll to position [0, 0]
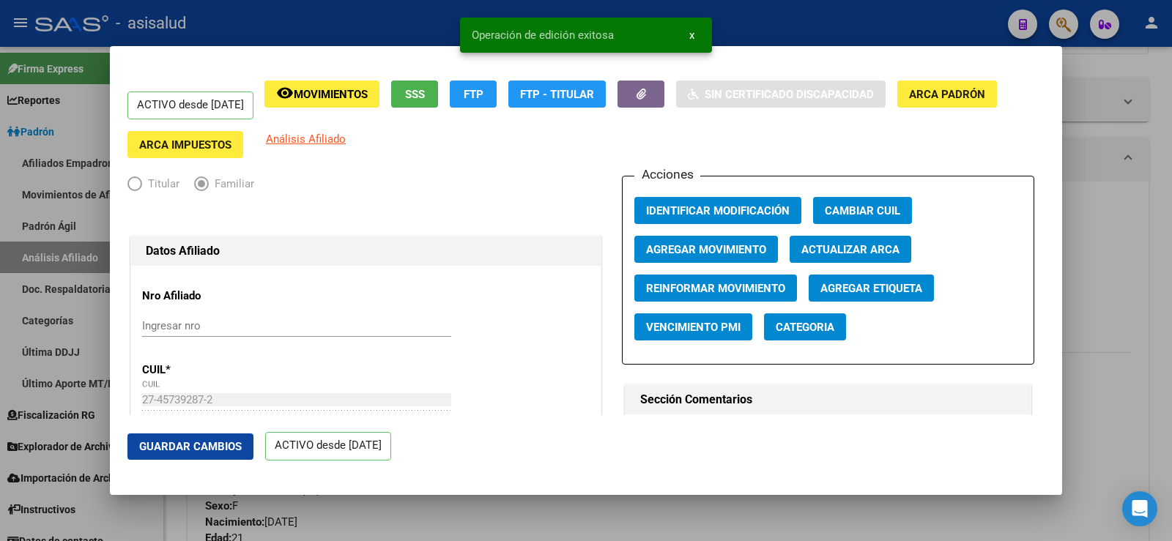
click at [735, 242] on span "Agregar Movimiento" at bounding box center [706, 248] width 120 height 13
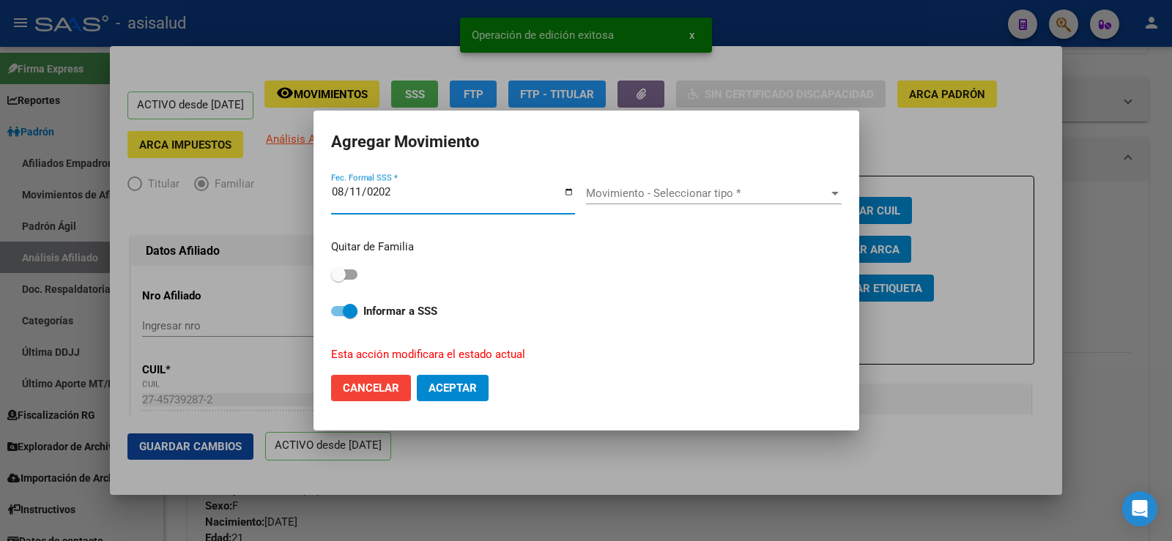
type input "2025-08-11"
click at [713, 190] on span "Movimiento - Seleccionar tipo *" at bounding box center [707, 193] width 242 height 13
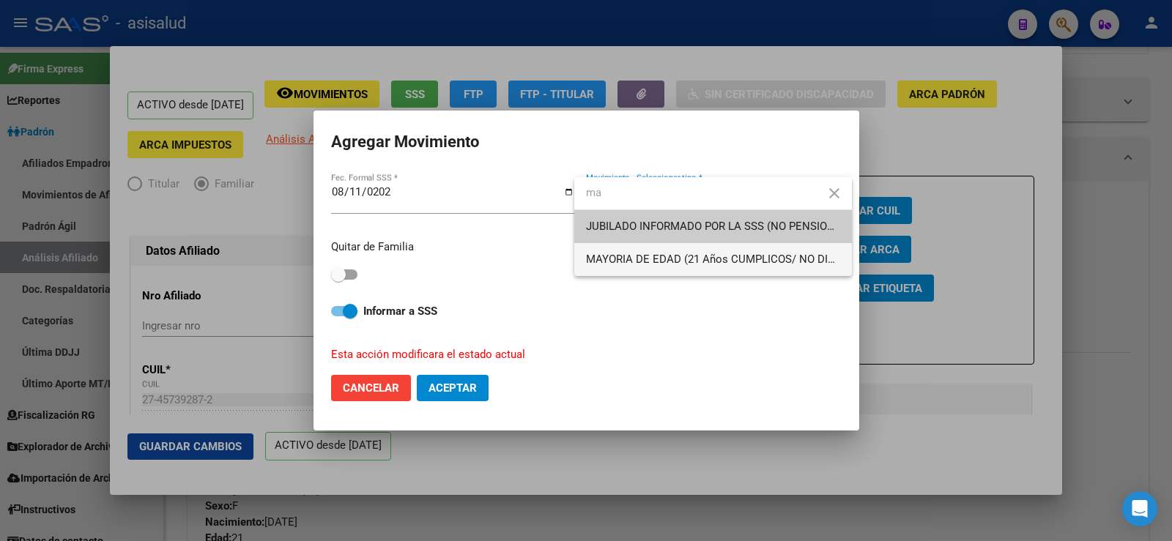
type input "ma"
click at [651, 250] on span "MAYORIA DE EDAD (21 Años CUMPLICOS/ NO DISCA)" at bounding box center [713, 259] width 254 height 33
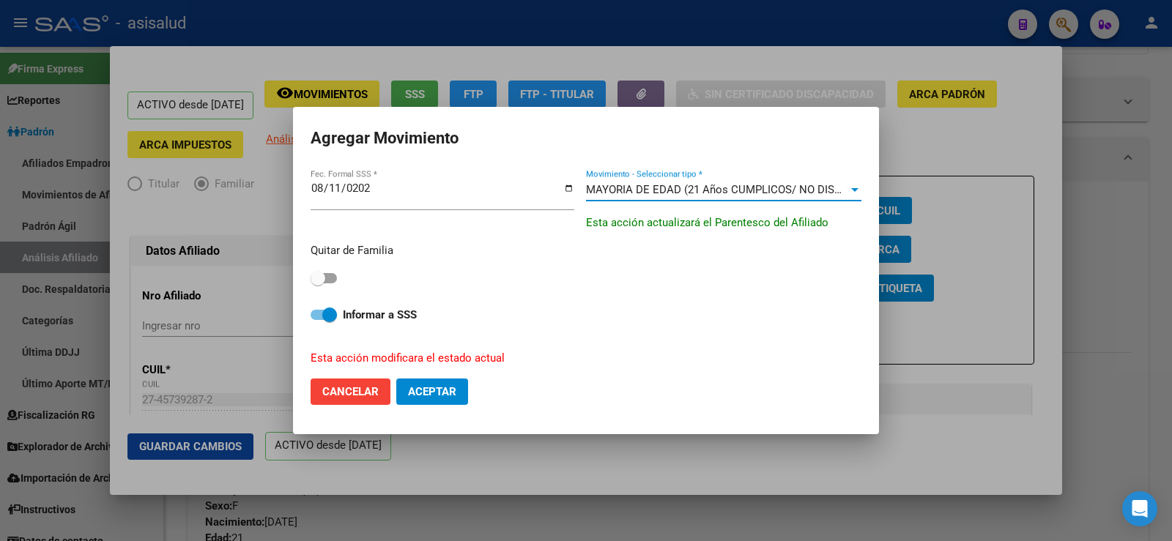
click at [323, 274] on span at bounding box center [318, 278] width 15 height 15
click at [318, 283] on input "checkbox" at bounding box center [317, 283] width 1 height 1
checkbox input "true"
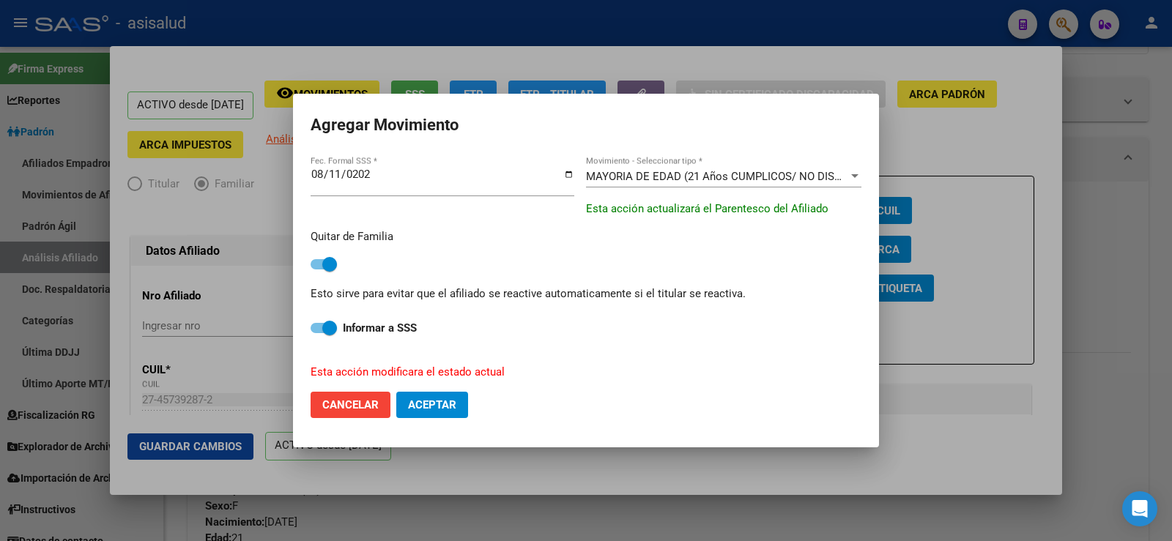
click at [437, 401] on span "Aceptar" at bounding box center [432, 404] width 48 height 13
checkbox input "false"
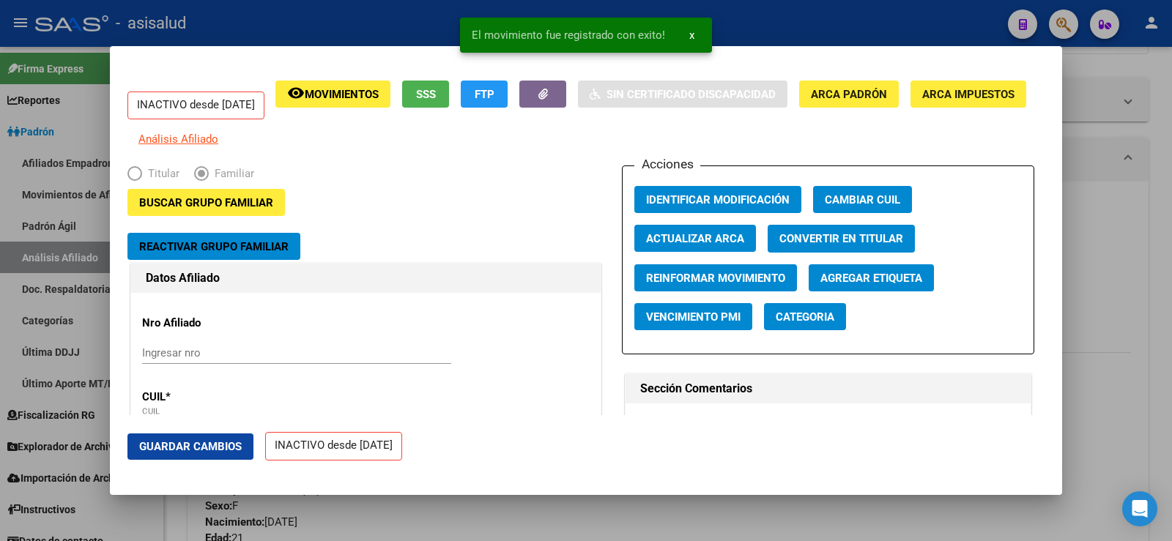
click at [225, 447] on span "Guardar Cambios" at bounding box center [190, 446] width 103 height 13
click at [1162, 164] on div at bounding box center [586, 270] width 1172 height 541
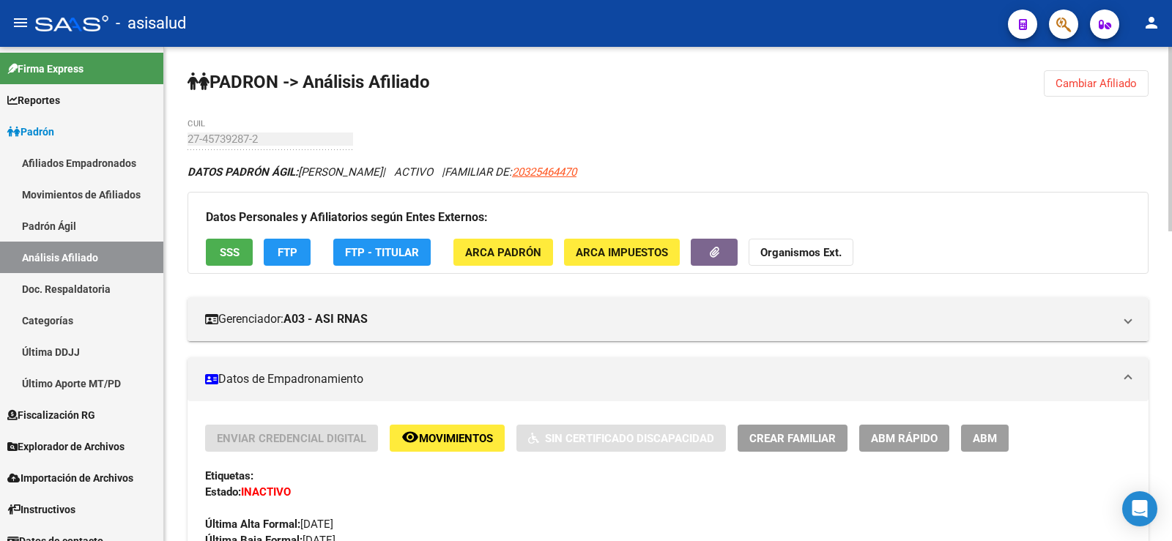
click at [1107, 75] on button "Cambiar Afiliado" at bounding box center [1096, 83] width 105 height 26
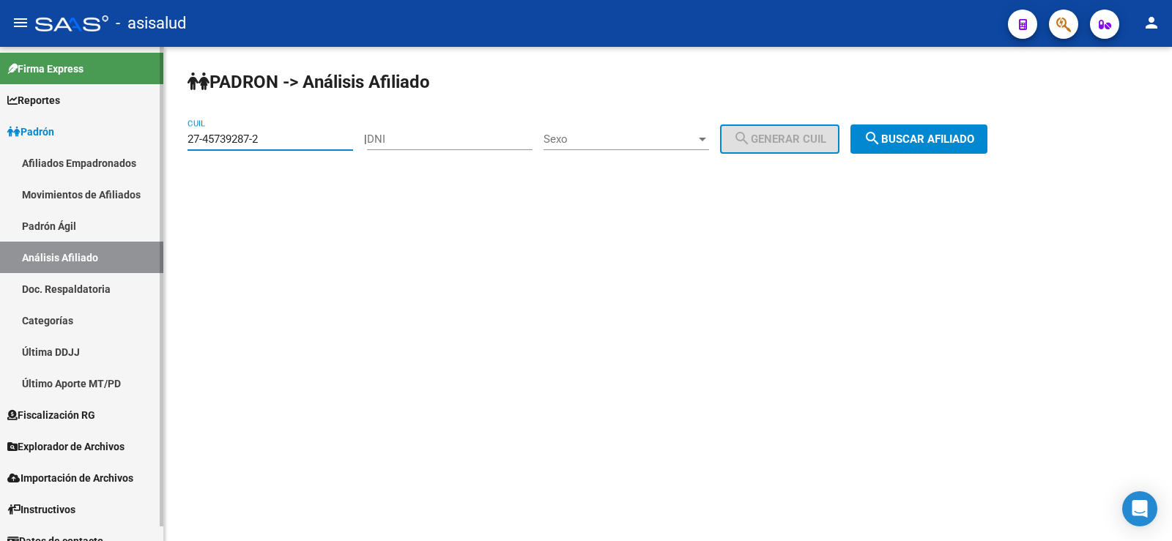
drag, startPoint x: 300, startPoint y: 143, endPoint x: 157, endPoint y: 142, distance: 142.8
click at [157, 142] on mat-sidenav-container "Firma Express Reportes Ingresos Devengados Análisis Histórico Detalles Transfer…" at bounding box center [586, 294] width 1172 height 494
paste input "6021501-9"
type input "27-46021501-9"
click at [940, 138] on span "search Buscar afiliado" at bounding box center [918, 139] width 111 height 13
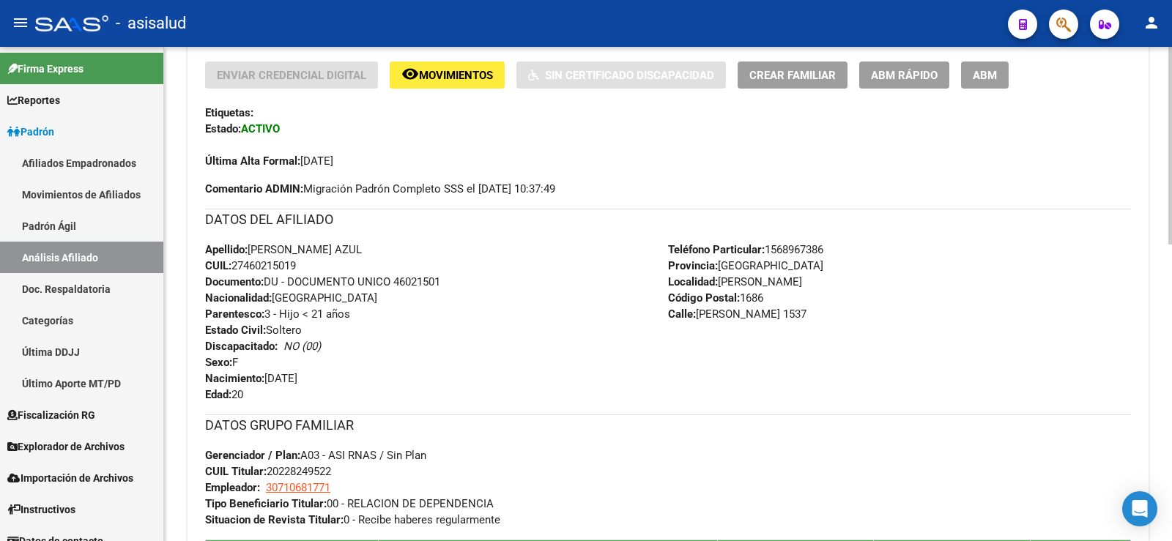
scroll to position [366, 0]
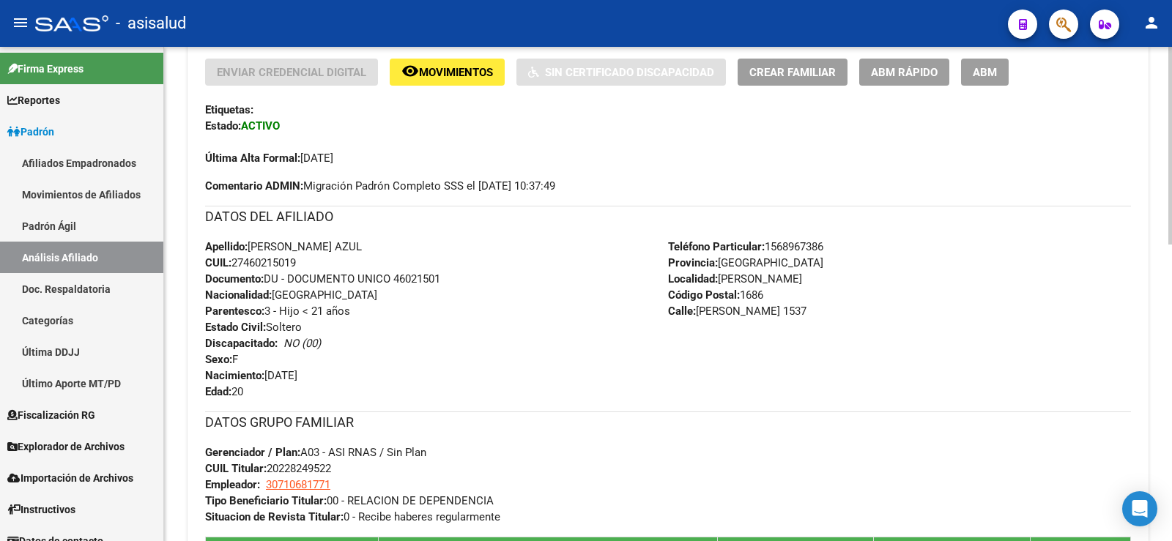
click at [923, 74] on span "ABM Rápido" at bounding box center [904, 72] width 67 height 13
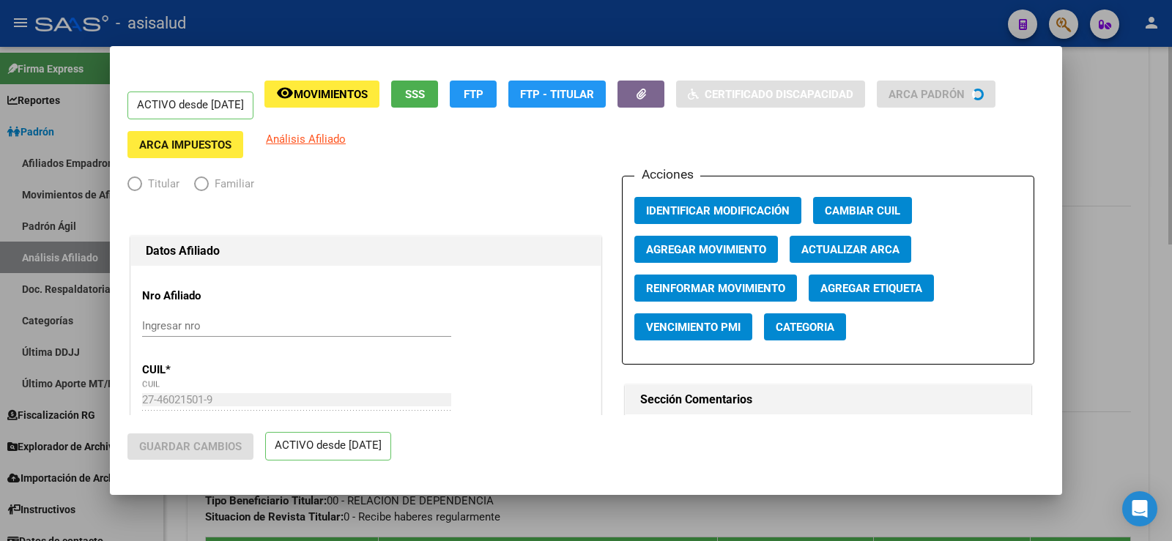
radio input "true"
type input "30-71068177-1"
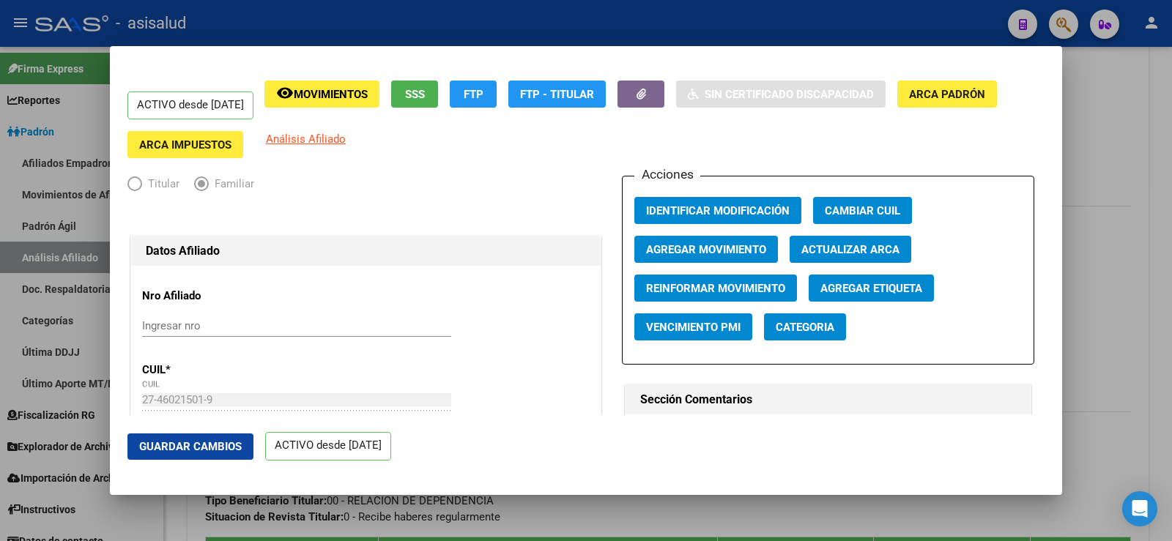
click at [842, 248] on span "Actualizar ARCA" at bounding box center [850, 249] width 98 height 13
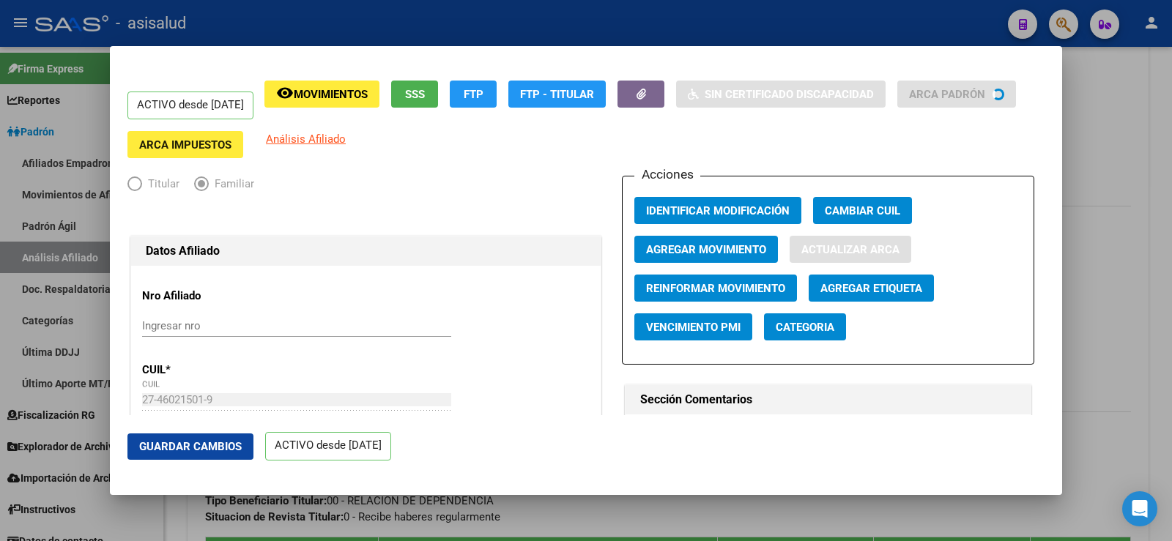
type input "ESPEJO"
type input "ORIANA AZUL"
type input "WILLIAM C. MORR"
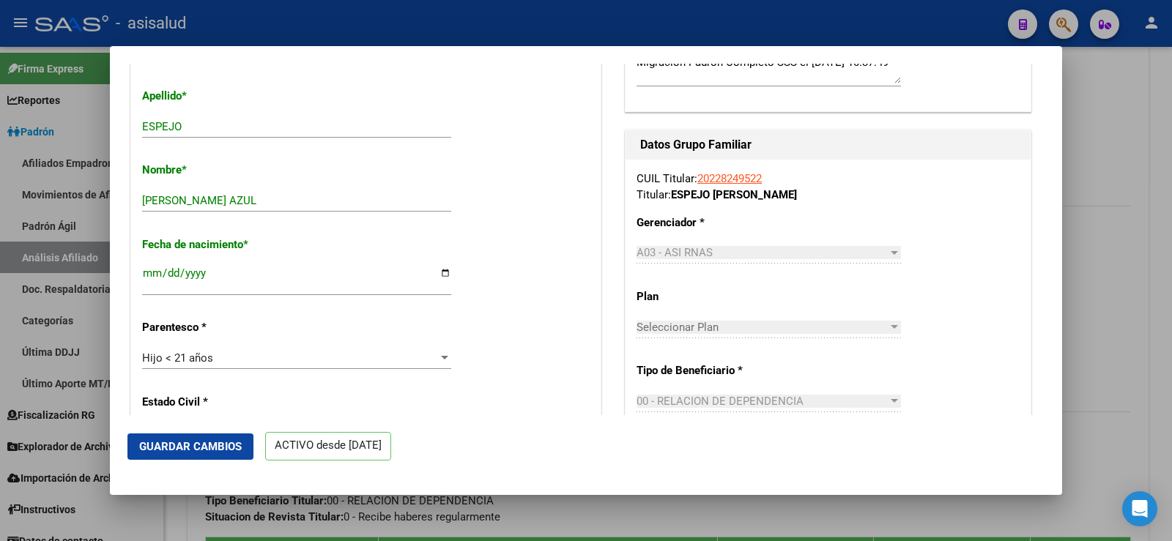
scroll to position [0, 0]
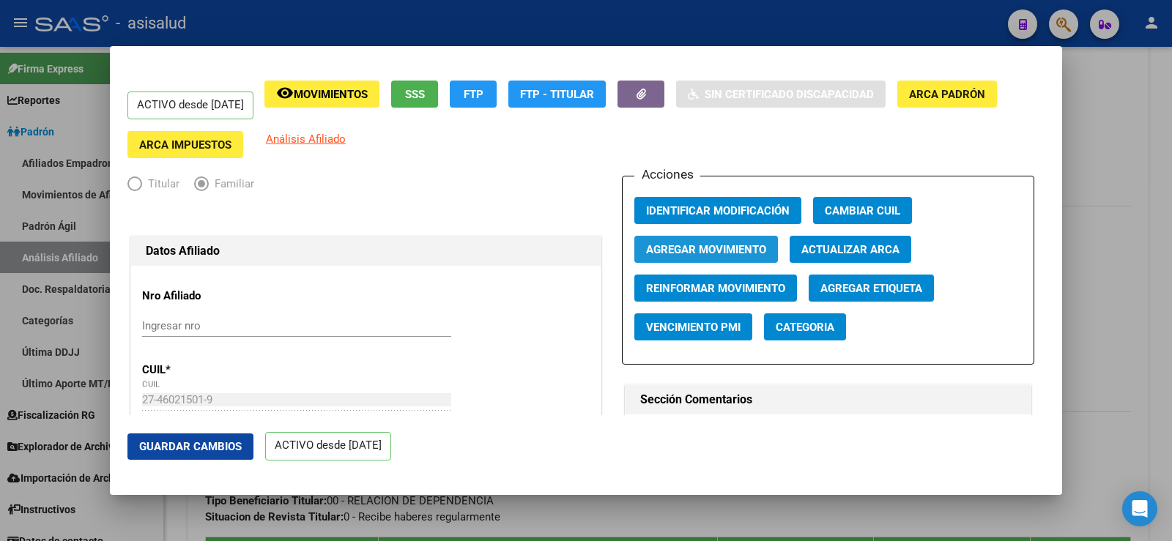
click at [687, 247] on span "Agregar Movimiento" at bounding box center [706, 249] width 120 height 13
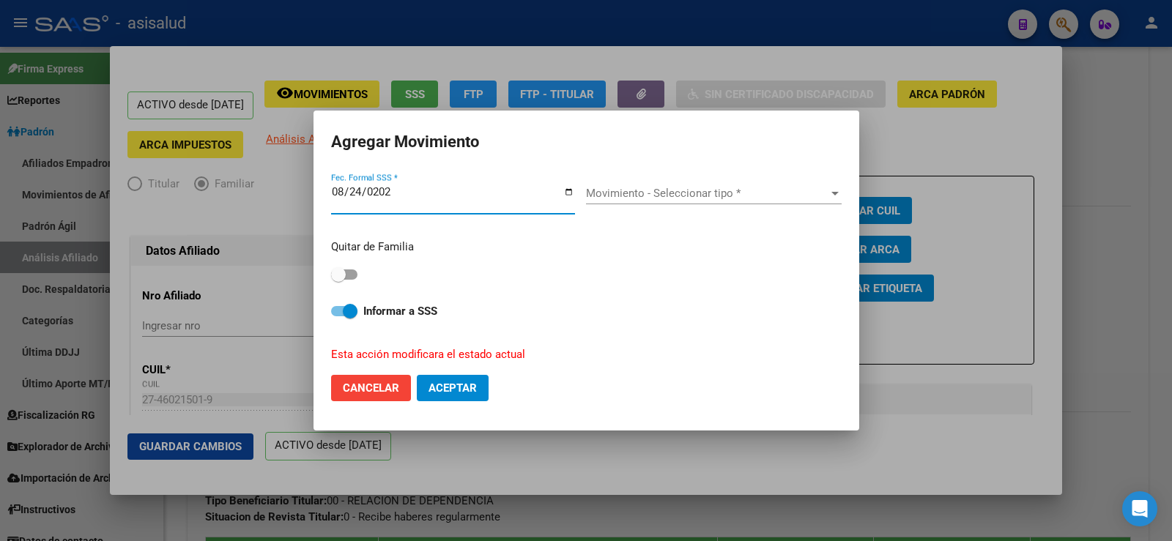
type input "2025-08-24"
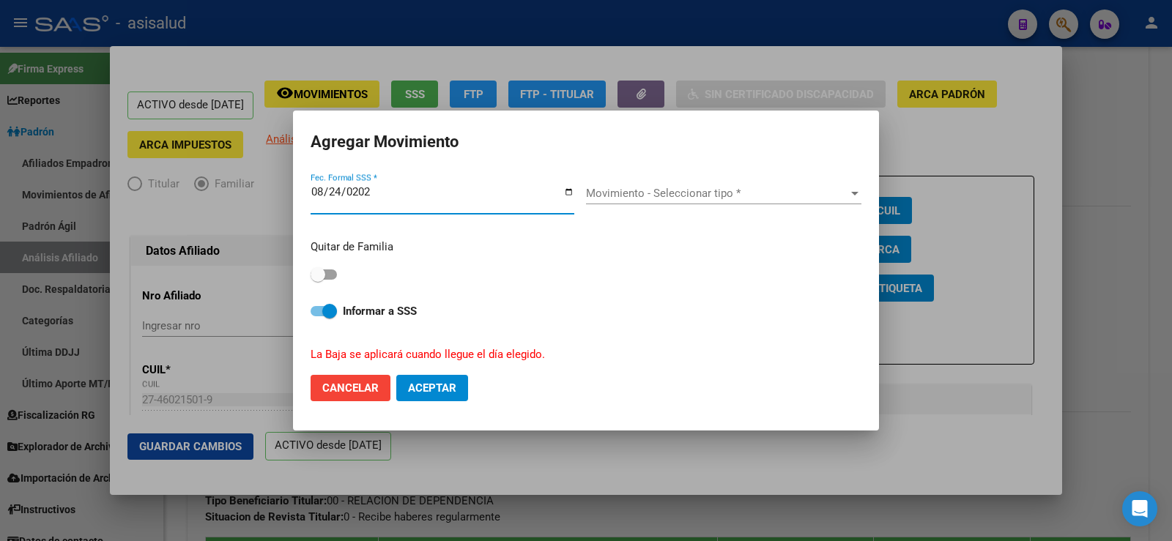
click at [688, 197] on span "Movimiento - Seleccionar tipo *" at bounding box center [717, 193] width 262 height 13
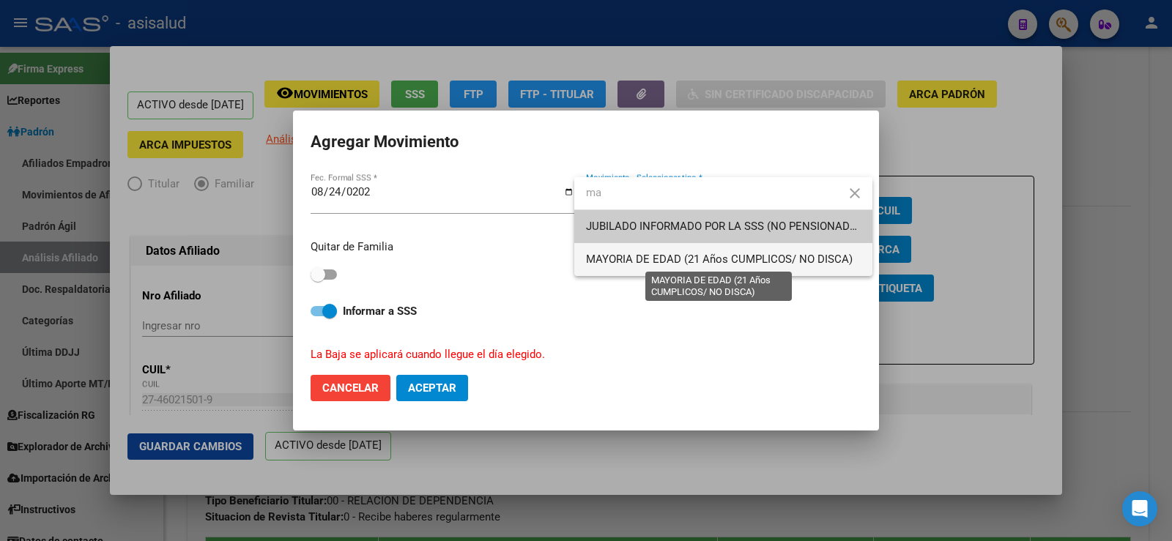
click at [632, 258] on span "MAYORIA DE EDAD (21 Años CUMPLICOS/ NO DISCA)" at bounding box center [719, 259] width 267 height 13
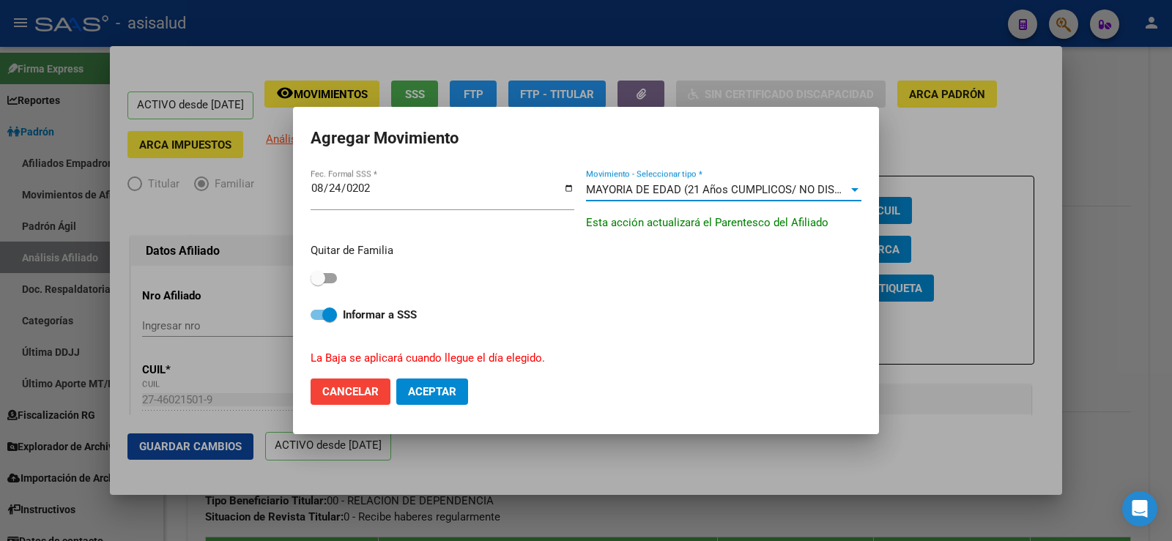
click at [337, 278] on div "Quitar de Familia" at bounding box center [586, 265] width 551 height 46
click at [330, 277] on span at bounding box center [324, 278] width 26 height 10
click at [318, 283] on input "checkbox" at bounding box center [317, 283] width 1 height 1
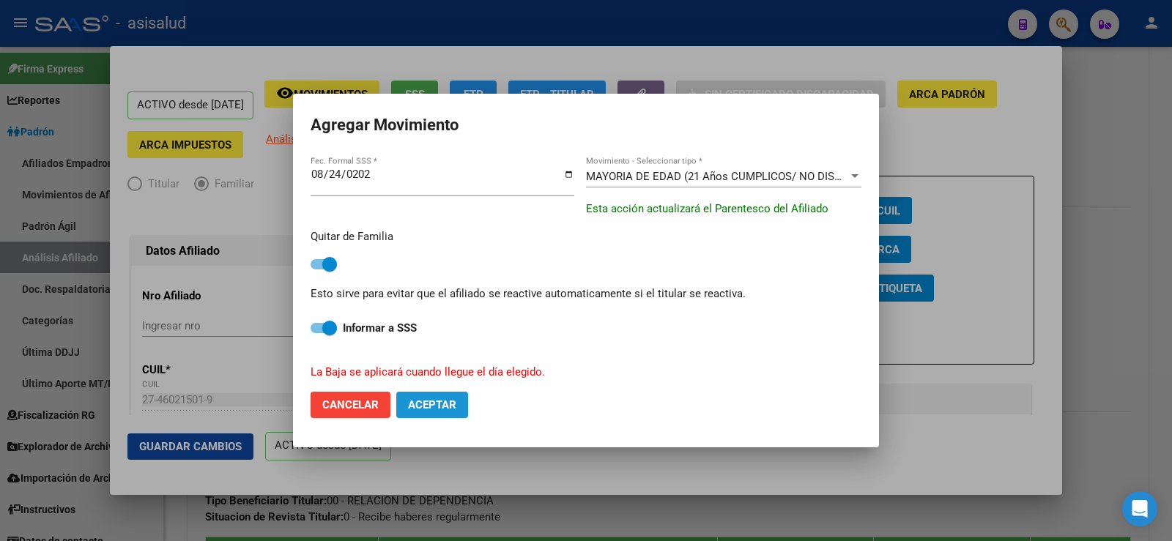
click at [424, 408] on span "Aceptar" at bounding box center [432, 404] width 48 height 13
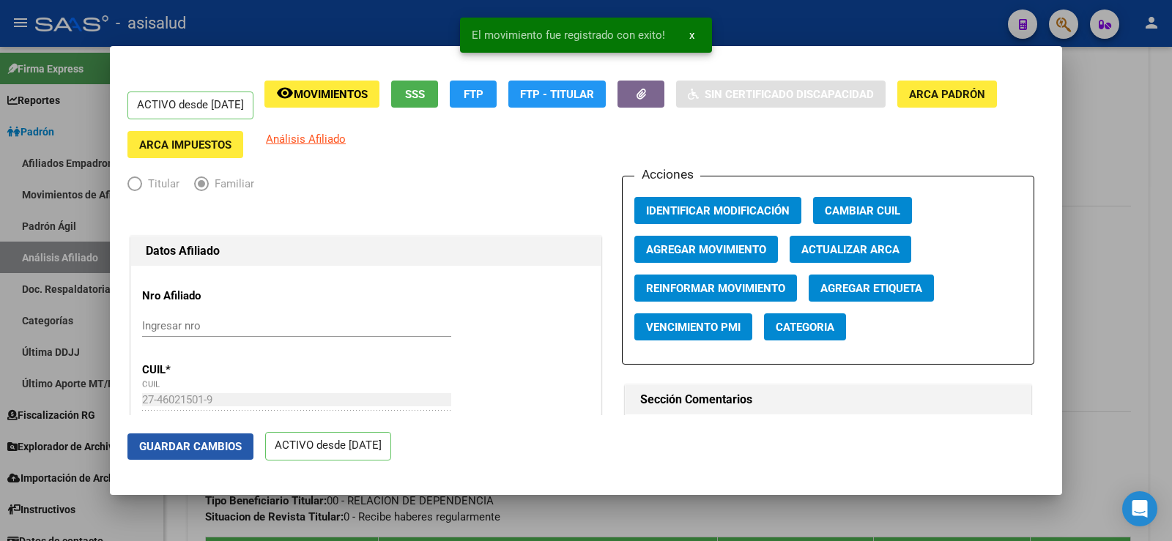
click at [202, 450] on span "Guardar Cambios" at bounding box center [190, 446] width 103 height 13
click at [1134, 119] on div at bounding box center [586, 270] width 1172 height 541
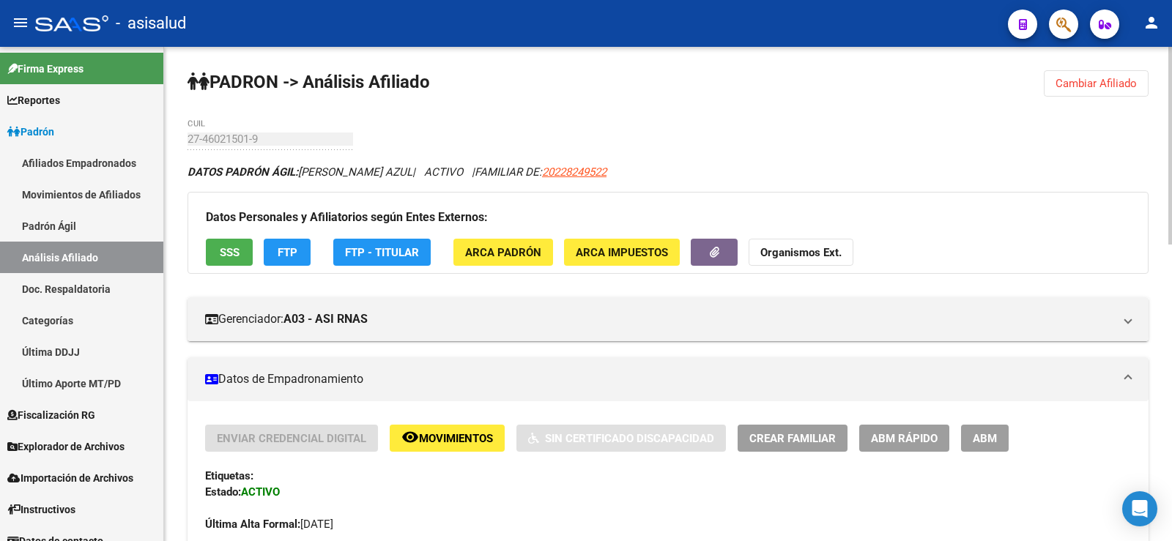
click at [1077, 85] on span "Cambiar Afiliado" at bounding box center [1095, 83] width 81 height 13
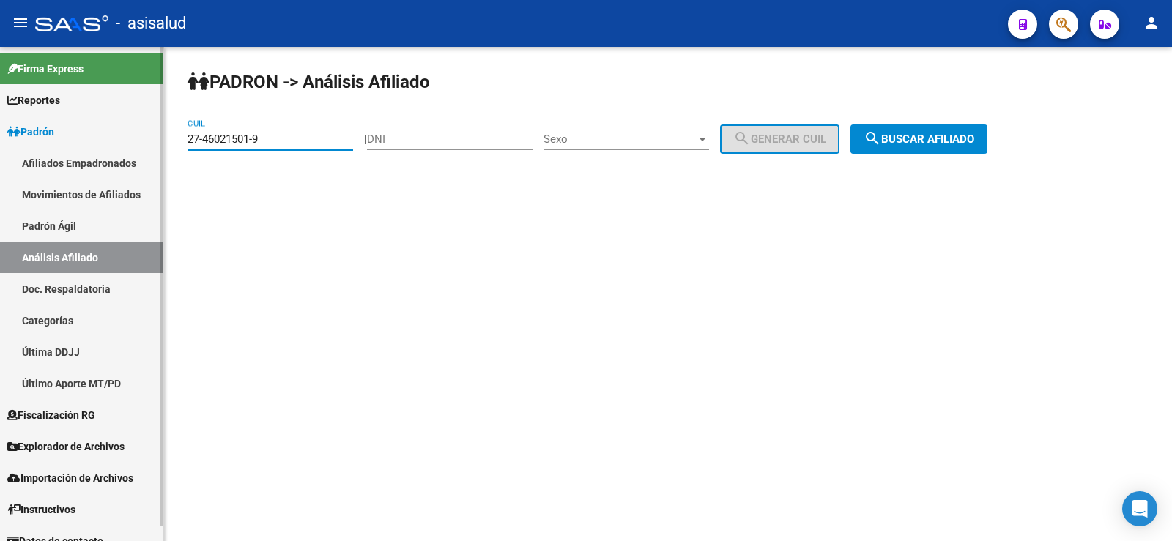
drag, startPoint x: 249, startPoint y: 141, endPoint x: 133, endPoint y: 141, distance: 115.7
click at [133, 141] on mat-sidenav-container "Firma Express Reportes Ingresos Devengados Análisis Histórico Detalles Transfer…" at bounding box center [586, 294] width 1172 height 494
paste input "205112"
click at [949, 139] on span "search Buscar afiliado" at bounding box center [918, 139] width 111 height 13
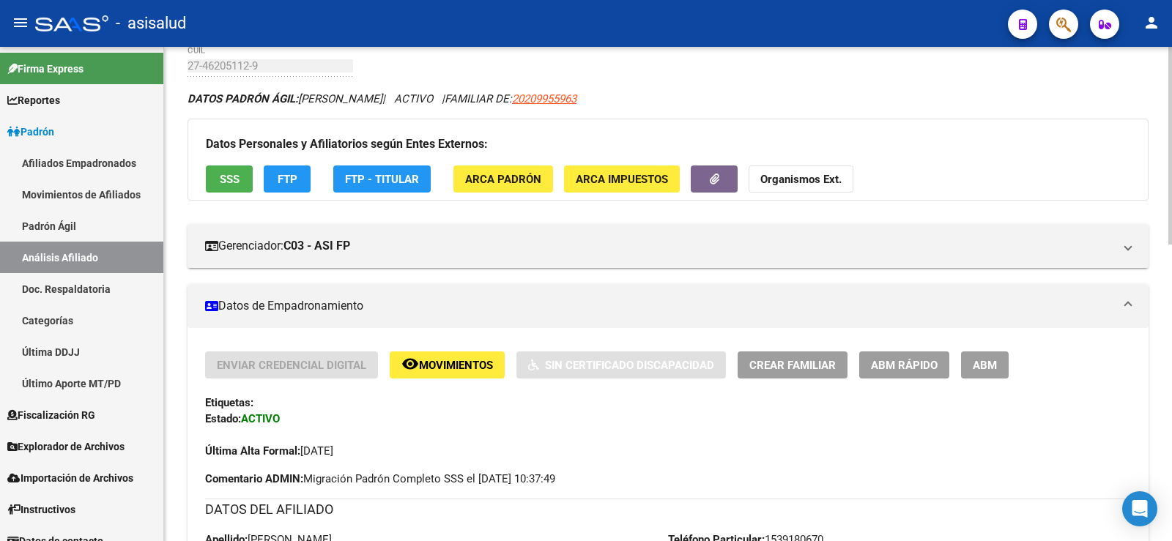
scroll to position [220, 0]
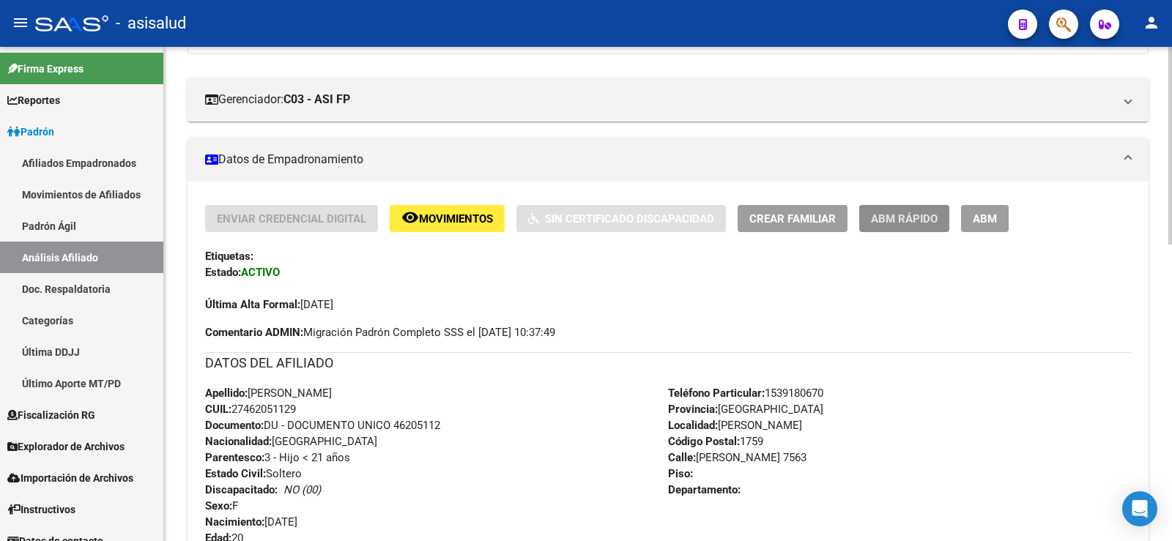
click at [909, 218] on span "ABM Rápido" at bounding box center [904, 218] width 67 height 13
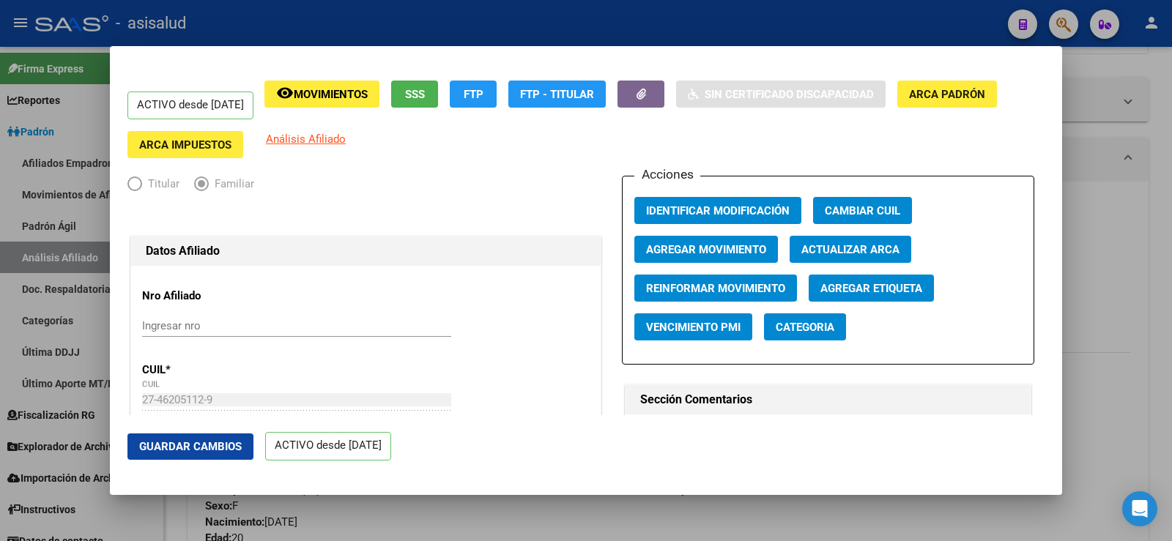
click at [834, 244] on span "Actualizar ARCA" at bounding box center [850, 249] width 98 height 13
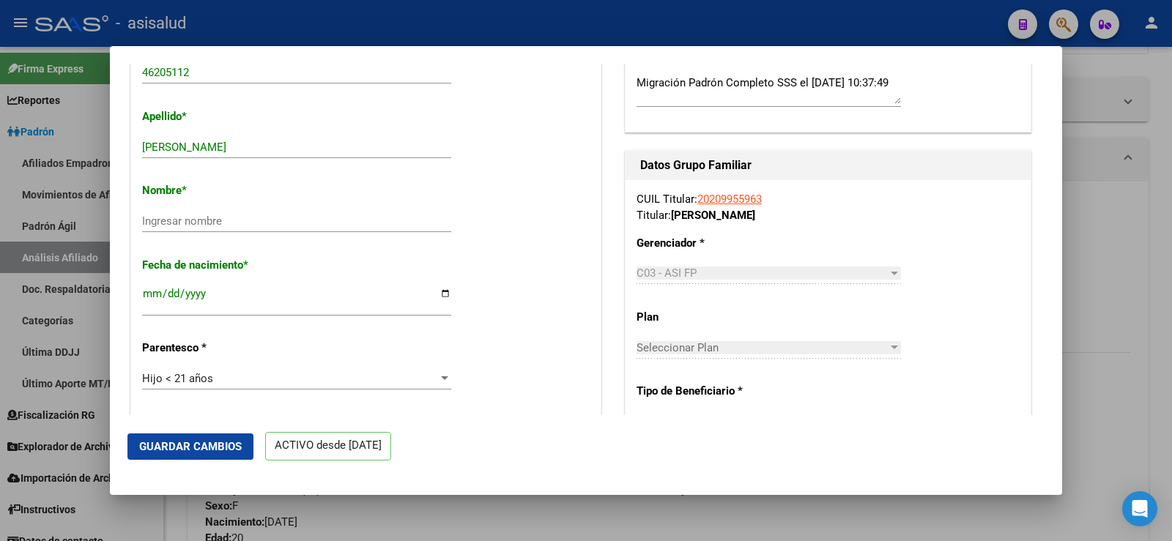
scroll to position [513, 0]
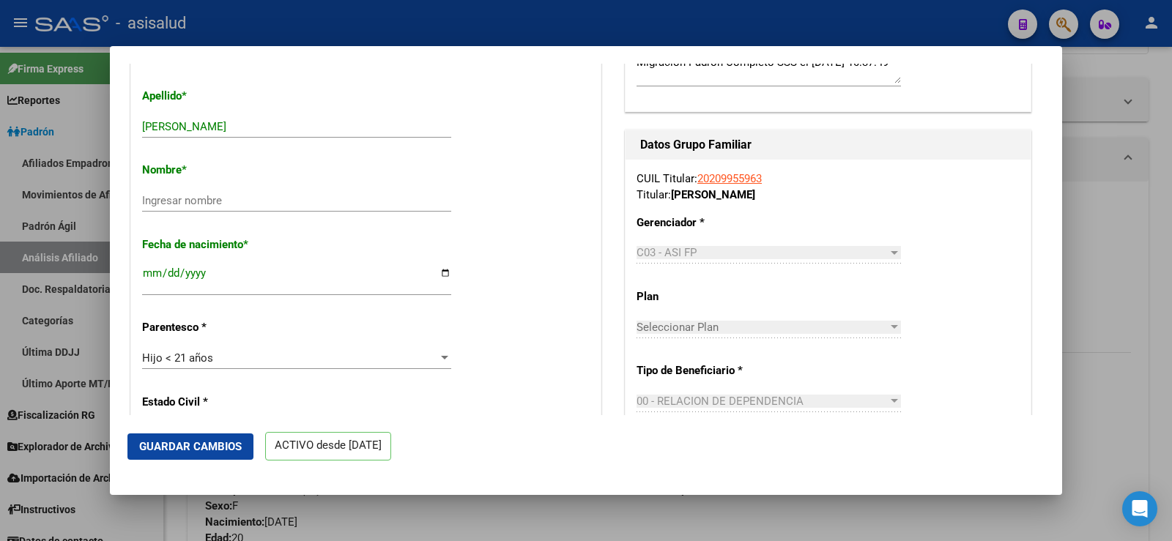
click at [204, 122] on input "JIMENEZ CAMILA" at bounding box center [296, 126] width 309 height 13
click at [179, 190] on div "Ingresar nombre" at bounding box center [296, 201] width 309 height 22
paste input "CAMILA"
click at [201, 445] on span "Guardar Cambios" at bounding box center [190, 446] width 103 height 13
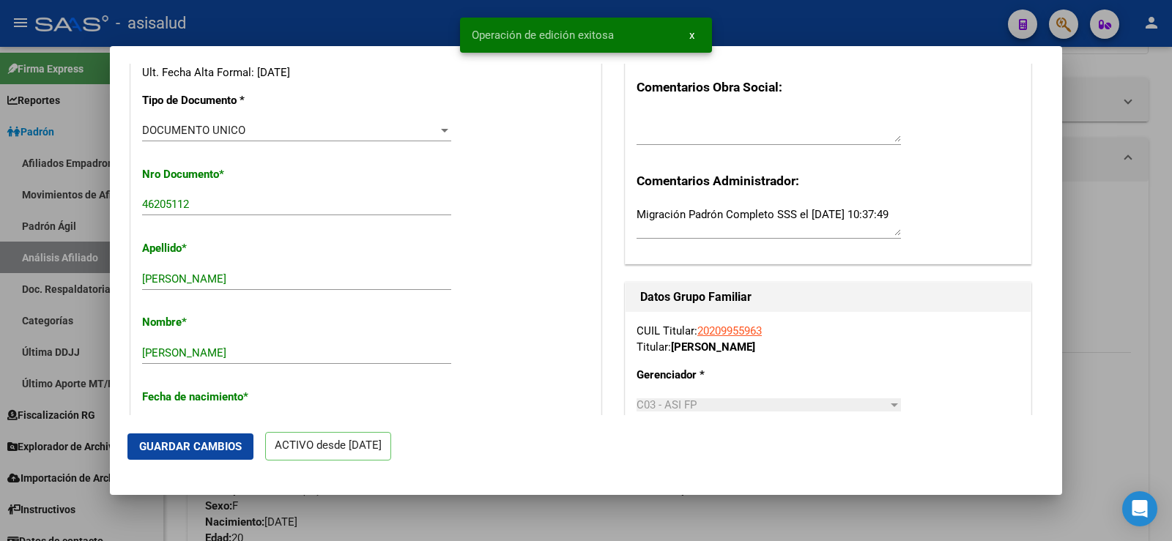
scroll to position [146, 0]
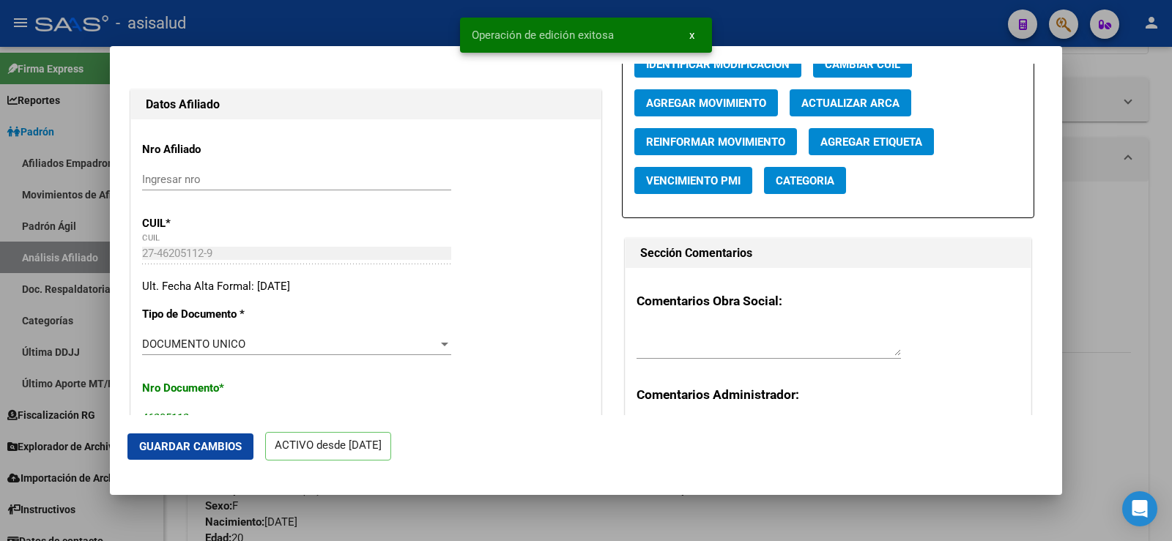
click at [687, 100] on span "Agregar Movimiento" at bounding box center [706, 103] width 120 height 13
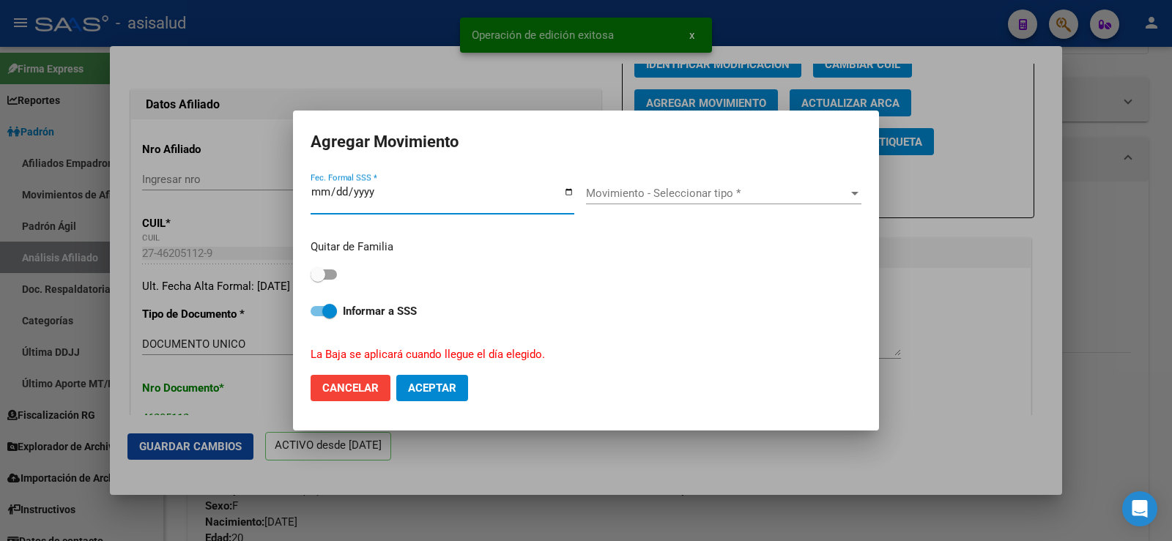
click at [683, 196] on span "Movimiento - Seleccionar tipo *" at bounding box center [717, 193] width 262 height 13
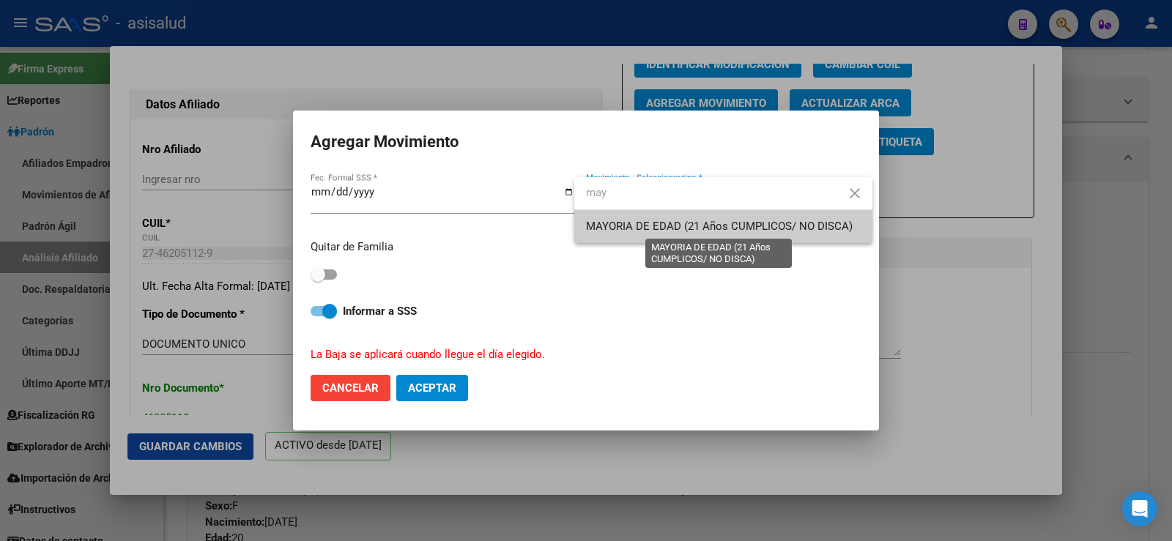
click at [639, 231] on span "MAYORIA DE EDAD (21 Años CUMPLICOS/ NO DISCA)" at bounding box center [719, 226] width 267 height 13
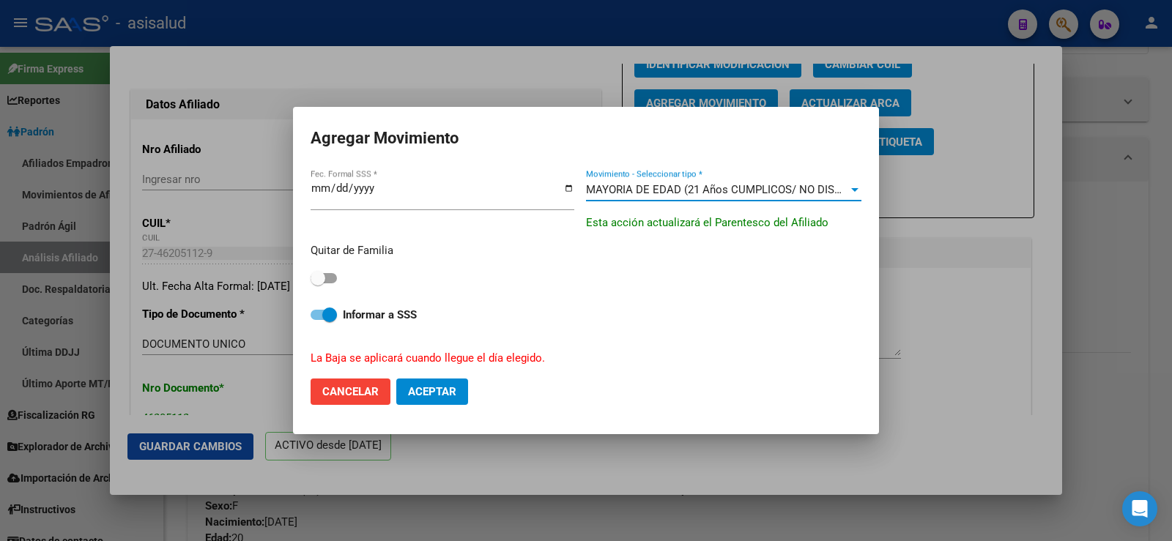
click at [315, 275] on span at bounding box center [318, 278] width 15 height 15
click at [317, 283] on input "checkbox" at bounding box center [317, 283] width 1 height 1
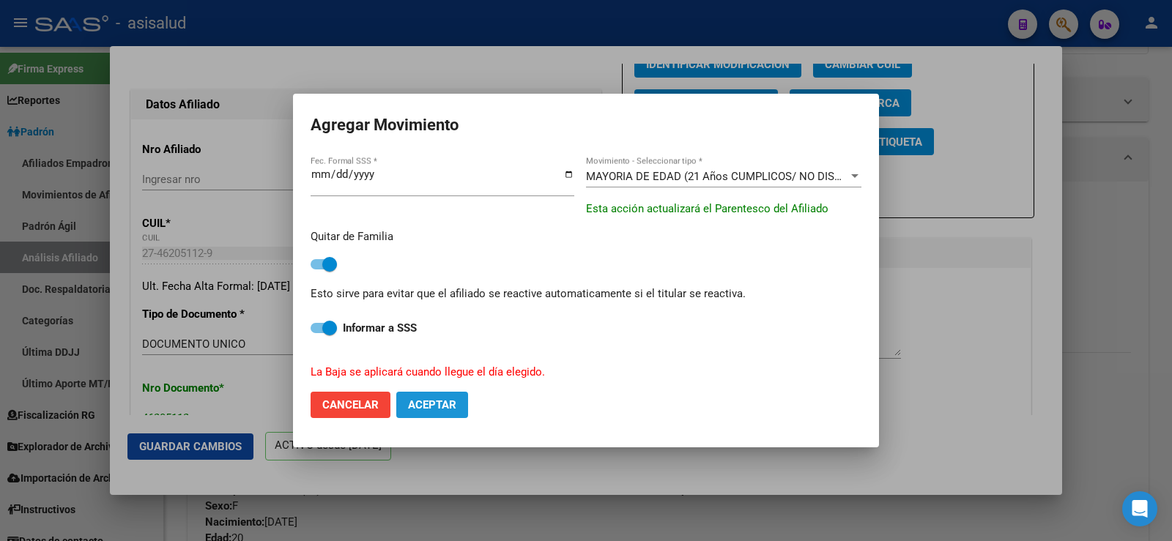
click at [435, 402] on span "Aceptar" at bounding box center [432, 404] width 48 height 13
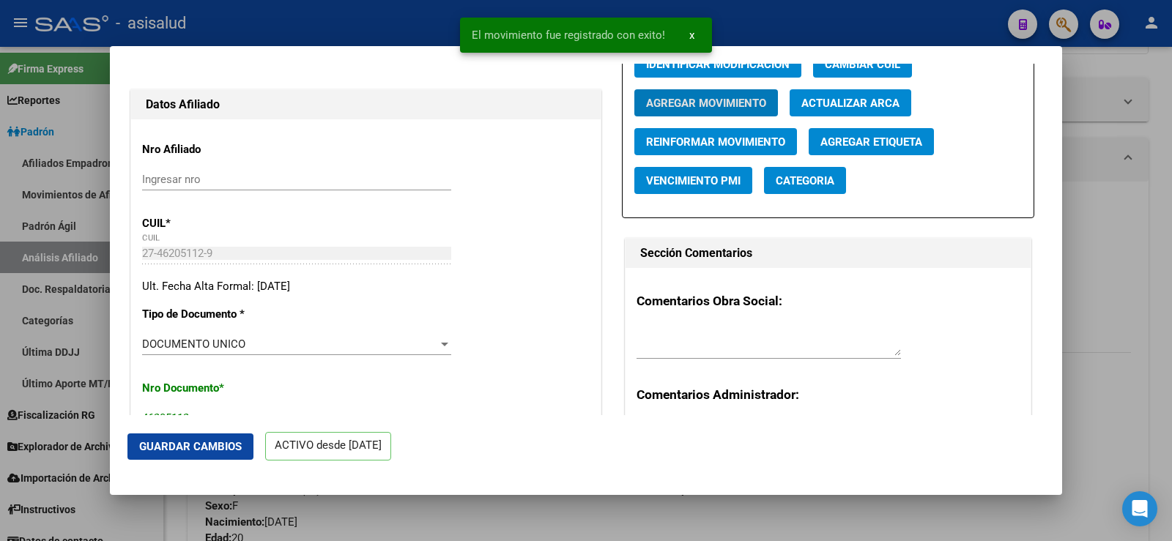
click at [215, 451] on span "Guardar Cambios" at bounding box center [190, 446] width 103 height 13
click at [1116, 129] on div at bounding box center [586, 270] width 1172 height 541
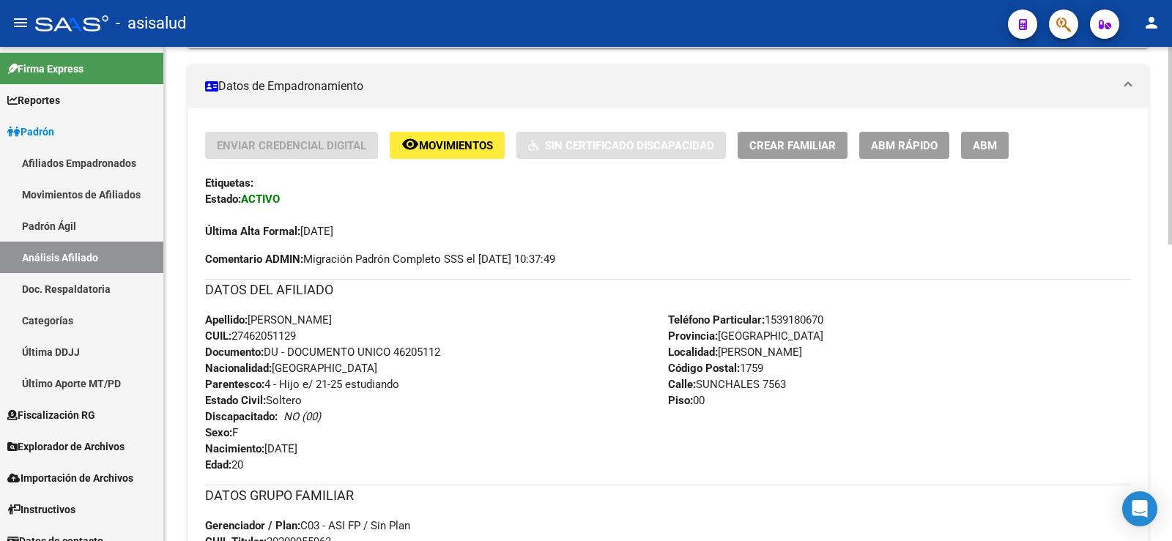
scroll to position [0, 0]
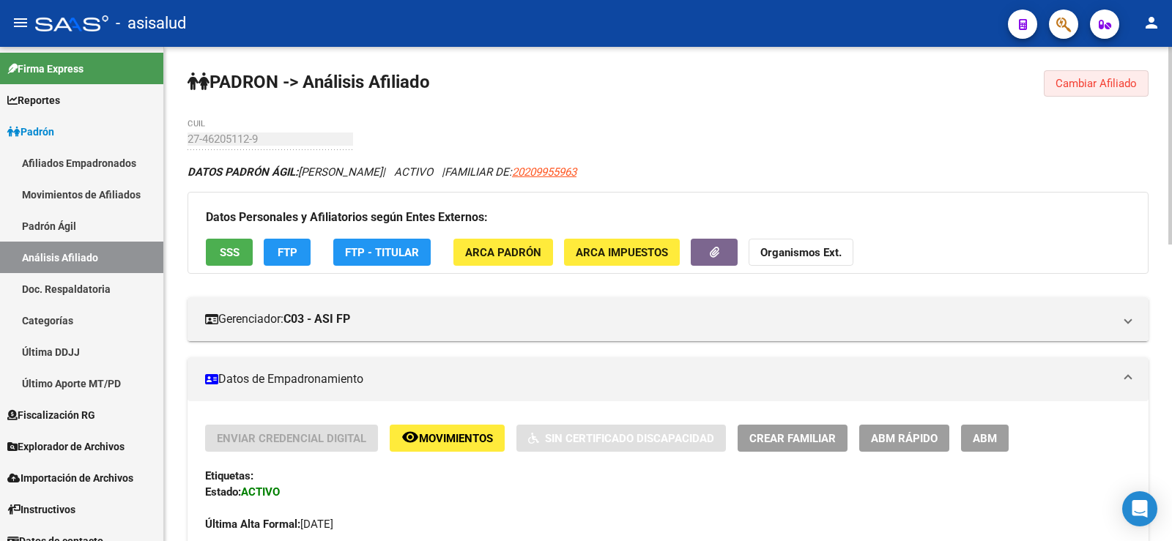
click at [1088, 83] on span "Cambiar Afiliado" at bounding box center [1095, 83] width 81 height 13
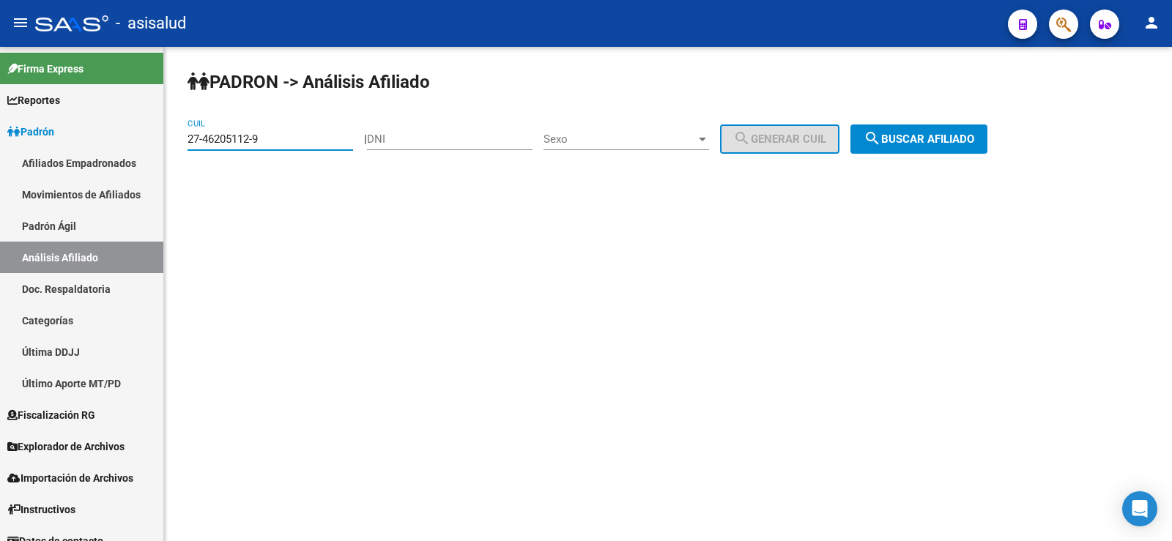
drag, startPoint x: 293, startPoint y: 139, endPoint x: 165, endPoint y: 136, distance: 128.2
click at [165, 136] on div "PADRON -> Análisis Afiliado 27-46205112-9 CUIL | DNI Sexo Sexo search Generar C…" at bounding box center [668, 124] width 1008 height 154
paste input "3-46090731-4"
click at [914, 138] on span "search Buscar afiliado" at bounding box center [918, 139] width 111 height 13
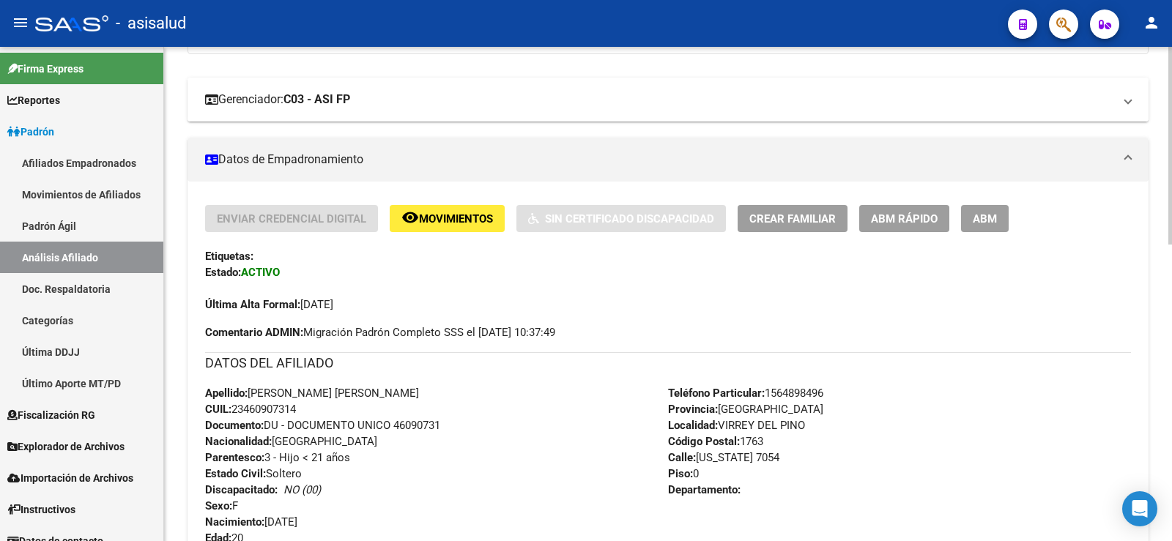
scroll to position [293, 0]
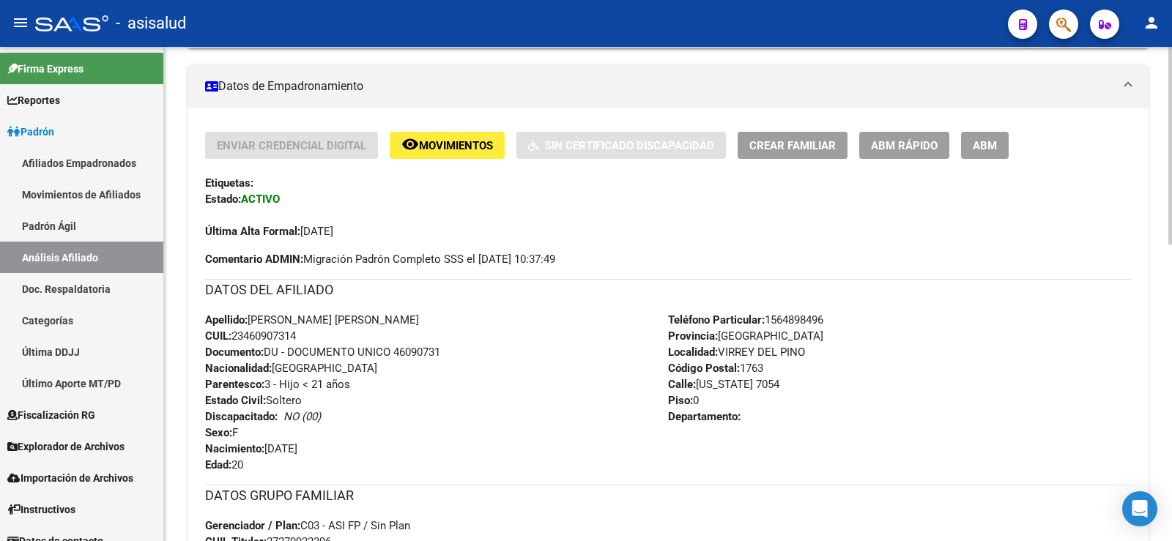
click at [912, 143] on span "ABM Rápido" at bounding box center [904, 145] width 67 height 13
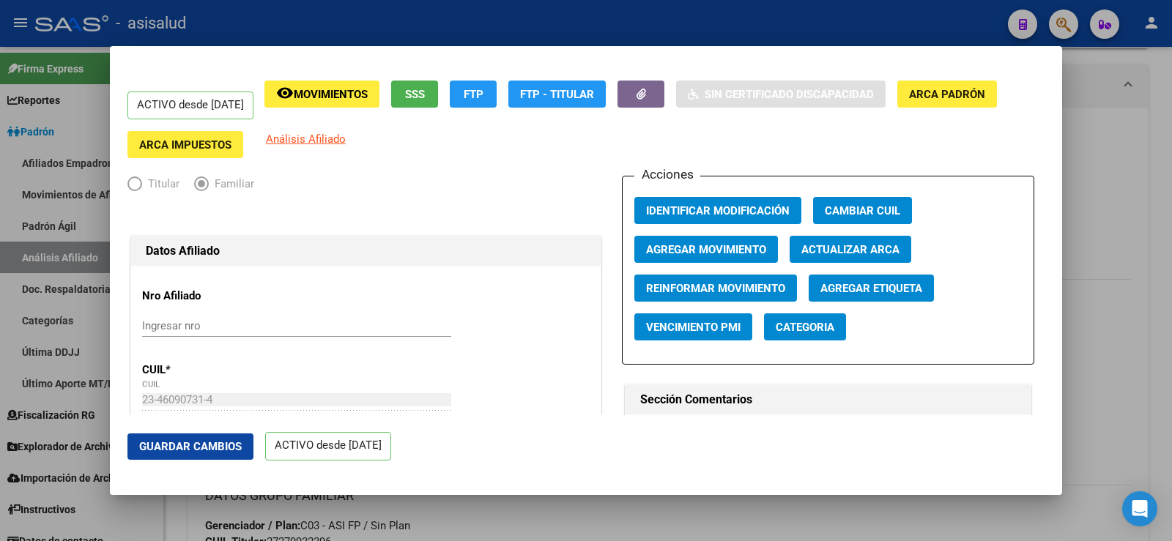
click at [850, 244] on span "Actualizar ARCA" at bounding box center [850, 249] width 98 height 13
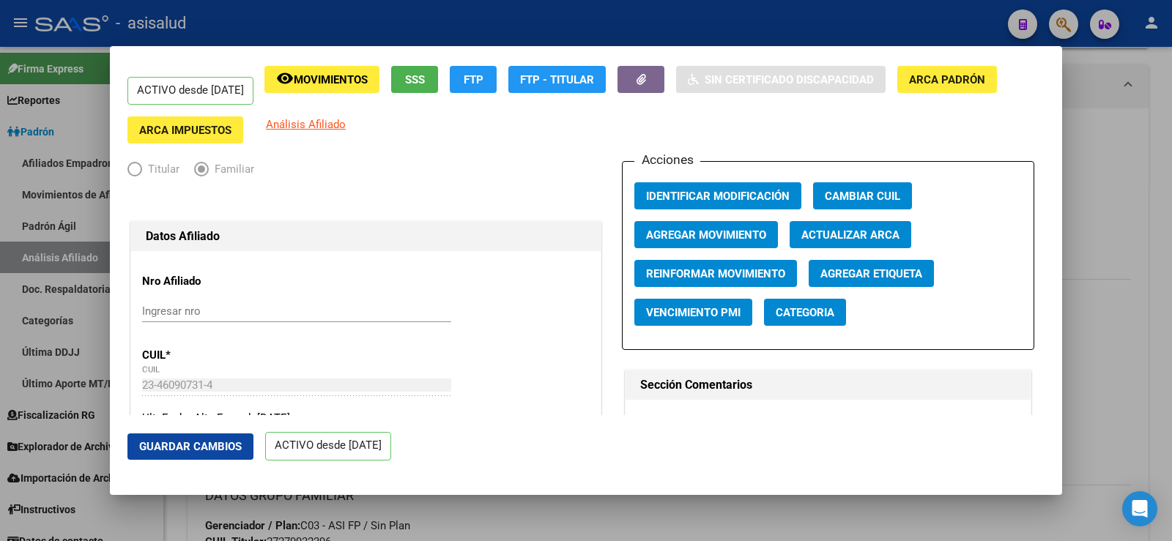
scroll to position [0, 0]
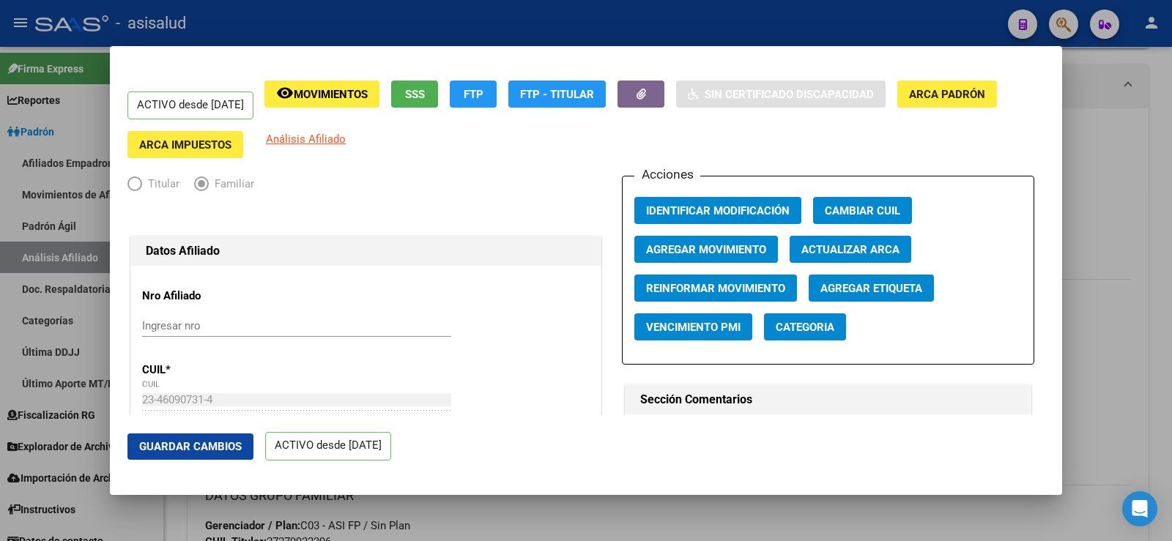
click at [688, 242] on button "Agregar Movimiento" at bounding box center [706, 249] width 144 height 27
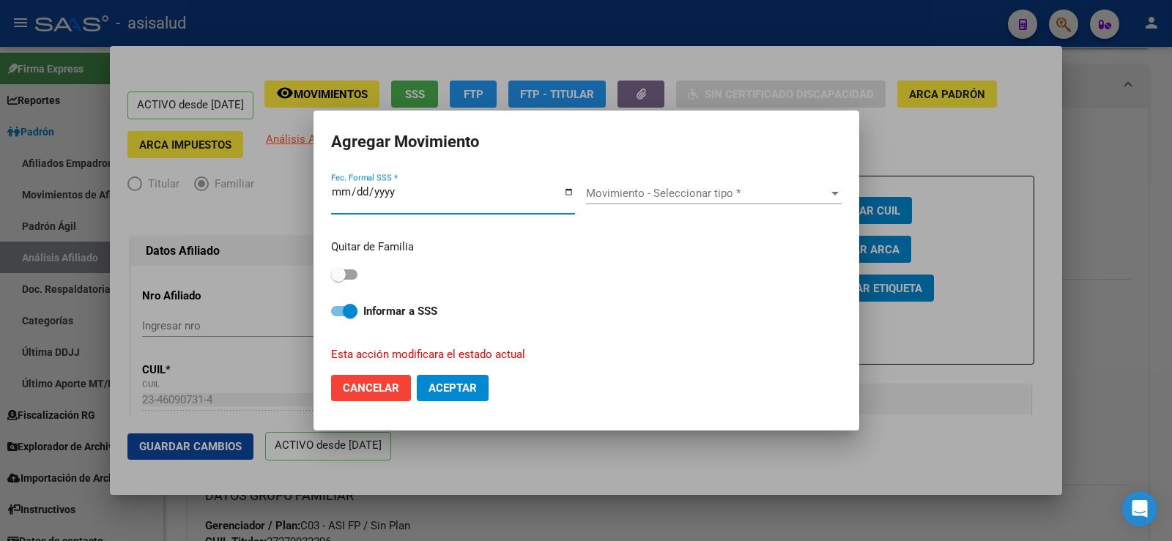
click at [354, 193] on input "2025-06-29" at bounding box center [453, 197] width 244 height 23
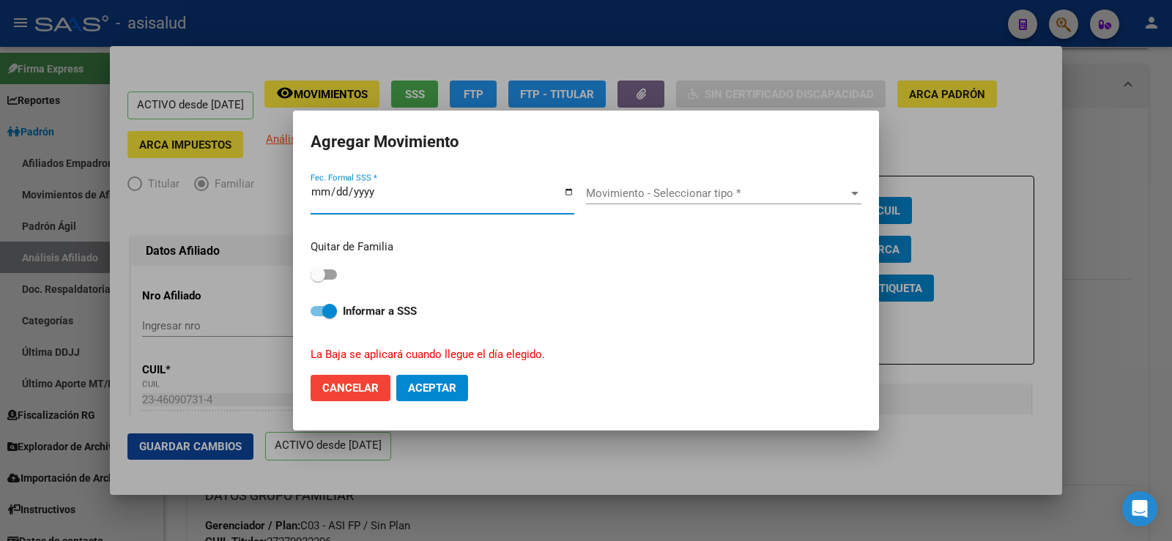
click at [651, 187] on span "Movimiento - Seleccionar tipo *" at bounding box center [717, 193] width 262 height 13
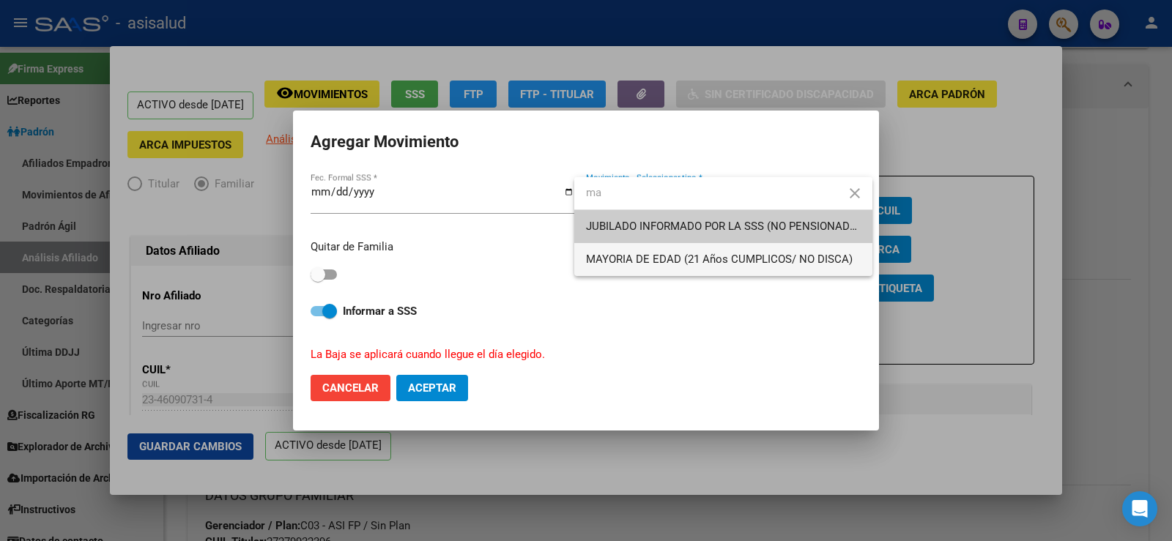
click at [629, 248] on span "MAYORIA DE EDAD (21 Años CUMPLICOS/ NO DISCA)" at bounding box center [723, 259] width 275 height 33
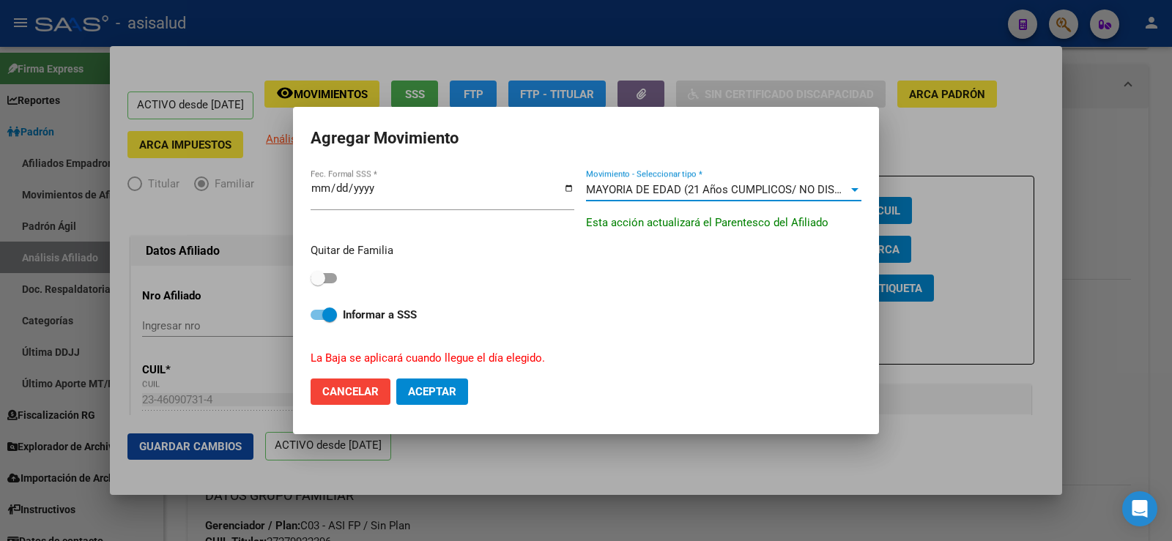
click at [332, 280] on span at bounding box center [324, 278] width 26 height 10
click at [318, 283] on input "checkbox" at bounding box center [317, 283] width 1 height 1
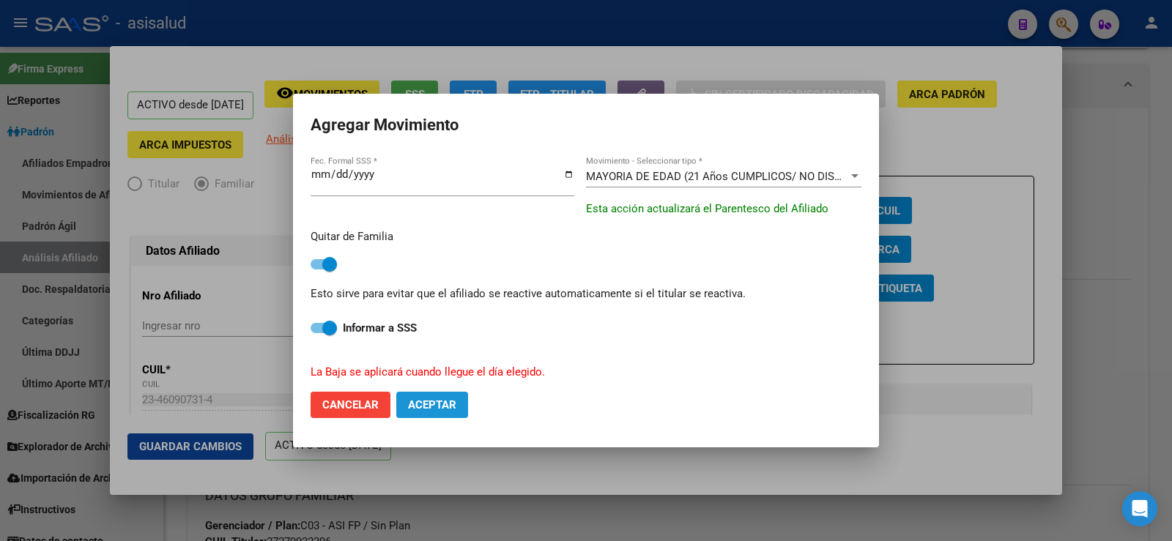
click at [444, 403] on span "Aceptar" at bounding box center [432, 404] width 48 height 13
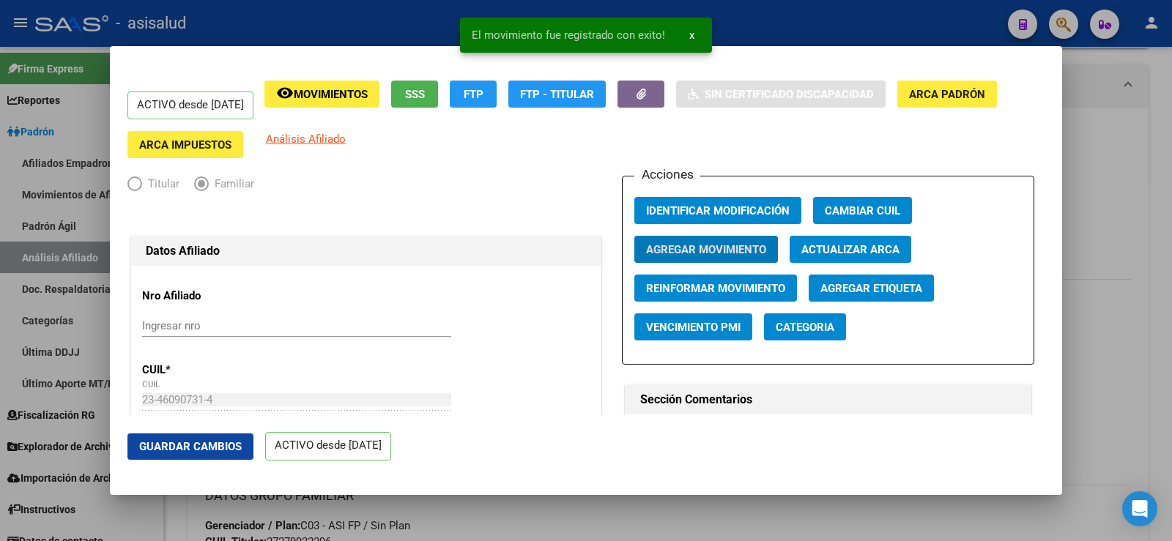
click at [197, 450] on span "Guardar Cambios" at bounding box center [190, 446] width 103 height 13
click at [1107, 163] on div at bounding box center [586, 270] width 1172 height 541
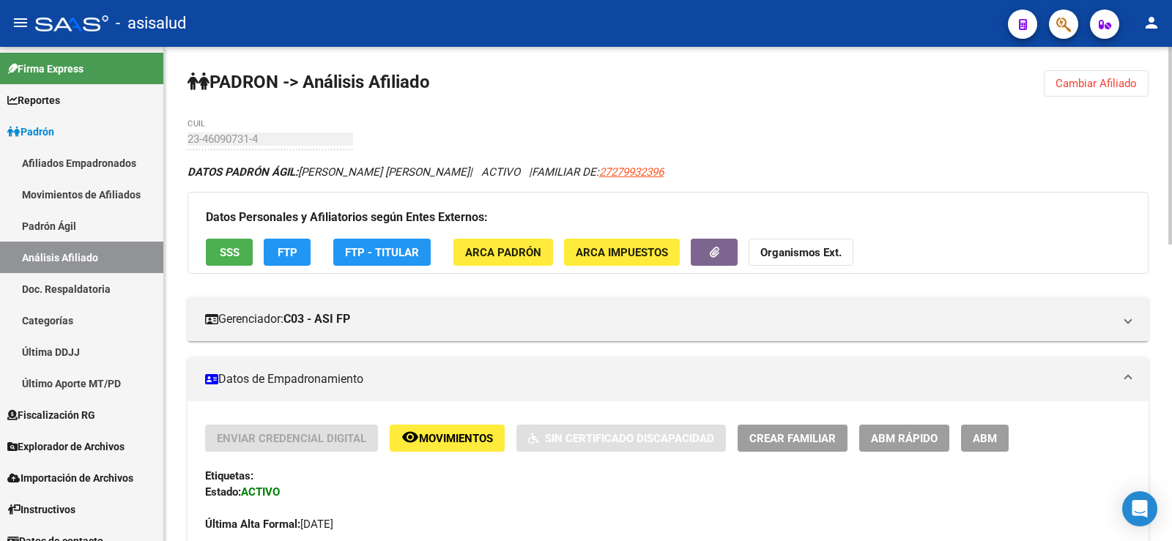
click at [1088, 83] on span "Cambiar Afiliado" at bounding box center [1095, 83] width 81 height 13
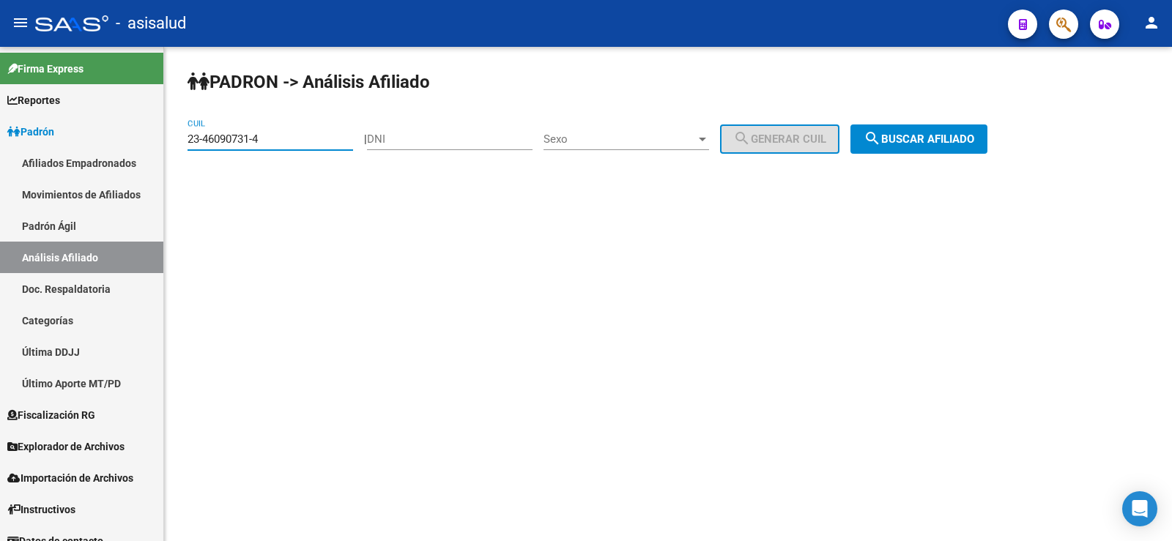
drag, startPoint x: 264, startPoint y: 135, endPoint x: 174, endPoint y: 133, distance: 90.8
click at [174, 133] on div "PADRON -> Análisis Afiliado 23-46090731-4 CUIL | DNI Sexo Sexo search Generar C…" at bounding box center [668, 124] width 1008 height 154
paste input "5166112"
click at [947, 138] on span "search Buscar afiliado" at bounding box center [918, 139] width 111 height 13
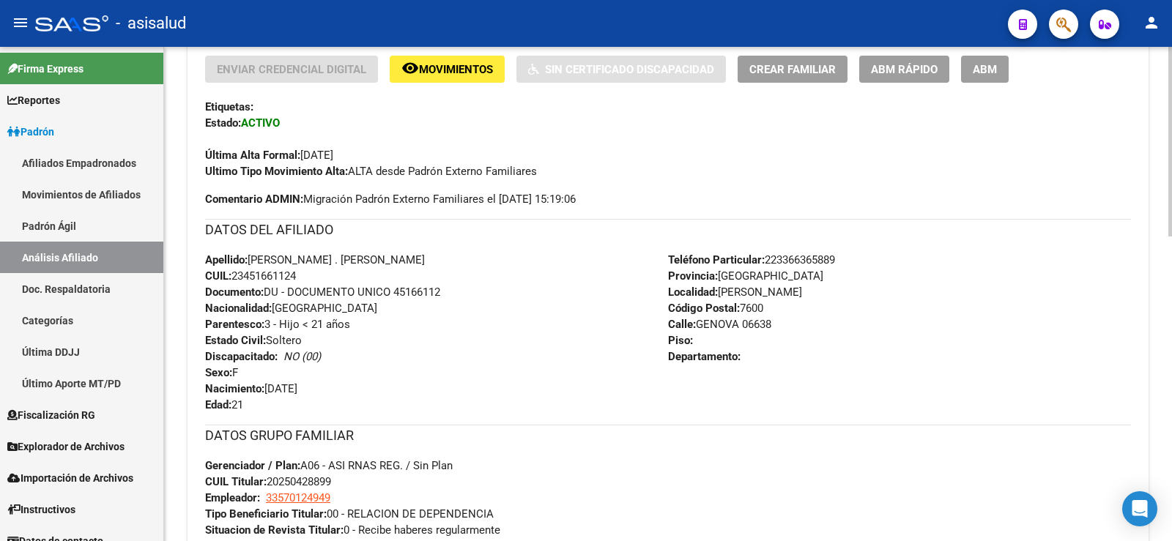
scroll to position [366, 0]
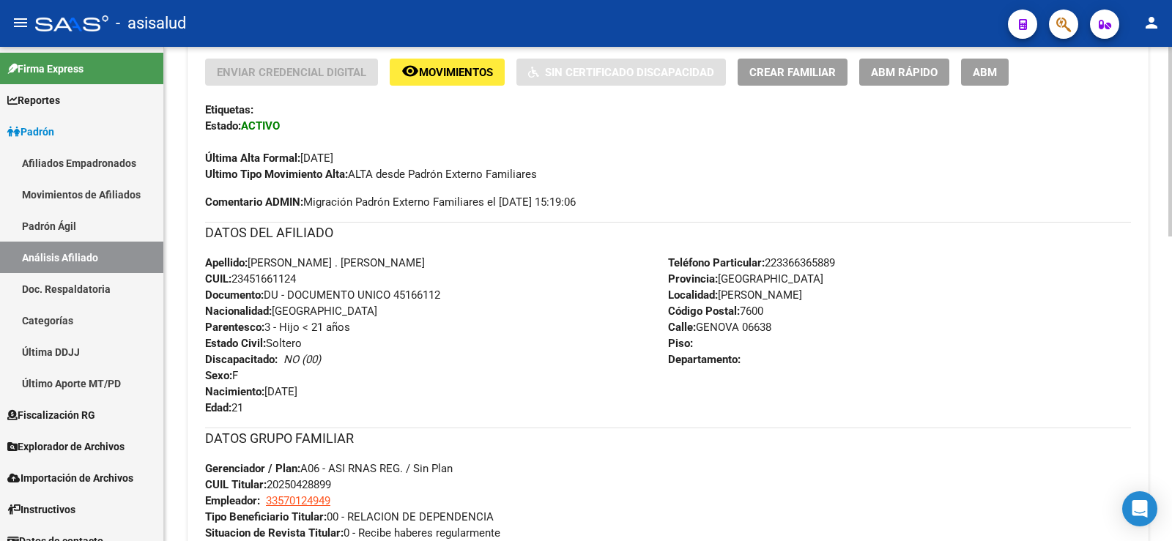
click at [881, 83] on button "ABM Rápido" at bounding box center [904, 72] width 90 height 27
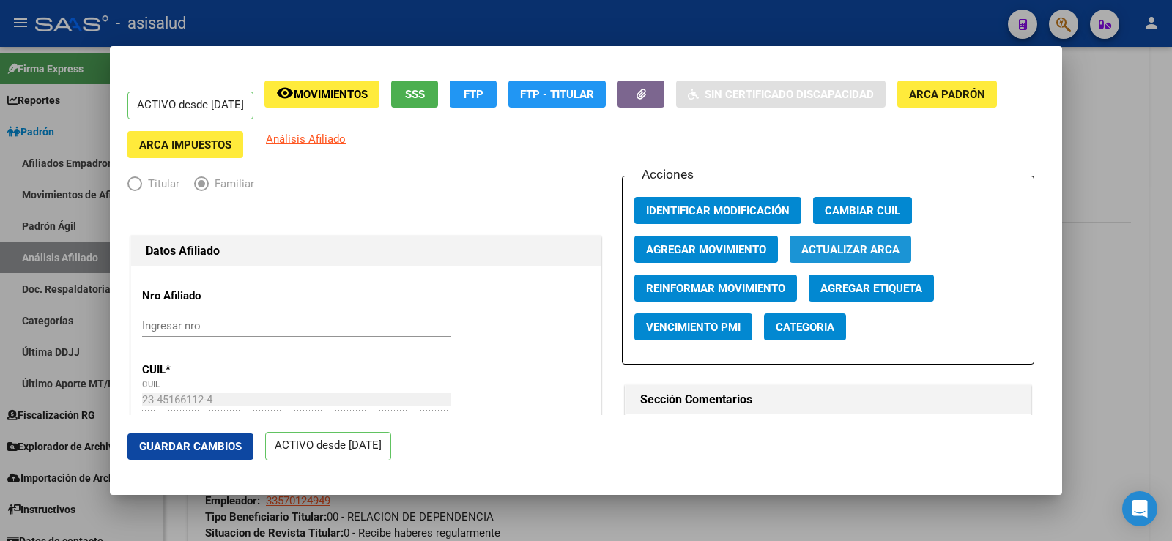
click at [805, 244] on span "Actualizar ARCA" at bounding box center [850, 249] width 98 height 13
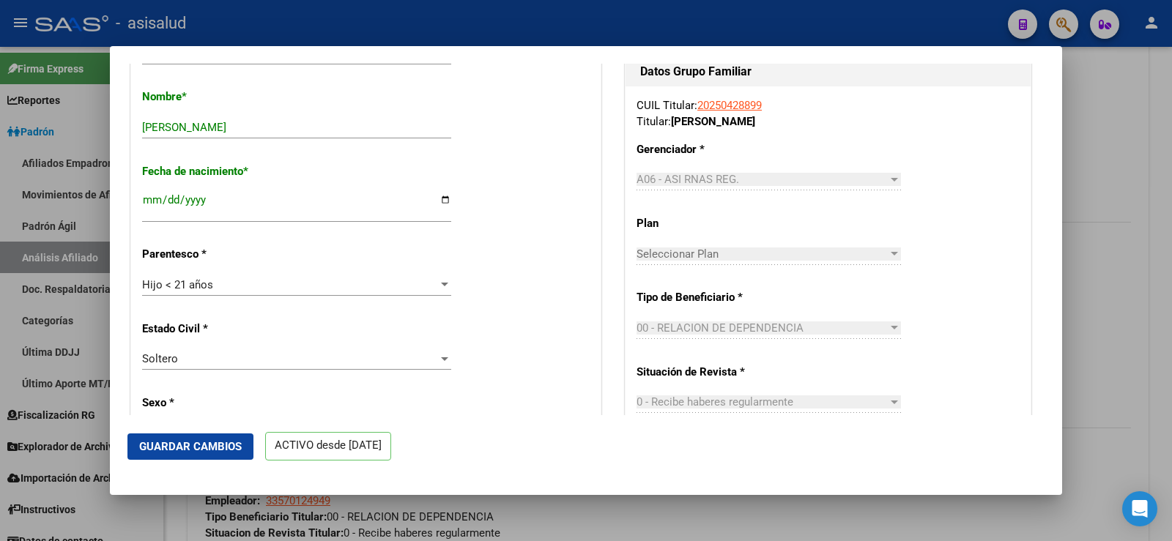
scroll to position [73, 0]
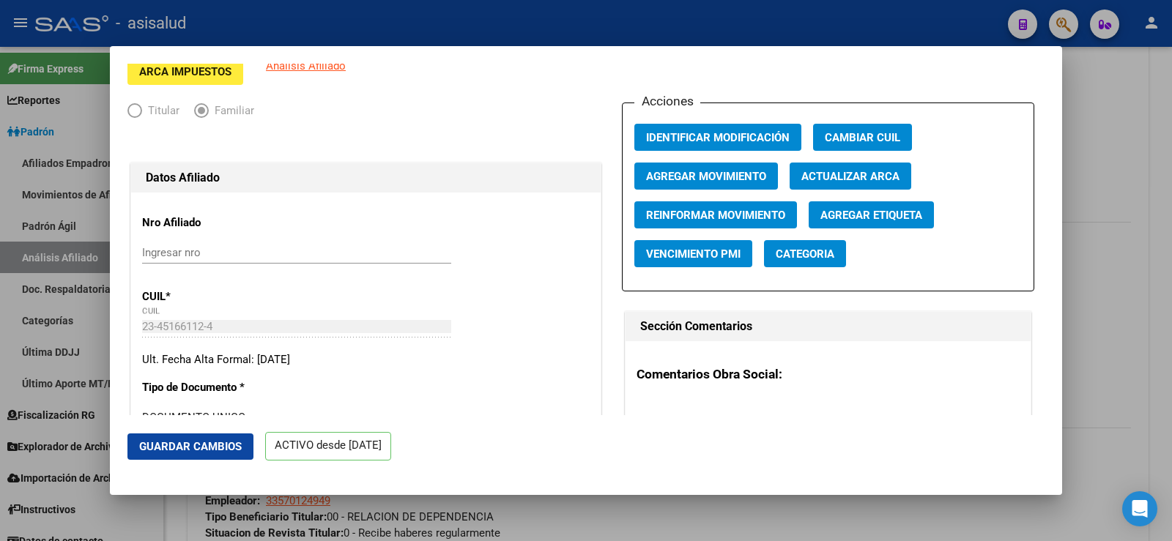
click at [706, 174] on span "Agregar Movimiento" at bounding box center [706, 176] width 120 height 13
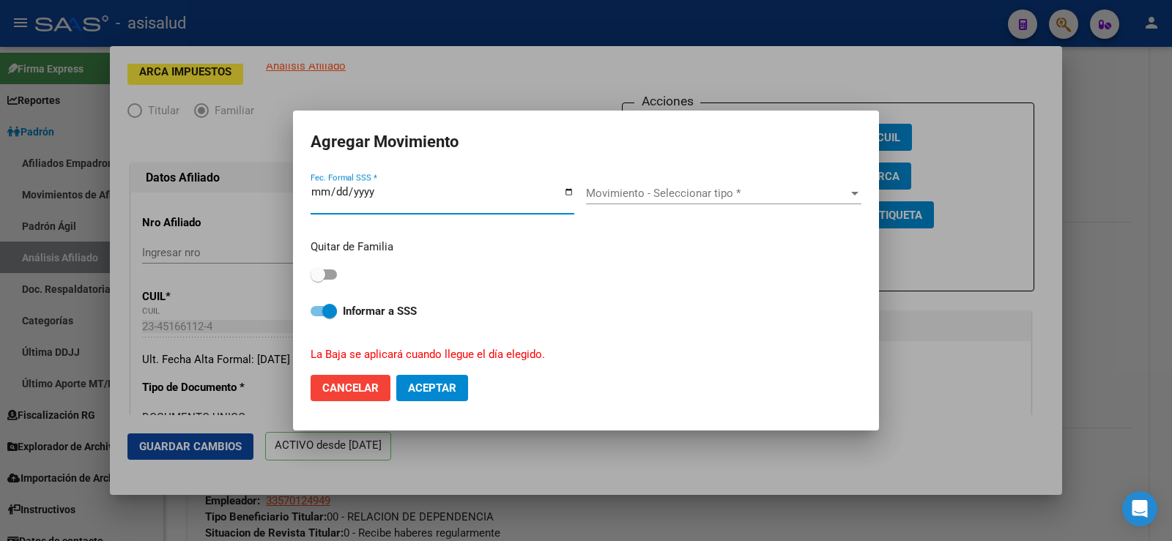
click at [317, 198] on input "2025-12-12" at bounding box center [443, 197] width 264 height 23
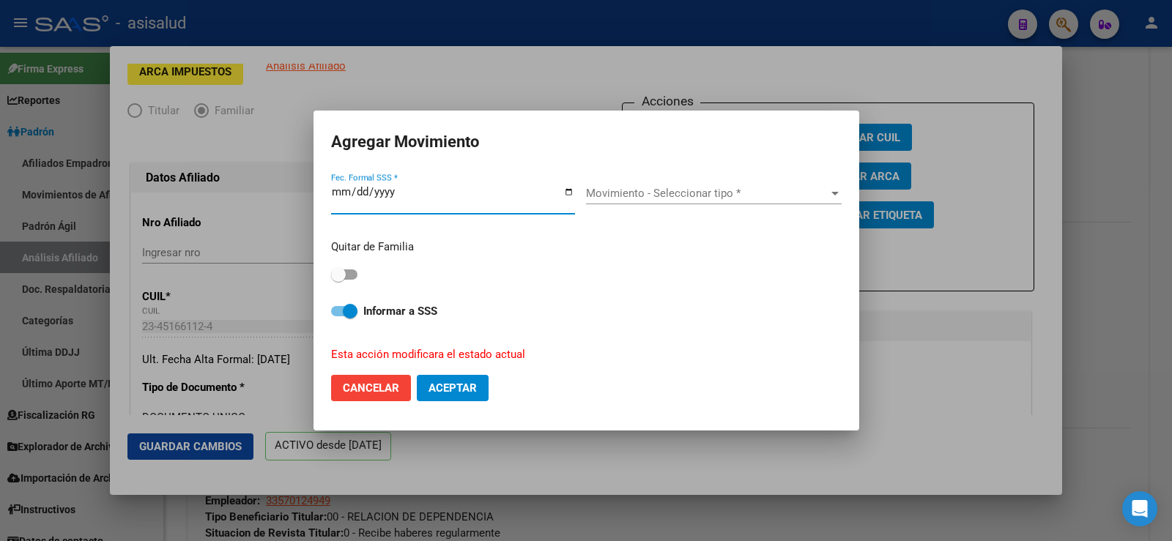
click at [669, 193] on span "Movimiento - Seleccionar tipo *" at bounding box center [707, 193] width 242 height 13
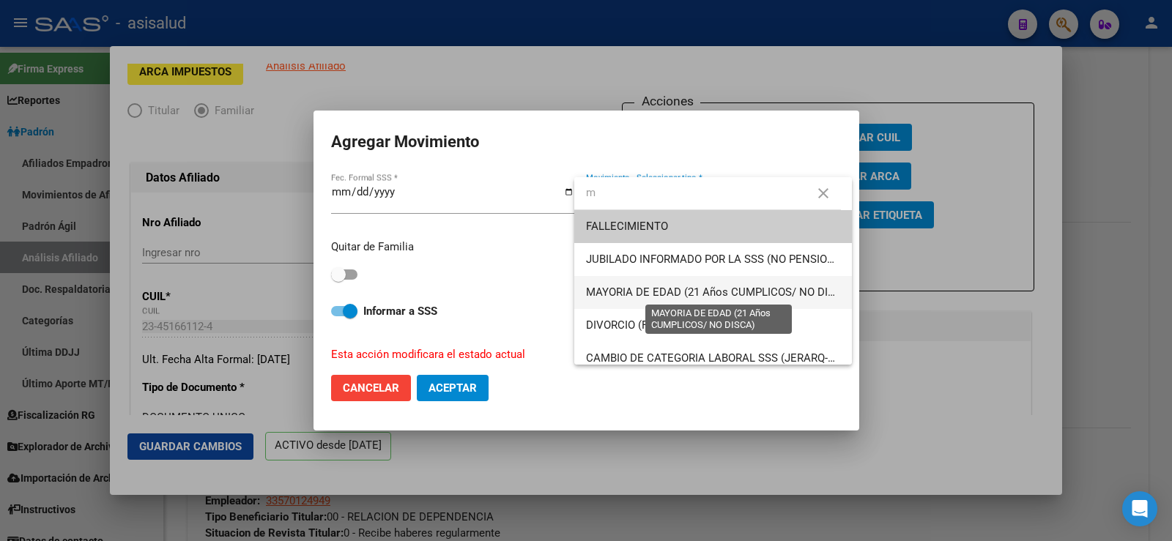
click at [644, 294] on span "MAYORIA DE EDAD (21 Años CUMPLICOS/ NO DISCA)" at bounding box center [719, 292] width 267 height 13
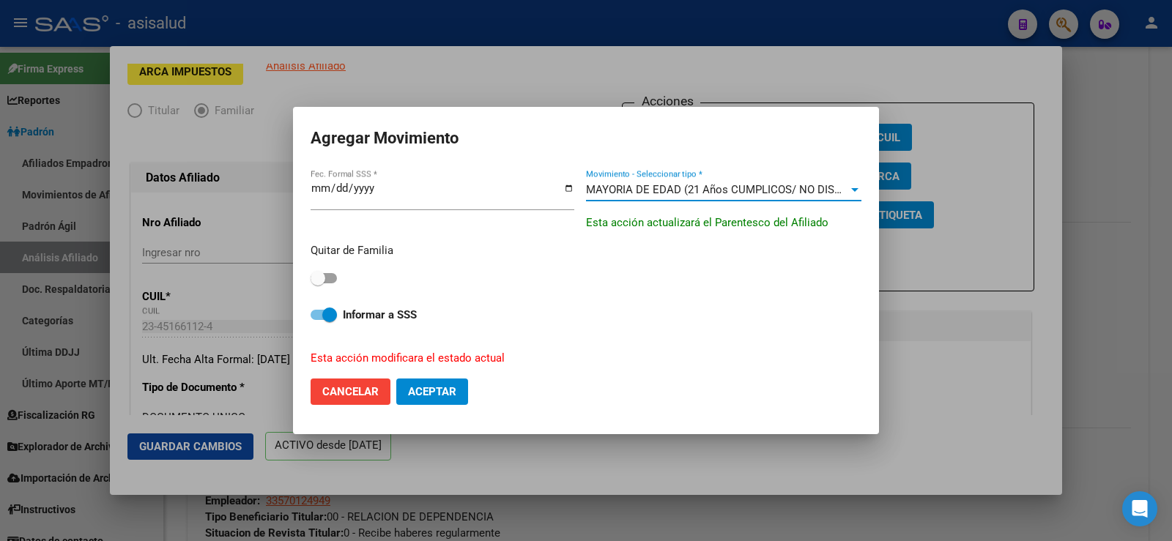
click at [319, 275] on span at bounding box center [318, 278] width 15 height 15
click at [318, 283] on input "checkbox" at bounding box center [317, 283] width 1 height 1
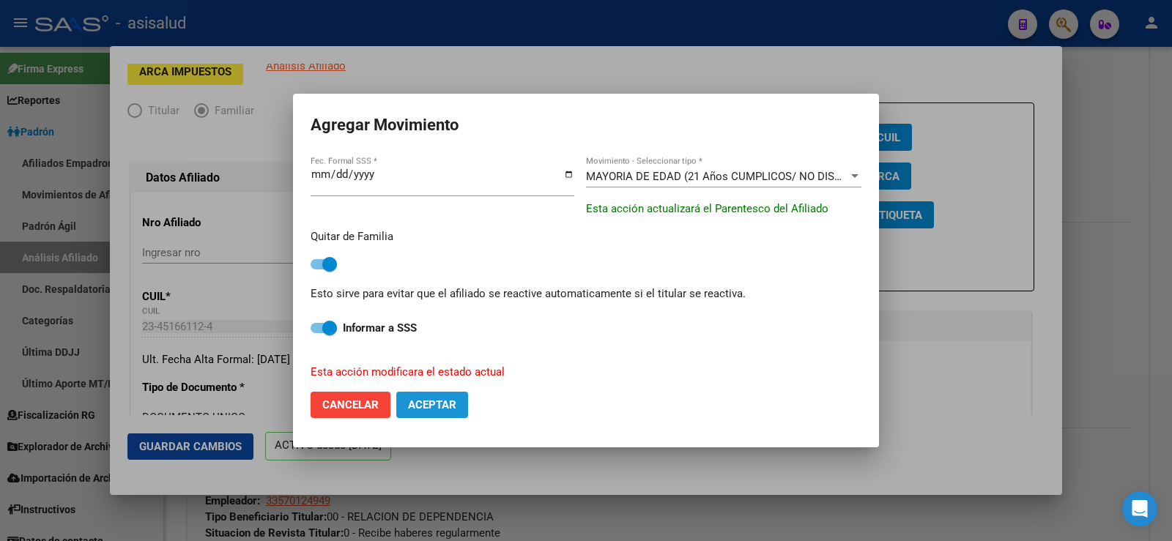
click at [430, 406] on span "Aceptar" at bounding box center [432, 404] width 48 height 13
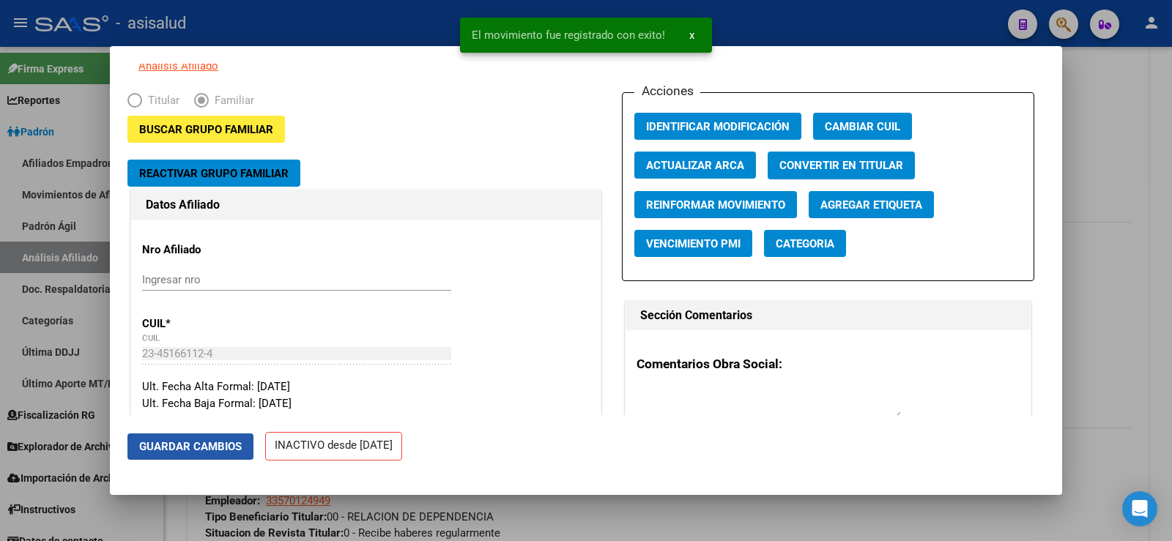
click at [231, 437] on button "Guardar Cambios" at bounding box center [190, 447] width 126 height 26
click at [1167, 196] on div at bounding box center [586, 270] width 1172 height 541
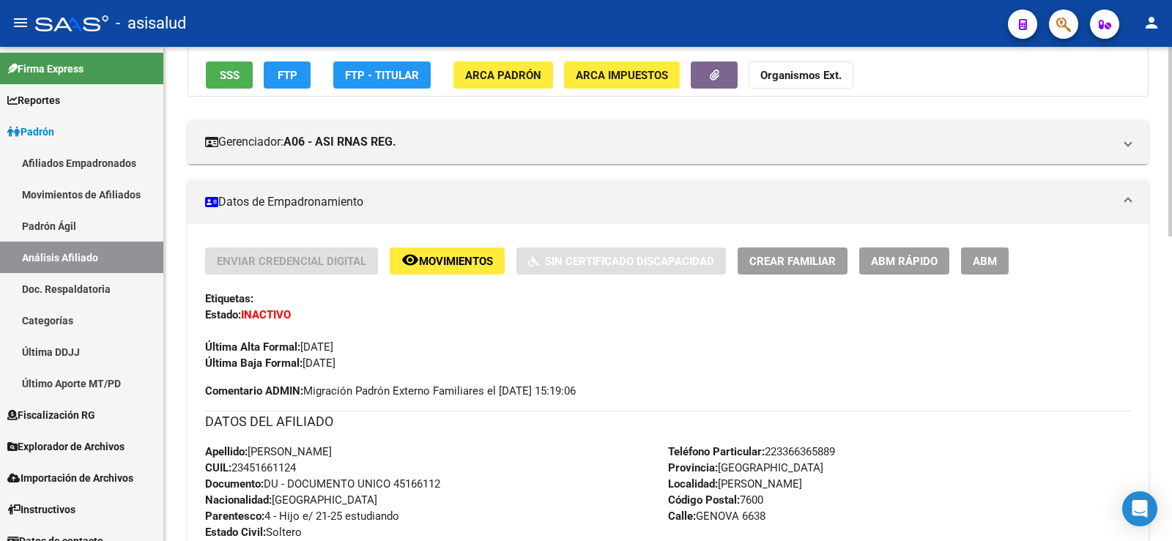
scroll to position [0, 0]
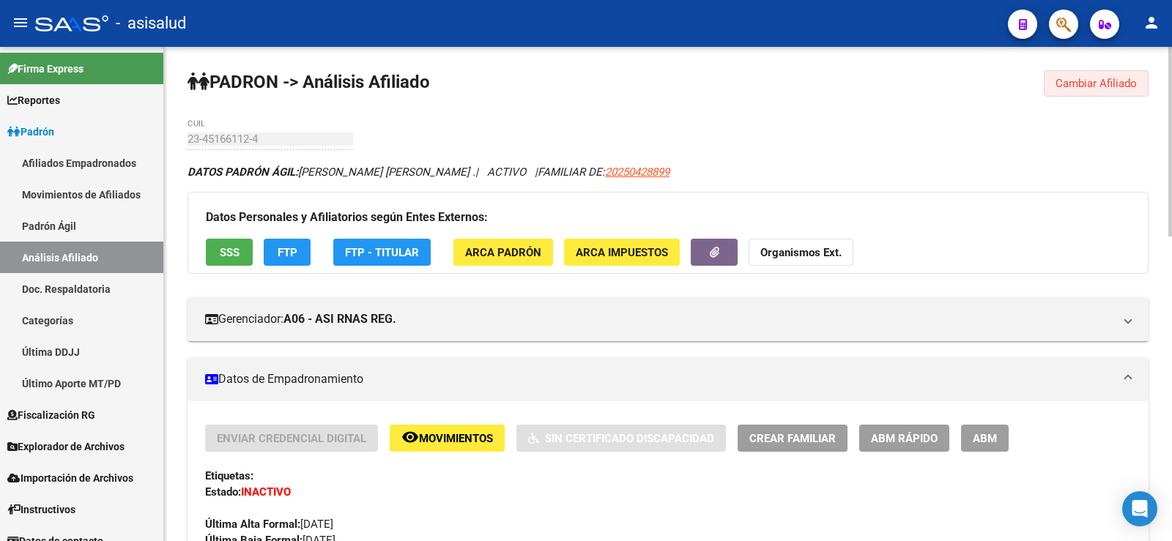
click at [1088, 92] on button "Cambiar Afiliado" at bounding box center [1096, 83] width 105 height 26
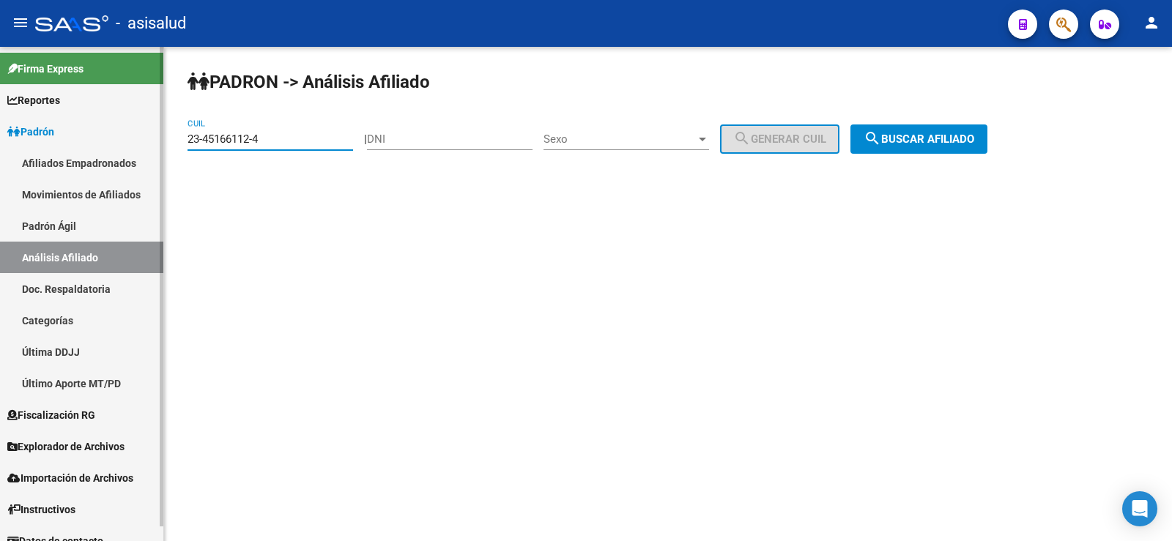
drag, startPoint x: 270, startPoint y: 135, endPoint x: 159, endPoint y: 136, distance: 111.3
click at [159, 136] on mat-sidenav-container "Firma Express Reportes Ingresos Devengados Análisis Histórico Detalles Transfer…" at bounding box center [586, 294] width 1172 height 494
paste input "7-44666878-7"
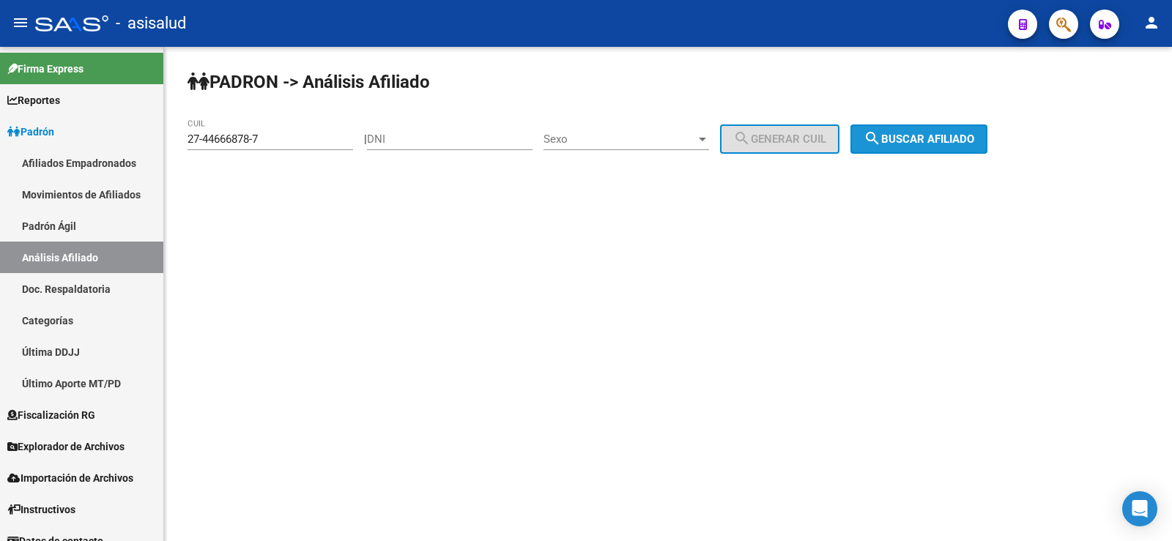
click at [943, 146] on button "search Buscar afiliado" at bounding box center [918, 138] width 137 height 29
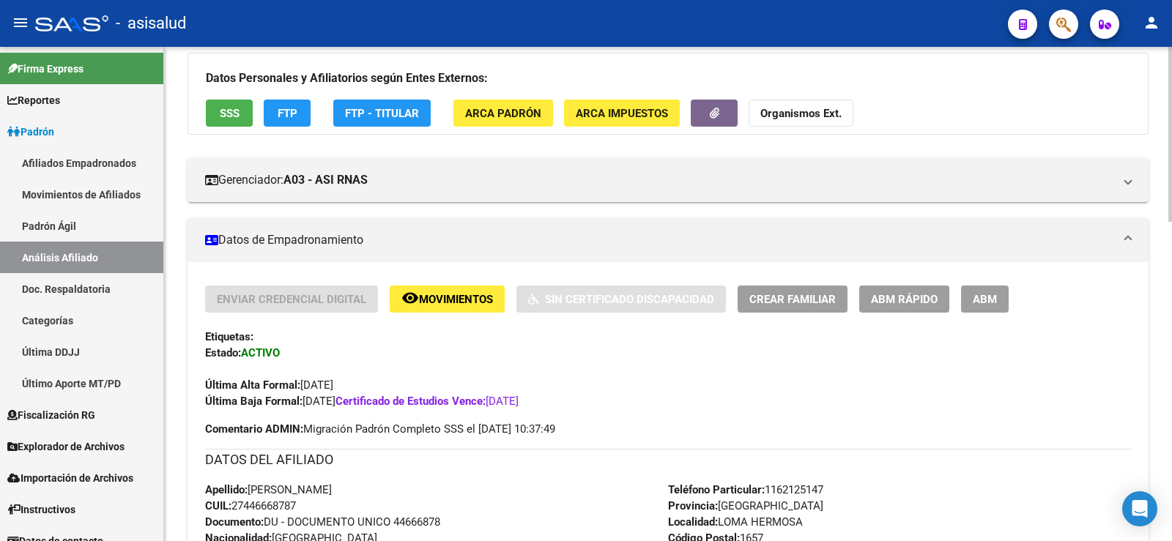
scroll to position [146, 0]
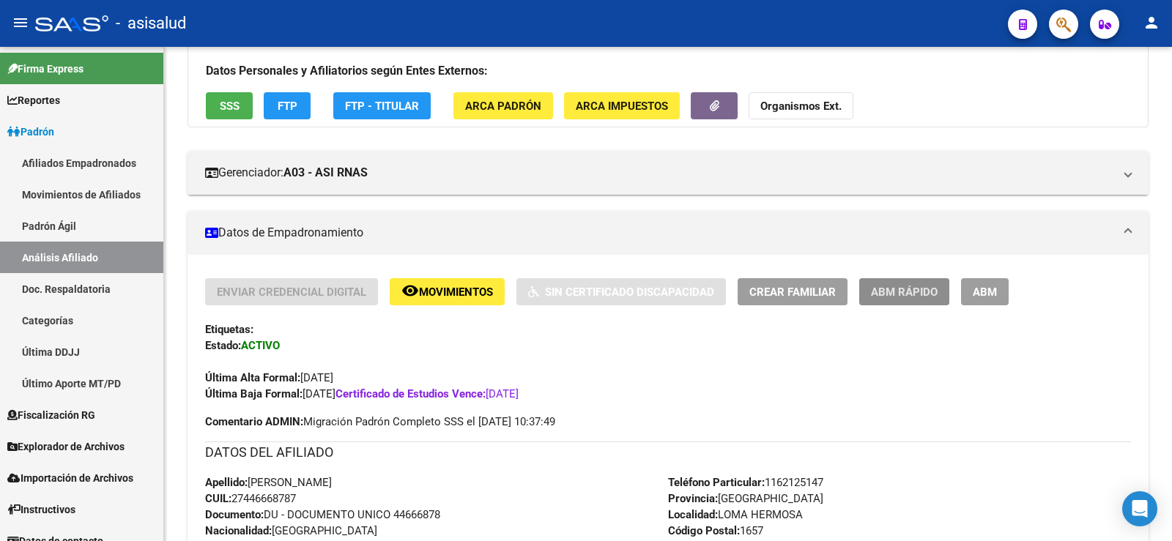
click at [893, 298] on span "ABM Rápido" at bounding box center [904, 292] width 67 height 13
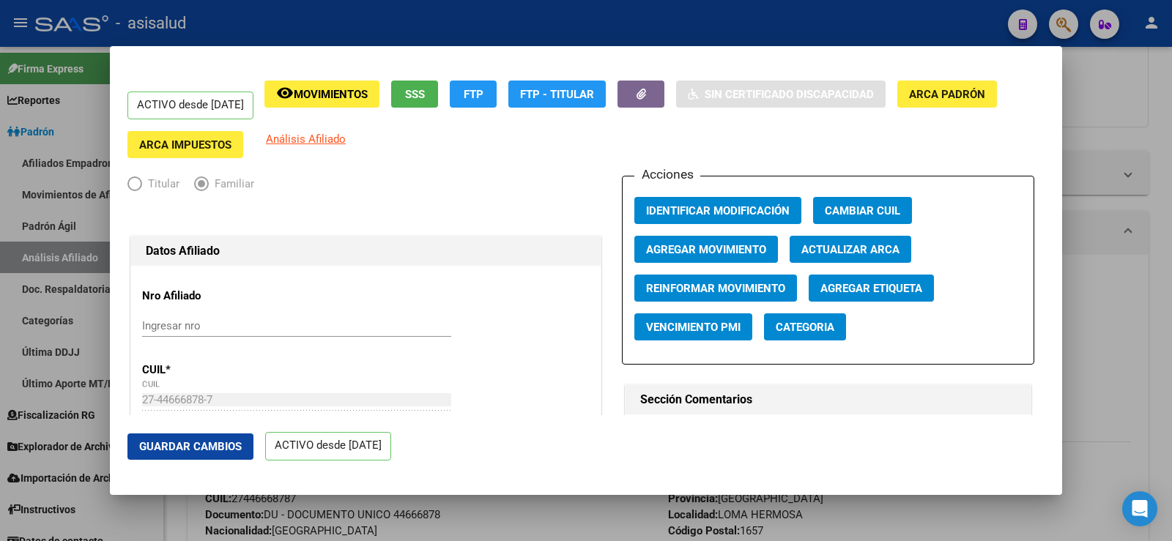
click at [845, 243] on span "Actualizar ARCA" at bounding box center [850, 249] width 98 height 13
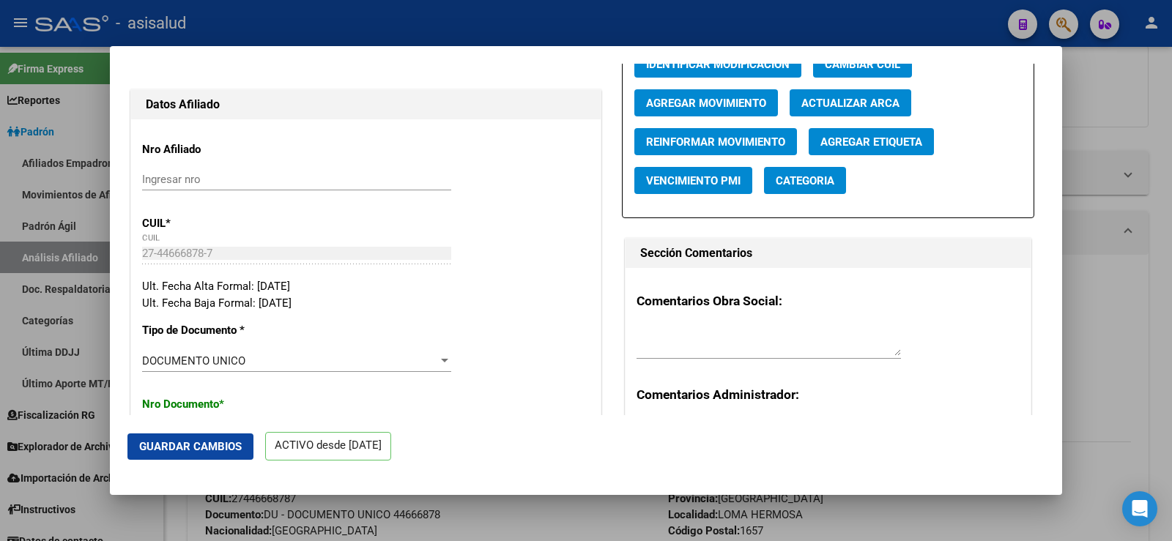
click at [690, 102] on span "Agregar Movimiento" at bounding box center [706, 103] width 120 height 13
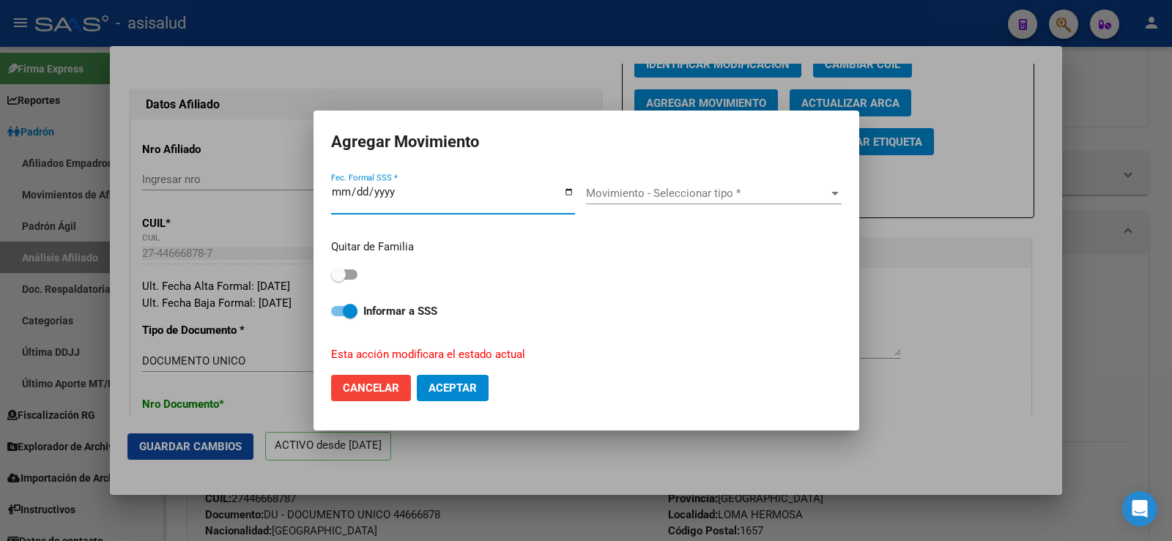
click at [684, 184] on div "Movimiento - Seleccionar tipo * Movimiento - Seleccionar tipo *" at bounding box center [714, 193] width 256 height 22
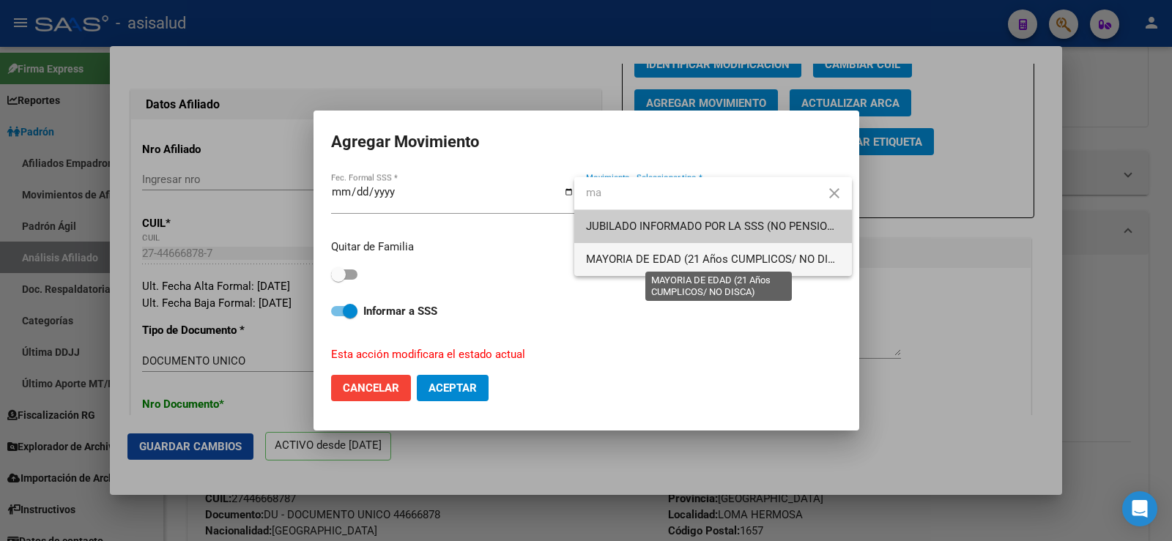
click at [644, 256] on span "MAYORIA DE EDAD (21 Años CUMPLICOS/ NO DISCA)" at bounding box center [719, 259] width 267 height 13
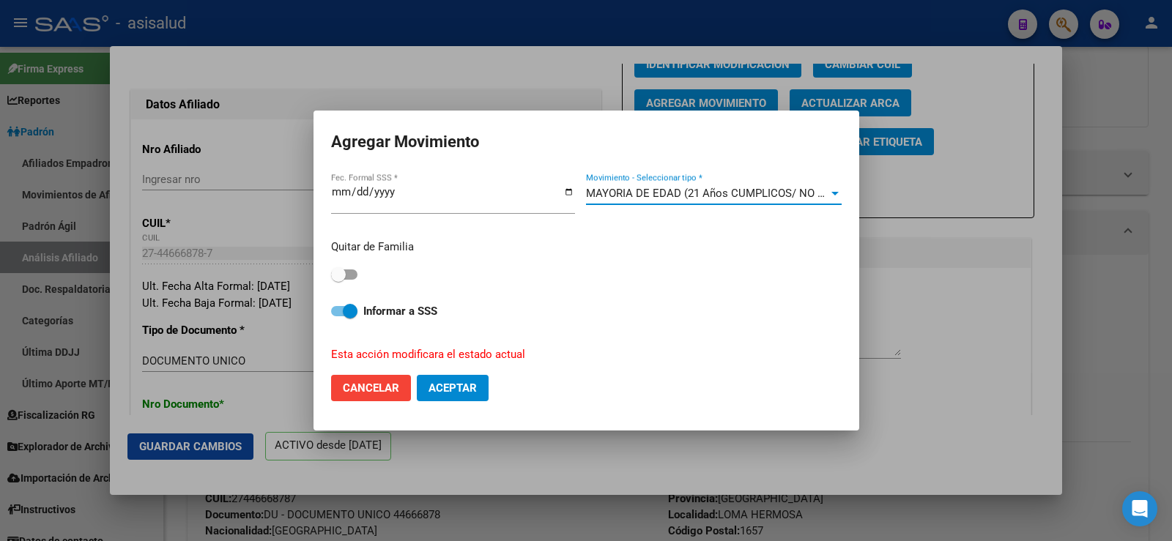
click at [349, 271] on span at bounding box center [344, 275] width 26 height 10
click at [338, 280] on input "checkbox" at bounding box center [338, 280] width 1 height 1
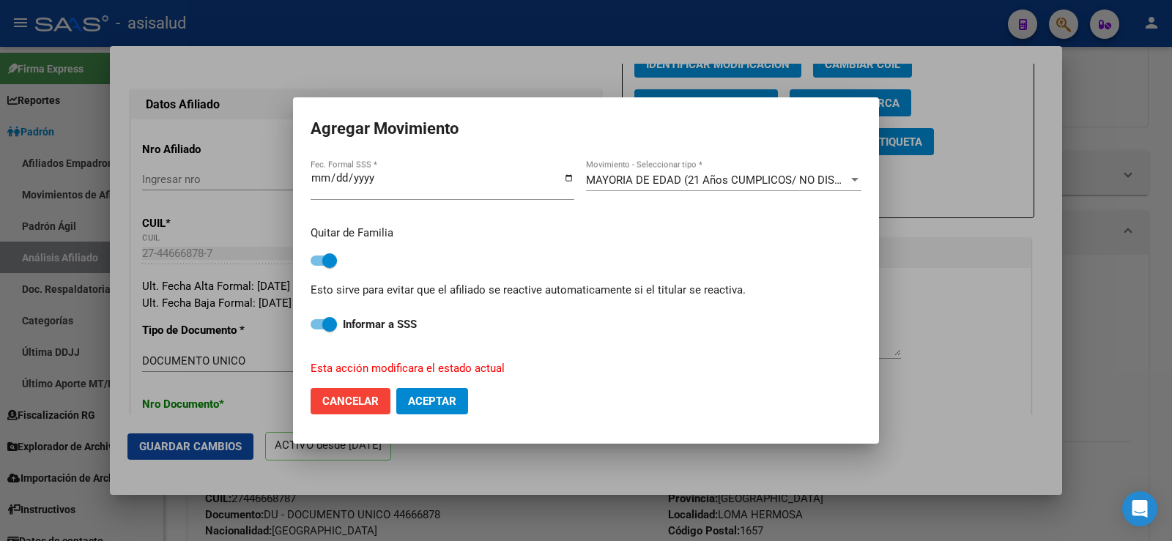
click at [447, 394] on button "Aceptar" at bounding box center [432, 401] width 72 height 26
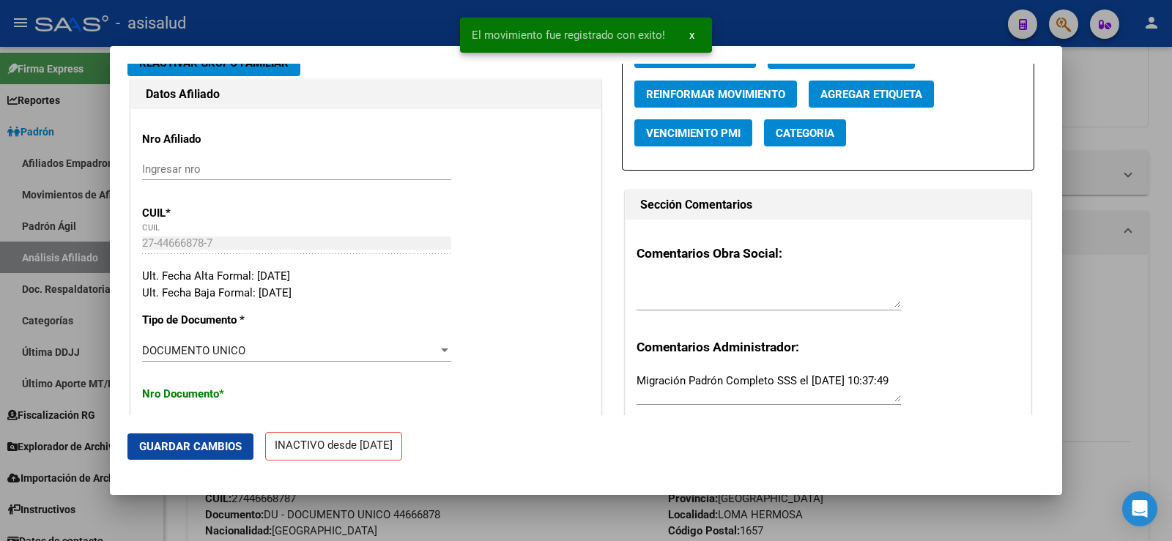
click at [231, 451] on span "Guardar Cambios" at bounding box center [190, 446] width 103 height 13
click at [1123, 135] on div at bounding box center [586, 270] width 1172 height 541
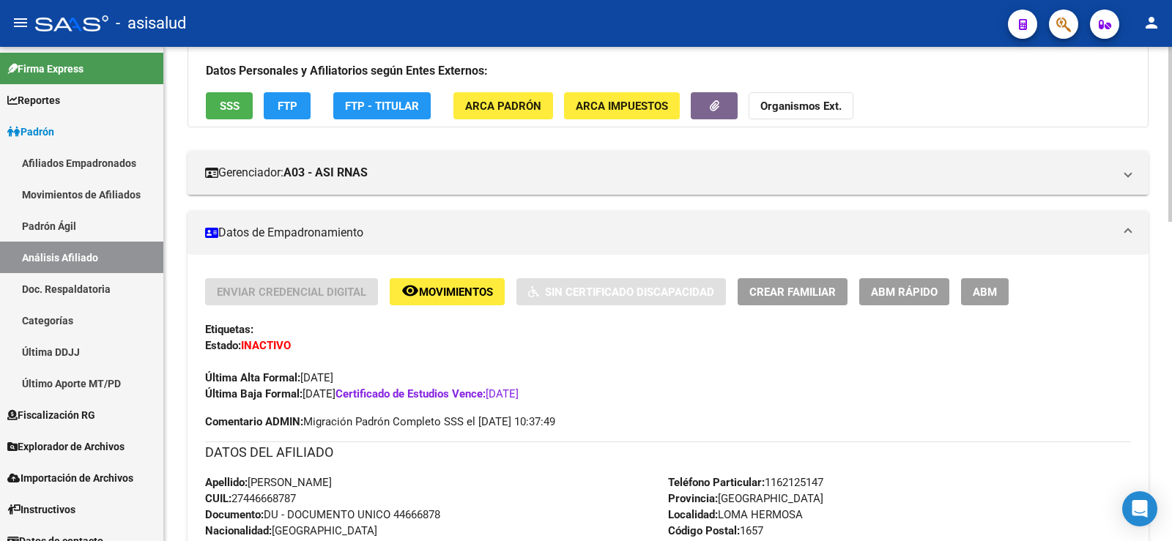
scroll to position [0, 0]
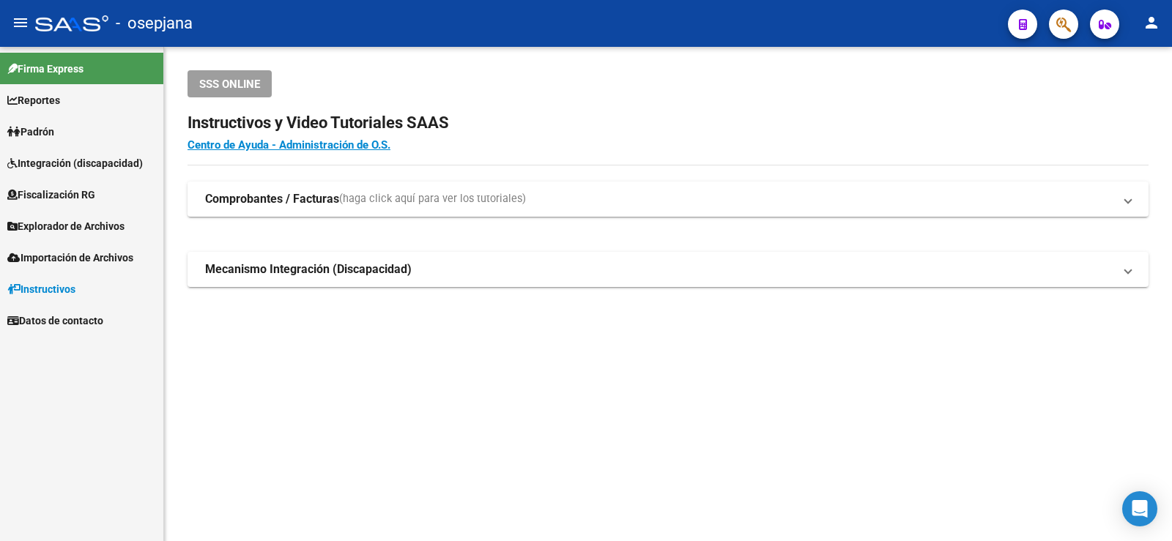
click at [62, 130] on link "Padrón" at bounding box center [81, 131] width 163 height 31
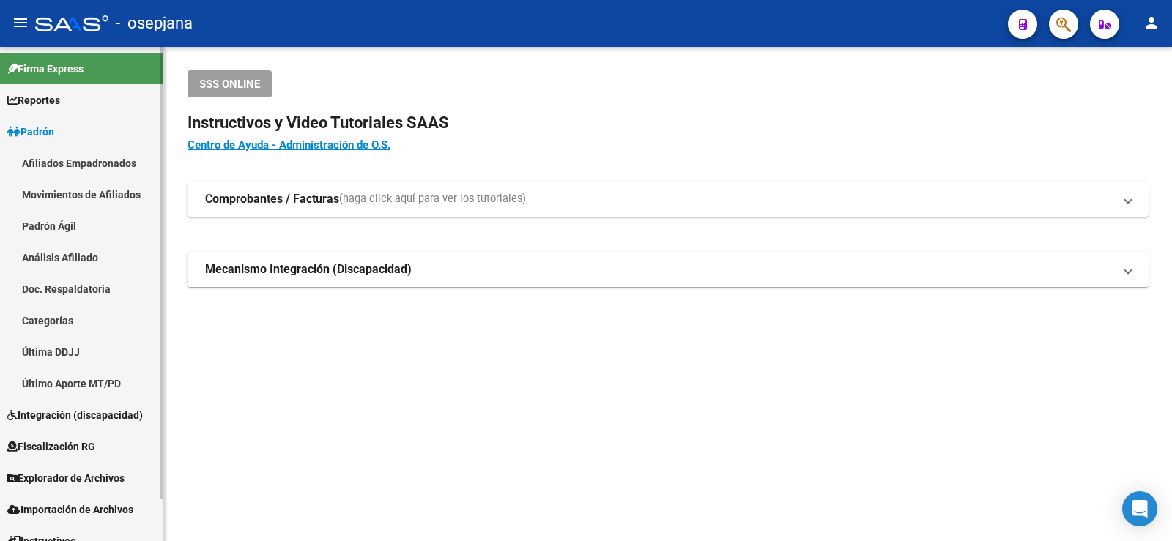
click at [89, 192] on link "Movimientos de Afiliados" at bounding box center [81, 194] width 163 height 31
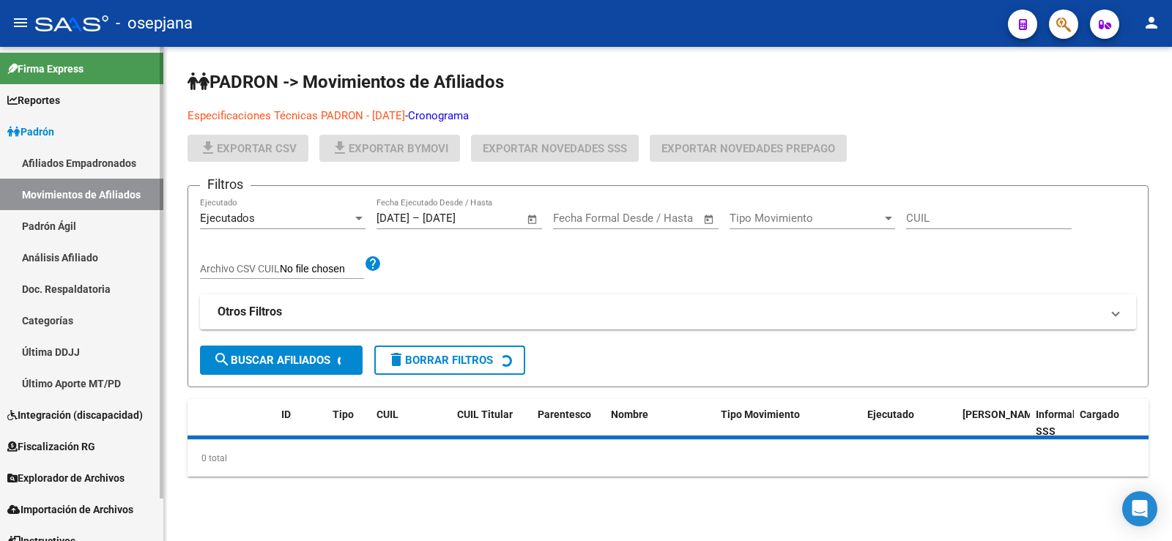
click at [88, 221] on link "Padrón Ágil" at bounding box center [81, 225] width 163 height 31
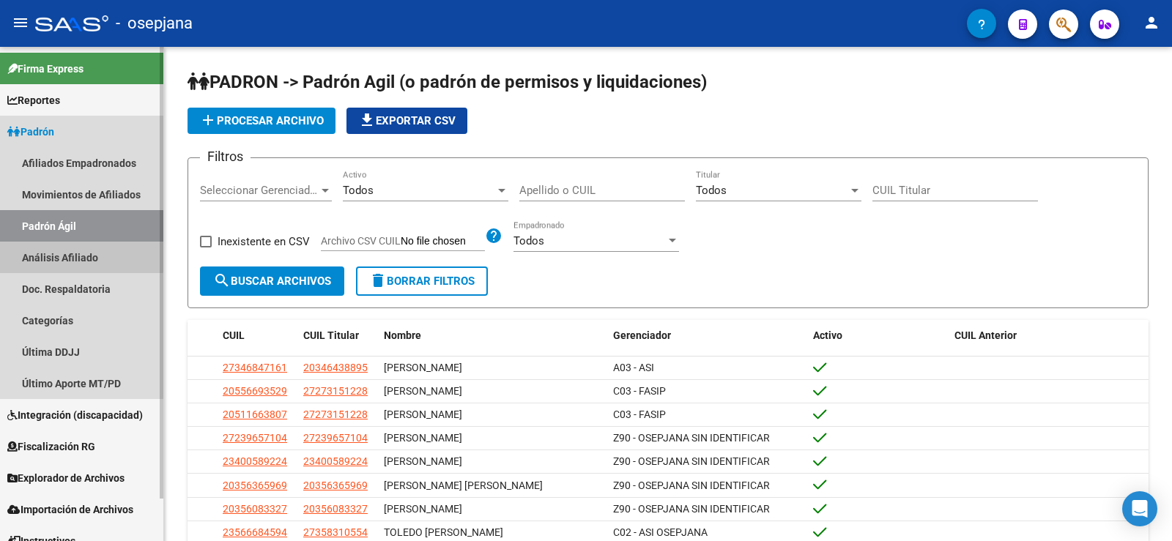
click at [76, 250] on link "Análisis Afiliado" at bounding box center [81, 257] width 163 height 31
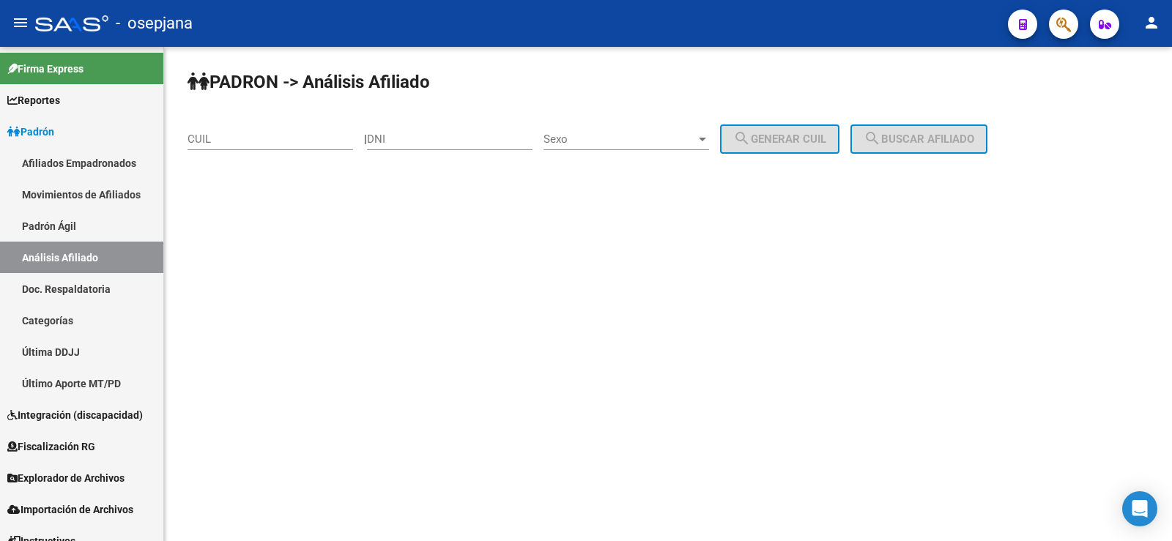
click at [293, 129] on div "CUIL" at bounding box center [270, 134] width 166 height 31
paste input "27-45996172-6"
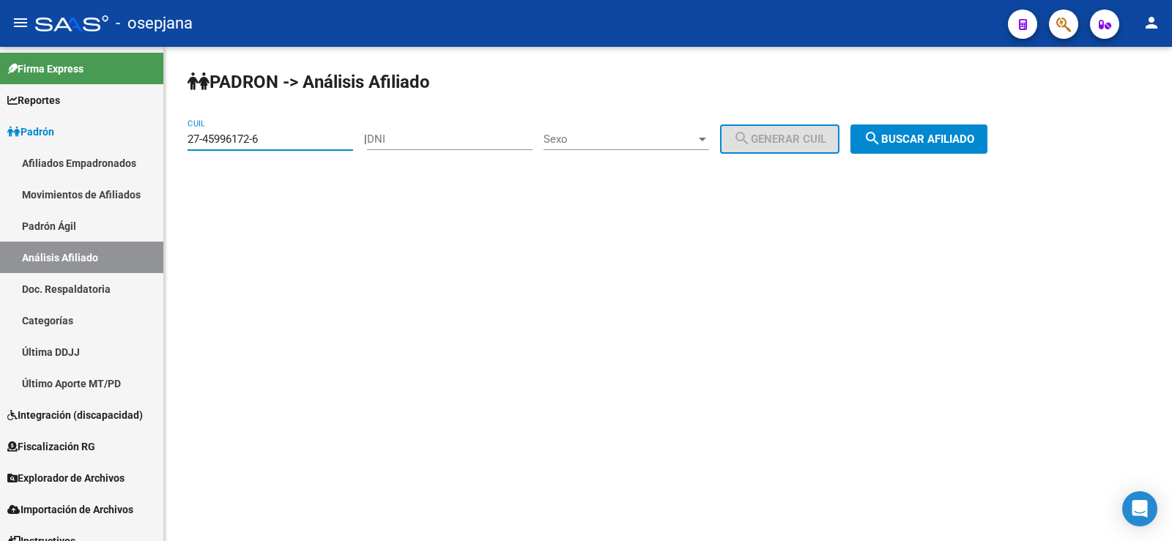
type input "27-45996172-6"
click at [919, 143] on span "search Buscar afiliado" at bounding box center [918, 139] width 111 height 13
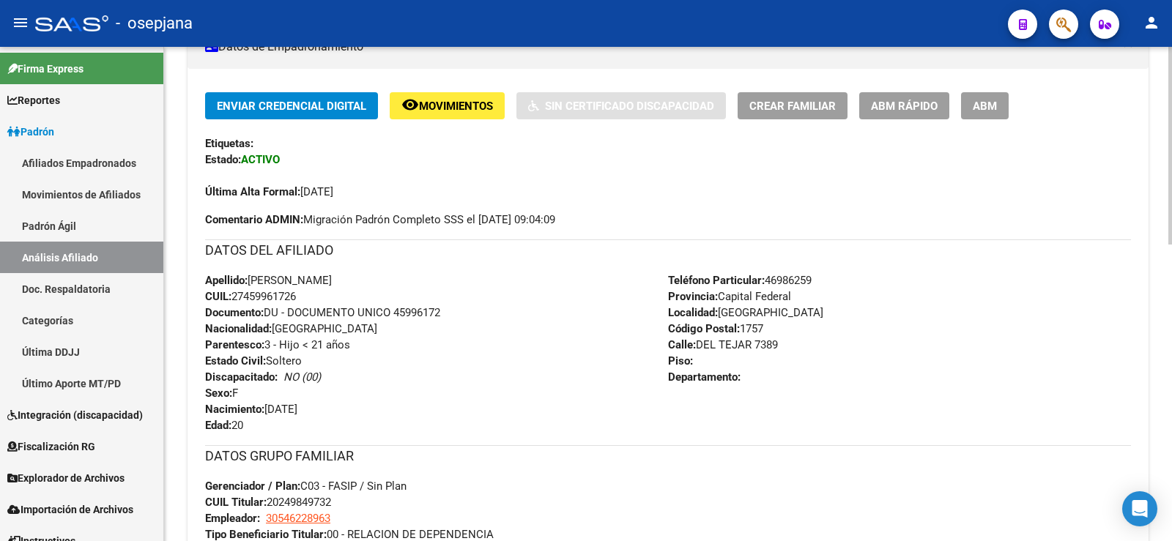
scroll to position [366, 0]
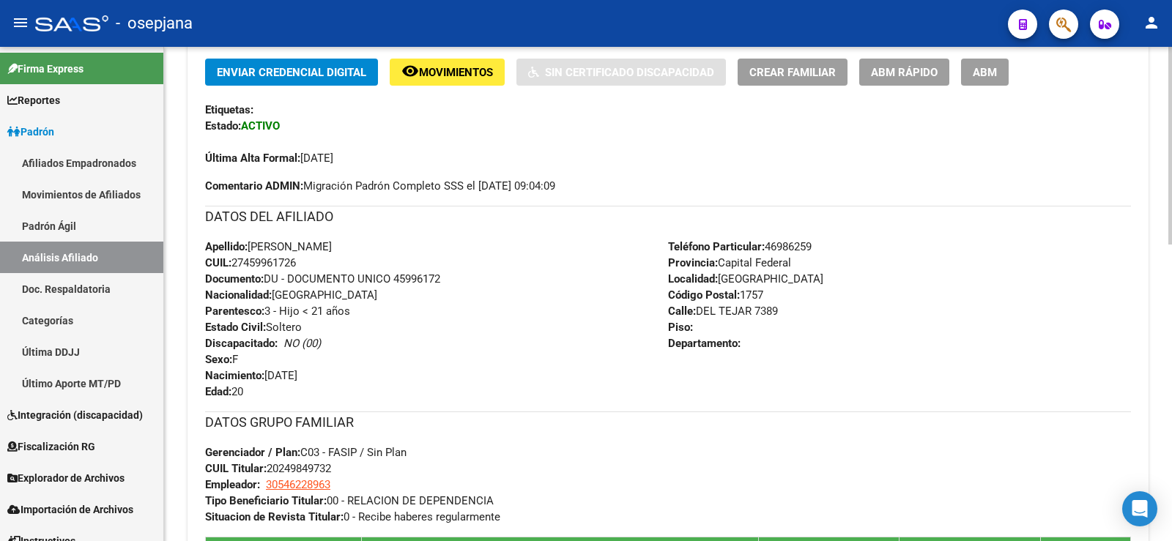
click at [272, 265] on span "CUIL: 27459961726" at bounding box center [250, 262] width 91 height 13
copy span "27459961726"
click at [899, 73] on span "ABM Rápido" at bounding box center [904, 72] width 67 height 13
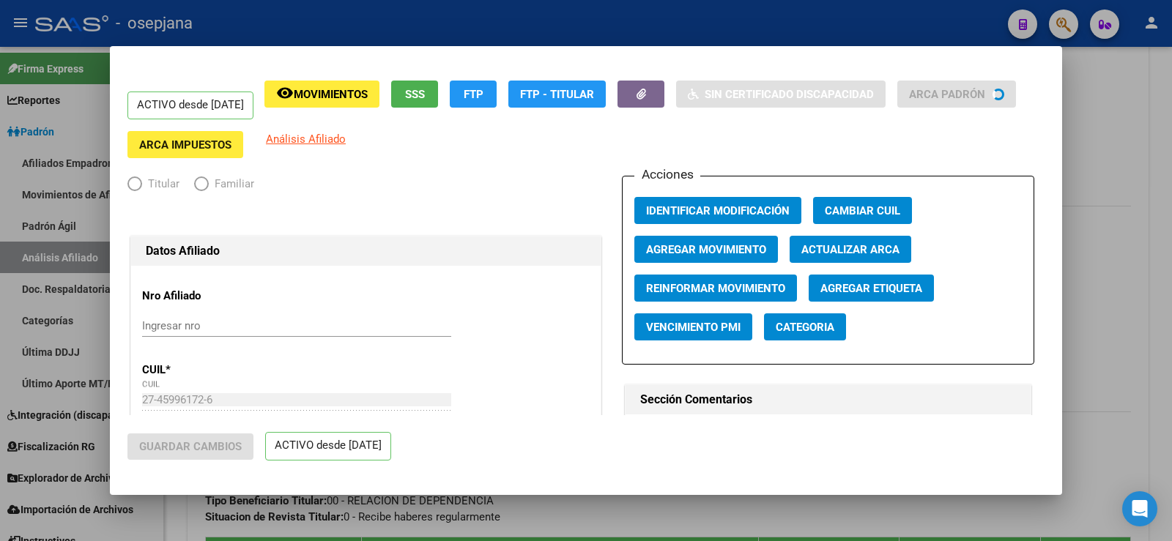
radio input "true"
type input "30-54622896-3"
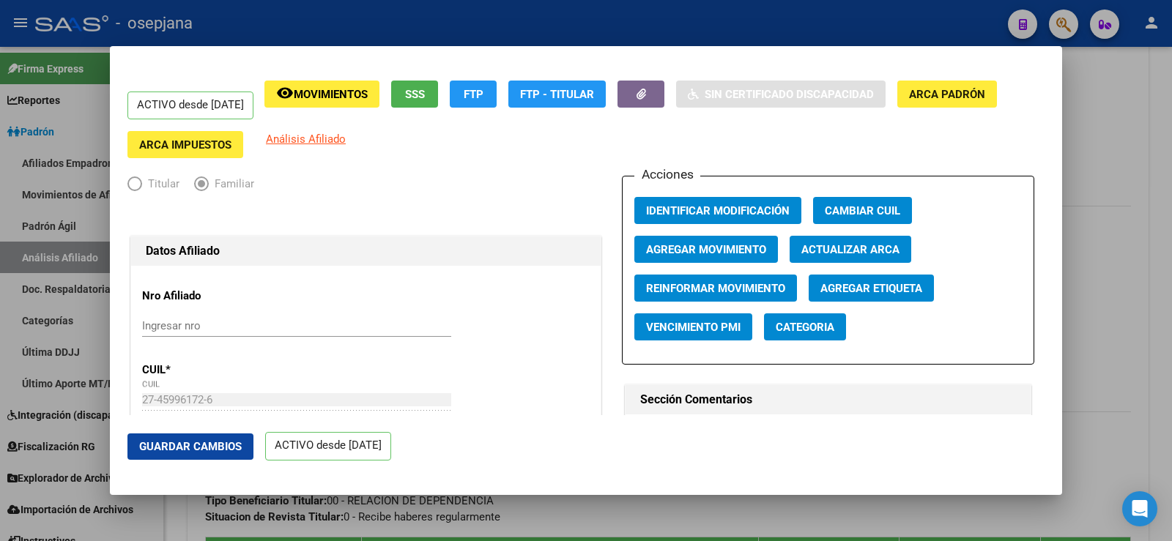
click at [1153, 135] on div at bounding box center [586, 270] width 1172 height 541
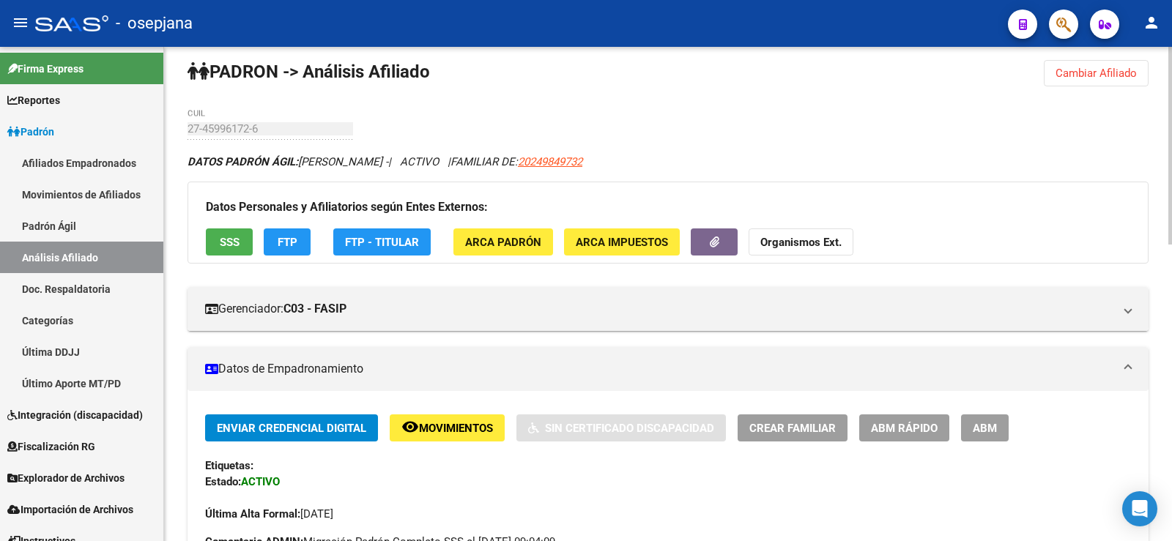
scroll to position [0, 0]
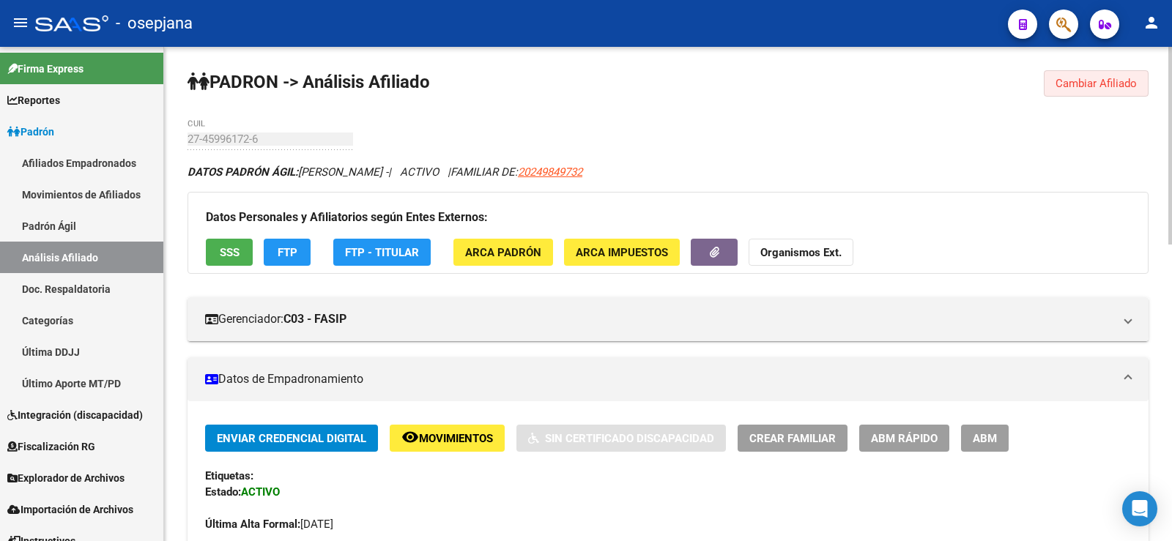
click at [1112, 72] on button "Cambiar Afiliado" at bounding box center [1096, 83] width 105 height 26
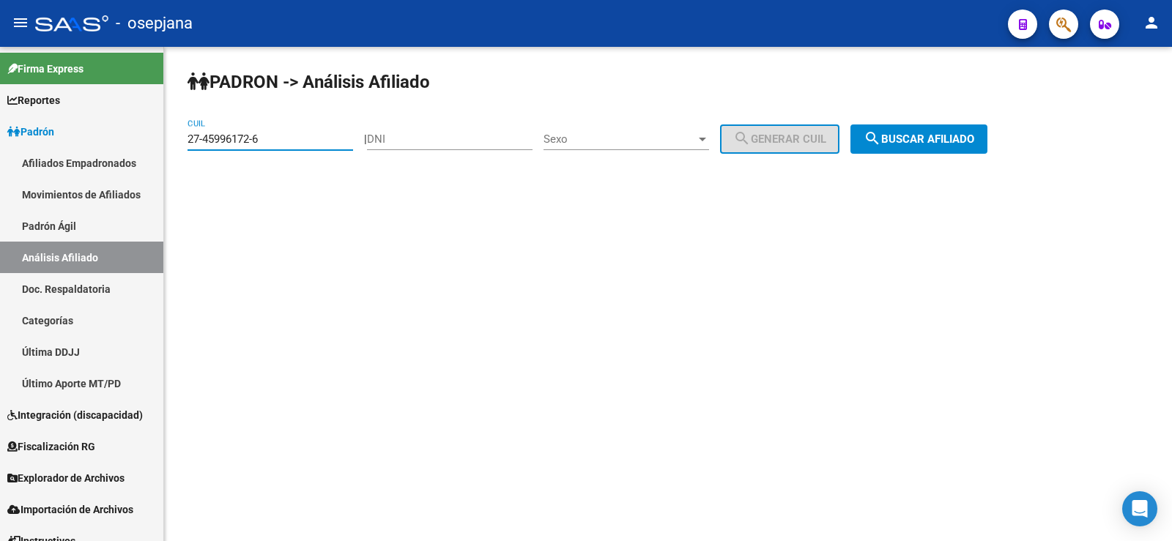
drag, startPoint x: 286, startPoint y: 140, endPoint x: 200, endPoint y: 152, distance: 86.6
click at [152, 140] on mat-sidenav-container "Firma Express Reportes Ingresos Devengados Análisis Histórico Detalles Transfer…" at bounding box center [586, 294] width 1172 height 494
click at [981, 112] on div "PADRON -> Análisis Afiliado 27-45996172-6 CUIL | DNI Sexo Sexo search Generar C…" at bounding box center [668, 124] width 1008 height 154
click at [945, 136] on span "search Buscar afiliado" at bounding box center [918, 139] width 111 height 13
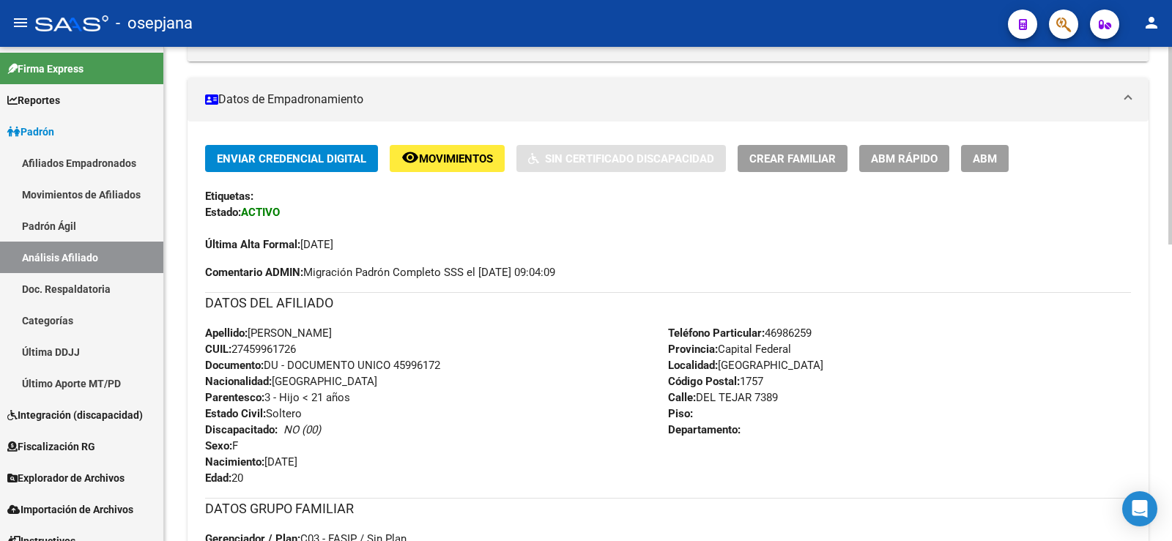
scroll to position [293, 0]
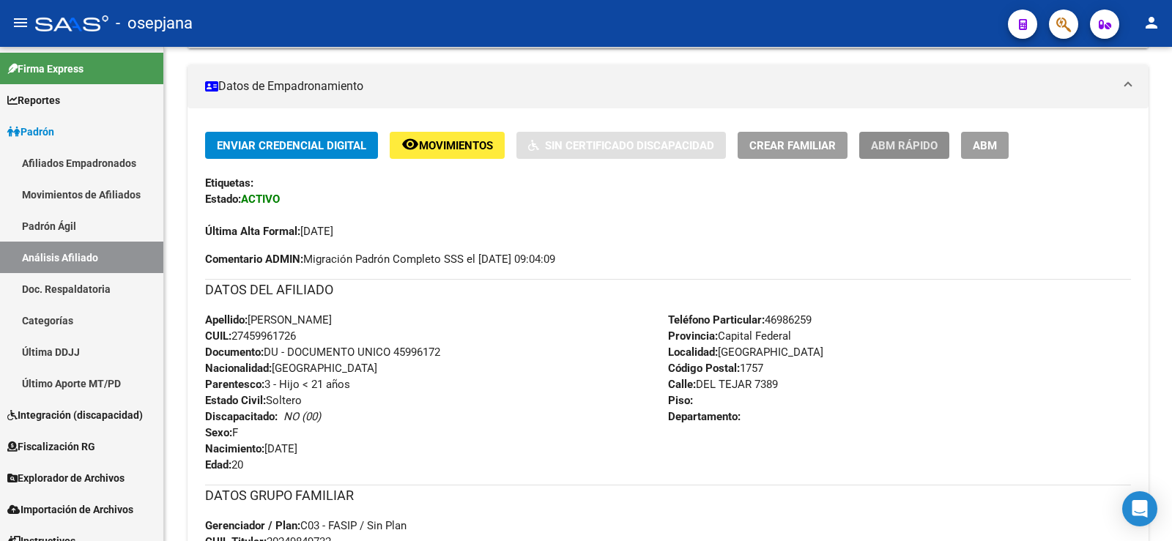
click at [883, 146] on span "ABM Rápido" at bounding box center [904, 145] width 67 height 13
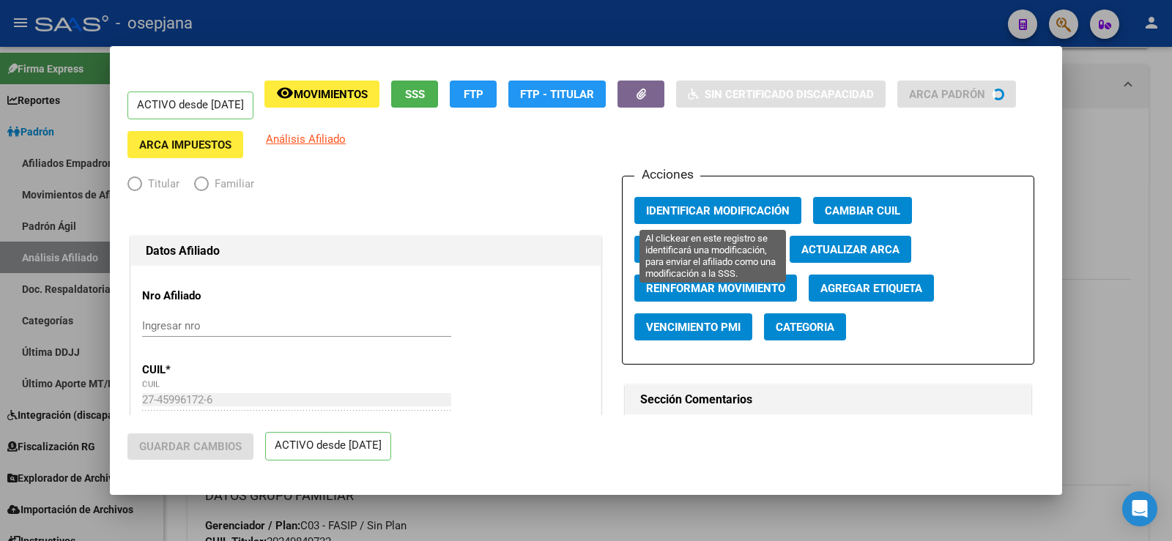
radio input "true"
type input "30-54622896-3"
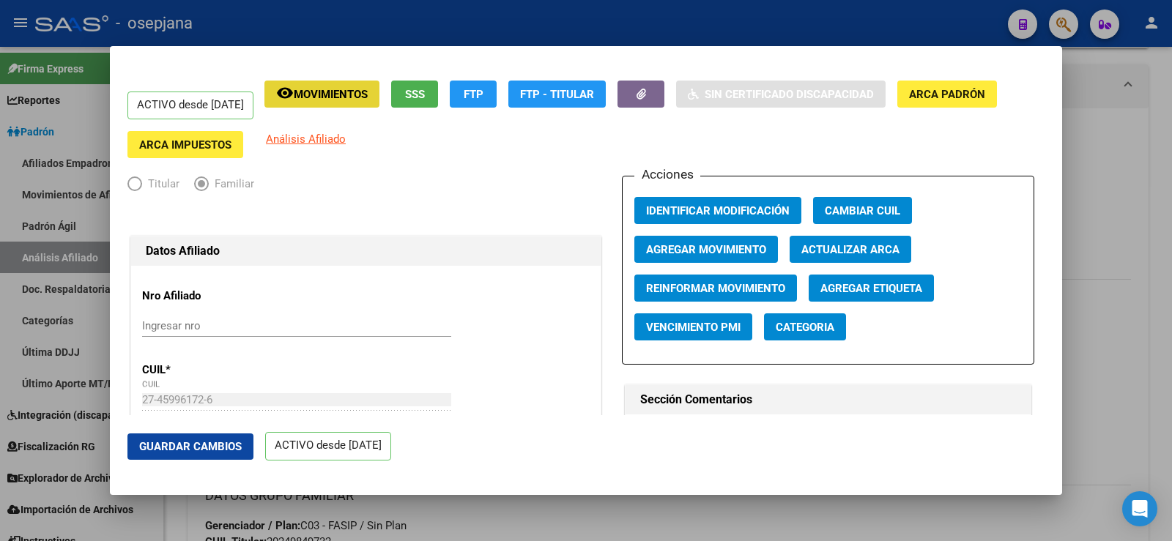
click at [379, 94] on button "remove_red_eye Movimientos" at bounding box center [321, 94] width 115 height 27
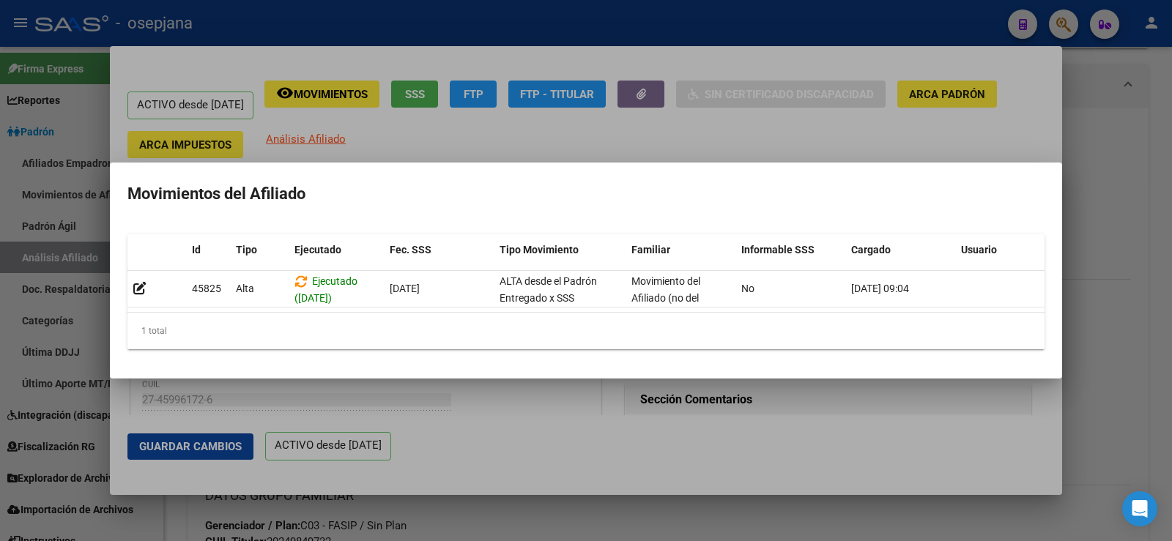
click at [1101, 222] on div at bounding box center [586, 270] width 1172 height 541
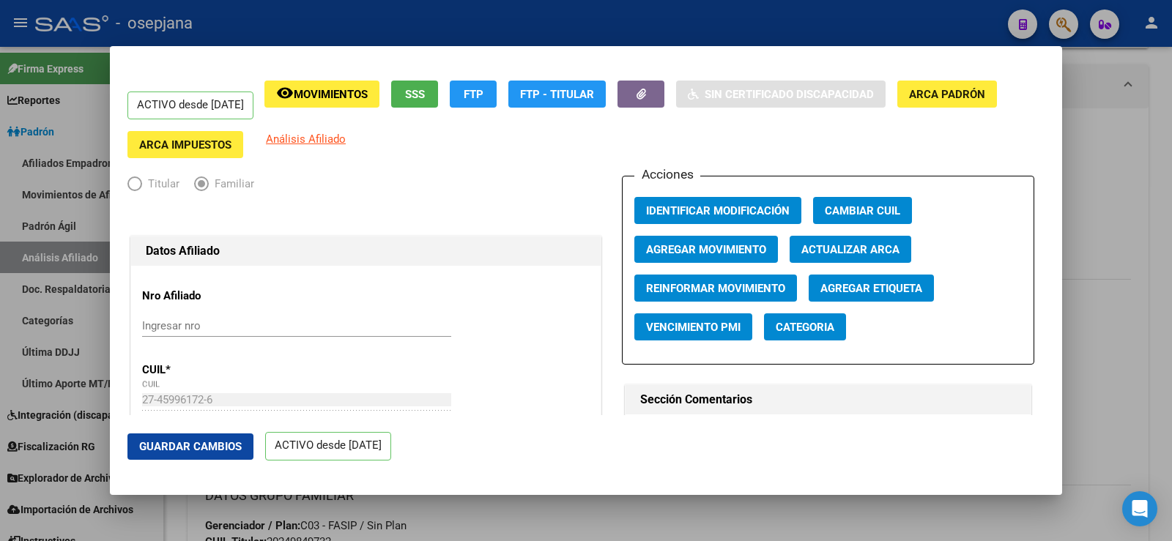
click at [1134, 207] on div at bounding box center [586, 270] width 1172 height 541
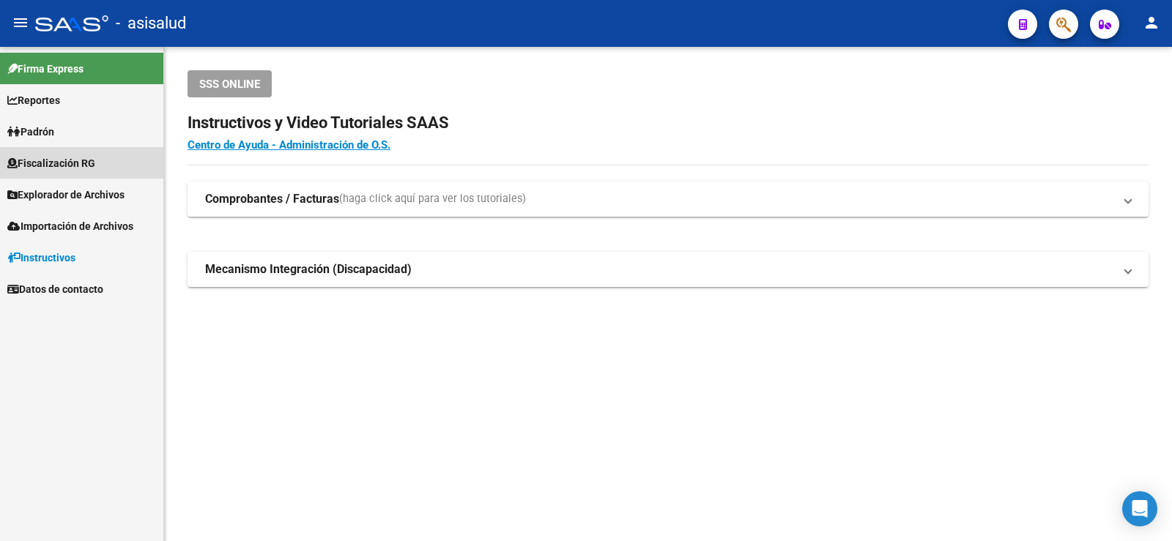
click at [63, 157] on span "Fiscalización RG" at bounding box center [51, 163] width 88 height 16
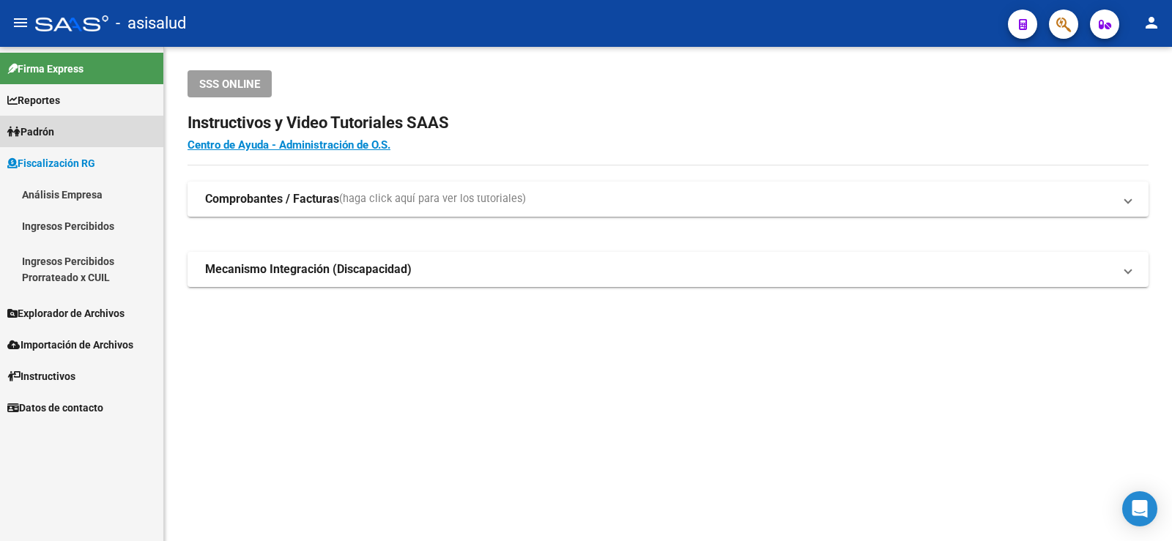
click at [54, 130] on span "Padrón" at bounding box center [30, 132] width 47 height 16
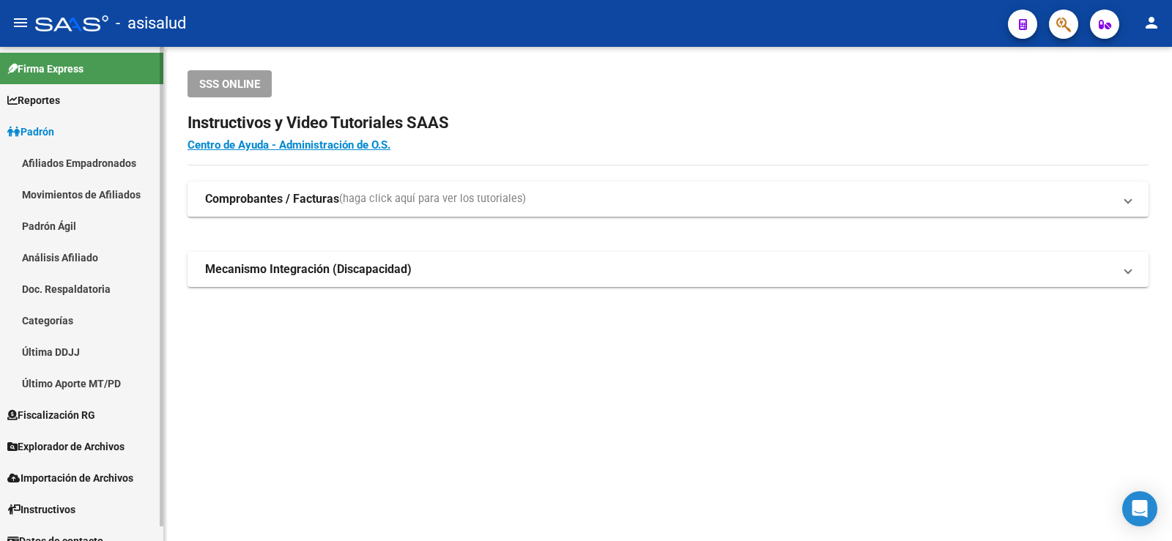
click at [75, 196] on link "Movimientos de Afiliados" at bounding box center [81, 194] width 163 height 31
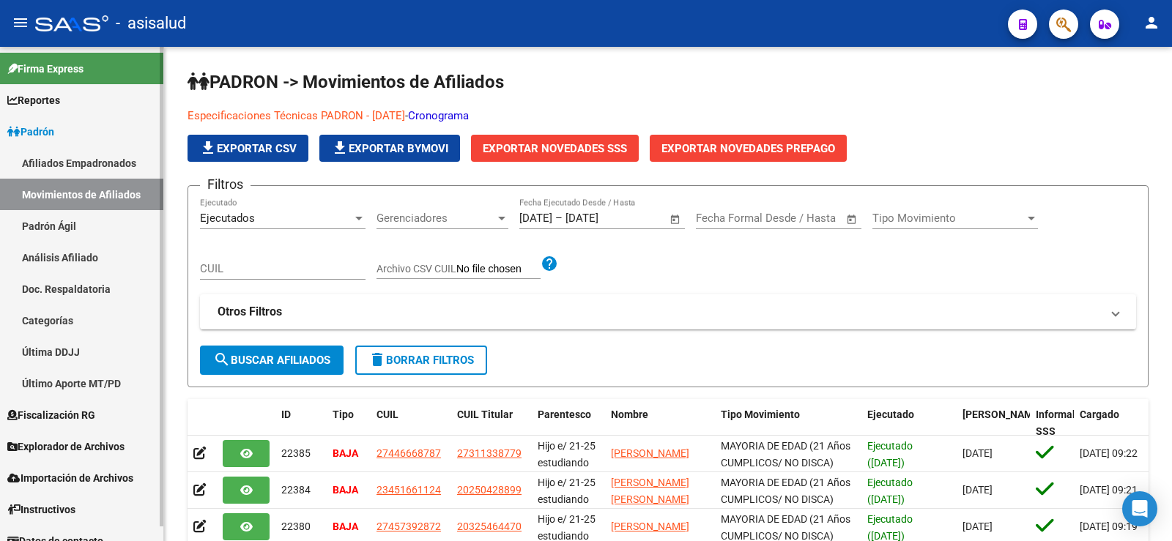
click at [71, 159] on link "Afiliados Empadronados" at bounding box center [81, 162] width 163 height 31
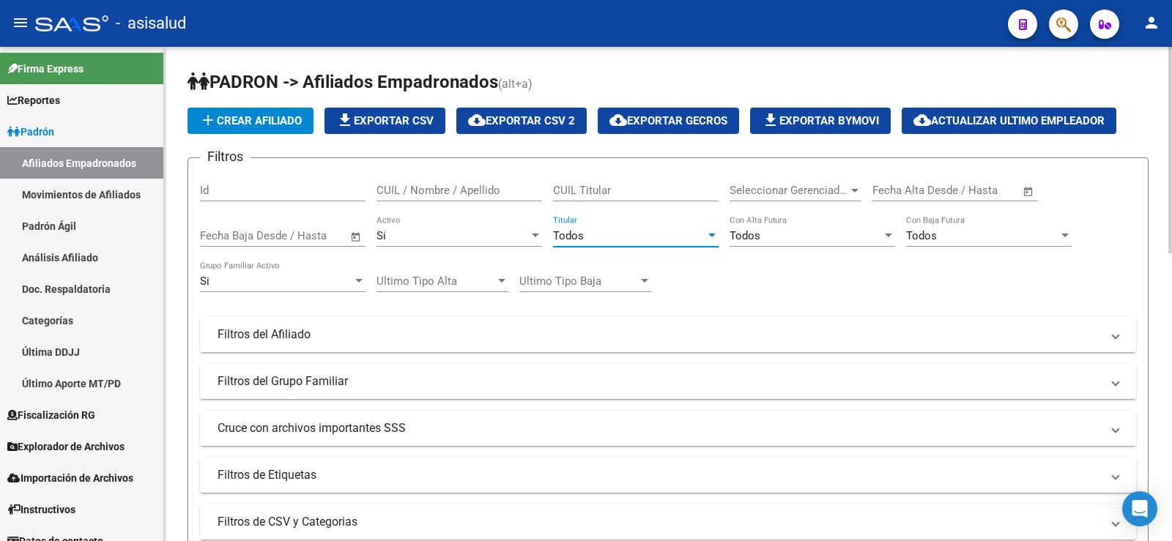
click at [642, 237] on div "Todos" at bounding box center [629, 235] width 152 height 13
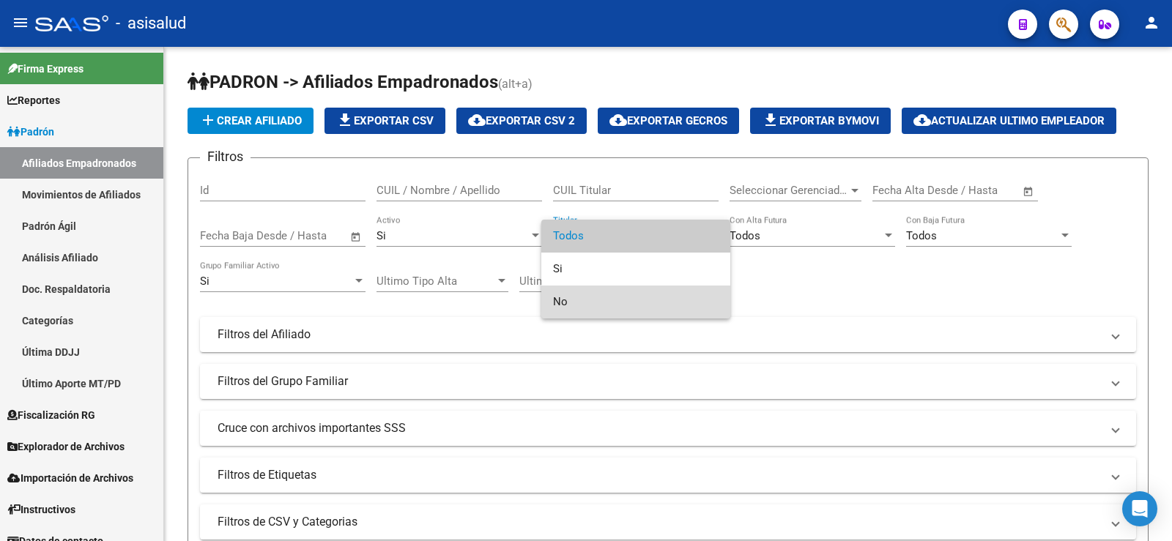
click at [579, 298] on span "No" at bounding box center [636, 302] width 166 height 33
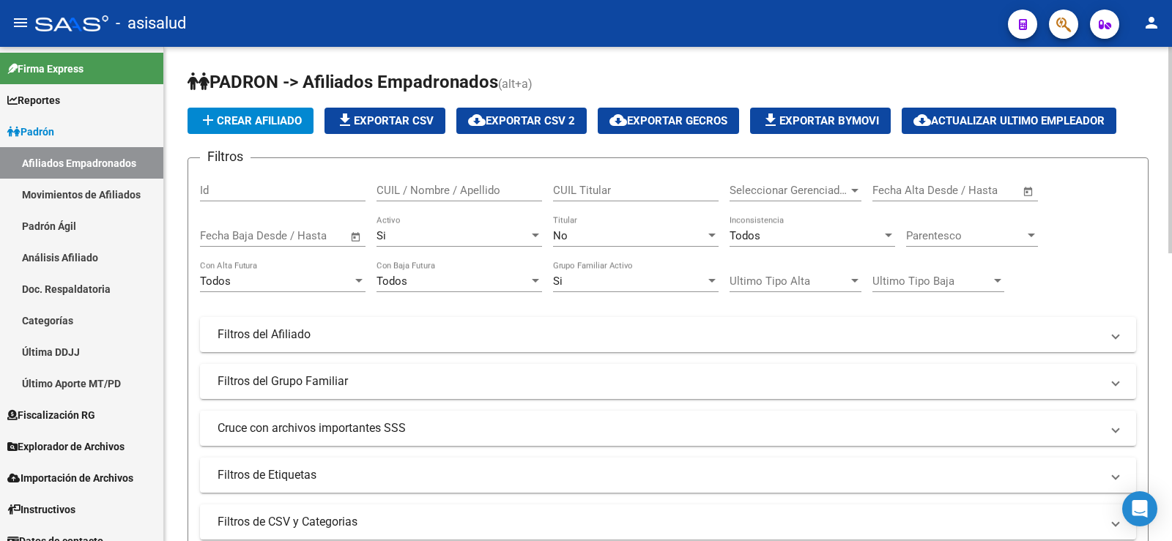
click at [1098, 239] on div "Filtros Id CUIL / Nombre / Apellido CUIL Titular Seleccionar Gerenciador Selecc…" at bounding box center [668, 331] width 936 height 323
click at [354, 339] on mat-panel-title "Filtros del Afiliado" at bounding box center [659, 335] width 883 height 16
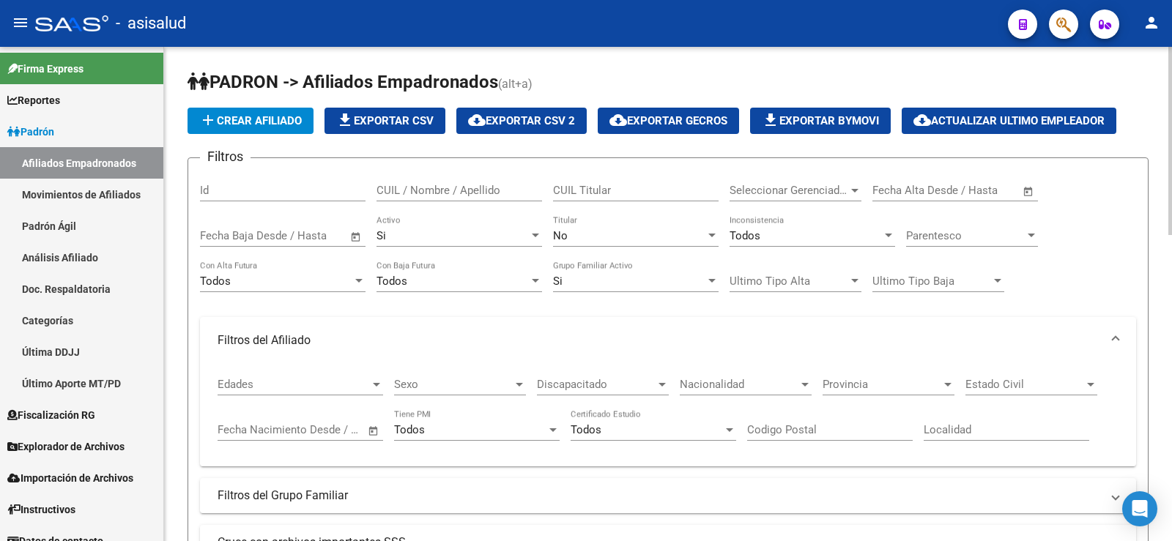
click at [264, 380] on span "Edades" at bounding box center [294, 384] width 152 height 13
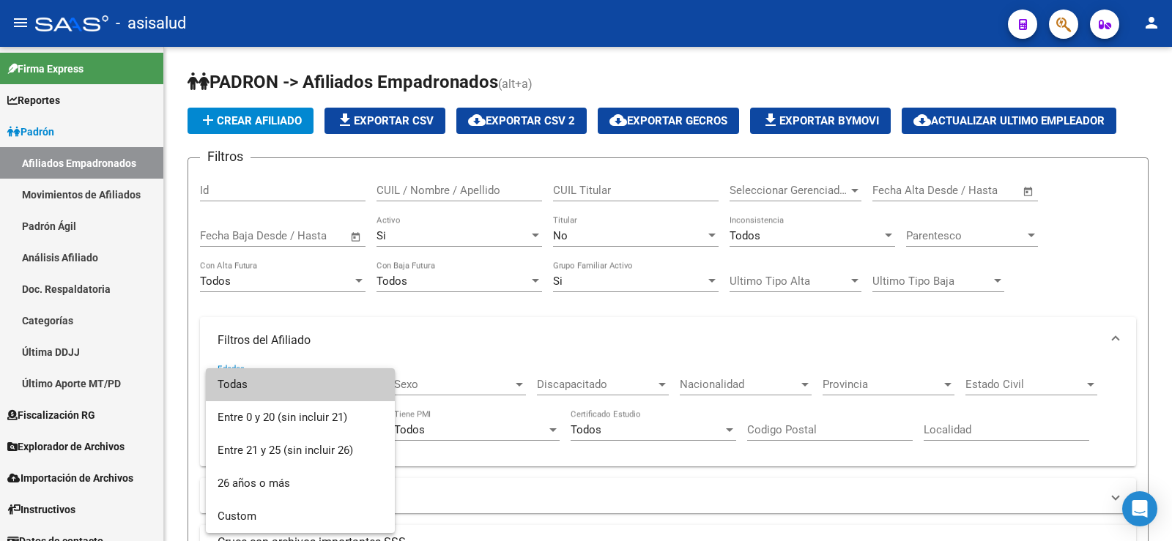
click at [199, 310] on div at bounding box center [586, 270] width 1172 height 541
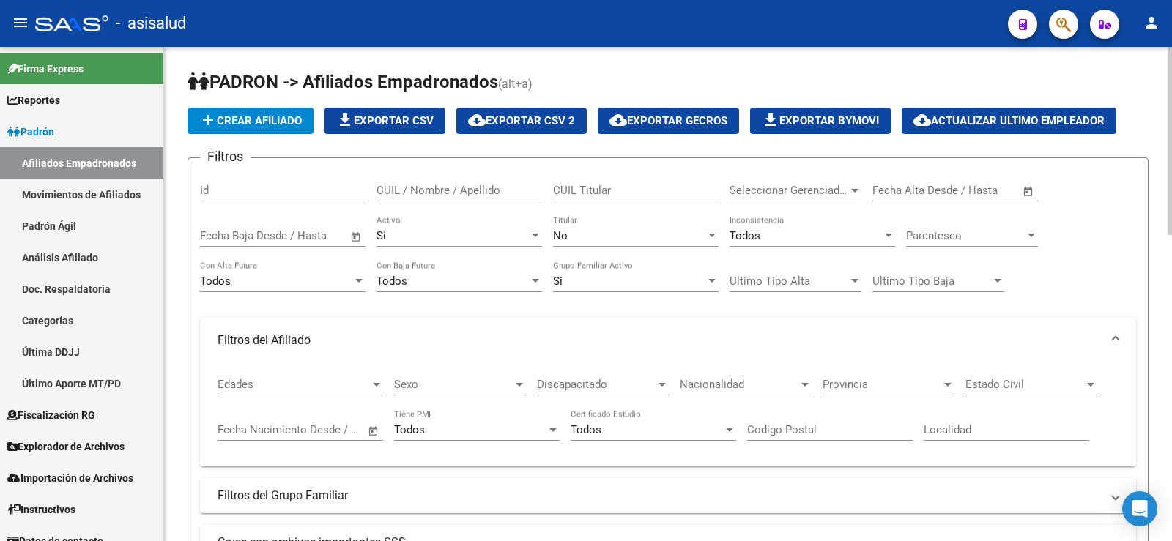
click at [242, 426] on input "text" at bounding box center [242, 429] width 48 height 13
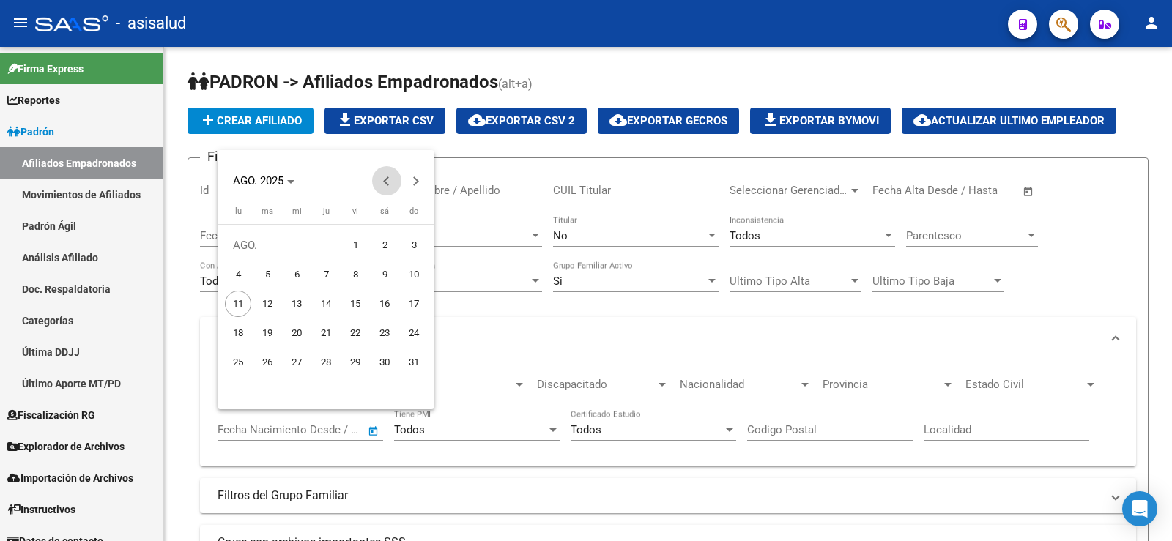
click at [381, 179] on span "Previous month" at bounding box center [386, 180] width 29 height 29
click at [423, 182] on span "Next month" at bounding box center [415, 180] width 29 height 29
click at [359, 245] on span "1" at bounding box center [355, 245] width 26 height 26
type input "[DATE]"
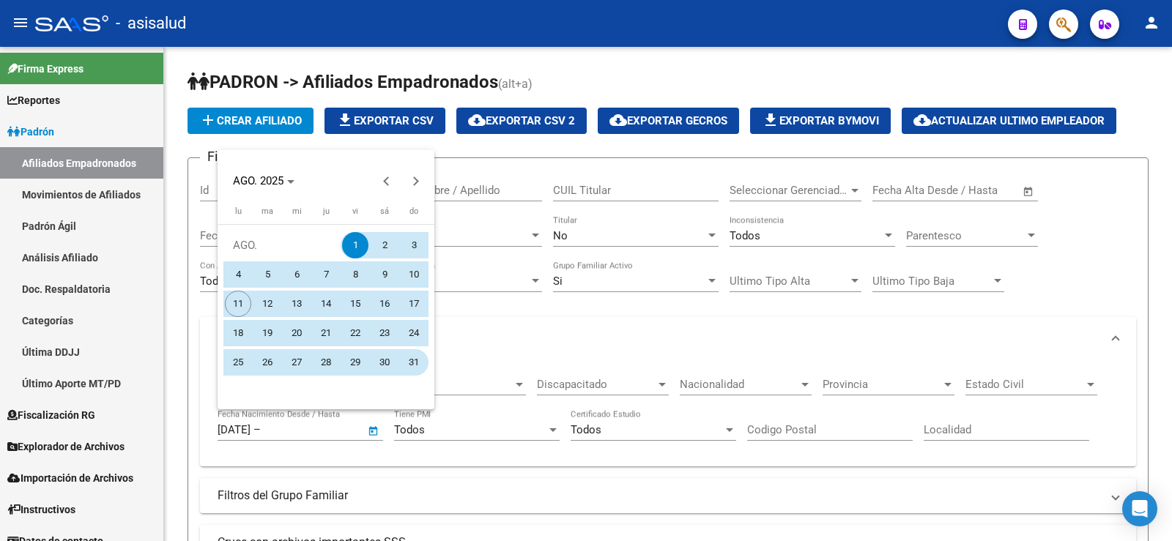
click at [412, 365] on span "31" at bounding box center [414, 362] width 26 height 26
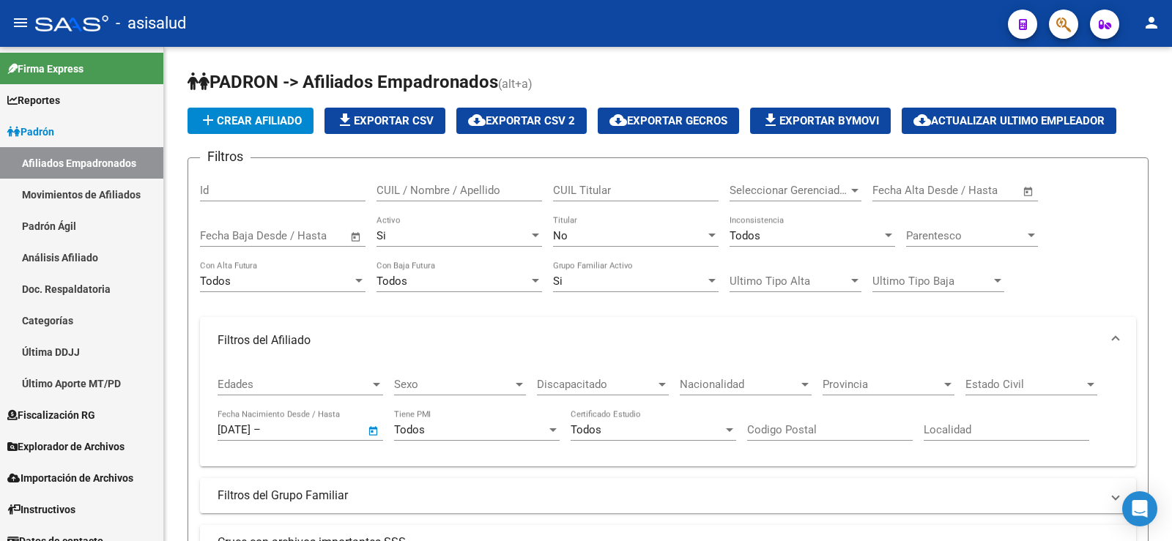
type input "[DATE]"
drag, startPoint x: 252, startPoint y: 428, endPoint x: 261, endPoint y: 428, distance: 8.8
click at [250, 428] on input "[DATE]" at bounding box center [234, 429] width 33 height 13
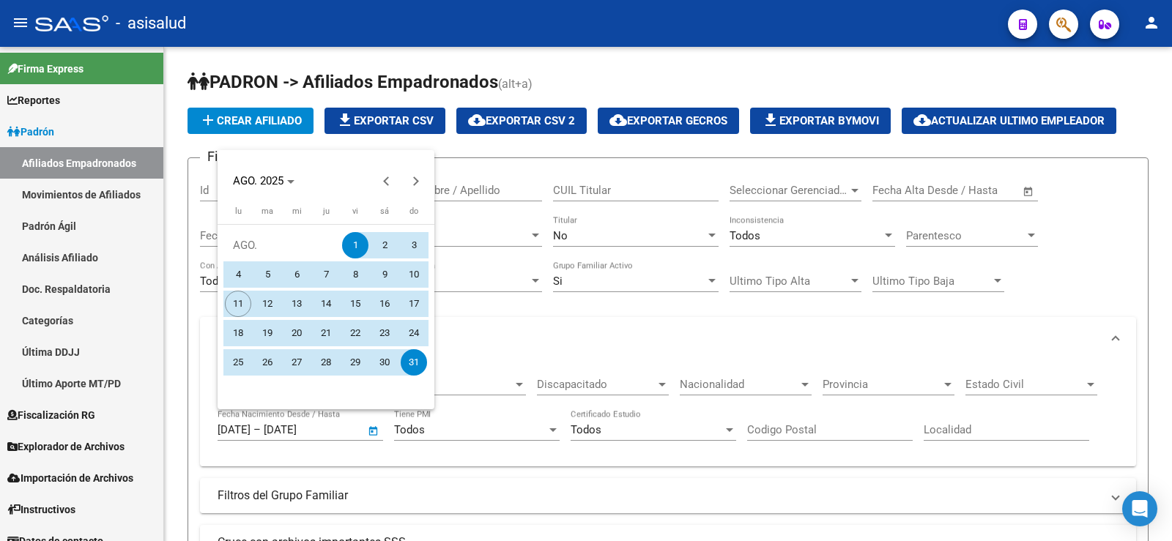
click at [253, 429] on div at bounding box center [586, 270] width 1172 height 541
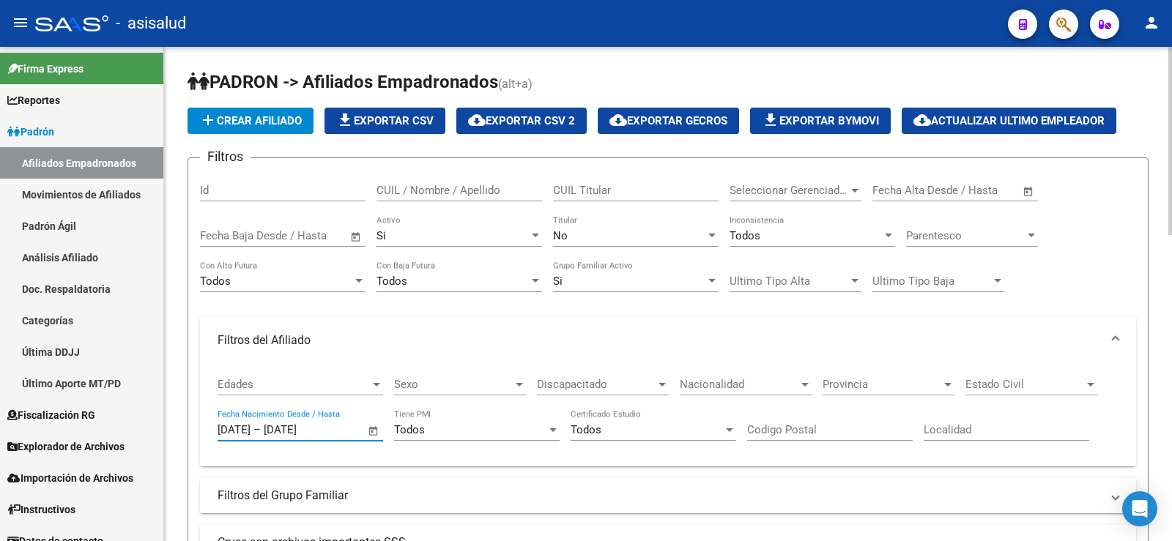
type input "[DATE]"
drag, startPoint x: 319, startPoint y: 431, endPoint x: 328, endPoint y: 431, distance: 9.5
click at [328, 431] on input "[DATE]" at bounding box center [299, 429] width 71 height 13
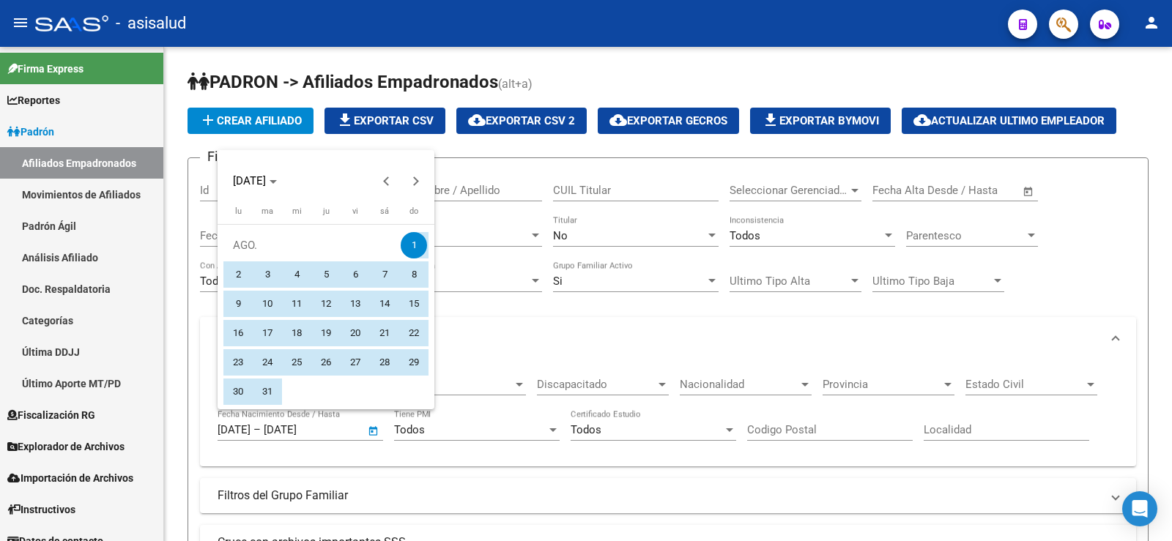
click at [325, 430] on div at bounding box center [586, 270] width 1172 height 541
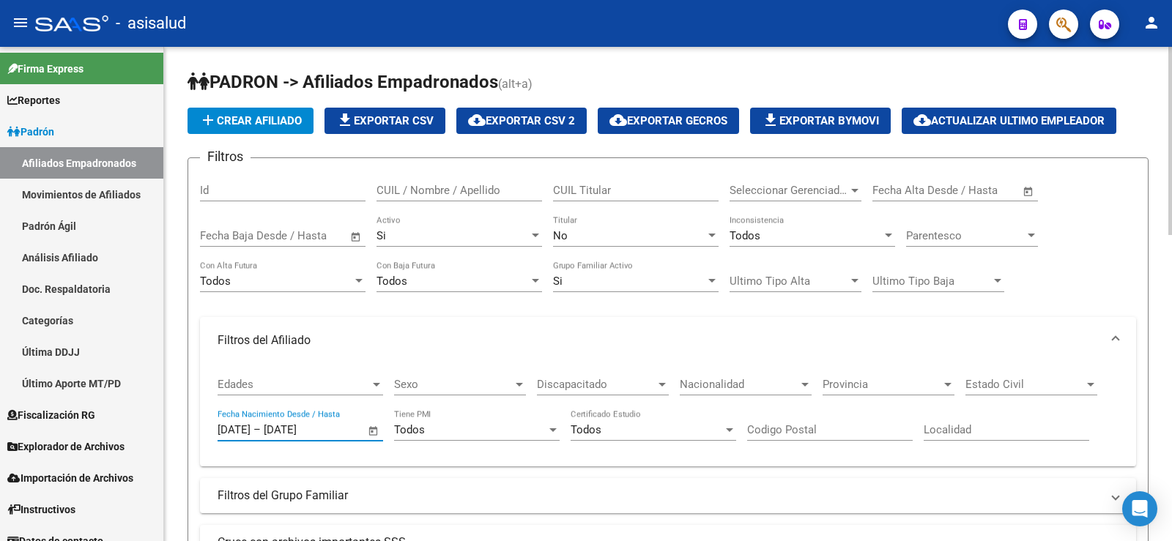
type input "[DATE]"
click at [193, 374] on form "Filtros Id CUIL / Nombre / Apellido CUIL Titular Seleccionar Gerenciador Selecc…" at bounding box center [667, 432] width 961 height 550
click at [408, 279] on div "Todos" at bounding box center [452, 281] width 152 height 13
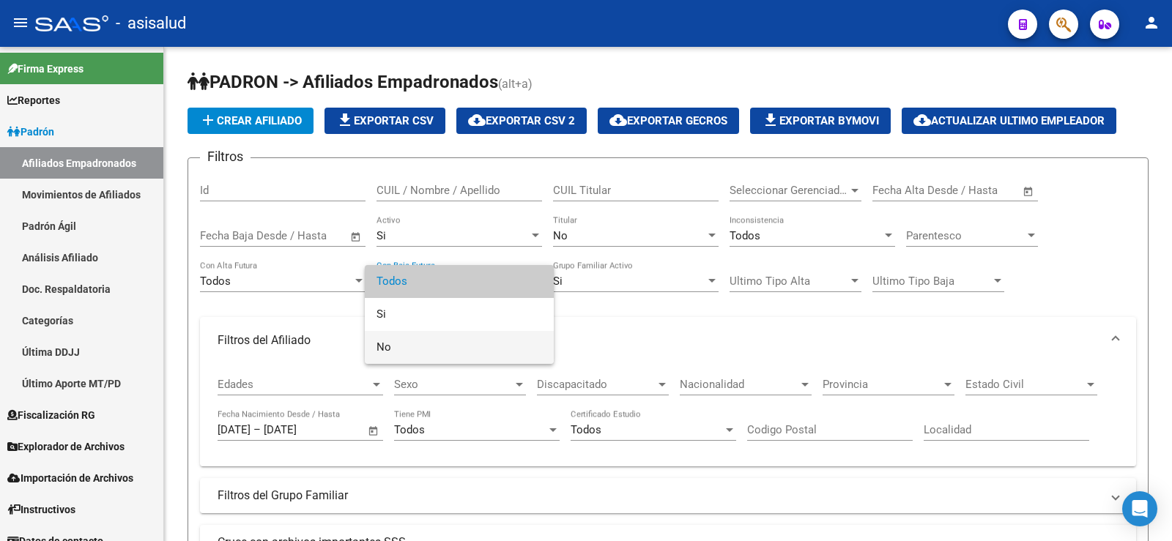
click at [398, 342] on span "No" at bounding box center [459, 347] width 166 height 33
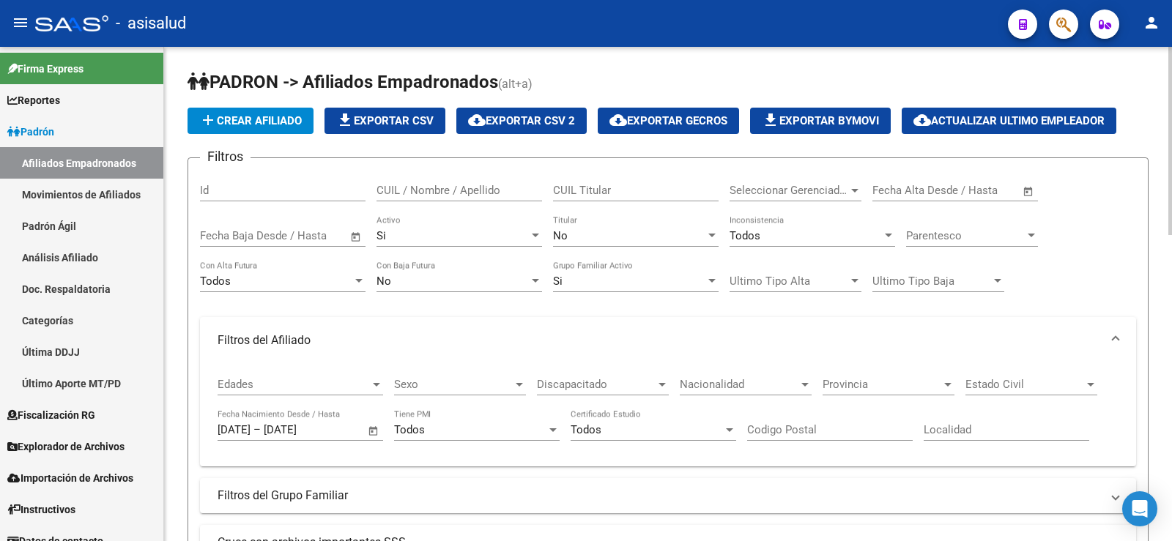
click at [557, 307] on div "Filtros Id CUIL / Nombre / Apellido CUIL Titular Seleccionar Gerenciador Selecc…" at bounding box center [668, 388] width 936 height 437
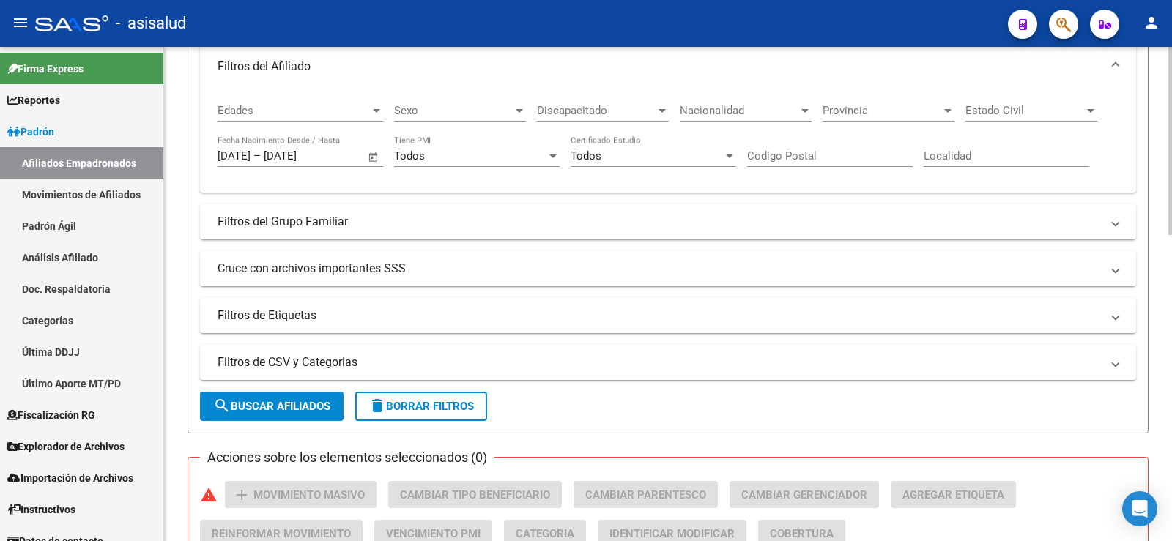
scroll to position [293, 0]
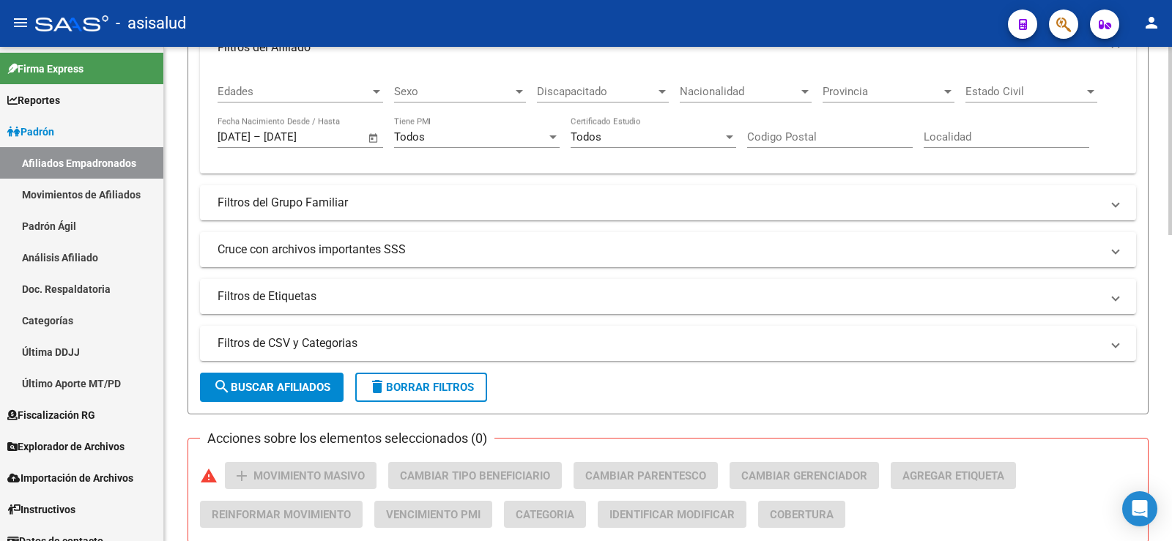
click at [302, 371] on form "Filtros Id CUIL / Nombre / Apellido CUIL Titular Seleccionar Gerenciador Selecc…" at bounding box center [667, 140] width 961 height 550
click at [304, 386] on span "search Buscar Afiliados" at bounding box center [271, 387] width 117 height 13
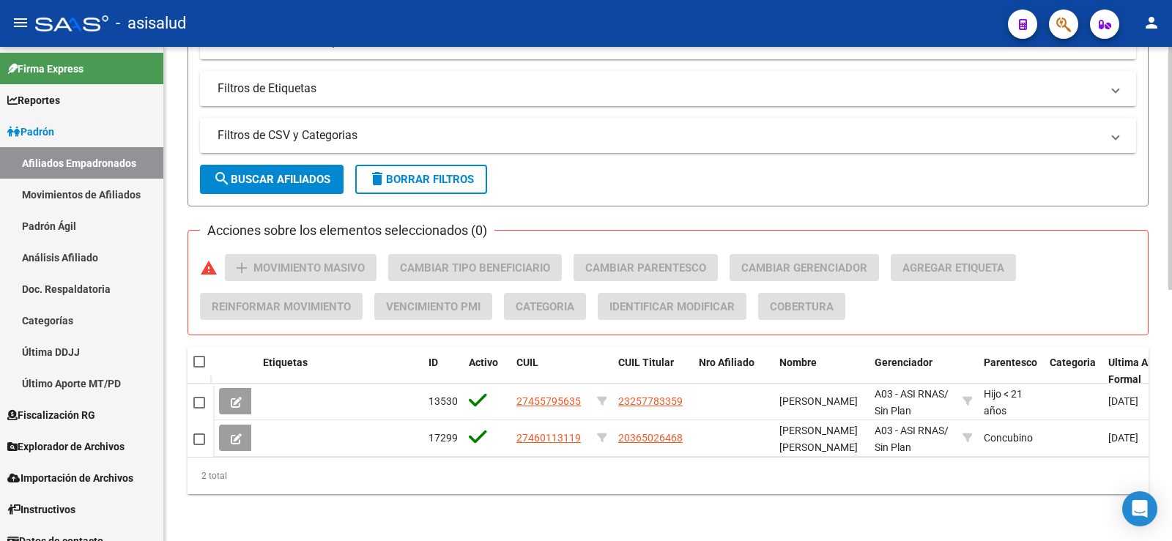
scroll to position [512, 0]
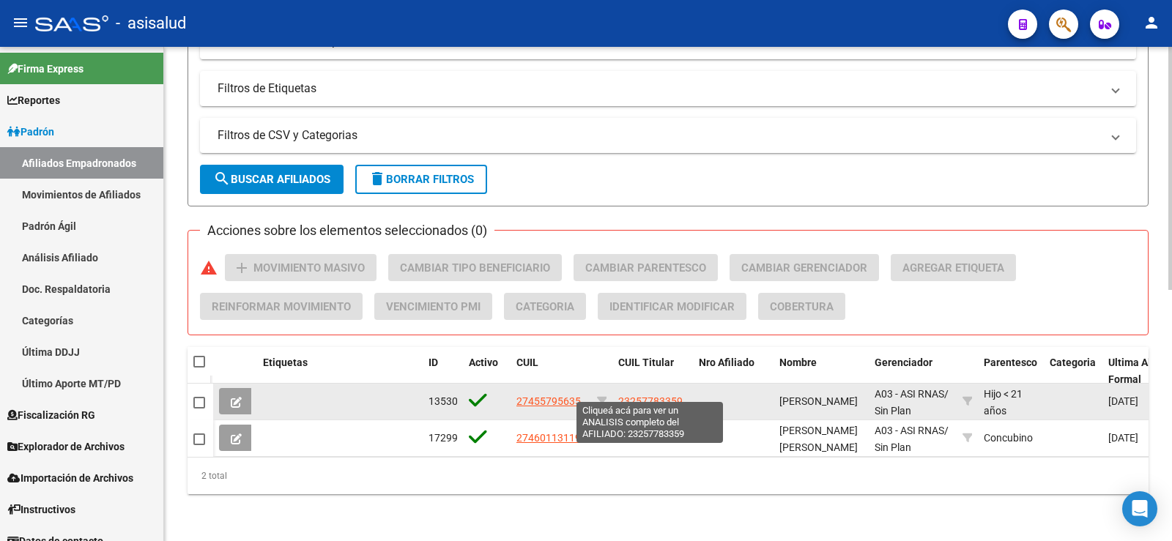
click at [641, 395] on span "23257783359" at bounding box center [650, 401] width 64 height 12
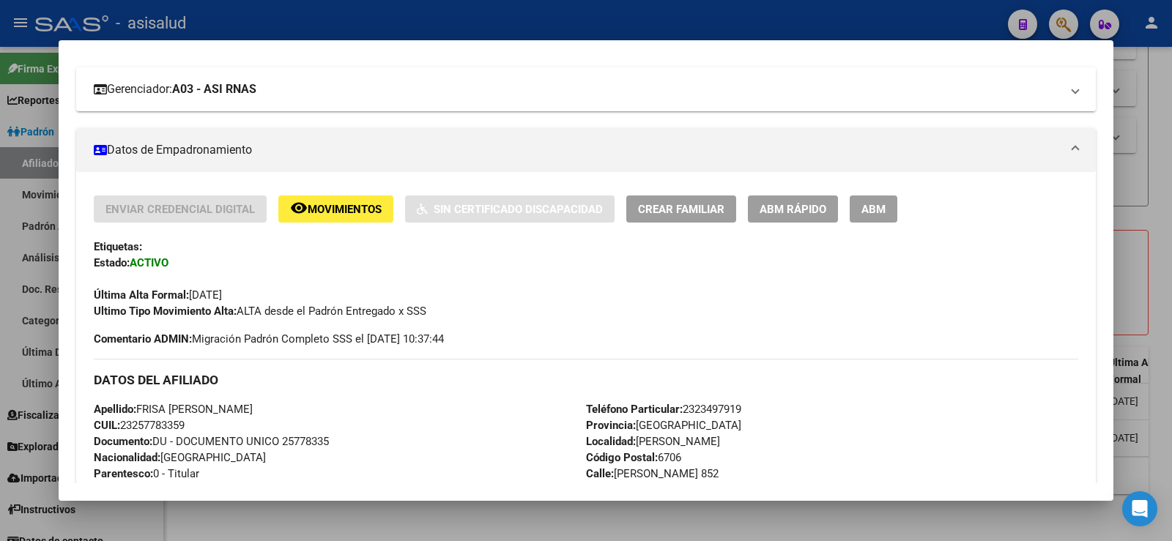
scroll to position [220, 0]
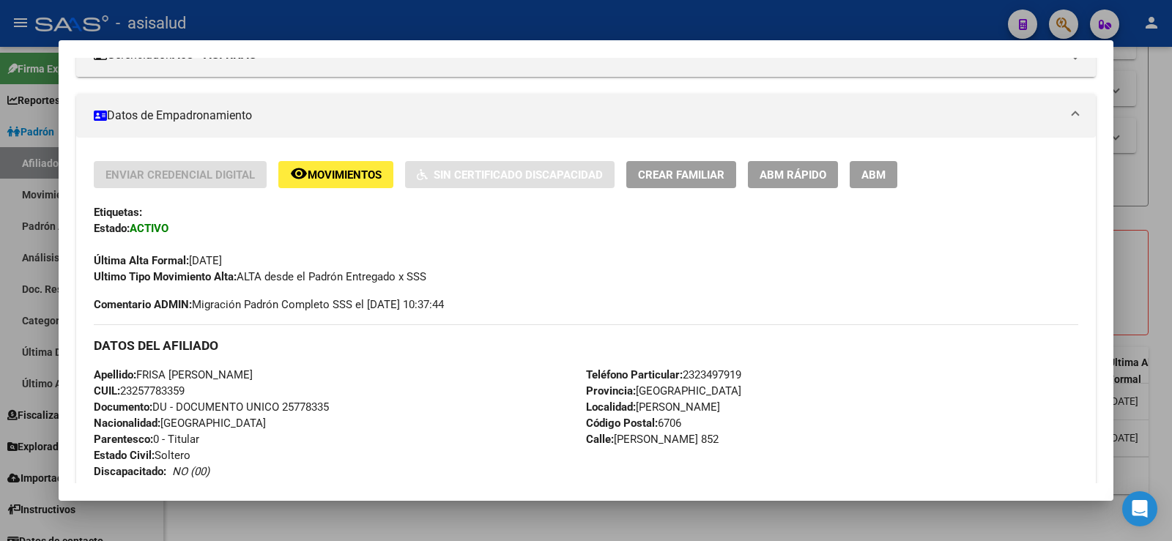
click at [165, 390] on span "CUIL: 23257783359" at bounding box center [139, 390] width 91 height 13
copy span "23257783359"
click at [408, 395] on div "Apellido: FRISA [PERSON_NAME]: 23257783359 Documento: DU - DOCUMENTO UNICO 2577…" at bounding box center [340, 447] width 492 height 161
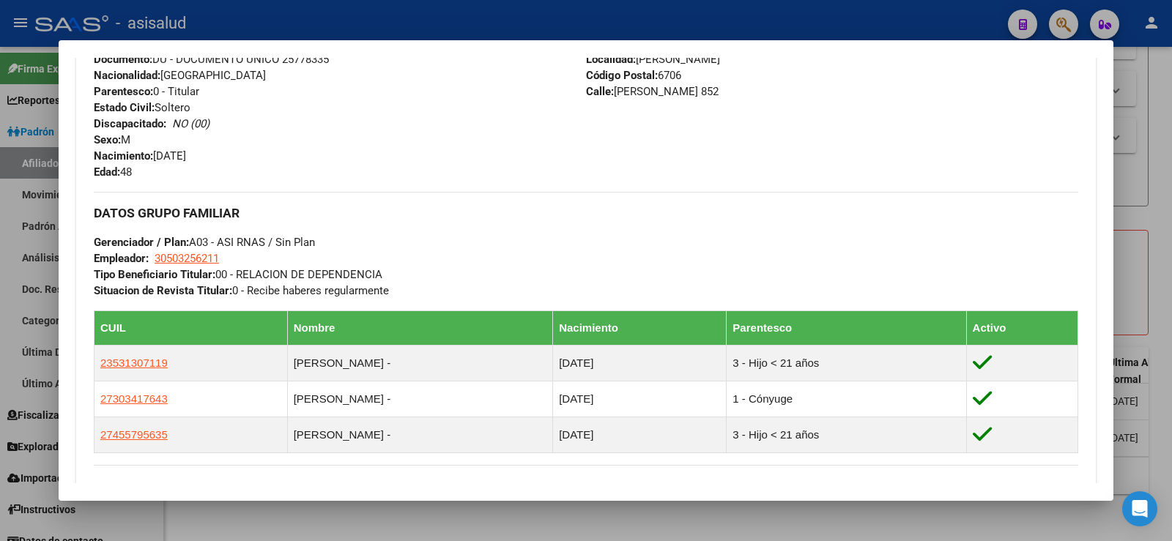
scroll to position [586, 0]
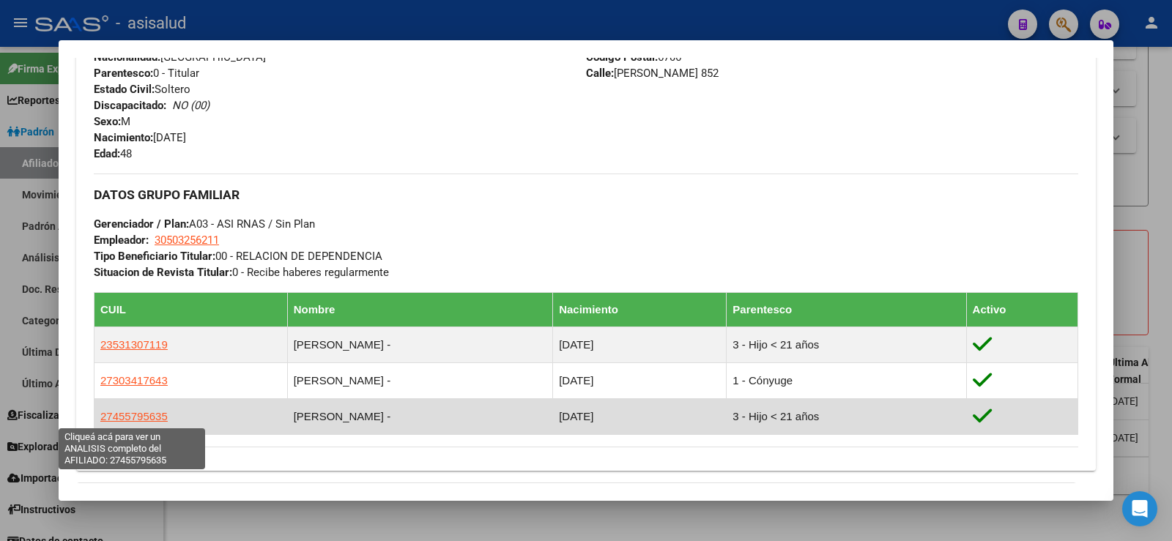
click at [140, 420] on span "27455795635" at bounding box center [133, 416] width 67 height 12
type textarea "27455795635"
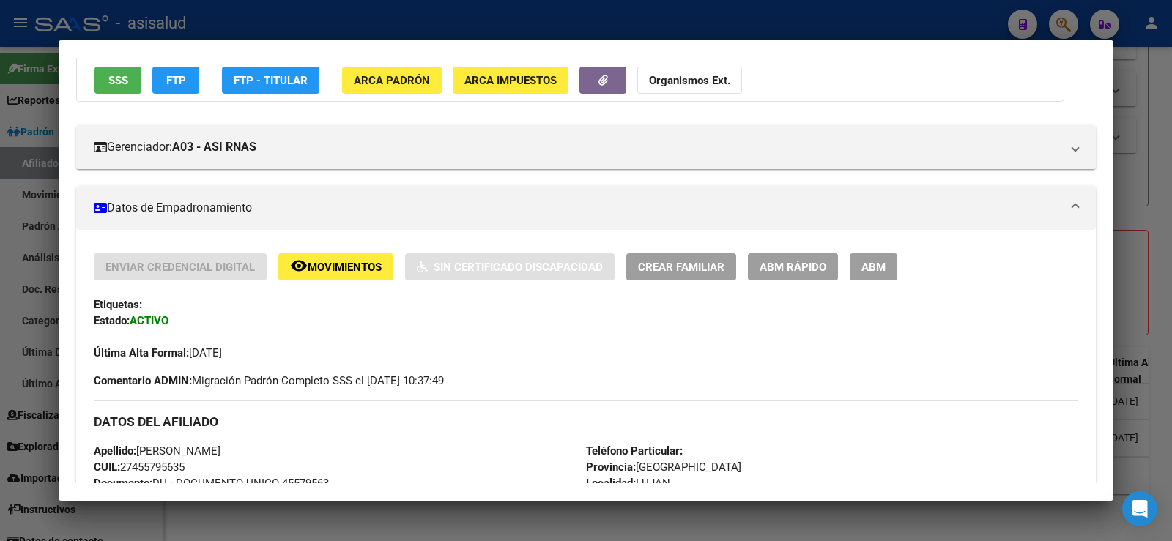
scroll to position [293, 0]
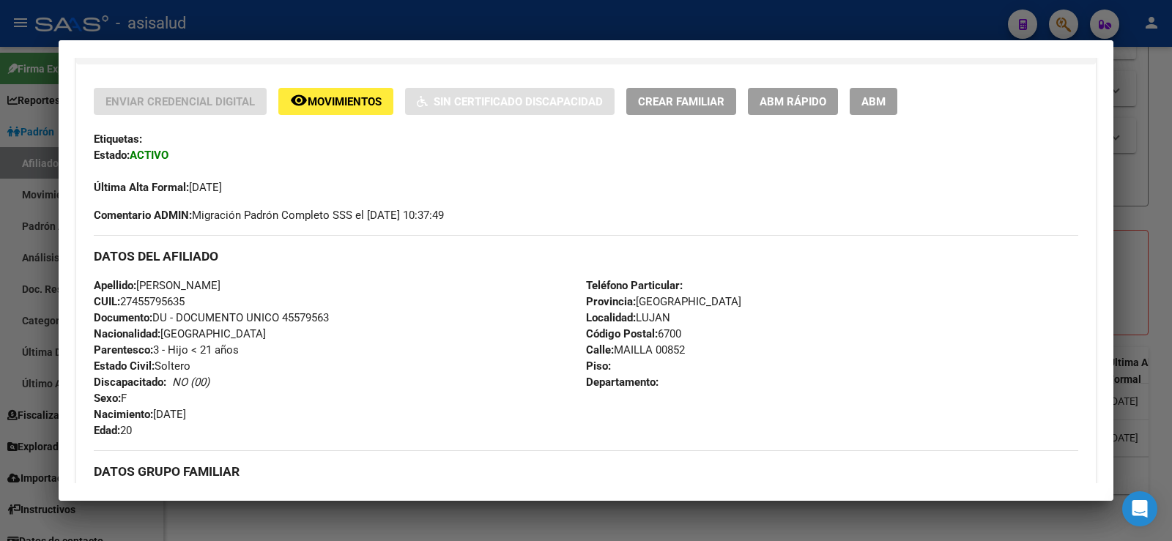
click at [795, 99] on span "ABM Rápido" at bounding box center [792, 101] width 67 height 13
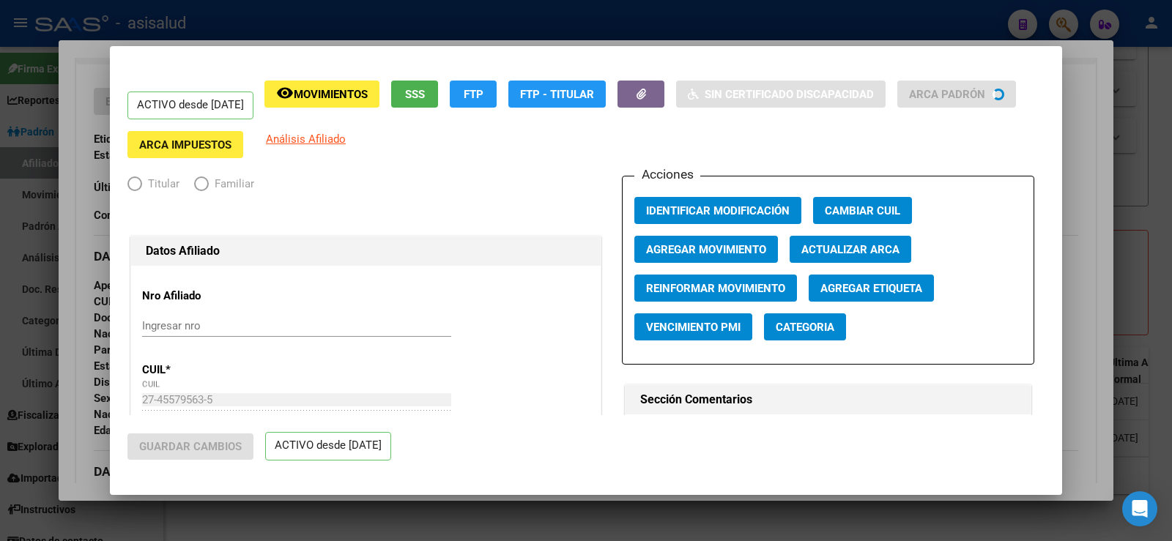
radio input "true"
type input "30-50325621-1"
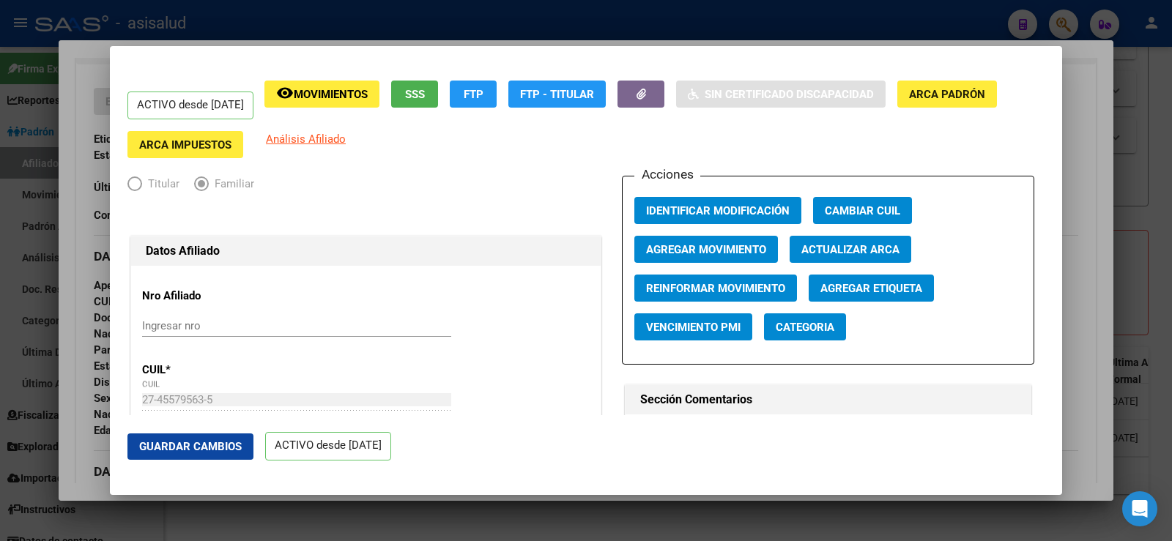
click at [742, 246] on span "Agregar Movimiento" at bounding box center [706, 249] width 120 height 13
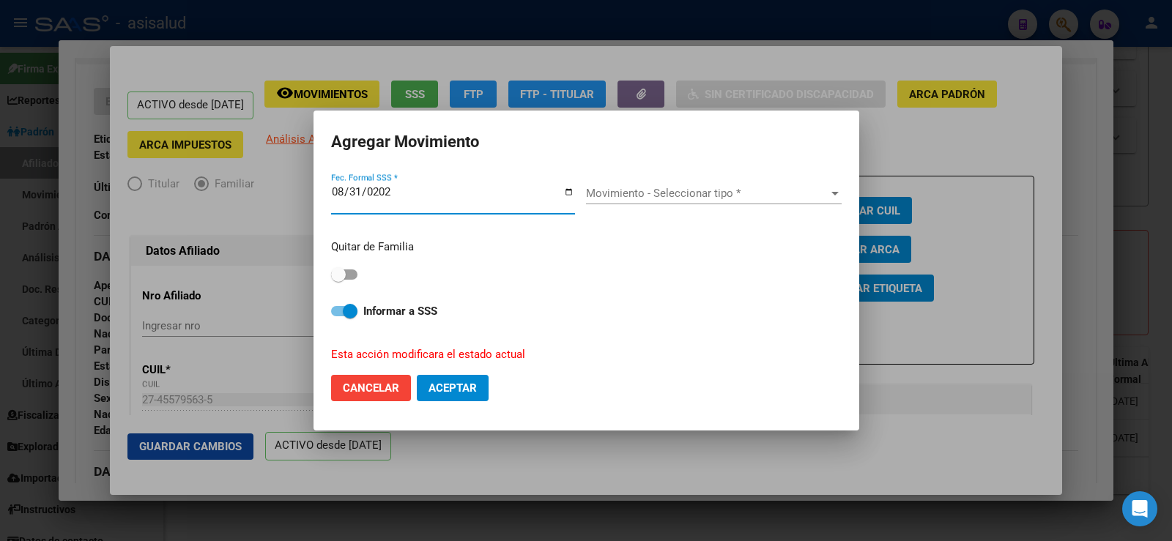
type input "[DATE]"
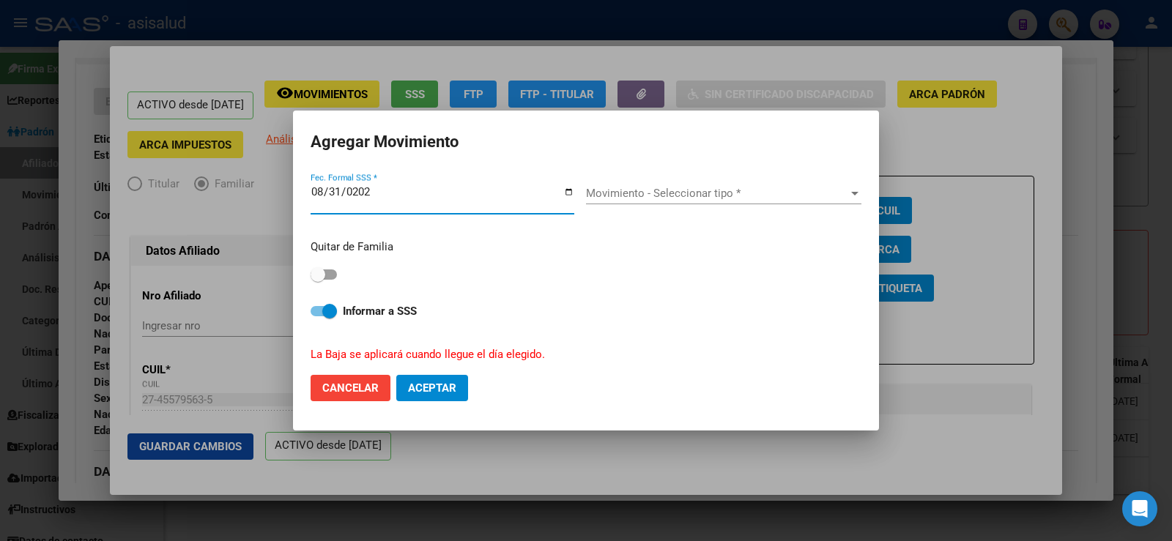
click at [320, 275] on span at bounding box center [318, 274] width 15 height 15
click at [318, 280] on input "checkbox" at bounding box center [317, 280] width 1 height 1
checkbox input "true"
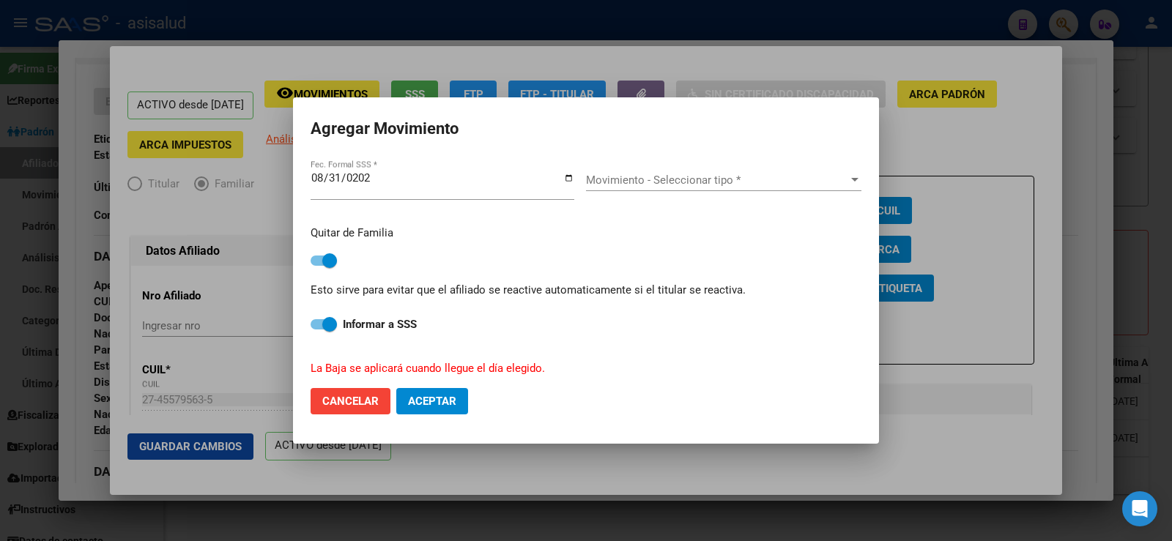
click at [622, 183] on span "Movimiento - Seleccionar tipo *" at bounding box center [717, 180] width 262 height 13
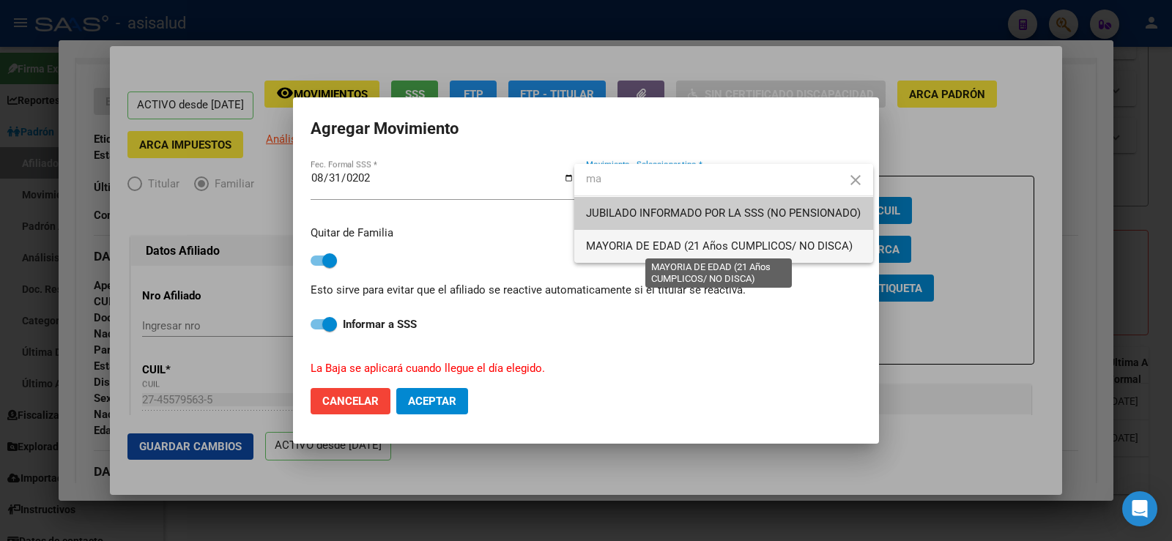
type input "ma"
click at [636, 239] on span "MAYORIA DE EDAD (21 Años CUMPLICOS/ NO DISCA)" at bounding box center [719, 245] width 267 height 13
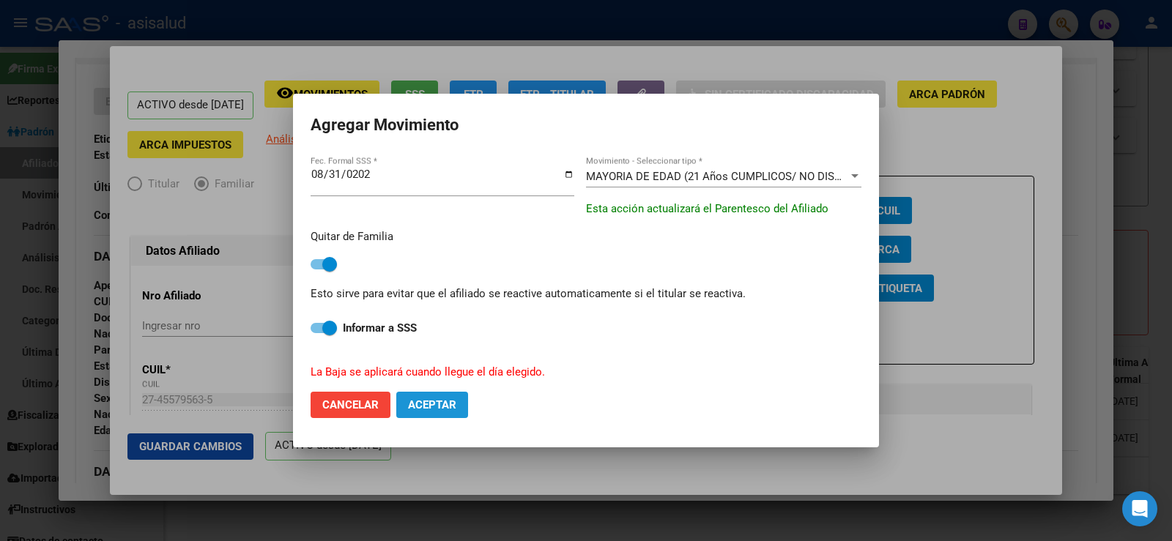
click at [433, 398] on button "Aceptar" at bounding box center [432, 405] width 72 height 26
checkbox input "false"
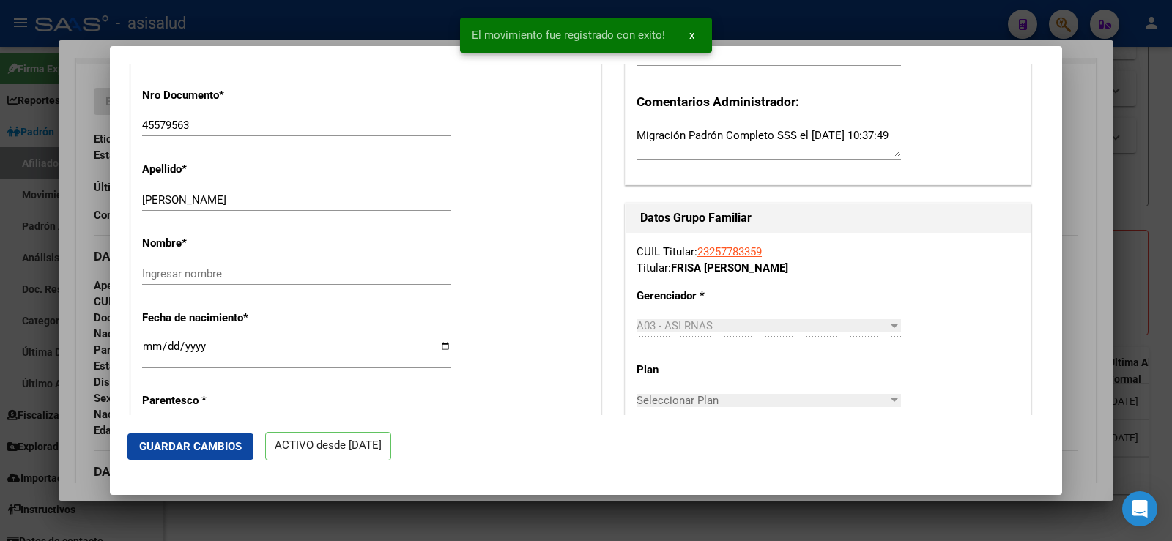
scroll to position [146, 0]
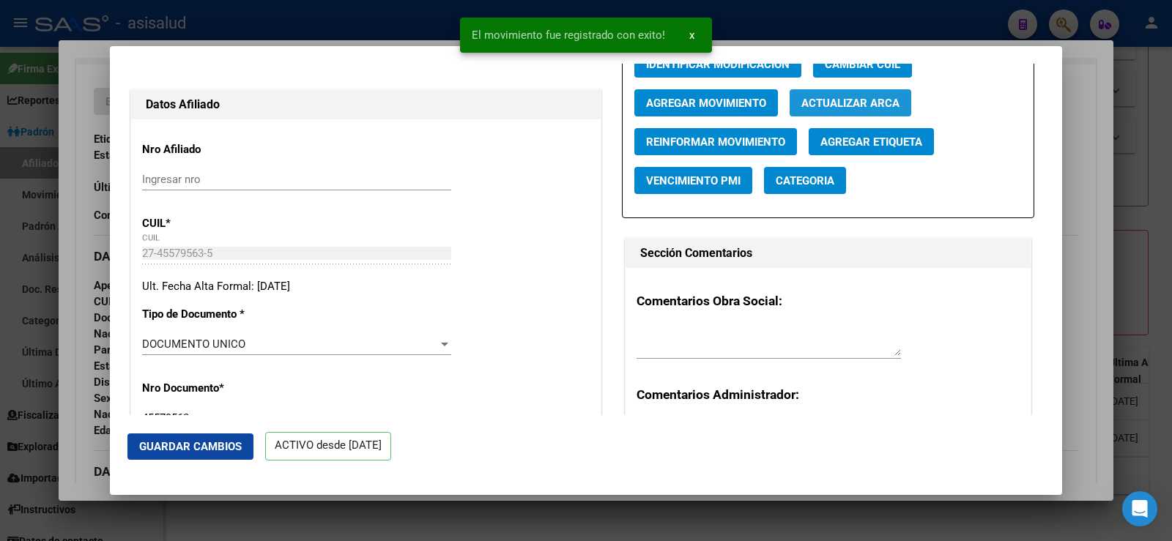
click at [864, 112] on button "Actualizar ARCA" at bounding box center [850, 102] width 122 height 27
type input "FRISA"
type input "[PERSON_NAME]"
type input "6706"
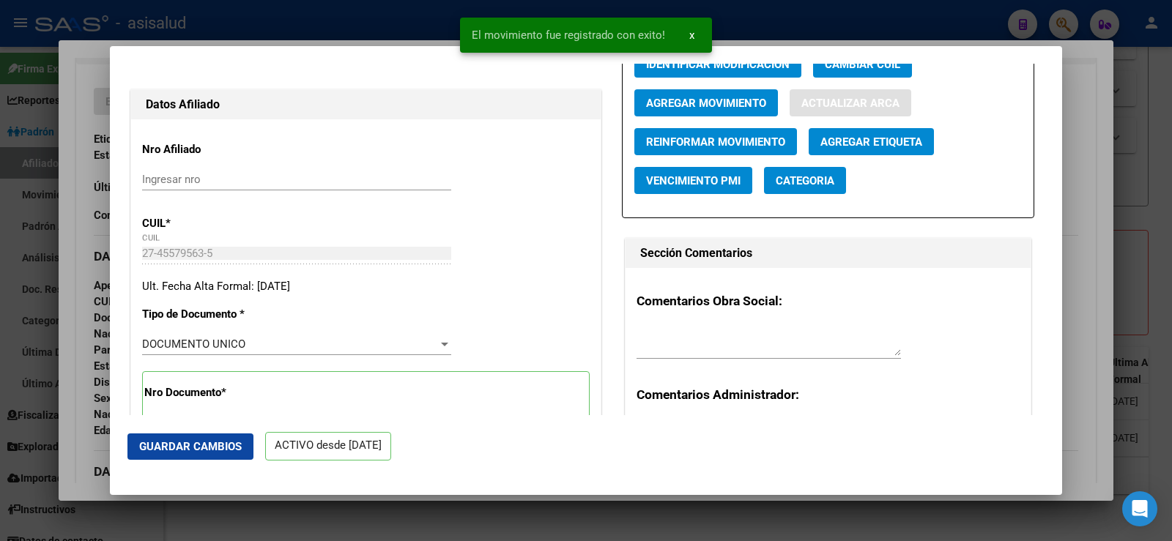
type input "[PERSON_NAME]"
type input "852"
click at [201, 447] on span "Guardar Cambios" at bounding box center [190, 446] width 103 height 13
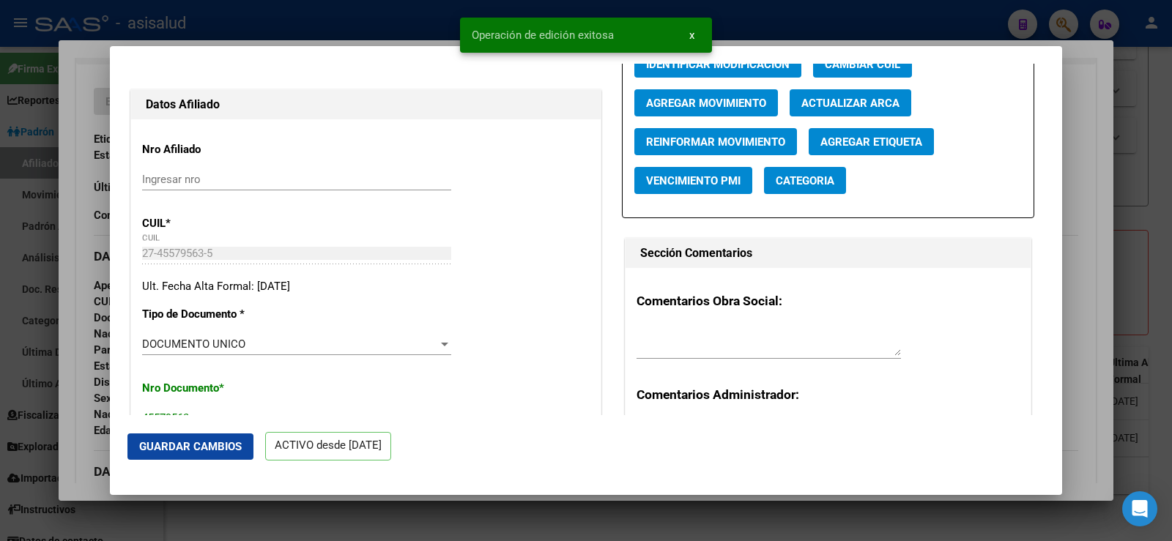
click at [1094, 145] on div at bounding box center [586, 270] width 1172 height 541
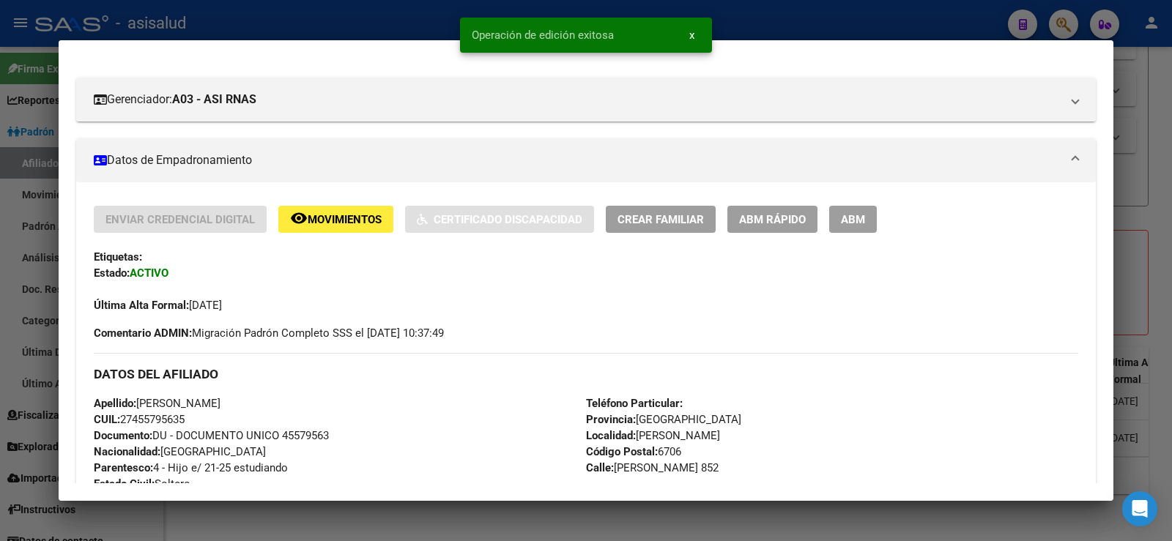
scroll to position [293, 0]
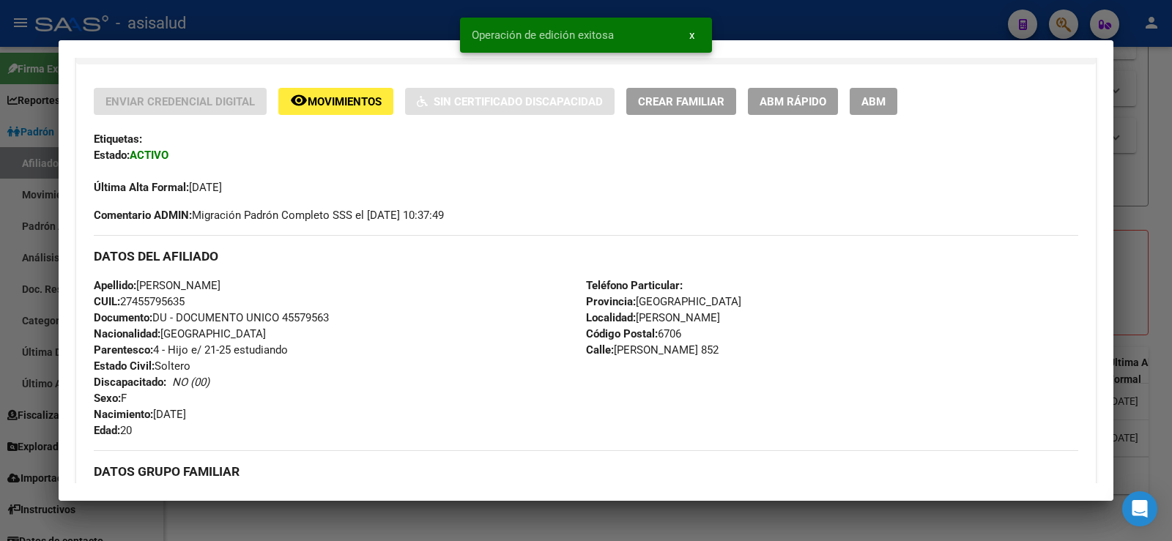
click at [1148, 146] on div at bounding box center [586, 270] width 1172 height 541
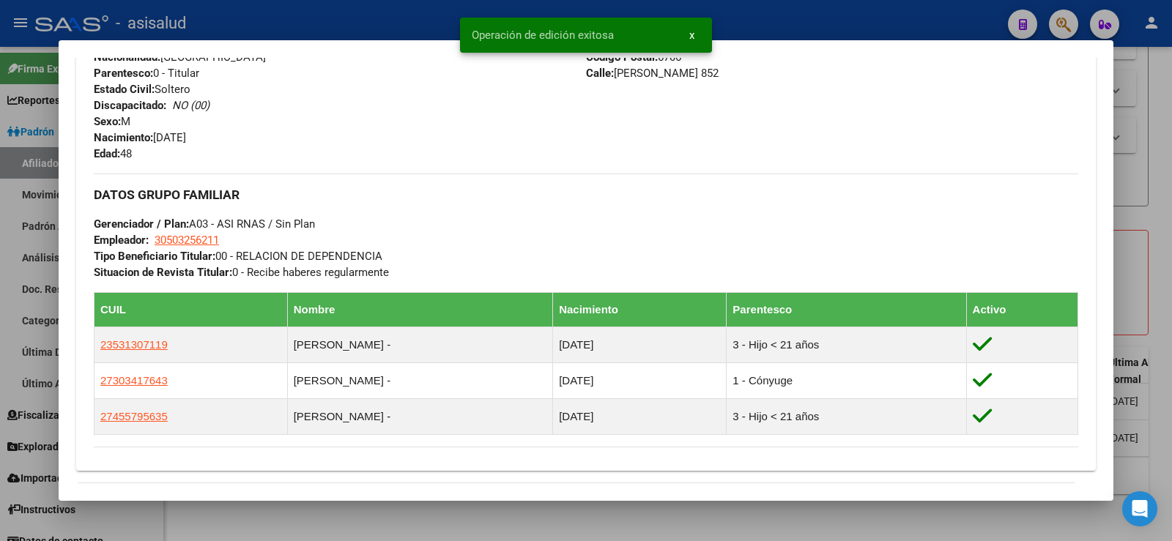
click at [1167, 167] on div at bounding box center [586, 270] width 1172 height 541
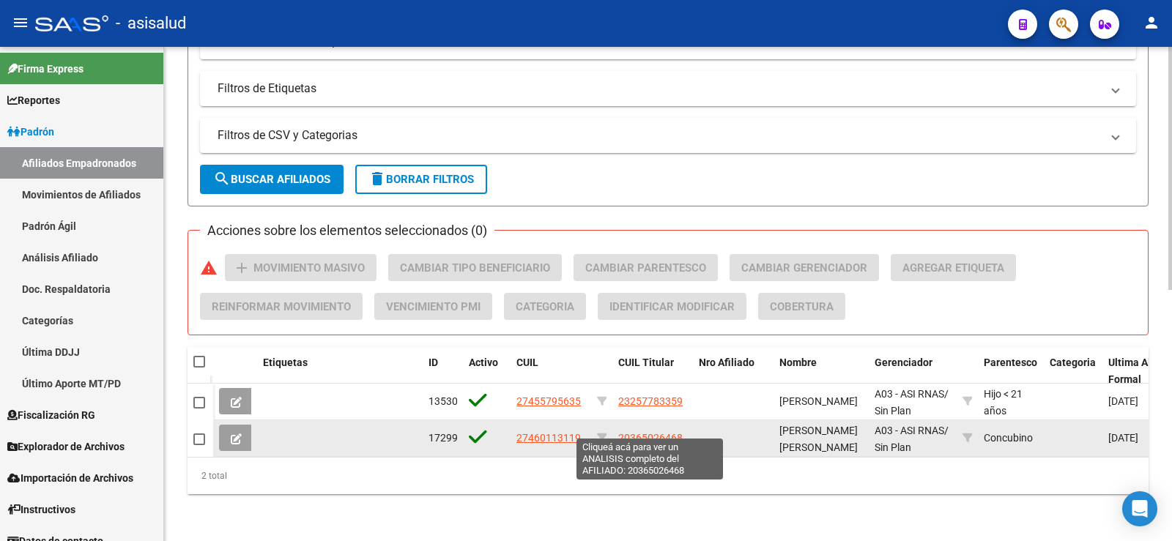
click at [656, 432] on span "20365026468" at bounding box center [650, 438] width 64 height 12
type textarea "20365026468"
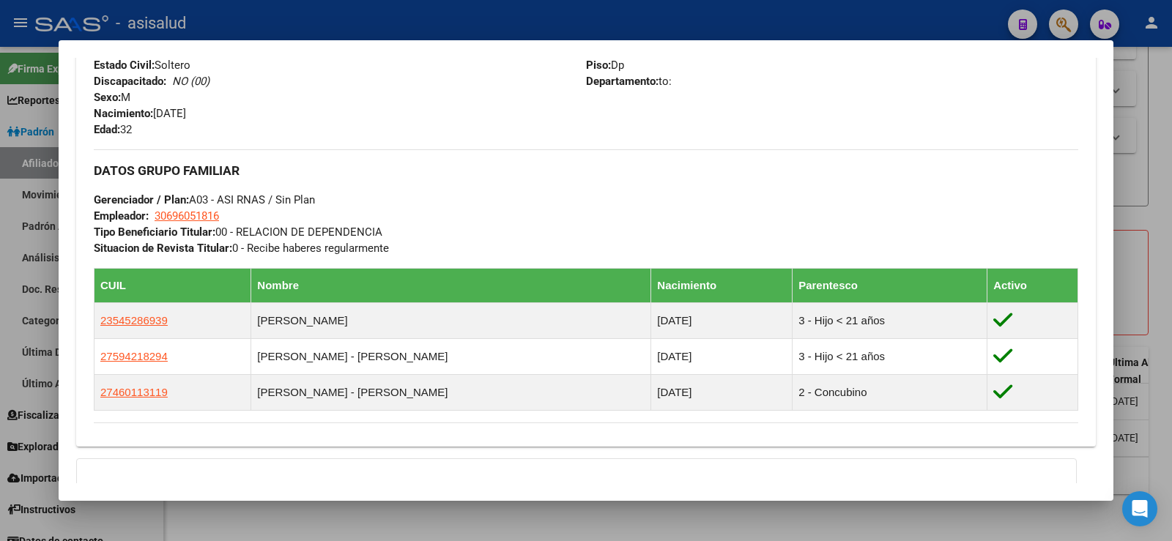
scroll to position [659, 0]
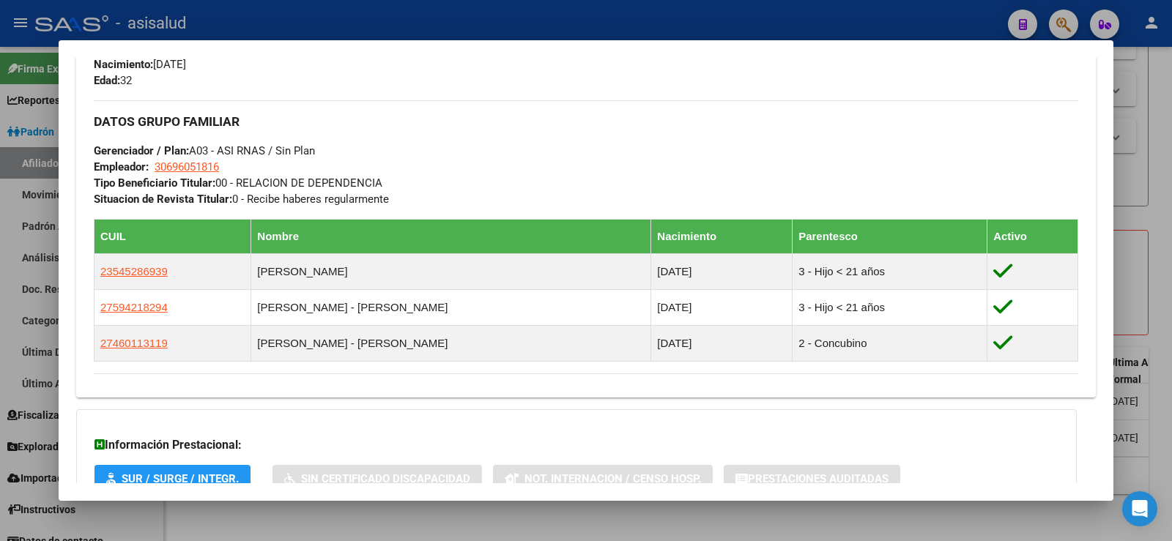
click at [1096, 177] on mat-dialog-content "Análisis Afiliado - CUIL: 20365026468 DATOS PADRÓN ÁGIL: [PERSON_NAME] | ACTIVO…" at bounding box center [586, 270] width 1055 height 425
click at [1170, 180] on div at bounding box center [586, 270] width 1172 height 541
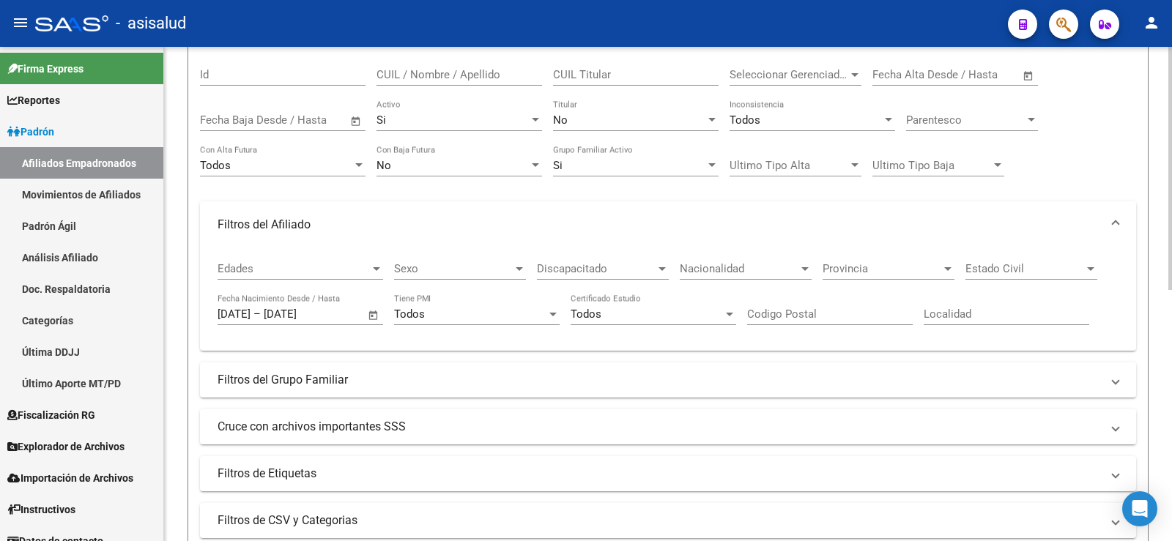
scroll to position [293, 0]
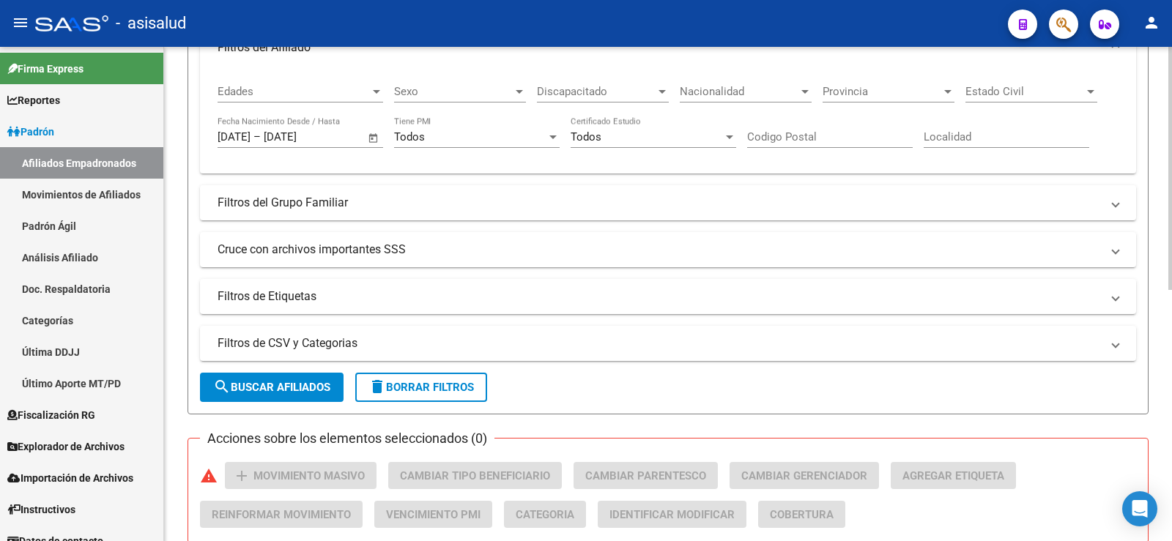
click at [426, 388] on span "delete Borrar Filtros" at bounding box center [420, 387] width 105 height 13
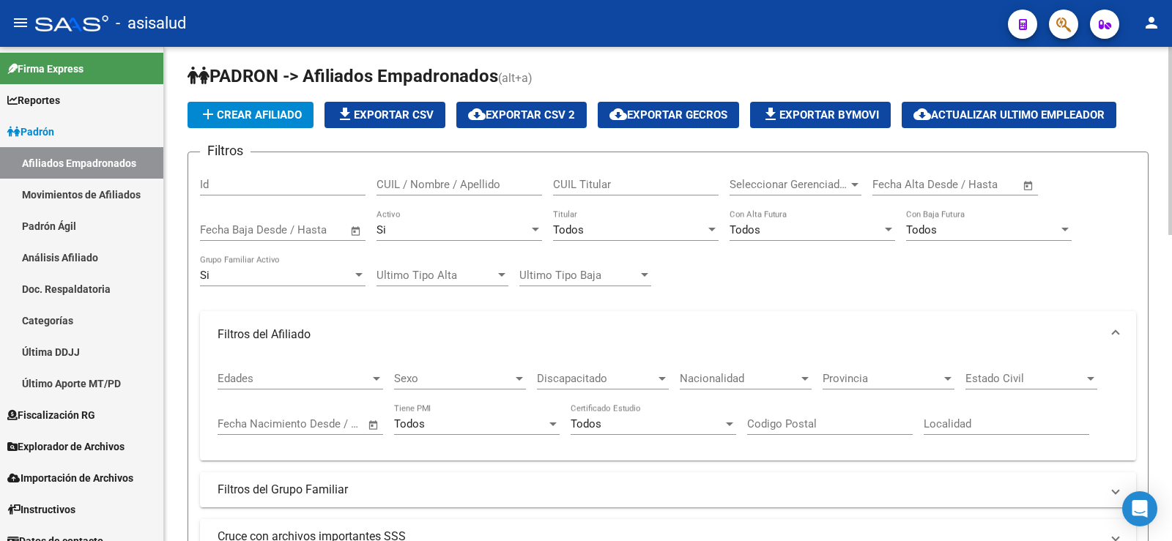
scroll to position [0, 0]
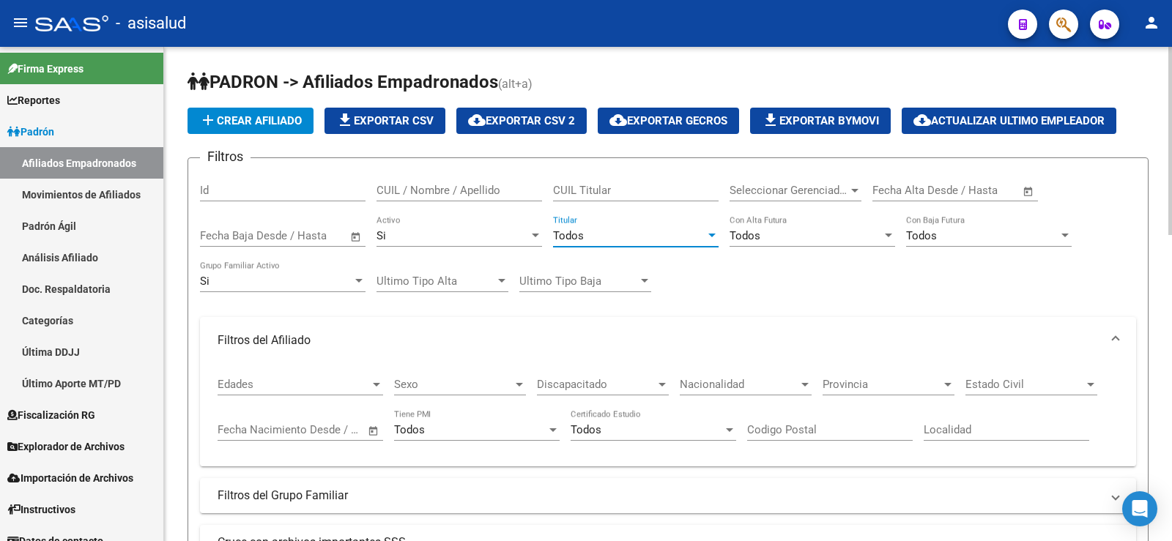
click at [583, 231] on span "Todos" at bounding box center [568, 235] width 31 height 13
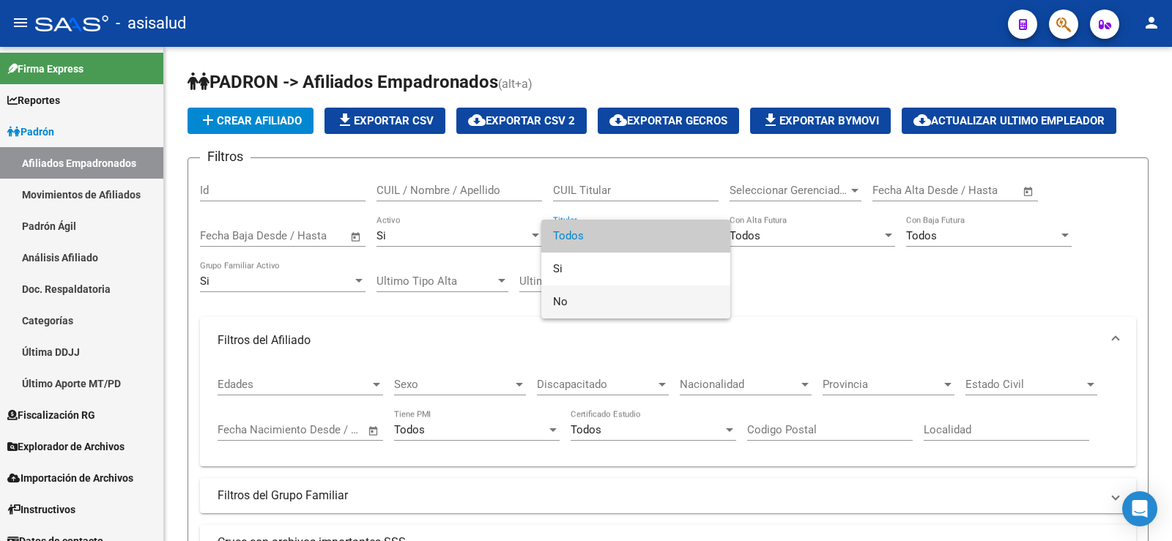
click at [585, 290] on span "No" at bounding box center [636, 302] width 166 height 33
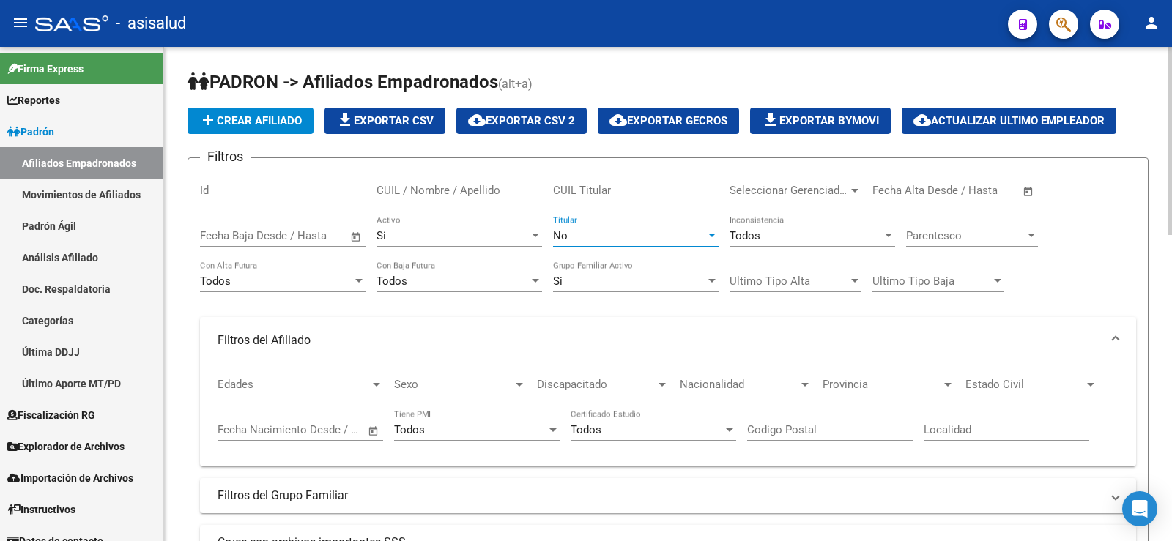
click at [959, 239] on span "Parentesco" at bounding box center [965, 235] width 119 height 13
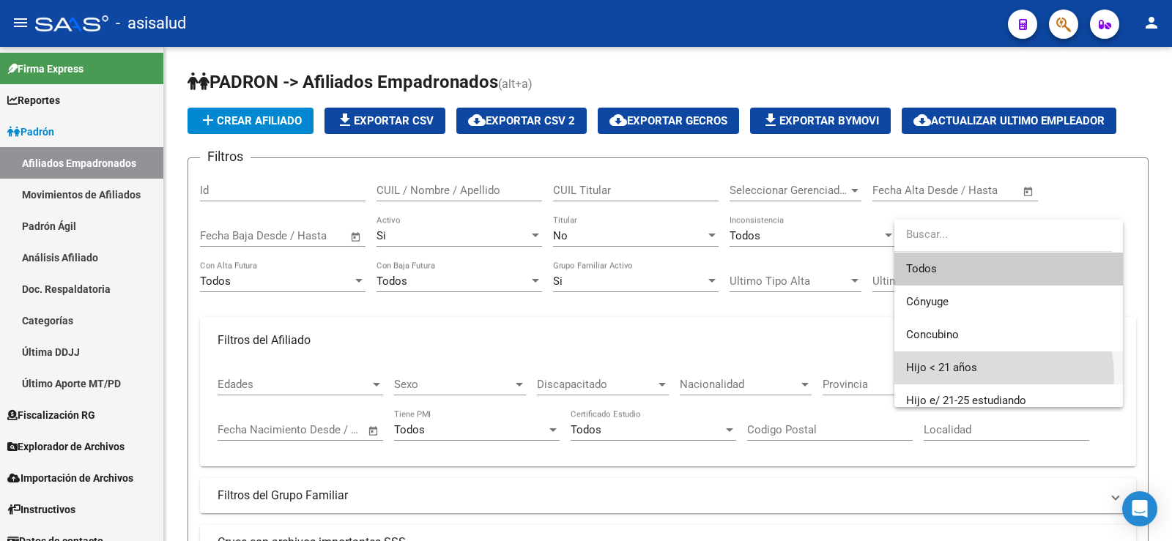
click at [982, 376] on span "Hijo < 21 años" at bounding box center [1008, 368] width 205 height 33
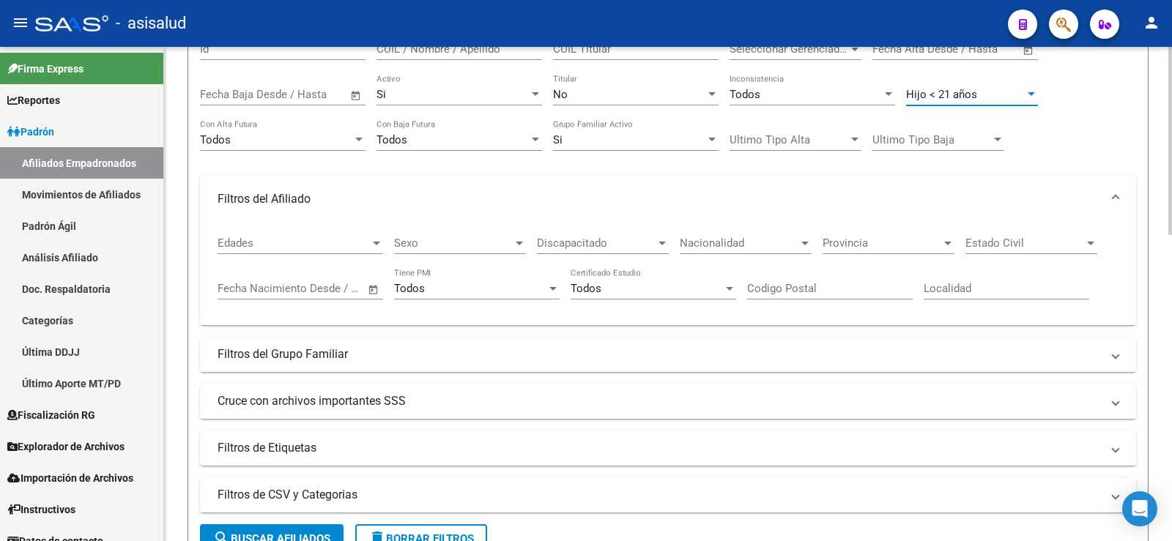
scroll to position [146, 0]
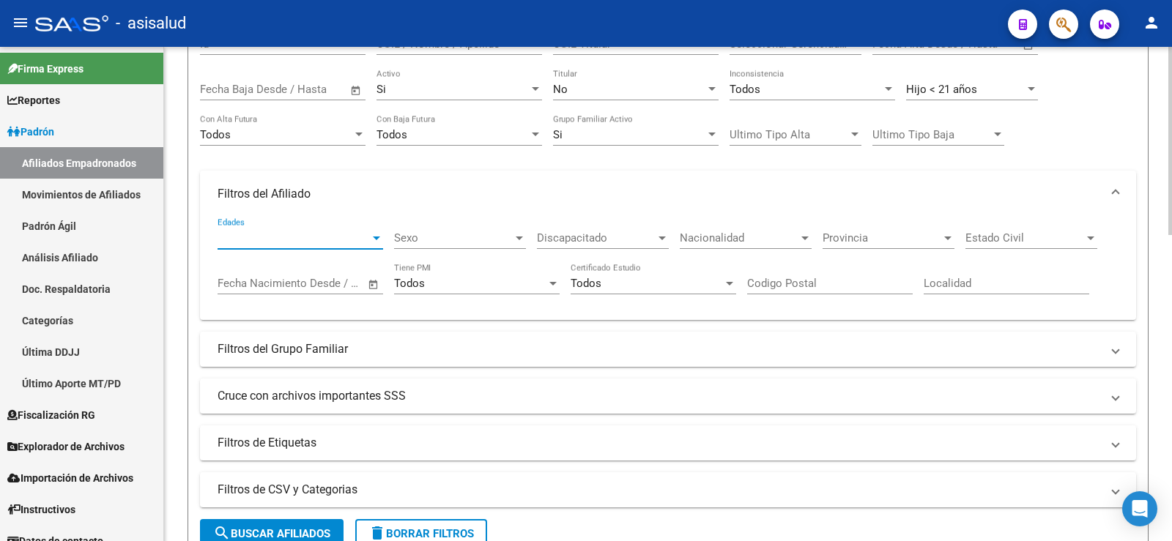
click at [379, 238] on div at bounding box center [376, 239] width 7 height 4
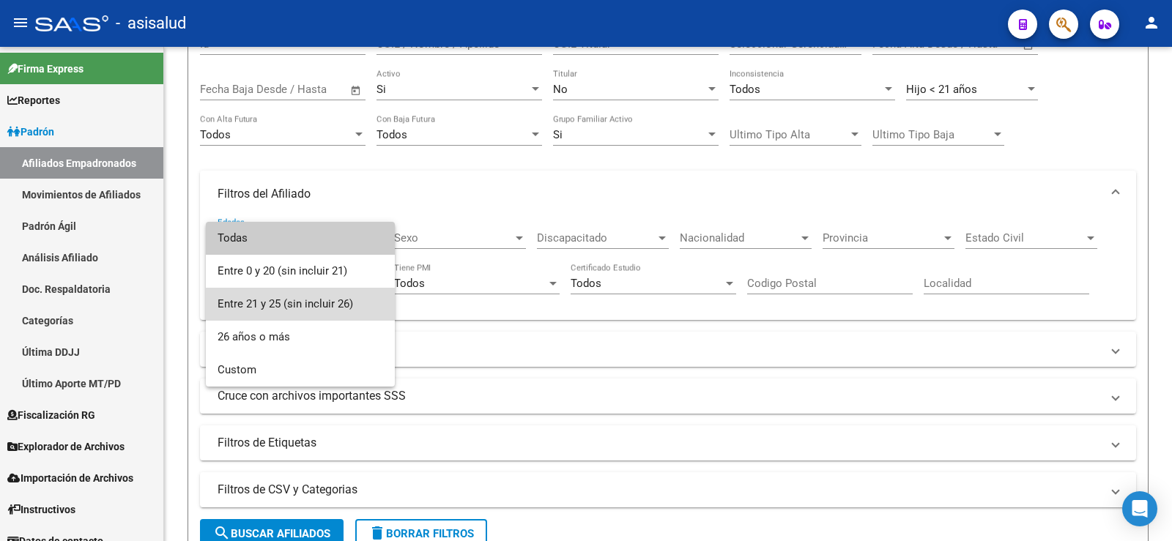
click at [361, 300] on span "Entre 21 y 25 (sin incluir 26)" at bounding box center [301, 304] width 166 height 33
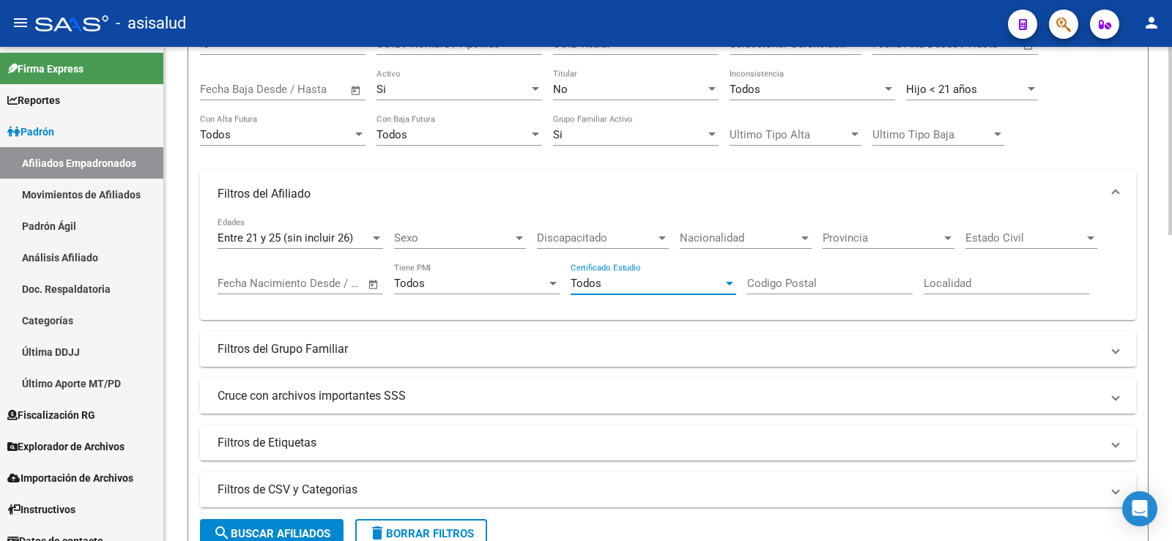
click at [622, 286] on div "Todos" at bounding box center [646, 283] width 152 height 13
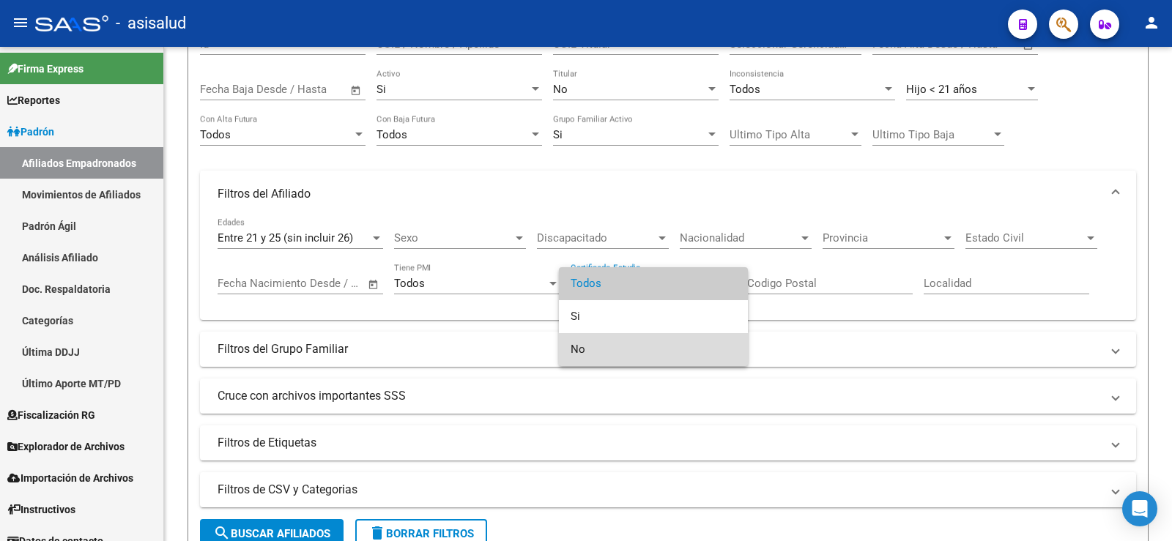
click at [600, 341] on span "No" at bounding box center [653, 349] width 166 height 33
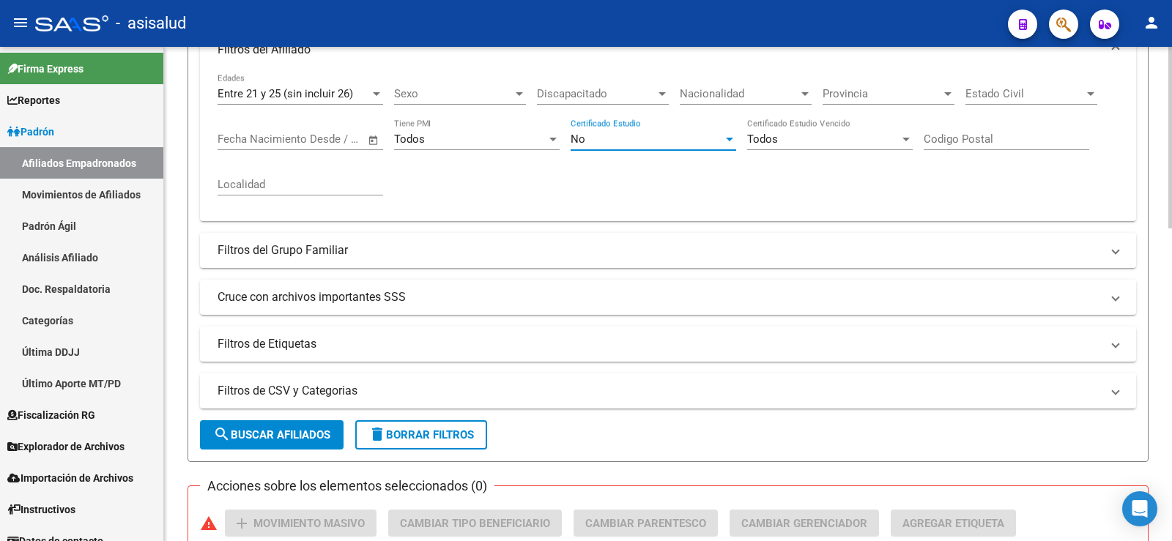
scroll to position [293, 0]
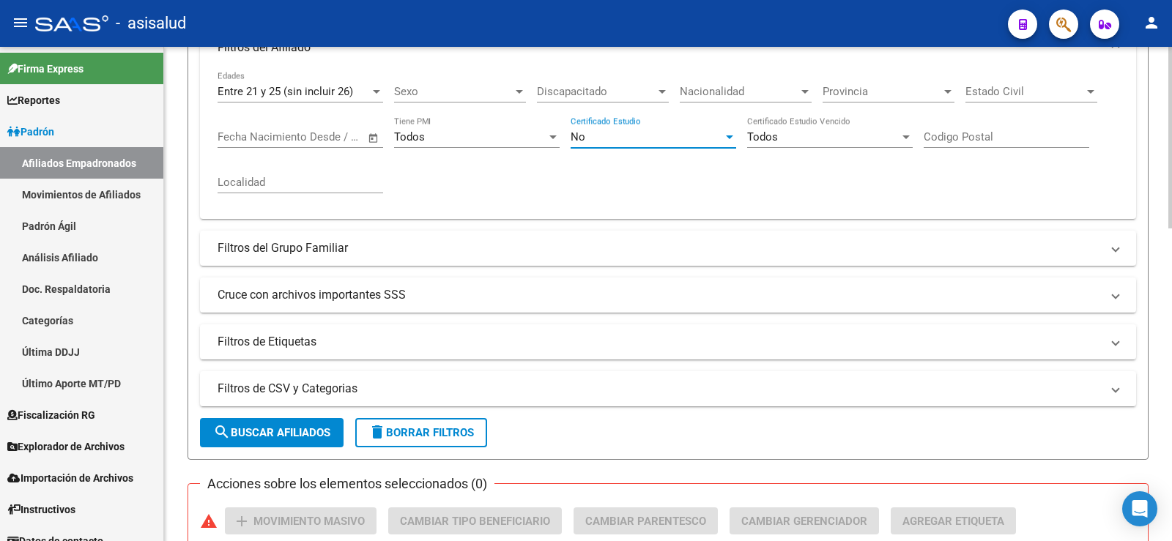
click at [330, 428] on span "search Buscar Afiliados" at bounding box center [271, 432] width 117 height 13
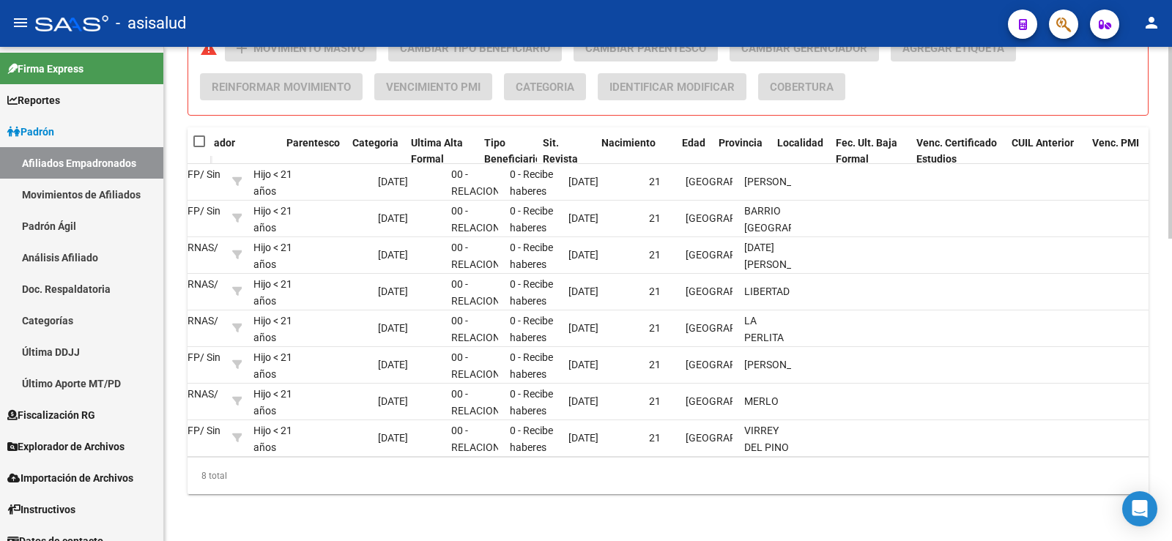
scroll to position [0, 0]
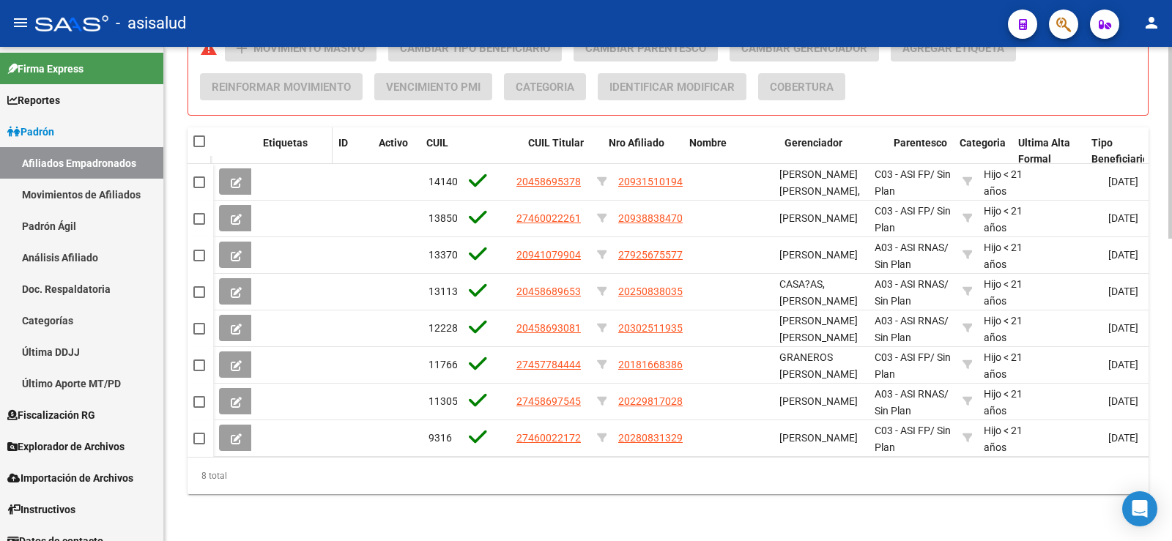
drag, startPoint x: 417, startPoint y: 134, endPoint x: 327, endPoint y: 137, distance: 90.1
click at [327, 137] on span at bounding box center [329, 151] width 7 height 48
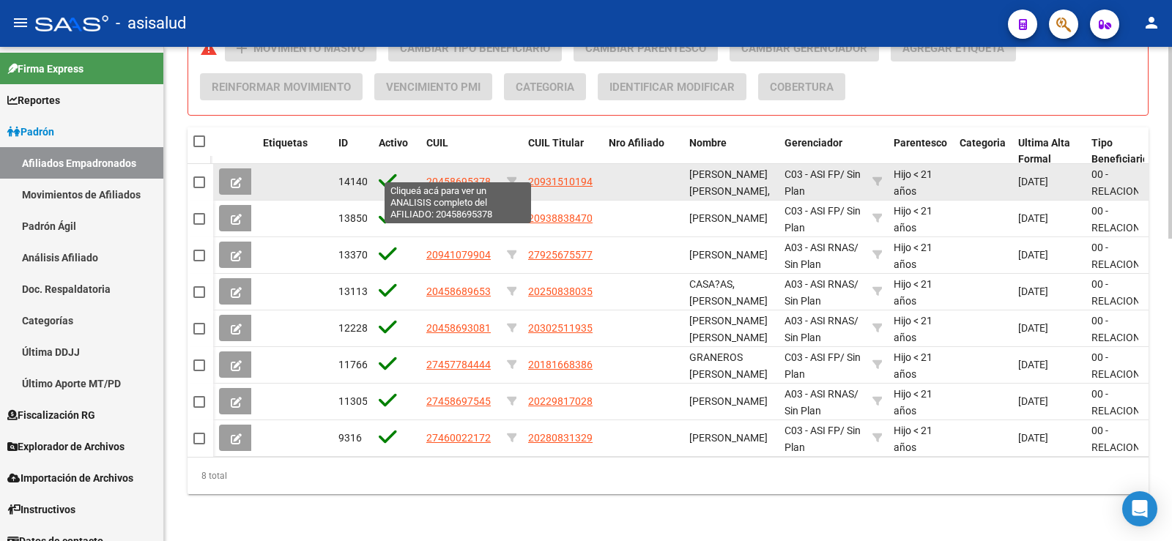
click at [440, 176] on span "20458695378" at bounding box center [458, 182] width 64 height 12
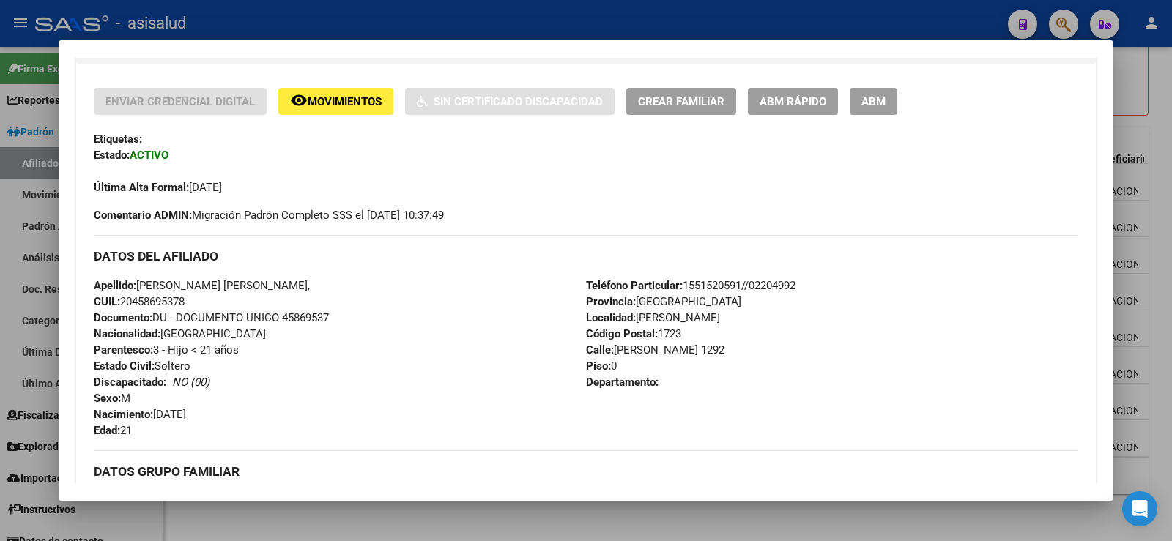
scroll to position [366, 0]
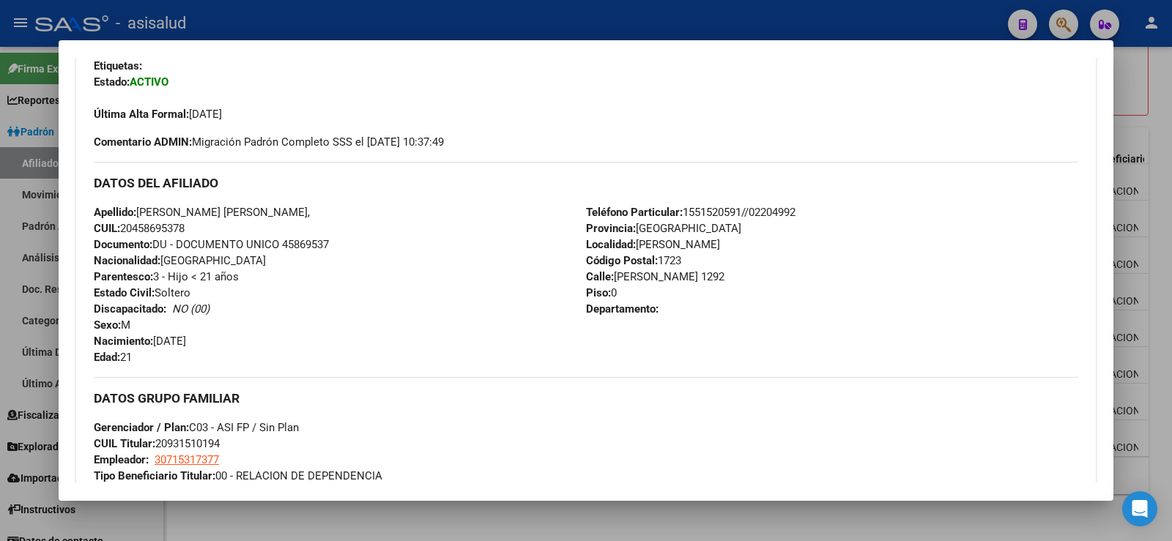
click at [172, 231] on span "CUIL: 20458695378" at bounding box center [139, 228] width 91 height 13
copy span "20458695378"
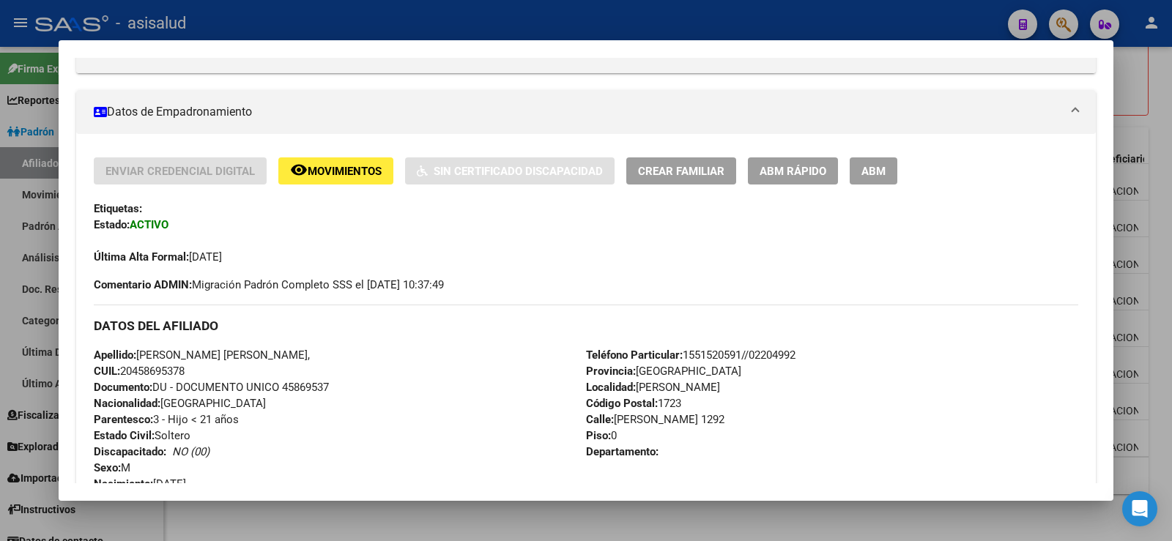
scroll to position [220, 0]
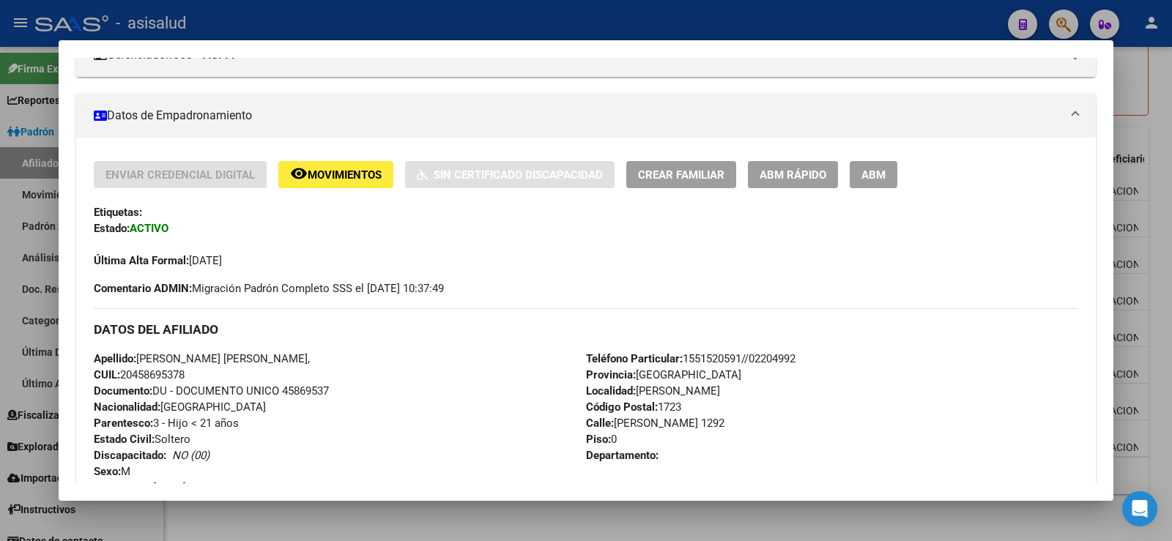
click at [319, 174] on span "Movimientos" at bounding box center [345, 174] width 74 height 13
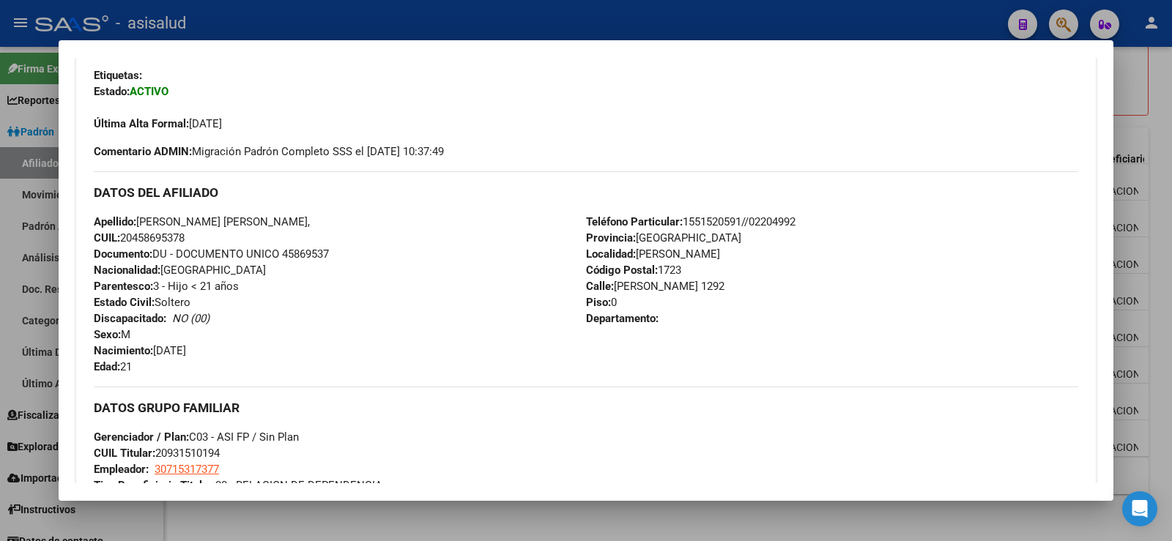
scroll to position [366, 0]
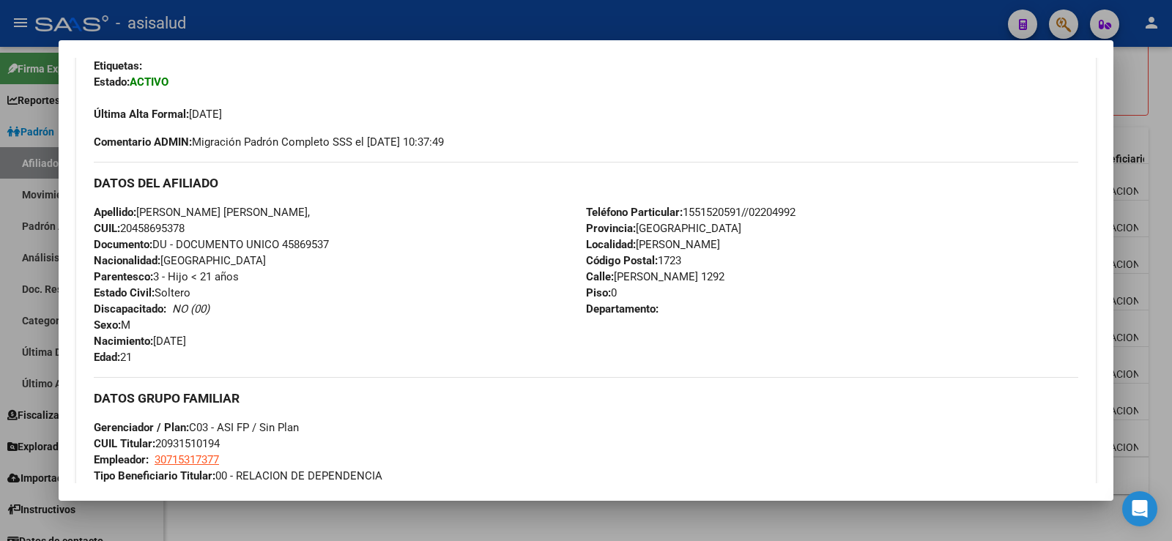
click at [814, 11] on div at bounding box center [586, 270] width 1172 height 541
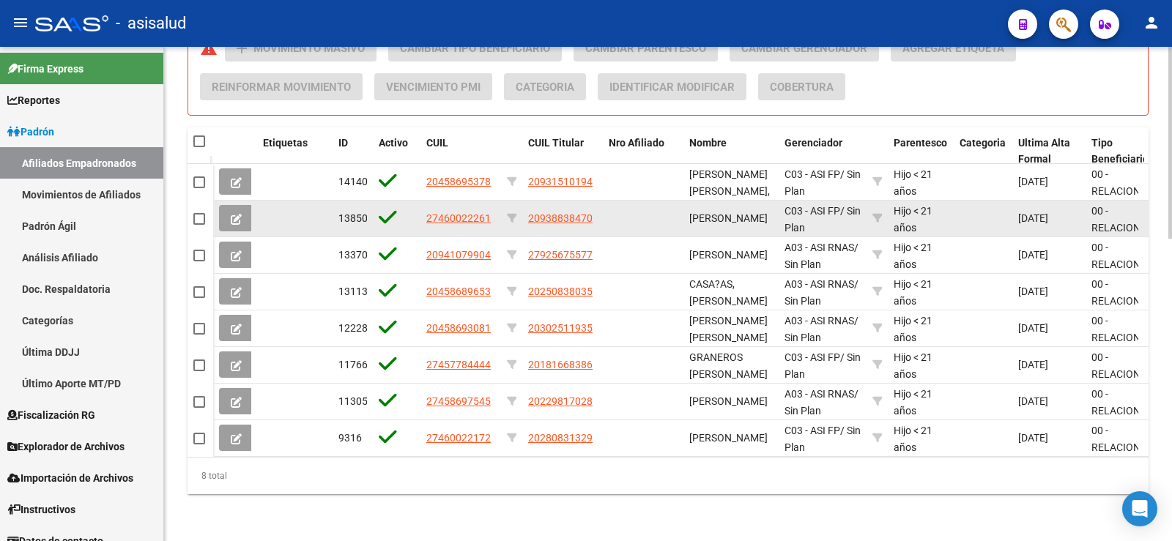
drag, startPoint x: 425, startPoint y: 205, endPoint x: 491, endPoint y: 210, distance: 65.4
click at [491, 210] on datatable-body-cell "27460022261" at bounding box center [460, 219] width 81 height 36
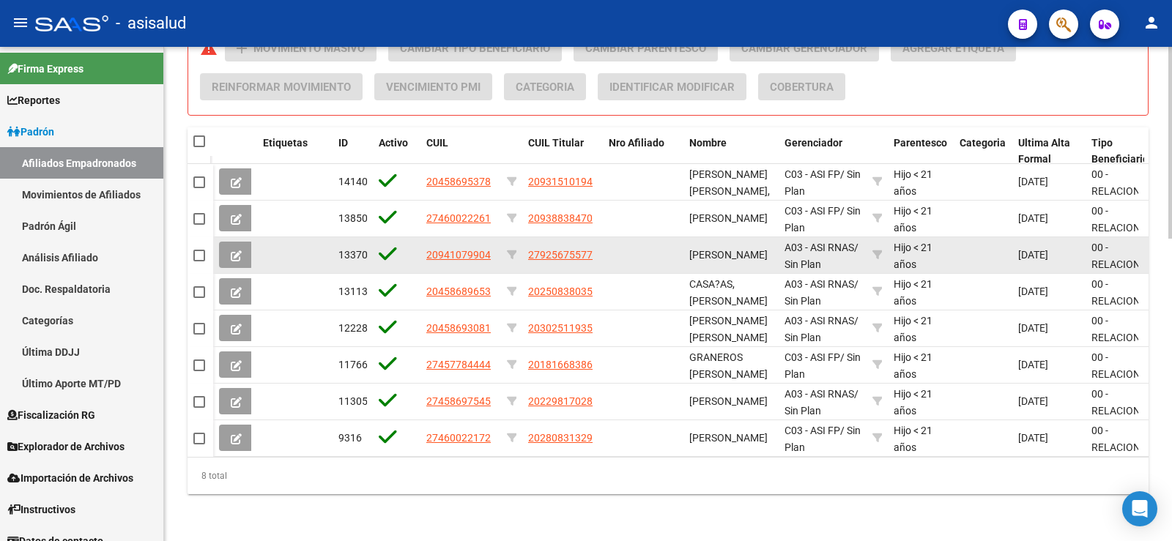
drag, startPoint x: 448, startPoint y: 244, endPoint x: 491, endPoint y: 244, distance: 42.5
click at [491, 247] on div "20941079904" at bounding box center [460, 255] width 69 height 17
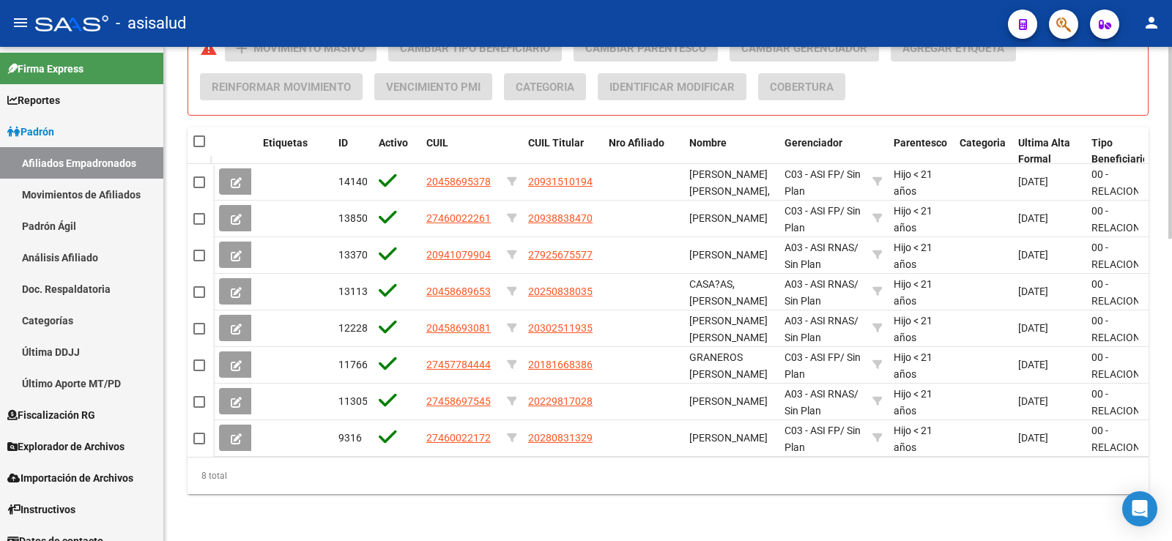
drag, startPoint x: 464, startPoint y: 491, endPoint x: 471, endPoint y: 333, distance: 158.3
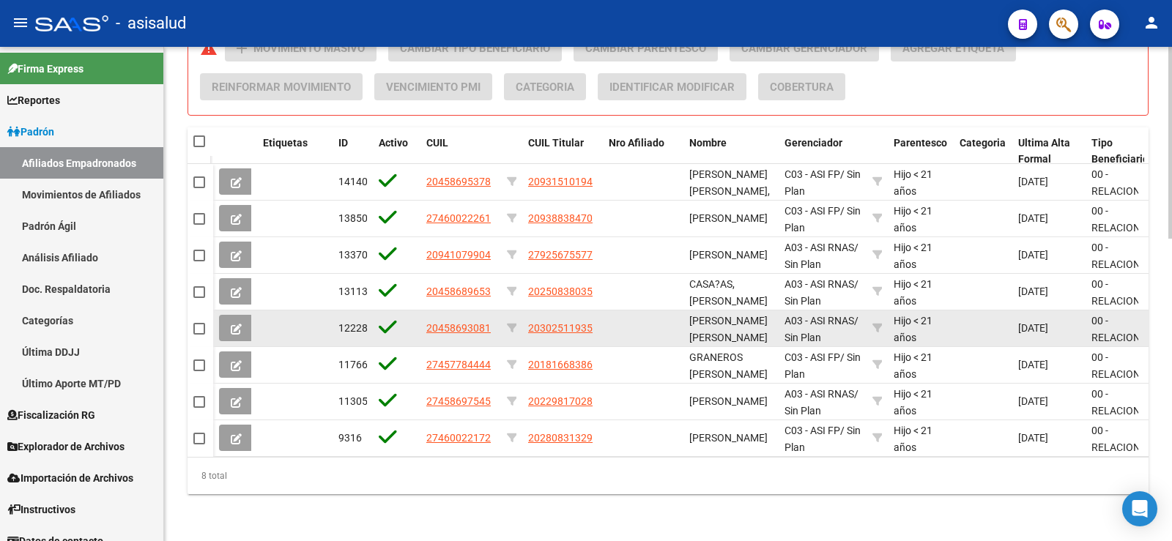
click at [464, 491] on div "8 total" at bounding box center [667, 476] width 961 height 37
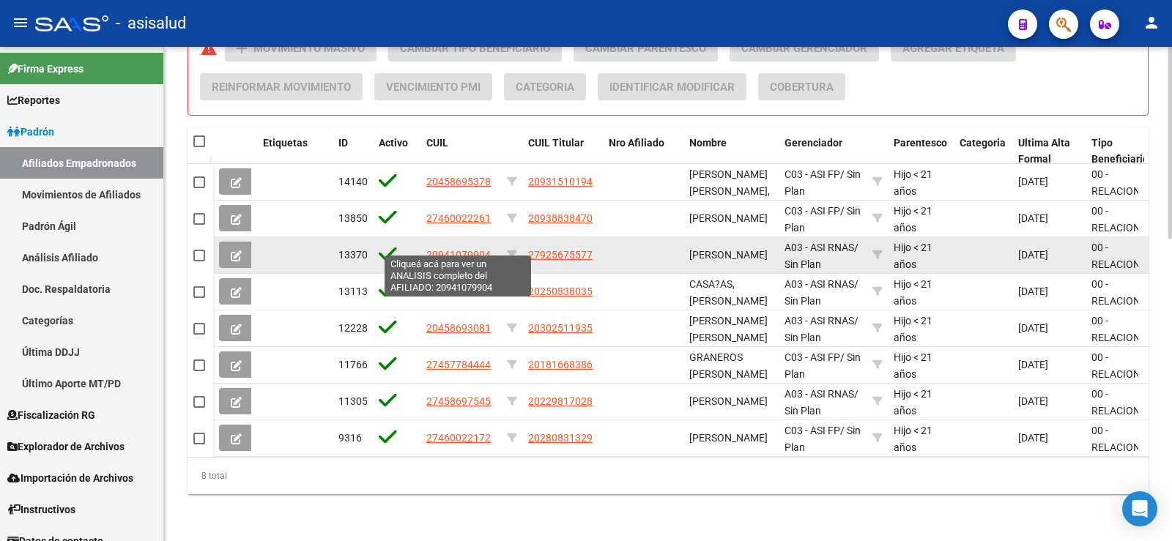
drag, startPoint x: 423, startPoint y: 243, endPoint x: 489, endPoint y: 243, distance: 66.6
click at [489, 243] on datatable-body-cell "20941079904" at bounding box center [460, 255] width 81 height 36
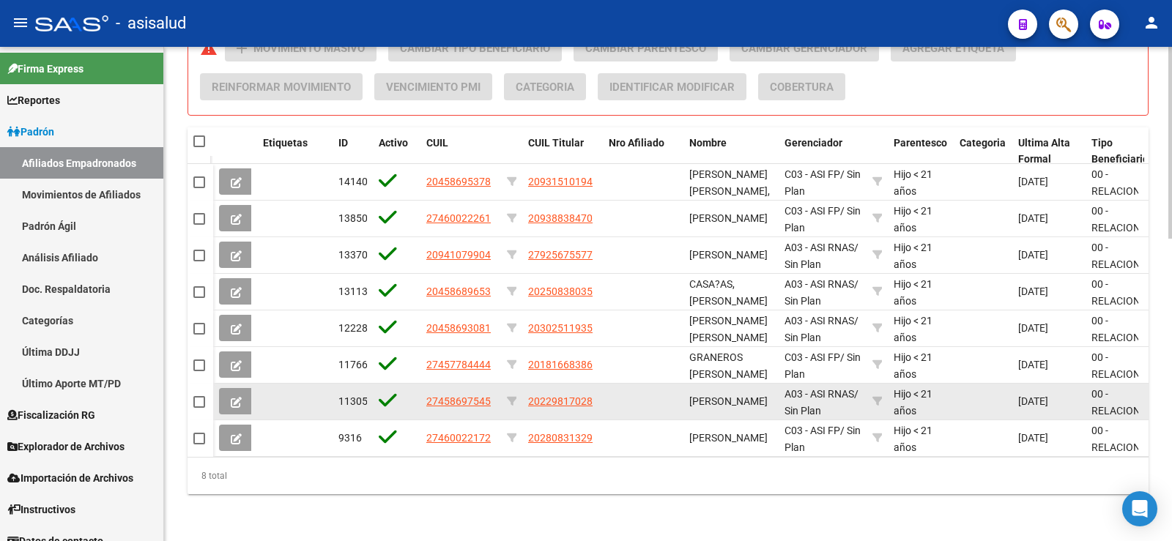
copy span "20941079904"
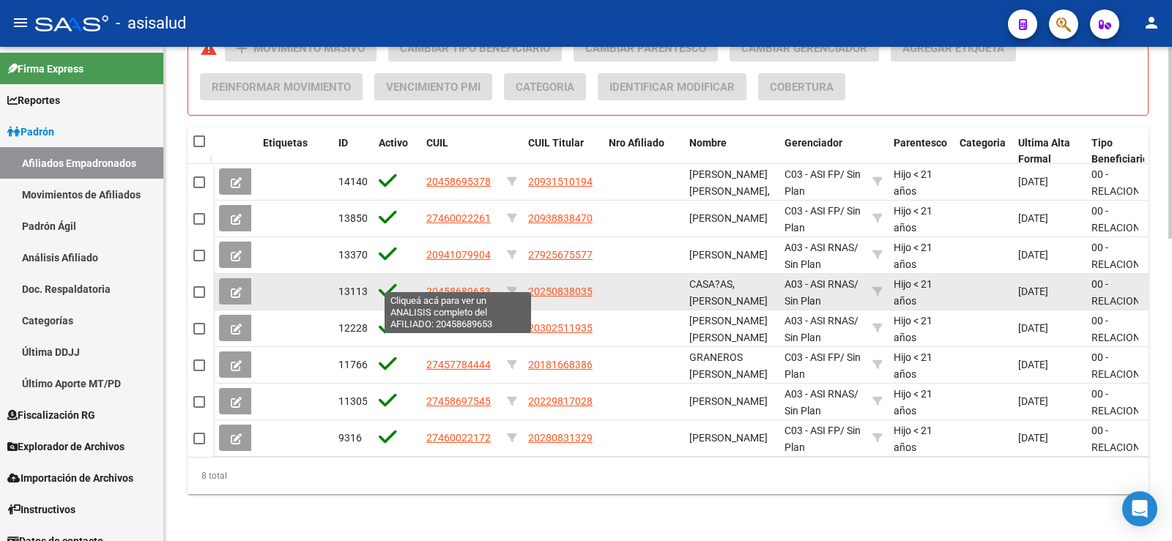
drag, startPoint x: 425, startPoint y: 278, endPoint x: 488, endPoint y: 280, distance: 63.0
click at [488, 280] on datatable-body-cell "20458689653" at bounding box center [460, 292] width 81 height 36
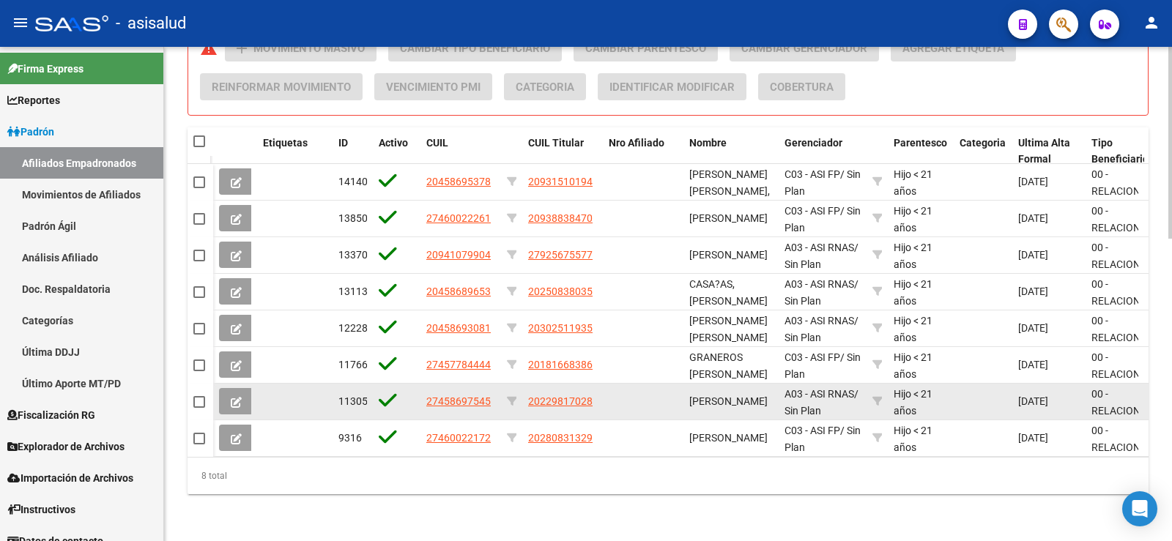
copy span "20458689653"
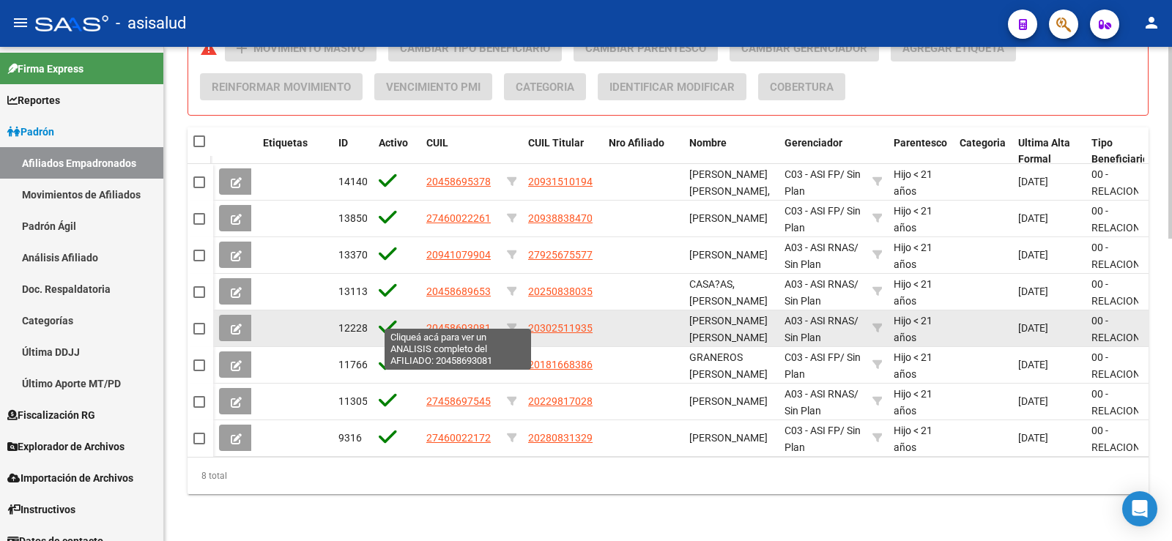
drag, startPoint x: 427, startPoint y: 316, endPoint x: 488, endPoint y: 317, distance: 60.8
click at [488, 322] on span "20458693081" at bounding box center [458, 328] width 64 height 12
copy span "20458693081"
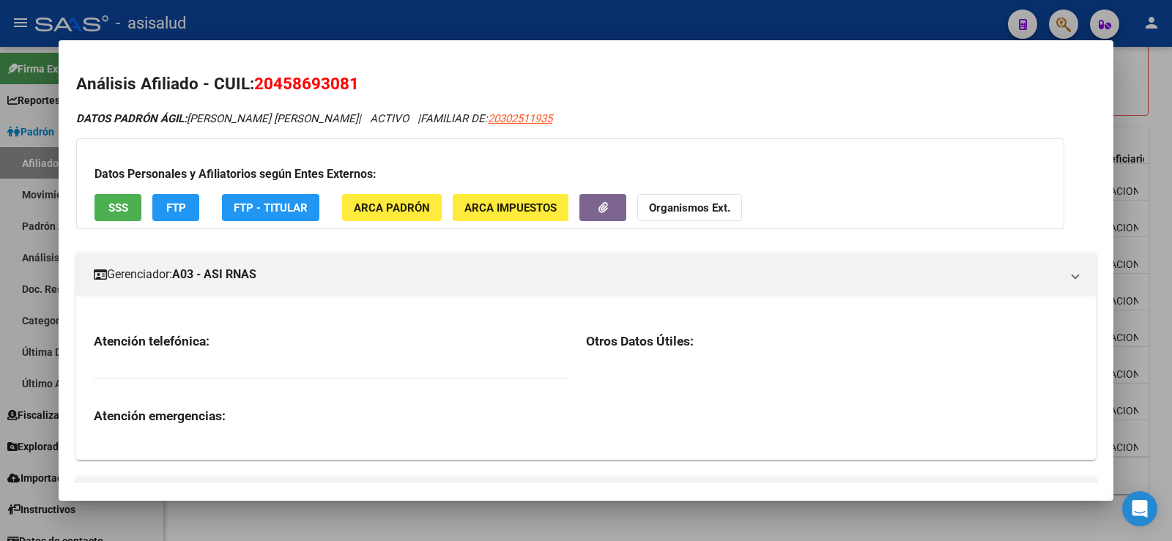
click at [797, 29] on div at bounding box center [586, 270] width 1172 height 541
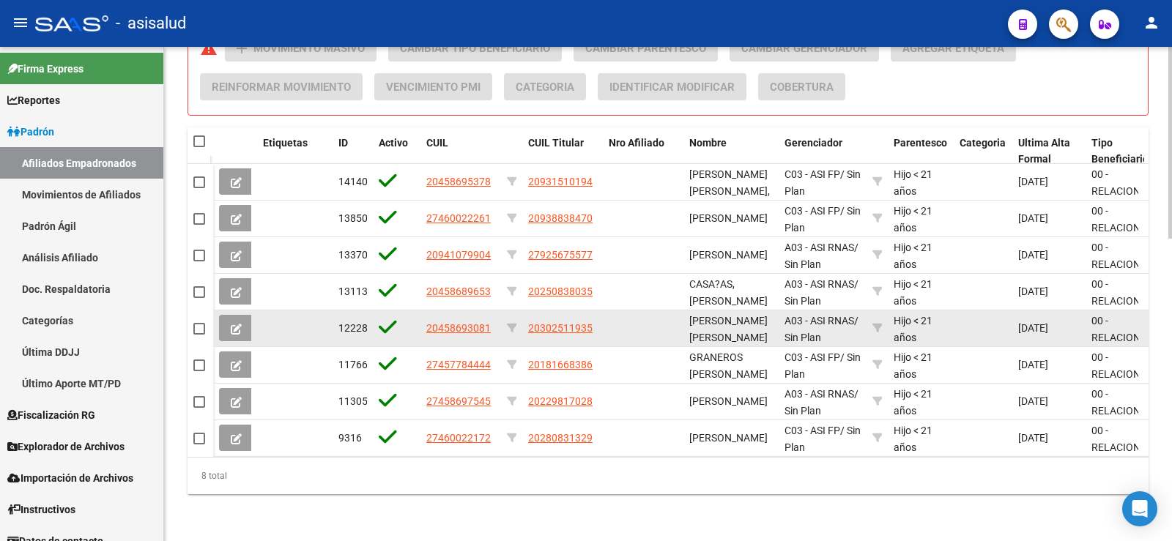
drag, startPoint x: 424, startPoint y: 316, endPoint x: 499, endPoint y: 319, distance: 74.8
click at [499, 319] on datatable-body-cell "20458693081" at bounding box center [460, 329] width 81 height 36
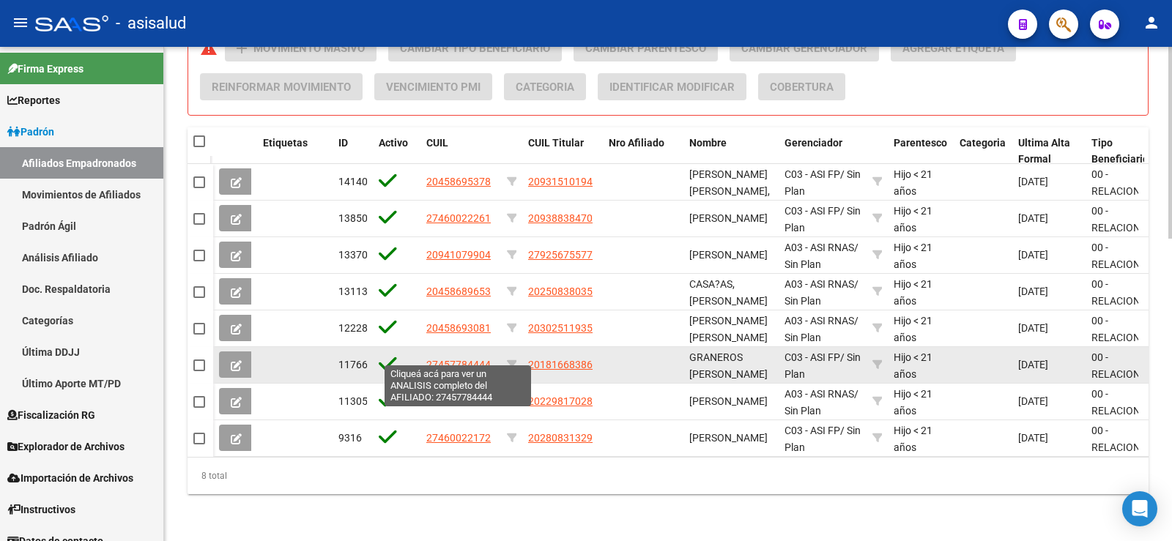
drag, startPoint x: 422, startPoint y: 355, endPoint x: 489, endPoint y: 357, distance: 67.4
click at [489, 357] on datatable-body-cell "27457784444" at bounding box center [460, 365] width 81 height 36
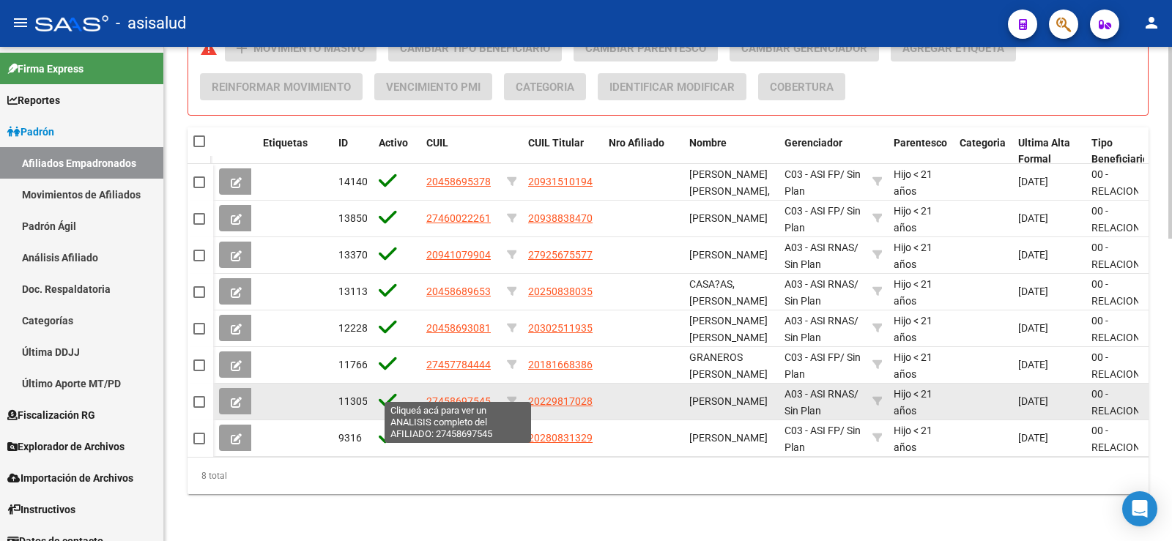
drag, startPoint x: 425, startPoint y: 389, endPoint x: 488, endPoint y: 390, distance: 63.0
click at [488, 390] on datatable-body-cell "27458697545" at bounding box center [460, 402] width 81 height 36
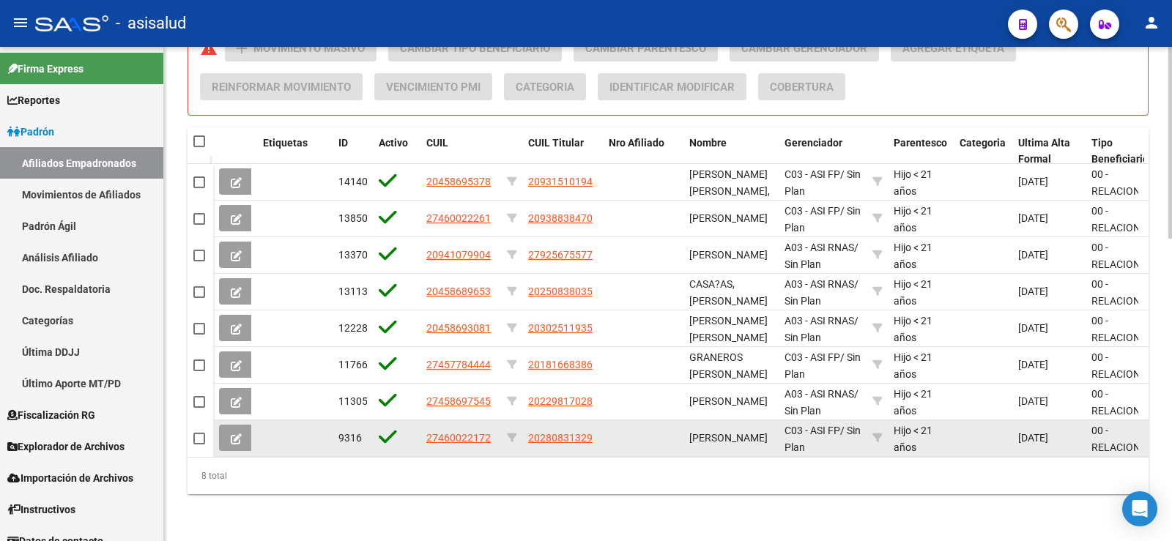
drag, startPoint x: 459, startPoint y: 430, endPoint x: 494, endPoint y: 430, distance: 34.4
click at [494, 430] on div "27460022172" at bounding box center [460, 438] width 69 height 17
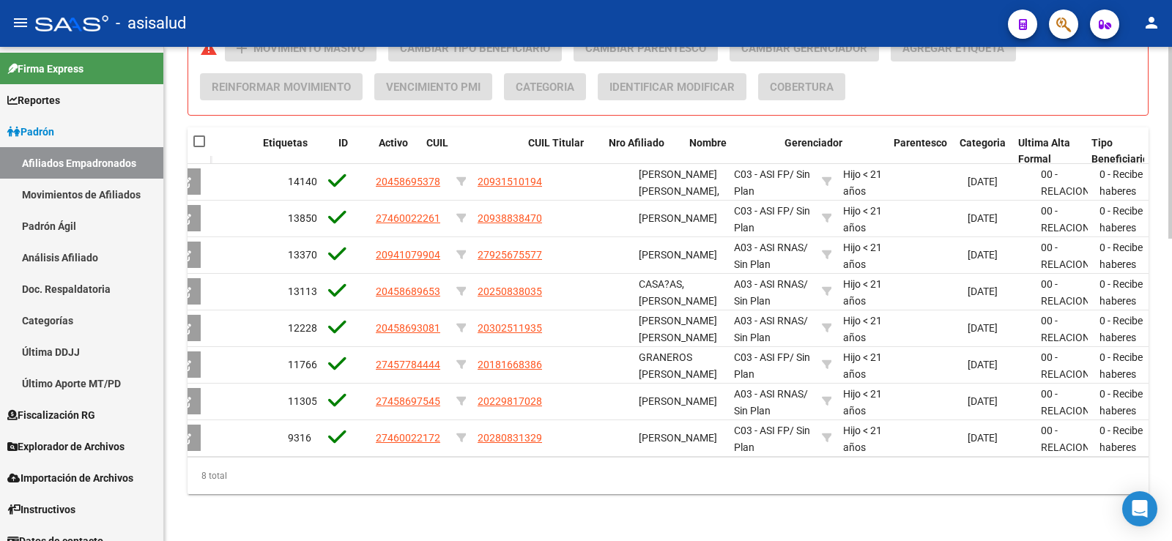
scroll to position [0, 0]
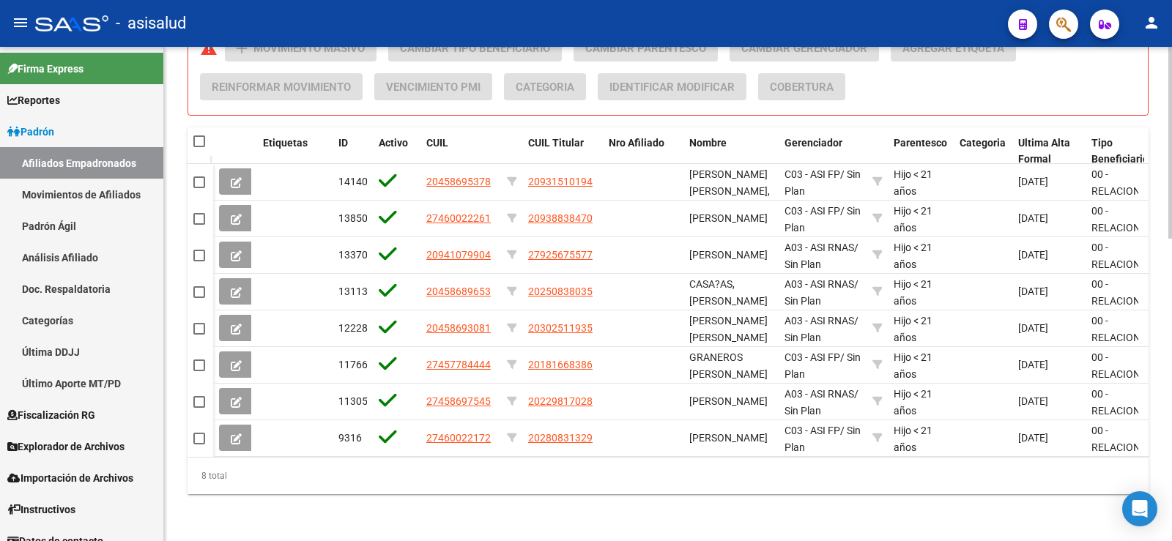
click at [556, 486] on div "8 total" at bounding box center [667, 476] width 961 height 37
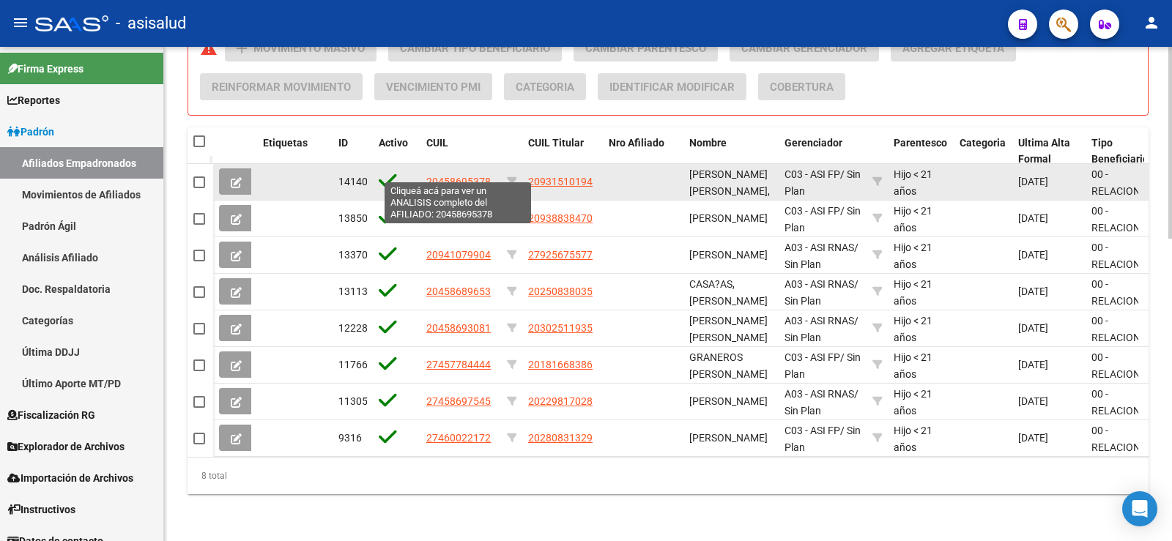
click at [453, 176] on span "20458695378" at bounding box center [458, 182] width 64 height 12
type textarea "20458695378"
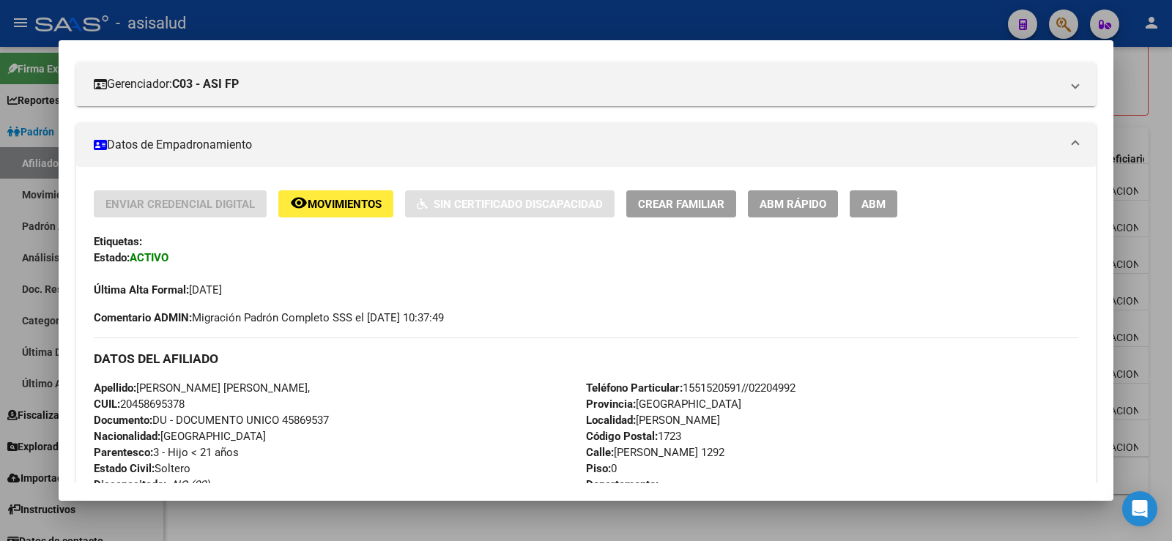
scroll to position [220, 0]
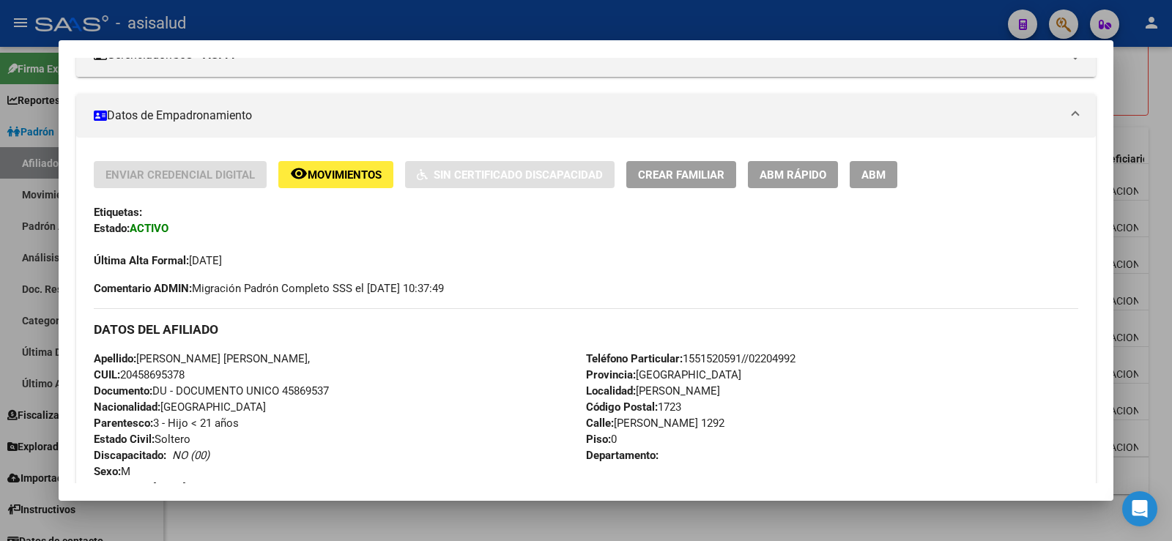
click at [782, 168] on span "ABM Rápido" at bounding box center [792, 174] width 67 height 13
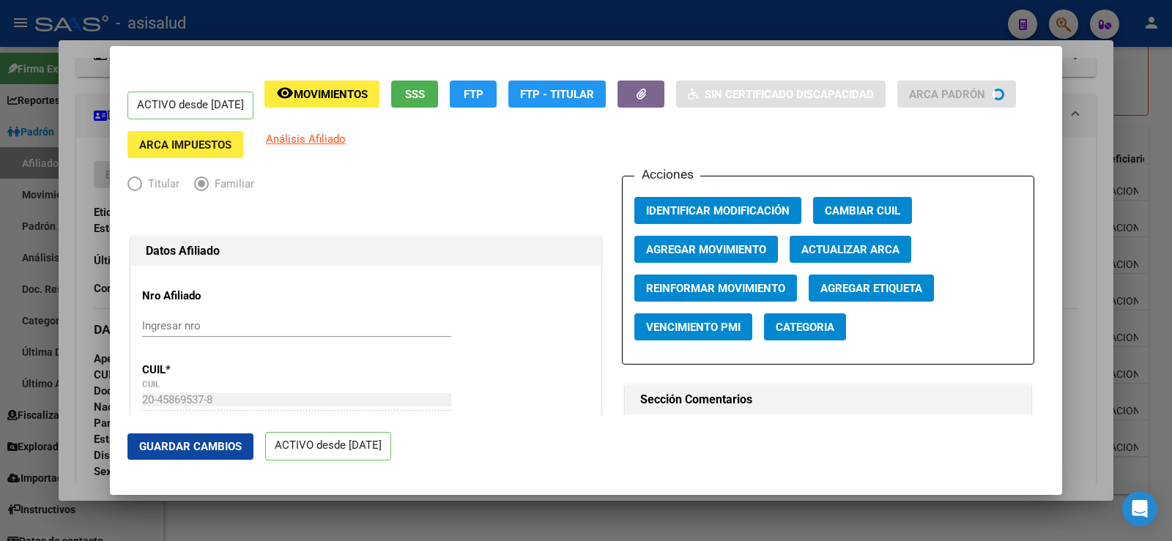
radio input "true"
type input "30-71531737-7"
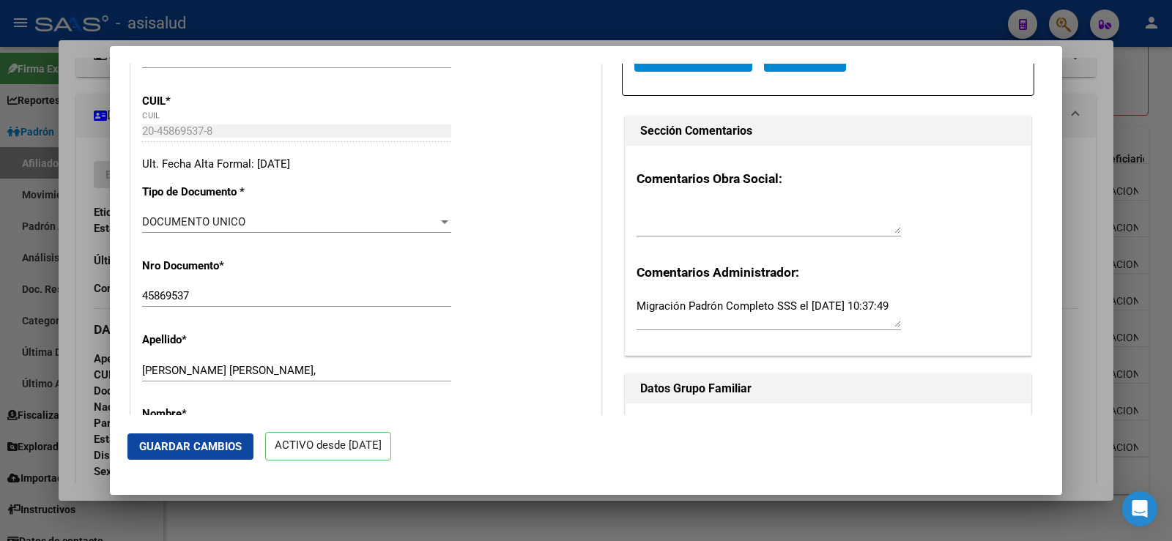
scroll to position [0, 0]
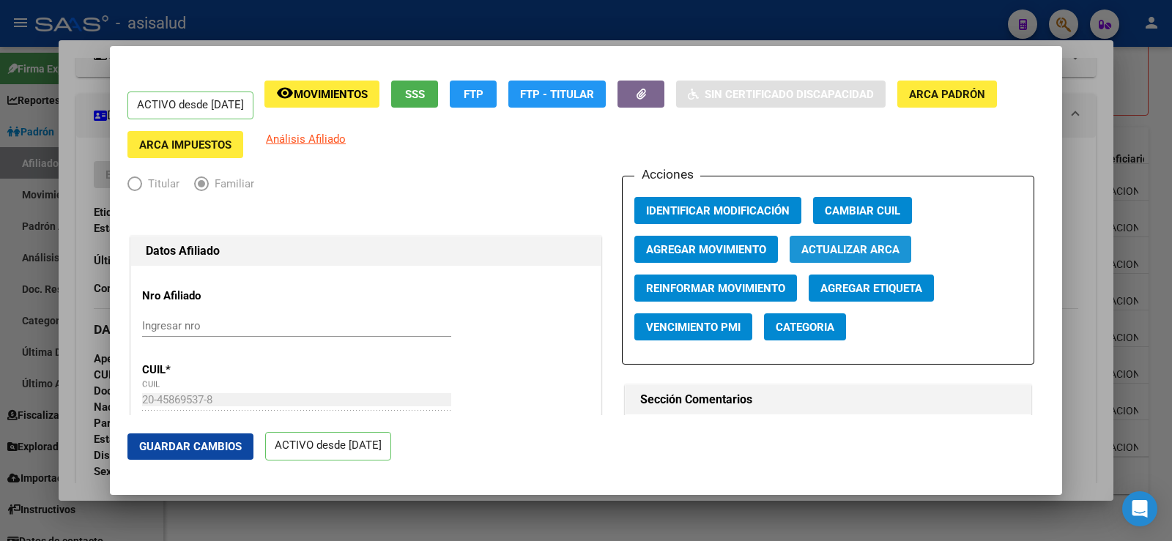
click at [858, 239] on button "Actualizar ARCA" at bounding box center [850, 249] width 122 height 27
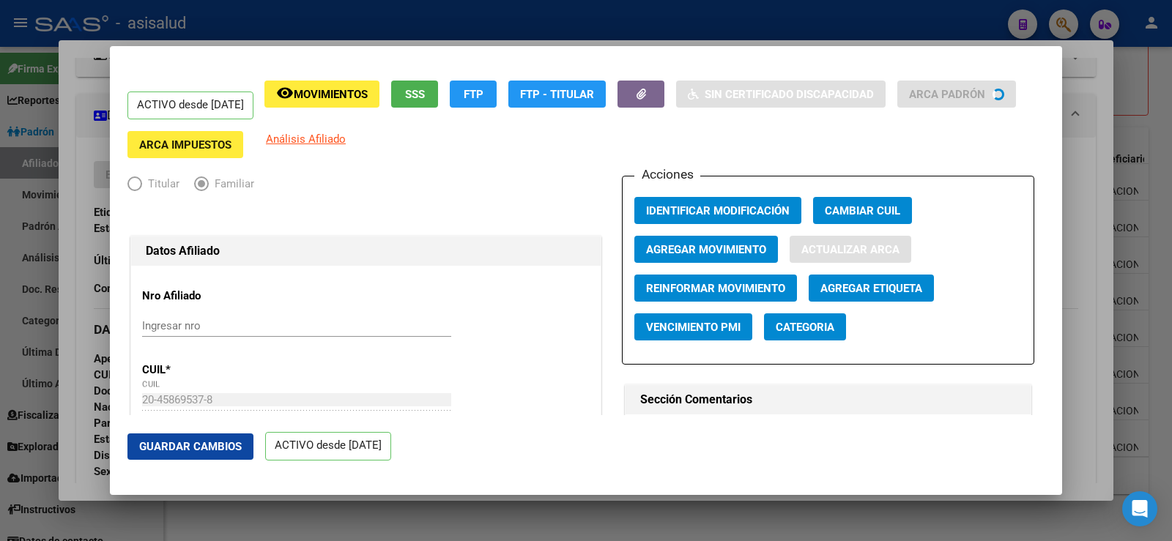
type input "[PERSON_NAME]"
type input "1292"
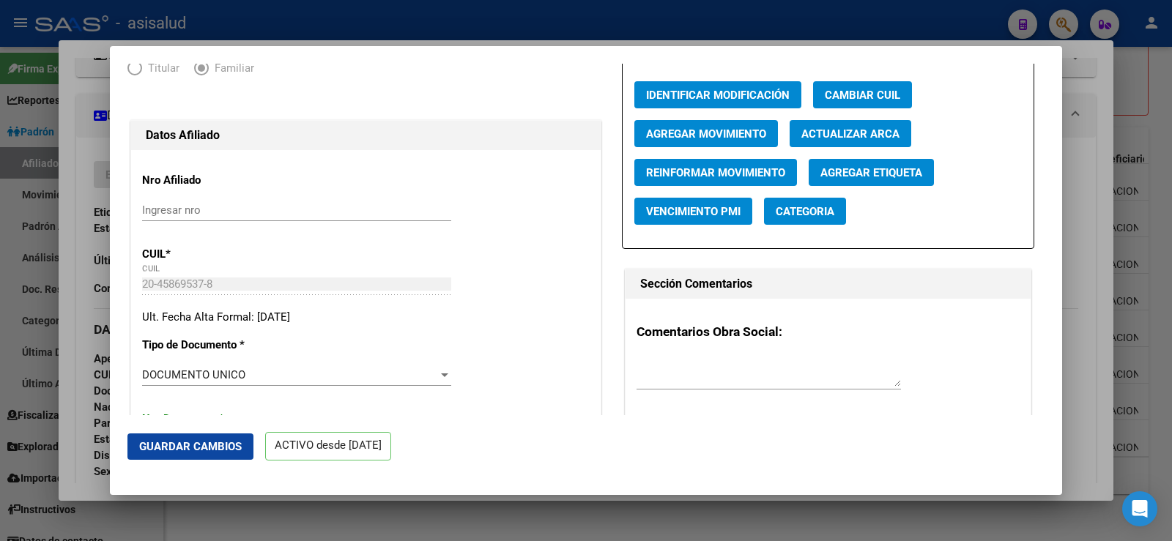
scroll to position [73, 0]
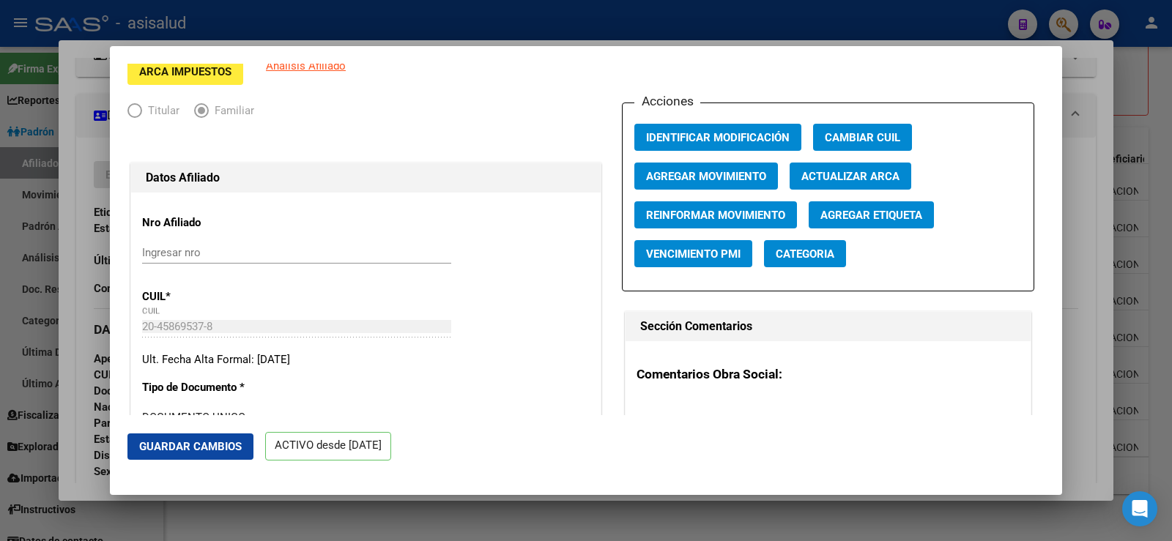
click at [688, 167] on button "Agregar Movimiento" at bounding box center [706, 176] width 144 height 27
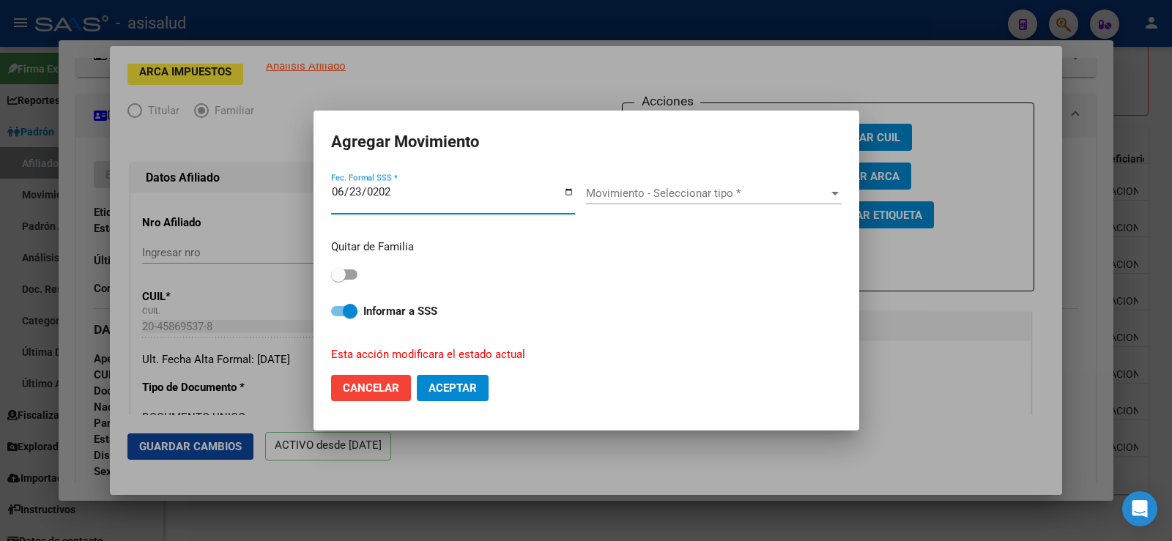
type input "[DATE]"
click at [655, 190] on span "Movimiento - Seleccionar tipo *" at bounding box center [707, 193] width 242 height 13
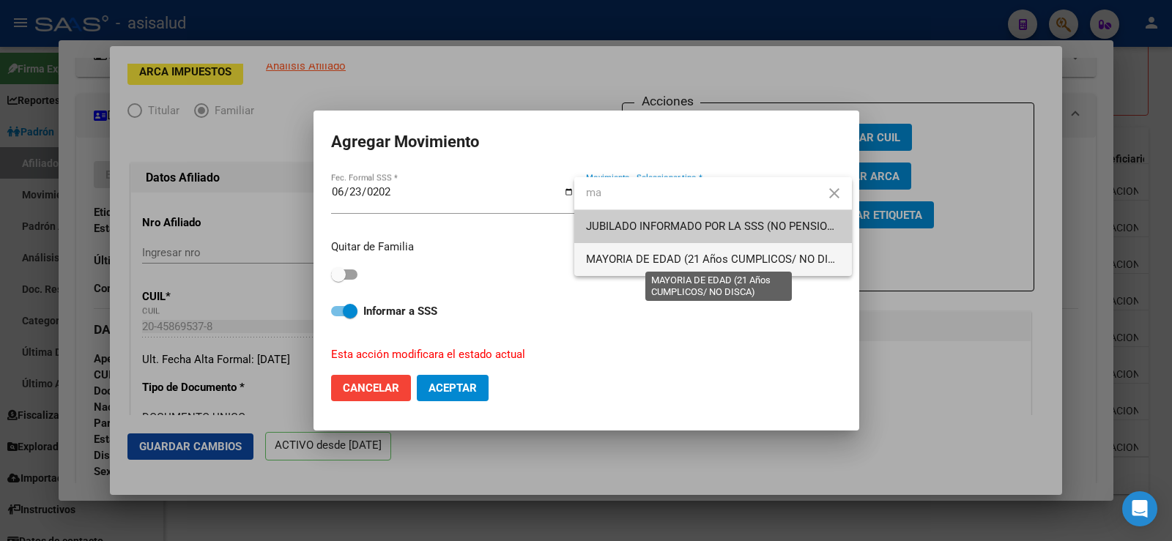
type input "ma"
click at [632, 254] on span "MAYORIA DE EDAD (21 Años CUMPLICOS/ NO DISCA)" at bounding box center [719, 259] width 267 height 13
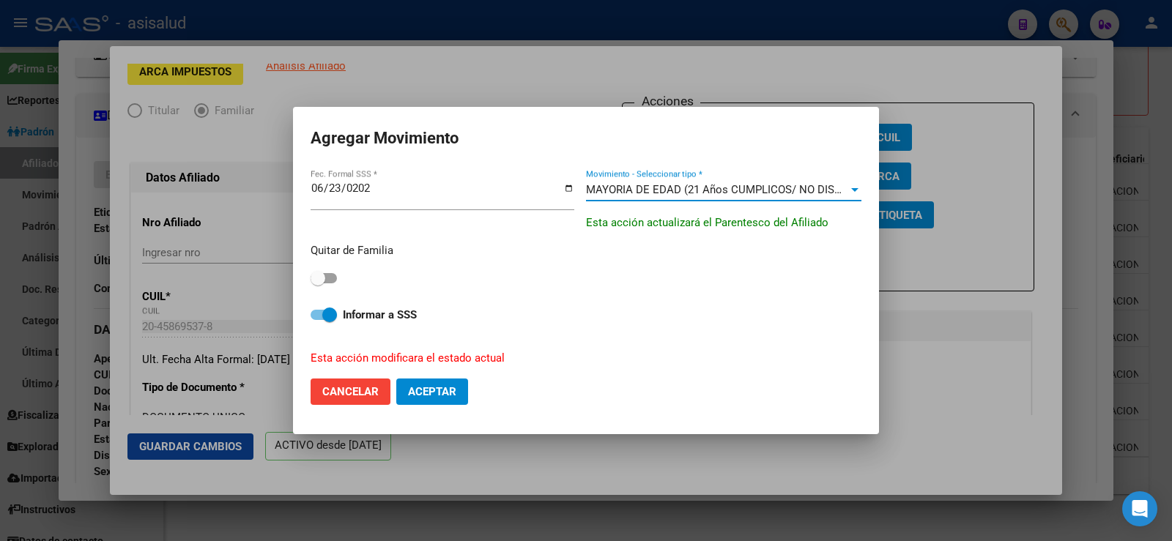
click at [326, 285] on label at bounding box center [324, 279] width 26 height 18
click at [318, 284] on input "checkbox" at bounding box center [317, 283] width 1 height 1
checkbox input "true"
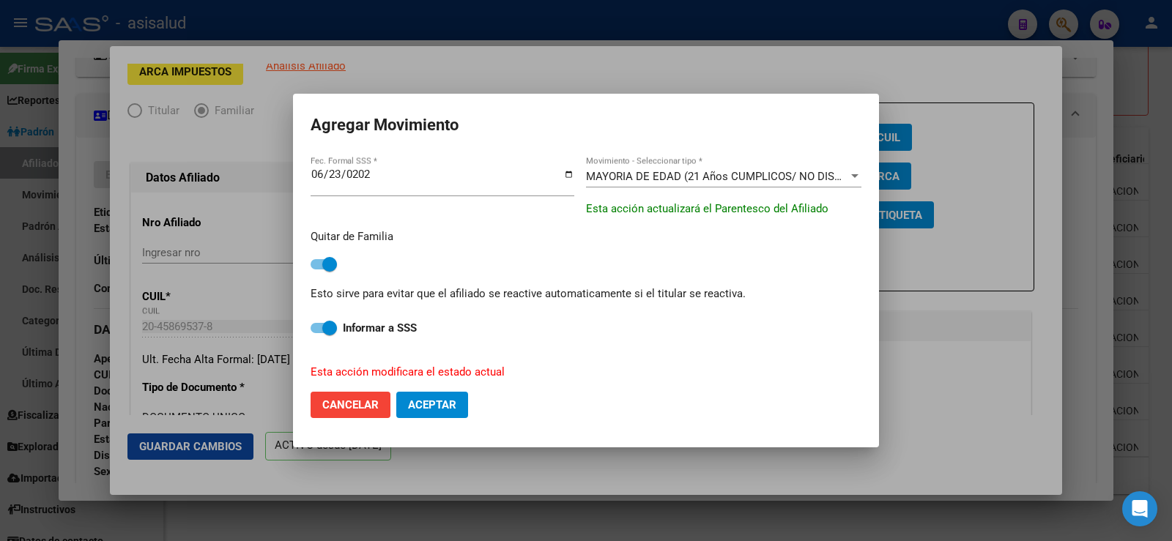
click at [441, 395] on button "Aceptar" at bounding box center [432, 405] width 72 height 26
checkbox input "false"
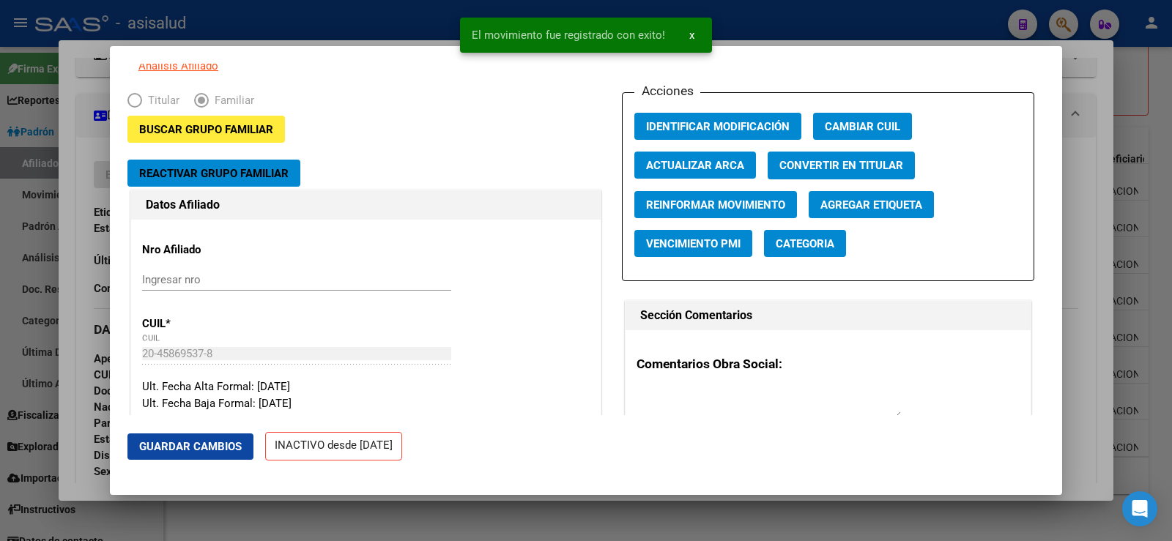
click at [196, 447] on span "Guardar Cambios" at bounding box center [190, 446] width 103 height 13
click at [69, 141] on div at bounding box center [586, 270] width 1172 height 541
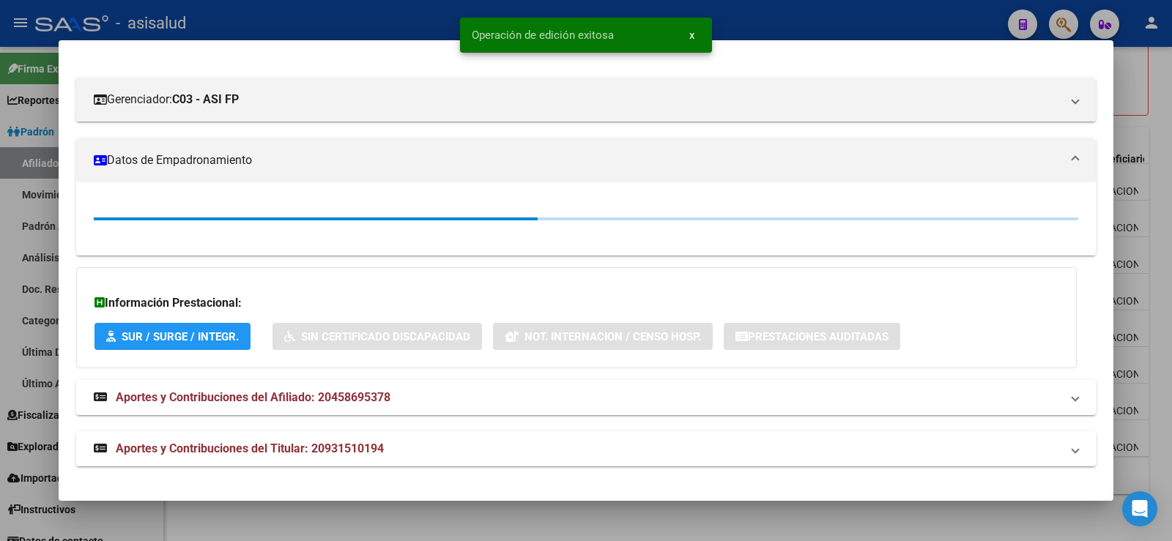
scroll to position [220, 0]
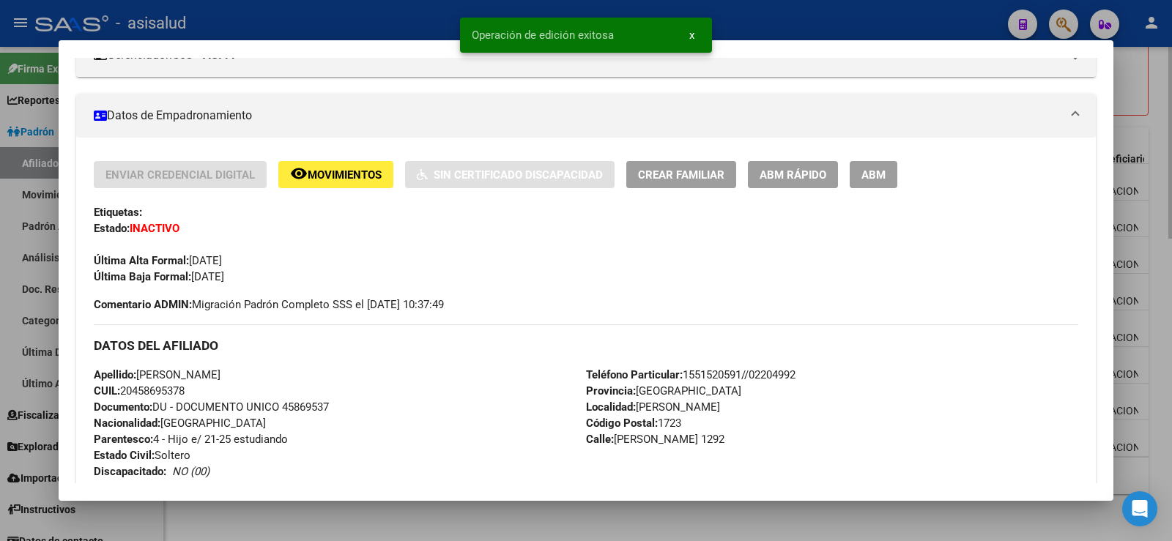
click at [1156, 79] on div at bounding box center [586, 270] width 1172 height 541
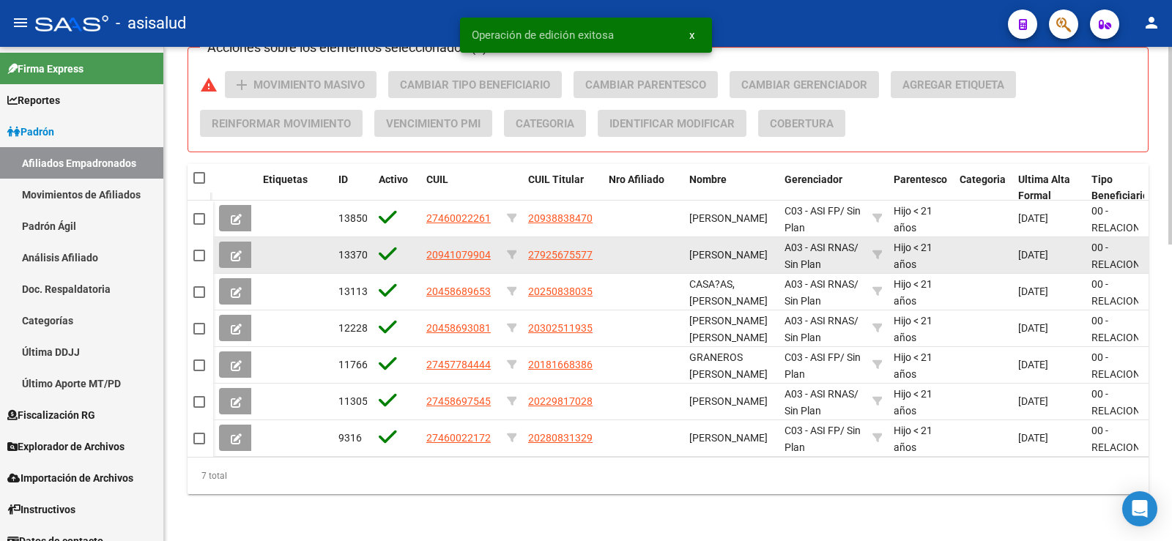
scroll to position [740, 0]
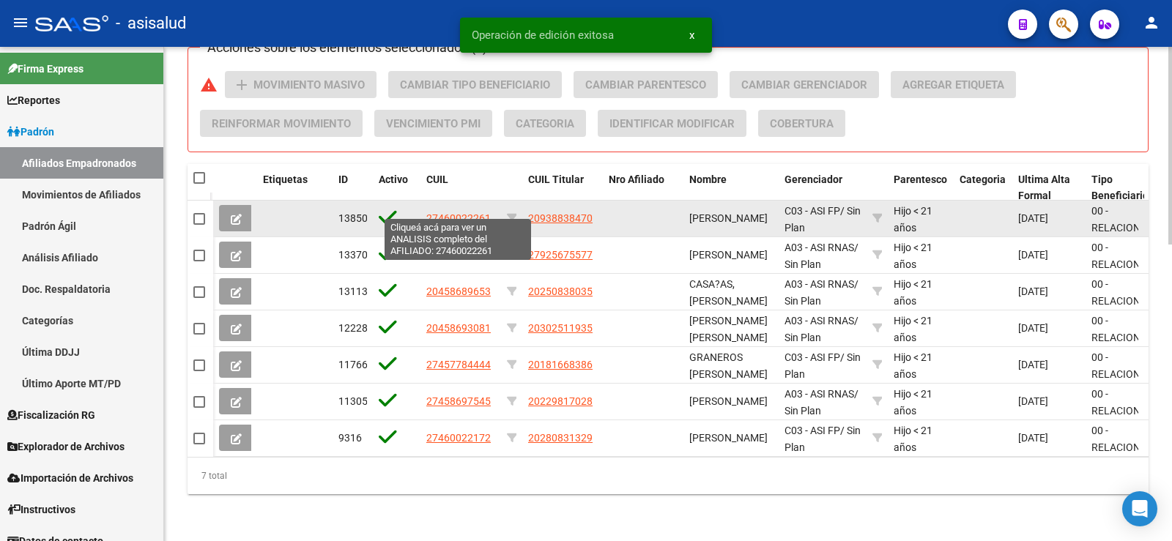
click at [453, 212] on span "27460022261" at bounding box center [458, 218] width 64 height 12
type textarea "27460022261"
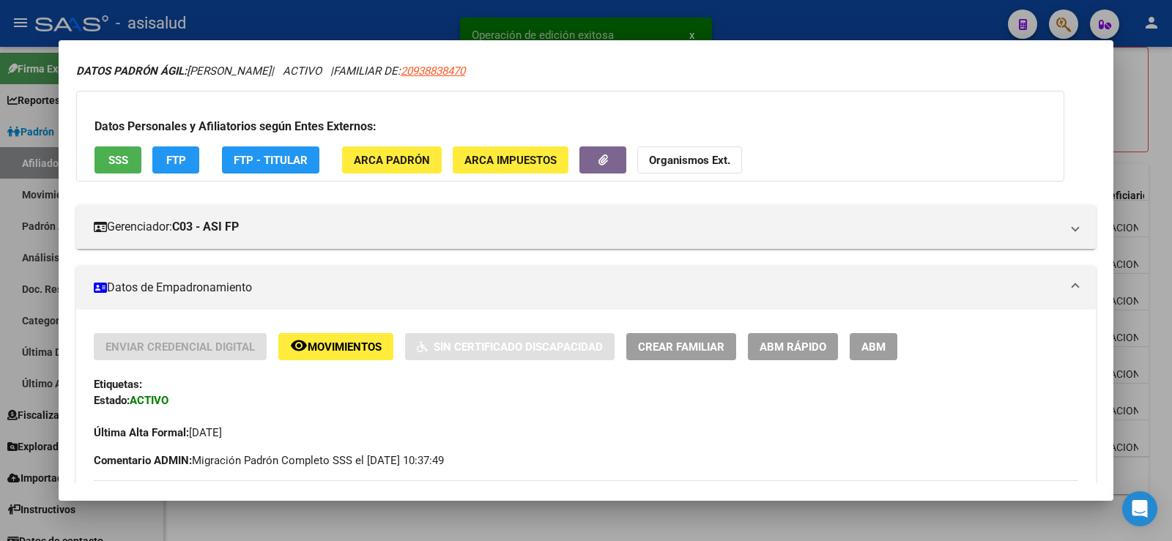
scroll to position [73, 0]
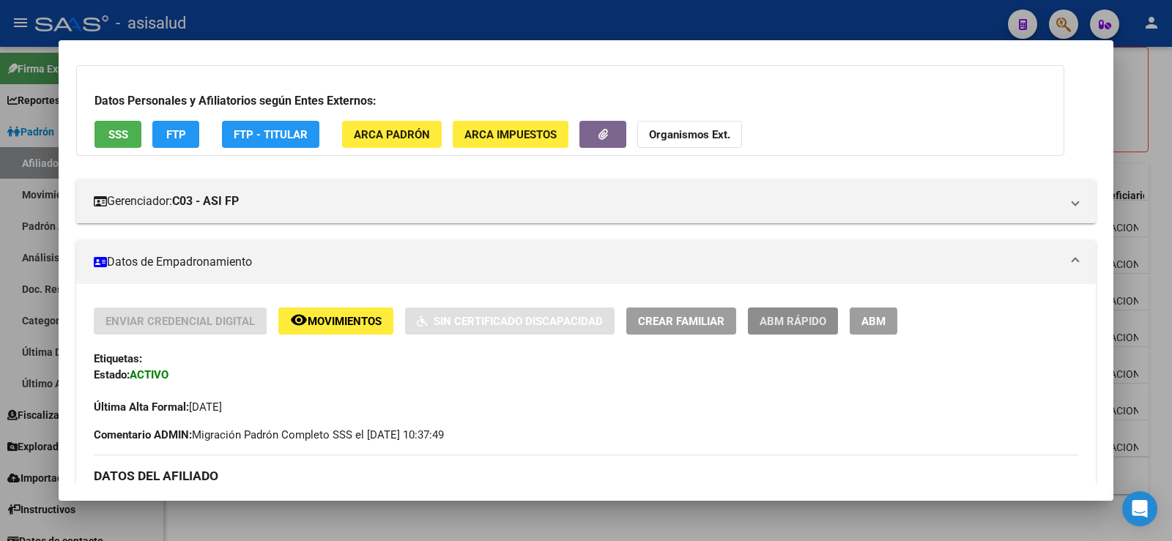
click at [776, 322] on span "ABM Rápido" at bounding box center [792, 321] width 67 height 13
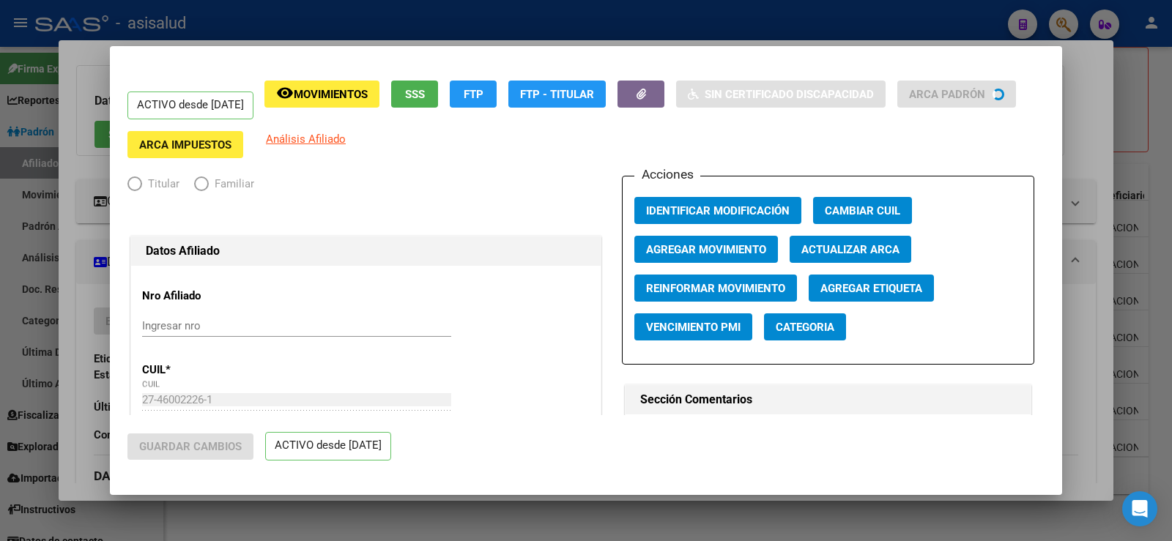
radio input "true"
type input "30-71127810-5"
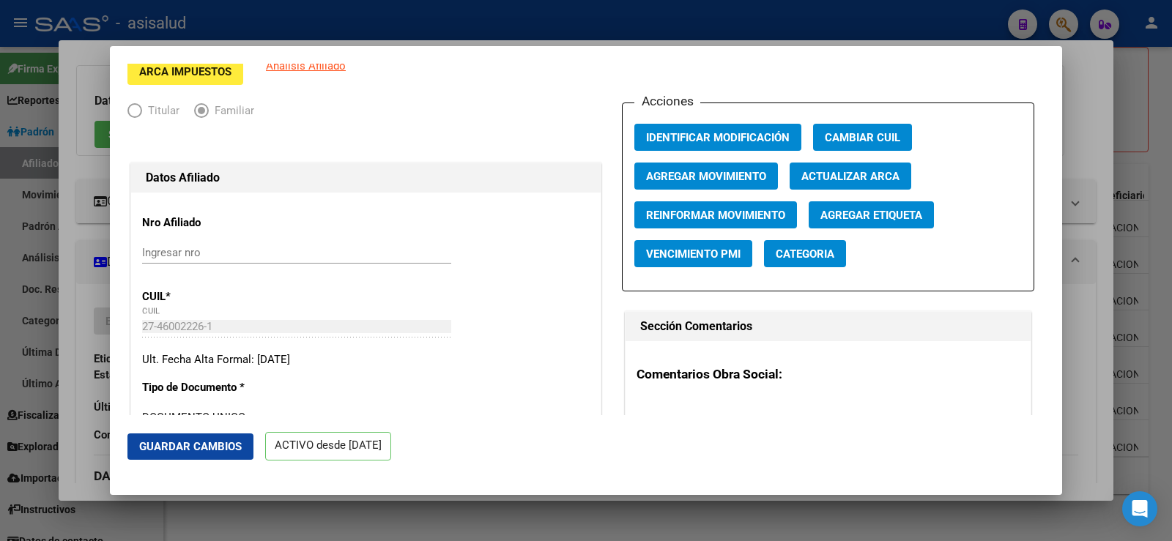
click at [844, 174] on span "Actualizar ARCA" at bounding box center [850, 176] width 98 height 13
type input "CABRERA"
type input "[PERSON_NAME]"
type input "VIRREY DEL PINO"
type input "[PERSON_NAME]"
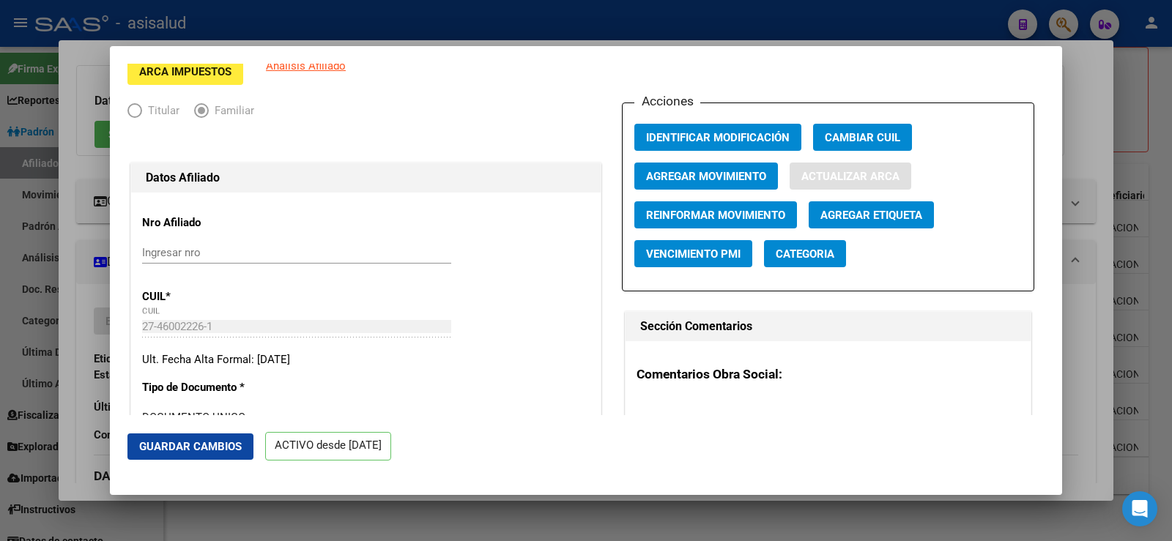
type input "5731"
click at [691, 177] on span "Agregar Movimiento" at bounding box center [706, 176] width 120 height 13
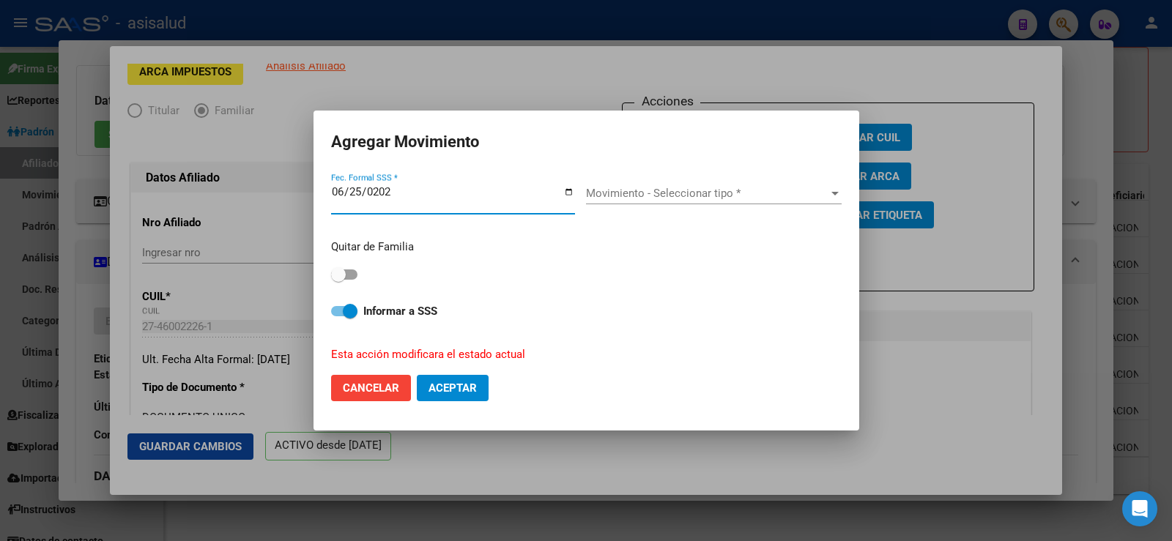
type input "[DATE]"
click at [698, 185] on div "Movimiento - Seleccionar tipo * Movimiento - Seleccionar tipo *" at bounding box center [714, 193] width 256 height 22
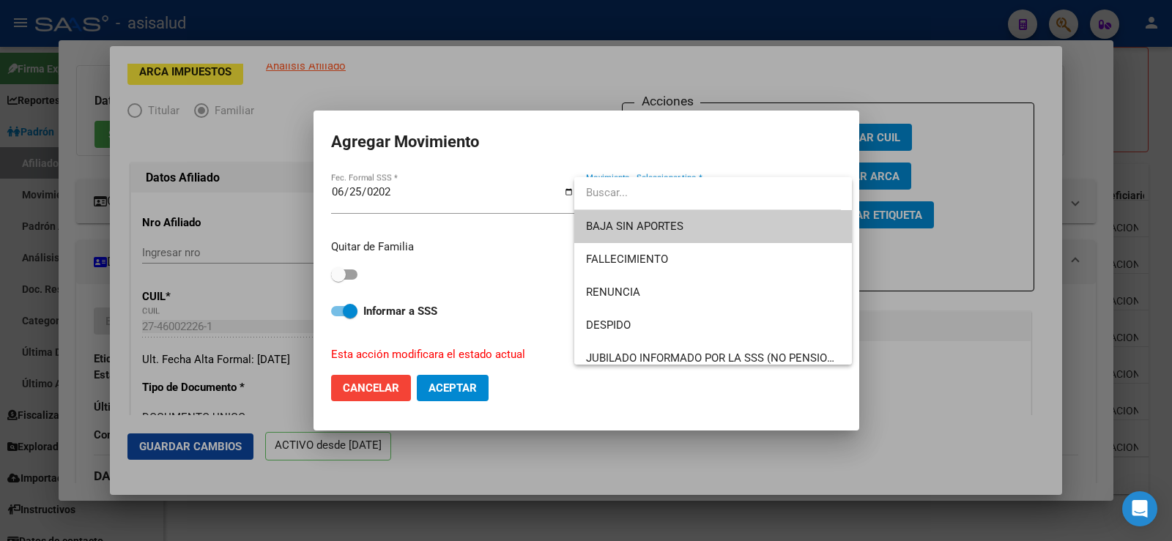
type input "a"
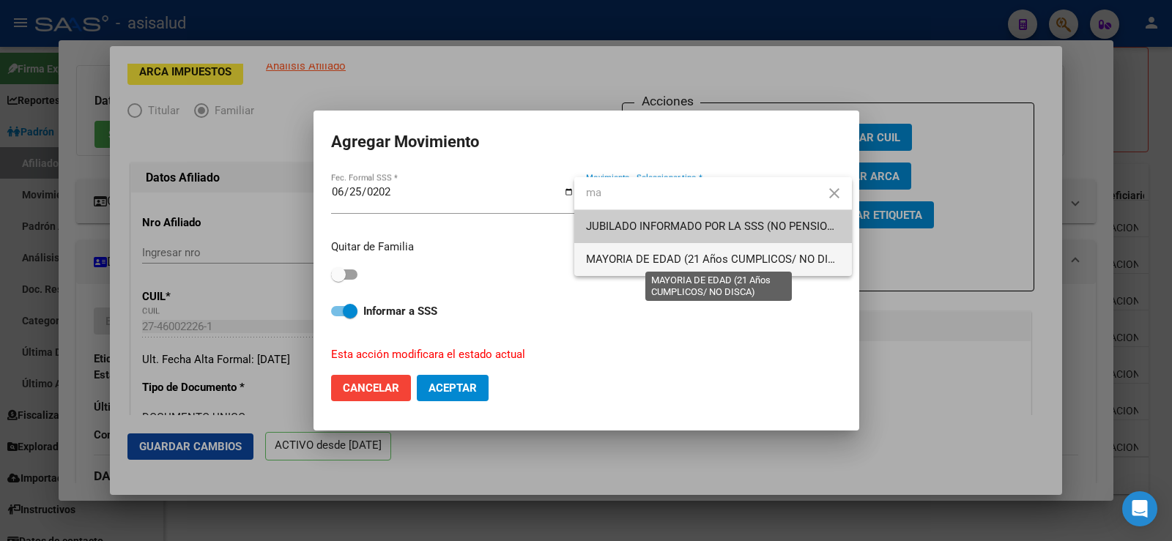
type input "ma"
click at [639, 259] on span "MAYORIA DE EDAD (21 Años CUMPLICOS/ NO DISCA)" at bounding box center [719, 259] width 267 height 13
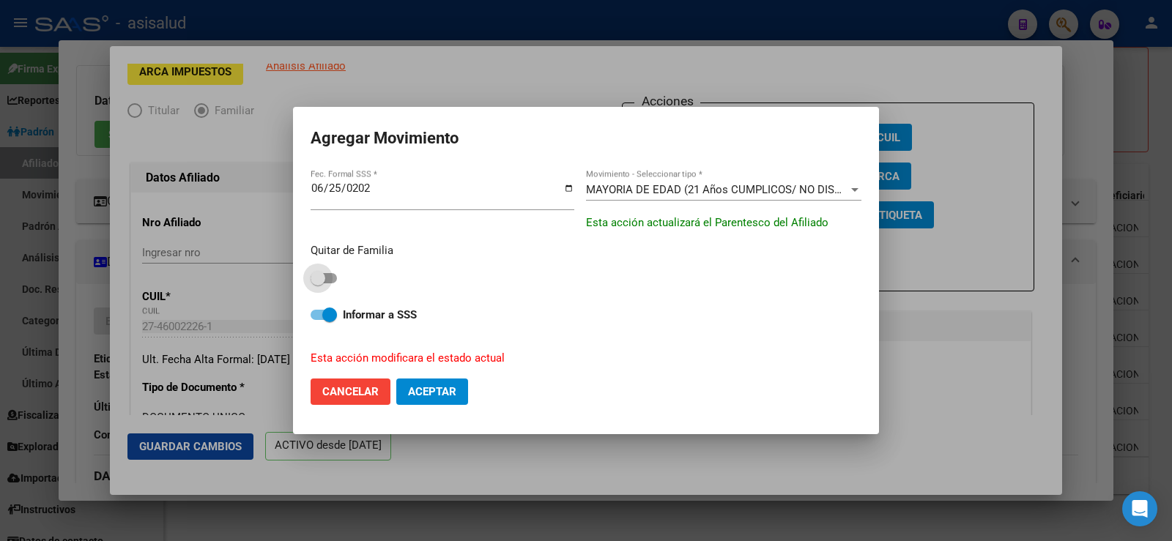
click at [331, 283] on span at bounding box center [324, 278] width 26 height 10
click at [318, 283] on input "checkbox" at bounding box center [317, 283] width 1 height 1
checkbox input "true"
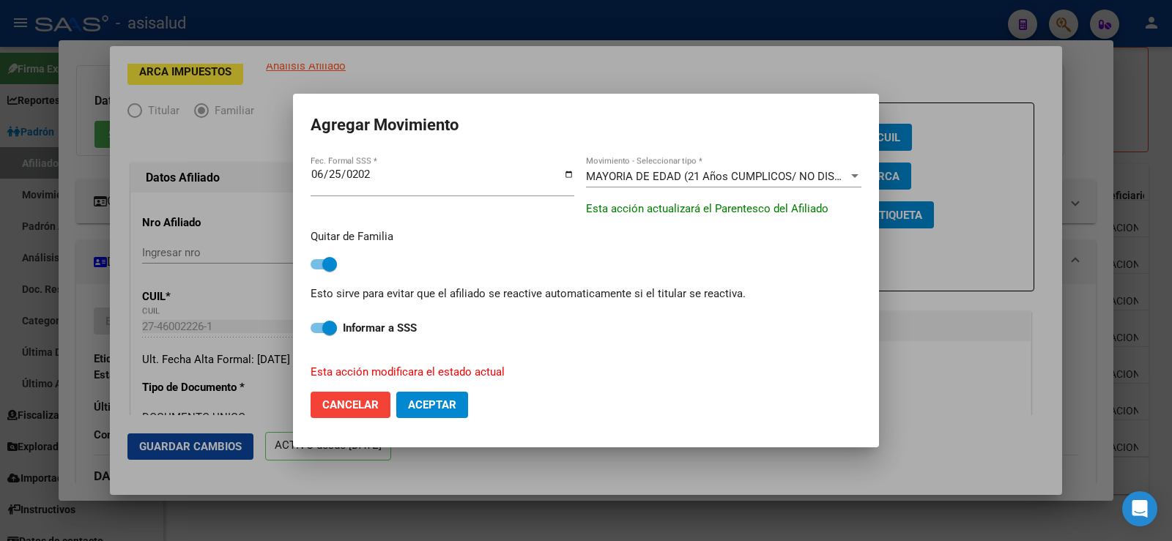
click at [443, 401] on span "Aceptar" at bounding box center [432, 404] width 48 height 13
checkbox input "false"
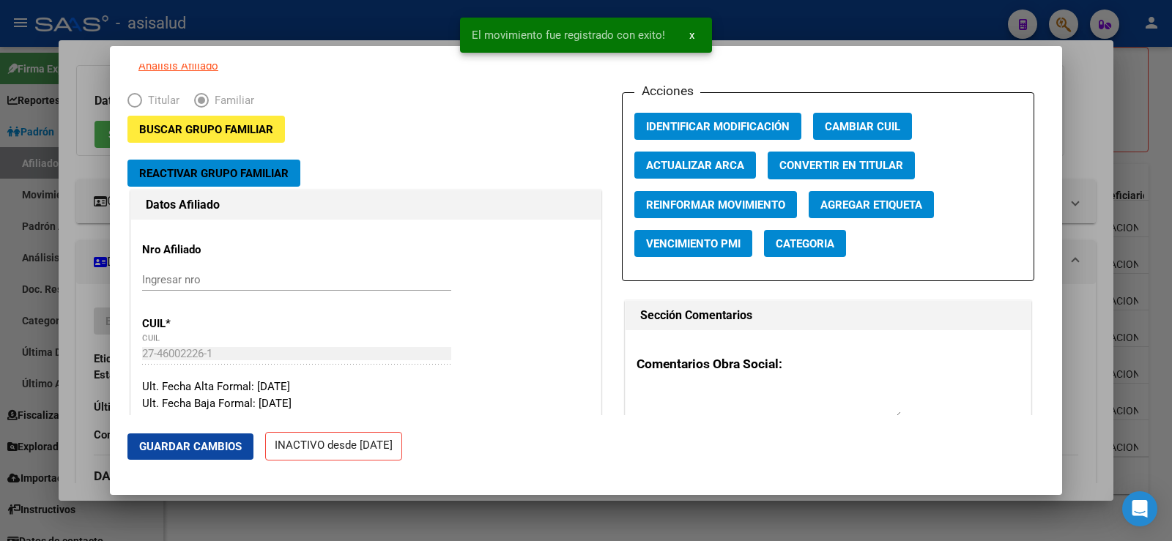
click at [203, 450] on span "Guardar Cambios" at bounding box center [190, 446] width 103 height 13
click at [1096, 128] on div at bounding box center [586, 270] width 1172 height 541
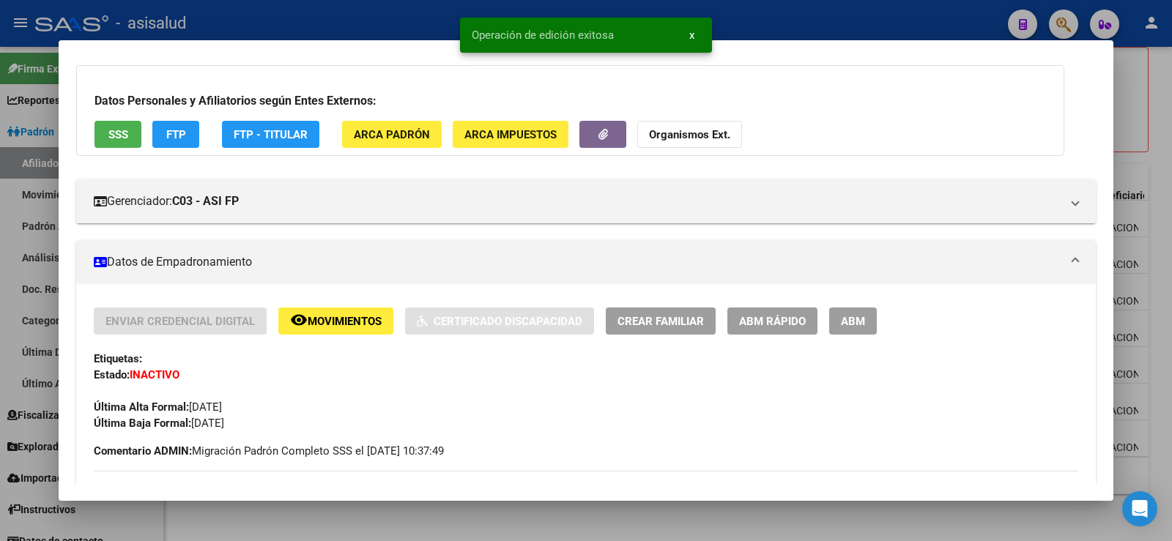
click at [1153, 138] on div at bounding box center [586, 270] width 1172 height 541
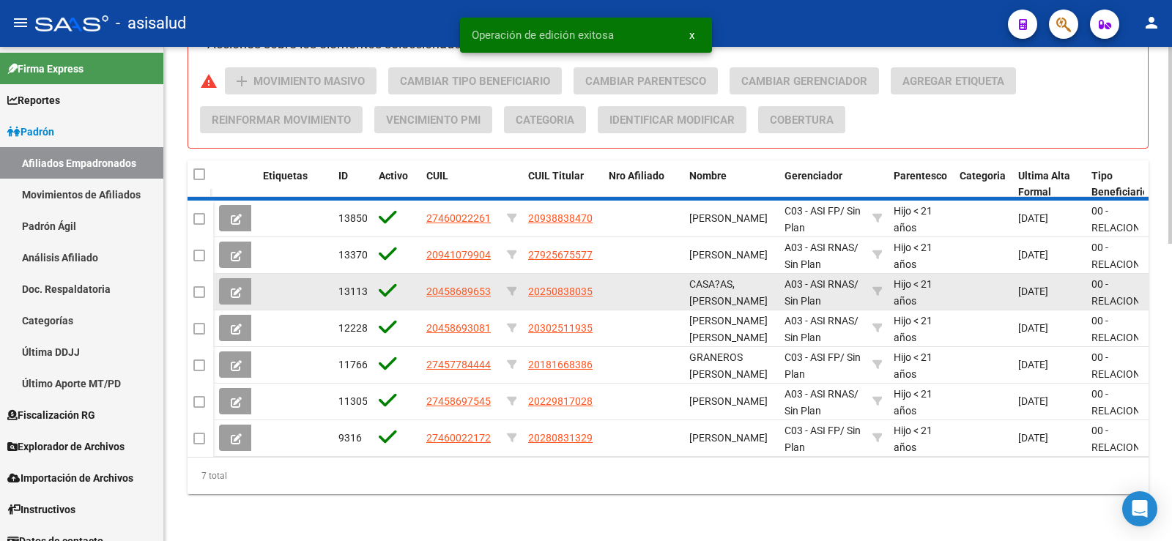
scroll to position [704, 0]
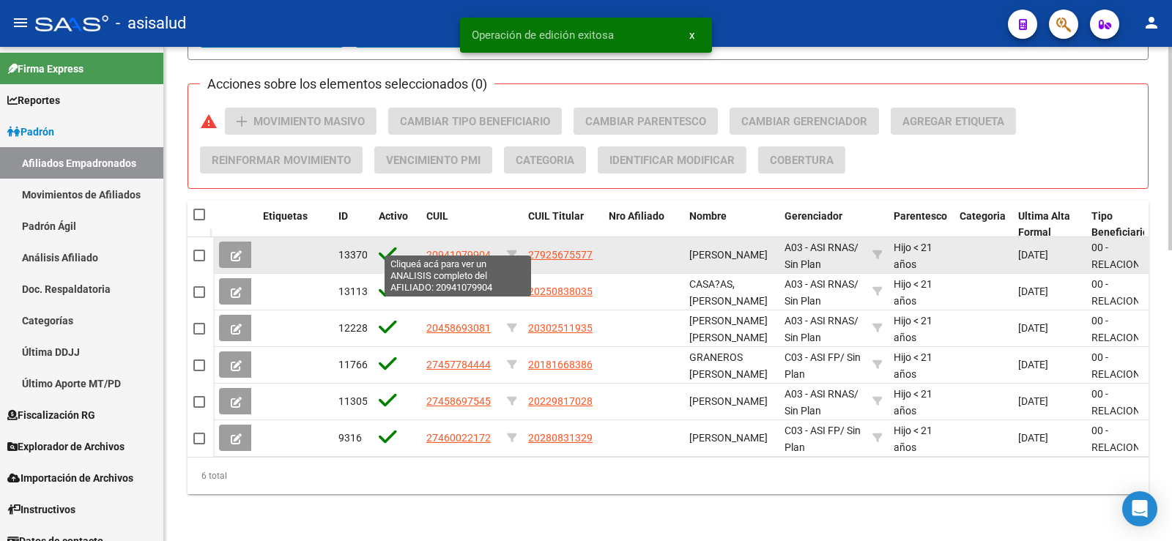
click at [472, 249] on span "20941079904" at bounding box center [458, 255] width 64 height 12
type textarea "20941079904"
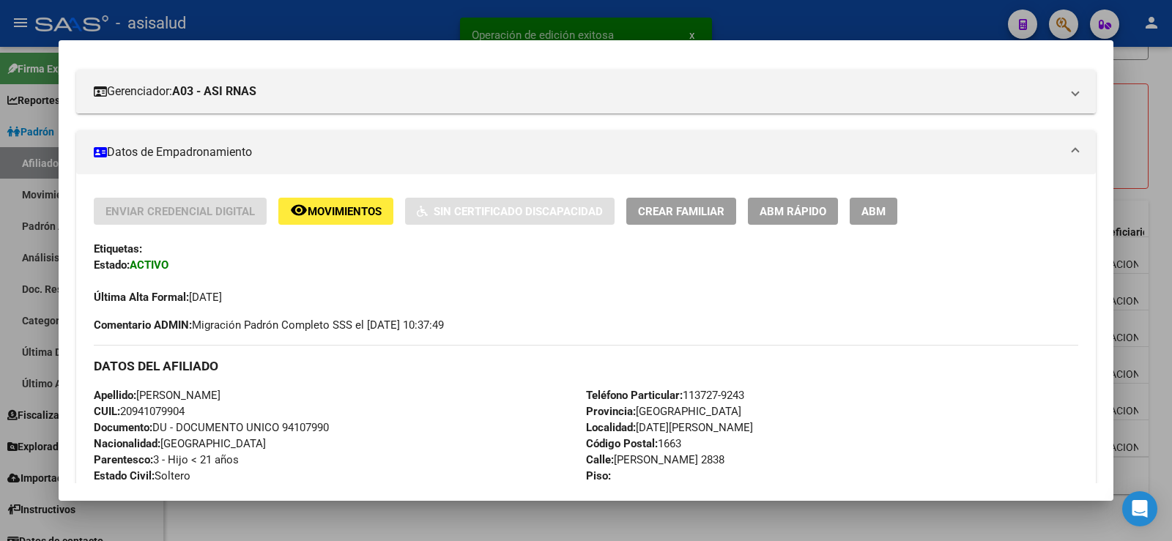
scroll to position [220, 0]
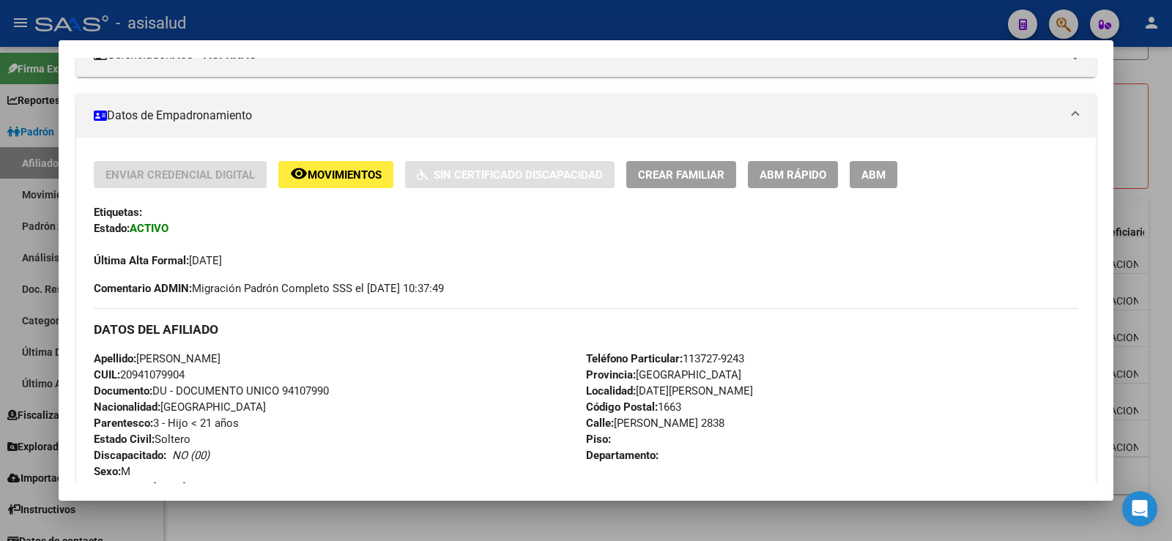
click at [773, 175] on span "ABM Rápido" at bounding box center [792, 174] width 67 height 13
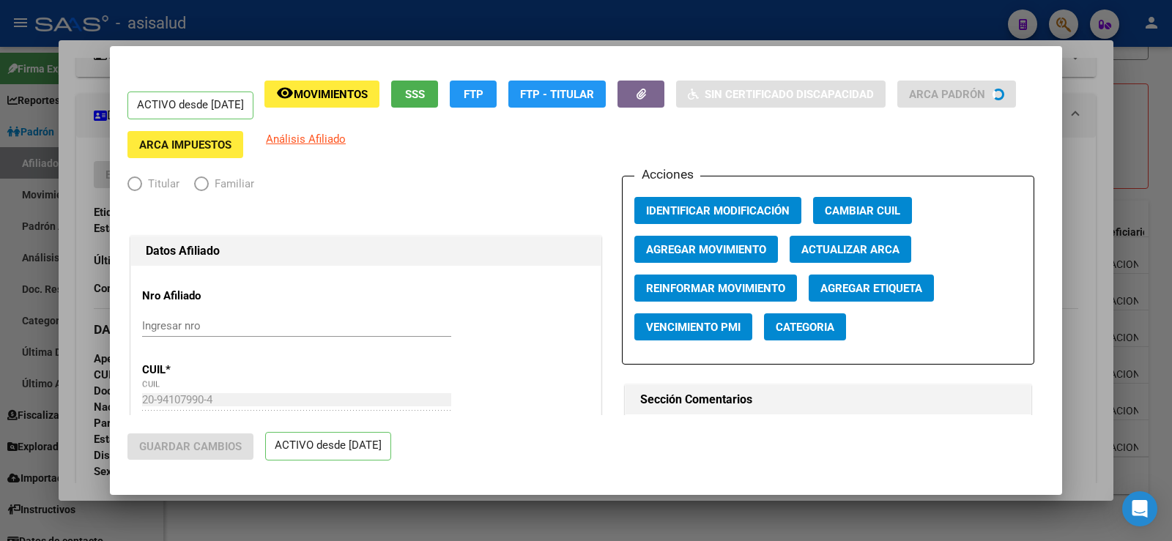
radio input "true"
type input "30-61680618-8"
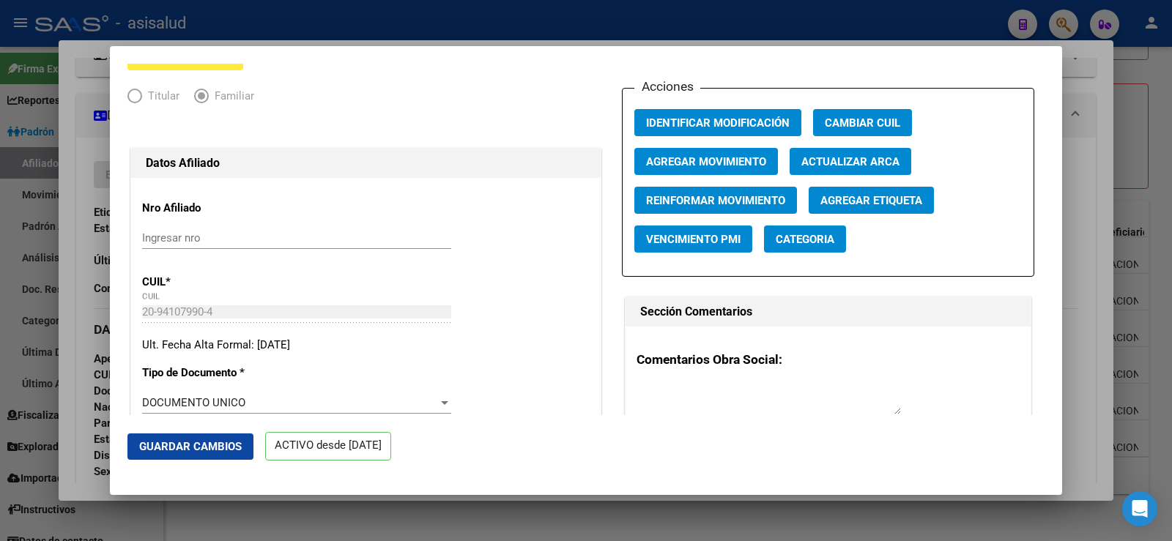
scroll to position [73, 0]
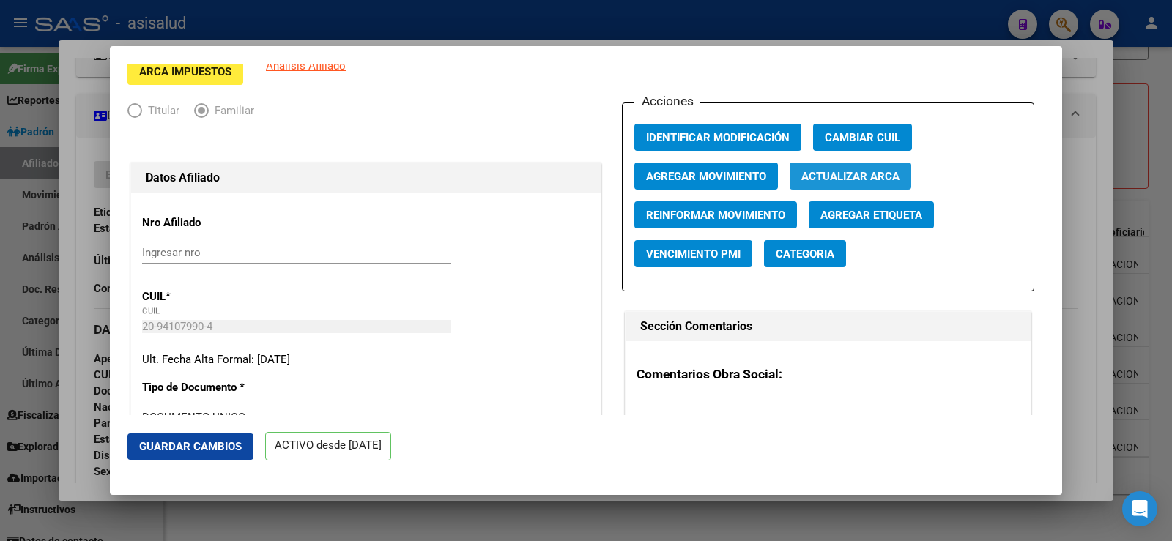
click at [809, 184] on button "Actualizar ARCA" at bounding box center [850, 176] width 122 height 27
type input "[PERSON_NAME]"
type input "[DATE][PERSON_NAME]"
type input "MARCONI"
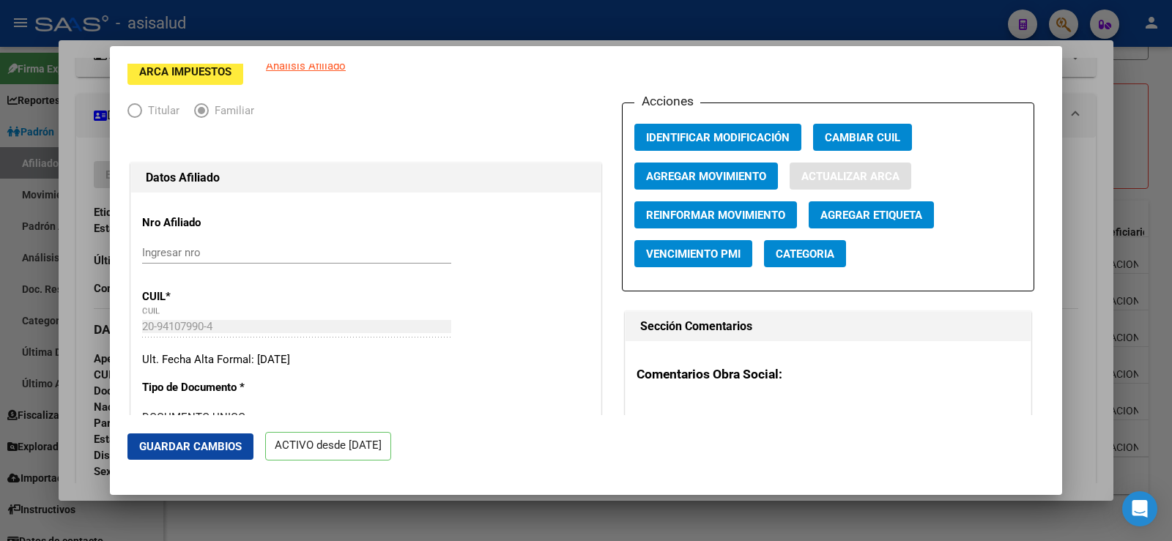
type input "2838"
click at [704, 173] on span "Agregar Movimiento" at bounding box center [706, 176] width 120 height 13
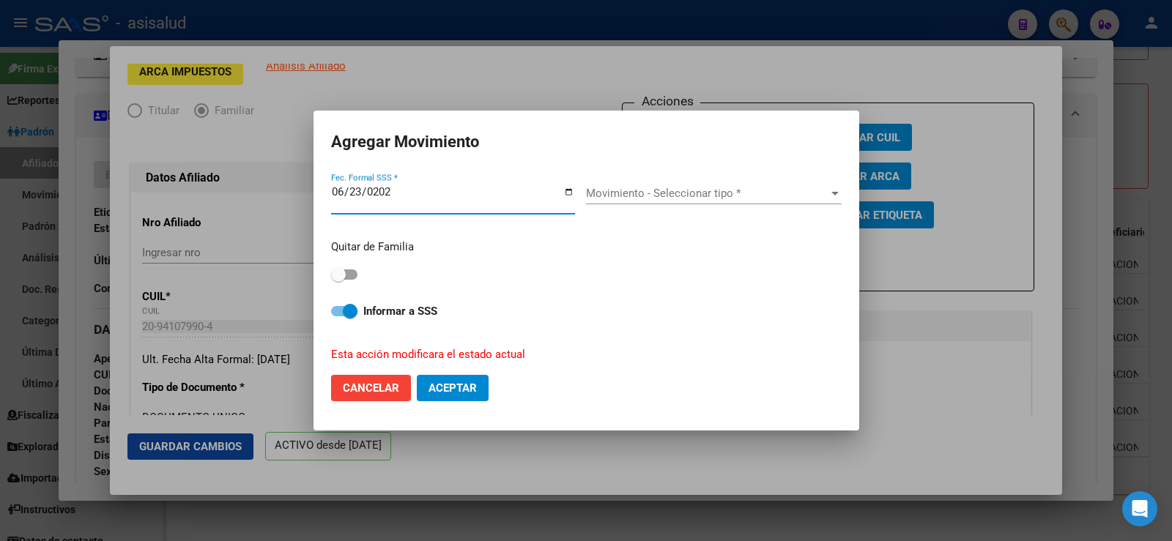
type input "[DATE]"
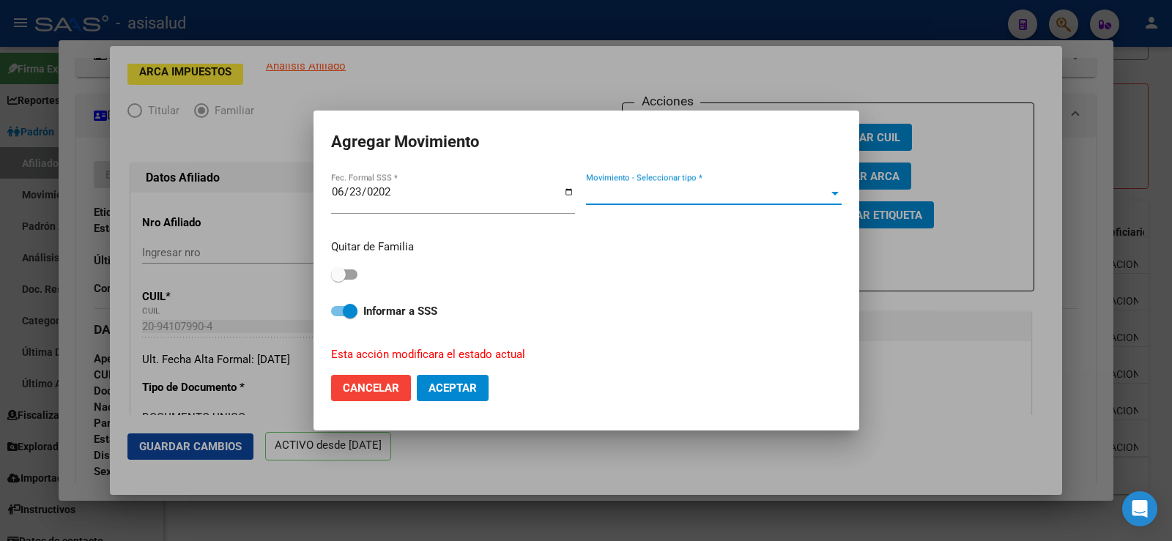
click at [685, 191] on span "Movimiento - Seleccionar tipo *" at bounding box center [707, 193] width 242 height 13
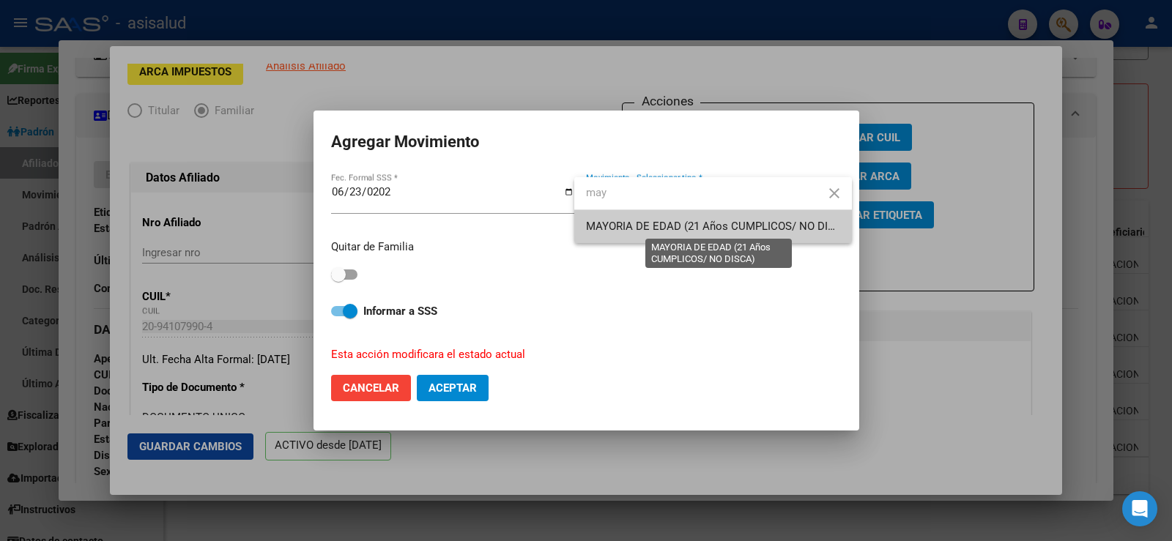
type input "may"
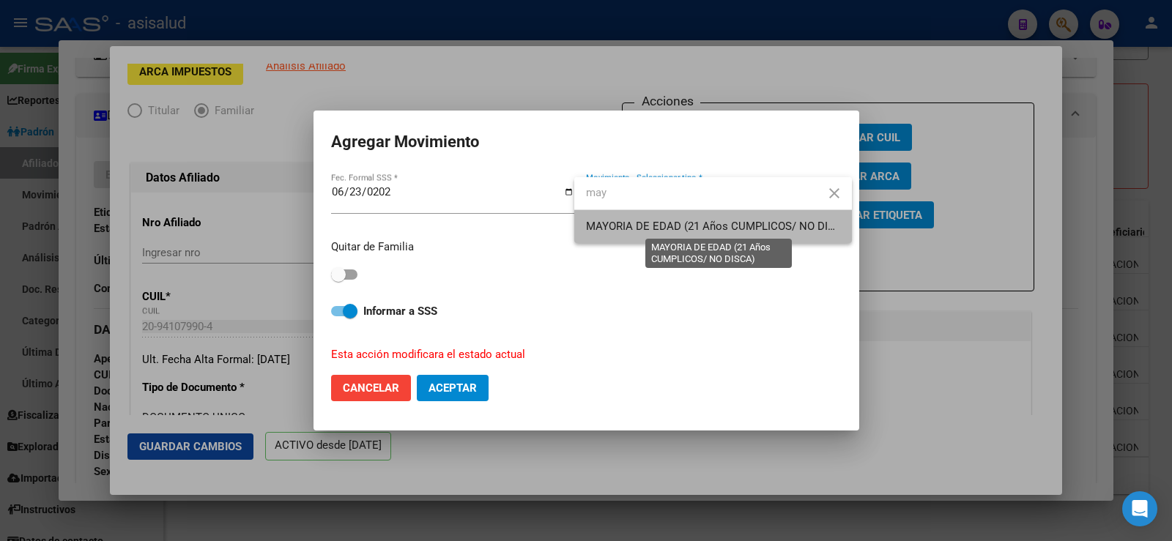
click at [626, 225] on span "MAYORIA DE EDAD (21 Años CUMPLICOS/ NO DISCA)" at bounding box center [719, 226] width 267 height 13
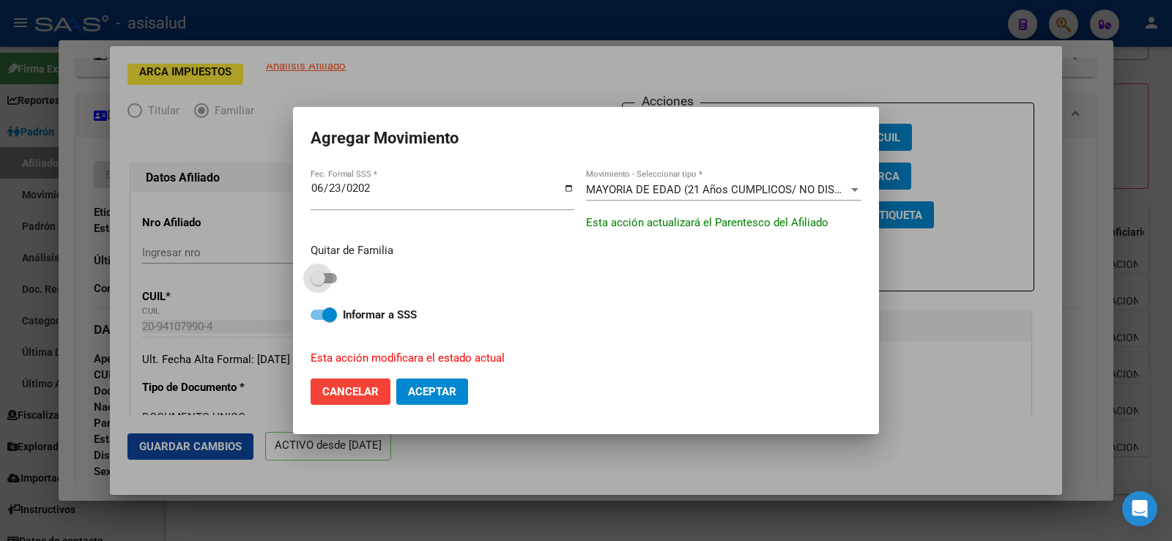
click at [324, 274] on span at bounding box center [318, 278] width 15 height 15
click at [318, 283] on input "checkbox" at bounding box center [317, 283] width 1 height 1
checkbox input "true"
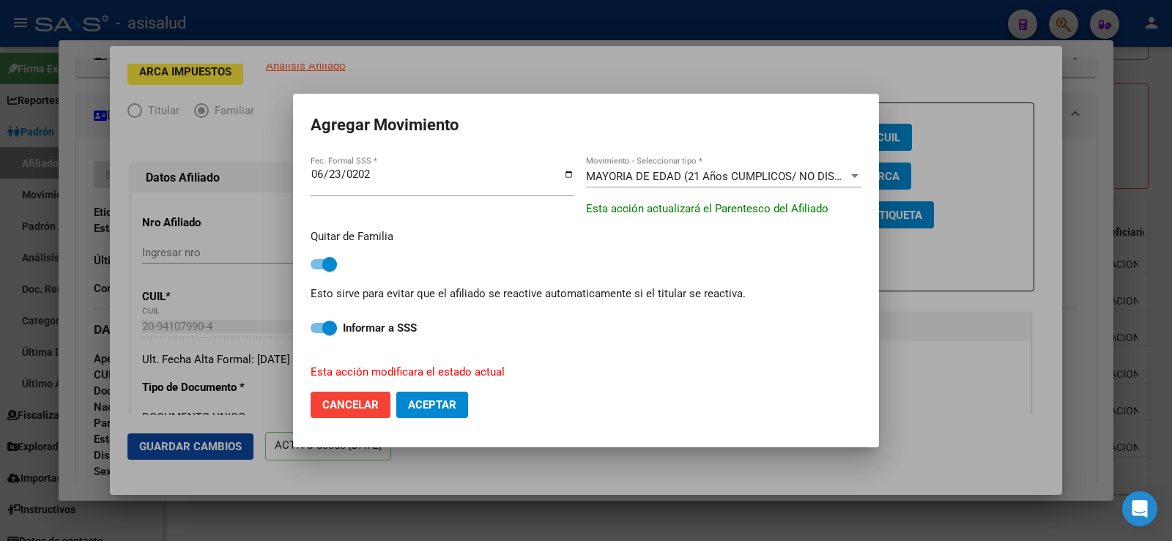
click at [426, 396] on button "Aceptar" at bounding box center [432, 405] width 72 height 26
checkbox input "false"
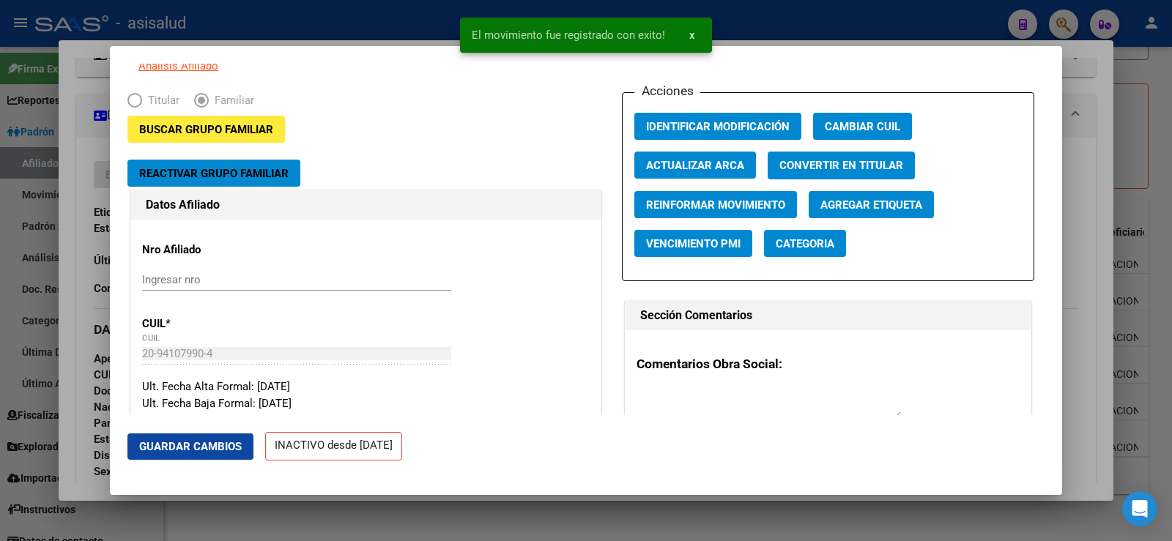
click at [222, 446] on span "Guardar Cambios" at bounding box center [190, 446] width 103 height 13
click at [1090, 135] on div at bounding box center [586, 270] width 1172 height 541
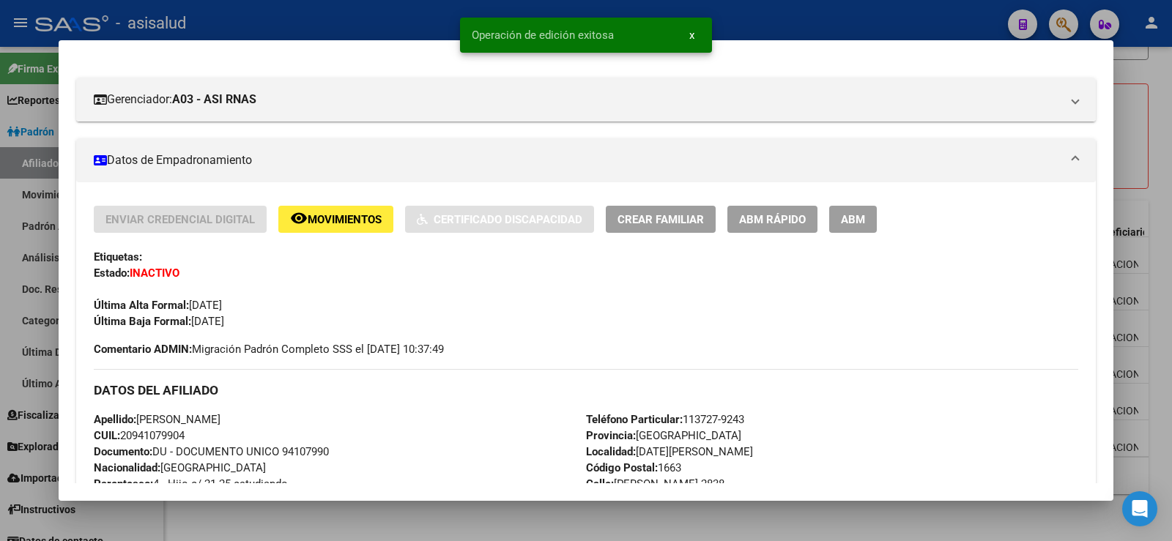
scroll to position [220, 0]
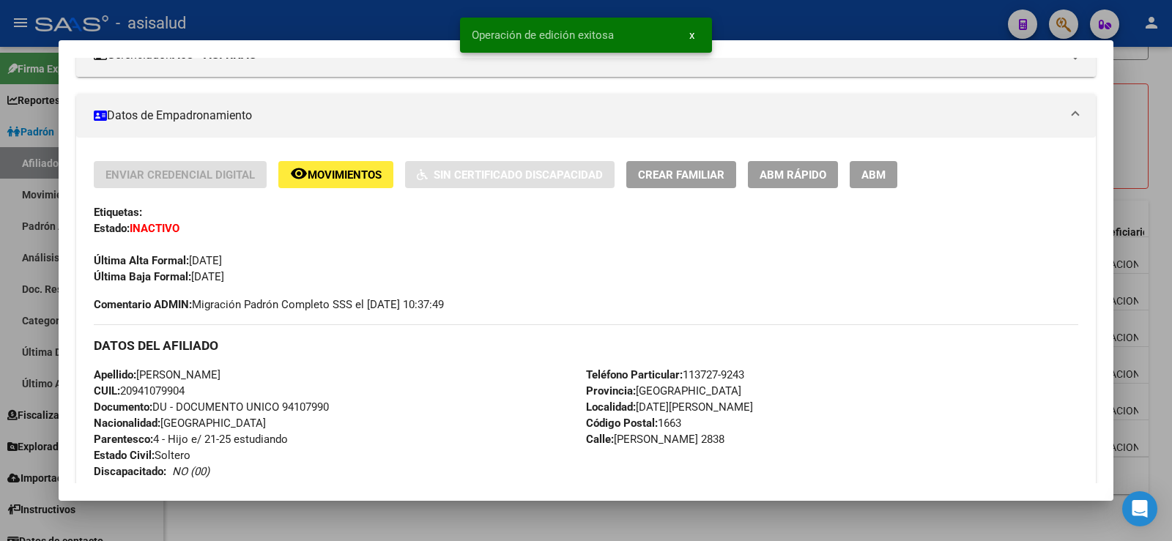
click at [1168, 142] on div at bounding box center [586, 270] width 1172 height 541
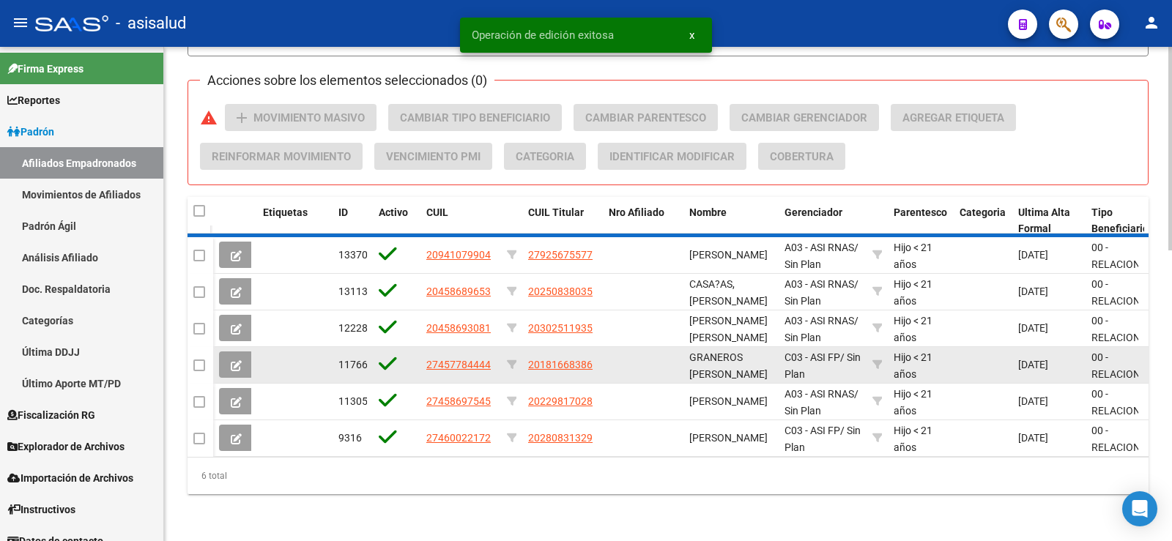
scroll to position [667, 0]
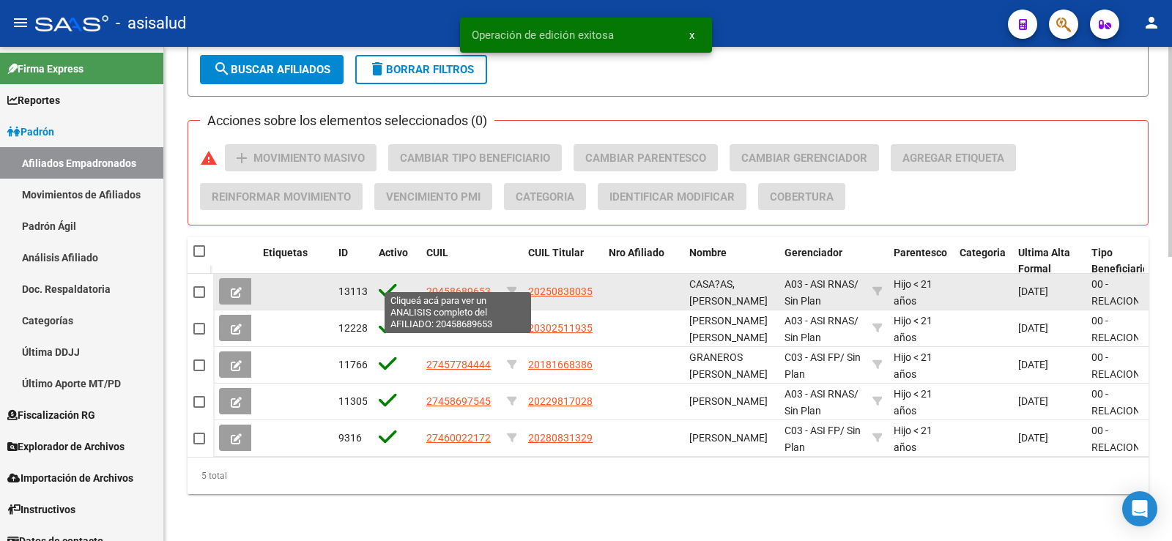
click at [453, 286] on span "20458689653" at bounding box center [458, 292] width 64 height 12
type textarea "20458689653"
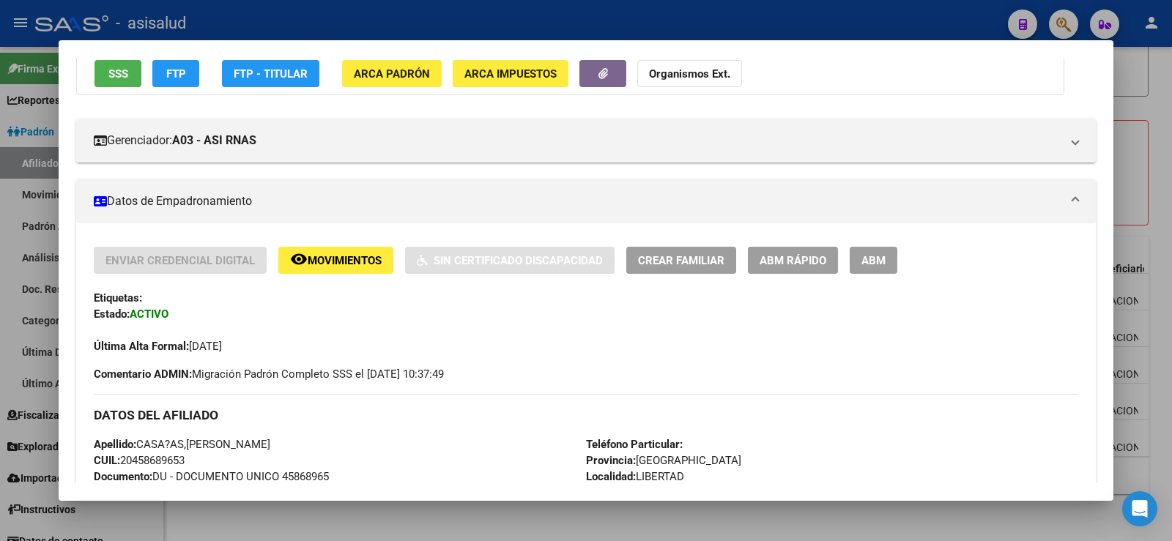
scroll to position [73, 0]
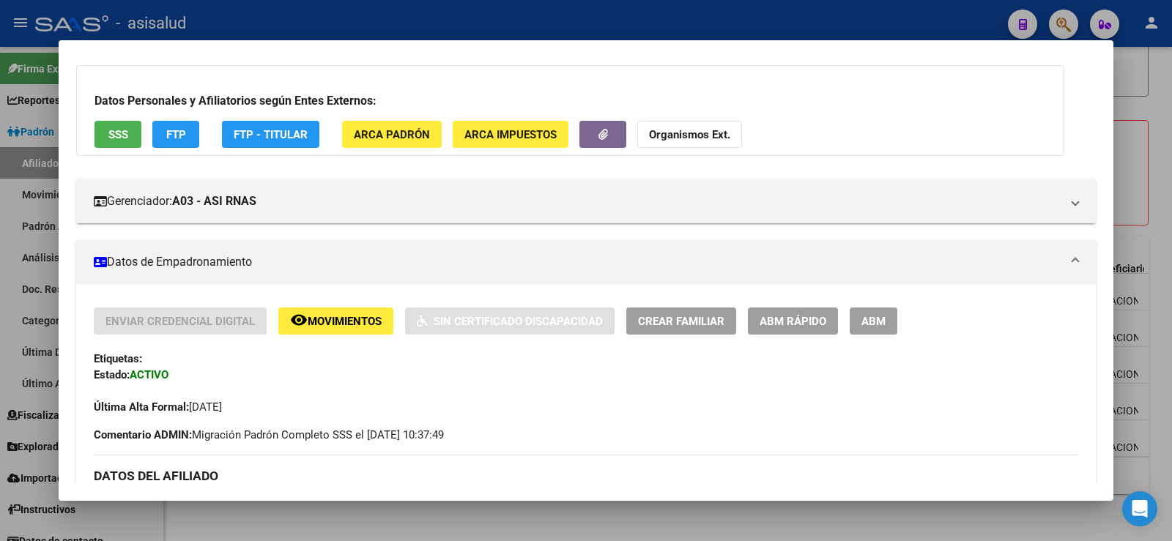
click at [774, 320] on span "ABM Rápido" at bounding box center [792, 321] width 67 height 13
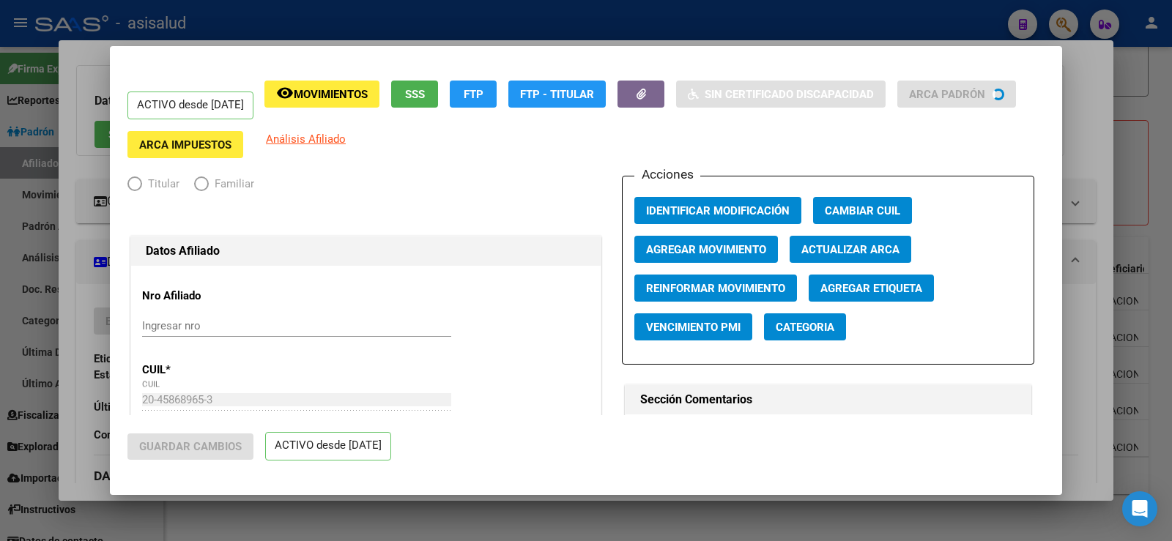
radio input "true"
type input "30-54608557-7"
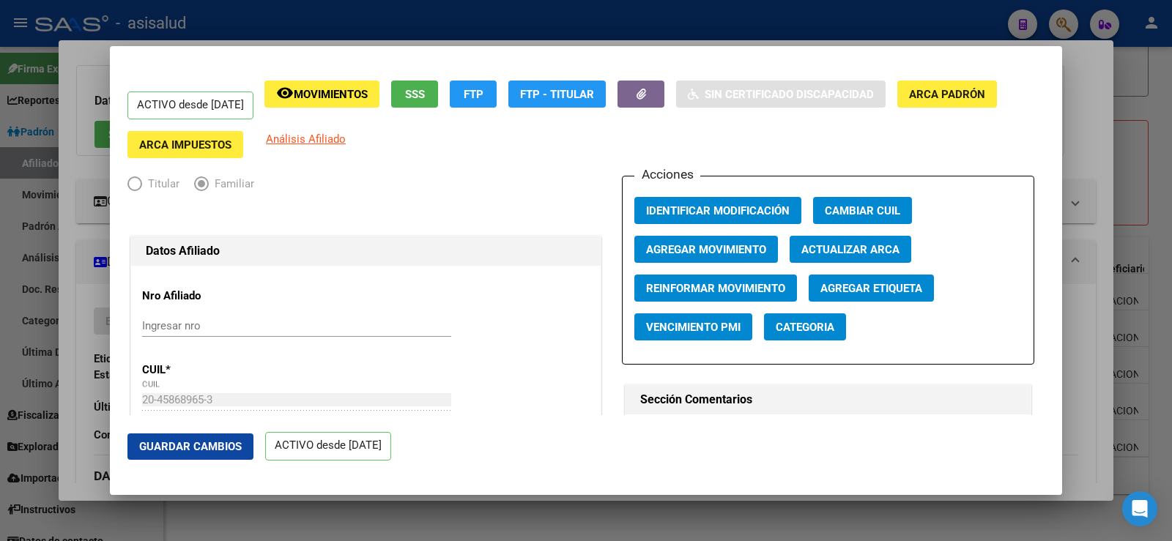
click at [856, 244] on span "Actualizar ARCA" at bounding box center [850, 249] width 98 height 13
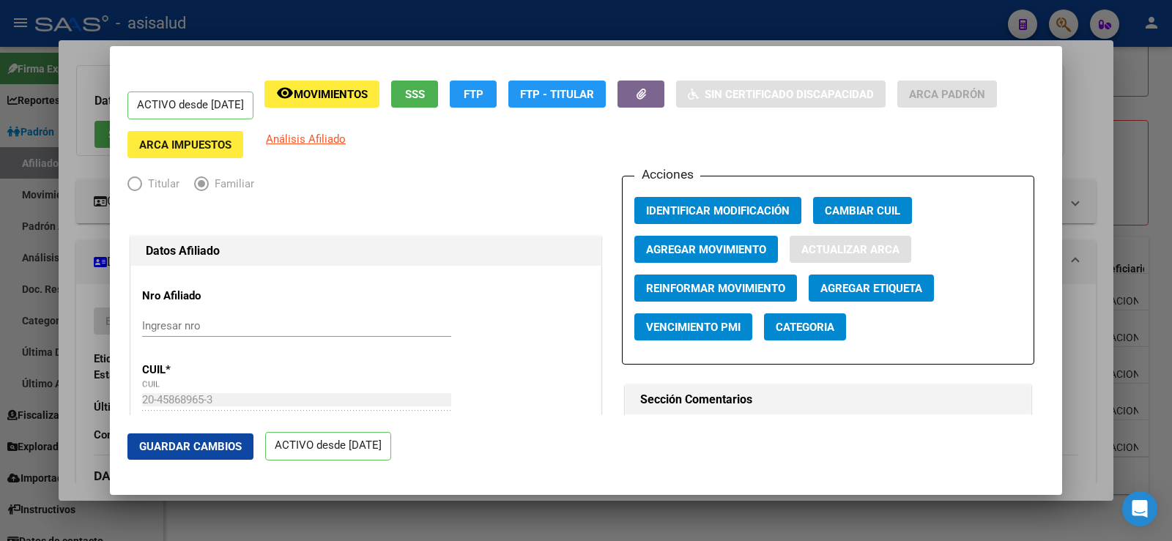
type input "CASA¨AS"
type input "[PERSON_NAME]"
type input "LIBERTAD"
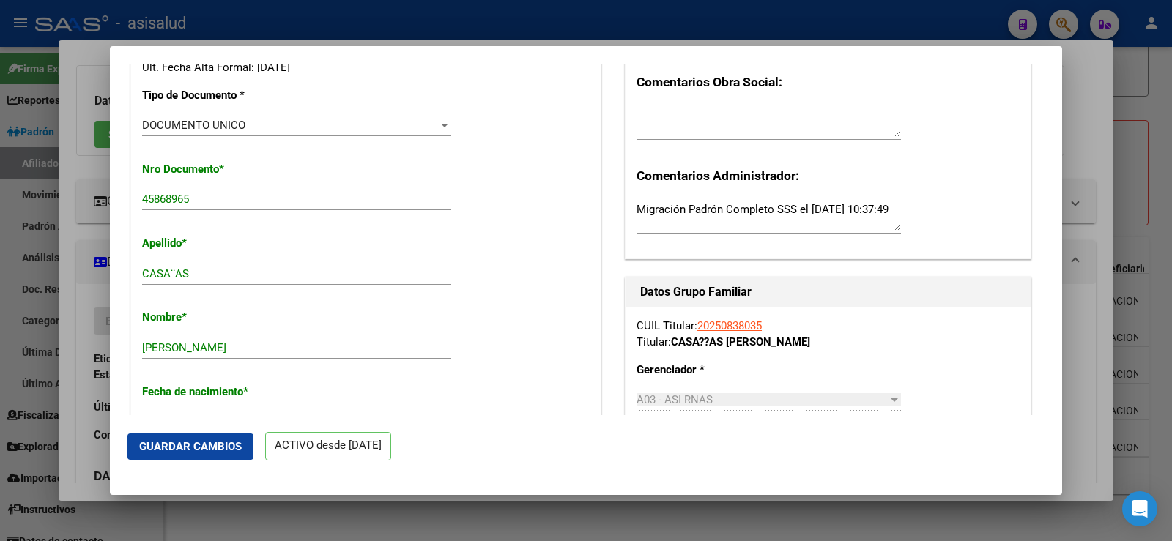
scroll to position [366, 0]
drag, startPoint x: 167, startPoint y: 270, endPoint x: 176, endPoint y: 272, distance: 9.6
click at [176, 272] on input "CASA¨AS" at bounding box center [296, 273] width 309 height 13
type input "[PERSON_NAME]"
click at [187, 442] on span "Guardar Cambios" at bounding box center [190, 446] width 103 height 13
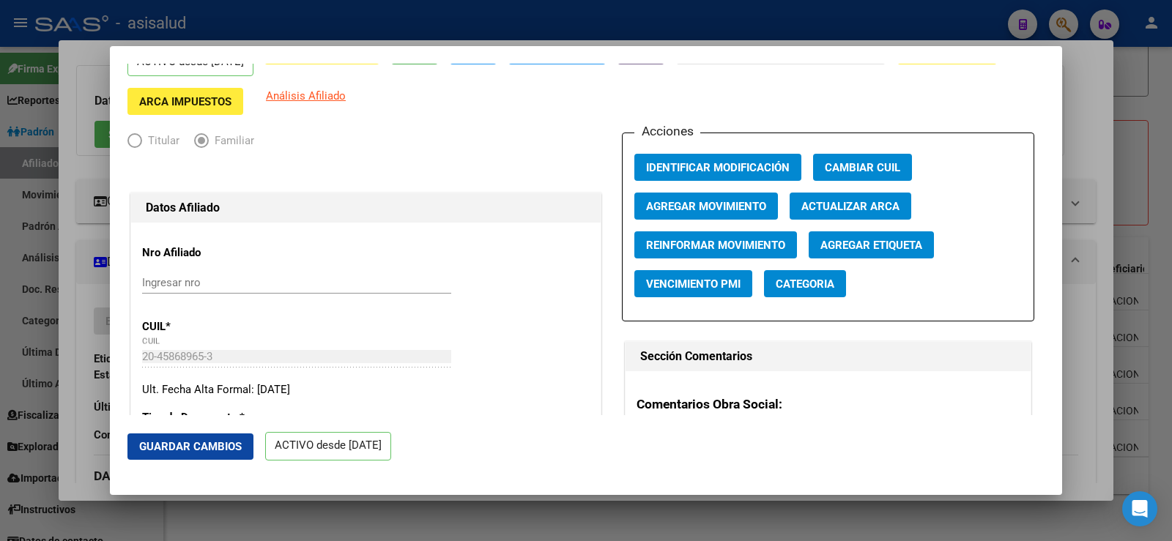
scroll to position [0, 0]
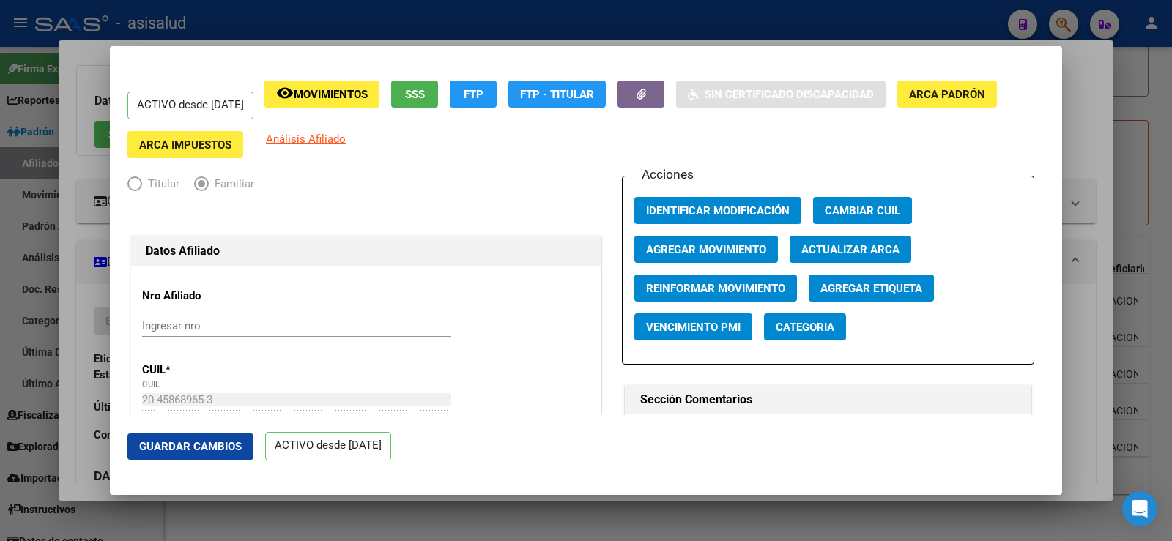
click at [738, 250] on span "Agregar Movimiento" at bounding box center [706, 249] width 120 height 13
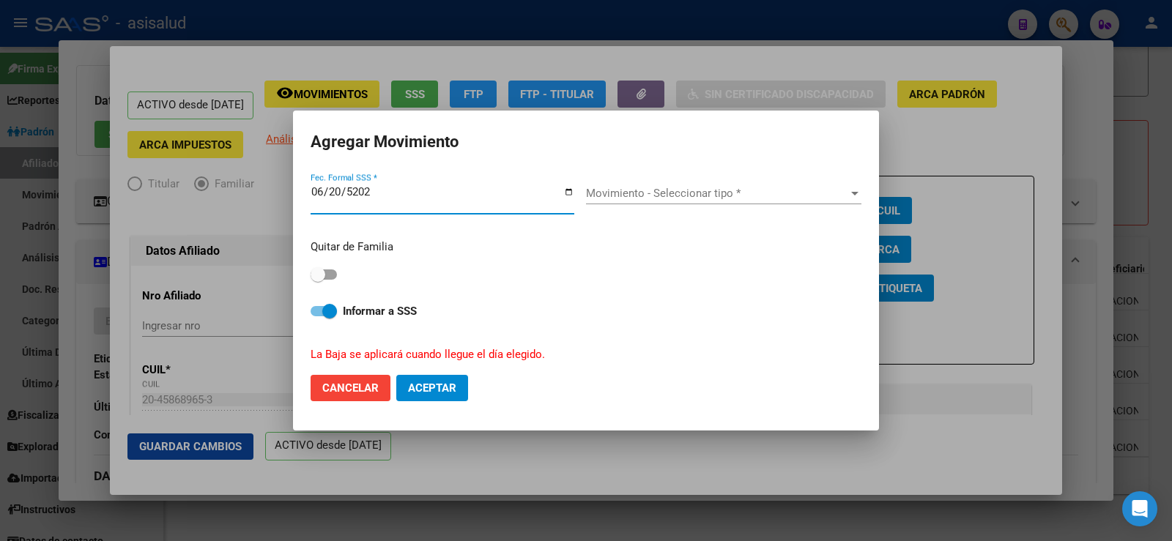
type input "[DATE]"
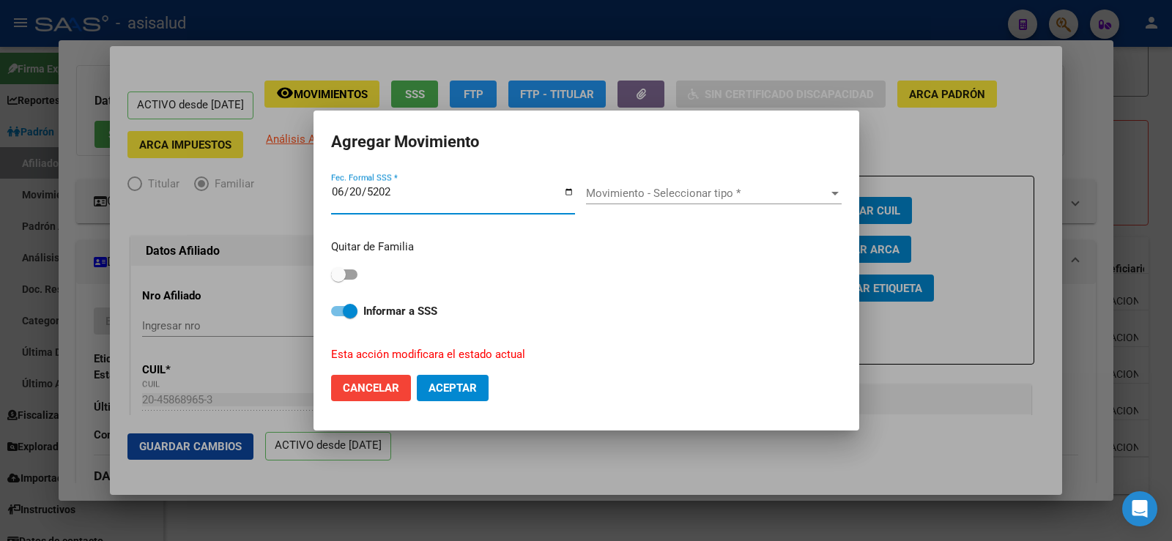
click at [610, 196] on span "Movimiento - Seleccionar tipo *" at bounding box center [707, 193] width 242 height 13
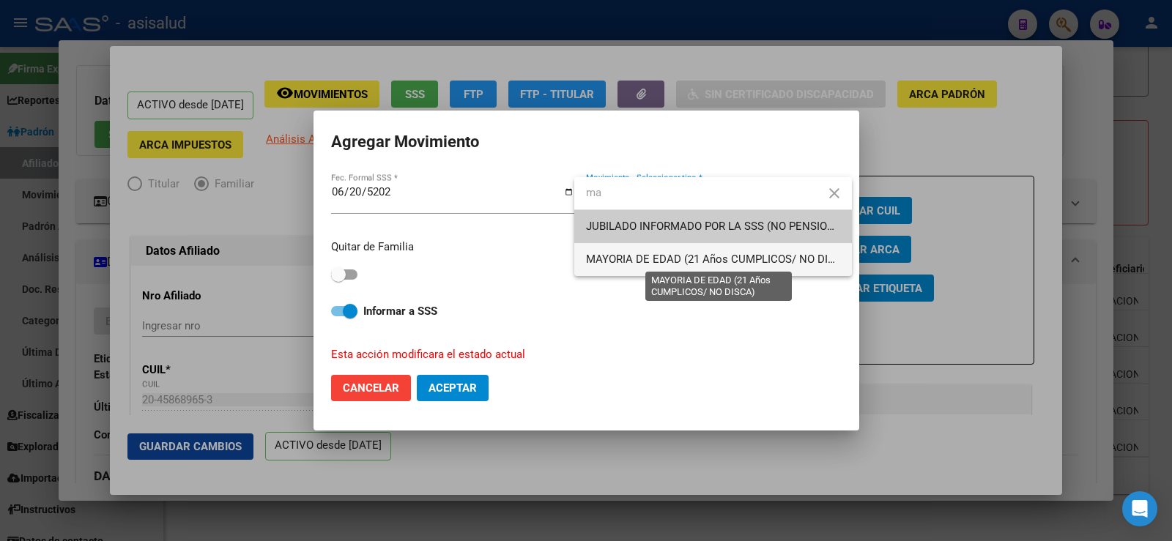
type input "ma"
click at [625, 257] on span "MAYORIA DE EDAD (21 Años CUMPLICOS/ NO DISCA)" at bounding box center [719, 259] width 267 height 13
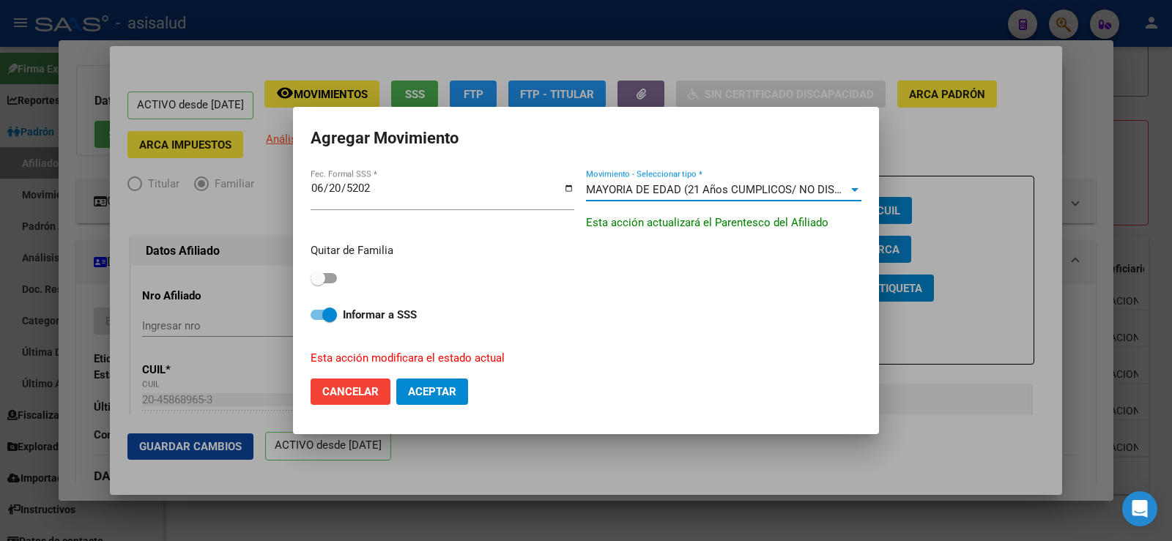
click at [316, 280] on span at bounding box center [318, 278] width 15 height 15
click at [317, 283] on input "checkbox" at bounding box center [317, 283] width 1 height 1
checkbox input "true"
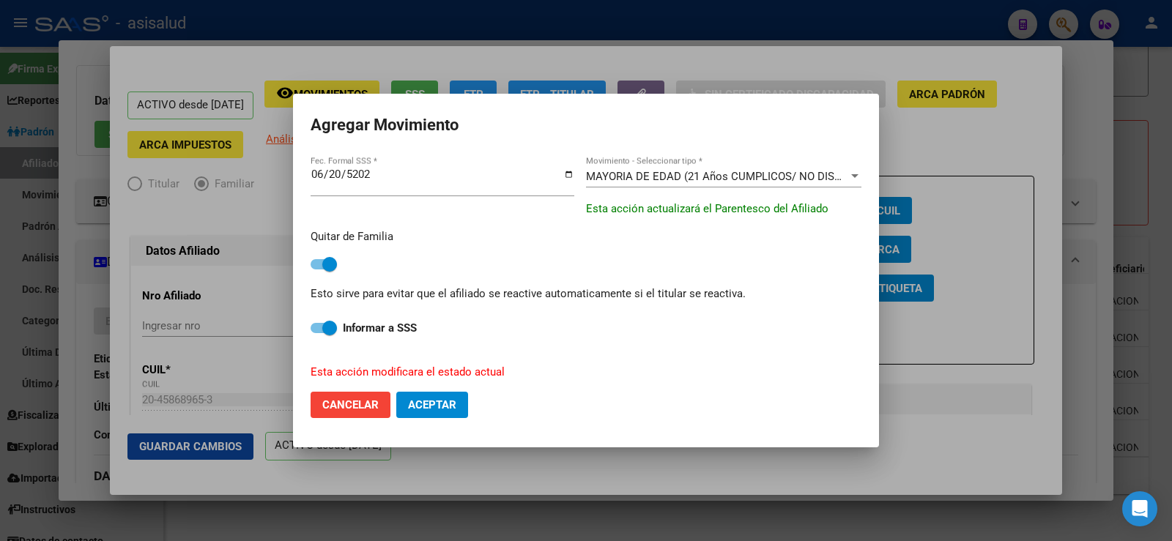
click at [437, 403] on span "Aceptar" at bounding box center [432, 404] width 48 height 13
checkbox input "false"
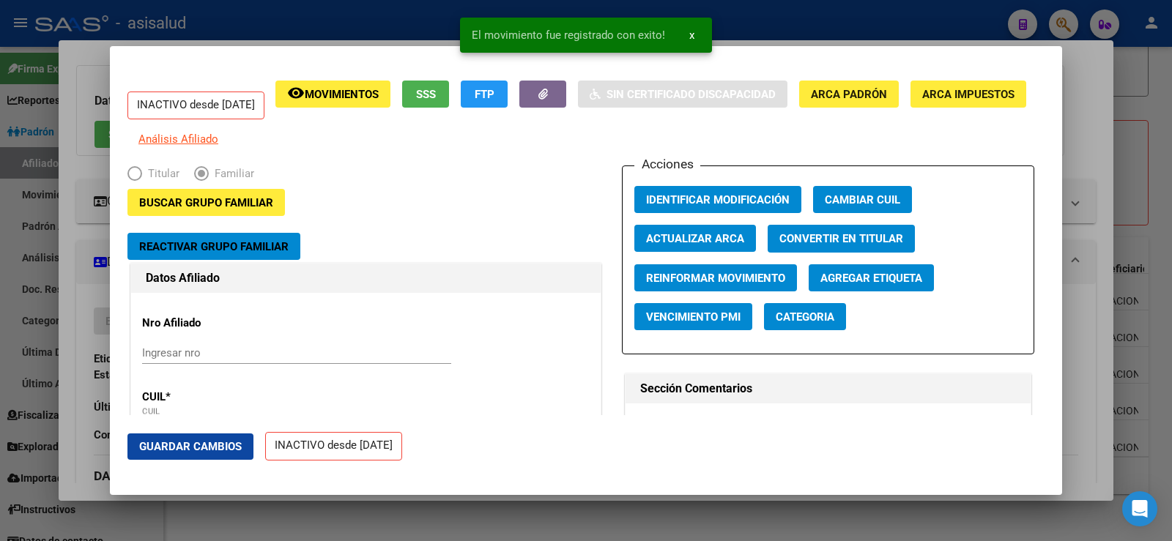
click at [179, 440] on span "Guardar Cambios" at bounding box center [190, 446] width 103 height 13
click at [1082, 144] on div at bounding box center [586, 270] width 1172 height 541
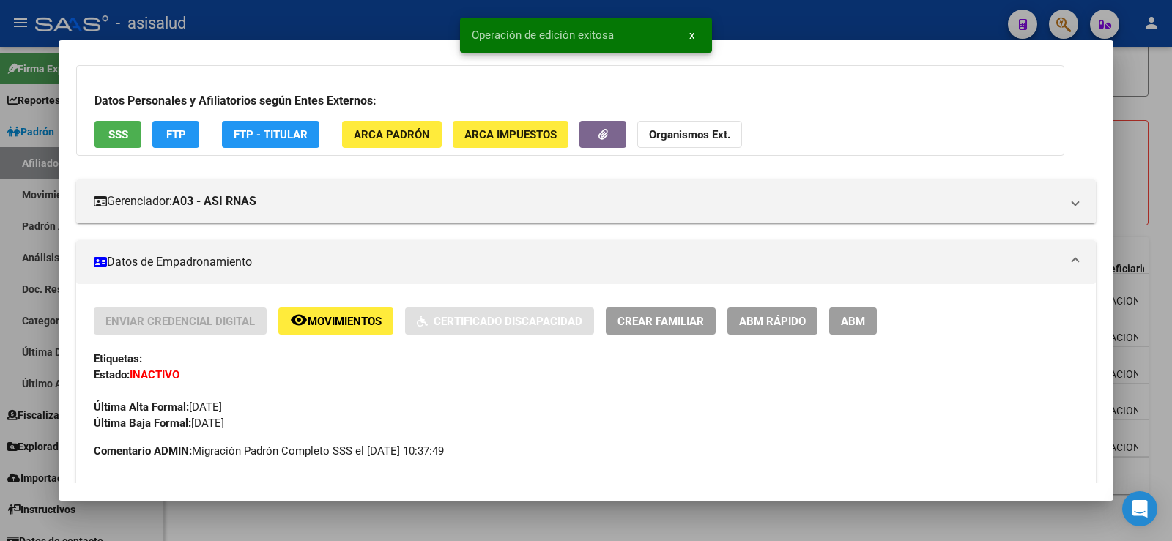
click at [1171, 140] on div at bounding box center [586, 270] width 1172 height 541
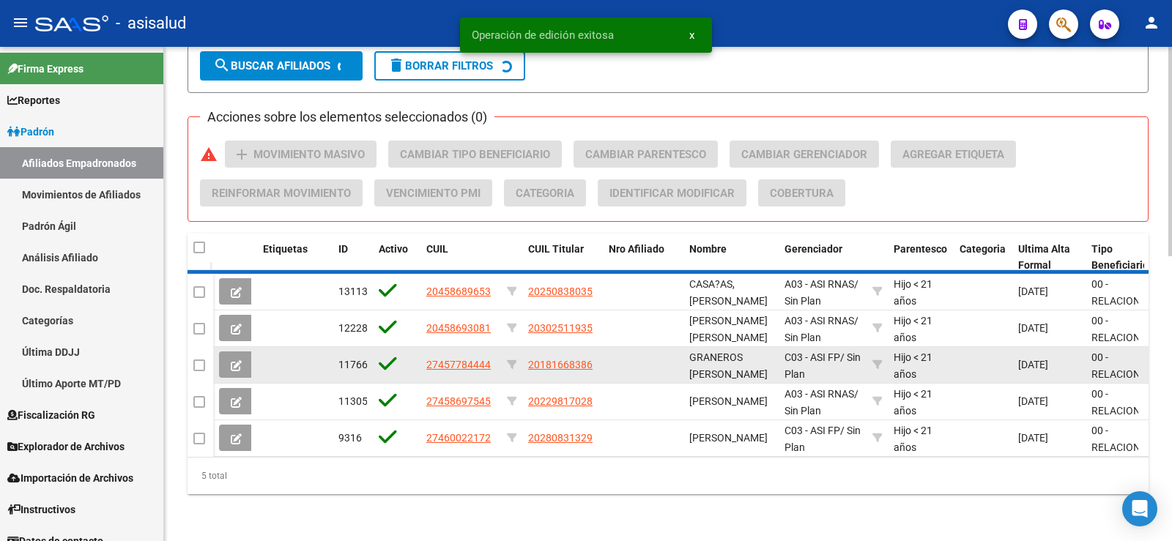
scroll to position [631, 0]
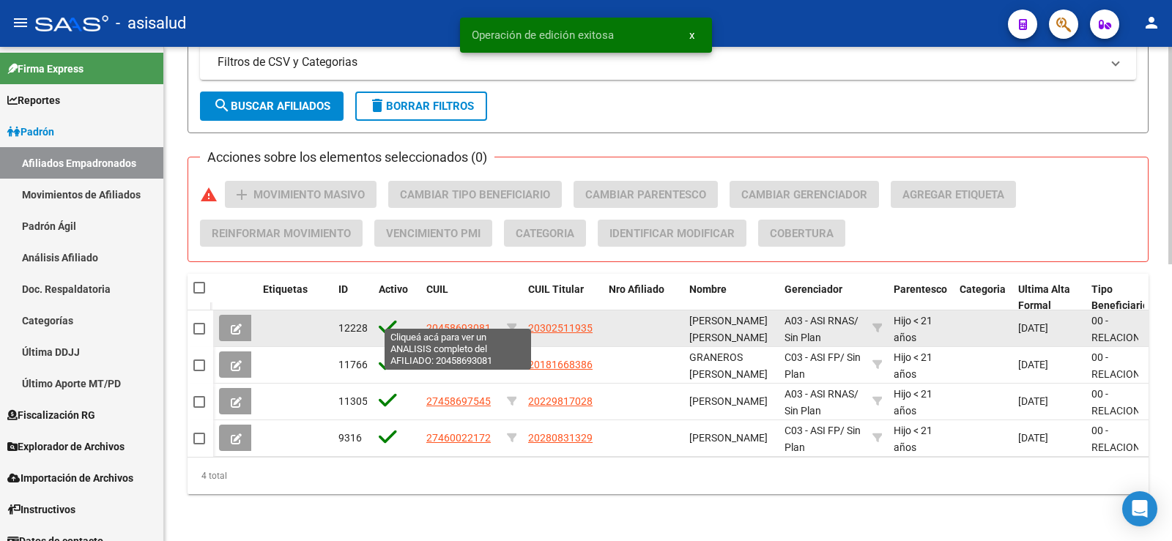
click at [457, 322] on span "20458693081" at bounding box center [458, 328] width 64 height 12
type textarea "20458693081"
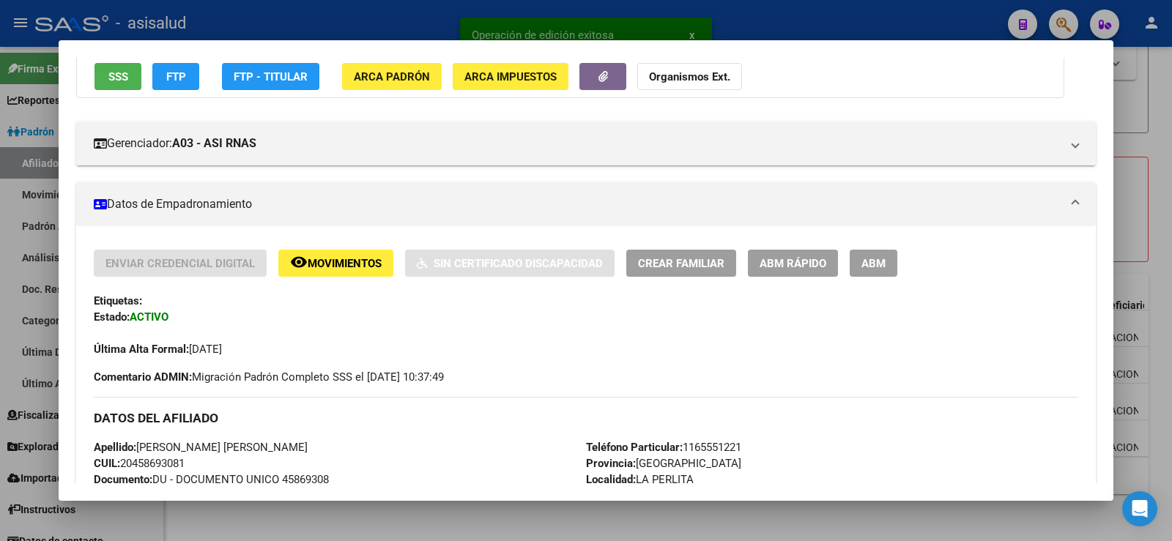
scroll to position [146, 0]
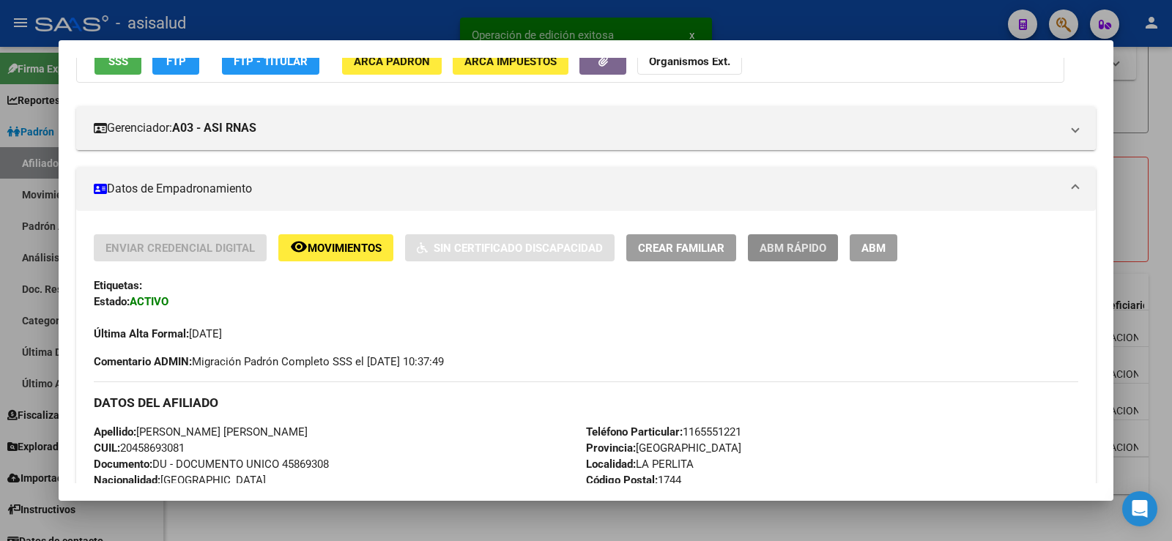
click at [792, 251] on span "ABM Rápido" at bounding box center [792, 248] width 67 height 13
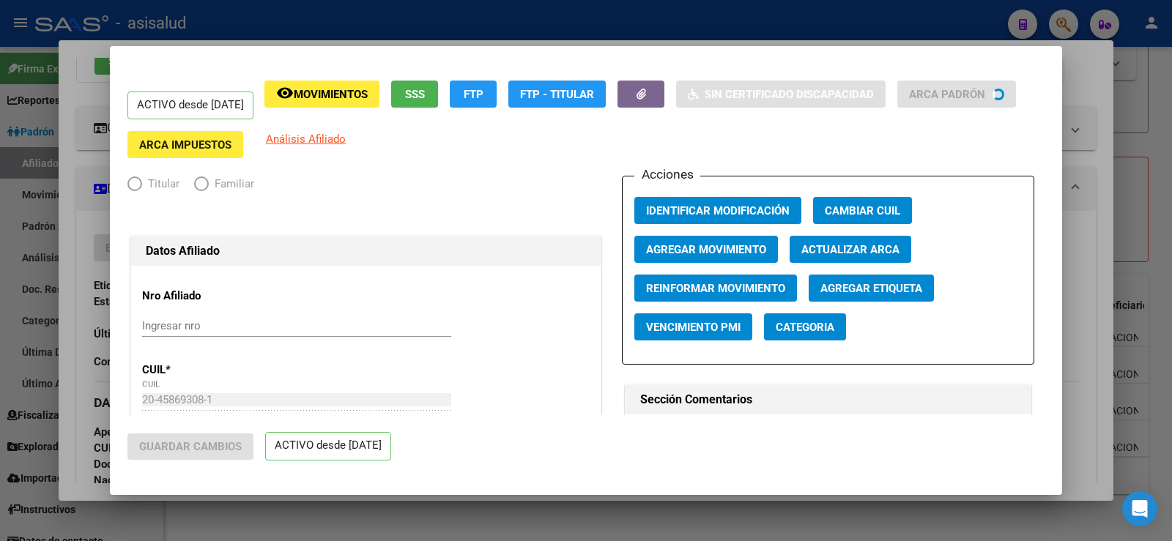
radio input "true"
type input "30-70872032-8"
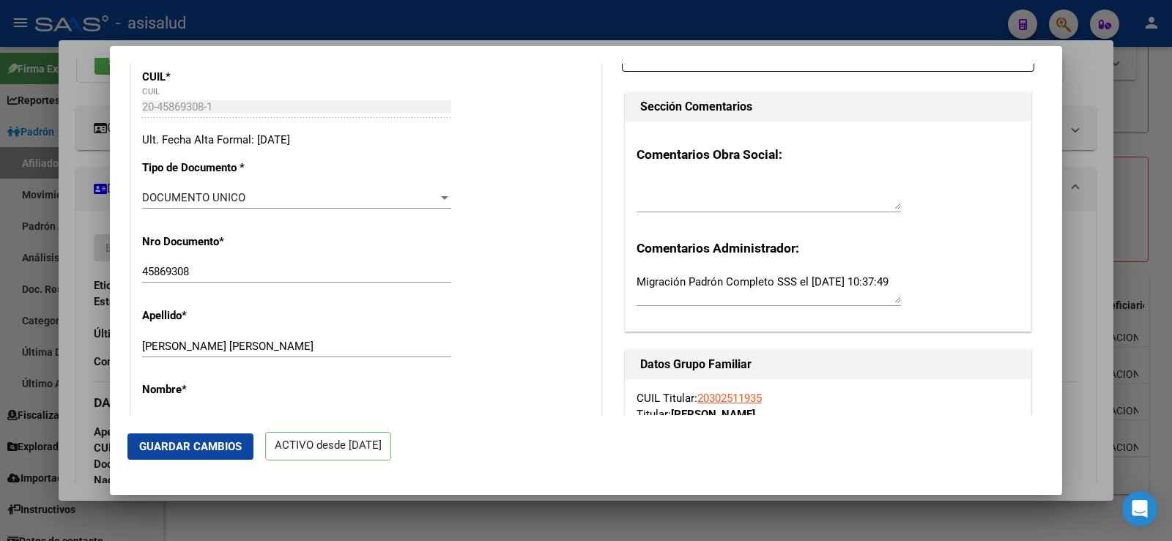
scroll to position [0, 0]
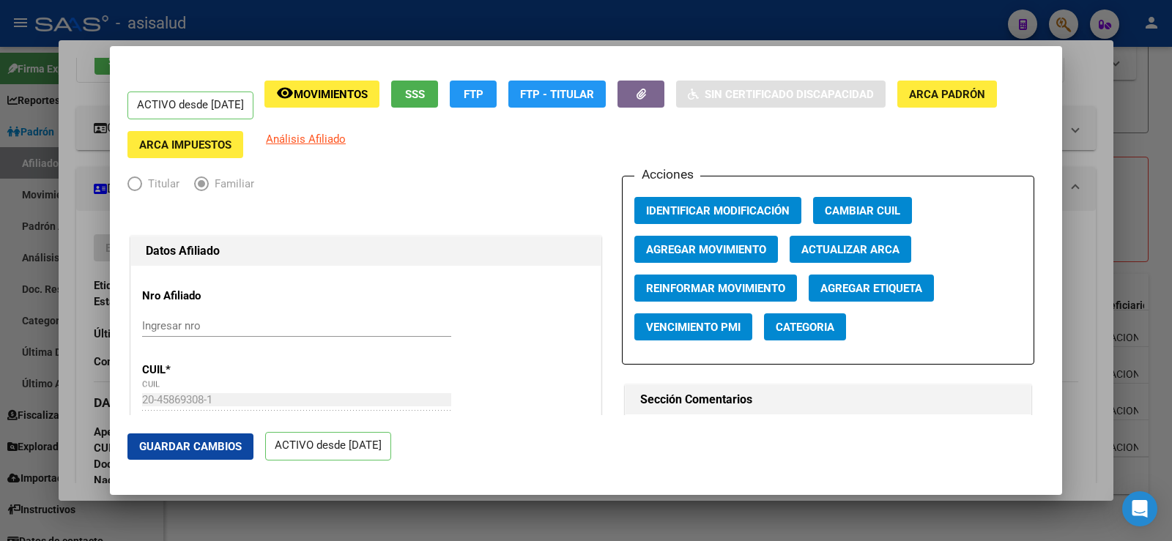
drag, startPoint x: 798, startPoint y: 244, endPoint x: 721, endPoint y: 261, distance: 78.7
click at [801, 244] on span "Actualizar ARCA" at bounding box center [850, 249] width 98 height 13
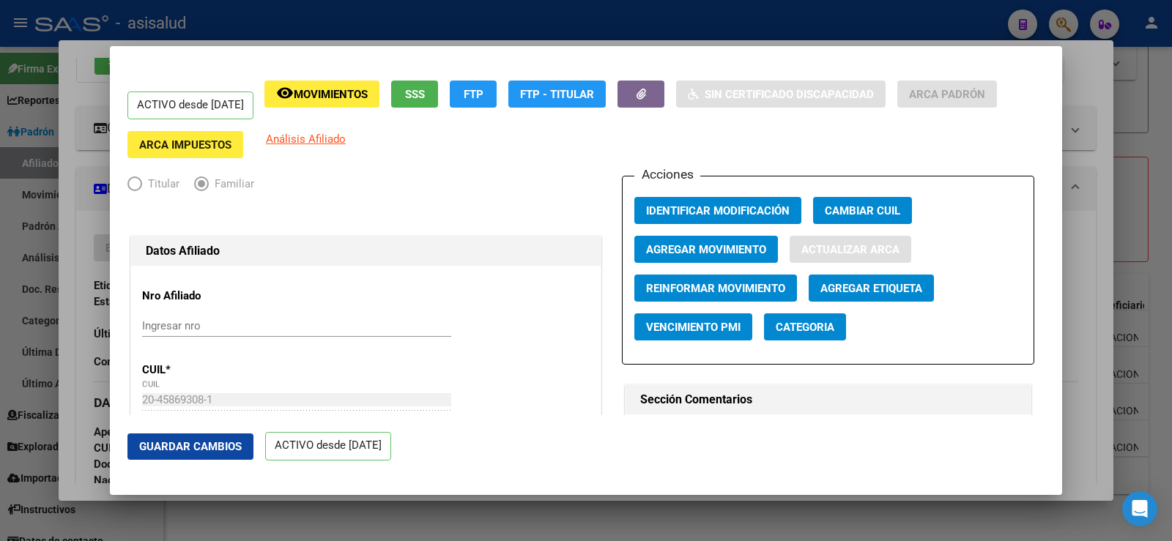
type input "[PERSON_NAME]"
type input "TRUJUI"
type input "1664"
type input "ABANDERADO G GRANDOL"
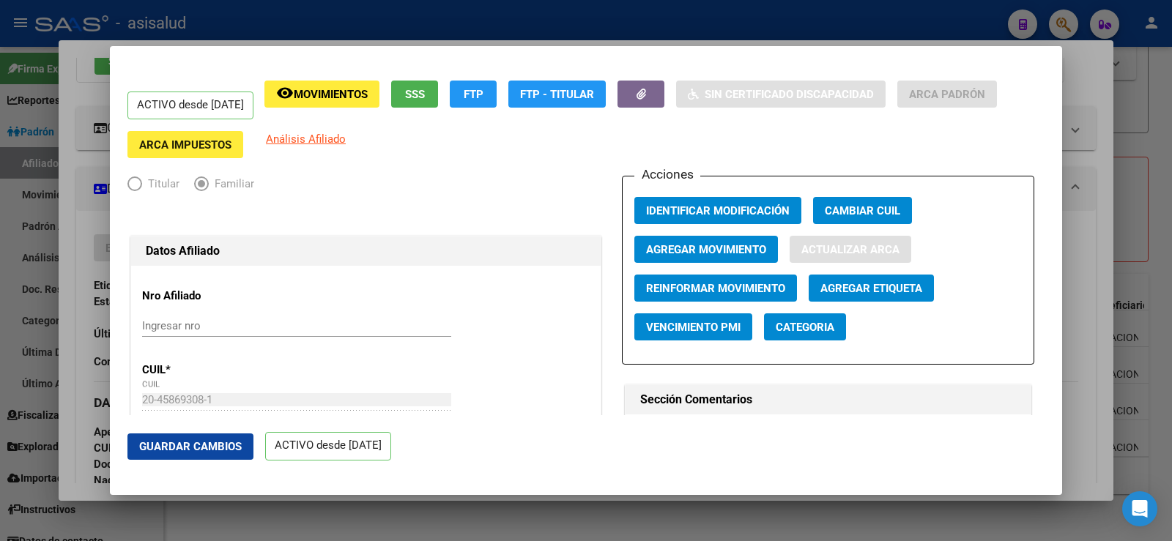
type input "2830"
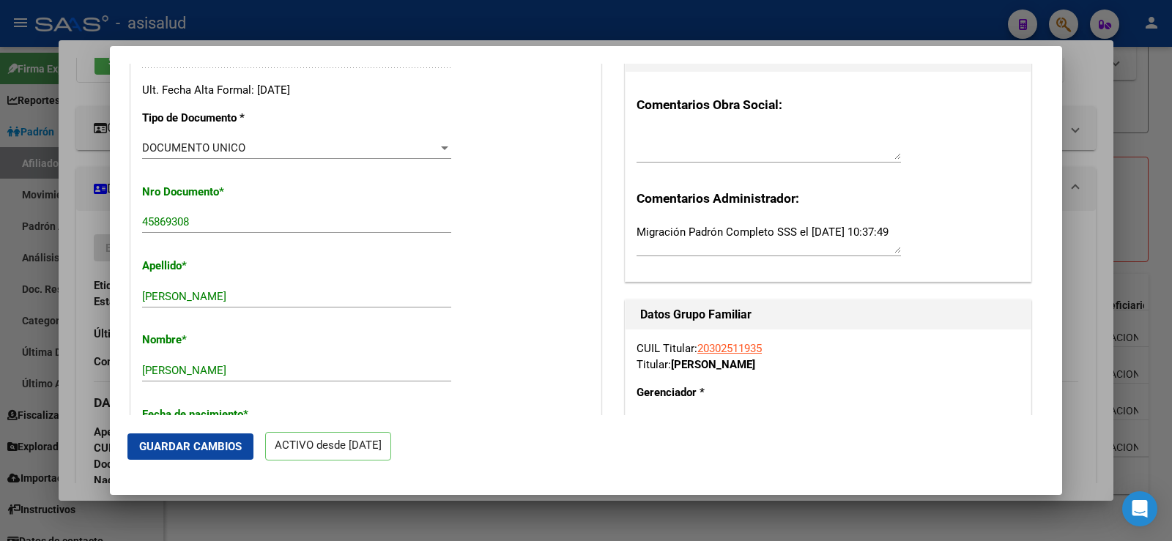
scroll to position [146, 0]
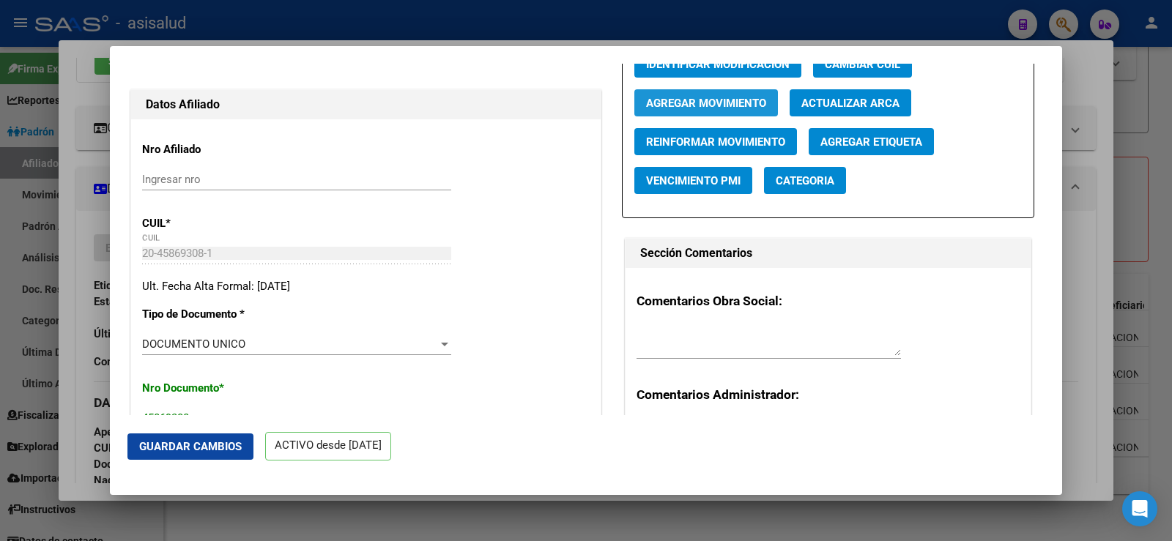
click at [678, 99] on span "Agregar Movimiento" at bounding box center [706, 103] width 120 height 13
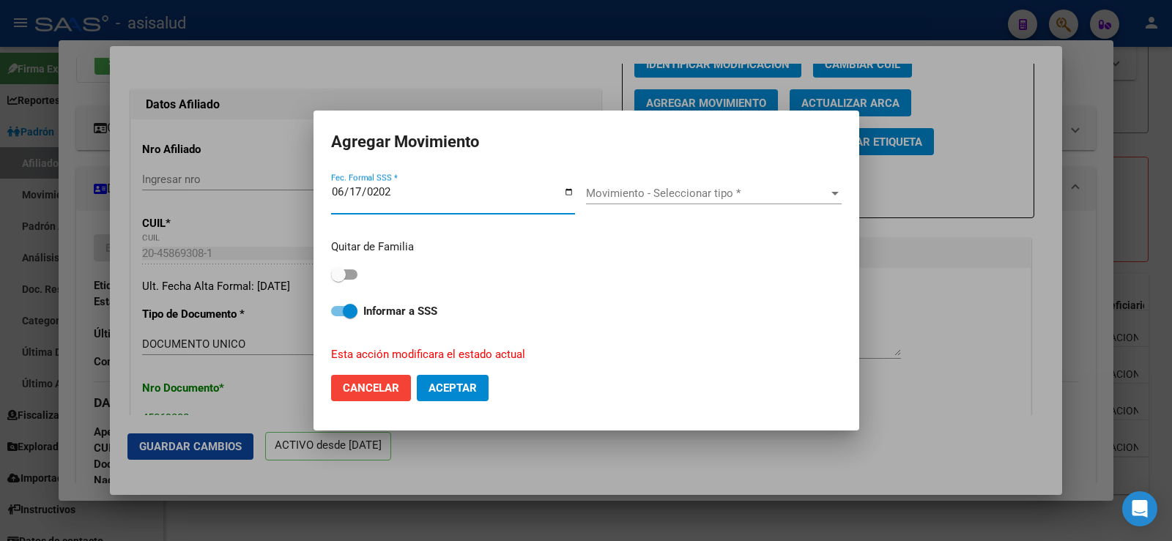
type input "[DATE]"
click at [665, 193] on span "Movimiento - Seleccionar tipo *" at bounding box center [707, 193] width 242 height 13
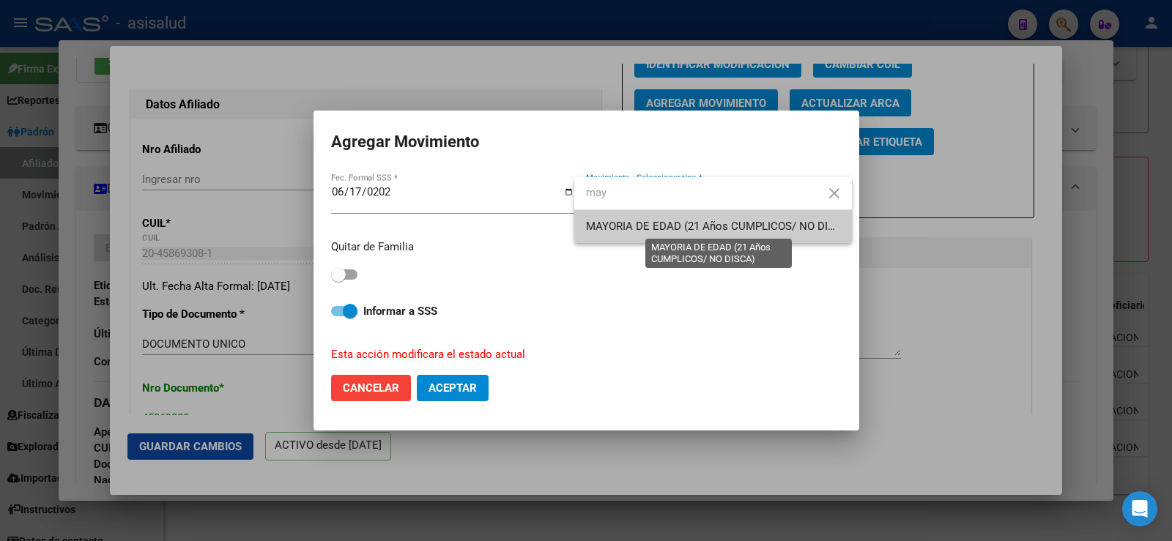
type input "may"
click at [625, 228] on span "MAYORIA DE EDAD (21 Años CUMPLICOS/ NO DISCA)" at bounding box center [719, 226] width 267 height 13
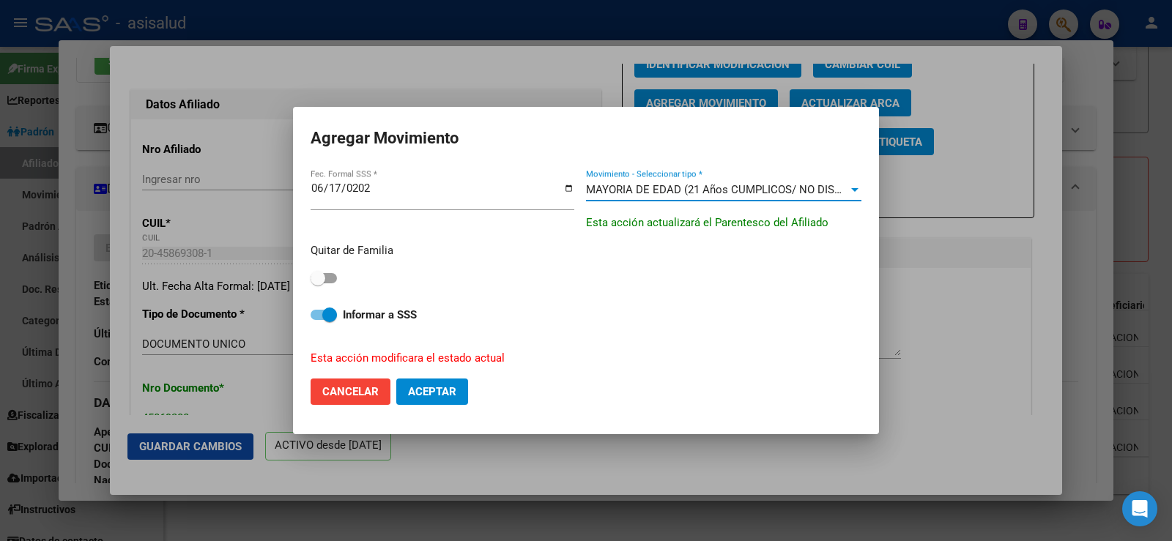
click at [331, 271] on label at bounding box center [324, 279] width 26 height 18
click at [318, 283] on input "checkbox" at bounding box center [317, 283] width 1 height 1
checkbox input "true"
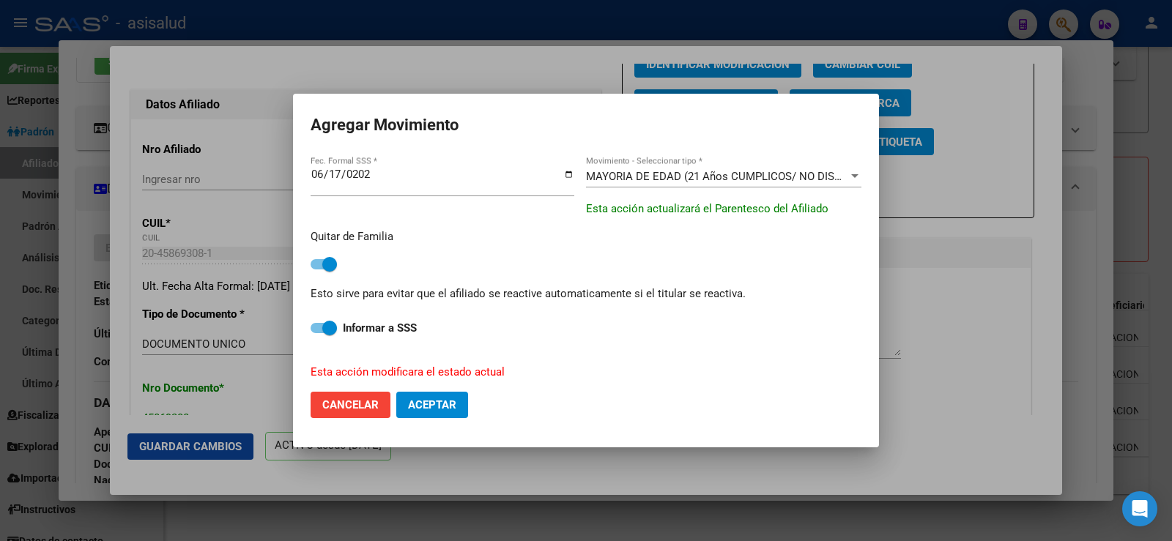
click at [434, 400] on span "Aceptar" at bounding box center [432, 404] width 48 height 13
checkbox input "false"
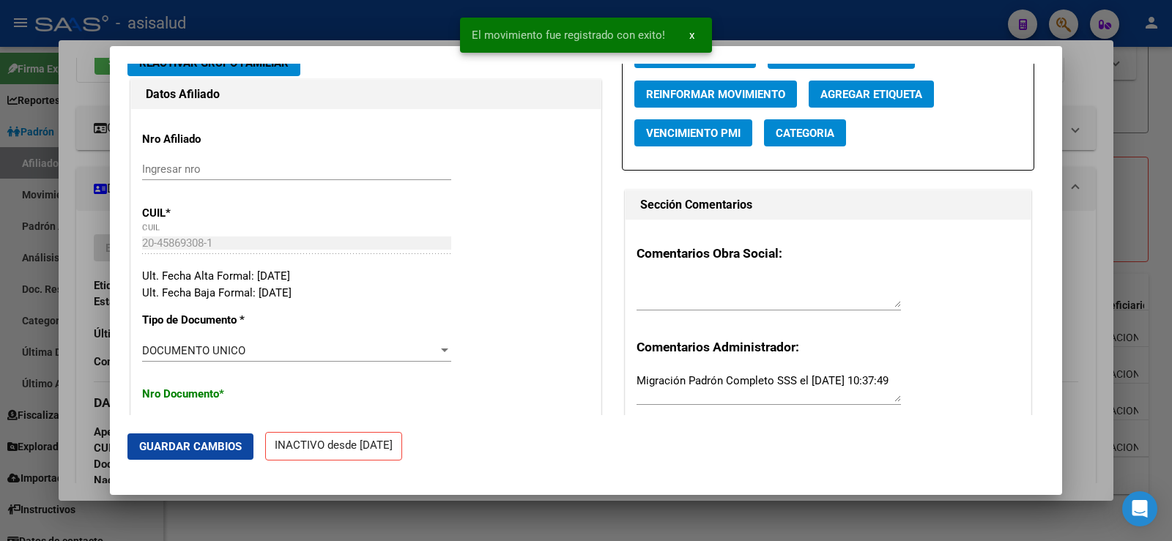
click at [219, 452] on span "Guardar Cambios" at bounding box center [190, 446] width 103 height 13
click at [1093, 140] on div at bounding box center [586, 270] width 1172 height 541
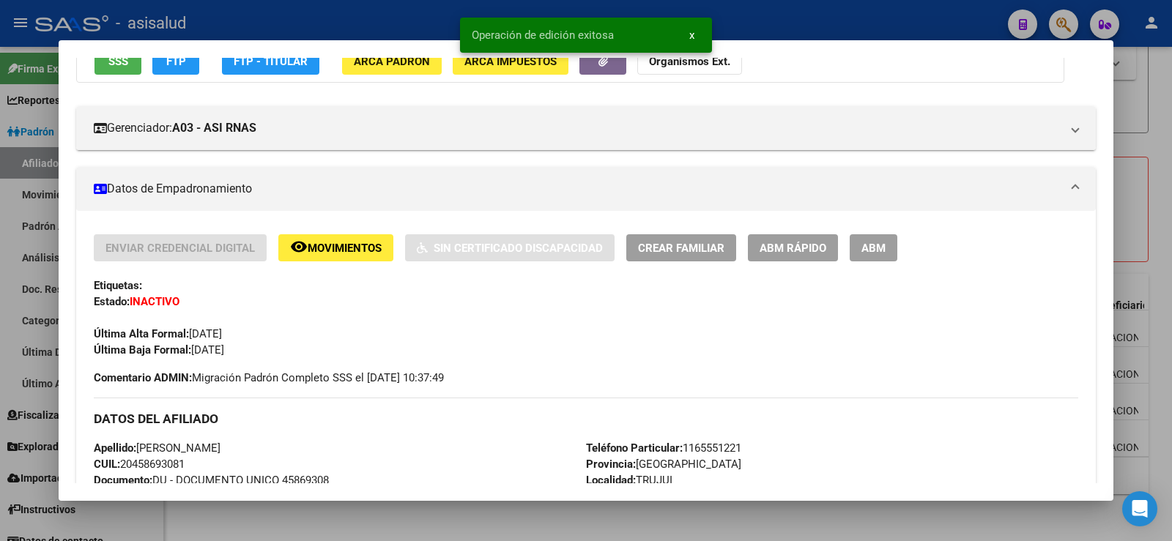
click at [1171, 142] on div at bounding box center [586, 270] width 1172 height 541
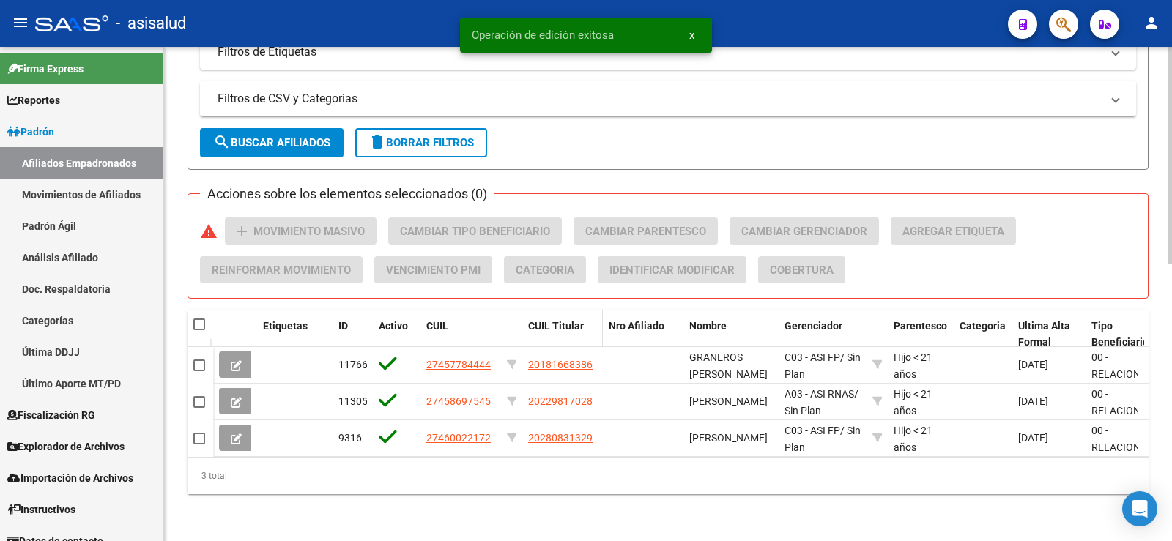
scroll to position [594, 0]
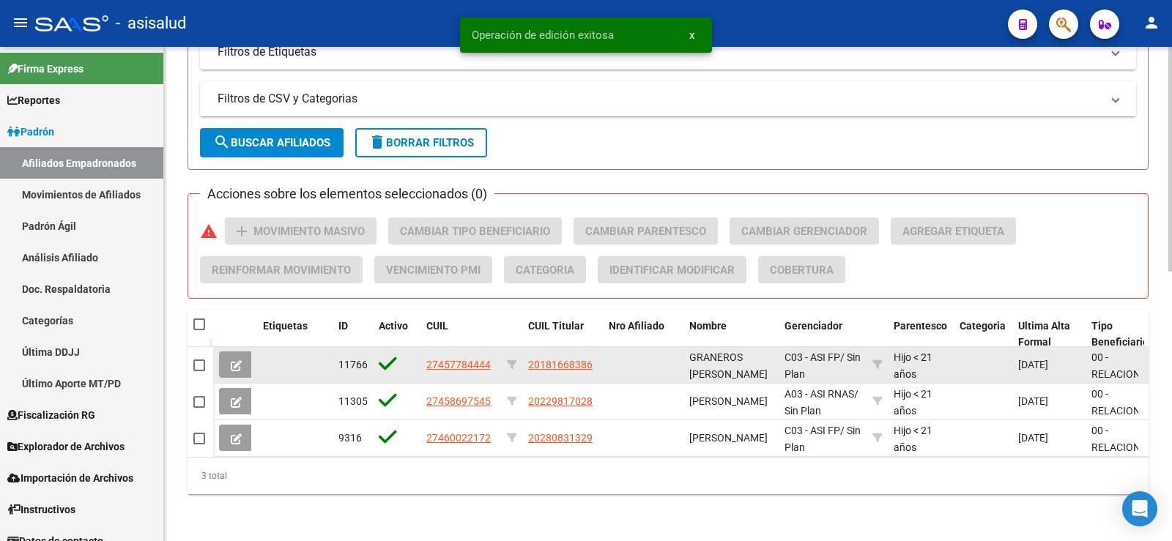
click at [463, 359] on span "27457784444" at bounding box center [458, 365] width 64 height 12
type textarea "27457784444"
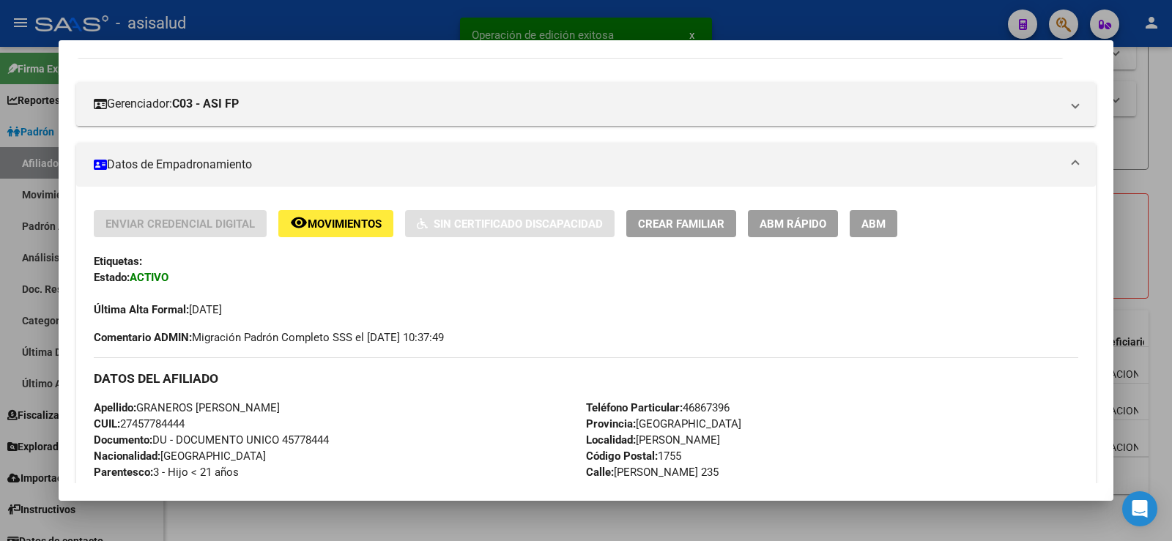
scroll to position [220, 0]
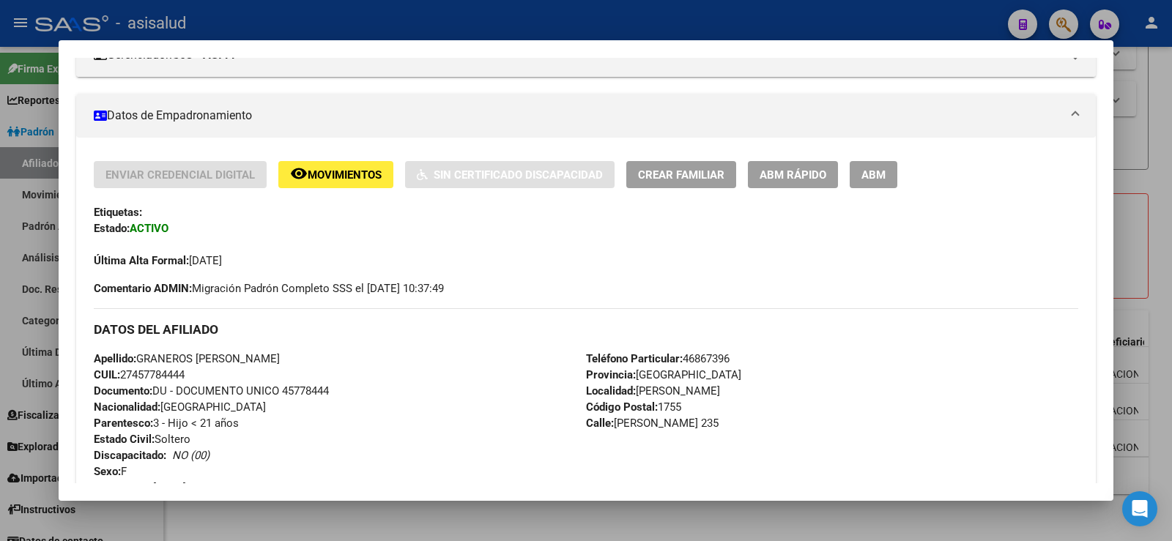
click at [820, 179] on span "ABM Rápido" at bounding box center [792, 174] width 67 height 13
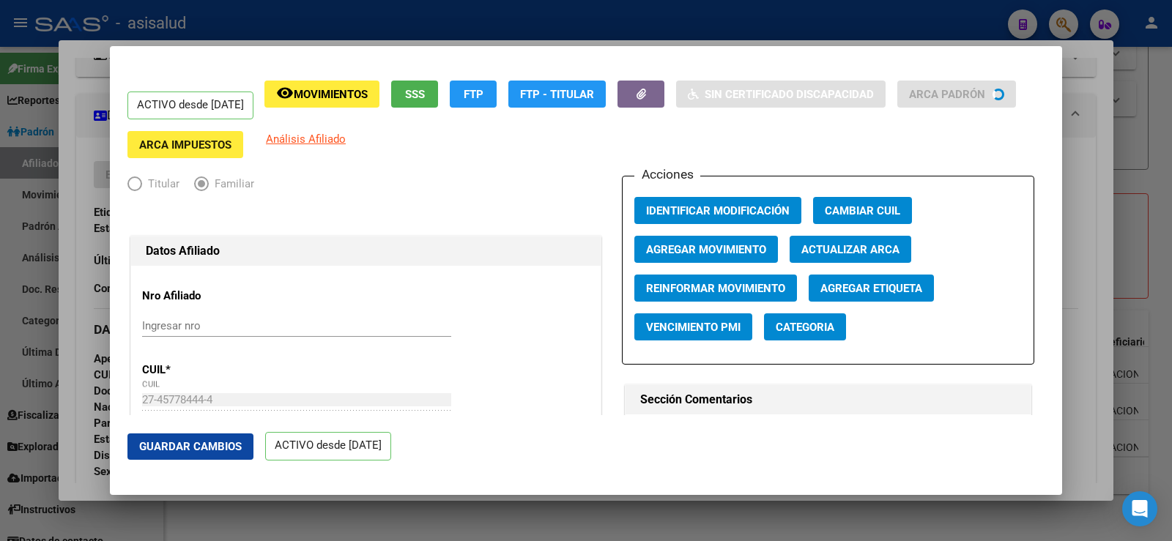
radio input "true"
type input "30-54622438-0"
click at [836, 245] on span "Actualizar ARCA" at bounding box center [850, 249] width 98 height 13
type input "GRANEROS"
type input "[PERSON_NAME]"
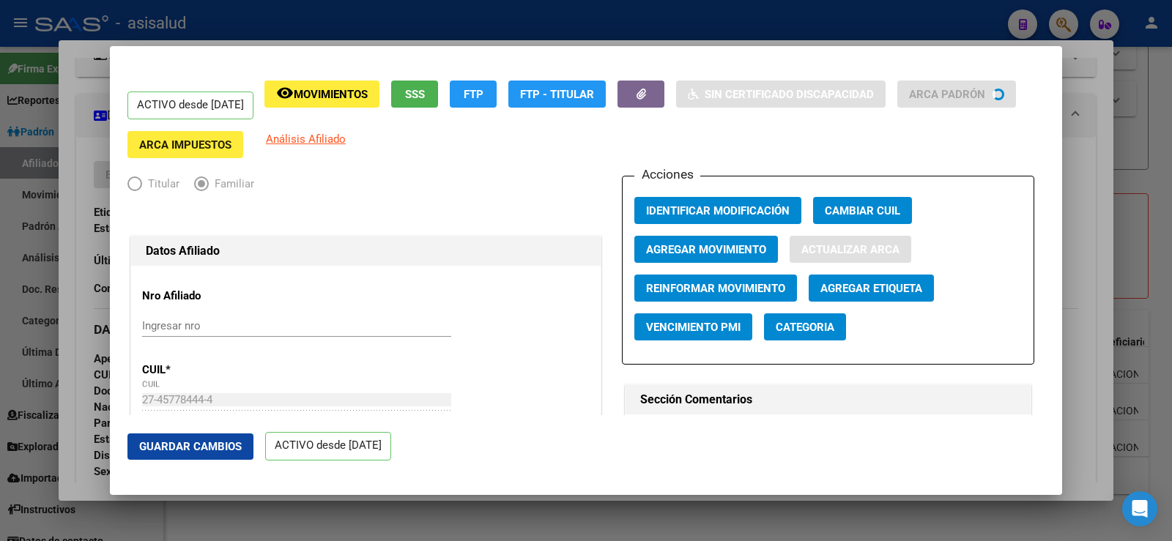
type input "[PERSON_NAME]"
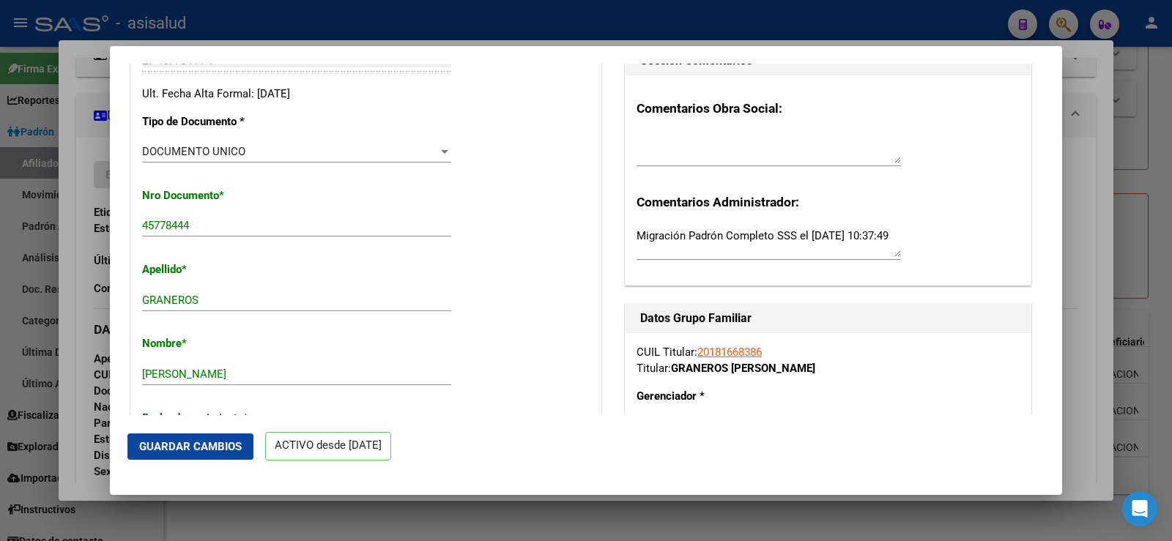
scroll to position [146, 0]
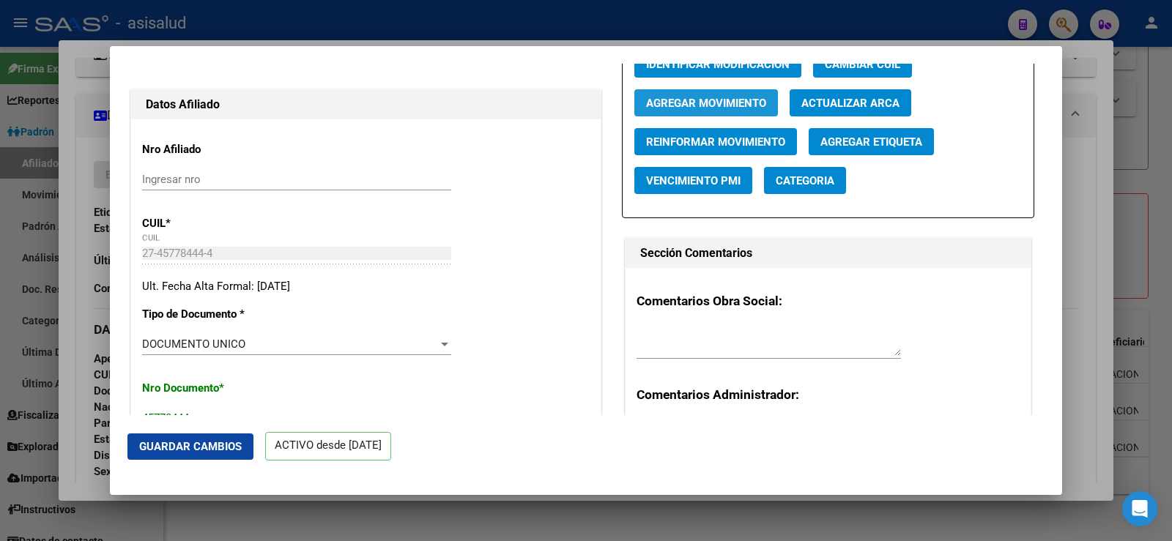
click at [694, 96] on span "Agregar Movimiento" at bounding box center [706, 102] width 120 height 13
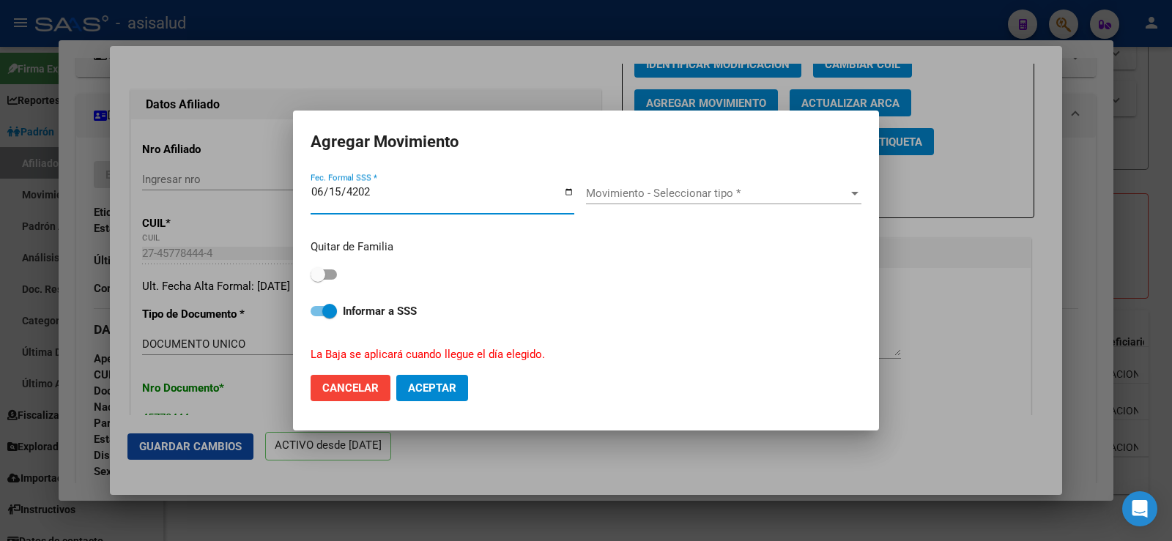
type input "[DATE]"
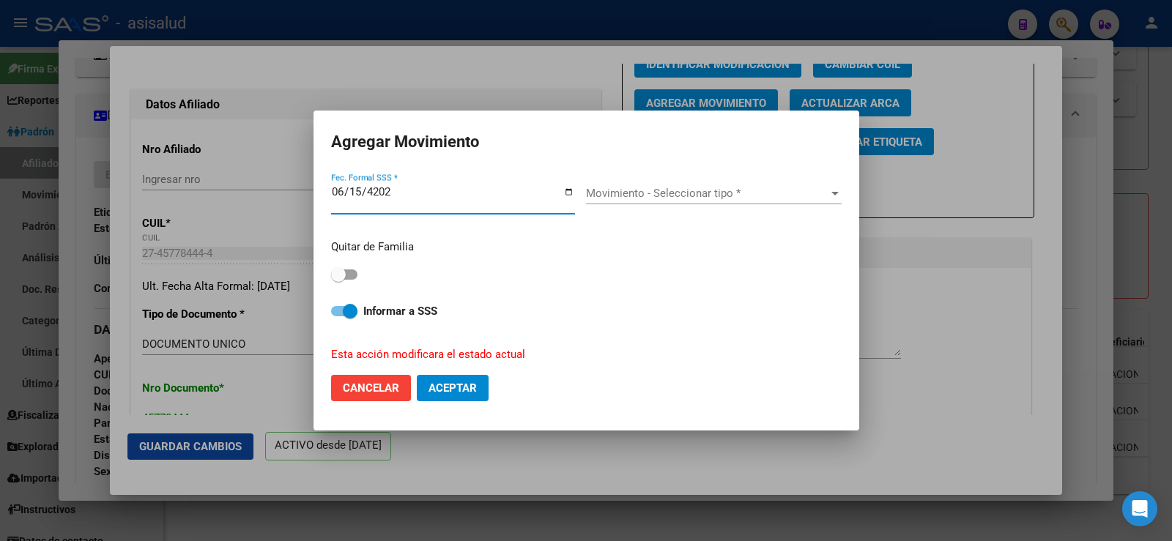
click at [679, 197] on span "Movimiento - Seleccionar tipo *" at bounding box center [707, 193] width 242 height 13
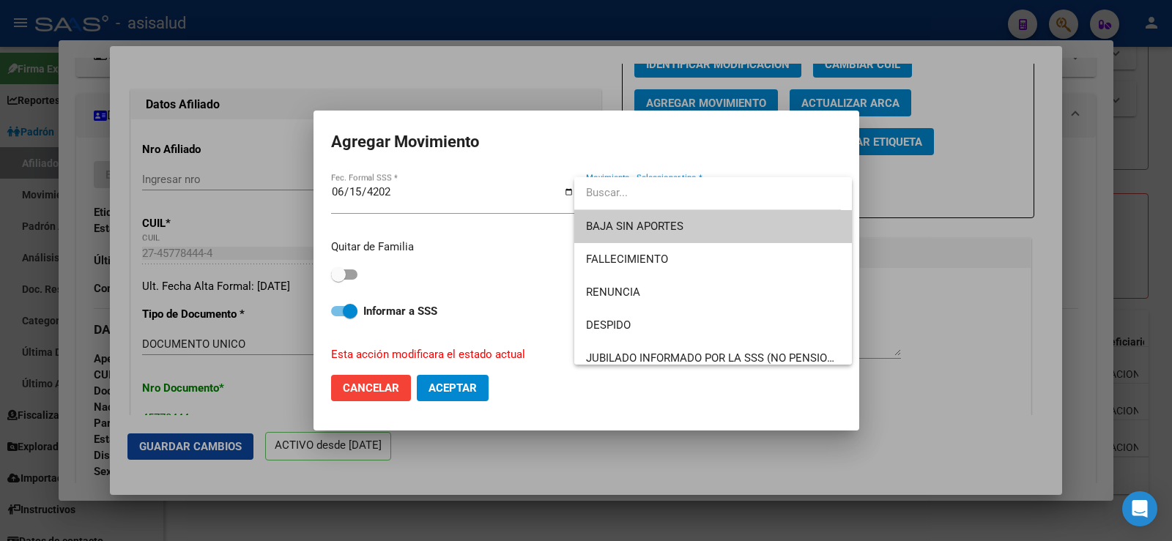
type input "a"
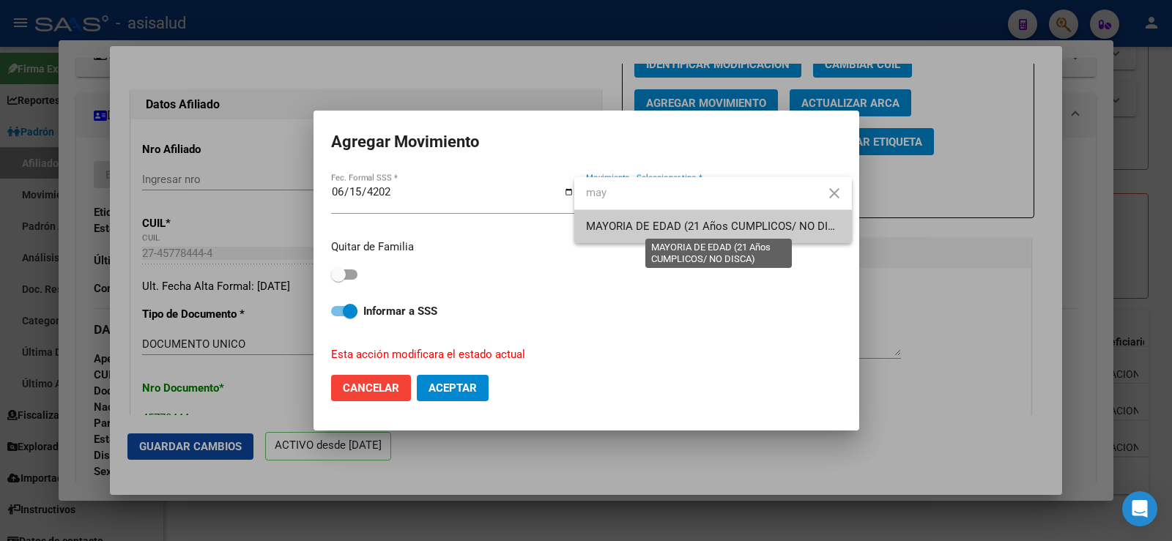
type input "may"
click at [650, 226] on span "MAYORIA DE EDAD (21 Años CUMPLICOS/ NO DISCA)" at bounding box center [719, 226] width 267 height 13
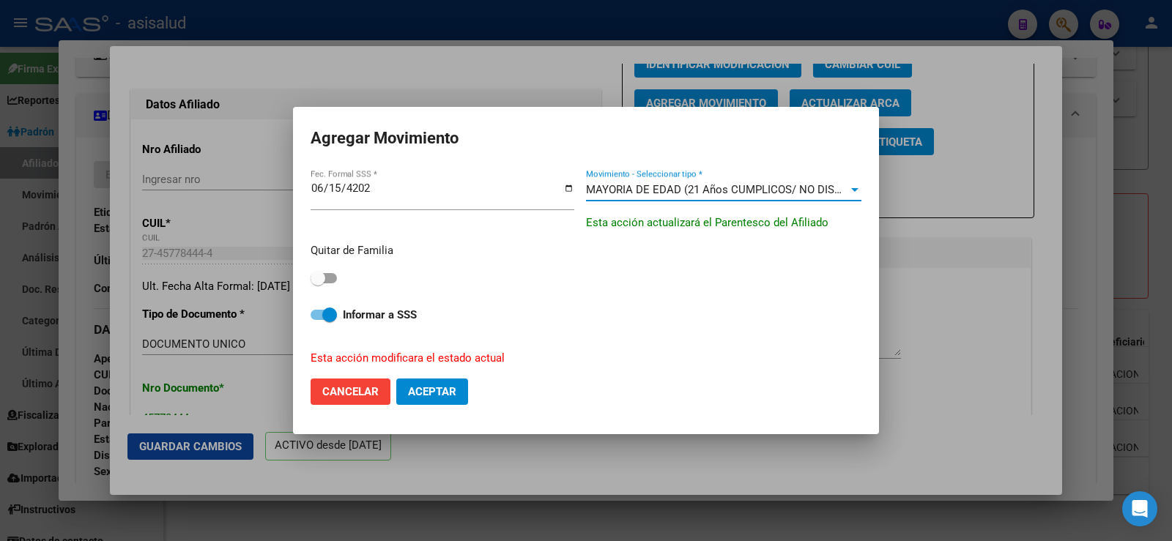
click at [315, 273] on span at bounding box center [318, 278] width 15 height 15
click at [317, 283] on input "checkbox" at bounding box center [317, 283] width 1 height 1
checkbox input "true"
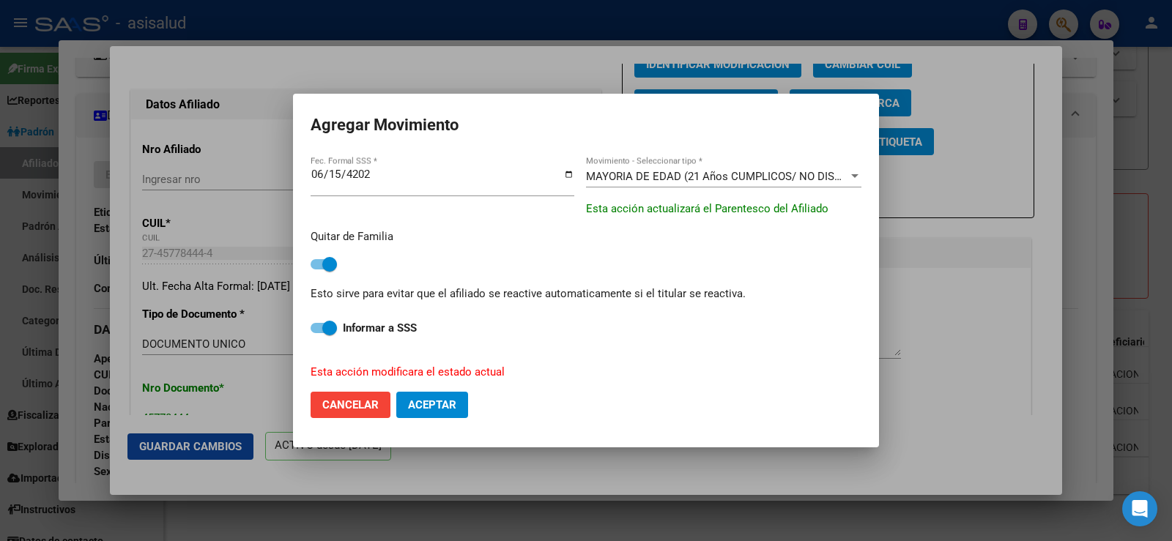
click at [428, 404] on span "Aceptar" at bounding box center [432, 404] width 48 height 13
checkbox input "false"
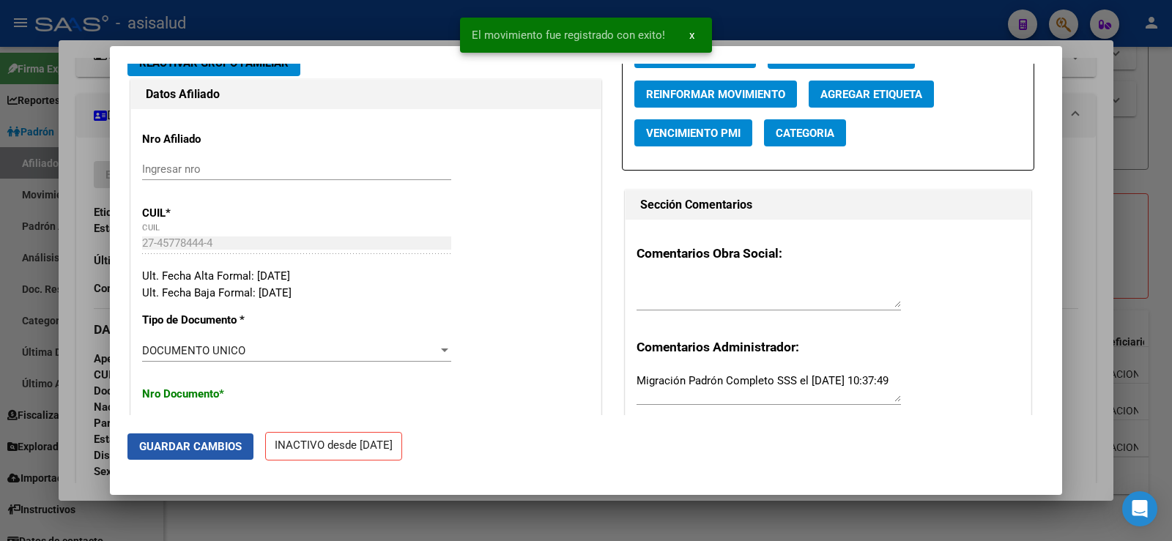
click at [214, 449] on span "Guardar Cambios" at bounding box center [190, 446] width 103 height 13
click at [1095, 151] on div at bounding box center [586, 270] width 1172 height 541
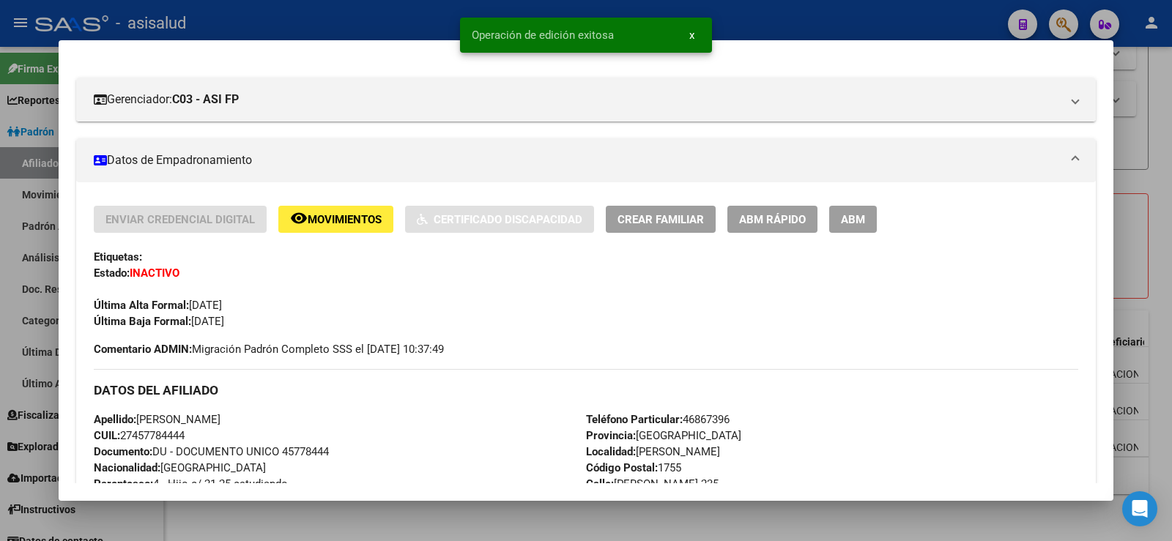
scroll to position [220, 0]
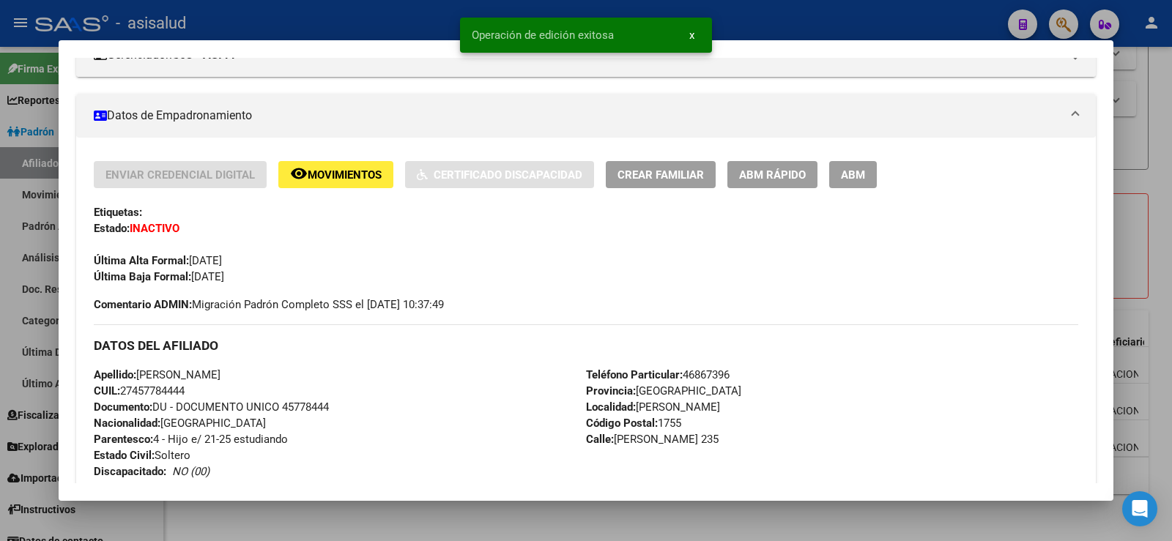
click at [1162, 148] on div at bounding box center [586, 270] width 1172 height 541
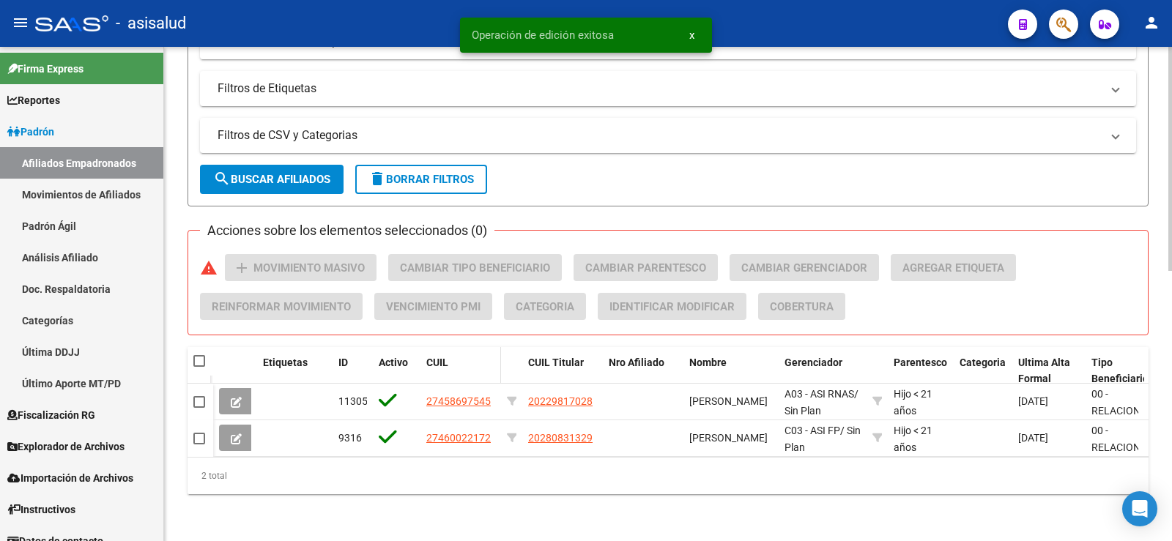
scroll to position [557, 0]
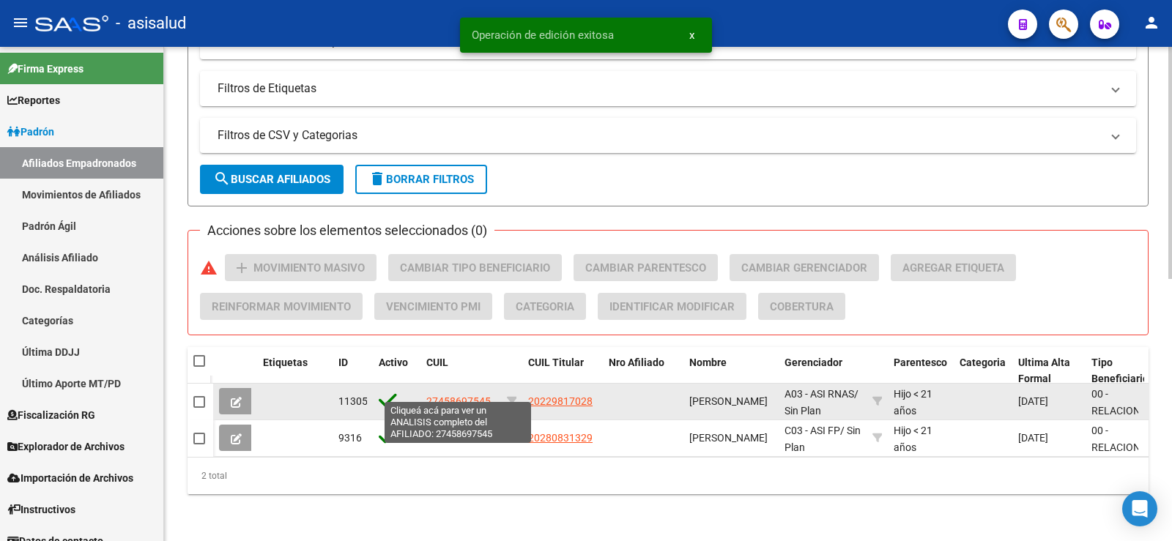
click at [453, 395] on span "27458697545" at bounding box center [458, 401] width 64 height 12
type textarea "27458697545"
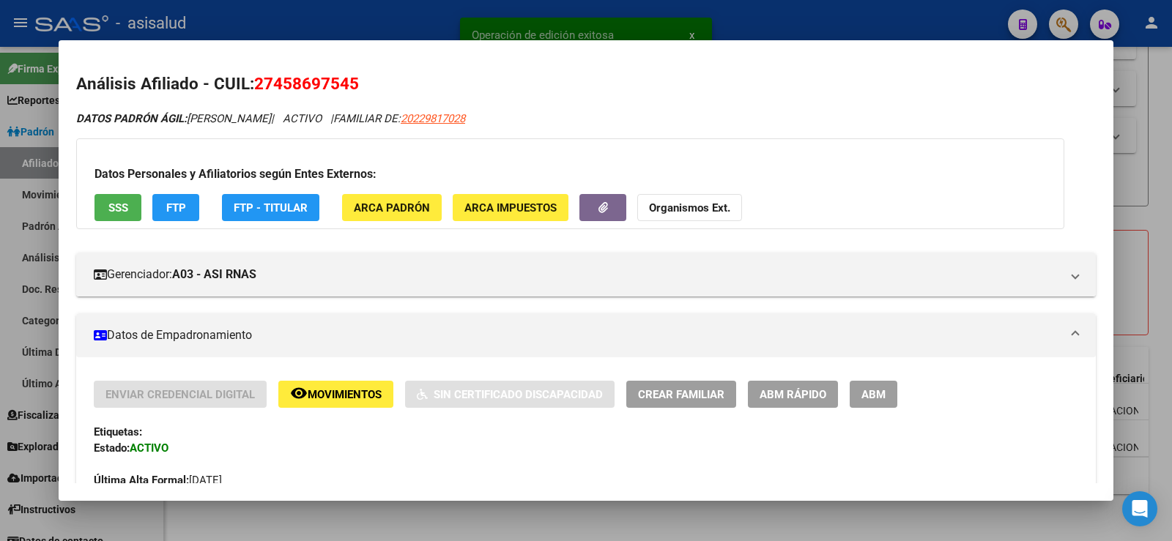
scroll to position [220, 0]
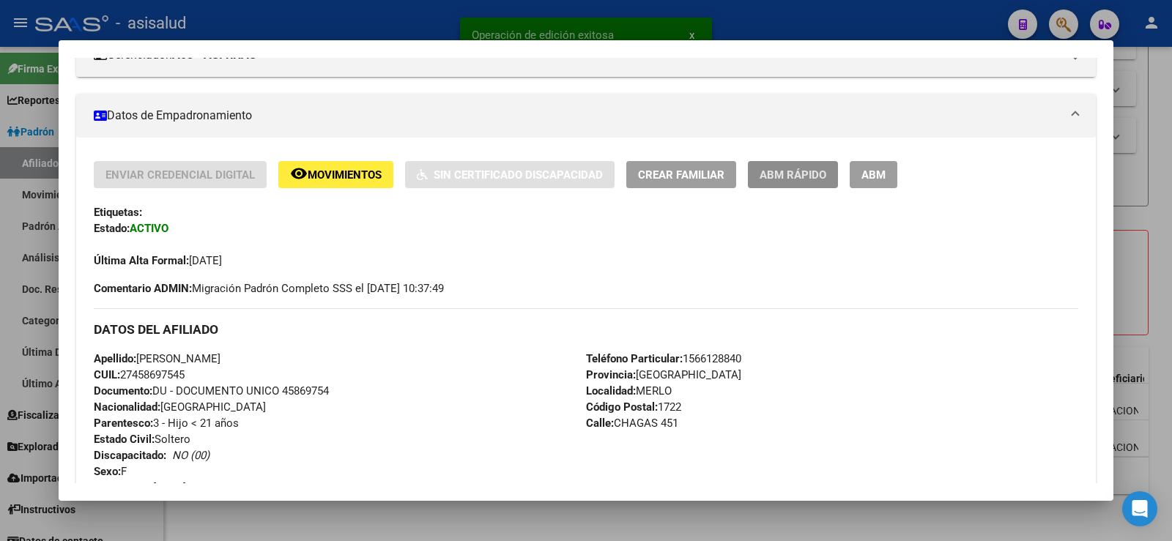
click at [772, 162] on button "ABM Rápido" at bounding box center [793, 174] width 90 height 27
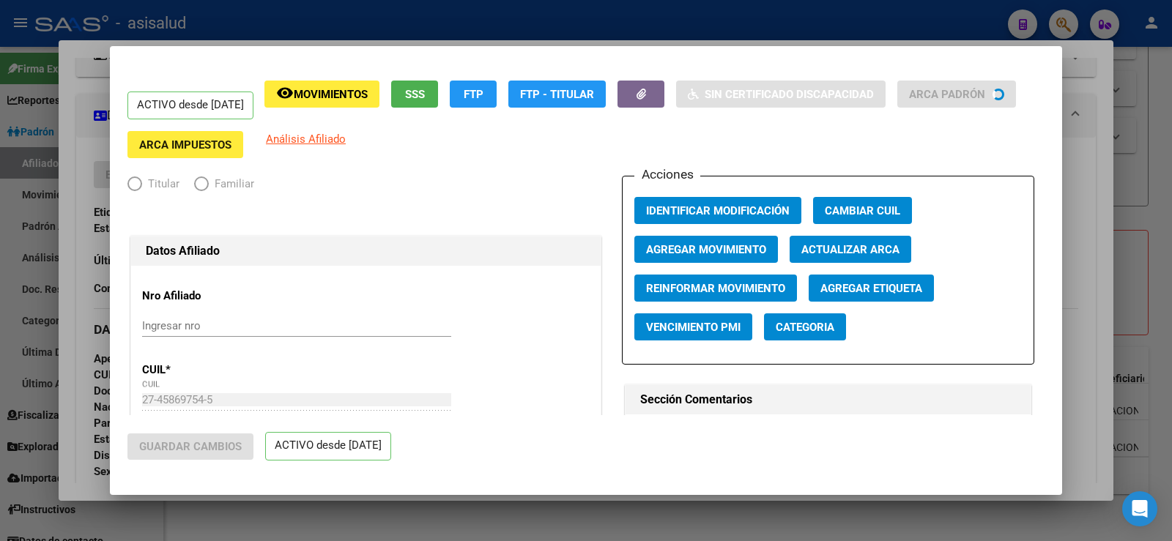
radio input "true"
type input "20-18320982-6"
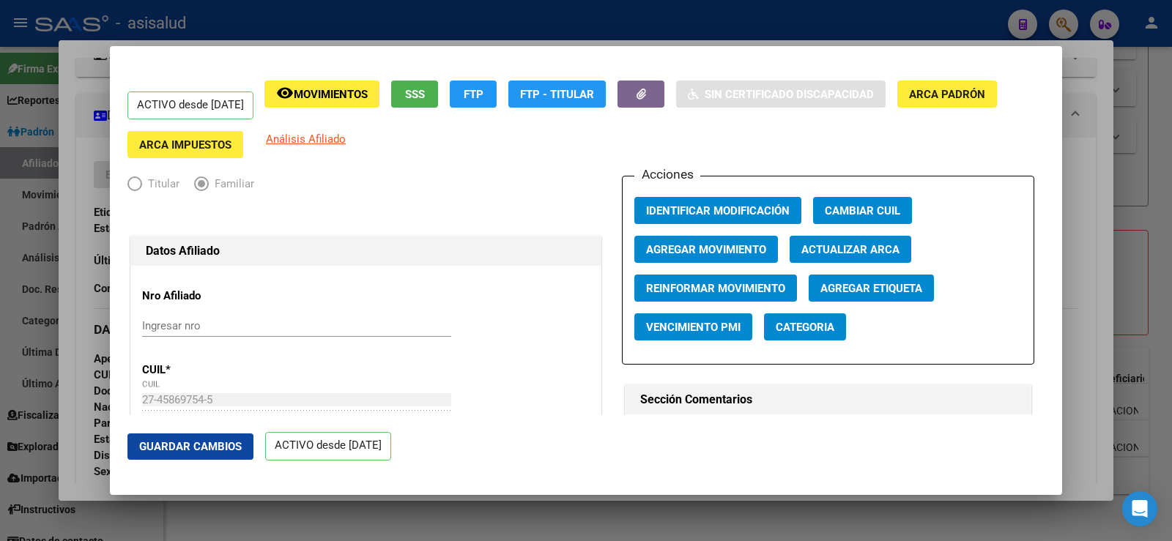
click at [845, 250] on span "Actualizar ARCA" at bounding box center [850, 249] width 98 height 13
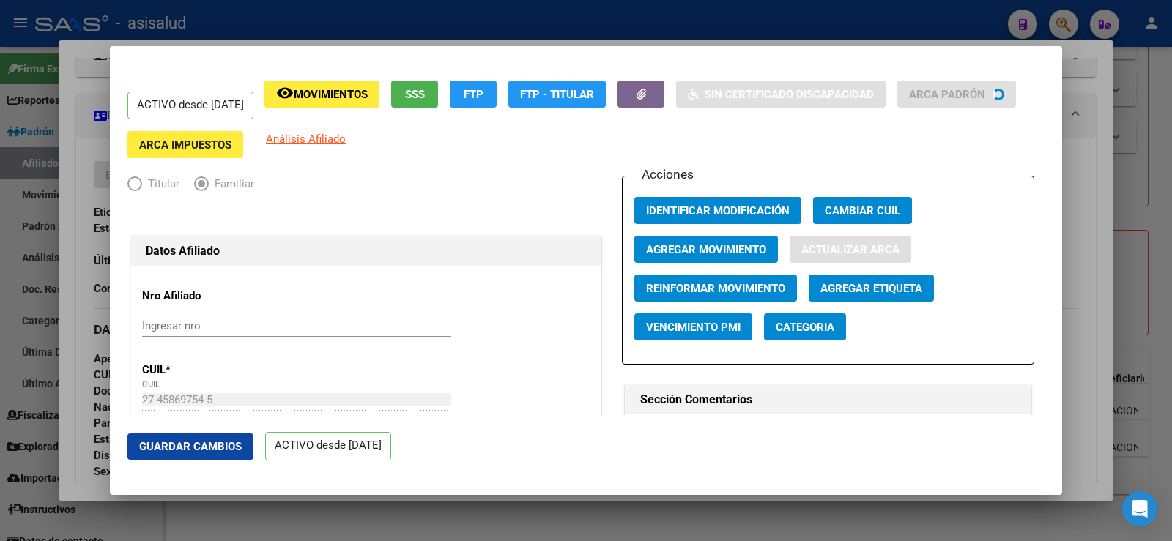
type input "[PERSON_NAME]"
type input "MERLO"
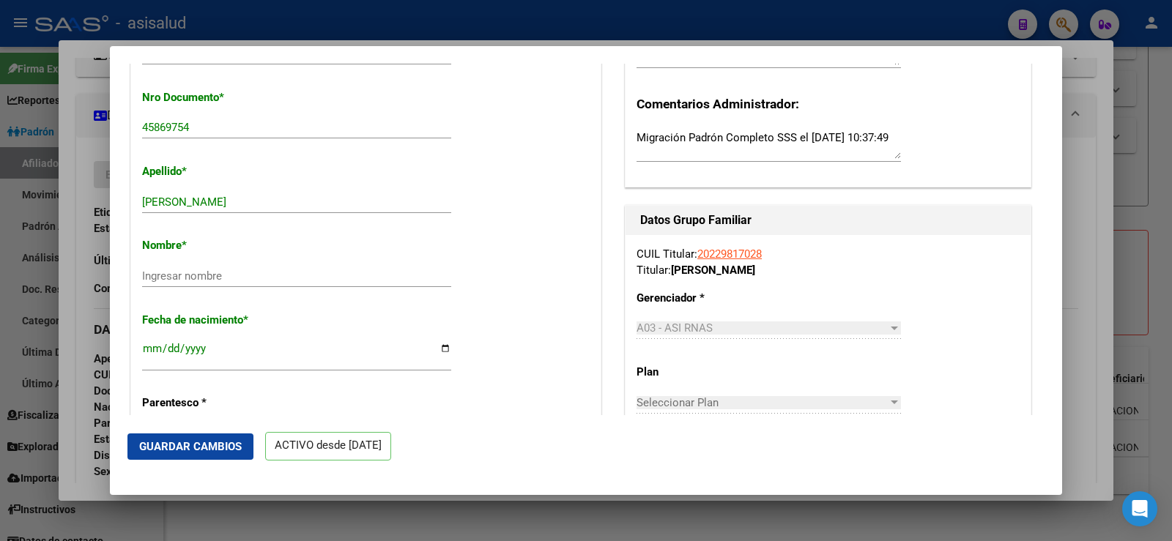
scroll to position [439, 0]
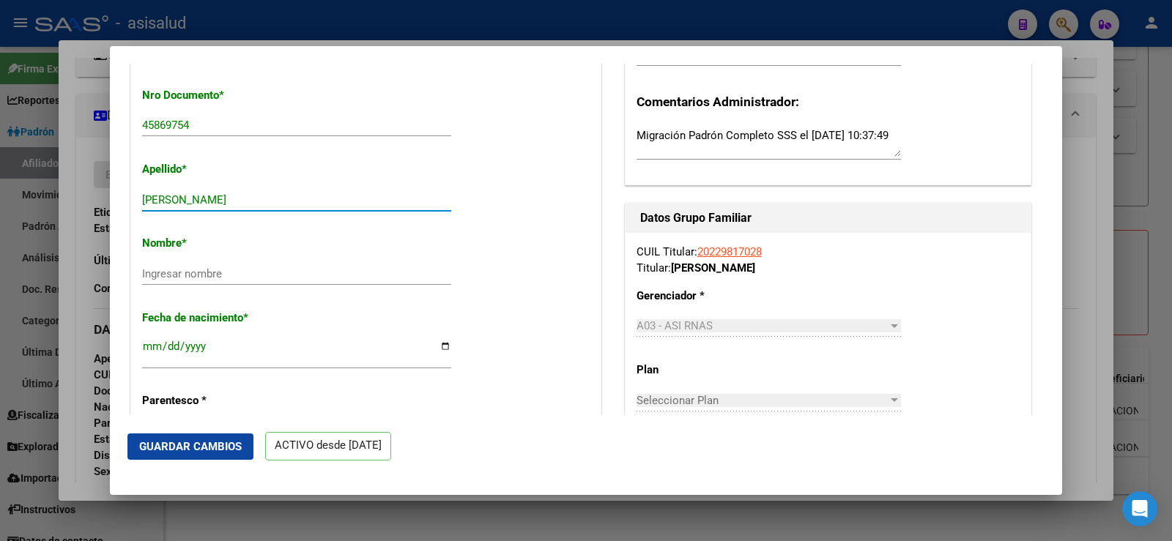
drag, startPoint x: 196, startPoint y: 200, endPoint x: 289, endPoint y: 200, distance: 92.3
click at [289, 200] on input "[PERSON_NAME]" at bounding box center [296, 199] width 309 height 13
type input "[PERSON_NAME]"
click at [160, 270] on input "Ingresar nombre" at bounding box center [296, 273] width 309 height 13
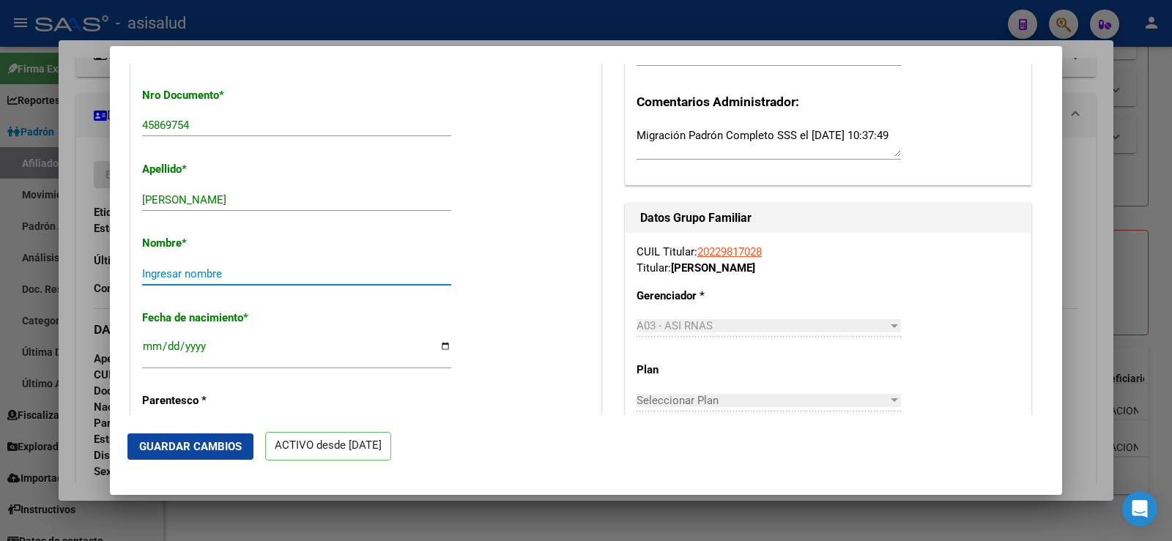
paste input "[PERSON_NAME]"
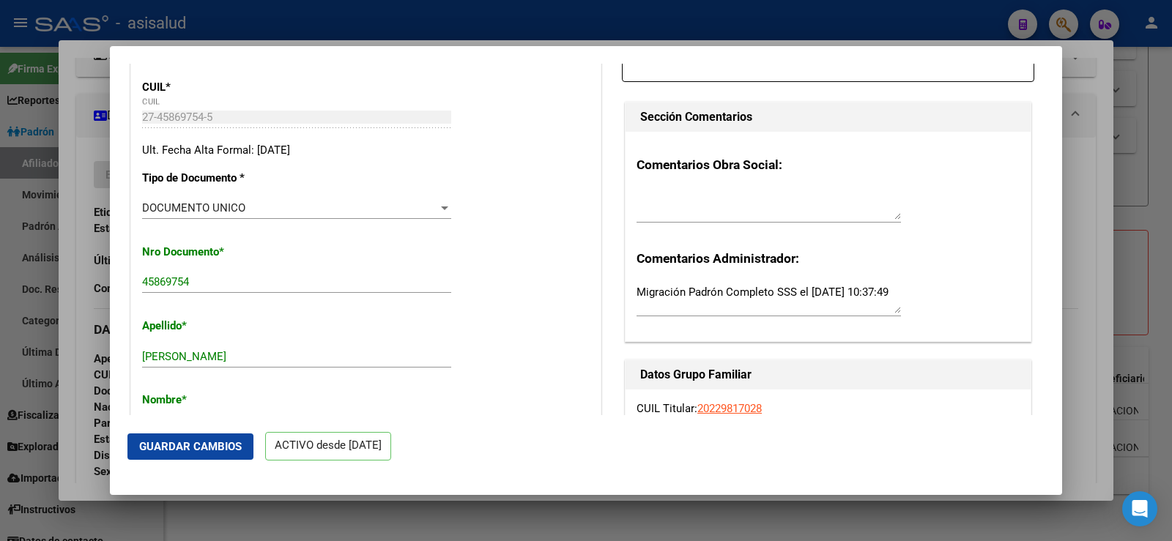
scroll to position [73, 0]
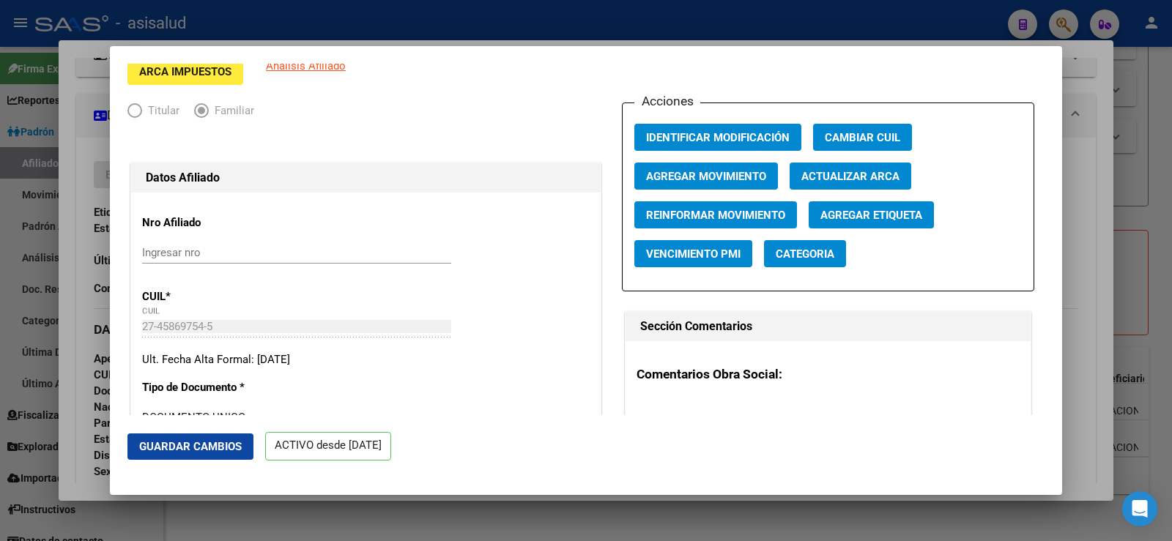
type input "[PERSON_NAME]"
click at [705, 179] on span "Agregar Movimiento" at bounding box center [706, 176] width 120 height 13
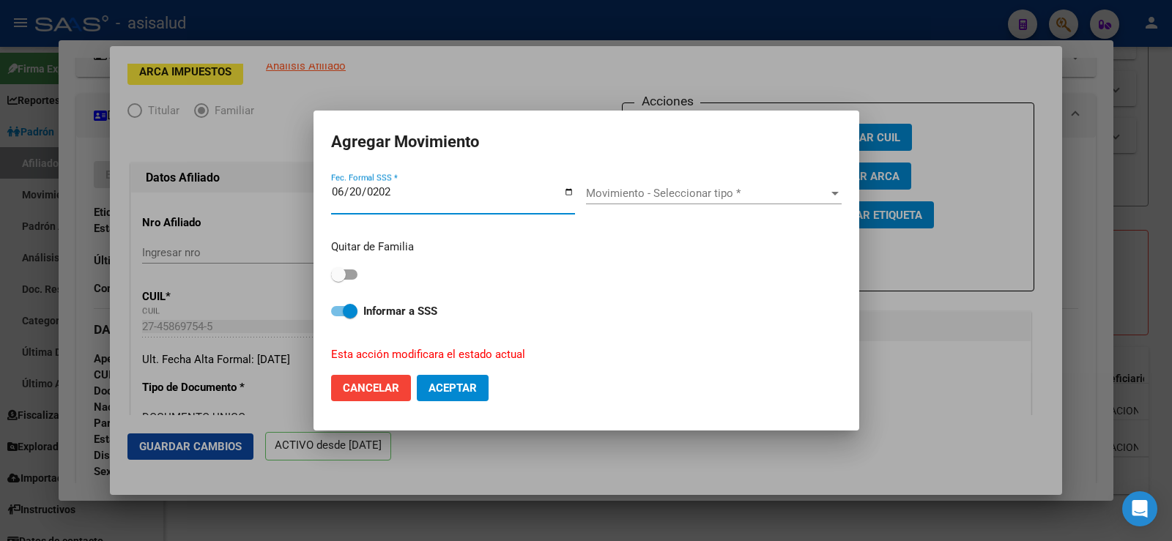
type input "[DATE]"
click at [345, 274] on span at bounding box center [338, 274] width 15 height 15
click at [338, 280] on input "checkbox" at bounding box center [338, 280] width 1 height 1
checkbox input "true"
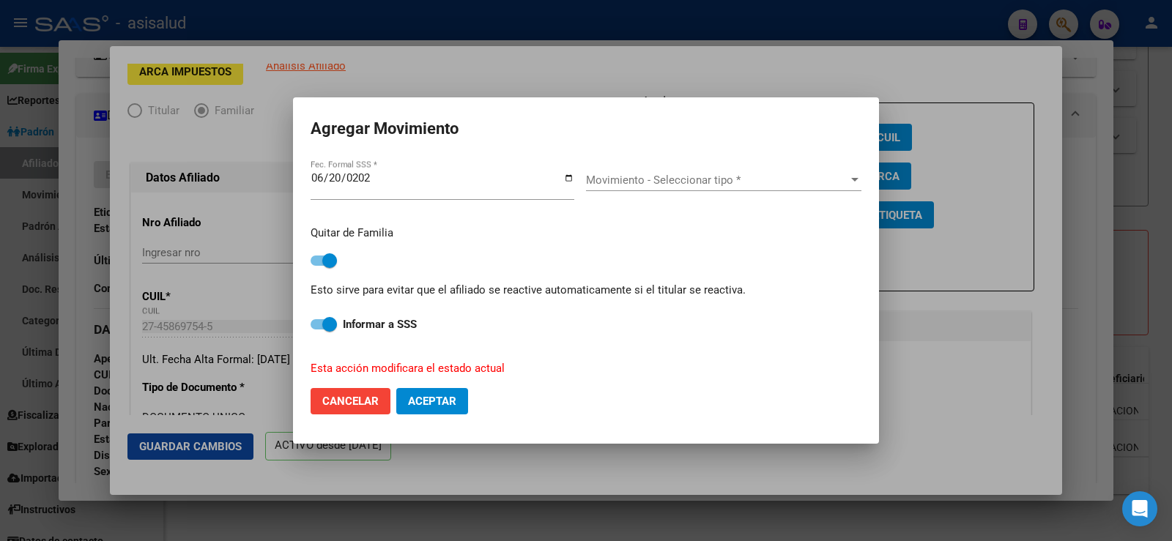
click at [643, 181] on span "Movimiento - Seleccionar tipo *" at bounding box center [717, 180] width 262 height 13
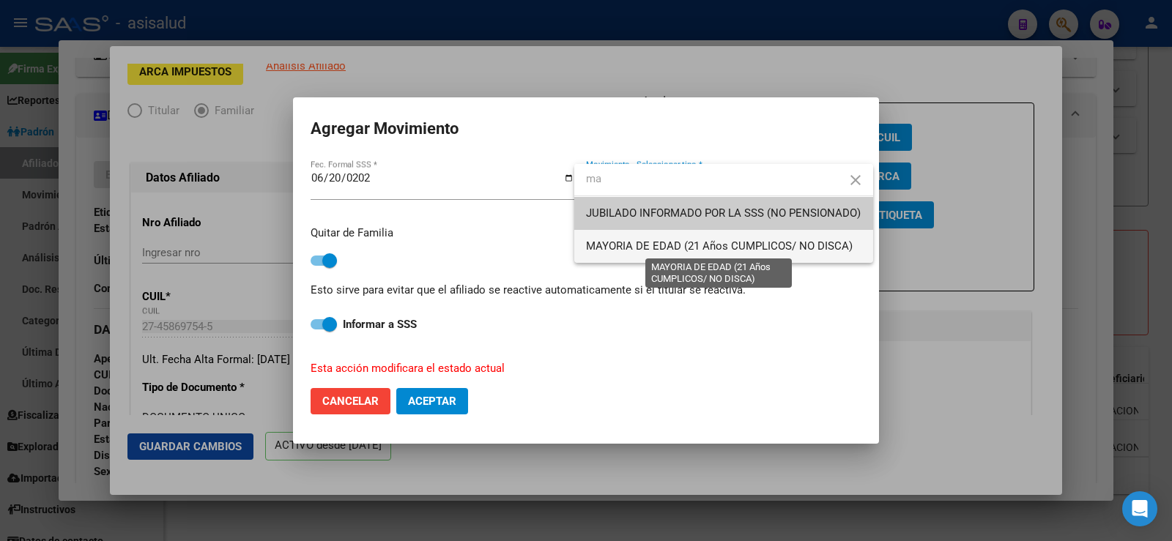
type input "ma"
click at [639, 239] on span "MAYORIA DE EDAD (21 Años CUMPLICOS/ NO DISCA)" at bounding box center [719, 245] width 267 height 13
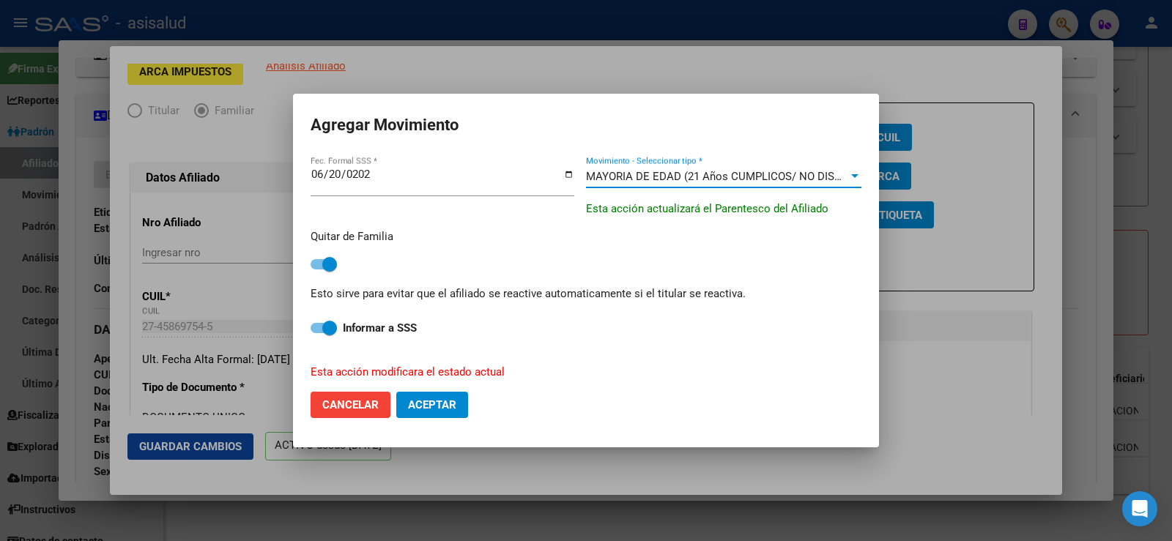
click at [422, 409] on span "Aceptar" at bounding box center [432, 404] width 48 height 13
checkbox input "false"
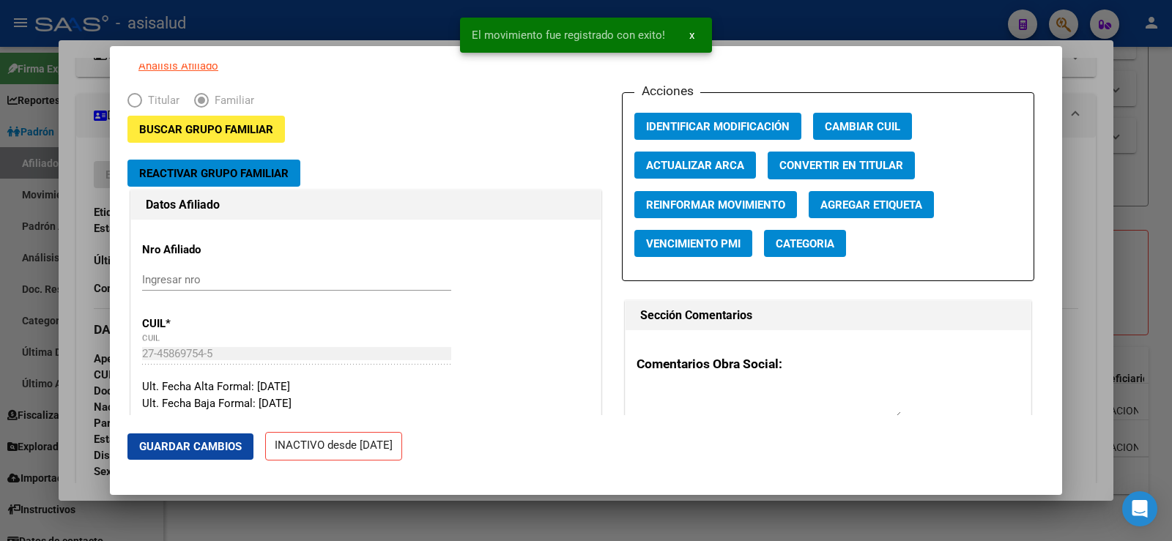
click at [193, 451] on span "Guardar Cambios" at bounding box center [190, 446] width 103 height 13
click at [1083, 144] on div at bounding box center [586, 270] width 1172 height 541
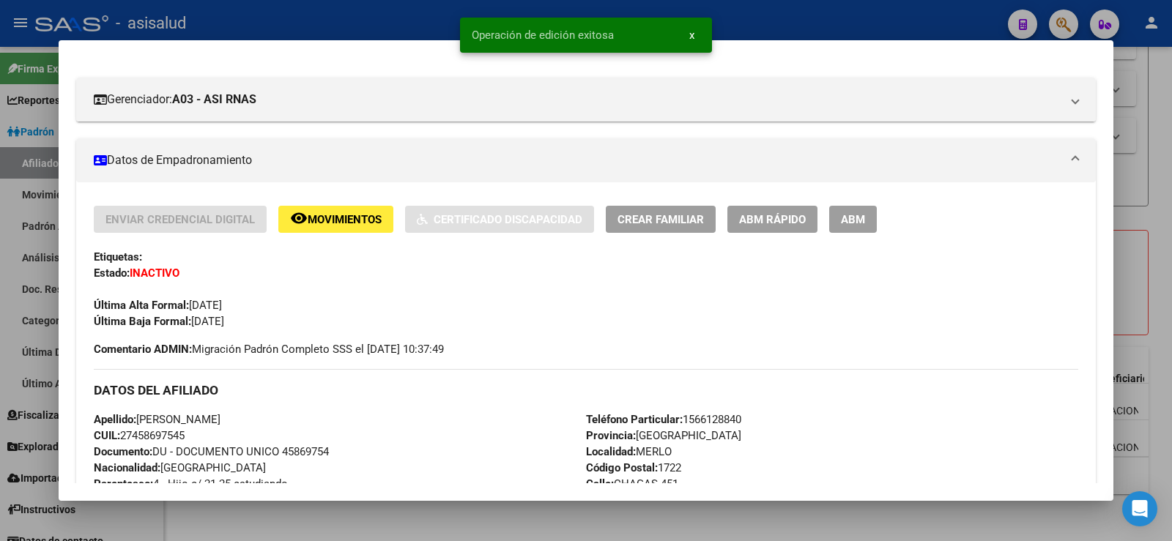
scroll to position [220, 0]
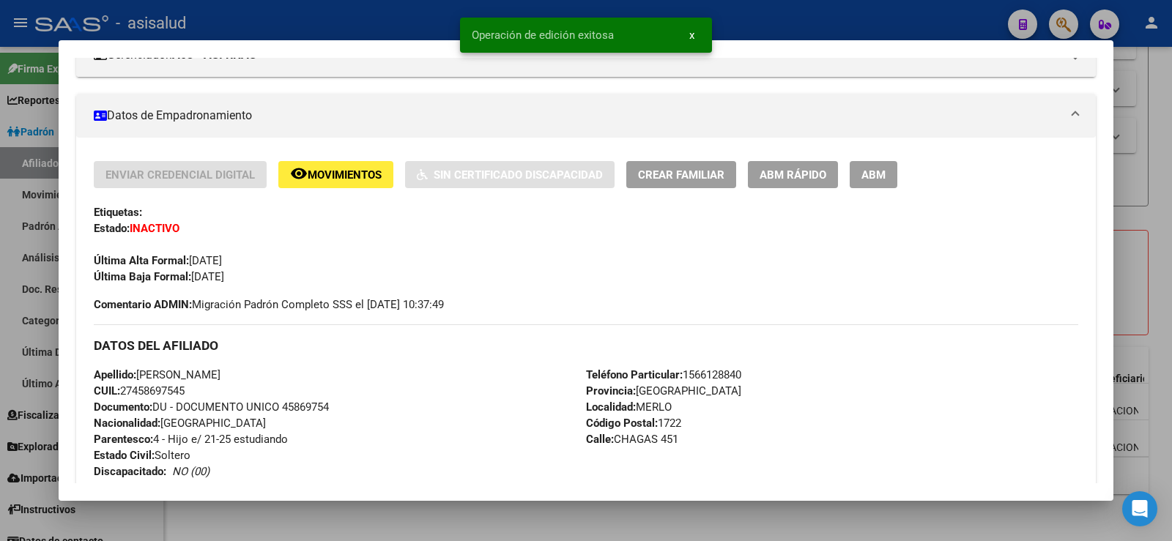
click at [1171, 144] on div at bounding box center [586, 270] width 1172 height 541
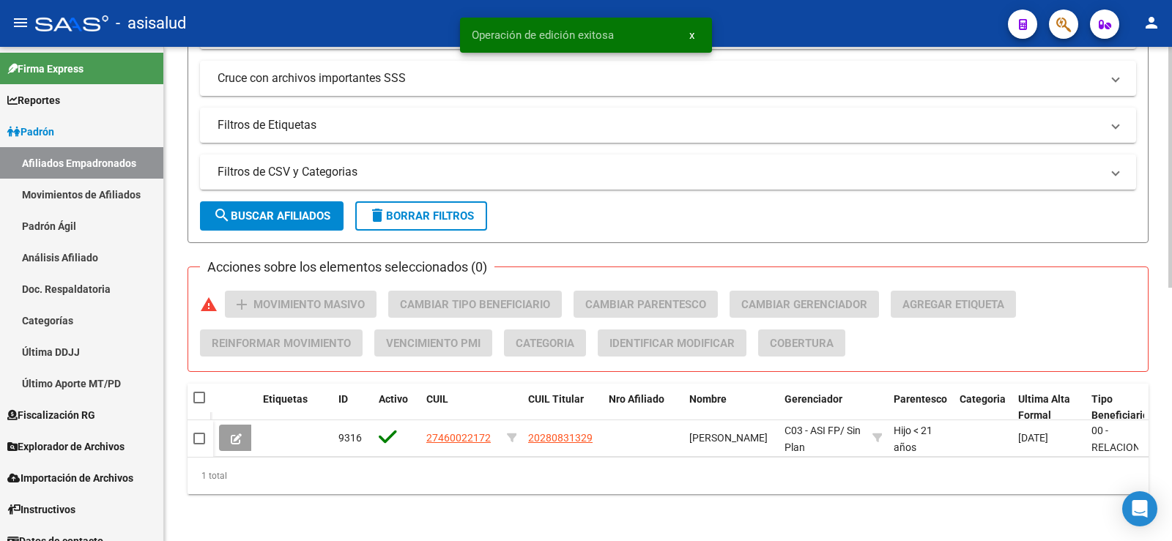
scroll to position [521, 0]
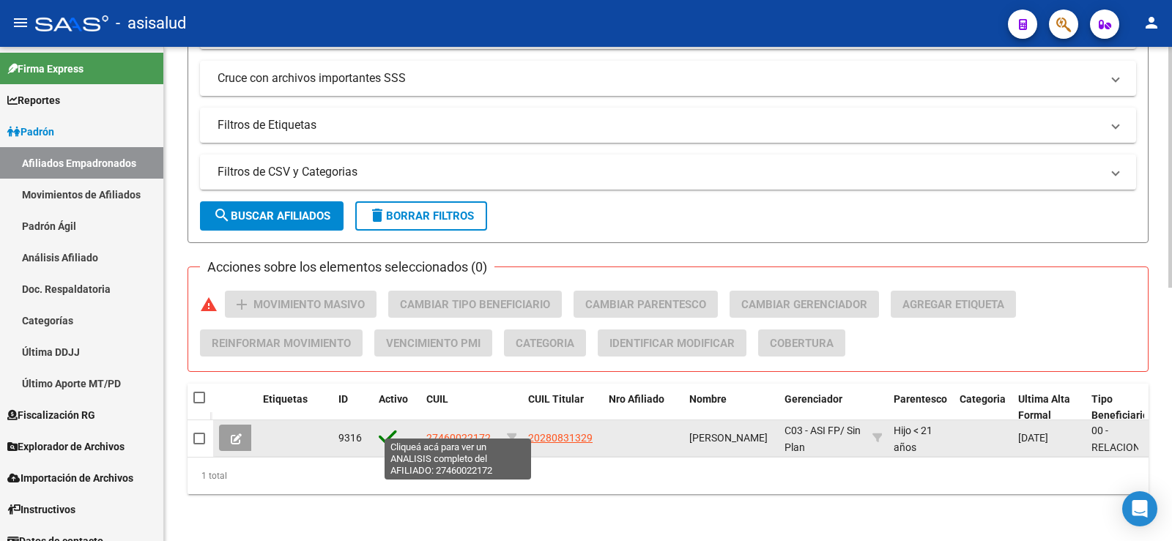
click at [447, 432] on span "27460022172" at bounding box center [458, 438] width 64 height 12
type textarea "27460022172"
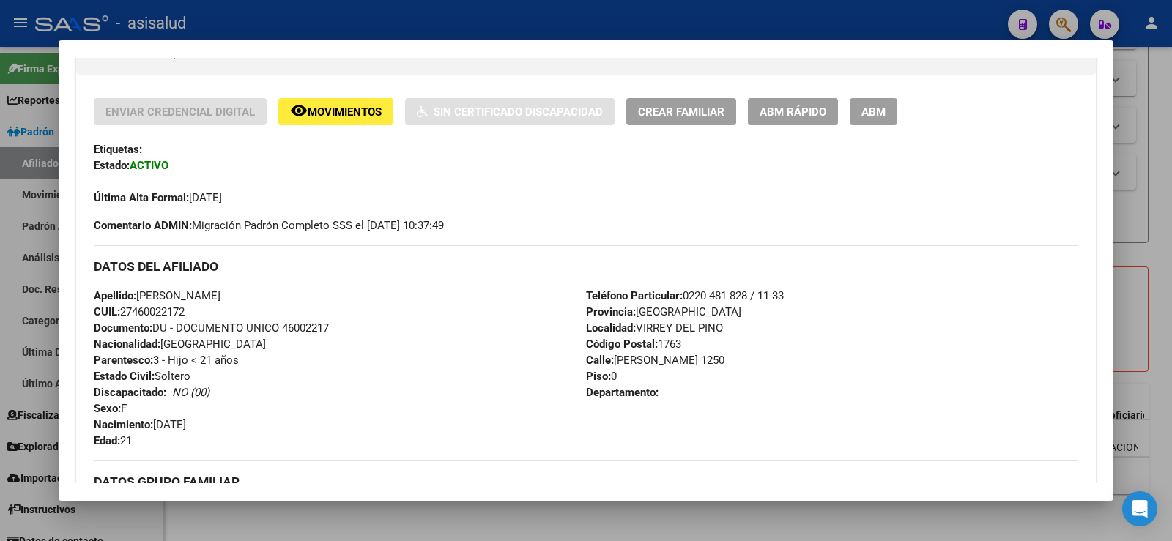
scroll to position [293, 0]
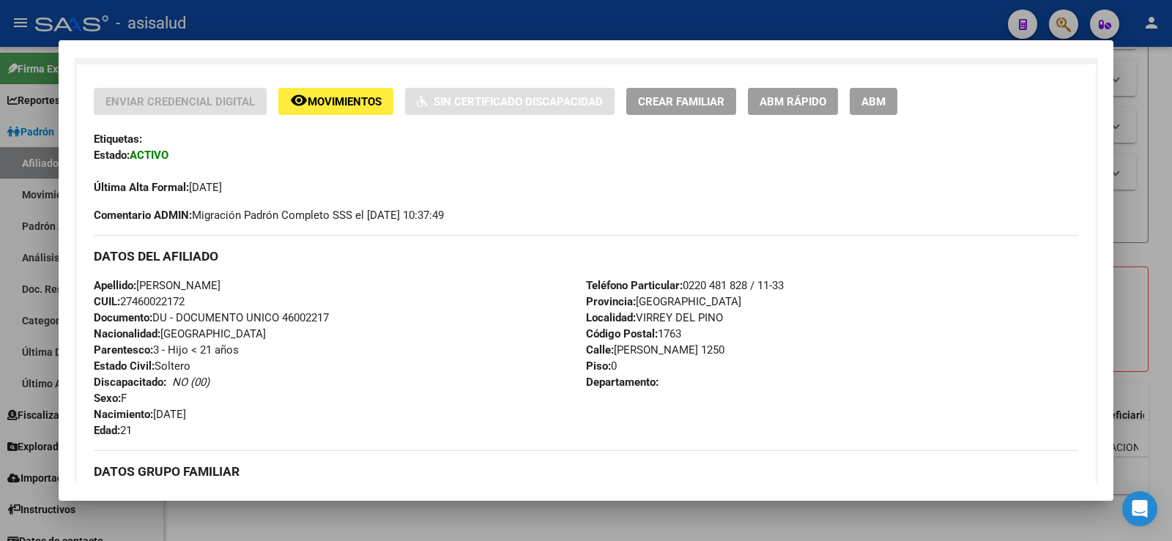
click at [790, 107] on span "ABM Rápido" at bounding box center [792, 101] width 67 height 13
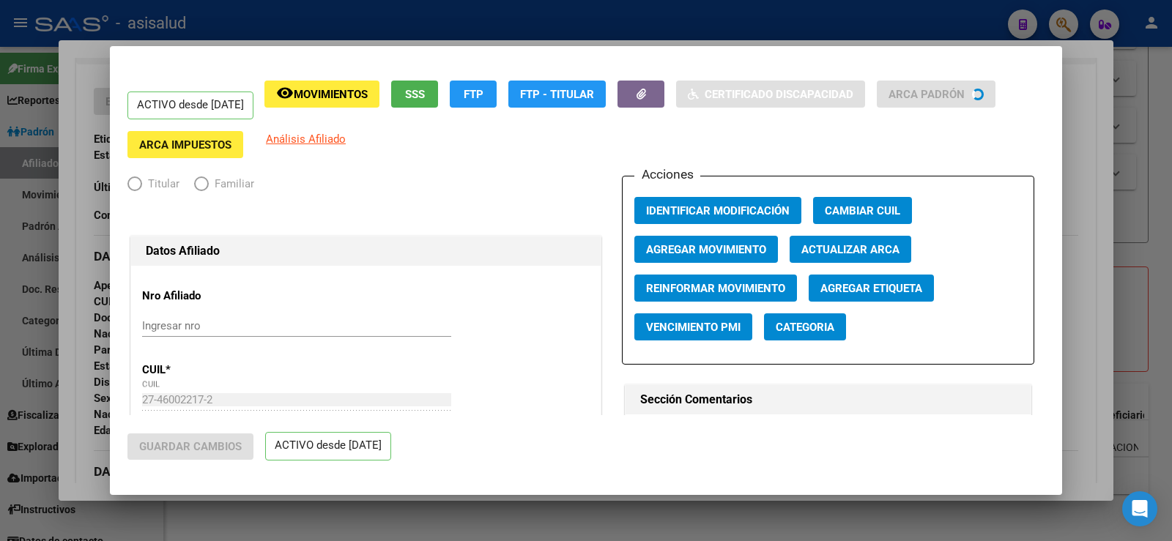
radio input "true"
type input "30-57517012-5"
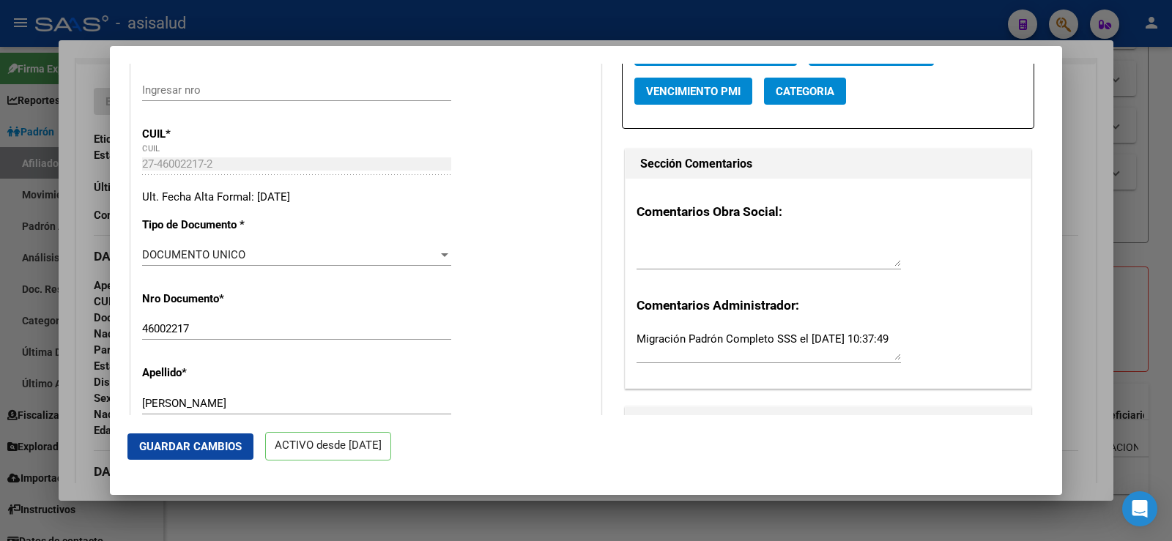
scroll to position [0, 0]
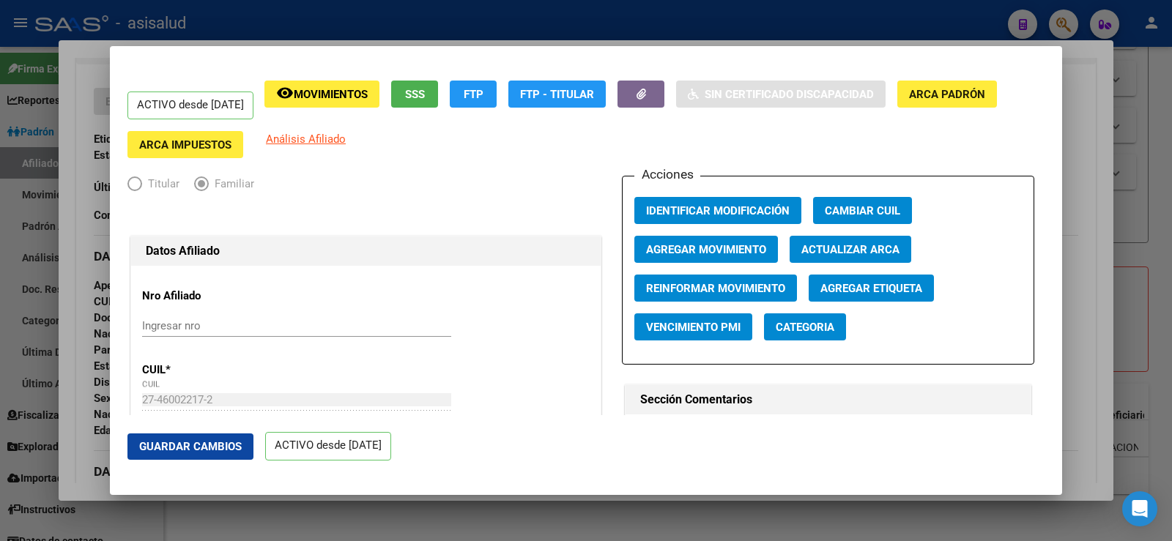
click at [850, 256] on span "Actualizar ARCA" at bounding box center [850, 249] width 98 height 13
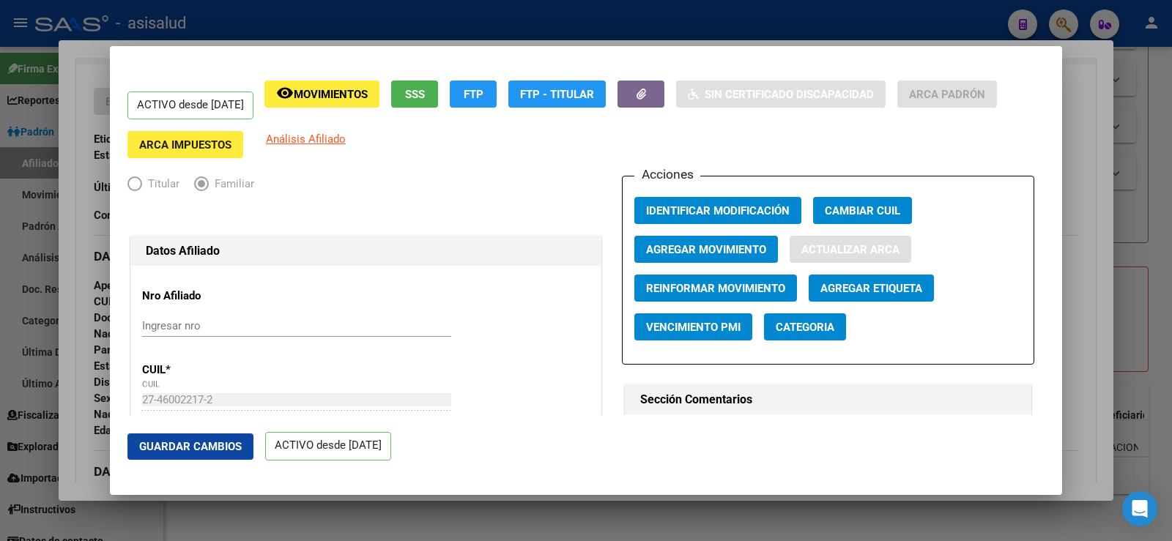
type input "MARQUEZ"
type input "[PERSON_NAME]"
type input "VIRREY DEL PINO"
type input "[PERSON_NAME]"
type input "1250"
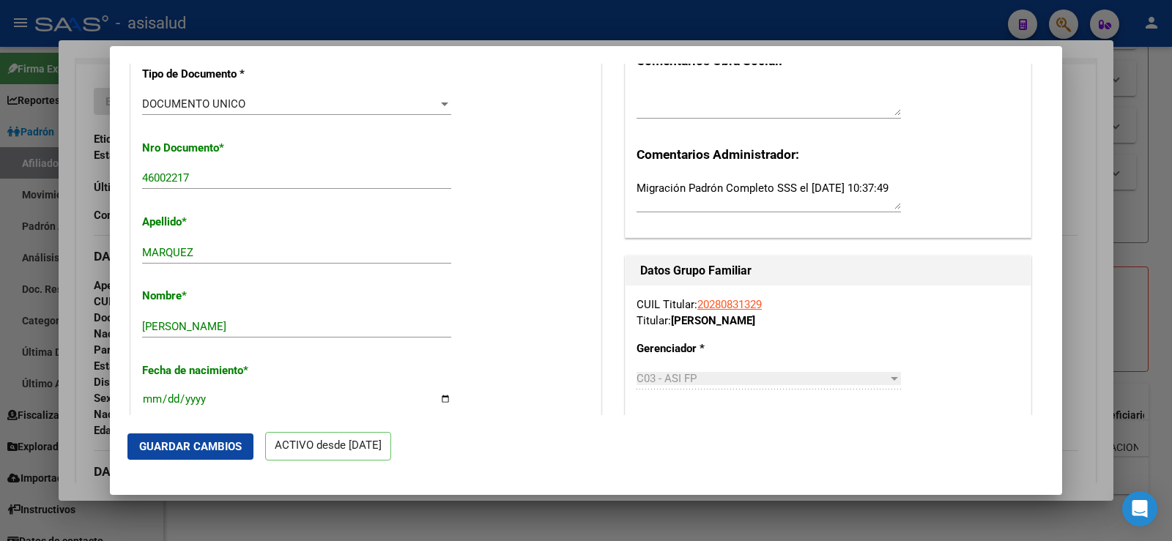
scroll to position [146, 0]
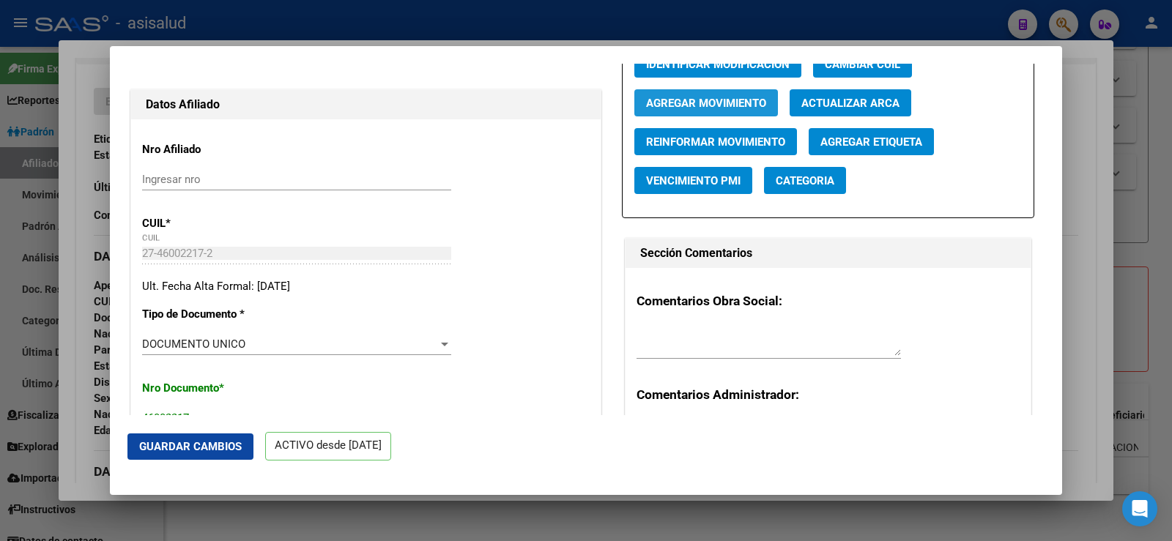
click at [701, 105] on span "Agregar Movimiento" at bounding box center [706, 103] width 120 height 13
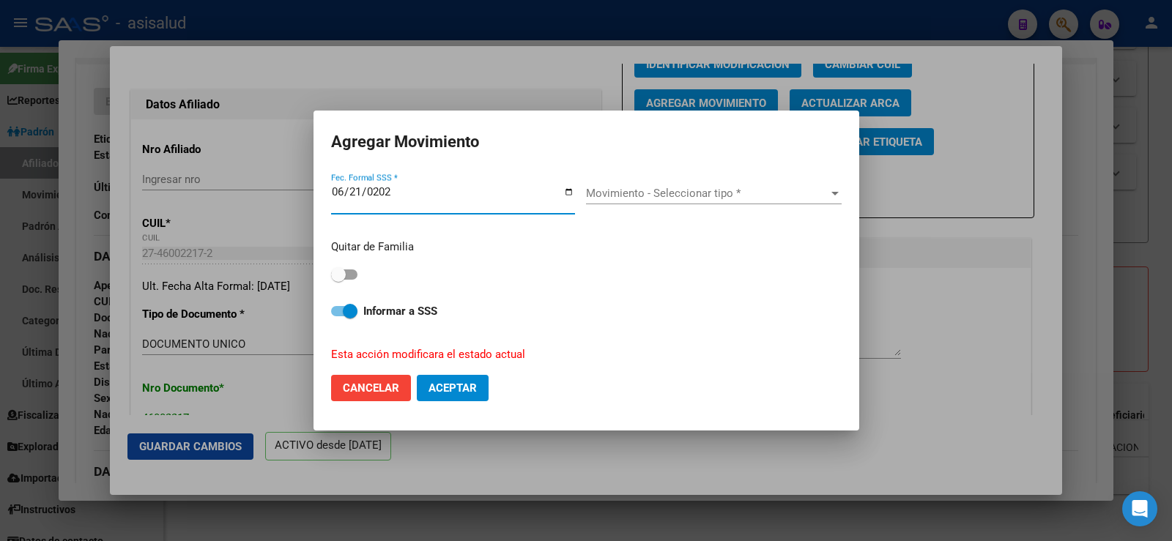
type input "[DATE]"
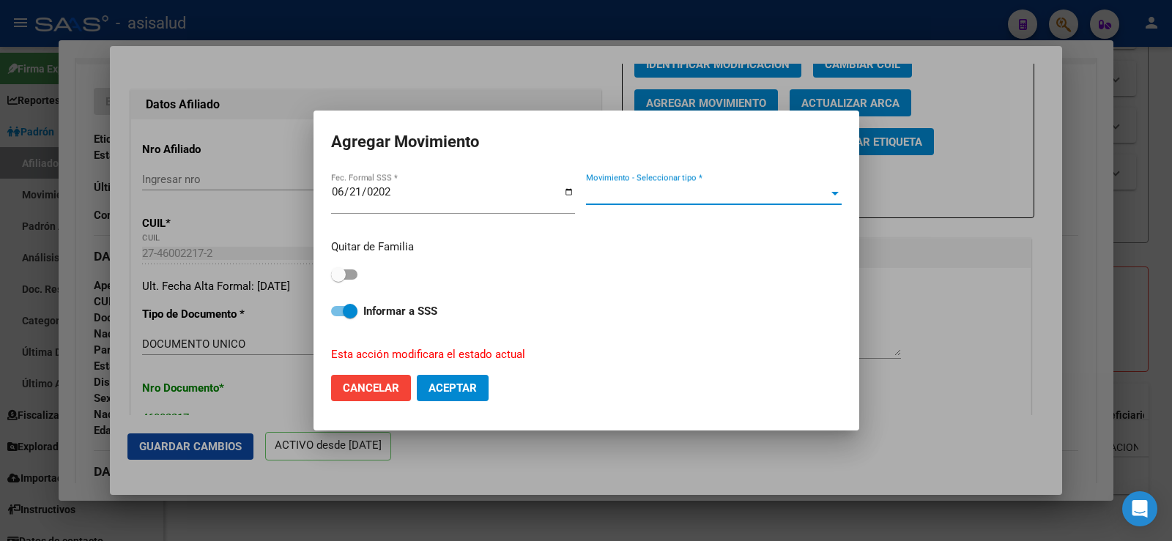
click at [697, 188] on span "Movimiento - Seleccionar tipo *" at bounding box center [707, 193] width 242 height 13
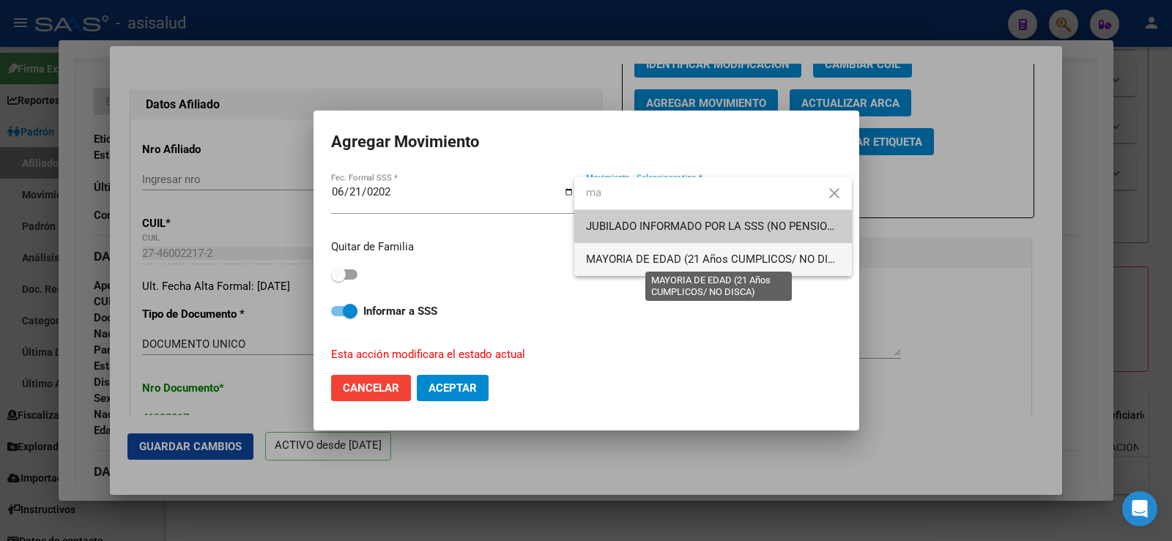
type input "ma"
click at [646, 257] on span "MAYORIA DE EDAD (21 Años CUMPLICOS/ NO DISCA)" at bounding box center [719, 259] width 267 height 13
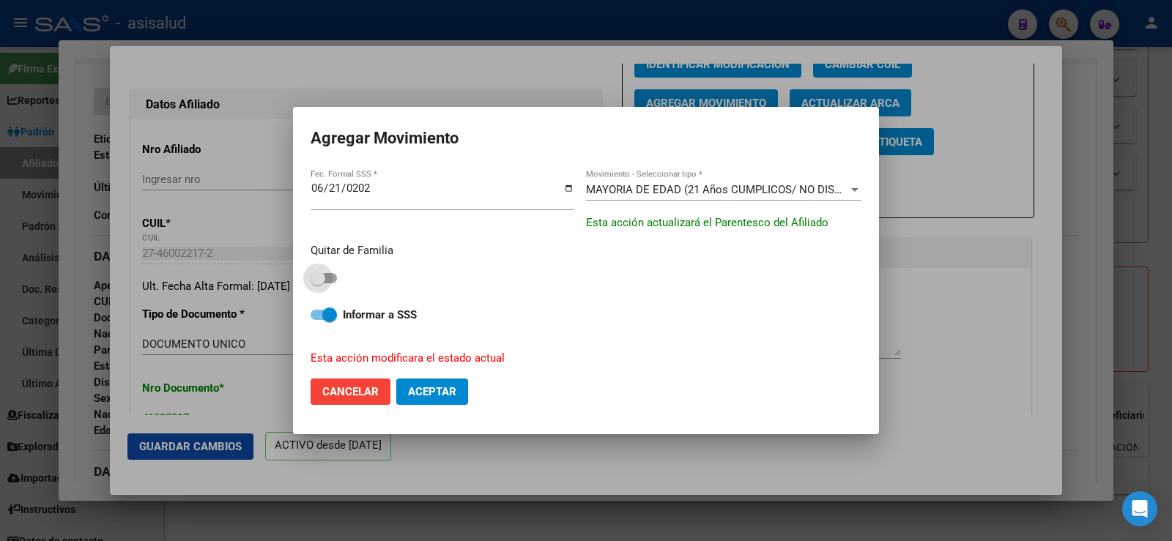
click at [320, 279] on span at bounding box center [318, 278] width 15 height 15
click at [318, 283] on input "checkbox" at bounding box center [317, 283] width 1 height 1
checkbox input "true"
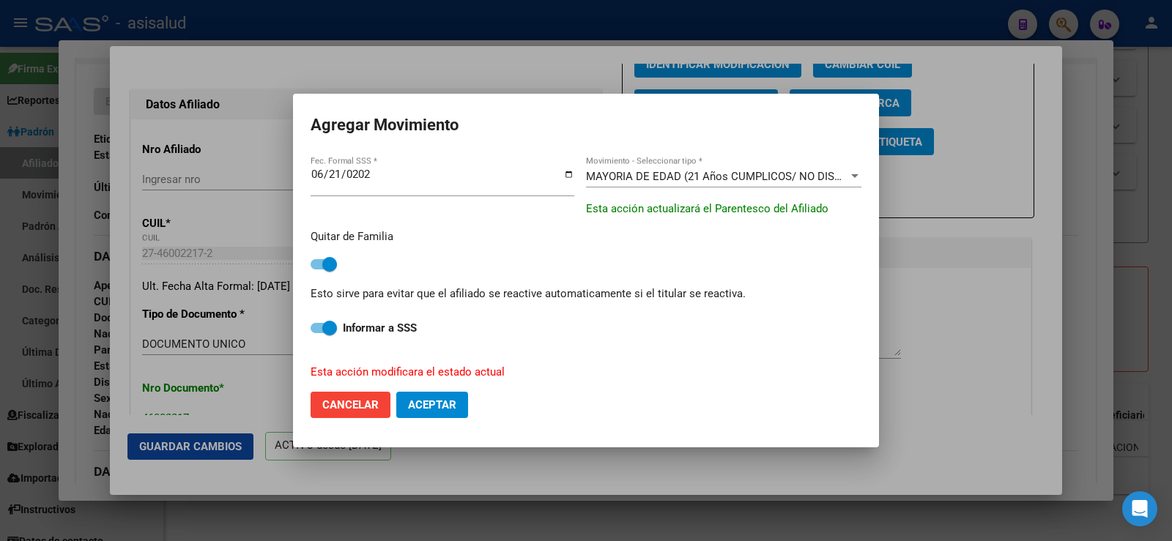
click at [450, 397] on button "Aceptar" at bounding box center [432, 405] width 72 height 26
checkbox input "false"
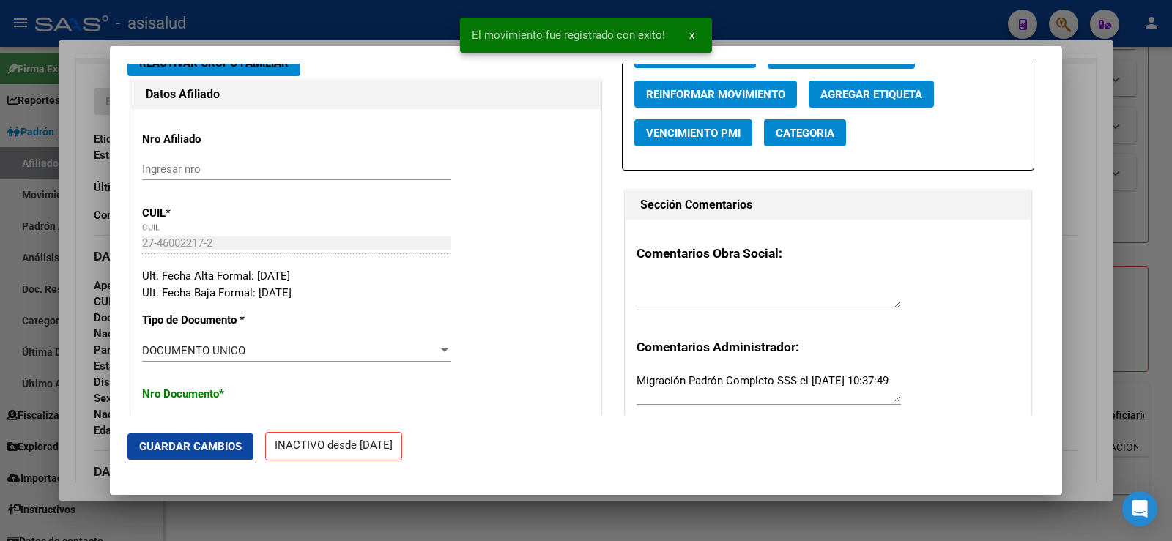
click at [197, 442] on span "Guardar Cambios" at bounding box center [190, 446] width 103 height 13
click at [1088, 179] on div at bounding box center [586, 270] width 1172 height 541
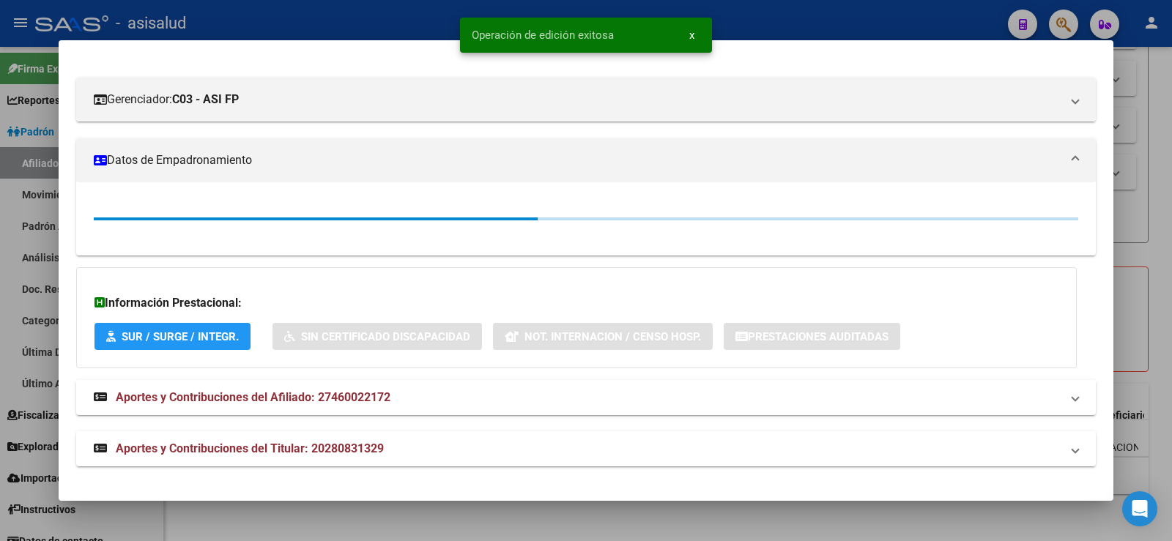
scroll to position [293, 0]
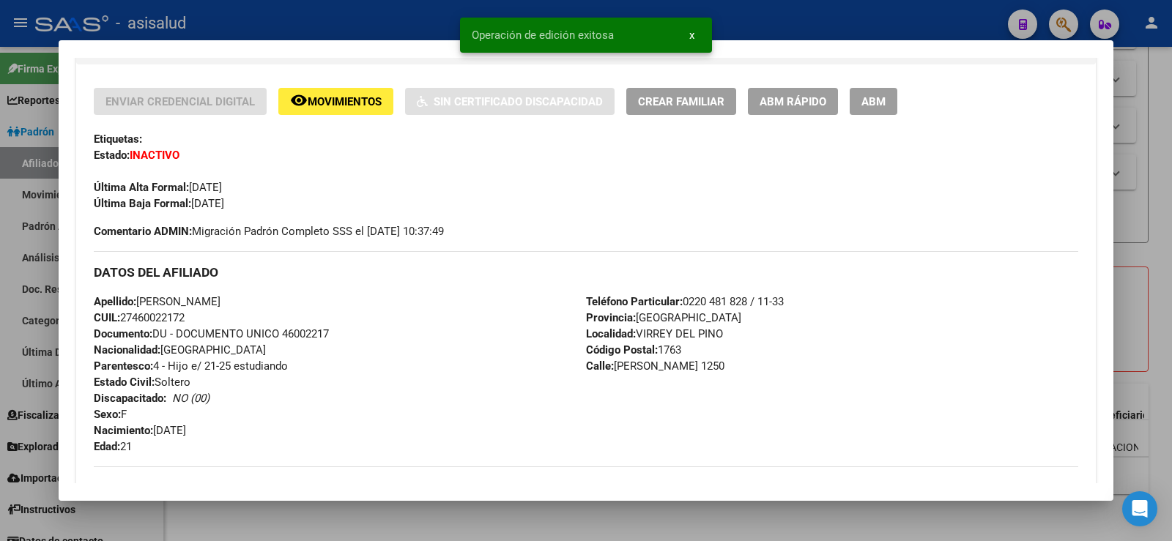
click at [1171, 174] on div at bounding box center [586, 270] width 1172 height 541
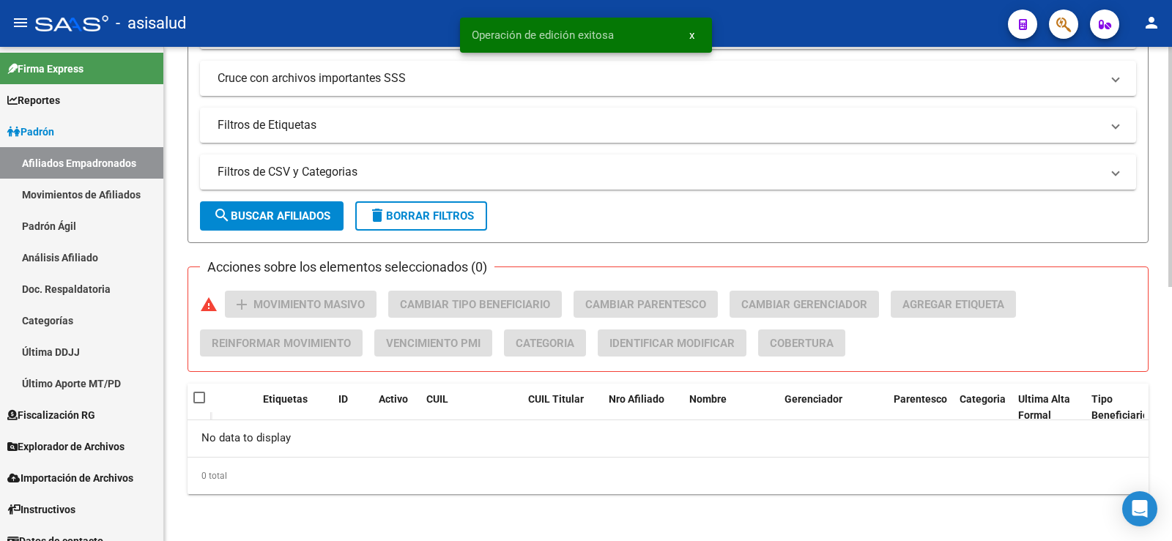
scroll to position [510, 0]
